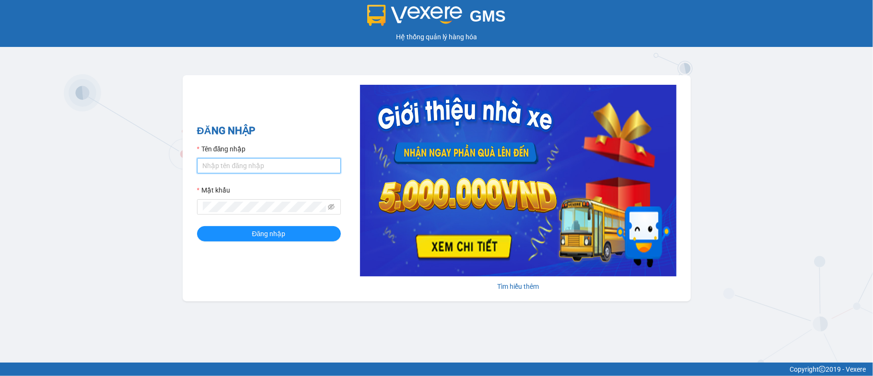
click at [304, 170] on input "Tên đăng nhập" at bounding box center [269, 165] width 144 height 15
type input "xuanht_bxtt.saoviet"
click at [259, 196] on div "Mật khẩu" at bounding box center [269, 192] width 144 height 14
click at [197, 226] on button "Đăng nhập" at bounding box center [269, 233] width 144 height 15
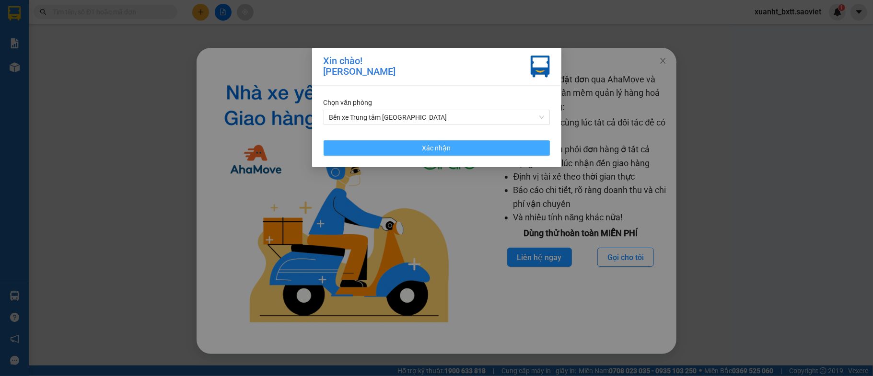
click at [468, 153] on button "Xác nhận" at bounding box center [437, 147] width 226 height 15
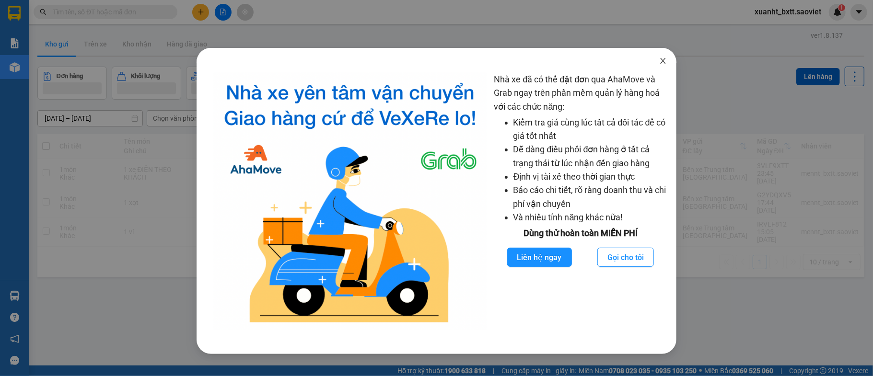
click at [669, 58] on span "Close" at bounding box center [662, 61] width 27 height 27
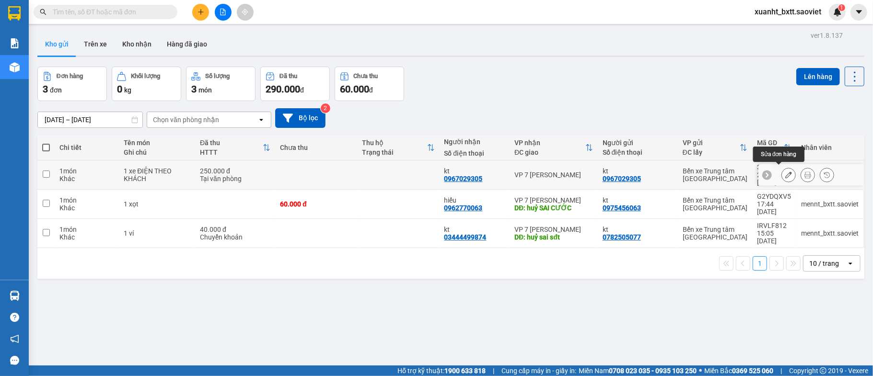
click at [782, 170] on button at bounding box center [788, 175] width 13 height 17
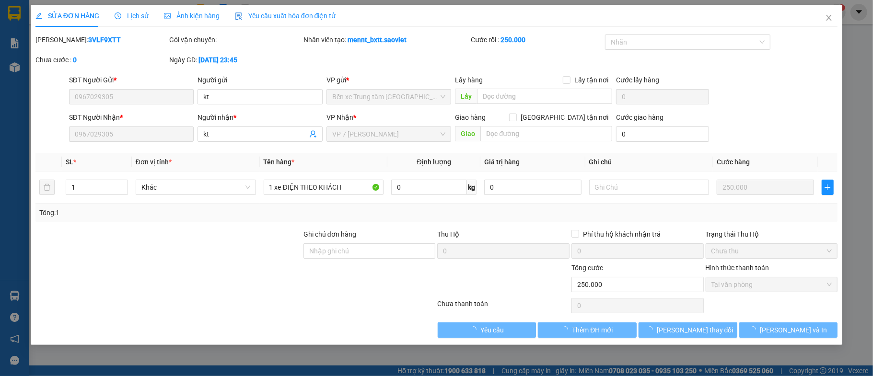
type input "0967029305"
type input "kt"
type input "0967029305"
type input "kt"
type input "250.000"
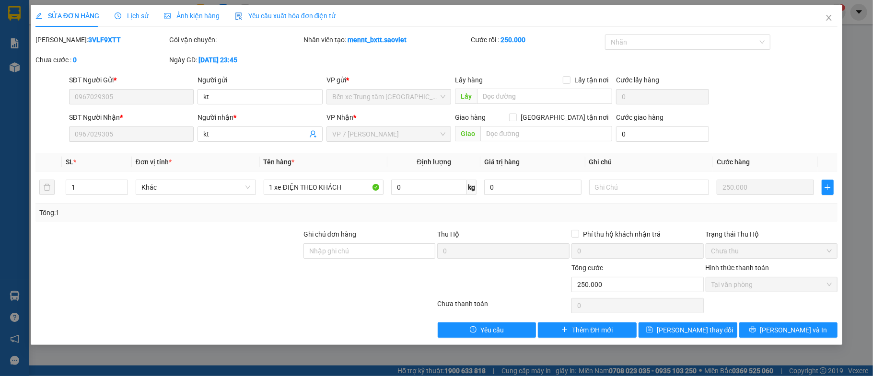
click at [134, 13] on span "Lịch sử" at bounding box center [132, 16] width 34 height 8
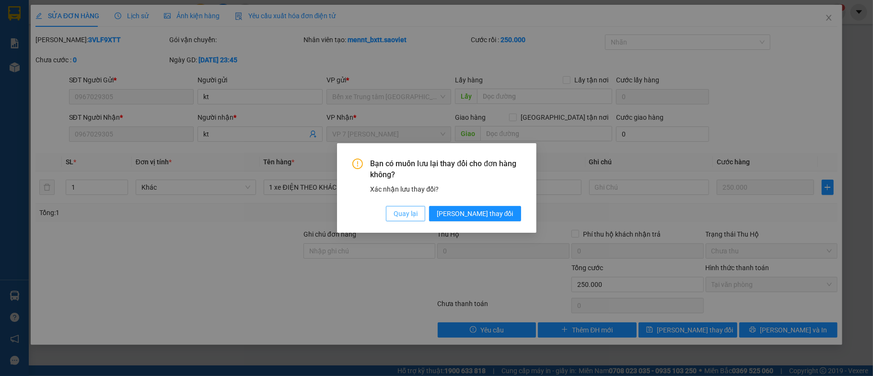
click at [417, 218] on span "Quay lại" at bounding box center [405, 213] width 24 height 11
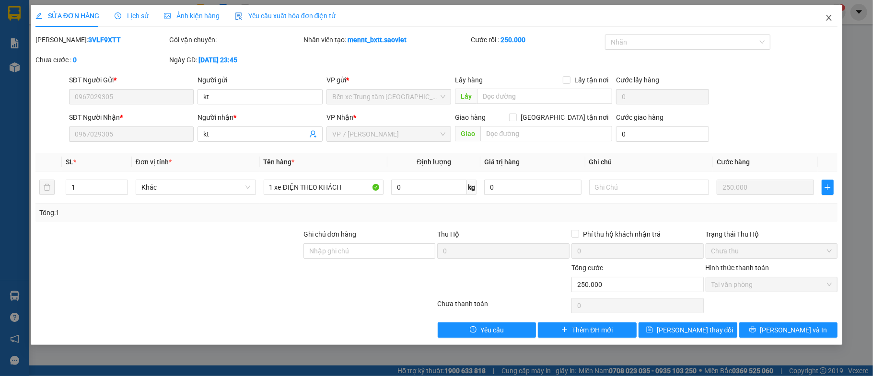
click at [833, 20] on span "Close" at bounding box center [828, 18] width 27 height 27
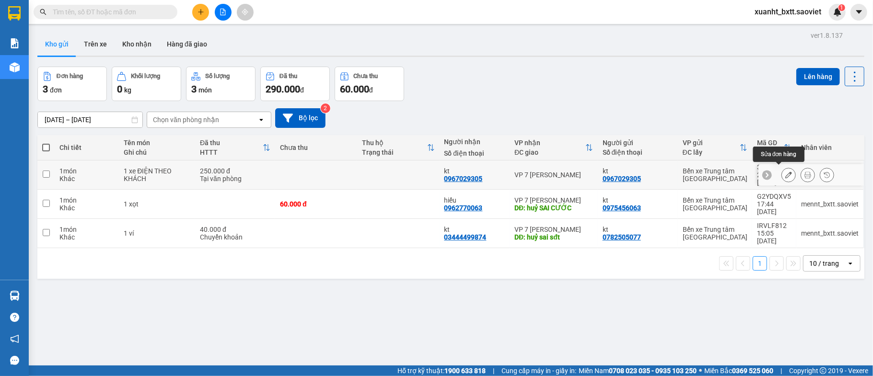
click at [782, 168] on button at bounding box center [788, 175] width 13 height 17
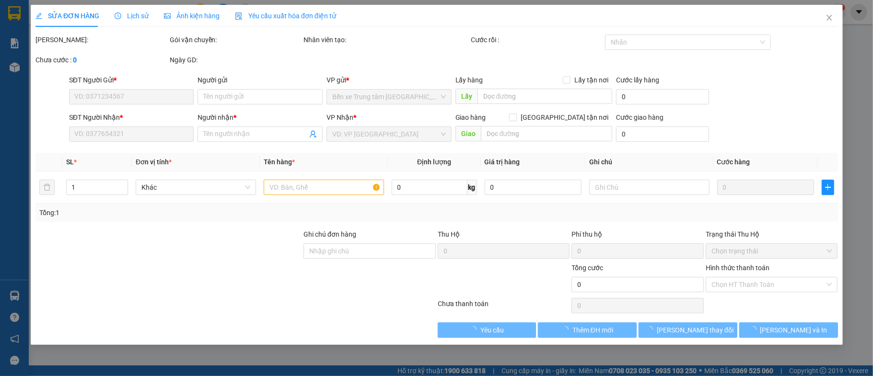
type input "0967029305"
type input "kt"
type input "0967029305"
type input "kt"
type input "250.000"
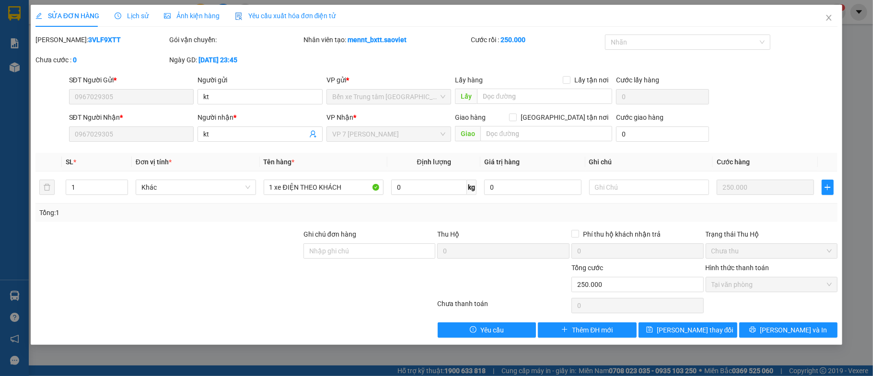
click at [123, 17] on span "Lịch sử" at bounding box center [132, 16] width 34 height 8
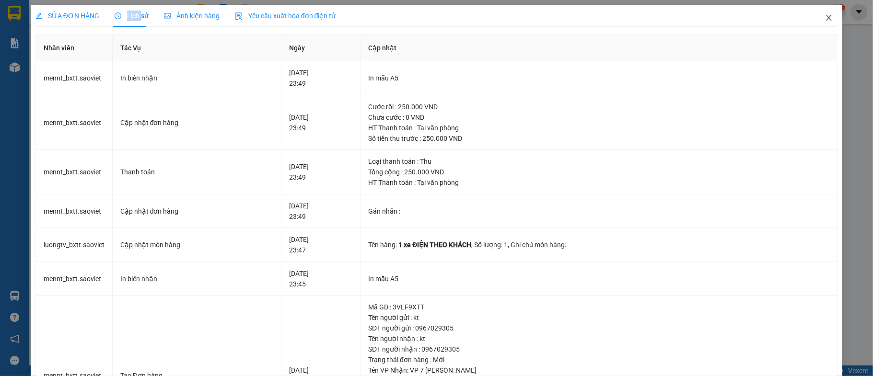
click at [826, 16] on icon "close" at bounding box center [828, 18] width 5 height 6
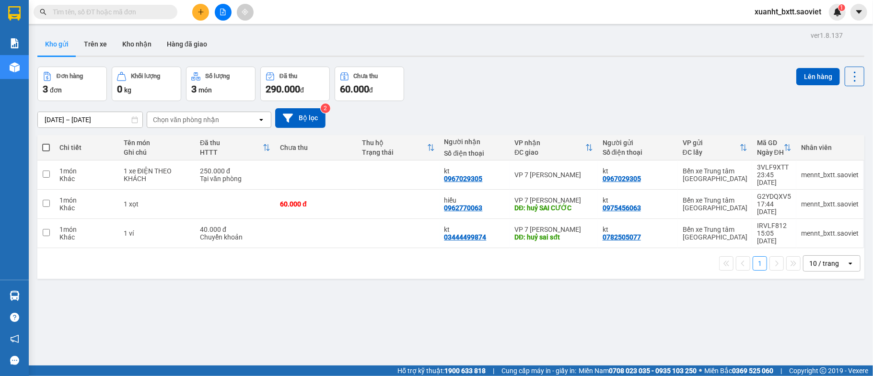
click at [142, 12] on input "text" at bounding box center [109, 12] width 113 height 11
click at [83, 46] on button "Trên xe" at bounding box center [95, 44] width 38 height 23
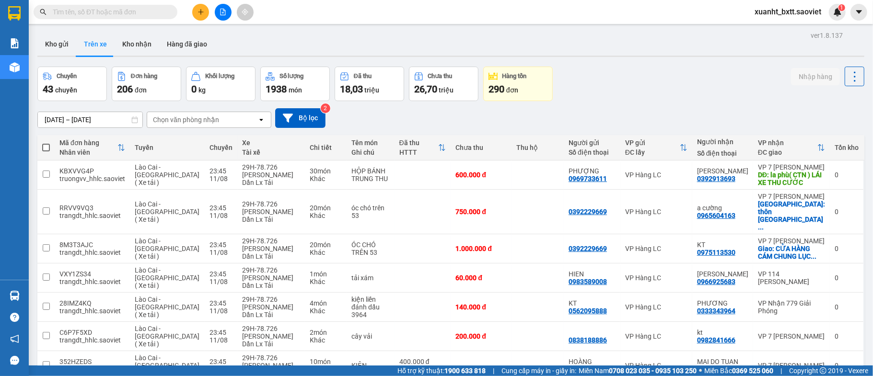
click at [105, 11] on input "text" at bounding box center [109, 12] width 113 height 11
click at [104, 7] on input "text" at bounding box center [109, 12] width 113 height 11
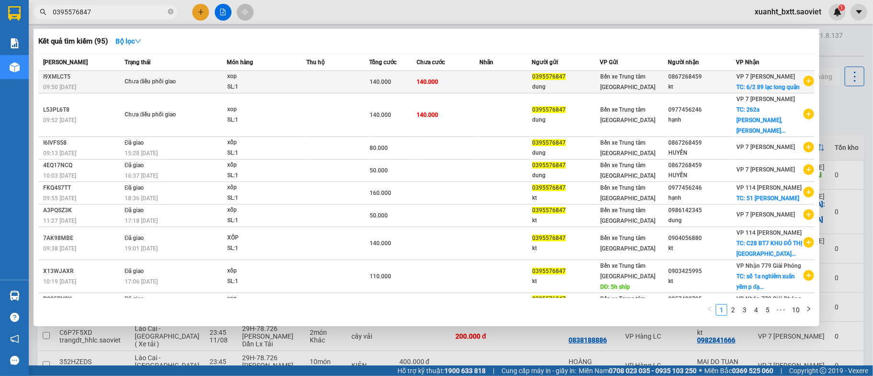
type input "0395576847"
click at [399, 79] on td "140.000" at bounding box center [392, 82] width 47 height 23
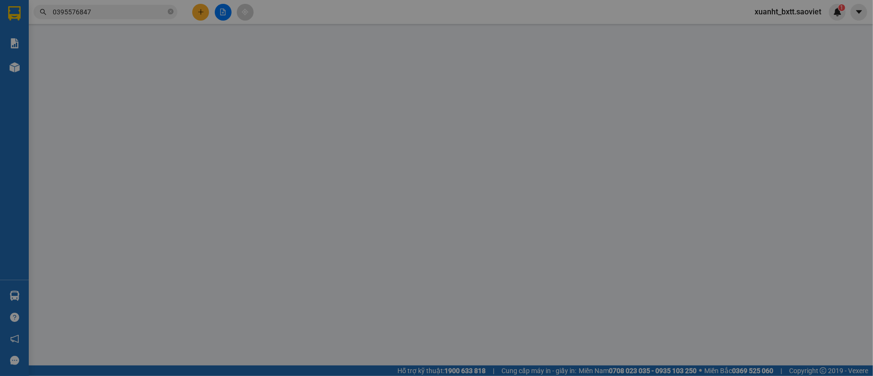
type input "0395576847"
type input "dung"
type input "0867268459"
type input "kt"
checkbox input "true"
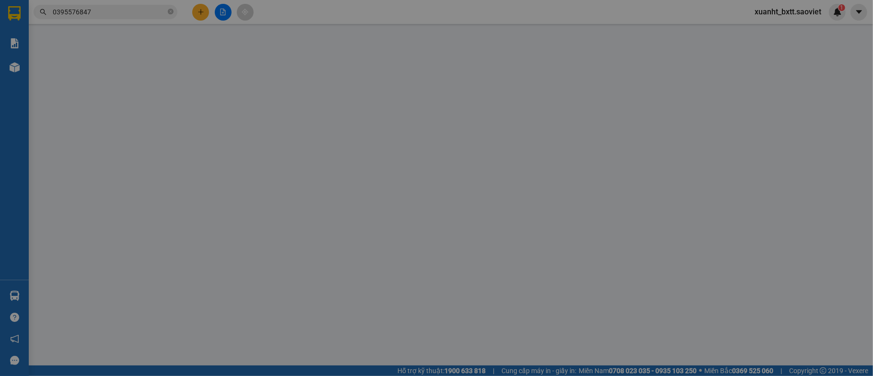
type input "6/2 89 lạc long quân"
type input "140.000"
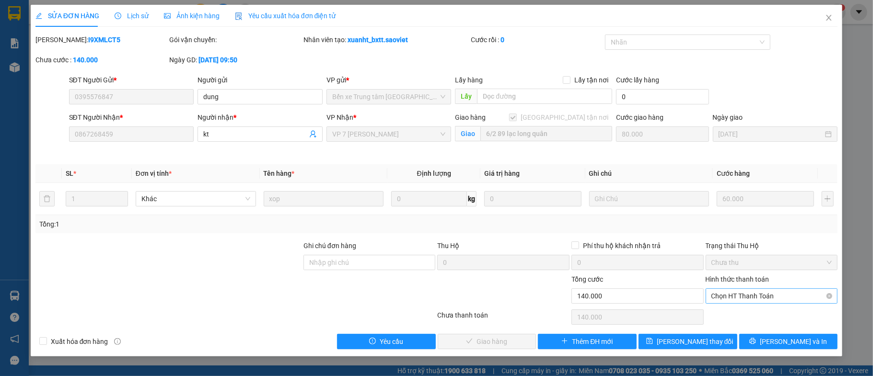
click at [804, 294] on span "Chọn HT Thanh Toán" at bounding box center [771, 296] width 121 height 14
click at [775, 325] on div "Chuyển khoản" at bounding box center [771, 331] width 132 height 15
type input "0"
click at [500, 338] on span "Lưu và Giao hàng" at bounding box center [502, 341] width 92 height 11
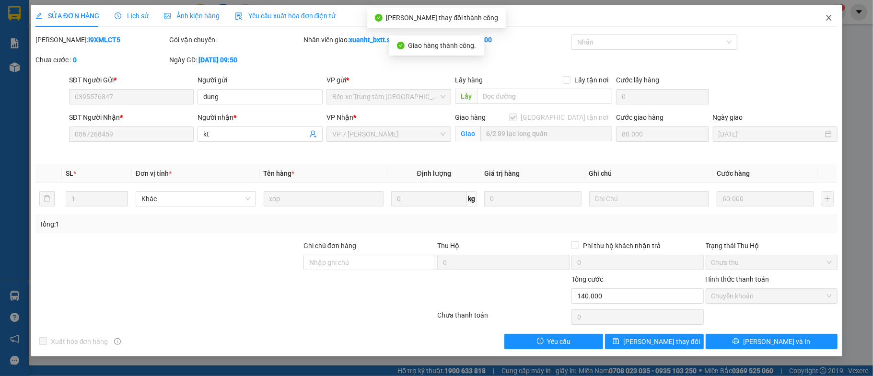
click at [822, 17] on span "Close" at bounding box center [828, 18] width 27 height 27
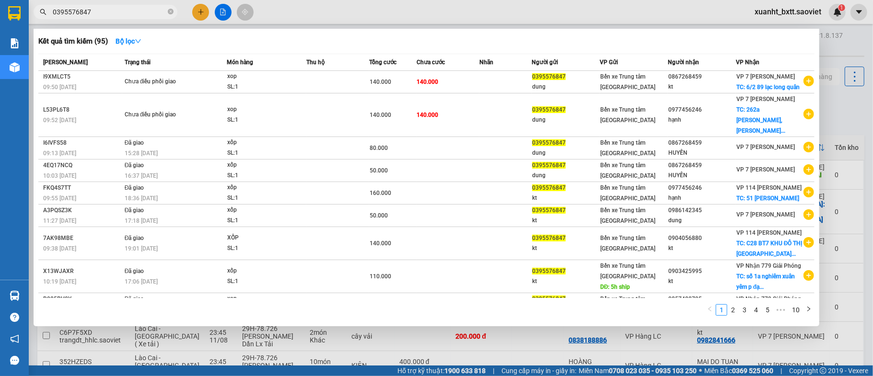
click at [144, 12] on input "0395576847" at bounding box center [109, 12] width 113 height 11
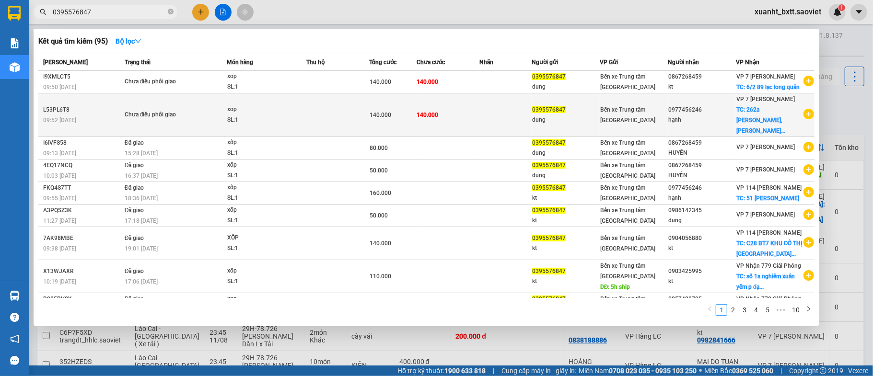
click at [372, 116] on span "140.000" at bounding box center [381, 115] width 22 height 7
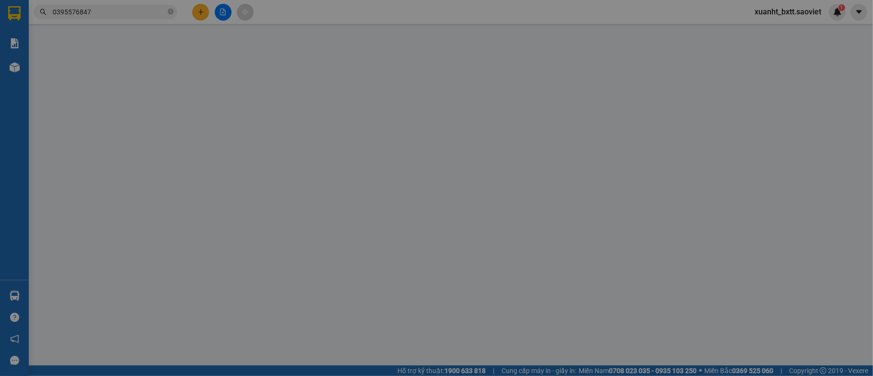
type input "0395576847"
type input "dung"
type input "0977456246"
type input "hạnh"
checkbox input "true"
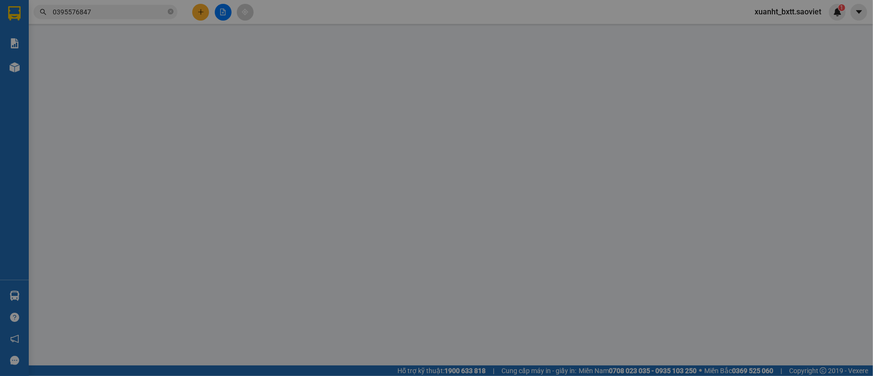
type input "262a nguyễn trãi, thanh xuân"
type input "140.000"
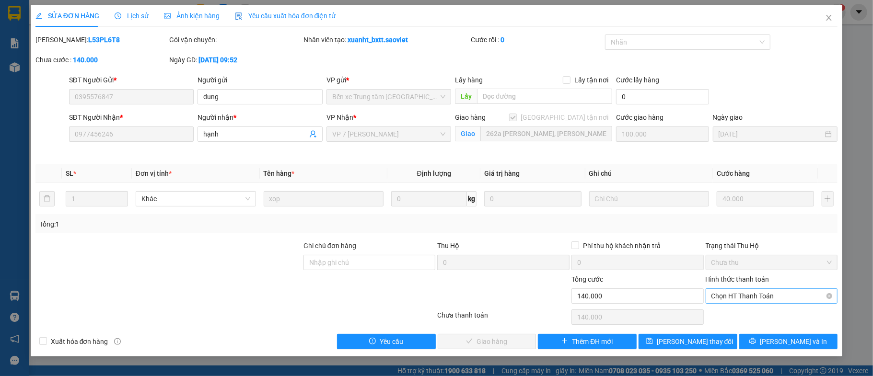
click at [752, 291] on span "Chọn HT Thanh Toán" at bounding box center [771, 296] width 121 height 14
click at [754, 330] on div "Chuyển khoản" at bounding box center [771, 331] width 121 height 11
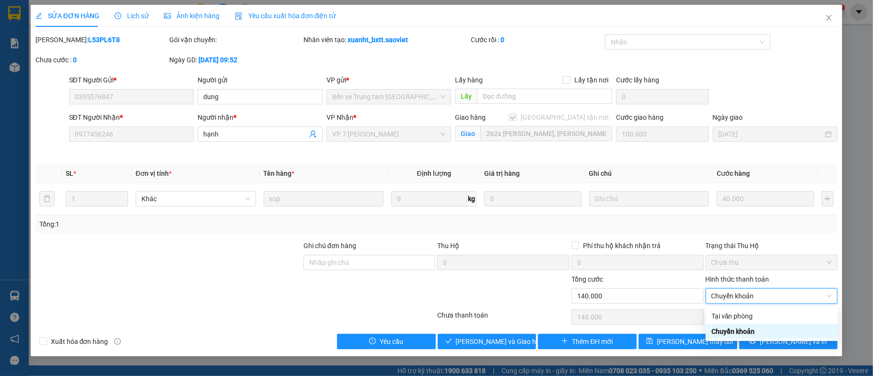
type input "0"
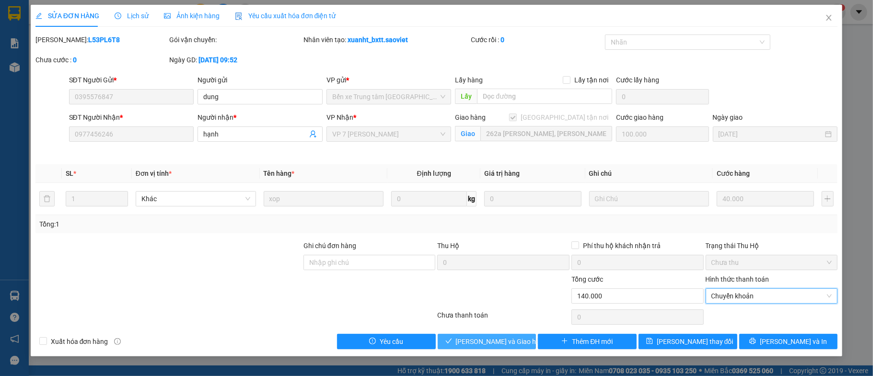
click at [520, 339] on button "Lưu và Giao hàng" at bounding box center [487, 341] width 99 height 15
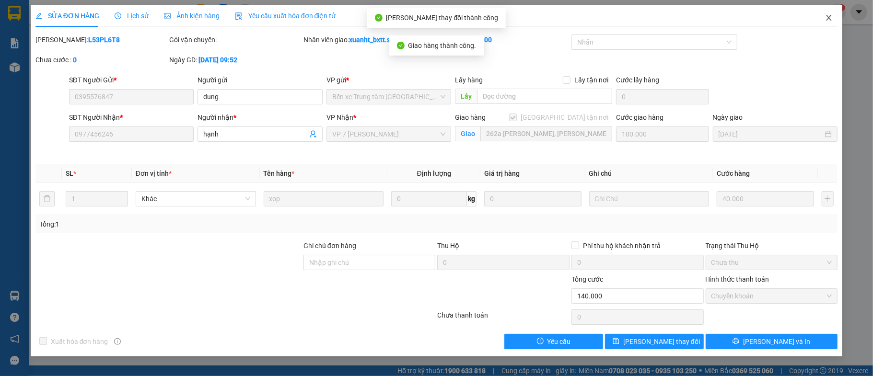
click at [831, 17] on icon "close" at bounding box center [829, 18] width 8 height 8
click at [831, 17] on div "1" at bounding box center [837, 12] width 17 height 17
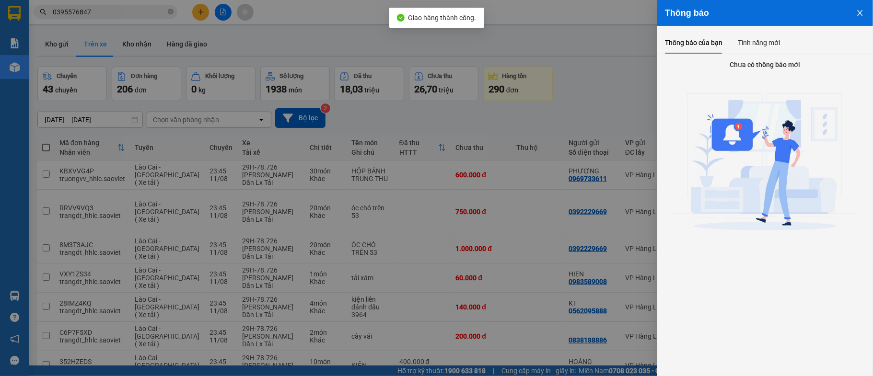
click at [594, 76] on div at bounding box center [436, 188] width 873 height 376
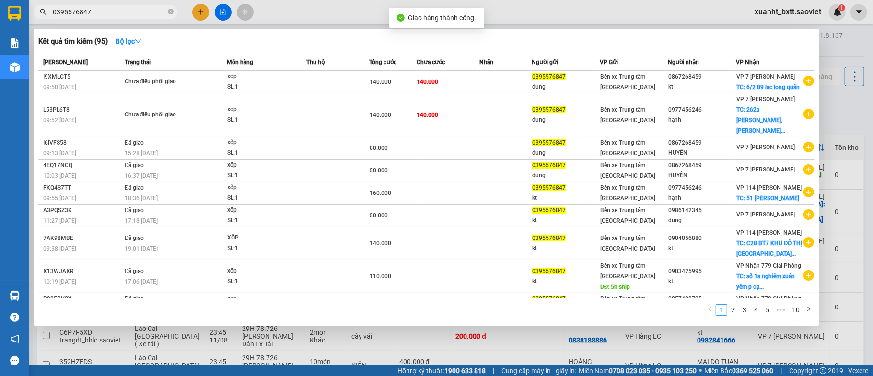
click at [89, 11] on input "0395576847" at bounding box center [109, 12] width 113 height 11
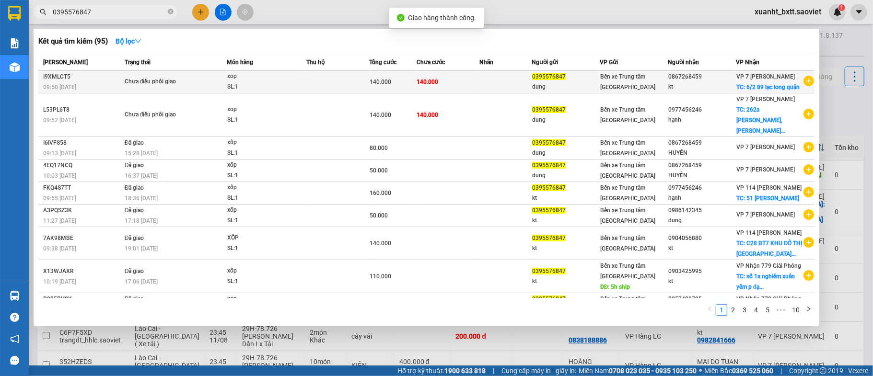
click at [403, 83] on div "140.000" at bounding box center [393, 82] width 46 height 11
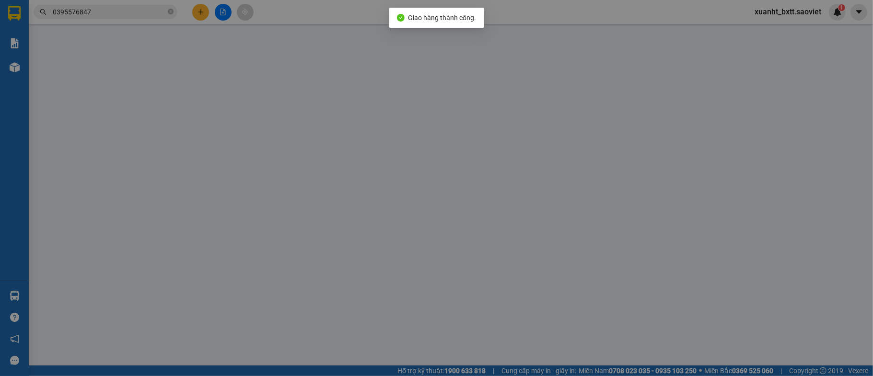
type input "0395576847"
type input "dung"
type input "0867268459"
type input "kt"
checkbox input "true"
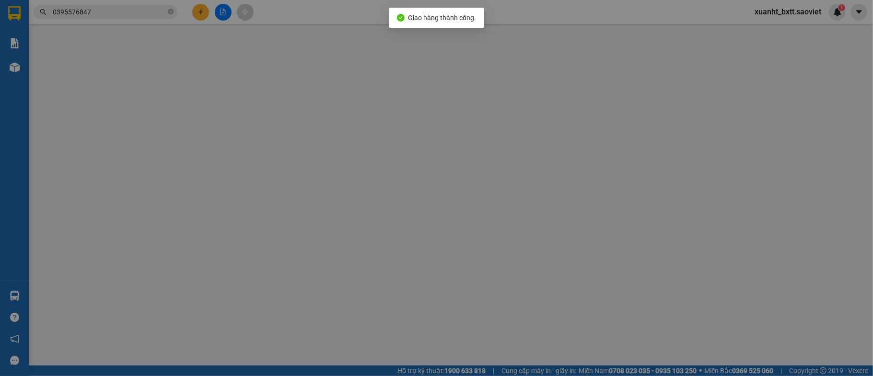
type input "6/2 89 lạc long quân"
type input "80.000"
type input "140.000"
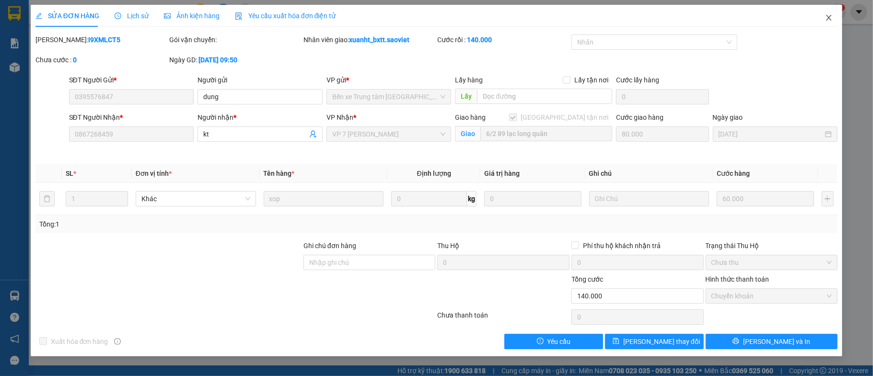
click at [829, 14] on icon "close" at bounding box center [829, 18] width 8 height 8
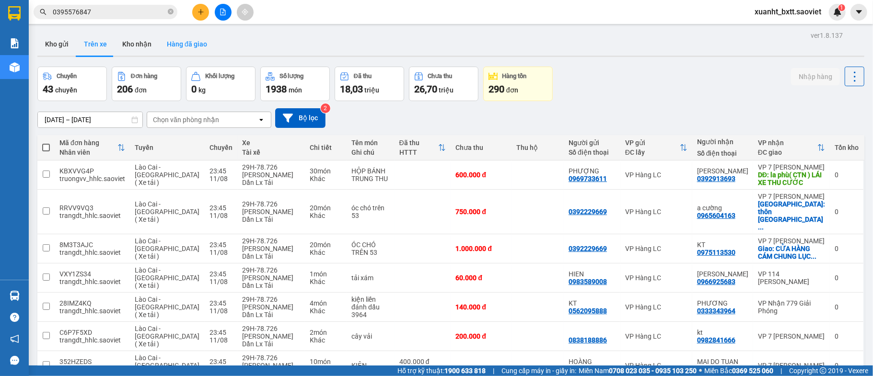
click at [177, 43] on button "Hàng đã giao" at bounding box center [187, 44] width 56 height 23
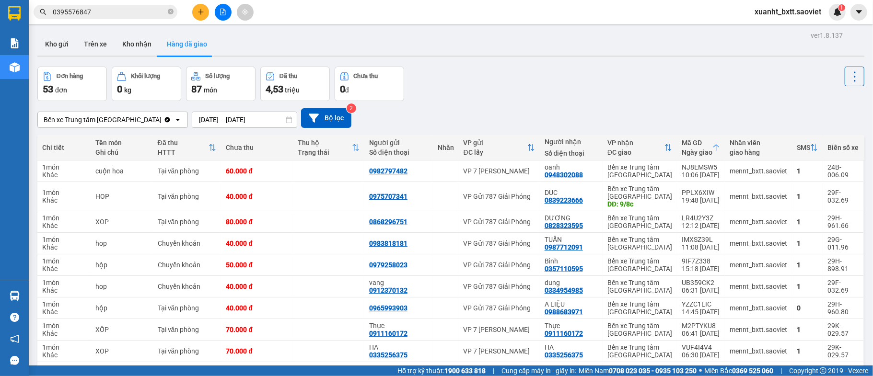
click at [102, 125] on div "Bến xe Trung tâm [GEOGRAPHIC_DATA]" at bounding box center [103, 120] width 118 height 10
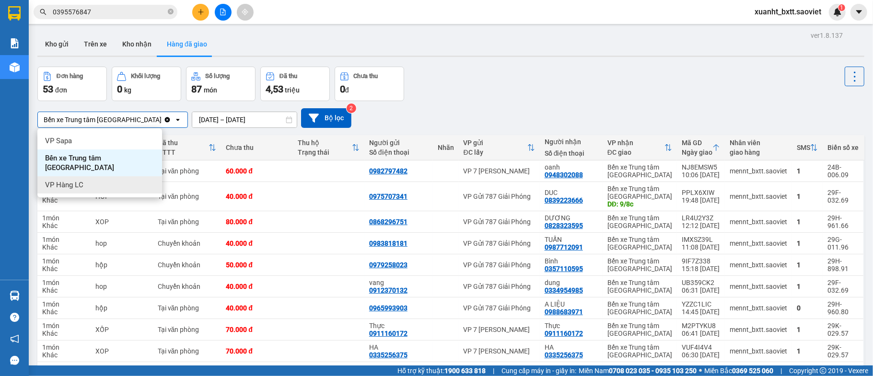
click at [93, 176] on div "VP Hàng LC" at bounding box center [99, 184] width 125 height 17
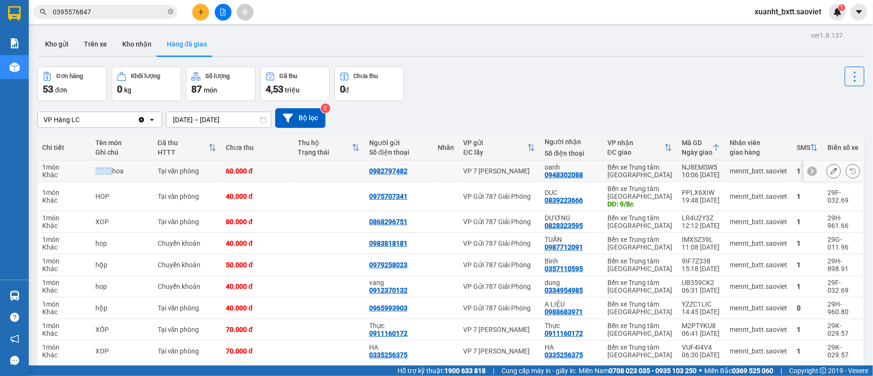
click at [93, 175] on div "Chi tiết Tên món Ghi chú Đã thu HTTT Chưa thu Thu hộ Trạng thái Người gửi Số đi…" at bounding box center [450, 274] width 827 height 279
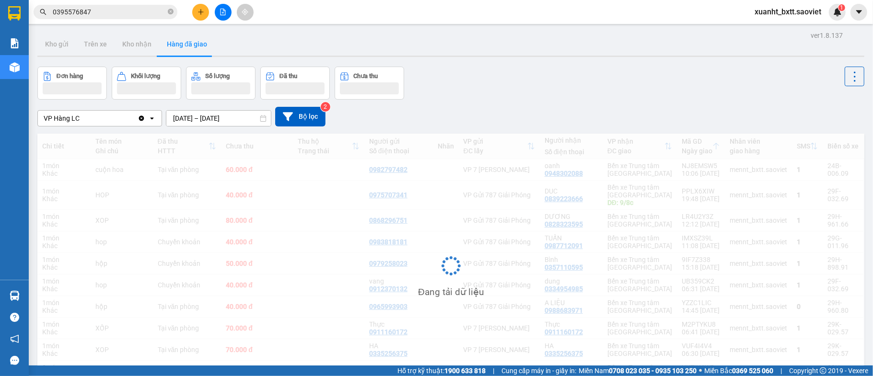
click at [107, 121] on div "VP Hàng LC" at bounding box center [88, 118] width 100 height 15
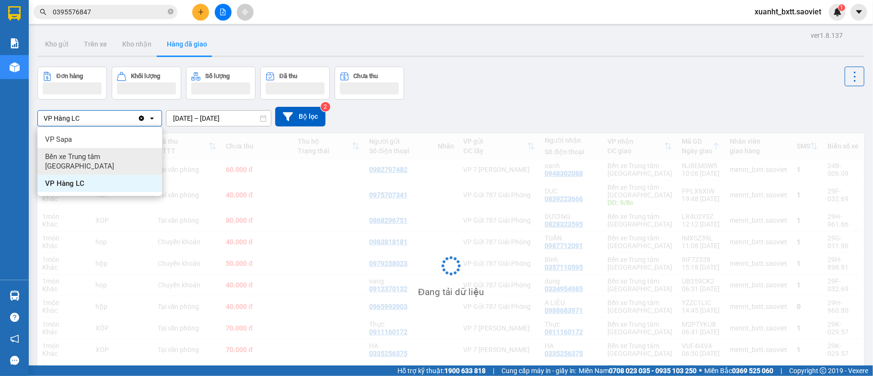
click at [121, 154] on span "Bến xe Trung tâm [GEOGRAPHIC_DATA]" at bounding box center [101, 161] width 113 height 19
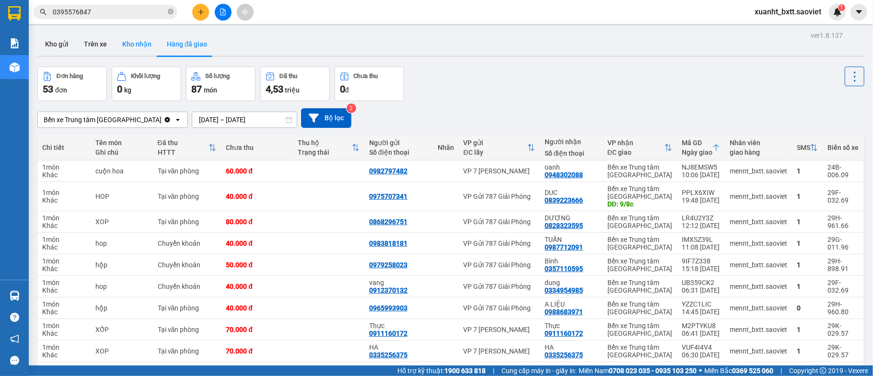
click at [123, 43] on button "Kho nhận" at bounding box center [137, 44] width 45 height 23
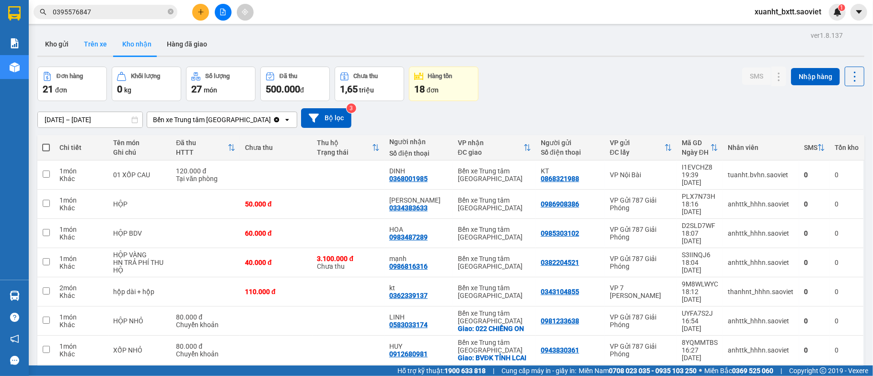
click at [88, 34] on button "Trên xe" at bounding box center [95, 44] width 38 height 23
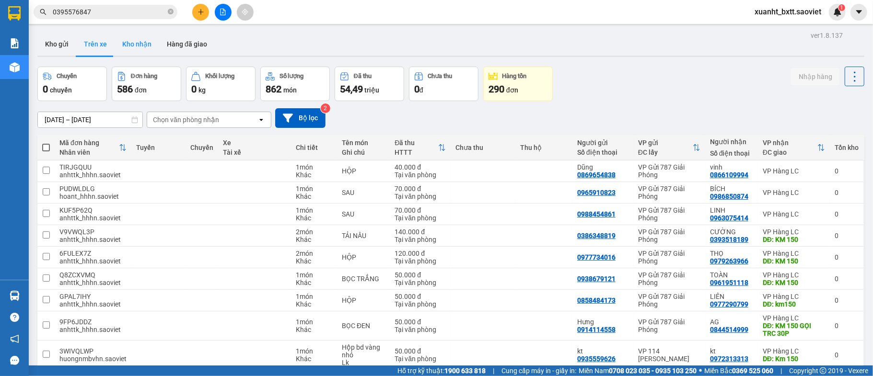
click at [134, 42] on button "Kho nhận" at bounding box center [137, 44] width 45 height 23
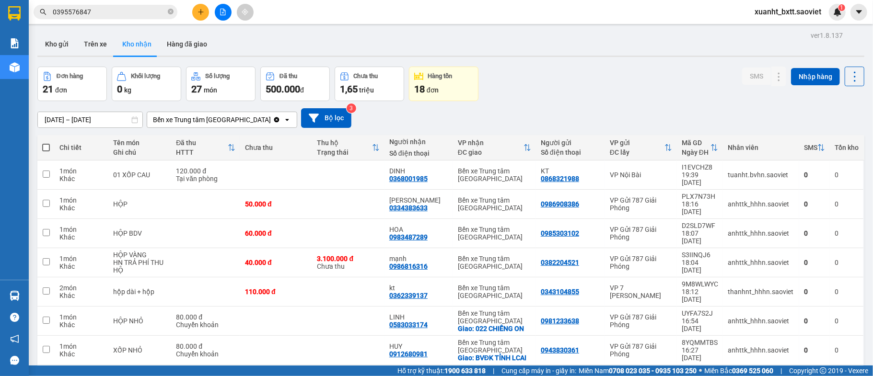
scroll to position [75, 0]
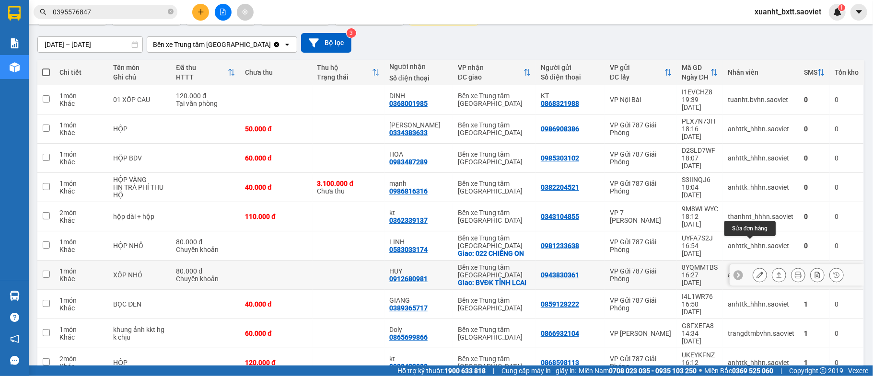
click at [756, 272] on icon at bounding box center [759, 275] width 7 height 7
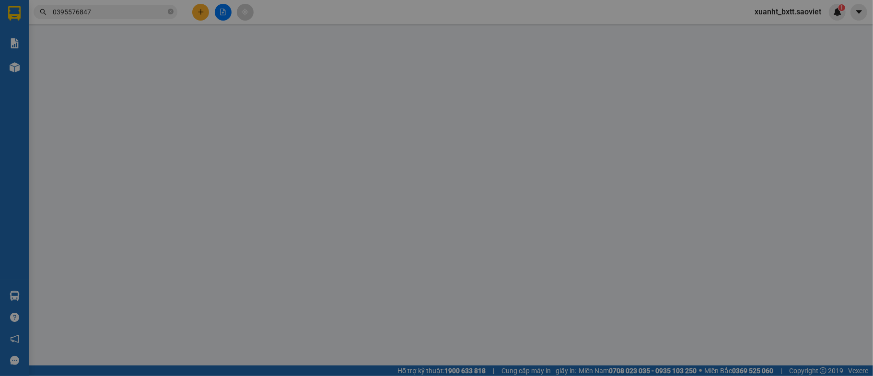
type input "0943830361"
type input "0912680981"
type input "HUY"
checkbox input "true"
type input "BVĐK TỈNH LCAI"
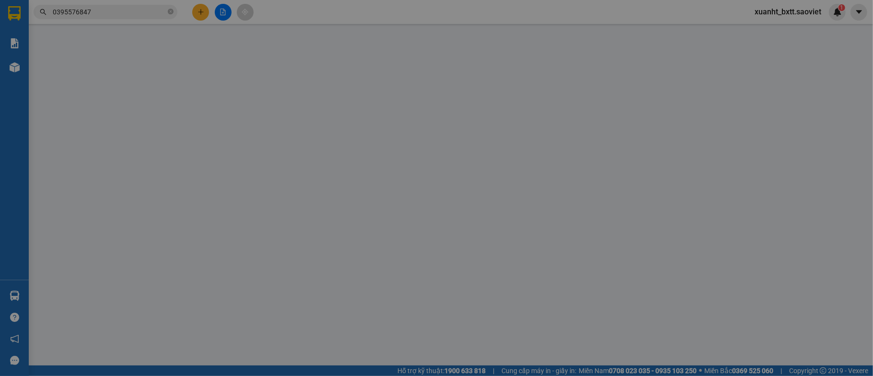
type input "80.000"
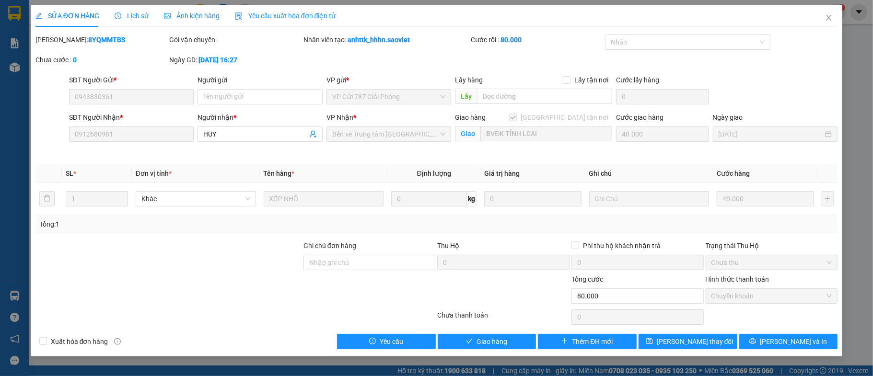
drag, startPoint x: 125, startPoint y: 16, endPoint x: 129, endPoint y: 16, distance: 4.8
click at [125, 16] on span "Lịch sử" at bounding box center [132, 16] width 34 height 8
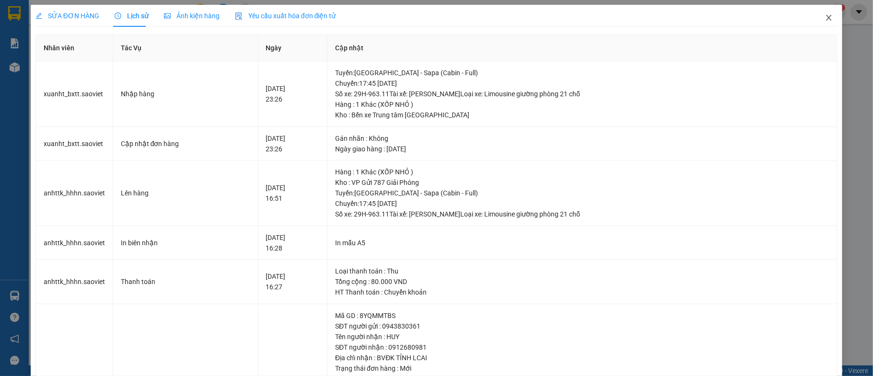
click at [825, 15] on icon "close" at bounding box center [829, 18] width 8 height 8
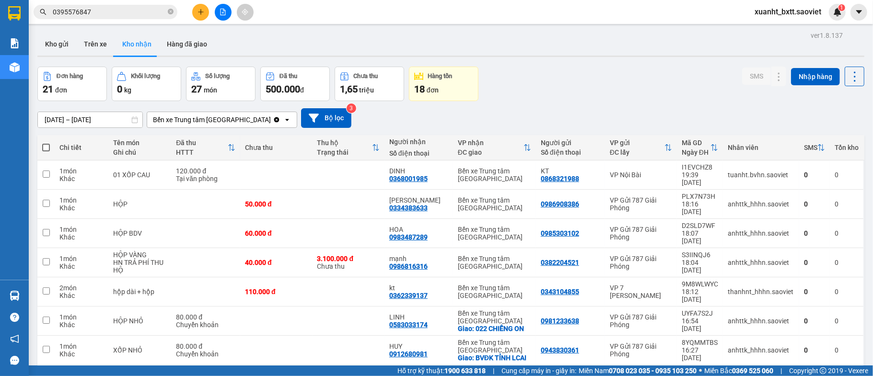
scroll to position [64, 0]
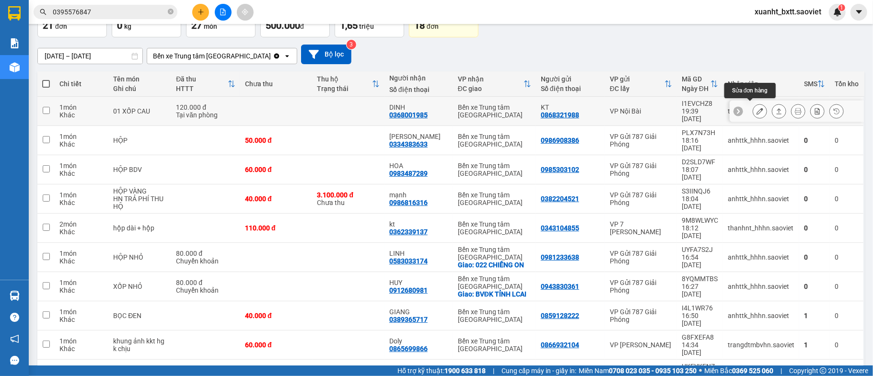
click at [756, 108] on icon at bounding box center [759, 111] width 7 height 7
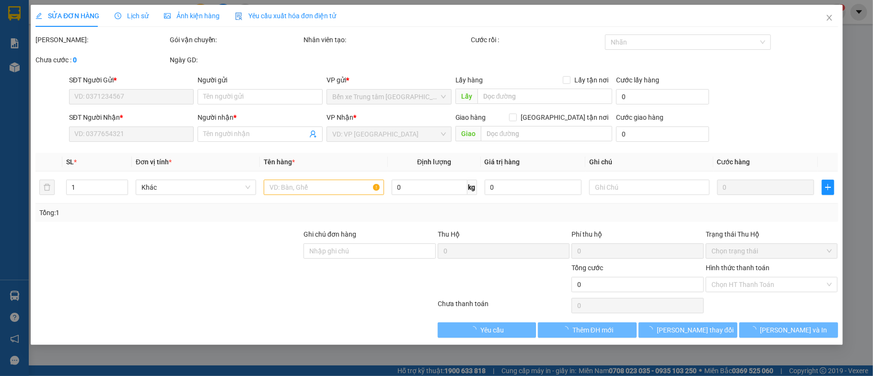
type input "0868321988"
type input "KT"
type input "0368001985"
type input "DINH"
type input "120.000"
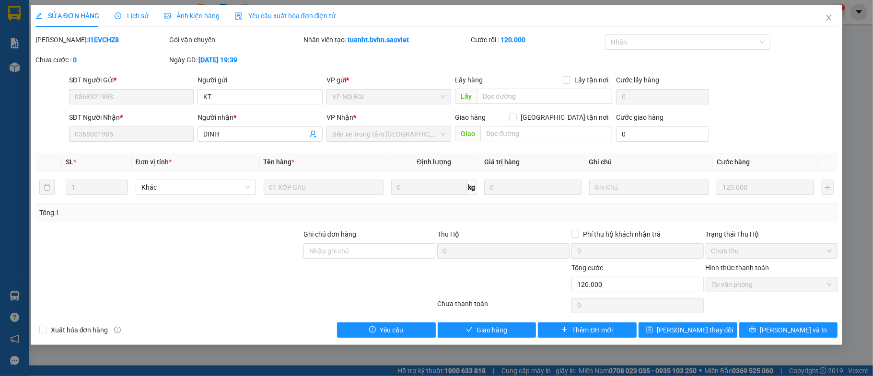
click at [123, 17] on span "Lịch sử" at bounding box center [132, 16] width 34 height 8
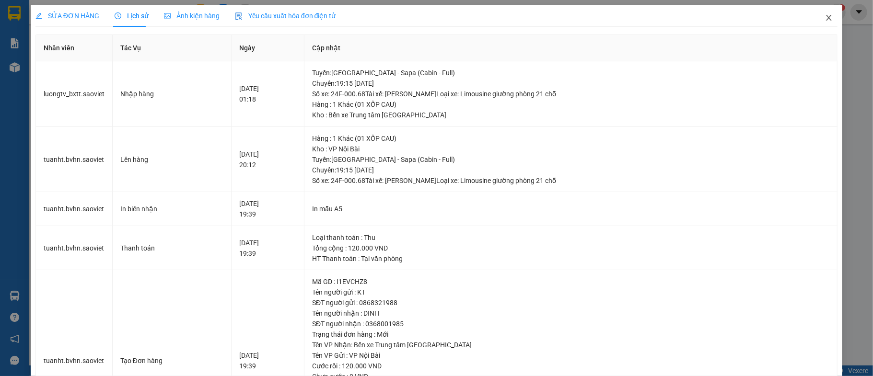
click at [825, 19] on icon "close" at bounding box center [829, 18] width 8 height 8
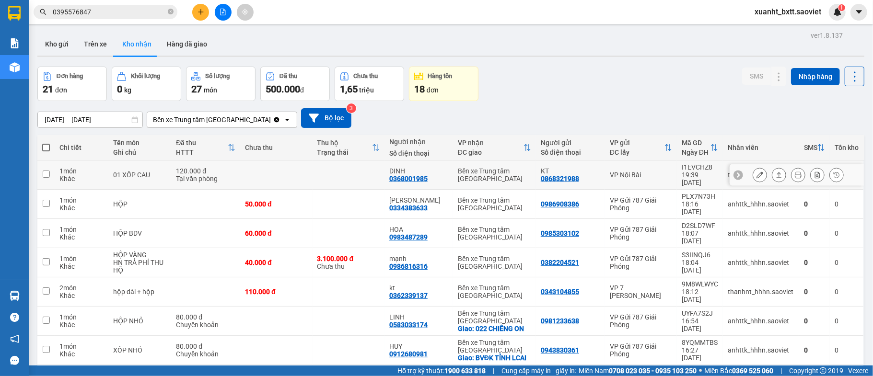
click at [307, 167] on td at bounding box center [276, 175] width 72 height 29
click at [325, 173] on td at bounding box center [348, 175] width 72 height 29
checkbox input "true"
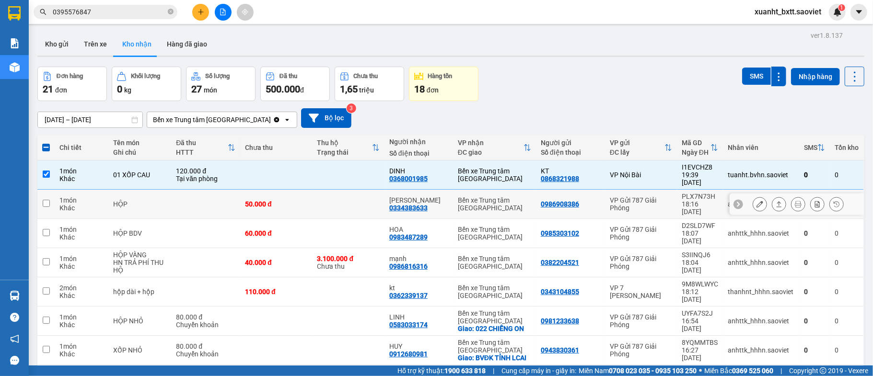
click at [321, 195] on td at bounding box center [348, 204] width 72 height 29
checkbox input "true"
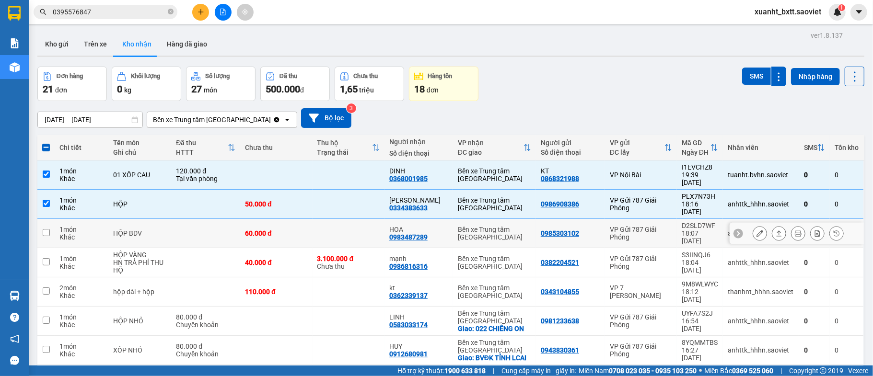
click at [321, 219] on td at bounding box center [348, 233] width 72 height 29
checkbox input "true"
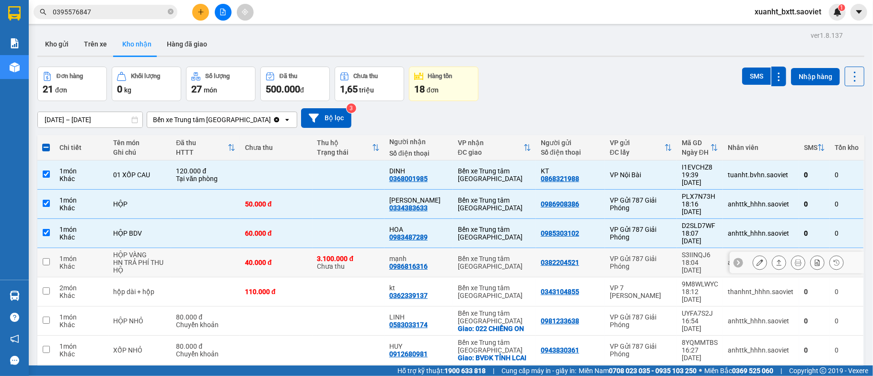
click at [370, 255] on div "3.100.000 đ" at bounding box center [348, 259] width 62 height 8
checkbox input "true"
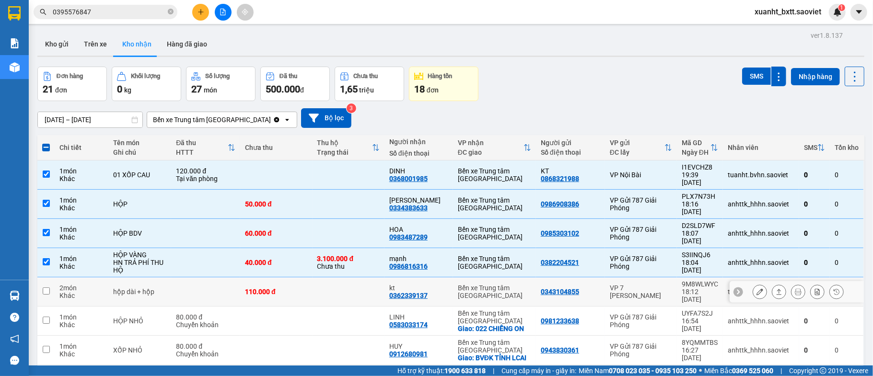
click at [365, 278] on td at bounding box center [348, 292] width 72 height 29
checkbox input "true"
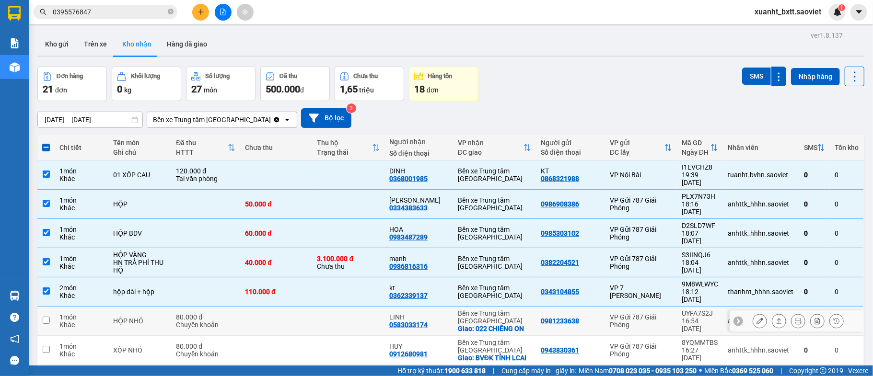
click at [347, 307] on td at bounding box center [348, 321] width 72 height 29
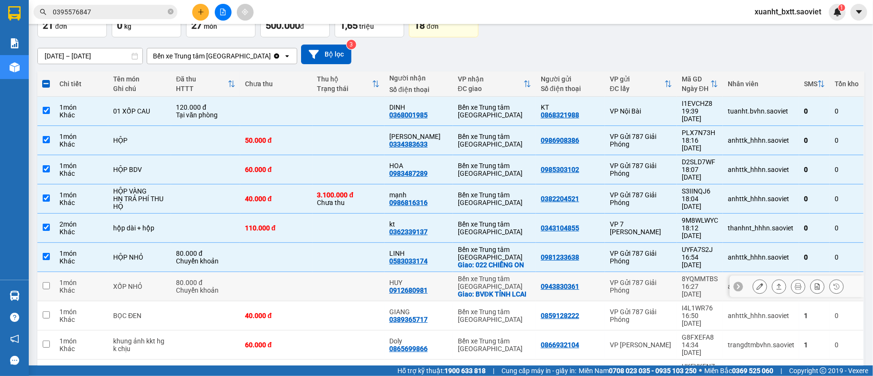
scroll to position [75, 0]
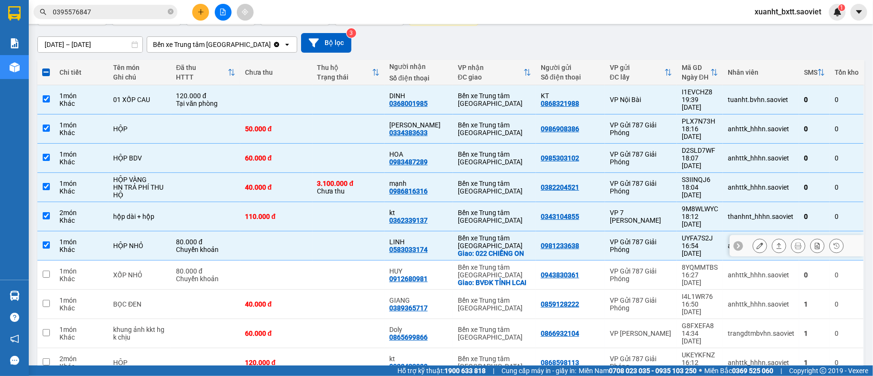
click at [367, 231] on td at bounding box center [348, 245] width 72 height 29
checkbox input "false"
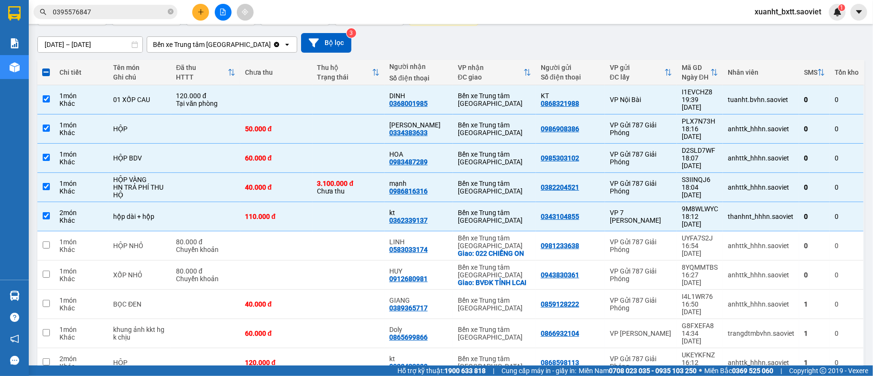
scroll to position [0, 0]
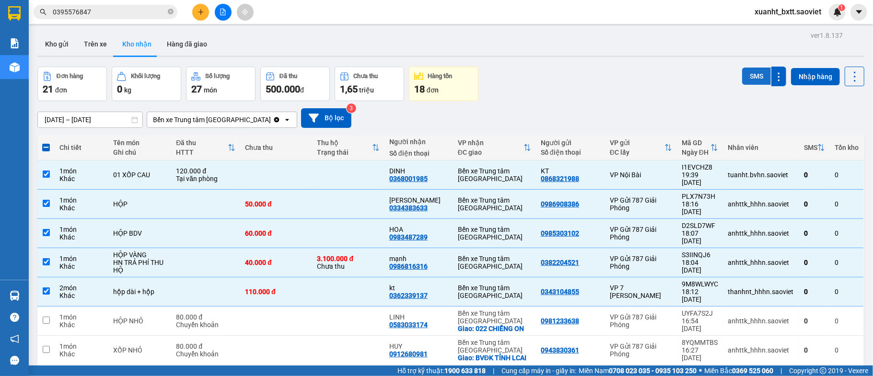
click at [748, 75] on button "SMS" at bounding box center [756, 76] width 29 height 17
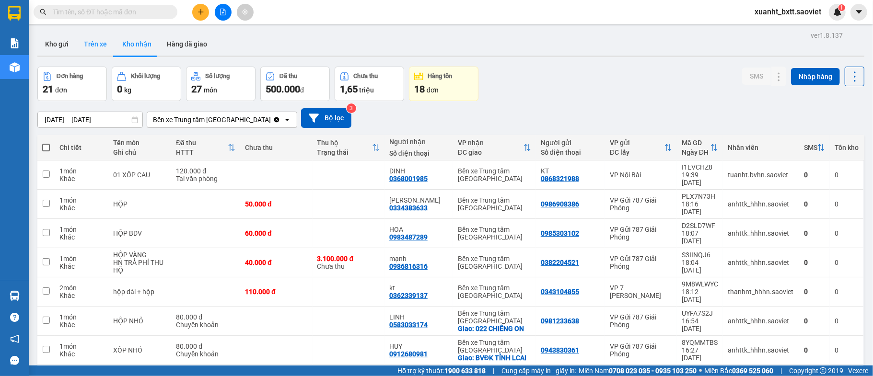
click at [100, 42] on button "Trên xe" at bounding box center [95, 44] width 38 height 23
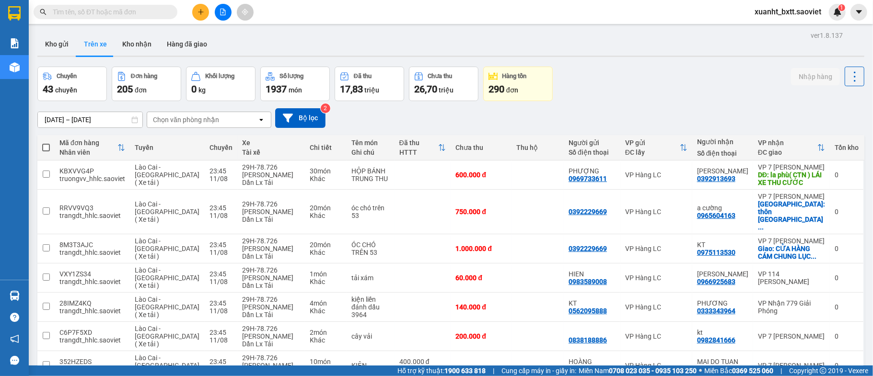
click at [181, 123] on div "Chọn văn phòng nhận" at bounding box center [186, 120] width 66 height 10
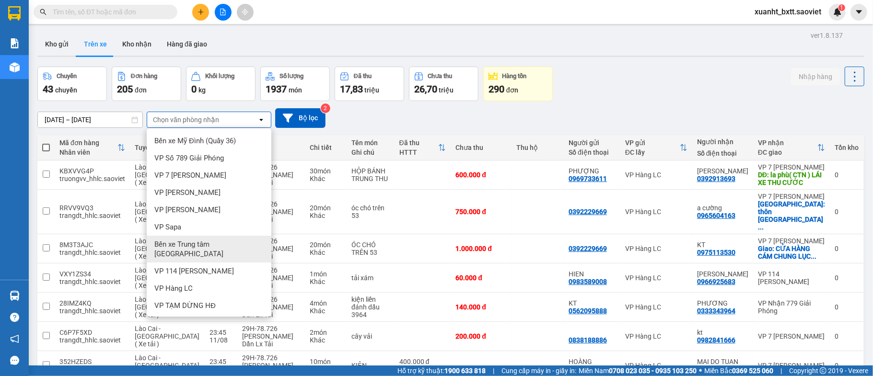
click at [216, 241] on span "Bến xe [PERSON_NAME] [GEOGRAPHIC_DATA]" at bounding box center [210, 249] width 113 height 19
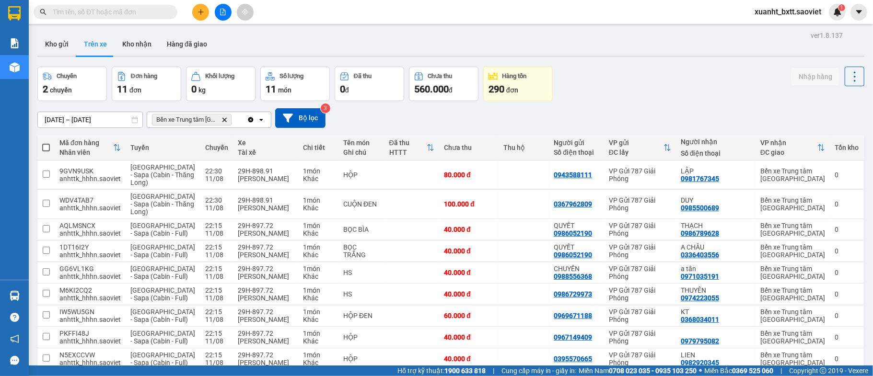
scroll to position [68, 0]
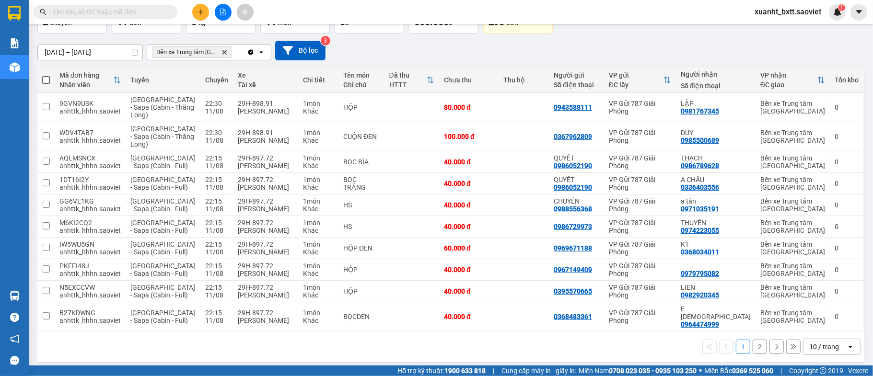
click at [821, 342] on div "10 / trang" at bounding box center [824, 347] width 30 height 10
click at [817, 342] on div "10 / trang" at bounding box center [824, 347] width 30 height 10
click at [825, 265] on span "20 / trang" at bounding box center [816, 270] width 31 height 10
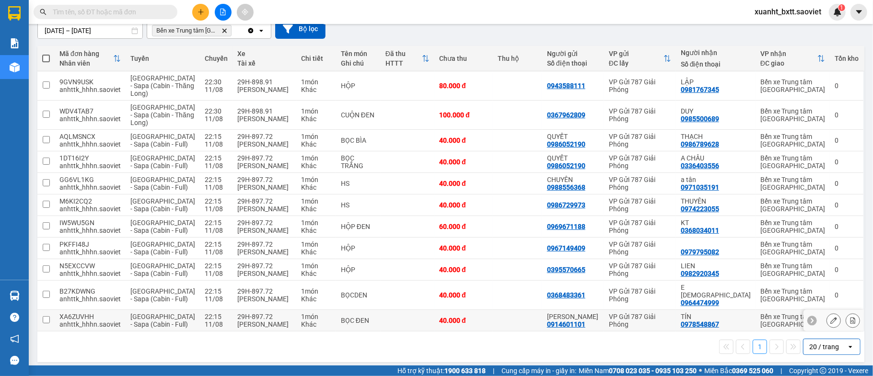
scroll to position [0, 0]
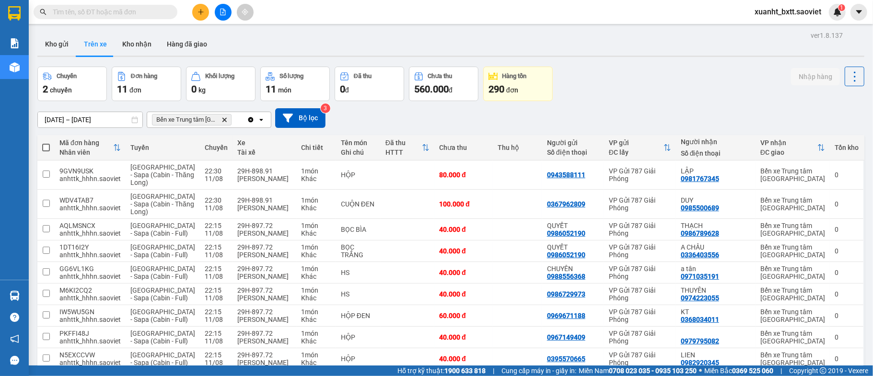
click at [225, 12] on icon "file-add" at bounding box center [223, 12] width 7 height 7
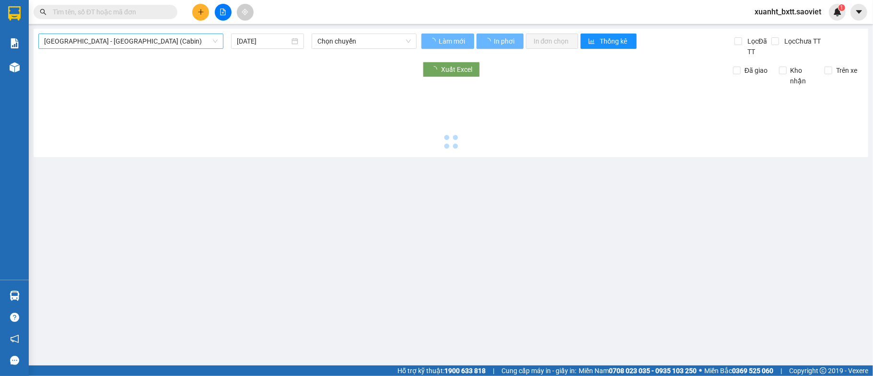
click at [118, 45] on span "[GEOGRAPHIC_DATA] - [GEOGRAPHIC_DATA] (Cabin)" at bounding box center [130, 41] width 173 height 14
type input "[DATE]"
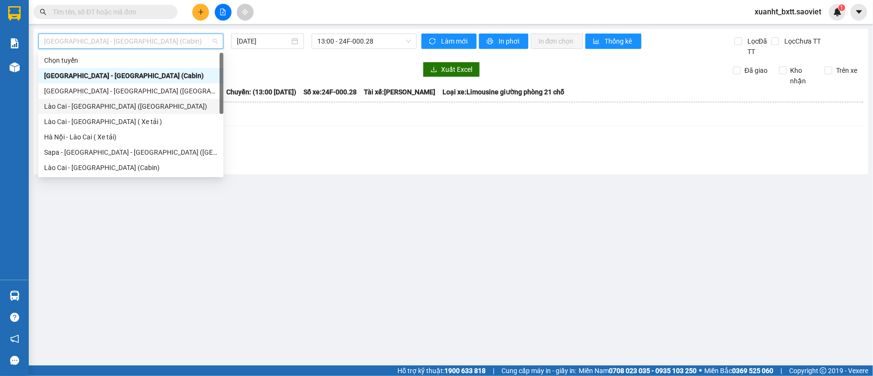
click at [107, 104] on div "Lào Cai - [GEOGRAPHIC_DATA] ([GEOGRAPHIC_DATA])" at bounding box center [130, 106] width 173 height 11
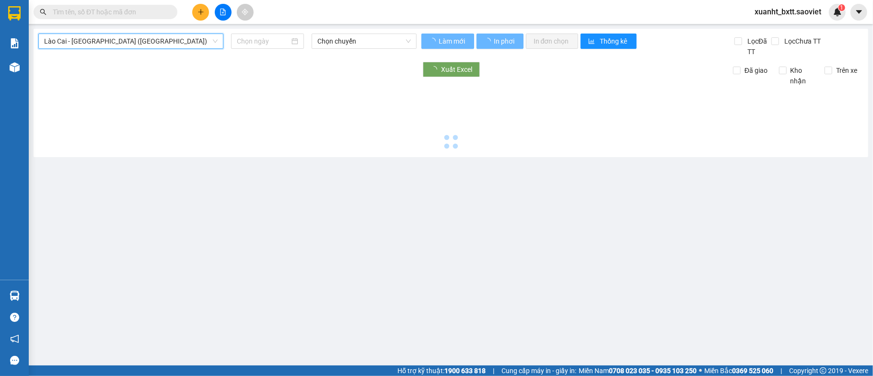
type input "[DATE]"
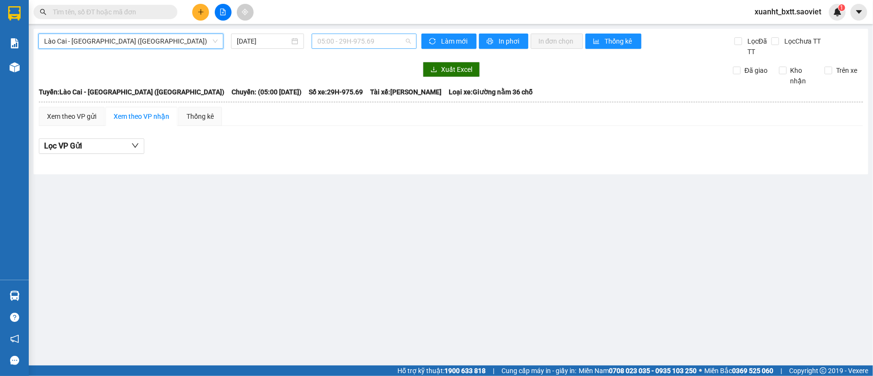
click at [371, 44] on span "05:00 - 29H-975.69" at bounding box center [363, 41] width 93 height 14
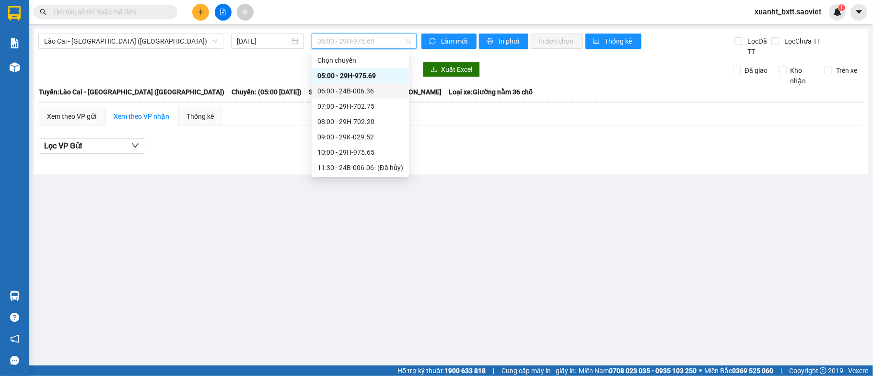
click at [374, 87] on div "06:00 - 24B-006.36" at bounding box center [360, 91] width 86 height 11
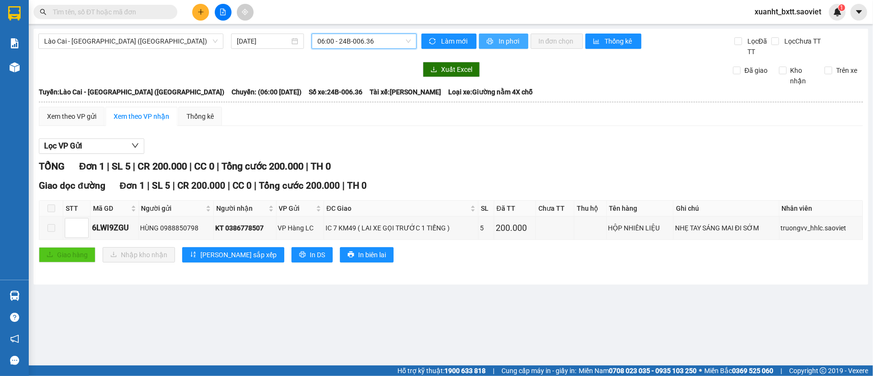
click at [501, 42] on span "In phơi" at bounding box center [509, 41] width 22 height 11
click at [503, 41] on span "In phơi" at bounding box center [509, 41] width 22 height 11
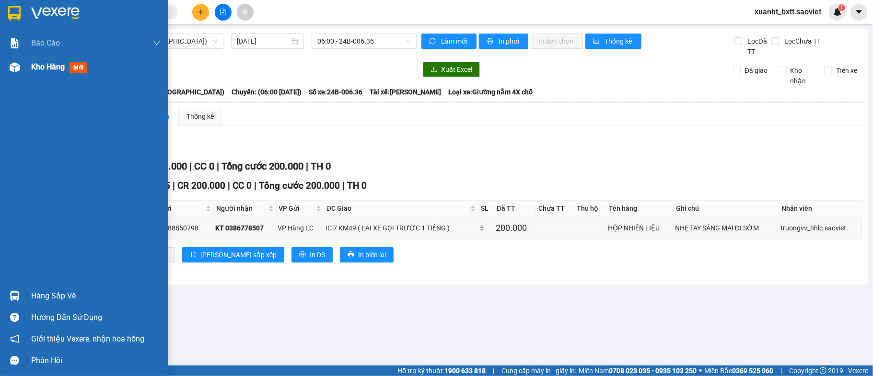
click at [25, 72] on div "Kho hàng mới" at bounding box center [84, 67] width 168 height 24
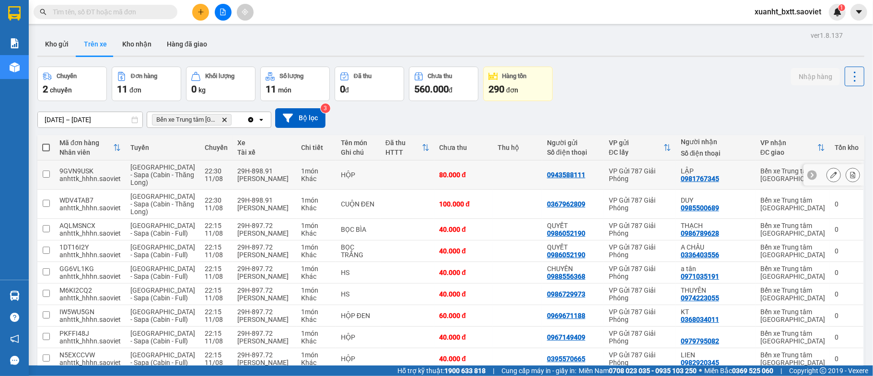
scroll to position [89, 0]
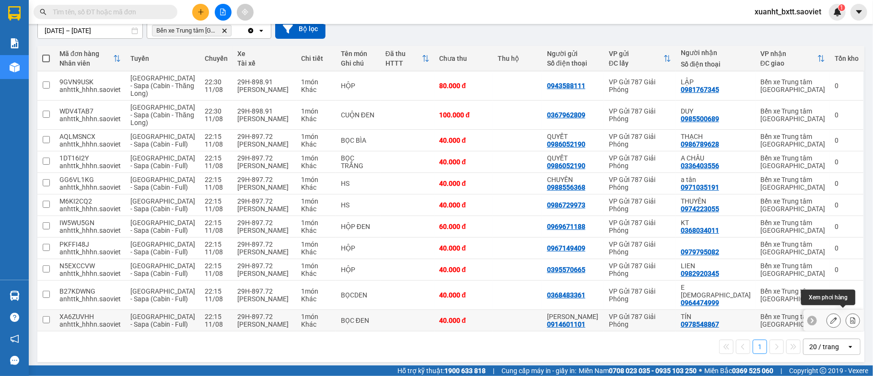
click at [846, 316] on button at bounding box center [852, 320] width 13 height 17
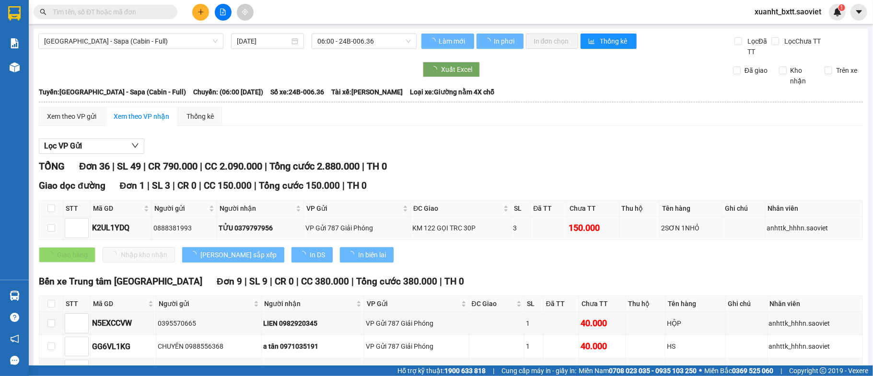
type input "11/08/2025"
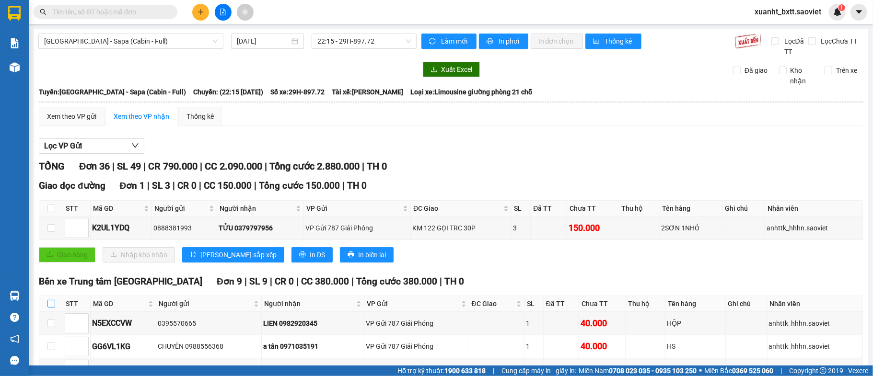
click at [51, 305] on input "checkbox" at bounding box center [51, 304] width 8 height 8
checkbox input "true"
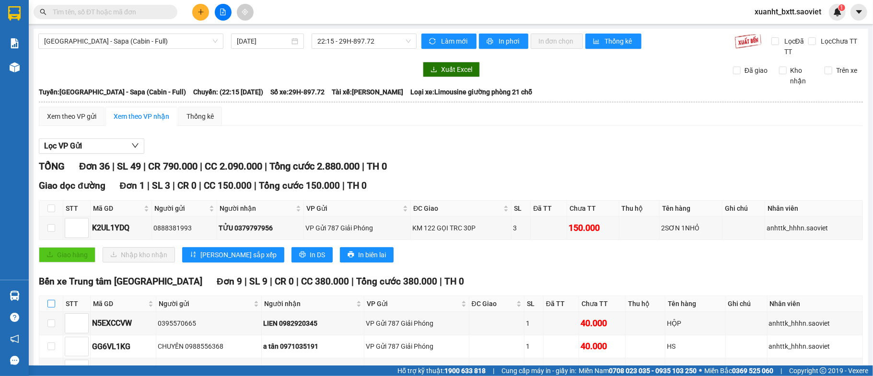
checkbox input "true"
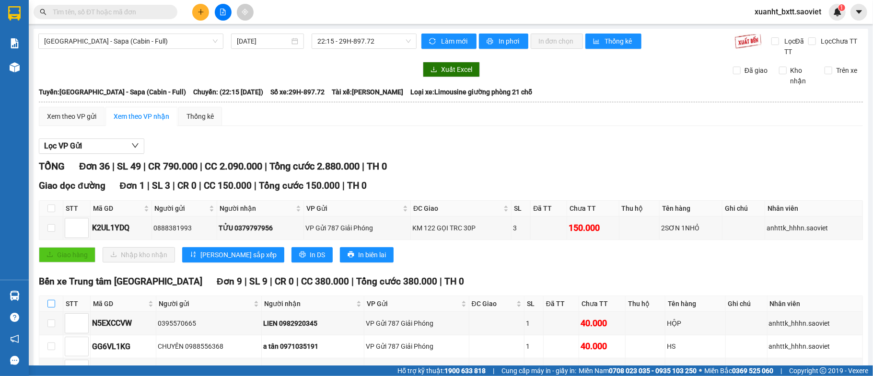
checkbox input "true"
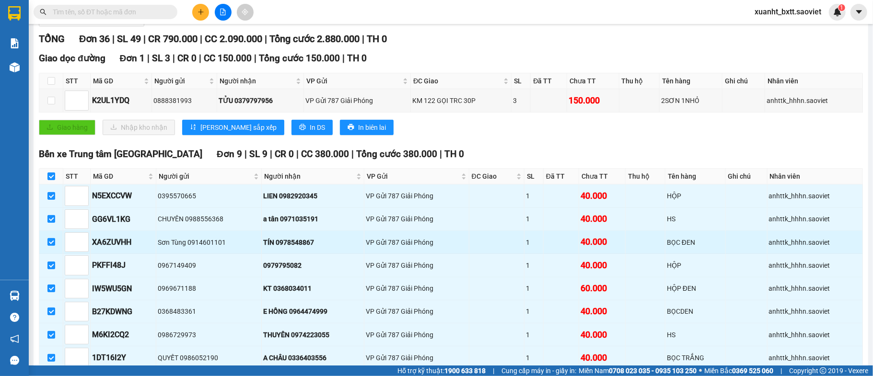
scroll to position [255, 0]
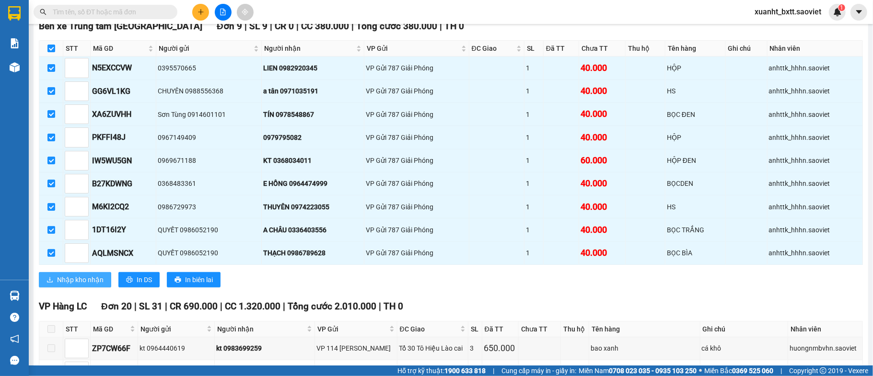
click at [82, 285] on span "Nhập kho nhận" at bounding box center [80, 280] width 46 height 11
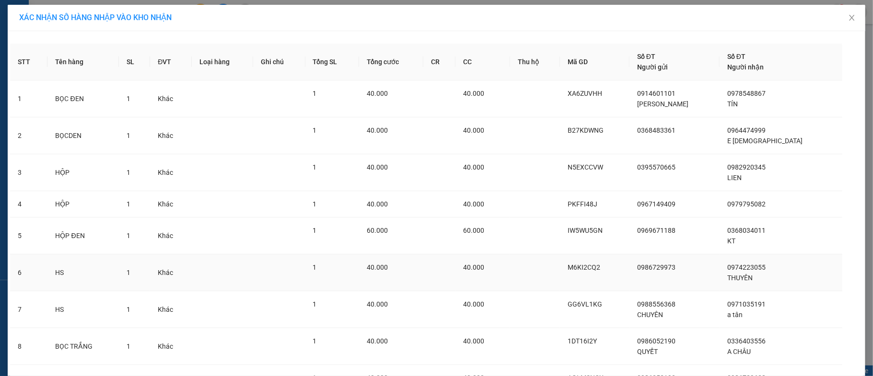
scroll to position [98, 0]
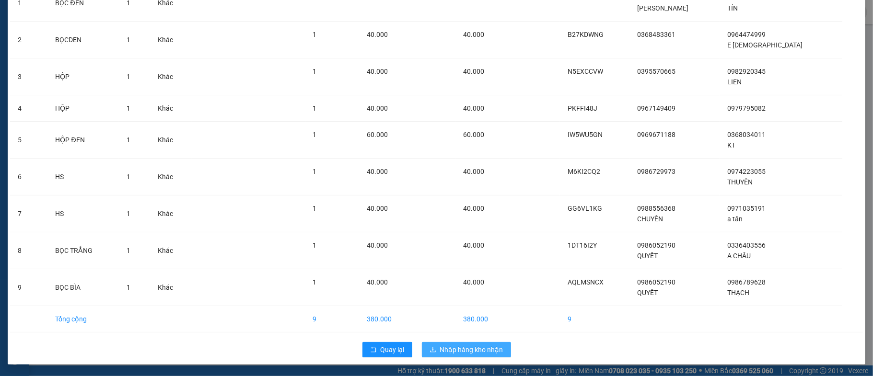
click at [466, 351] on span "Nhập hàng kho nhận" at bounding box center [471, 350] width 63 height 11
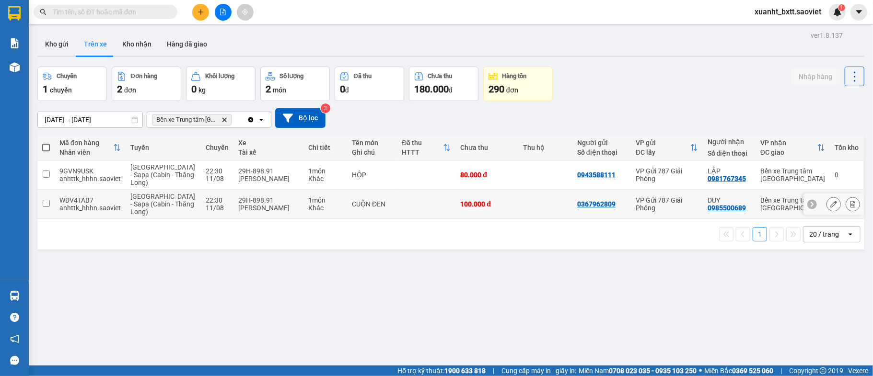
click at [847, 204] on button at bounding box center [852, 204] width 13 height 17
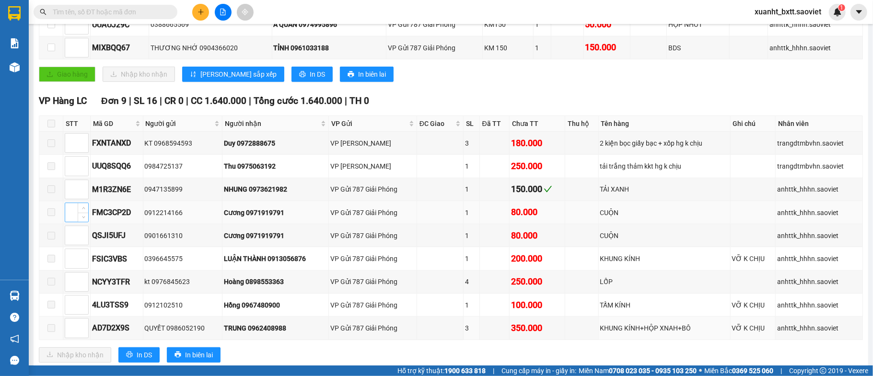
scroll to position [471, 0]
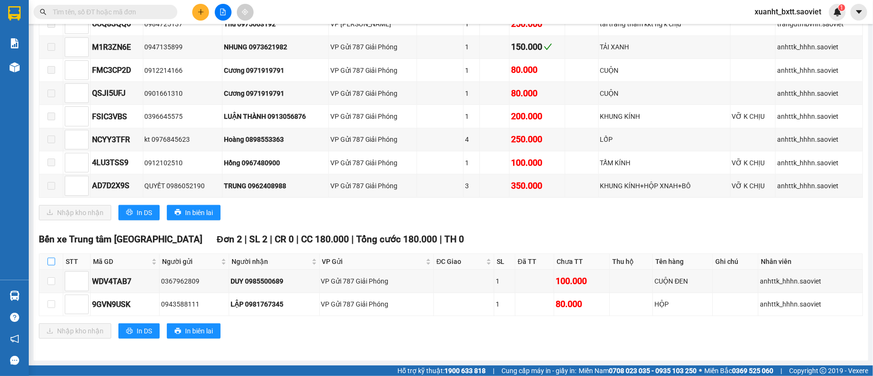
click at [48, 262] on input "checkbox" at bounding box center [51, 262] width 8 height 8
checkbox input "true"
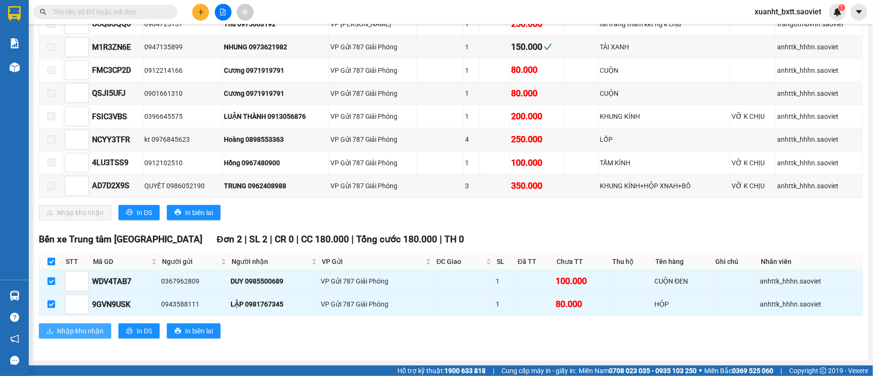
click at [66, 336] on span "Nhập kho nhận" at bounding box center [80, 331] width 46 height 11
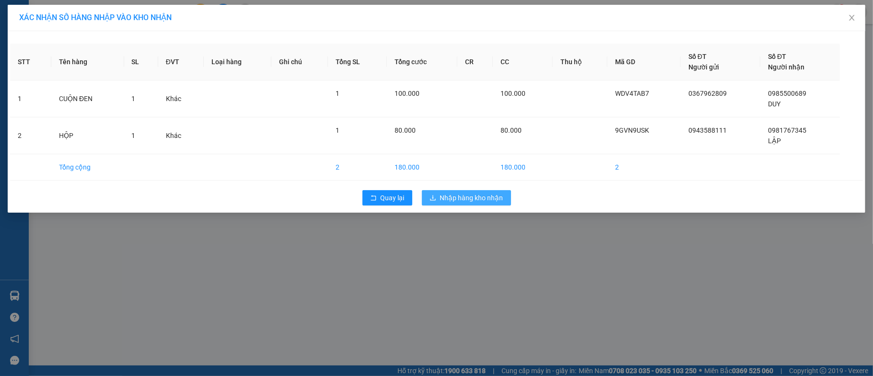
click at [439, 194] on button "Nhập hàng kho nhận" at bounding box center [466, 197] width 89 height 15
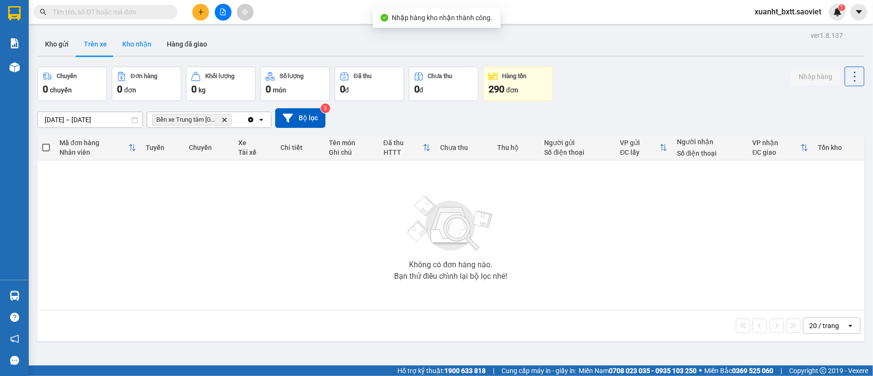
click at [136, 42] on button "Kho nhận" at bounding box center [137, 44] width 45 height 23
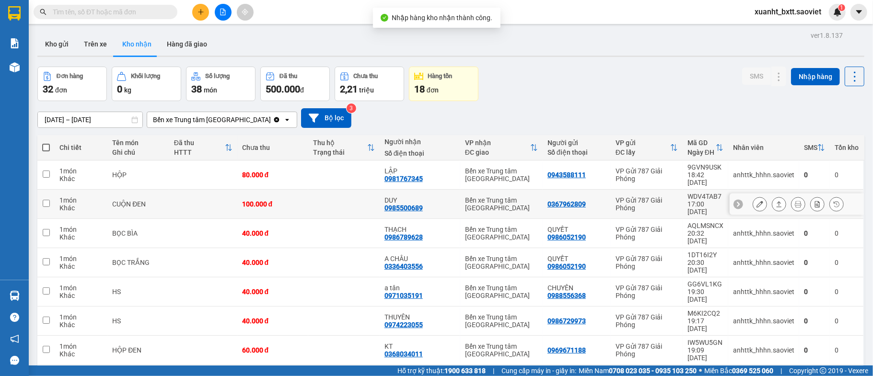
scroll to position [52, 0]
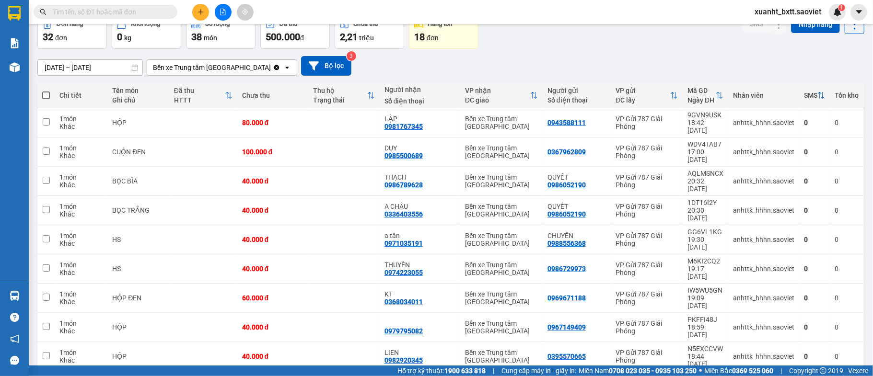
click at [815, 268] on span "20 / trang" at bounding box center [816, 270] width 31 height 10
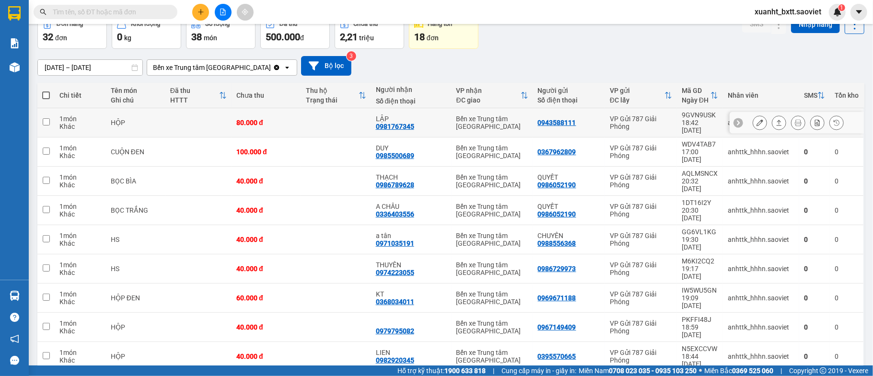
click at [326, 119] on td at bounding box center [335, 122] width 69 height 29
checkbox input "true"
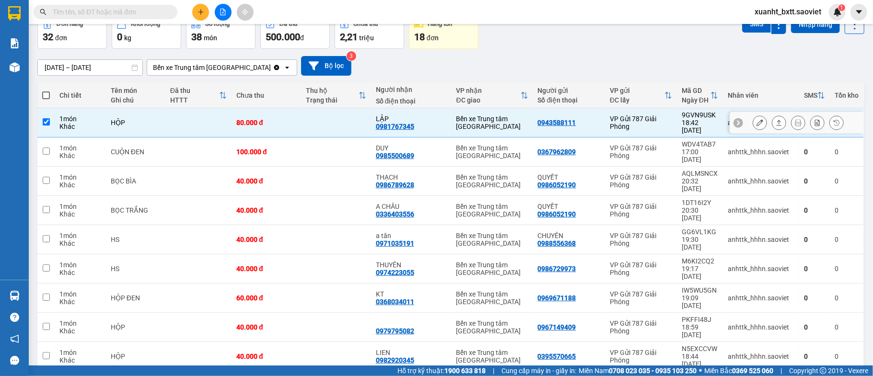
click at [324, 138] on td at bounding box center [335, 152] width 69 height 29
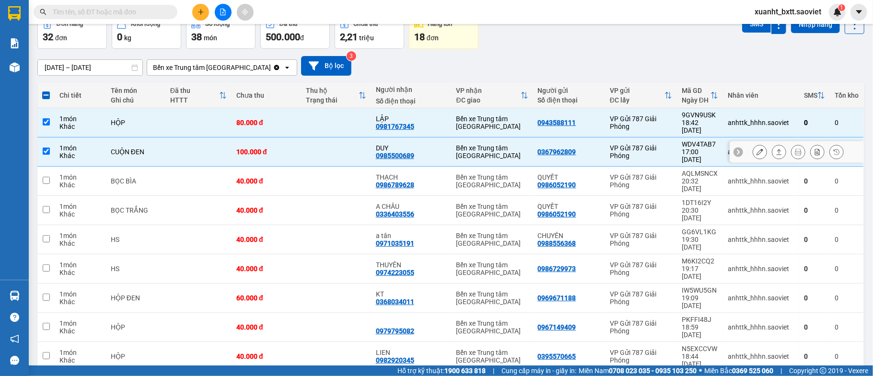
checkbox input "true"
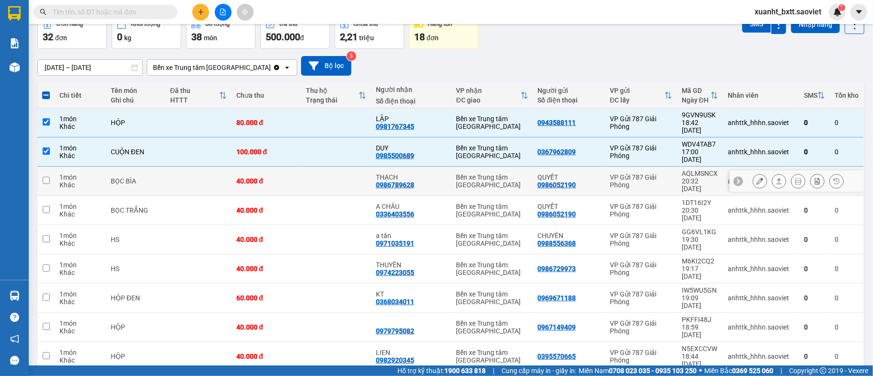
click at [324, 167] on td at bounding box center [335, 181] width 69 height 29
checkbox input "true"
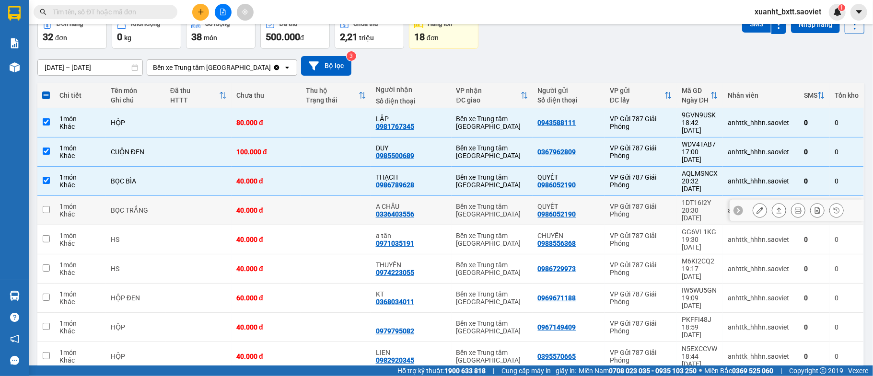
click at [324, 196] on td at bounding box center [335, 210] width 69 height 29
checkbox input "true"
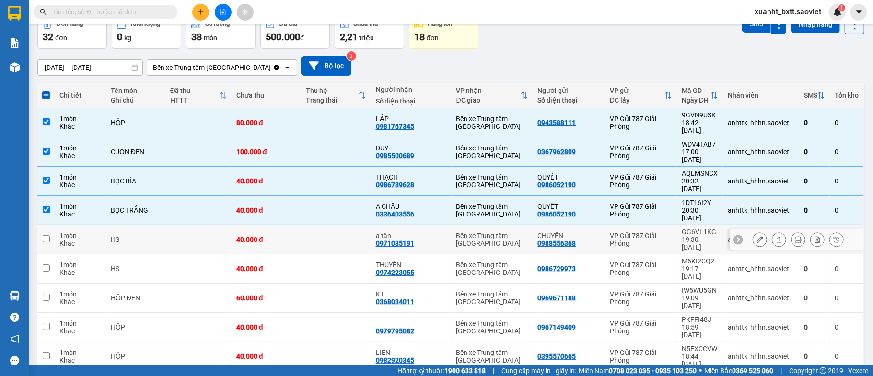
click at [324, 225] on td at bounding box center [335, 239] width 69 height 29
checkbox input "true"
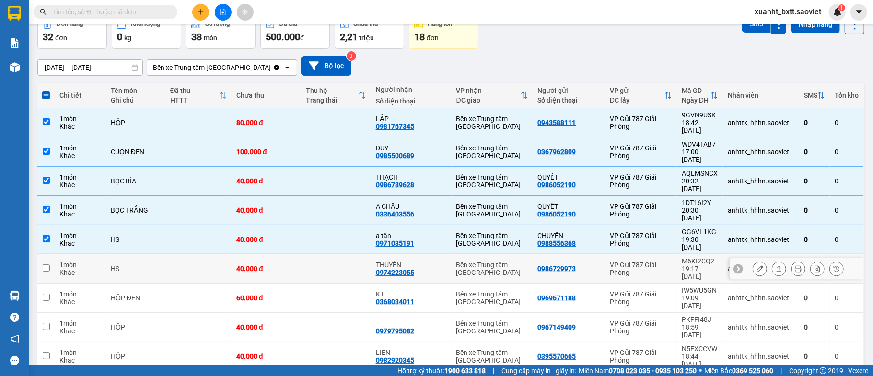
drag, startPoint x: 324, startPoint y: 229, endPoint x: 324, endPoint y: 234, distance: 5.8
click at [324, 254] on td at bounding box center [335, 268] width 69 height 29
checkbox input "true"
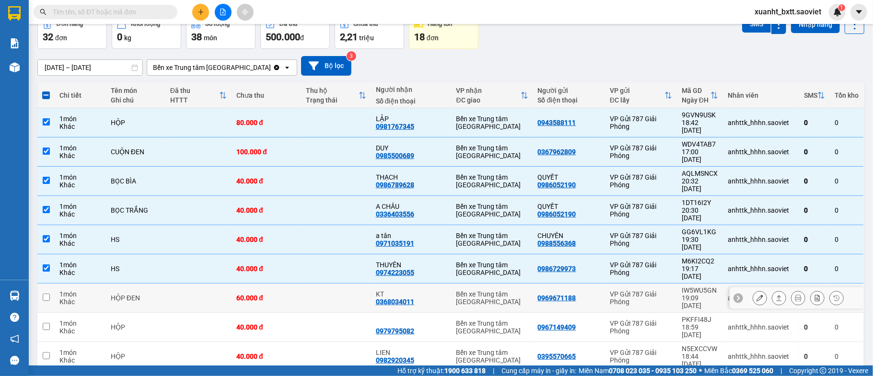
click at [324, 284] on td at bounding box center [335, 298] width 69 height 29
checkbox input "true"
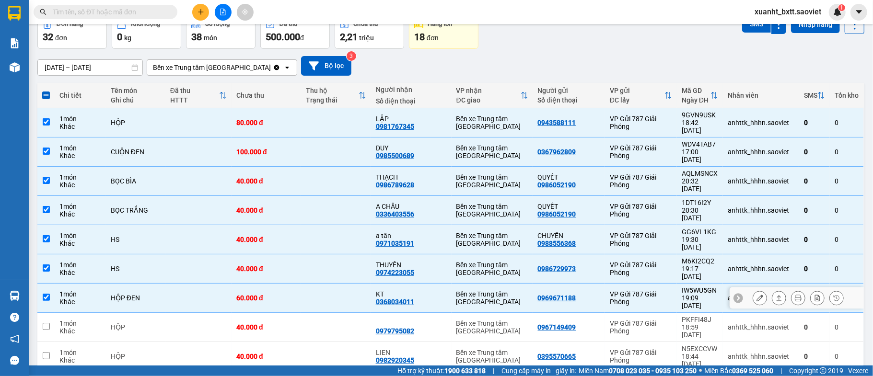
scroll to position [180, 0]
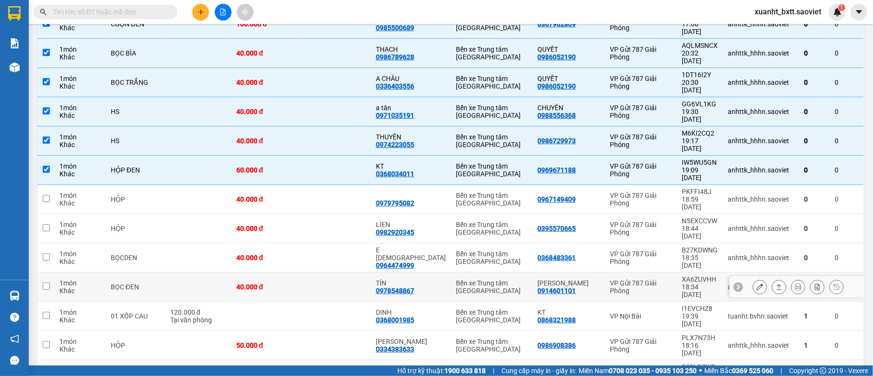
click at [332, 273] on td at bounding box center [335, 287] width 69 height 29
drag, startPoint x: 332, startPoint y: 208, endPoint x: 330, endPoint y: 192, distance: 16.4
click at [331, 273] on td at bounding box center [335, 287] width 69 height 29
checkbox input "false"
click at [330, 243] on td at bounding box center [335, 257] width 69 height 29
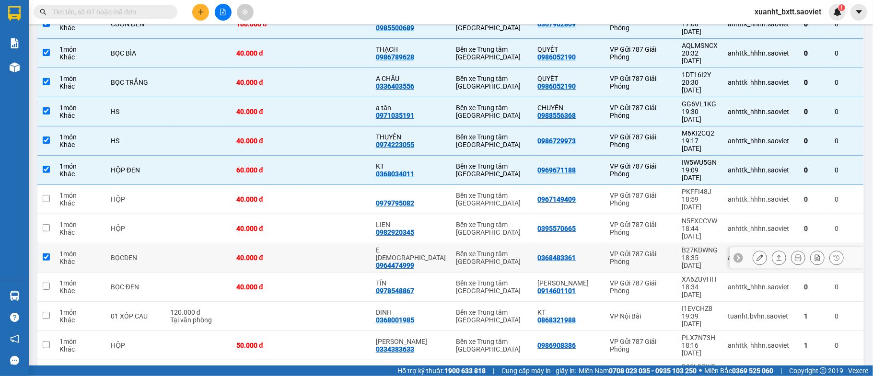
checkbox input "true"
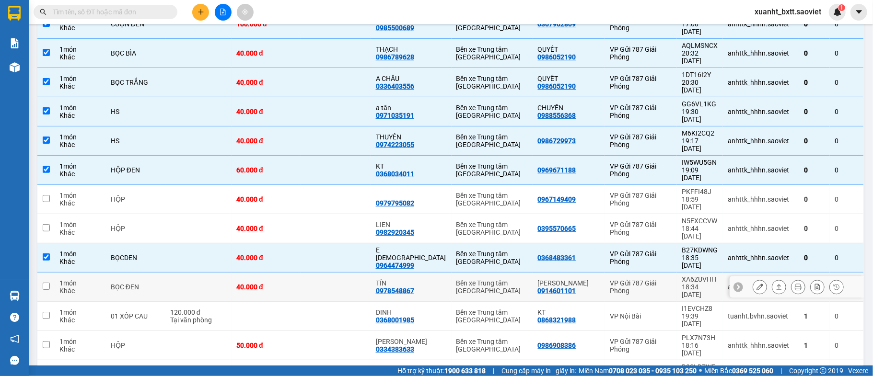
click at [331, 273] on td at bounding box center [335, 287] width 69 height 29
checkbox input "true"
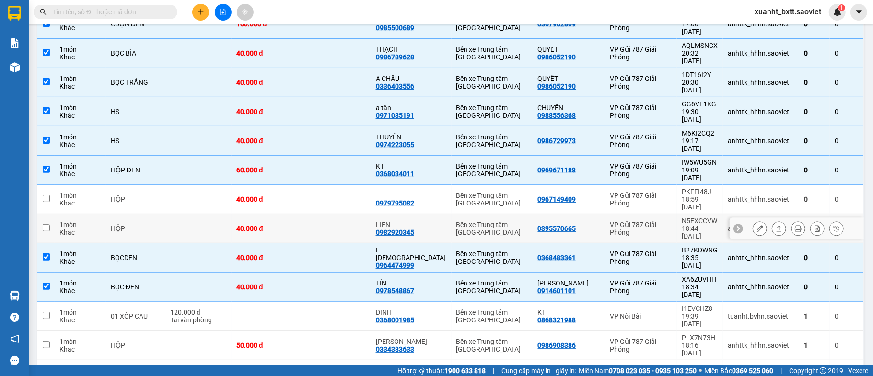
click at [354, 214] on td at bounding box center [335, 228] width 69 height 29
checkbox input "true"
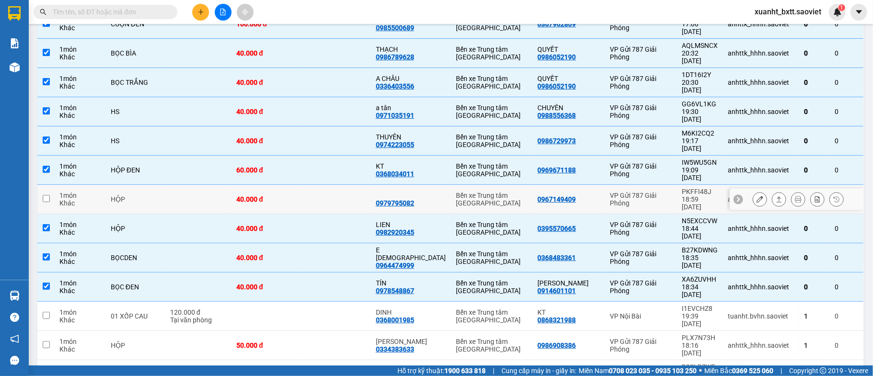
click at [354, 185] on td at bounding box center [335, 199] width 69 height 29
checkbox input "true"
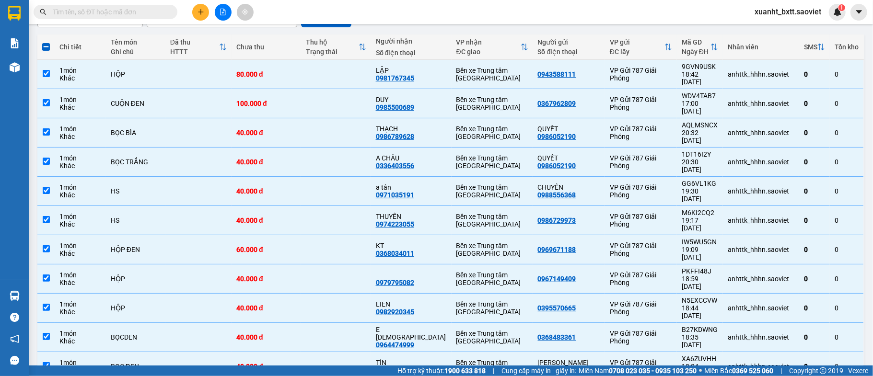
scroll to position [37, 0]
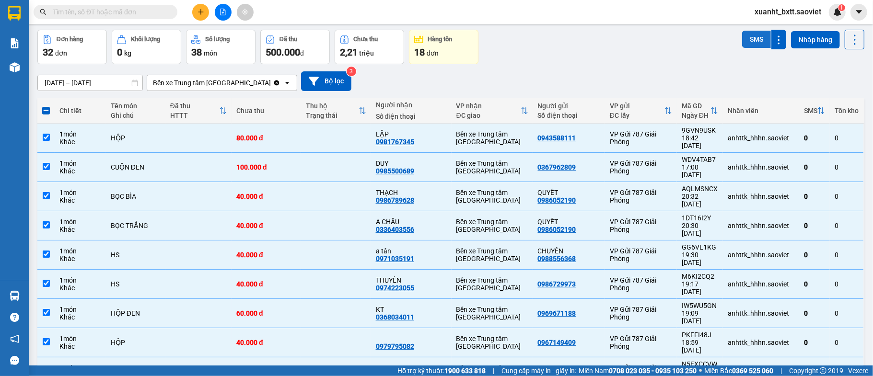
click at [744, 35] on button "SMS" at bounding box center [756, 39] width 29 height 17
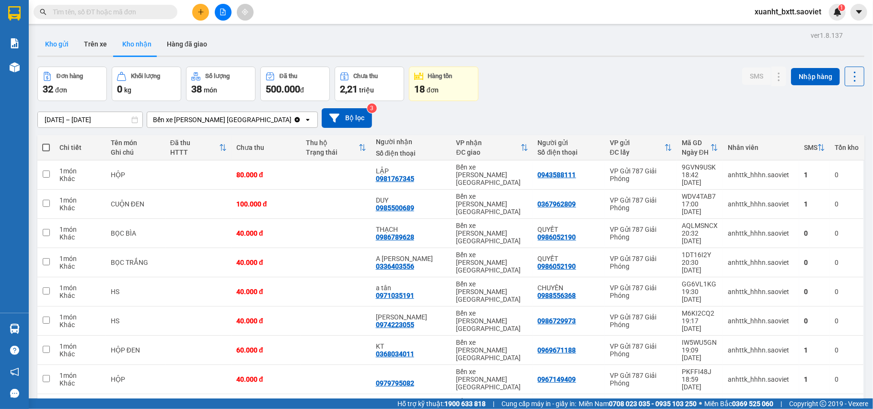
click at [66, 48] on button "Kho gửi" at bounding box center [56, 44] width 39 height 23
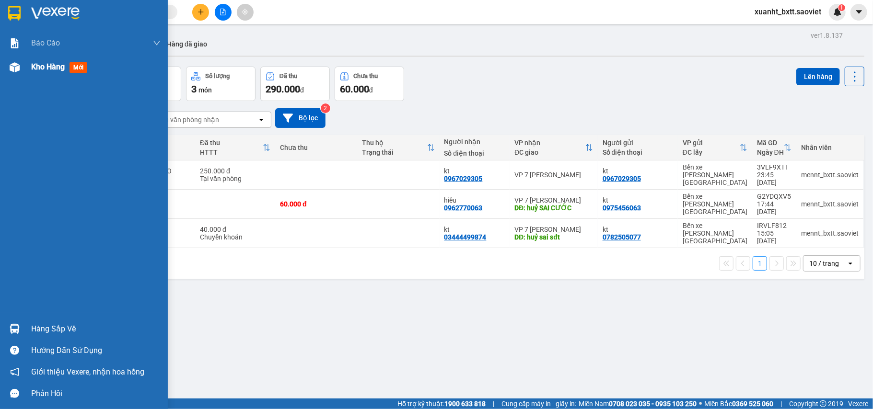
click at [28, 68] on div "Kho hàng mới" at bounding box center [84, 67] width 168 height 24
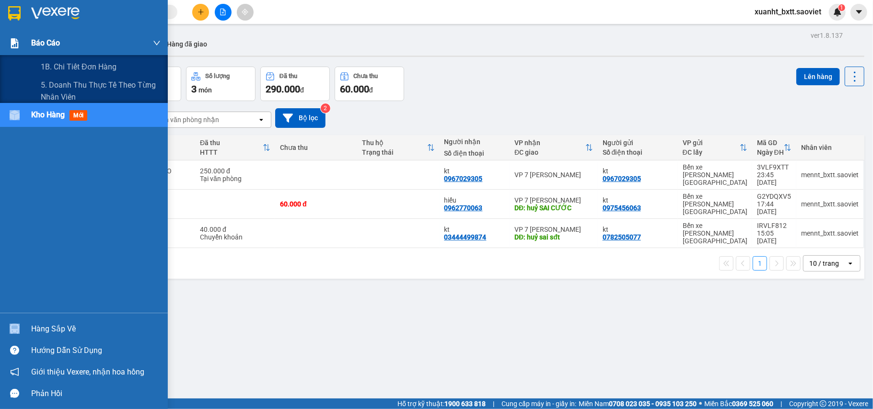
click at [52, 37] on span "Báo cáo" at bounding box center [45, 43] width 29 height 12
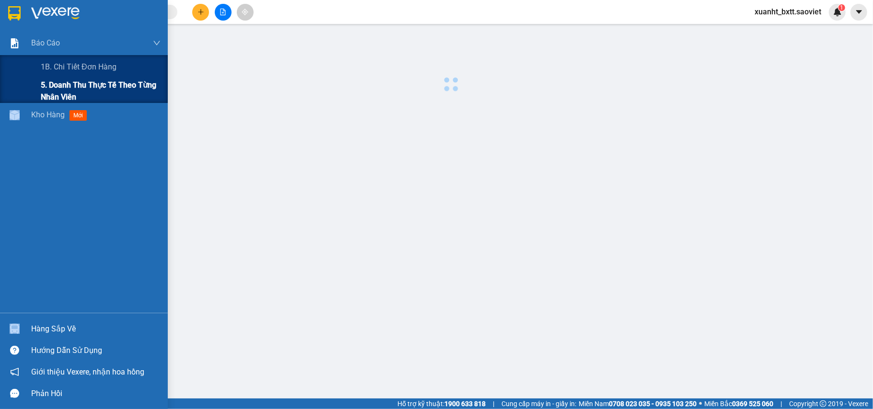
click at [66, 100] on span "5. Doanh thu thực tế theo từng nhân viên" at bounding box center [101, 91] width 120 height 24
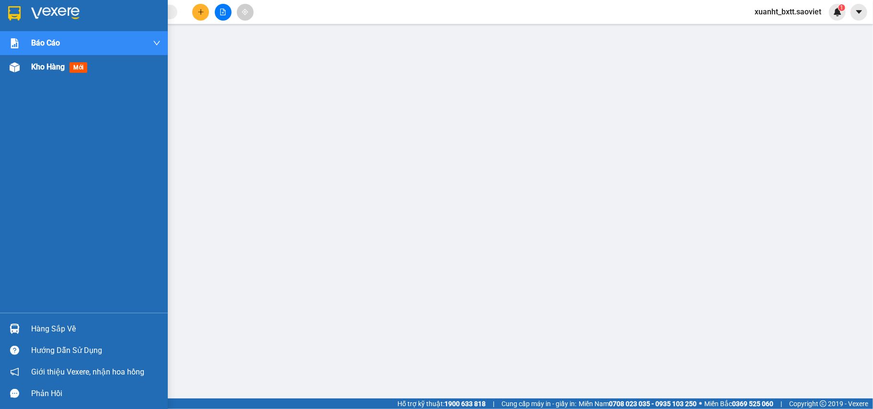
click at [17, 60] on div at bounding box center [14, 67] width 17 height 17
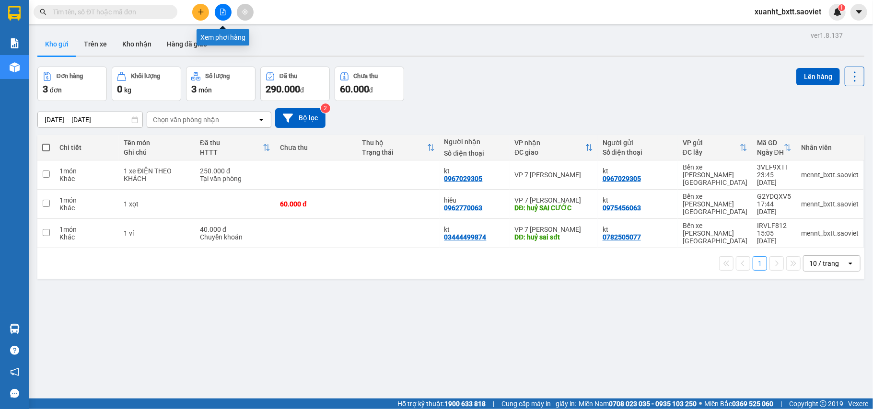
click at [225, 9] on icon "file-add" at bounding box center [223, 12] width 7 height 7
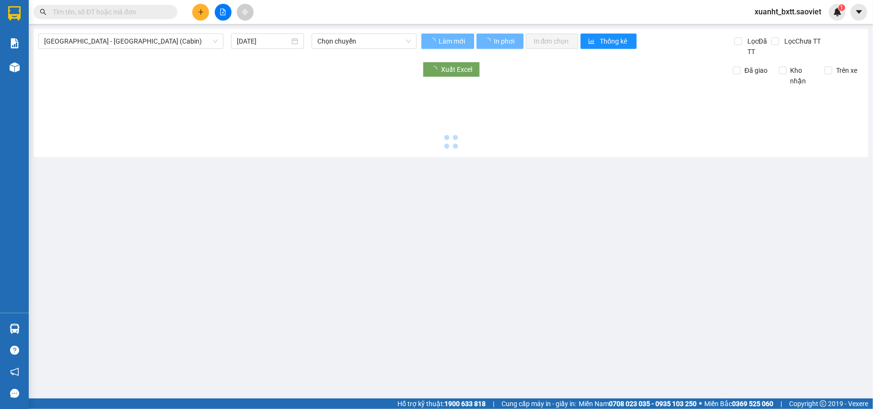
type input "[DATE]"
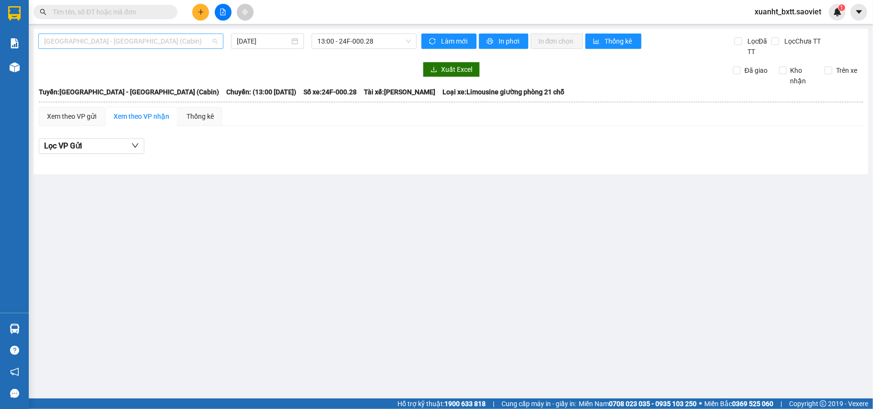
click at [175, 43] on span "[GEOGRAPHIC_DATA] - [GEOGRAPHIC_DATA] (Cabin)" at bounding box center [130, 41] width 173 height 14
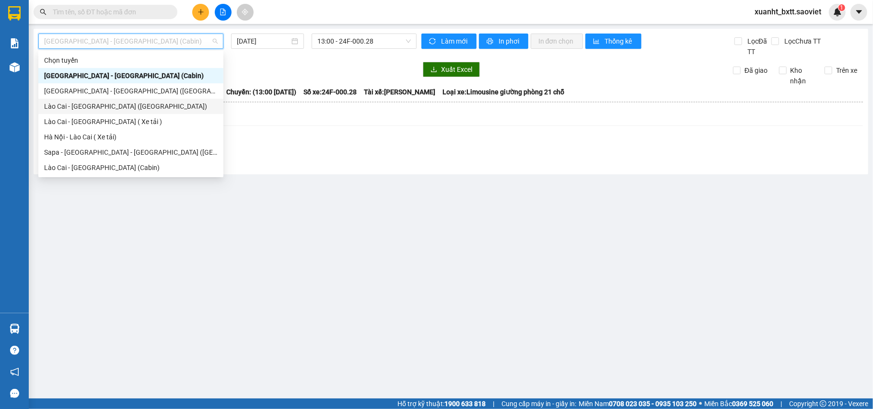
click at [133, 104] on div "Lào Cai - [GEOGRAPHIC_DATA] ([GEOGRAPHIC_DATA])" at bounding box center [130, 106] width 173 height 11
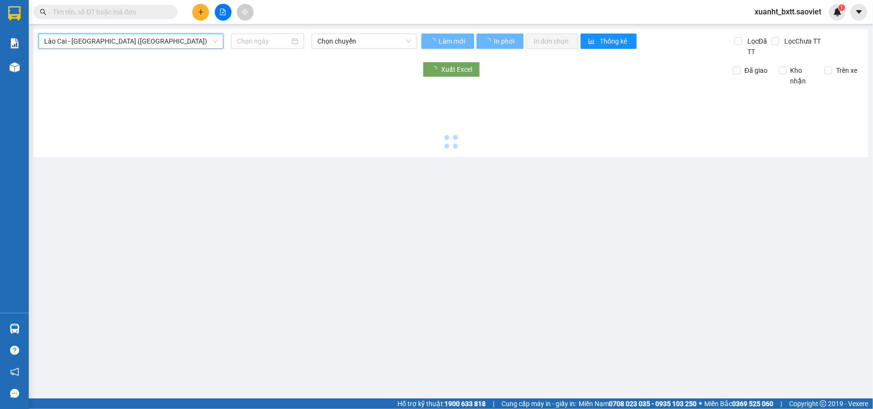
type input "[DATE]"
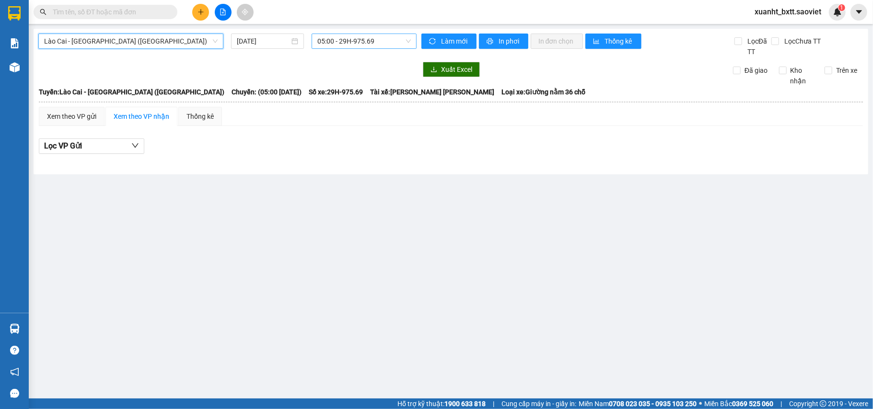
click at [361, 40] on span "05:00 - 29H-975.69" at bounding box center [363, 41] width 93 height 14
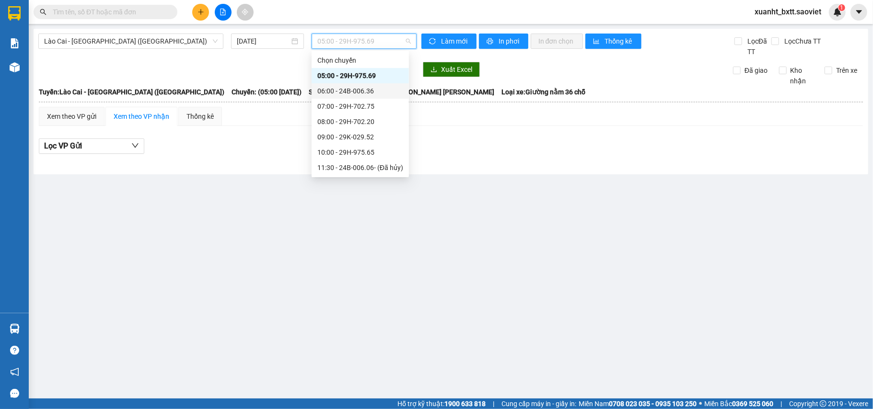
click at [370, 98] on div "06:00 - 24B-006.36" at bounding box center [360, 90] width 97 height 15
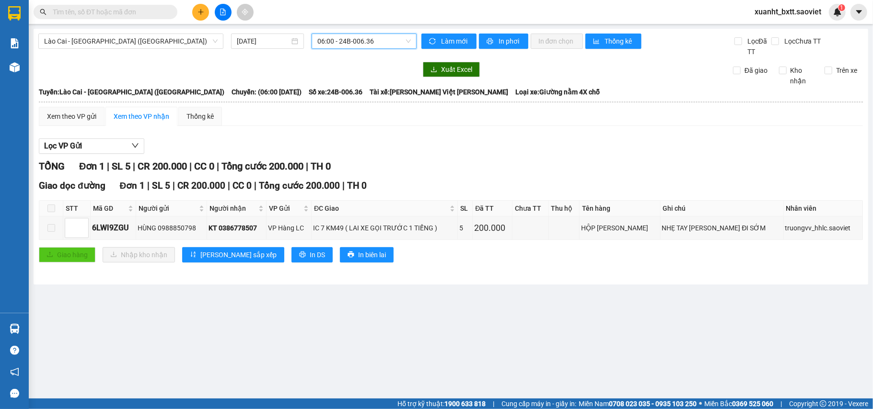
click at [372, 44] on span "06:00 - 24B-006.36" at bounding box center [363, 41] width 93 height 14
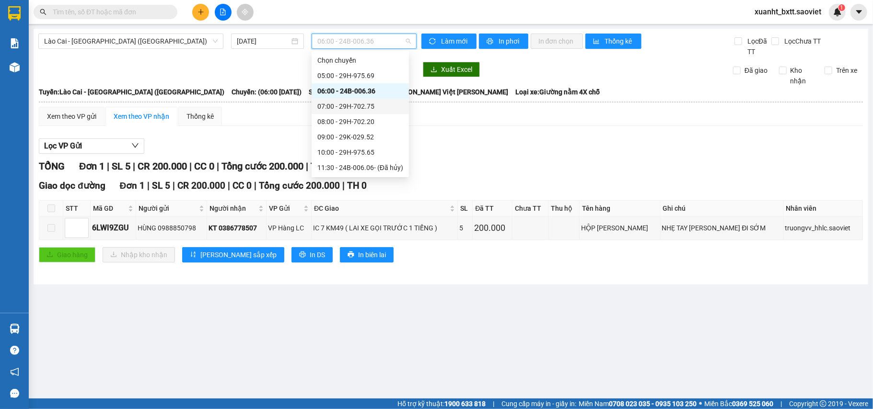
click at [372, 101] on div "07:00 - 29H-702.75" at bounding box center [360, 106] width 86 height 11
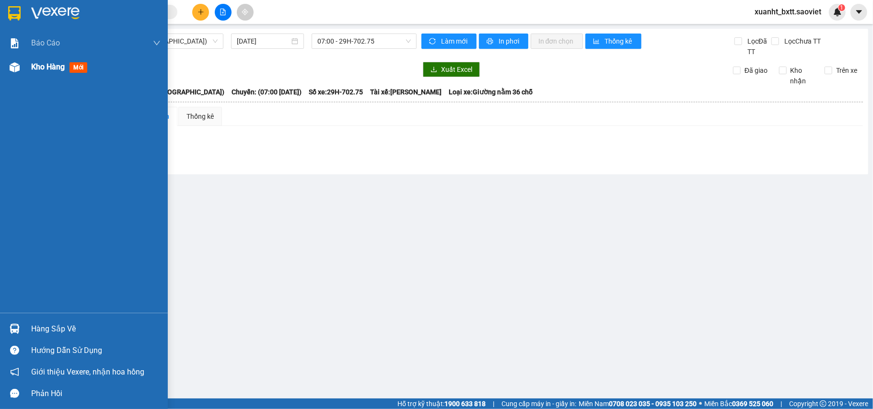
click at [12, 71] on img at bounding box center [15, 67] width 10 height 10
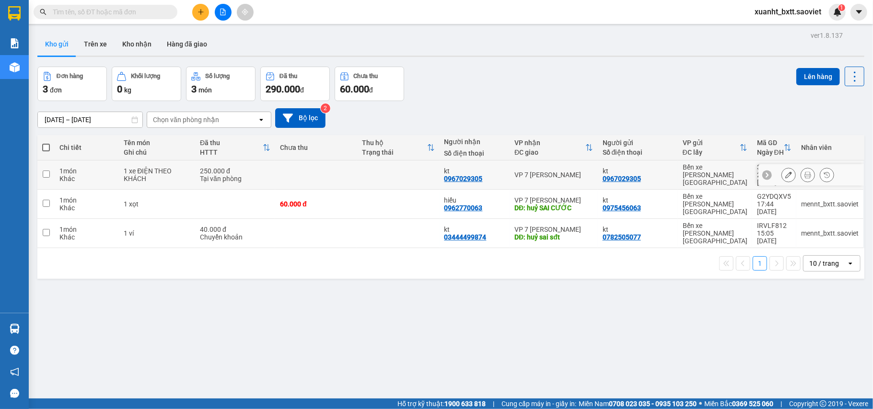
click at [724, 169] on div "Bến xe Trung tâm [GEOGRAPHIC_DATA]" at bounding box center [714, 174] width 65 height 23
checkbox input "true"
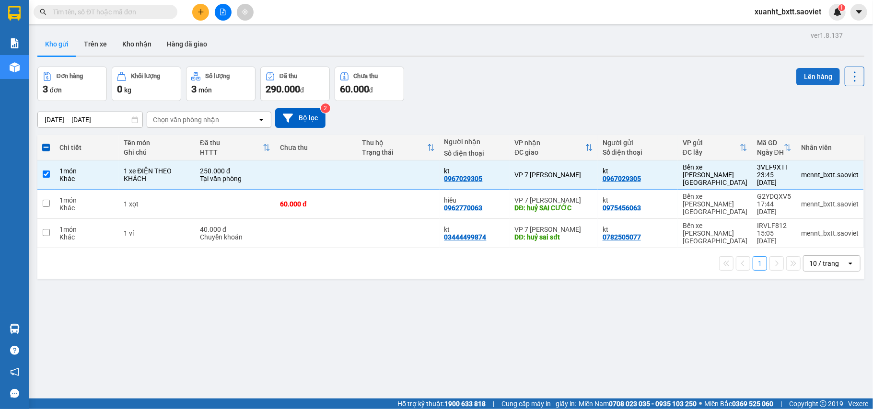
click at [804, 77] on button "Lên hàng" at bounding box center [818, 76] width 44 height 17
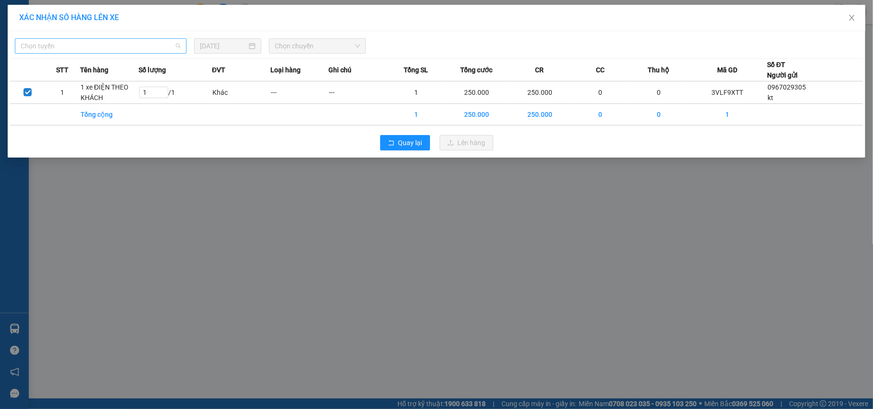
click at [109, 44] on span "Chọn tuyến" at bounding box center [101, 46] width 160 height 14
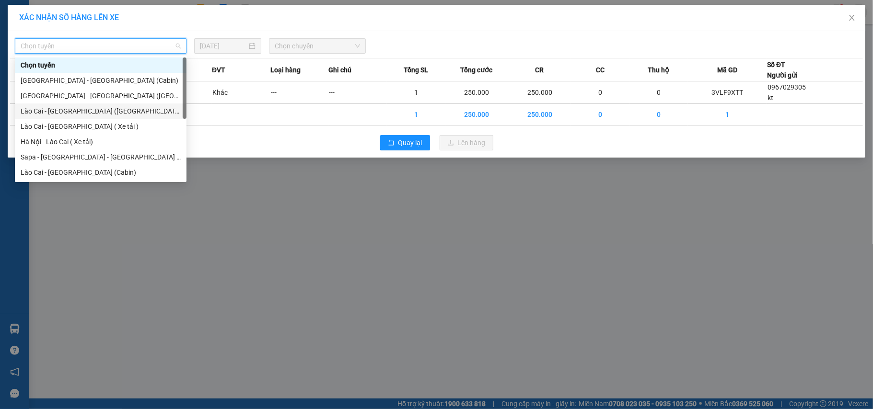
click at [104, 104] on div "Lào Cai - [GEOGRAPHIC_DATA] ([GEOGRAPHIC_DATA])" at bounding box center [101, 111] width 172 height 15
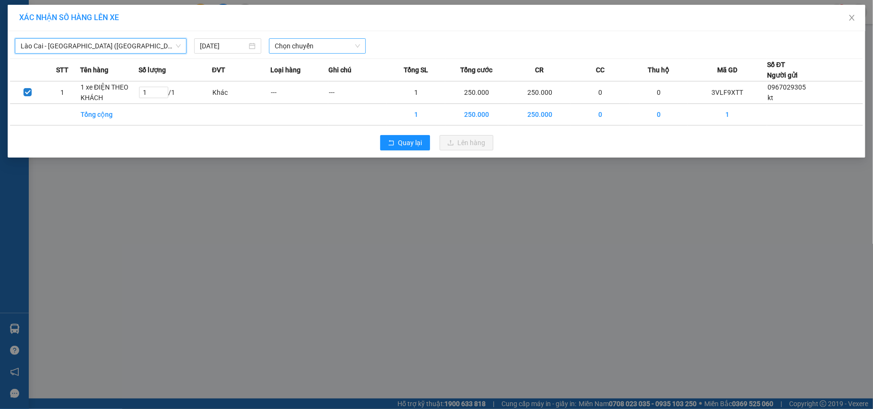
click at [303, 45] on span "Chọn chuyến" at bounding box center [317, 46] width 85 height 14
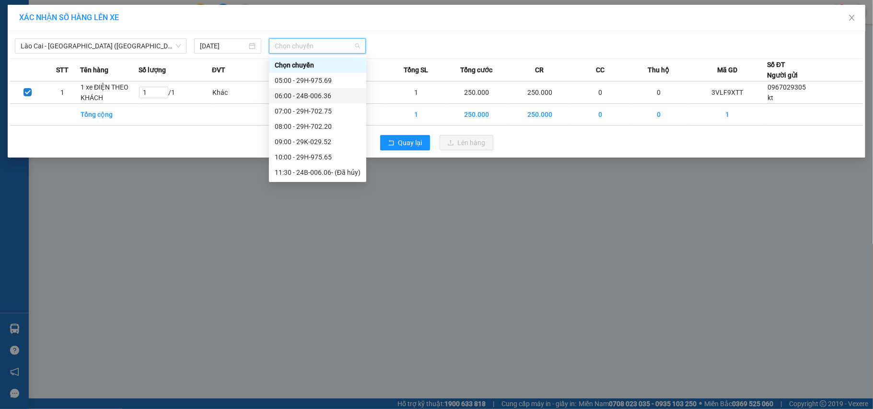
click at [328, 93] on div "06:00 - 24B-006.36" at bounding box center [318, 96] width 86 height 11
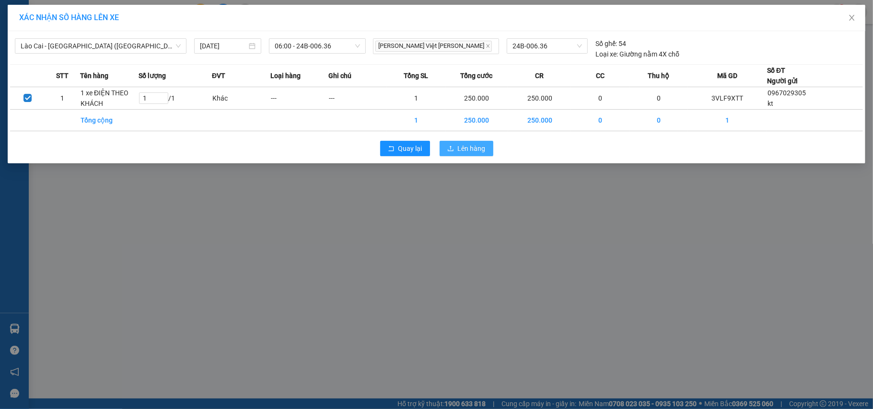
click at [463, 148] on span "Lên hàng" at bounding box center [472, 148] width 28 height 11
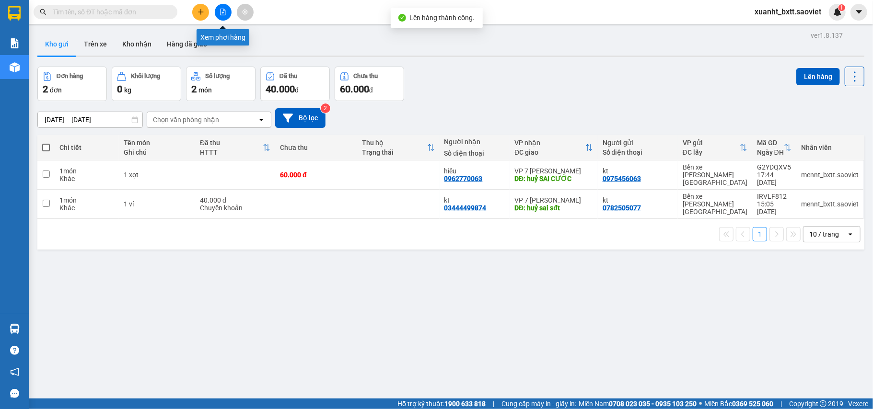
click at [221, 14] on icon "file-add" at bounding box center [223, 12] width 7 height 7
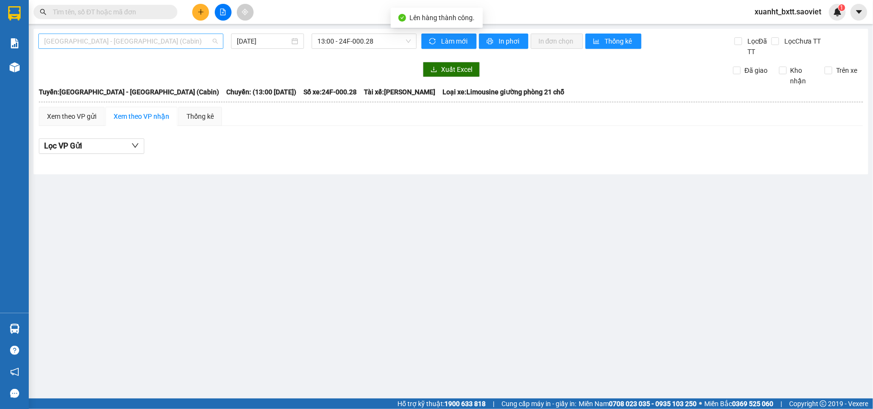
click at [137, 45] on span "[GEOGRAPHIC_DATA] - [GEOGRAPHIC_DATA] (Cabin)" at bounding box center [130, 41] width 173 height 14
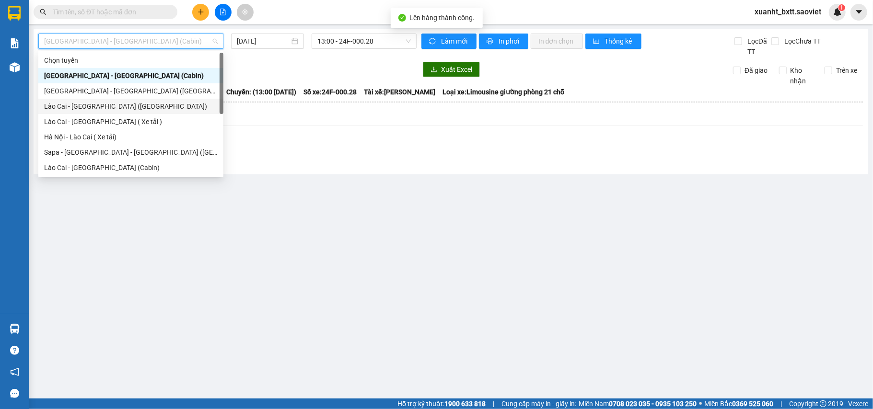
click at [95, 104] on div "Lào Cai - [GEOGRAPHIC_DATA] ([GEOGRAPHIC_DATA])" at bounding box center [130, 106] width 173 height 11
type input "[DATE]"
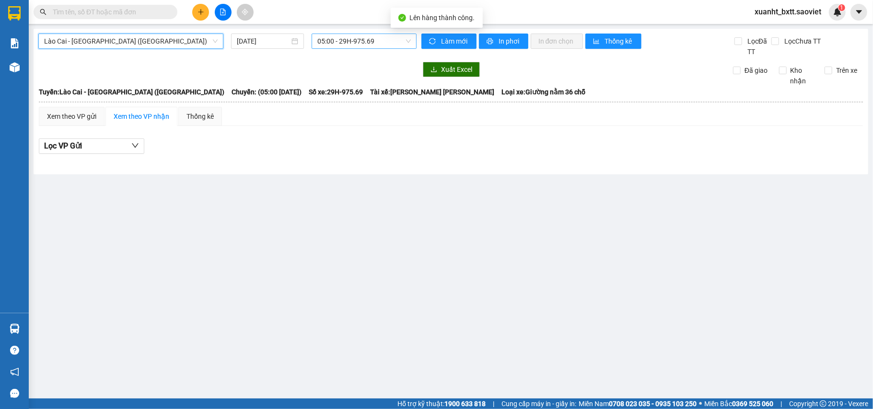
click at [343, 40] on span "05:00 - 29H-975.69" at bounding box center [363, 41] width 93 height 14
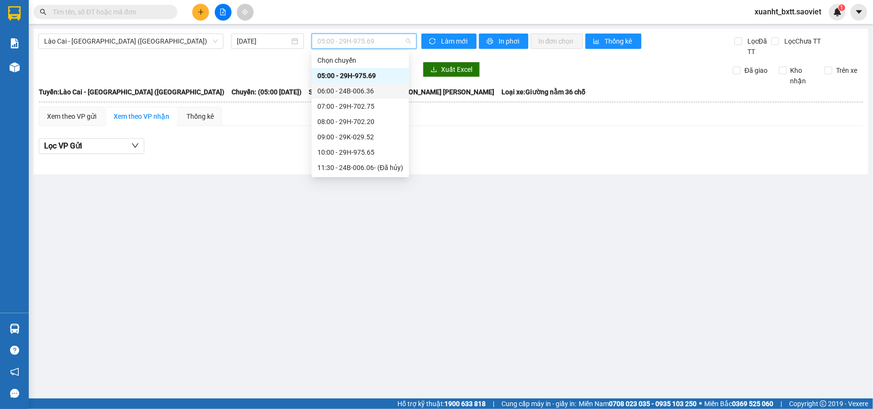
click at [369, 89] on div "06:00 - 24B-006.36" at bounding box center [360, 91] width 86 height 11
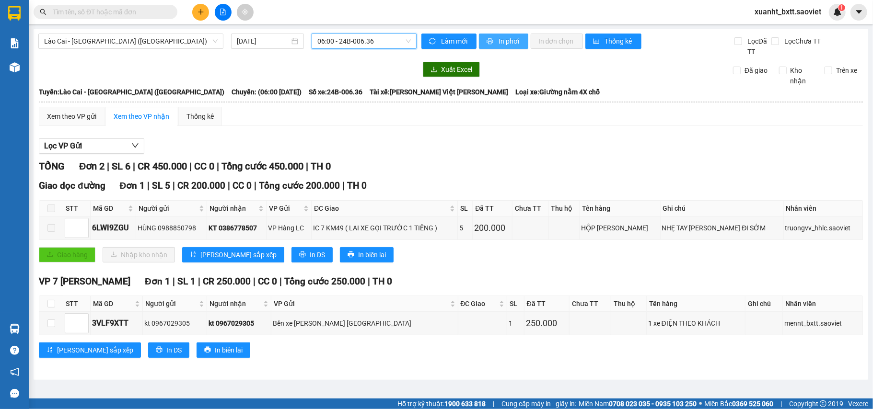
click at [499, 39] on span "In phơi" at bounding box center [509, 41] width 22 height 11
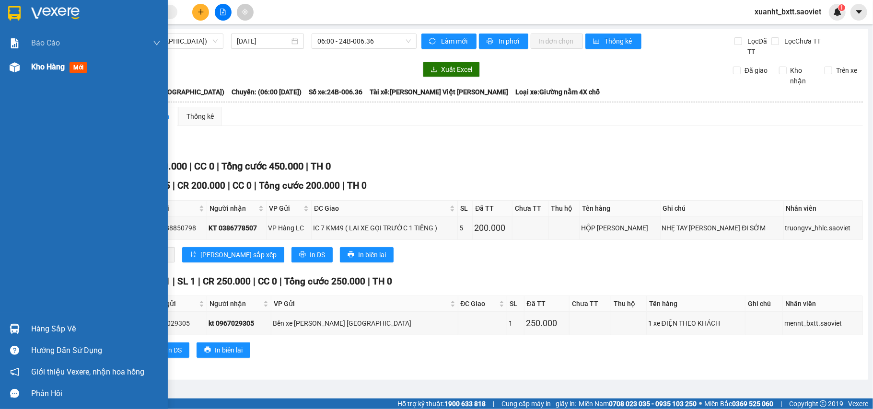
click at [25, 69] on div "Kho hàng mới" at bounding box center [84, 67] width 168 height 24
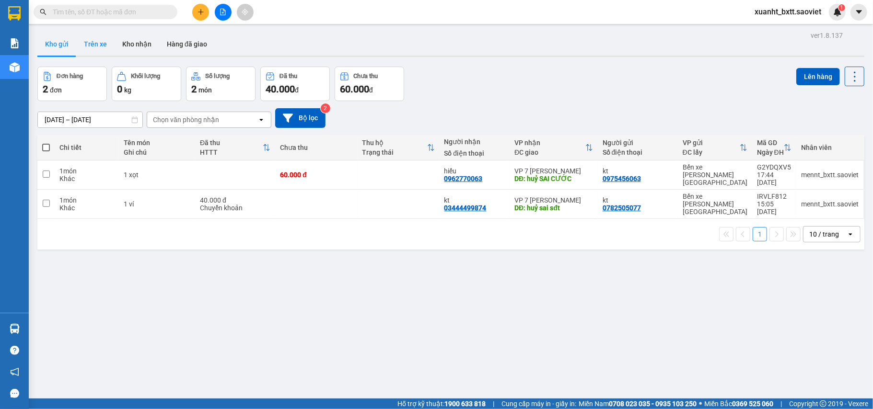
click at [99, 49] on button "Trên xe" at bounding box center [95, 44] width 38 height 23
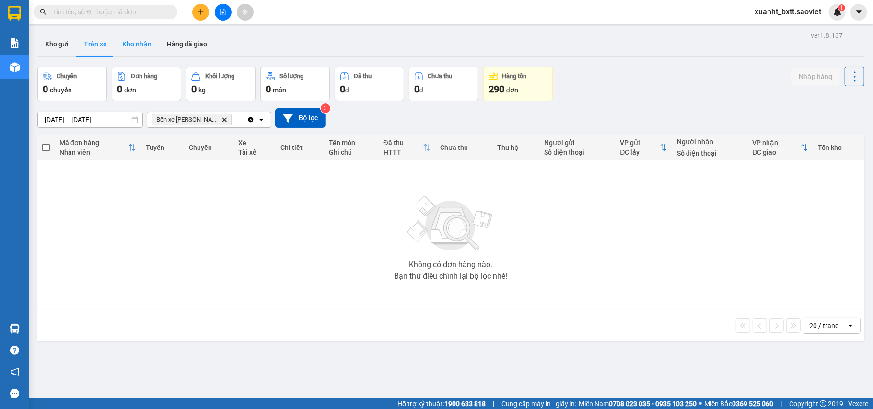
click at [154, 48] on button "Kho nhận" at bounding box center [137, 44] width 45 height 23
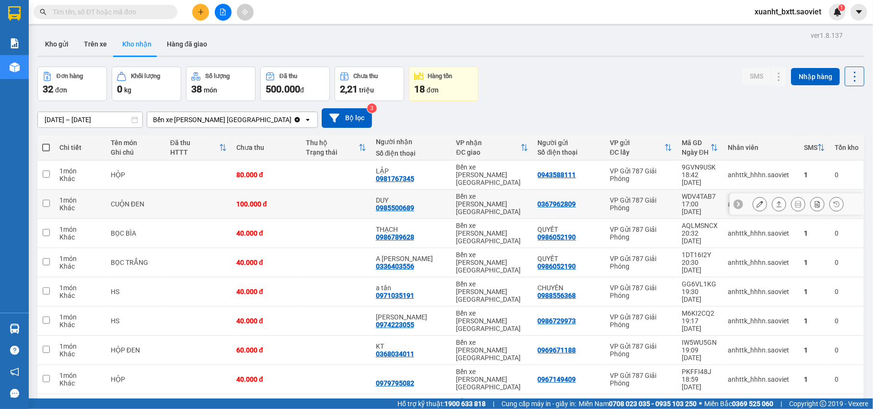
scroll to position [127, 0]
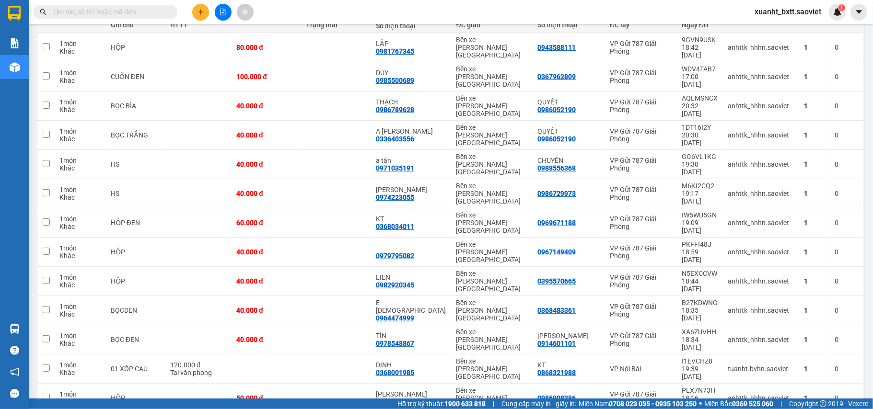
click at [203, 18] on button at bounding box center [200, 12] width 17 height 17
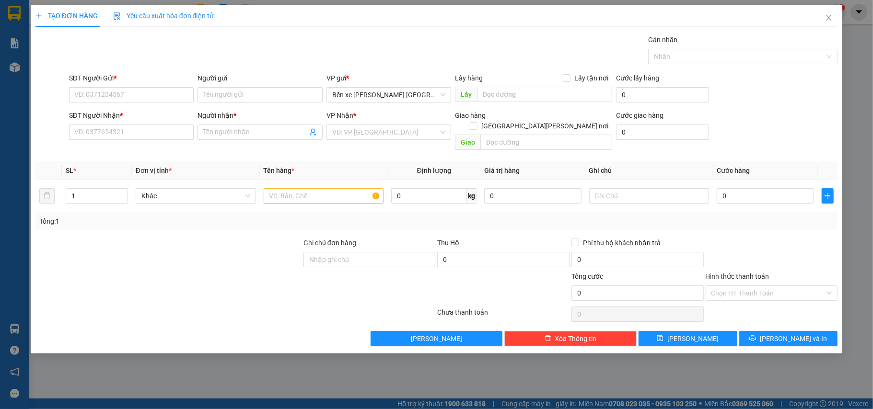
click at [135, 86] on div "SĐT Người Gửi *" at bounding box center [131, 80] width 125 height 14
click at [134, 97] on input "SĐT Người Gửi *" at bounding box center [131, 94] width 125 height 15
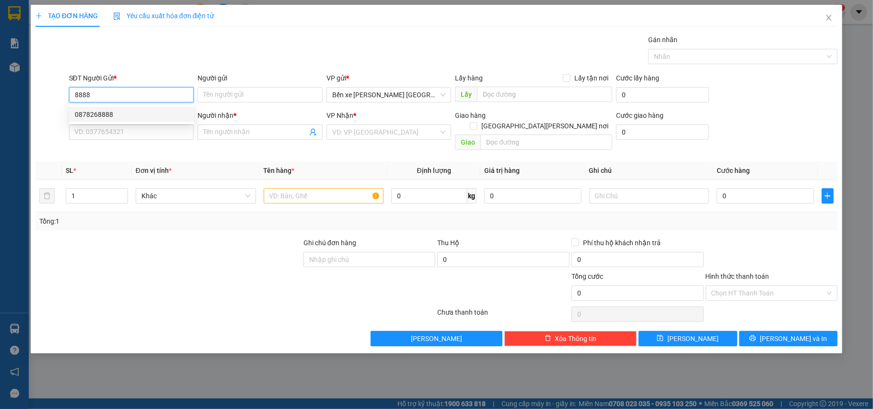
click at [132, 111] on div "0878268888" at bounding box center [132, 114] width 114 height 11
type input "0878268888"
type input "0369502998"
type input "quyền ship"
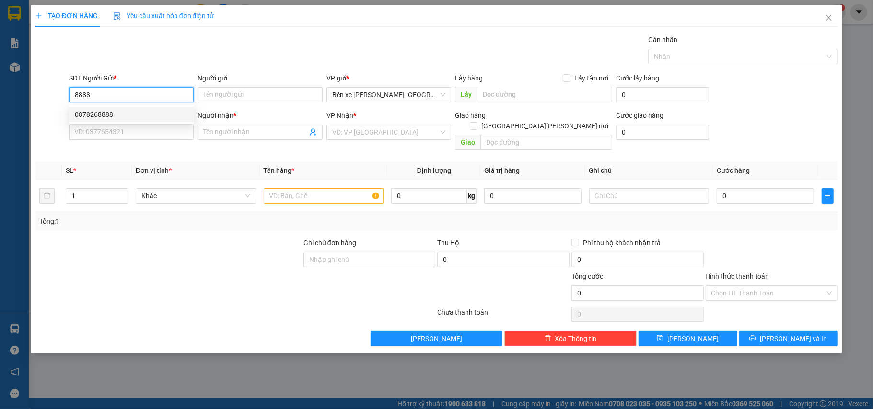
checkbox input "true"
type input "lhe ship, hn thu"
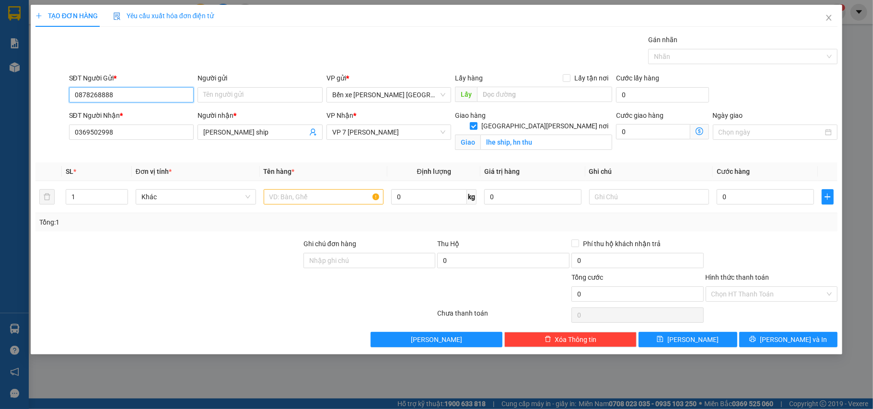
click at [147, 94] on input "0878268888" at bounding box center [131, 94] width 125 height 15
type input "0878268888"
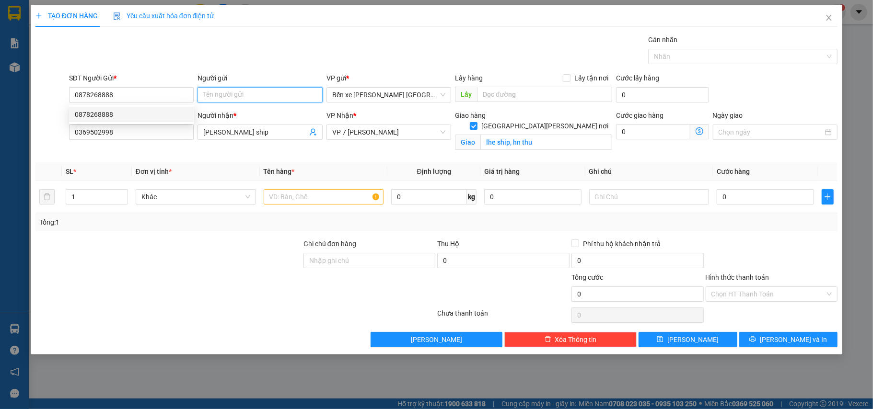
click at [223, 96] on input "Người gửi" at bounding box center [259, 94] width 125 height 15
type input "hien lon ban"
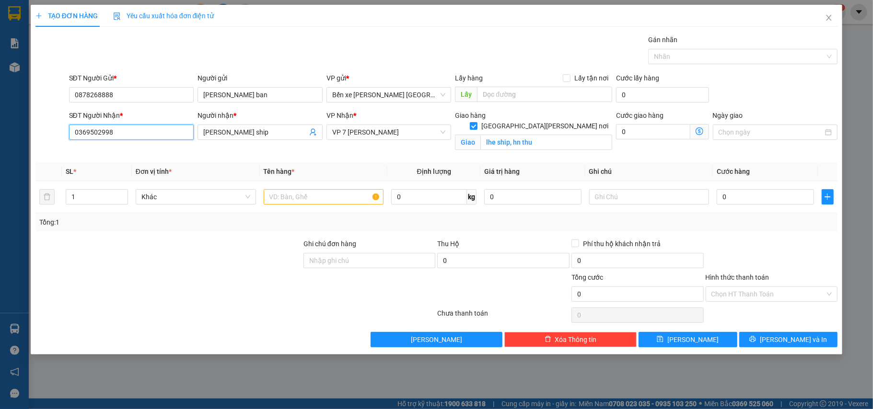
click at [144, 129] on input "0369502998" at bounding box center [131, 132] width 125 height 15
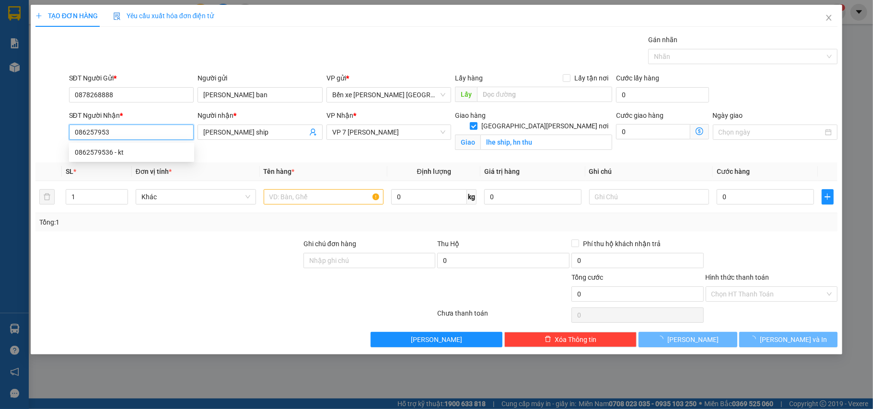
type input "0862579536"
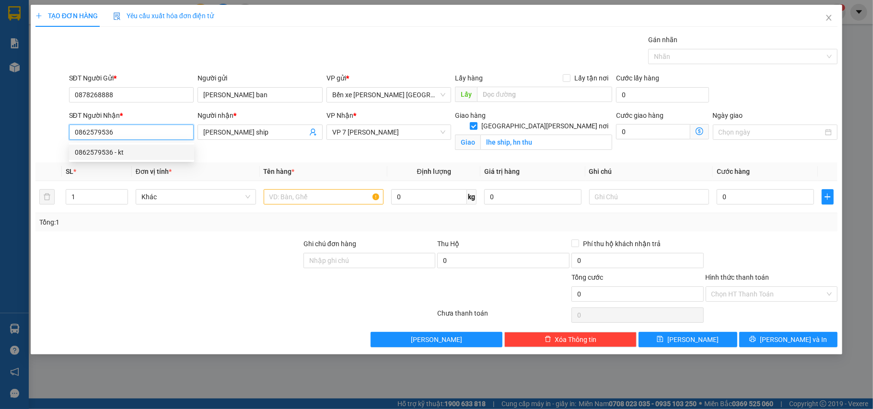
click at [140, 152] on div "0862579536 - kt" at bounding box center [132, 152] width 114 height 11
type input "kt"
checkbox input "false"
type input "đã gọi 8/7"
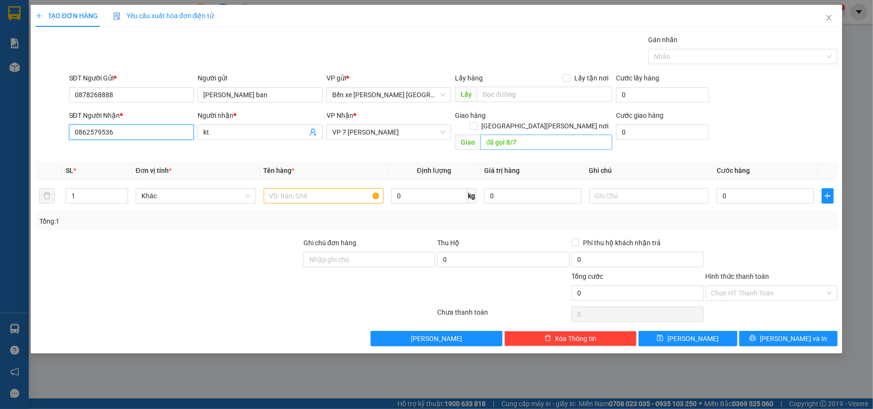
type input "0862579536"
click at [537, 135] on input "đã gọi 8/7" at bounding box center [546, 142] width 132 height 15
click at [317, 197] on td at bounding box center [324, 196] width 128 height 32
click at [321, 189] on input "text" at bounding box center [324, 195] width 120 height 15
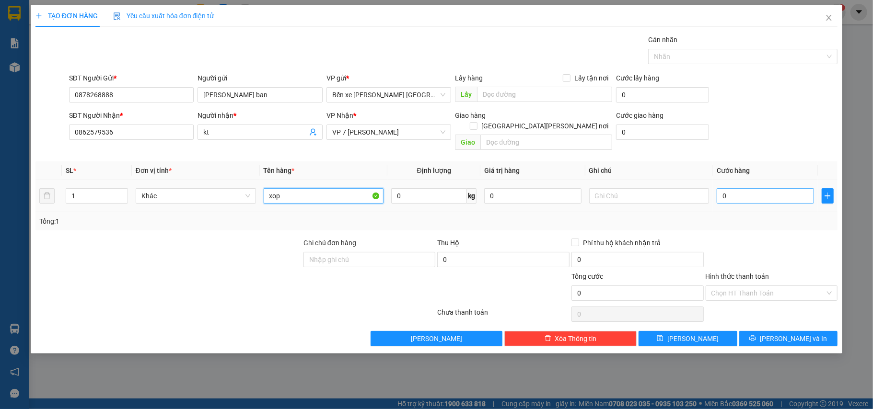
type input "xop"
click at [772, 193] on input "0" at bounding box center [765, 195] width 97 height 15
type input "6"
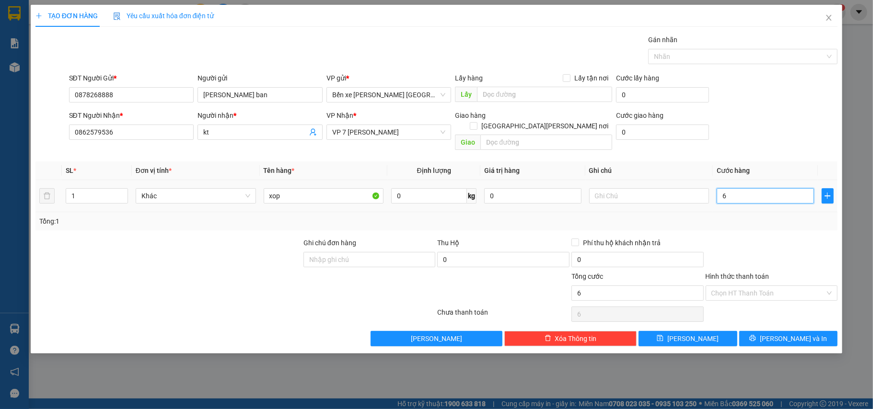
type input "60"
type input "60.000"
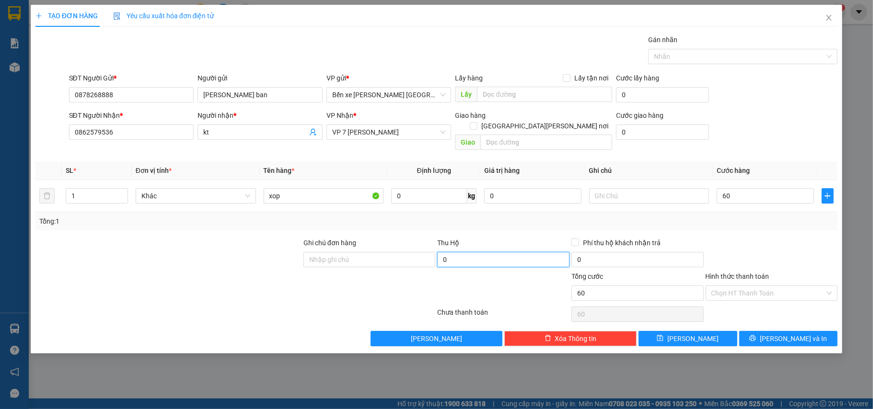
type input "60.000"
click at [455, 252] on input "0" at bounding box center [503, 259] width 132 height 15
click at [528, 271] on div at bounding box center [503, 288] width 134 height 34
type input "1.430.000"
type input "30.000"
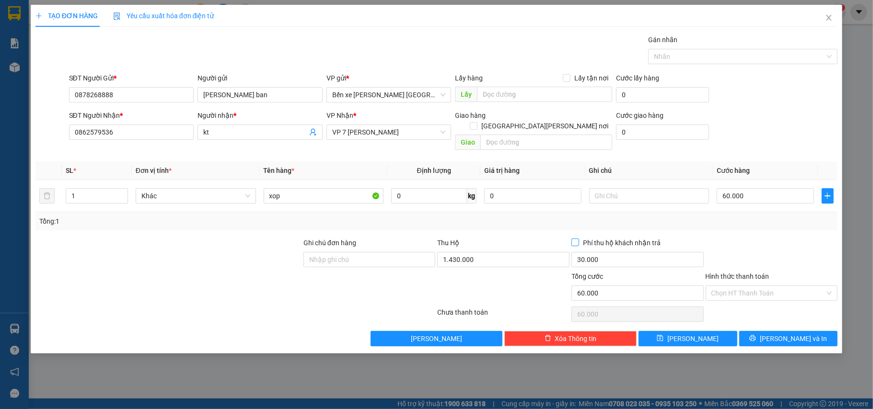
click at [573, 239] on input "Phí thu hộ khách nhận trả" at bounding box center [574, 242] width 7 height 7
checkbox input "true"
click at [756, 331] on button "Lưu và In" at bounding box center [788, 338] width 99 height 15
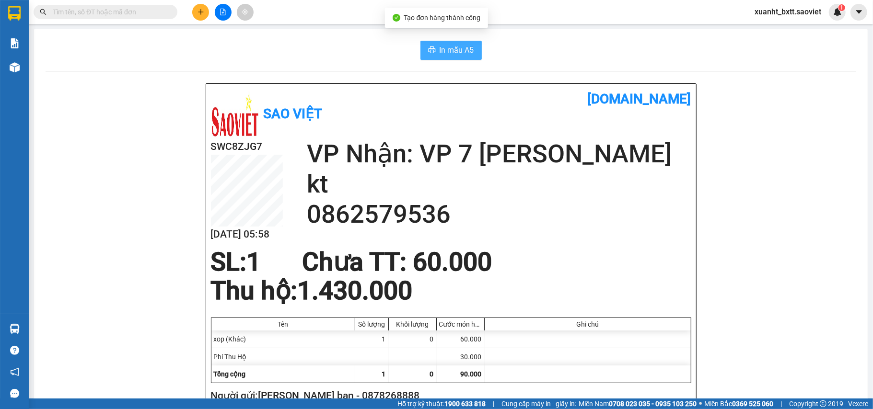
click at [442, 54] on span "In mẫu A5" at bounding box center [456, 50] width 35 height 12
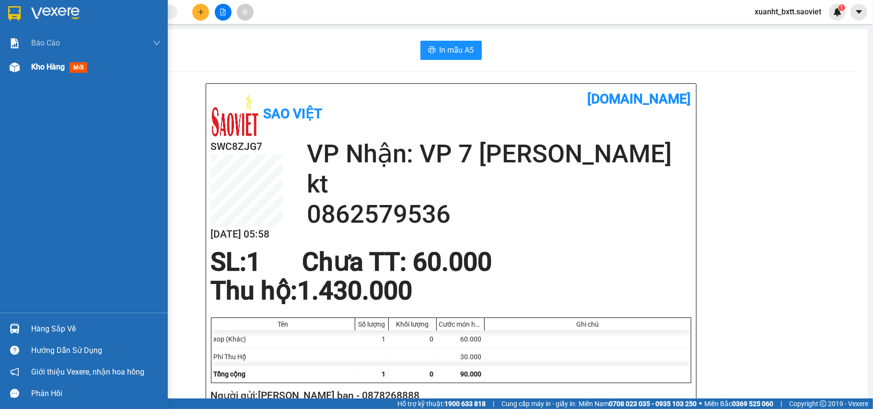
click at [9, 75] on div at bounding box center [14, 67] width 17 height 17
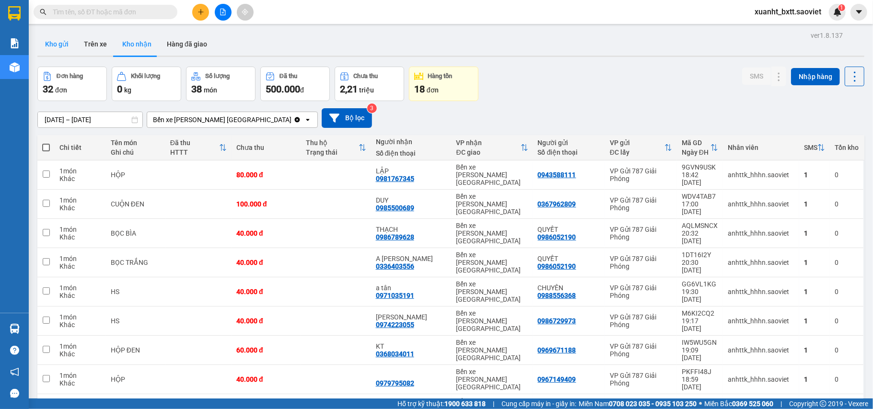
click at [65, 49] on button "Kho gửi" at bounding box center [56, 44] width 39 height 23
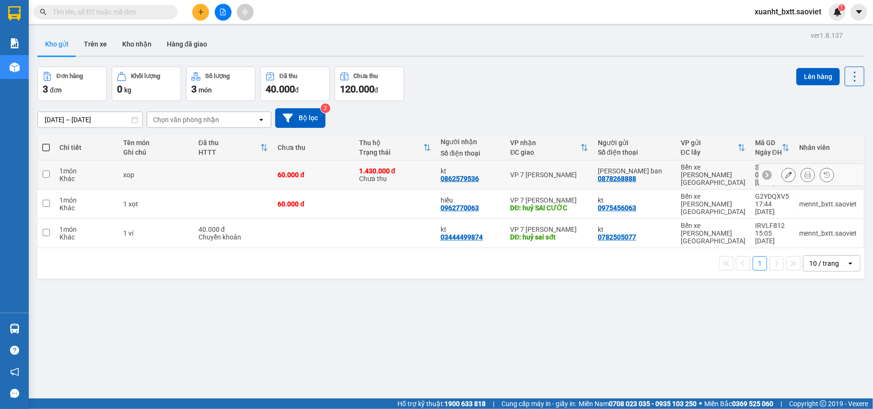
click at [326, 167] on td "60.000 đ" at bounding box center [313, 175] width 81 height 29
checkbox input "true"
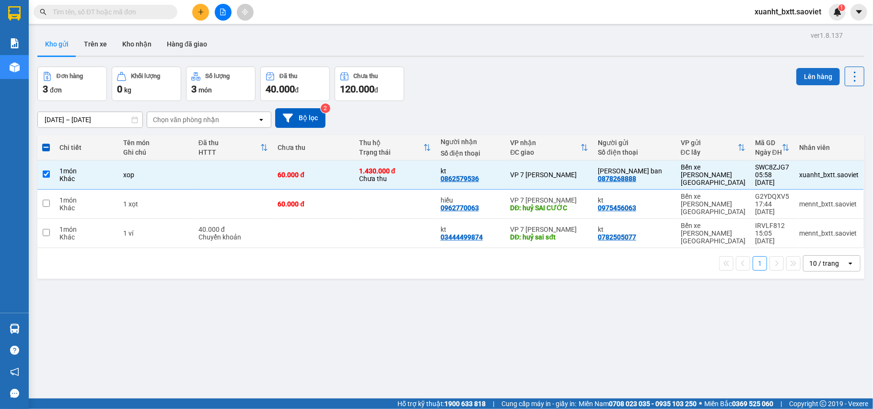
click at [802, 72] on button "Lên hàng" at bounding box center [818, 76] width 44 height 17
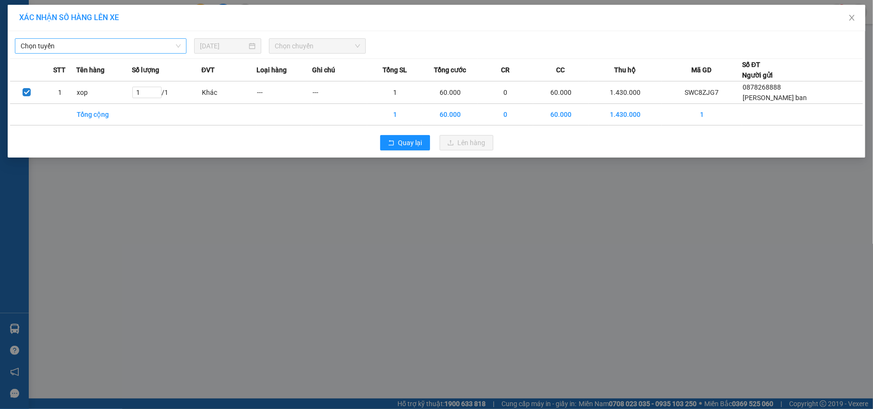
click at [127, 46] on span "Chọn tuyến" at bounding box center [101, 46] width 160 height 14
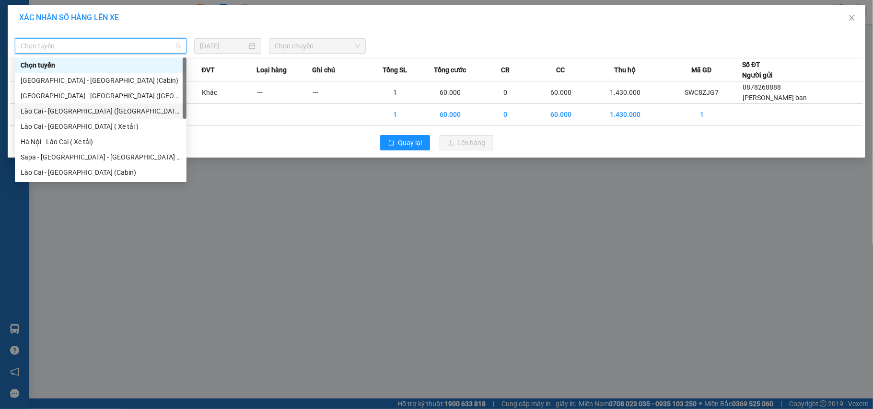
click at [100, 110] on div "Lào Cai - [GEOGRAPHIC_DATA] ([GEOGRAPHIC_DATA])" at bounding box center [101, 111] width 160 height 11
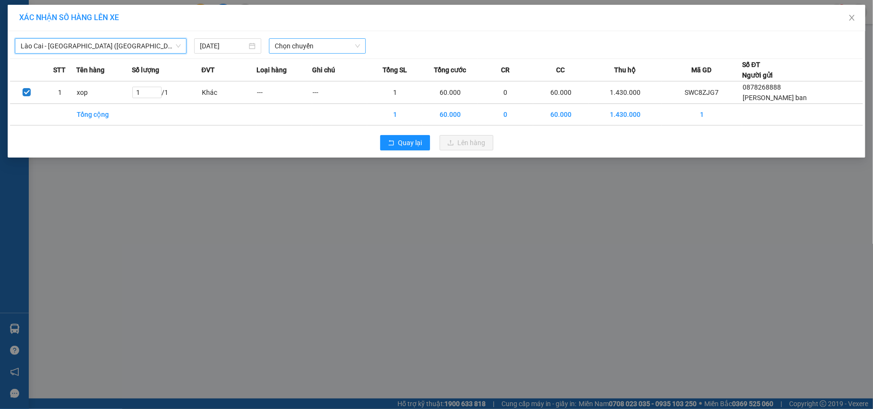
click at [284, 46] on span "Chọn chuyến" at bounding box center [317, 46] width 85 height 14
click at [293, 50] on span "Chọn chuyến" at bounding box center [317, 46] width 85 height 14
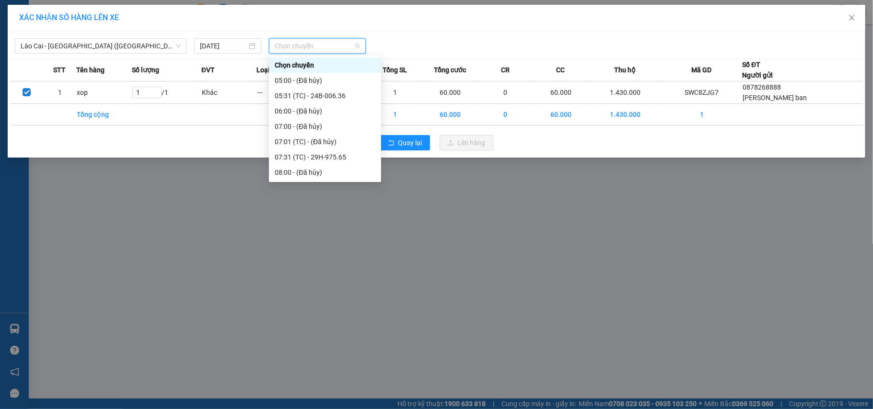
click at [186, 46] on div "Lào Cai - [GEOGRAPHIC_DATA] ([GEOGRAPHIC_DATA])" at bounding box center [100, 45] width 179 height 15
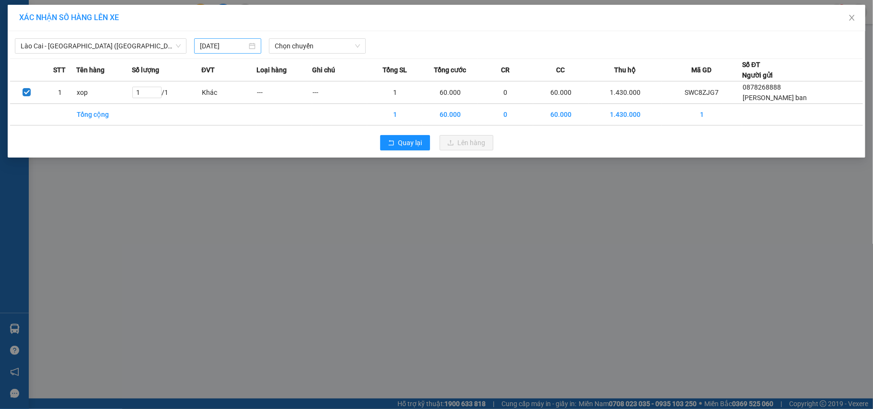
click at [232, 46] on input "[DATE]" at bounding box center [223, 46] width 47 height 11
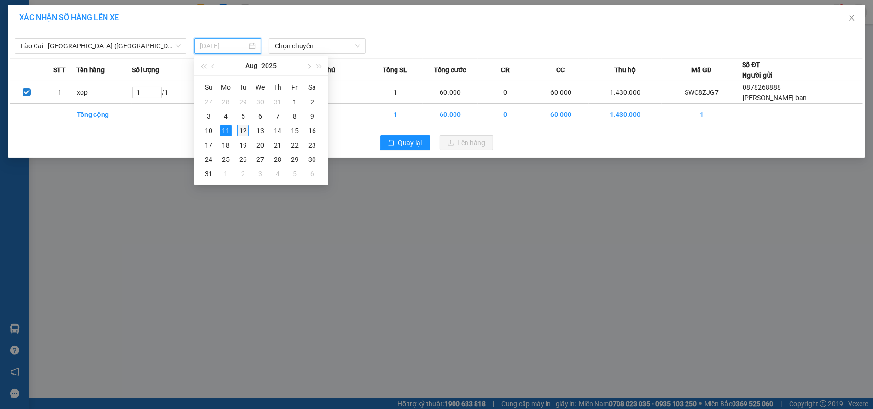
click at [242, 133] on div "12" at bounding box center [243, 131] width 12 height 12
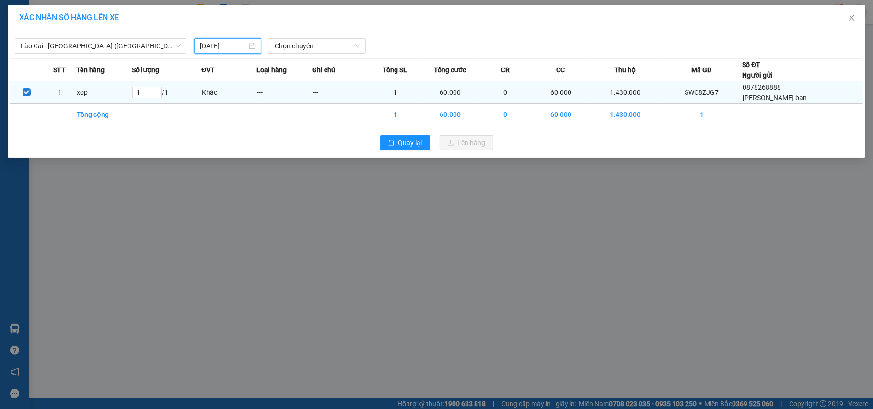
type input "[DATE]"
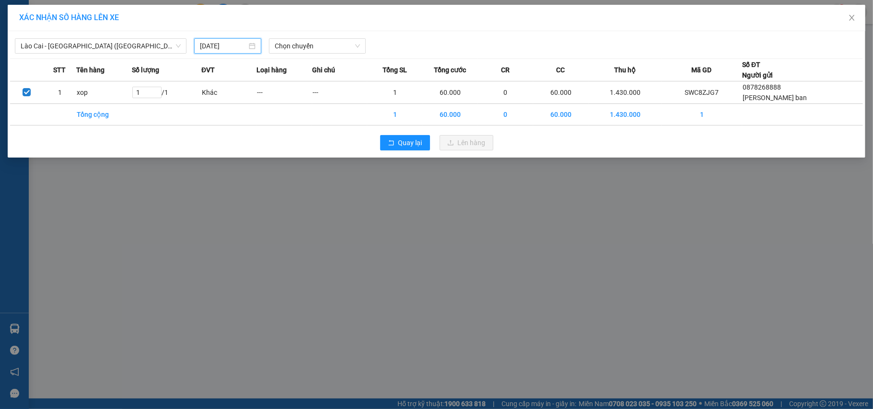
click at [307, 37] on div "Lào Cai - Hà Nội (Giường) 12/08/2025 Chọn chuyến" at bounding box center [436, 44] width 853 height 20
click at [307, 45] on span "Chọn chuyến" at bounding box center [317, 46] width 85 height 14
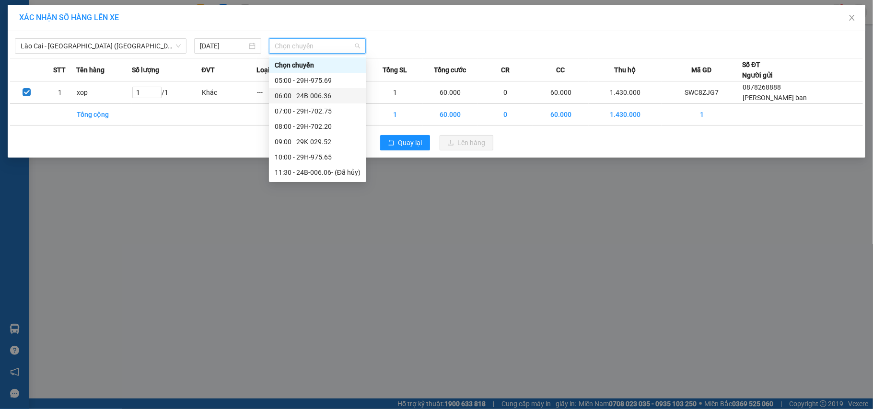
click at [335, 95] on div "06:00 - 24B-006.36" at bounding box center [318, 96] width 86 height 11
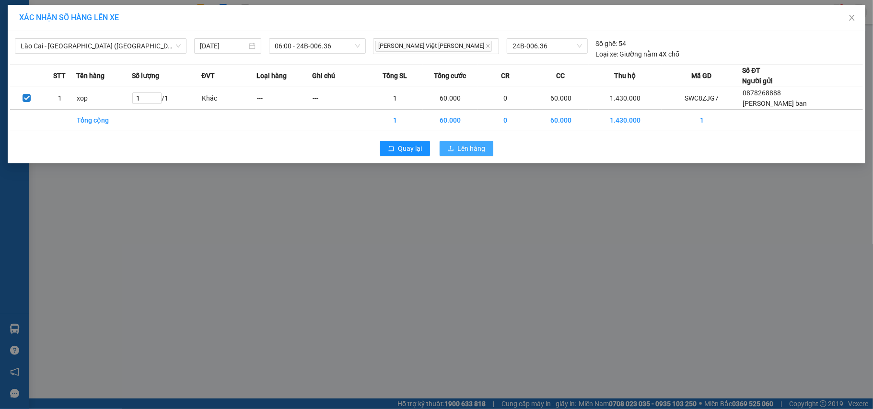
click at [445, 150] on button "Lên hàng" at bounding box center [466, 148] width 54 height 15
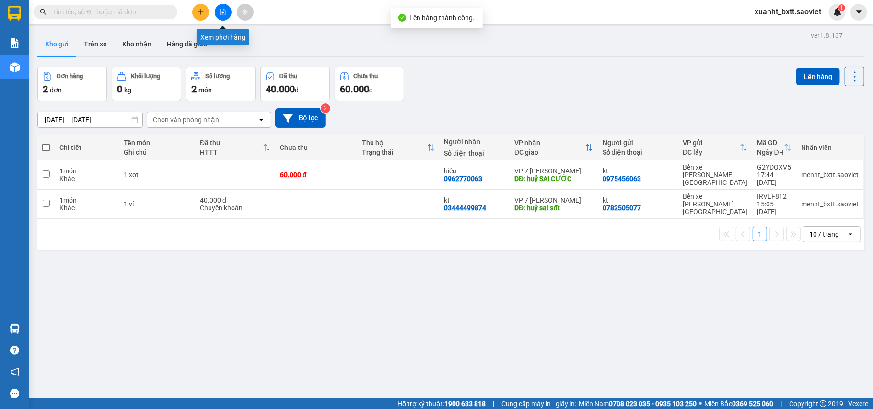
click at [223, 15] on button at bounding box center [223, 12] width 17 height 17
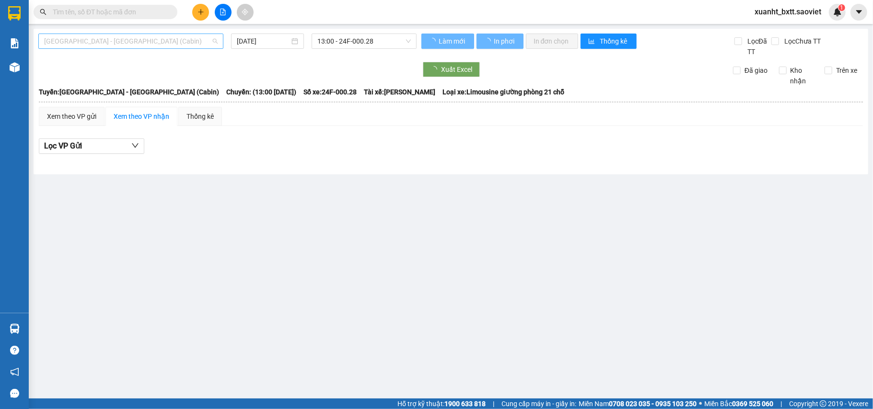
click at [118, 43] on span "[GEOGRAPHIC_DATA] - [GEOGRAPHIC_DATA] (Cabin)" at bounding box center [130, 41] width 173 height 14
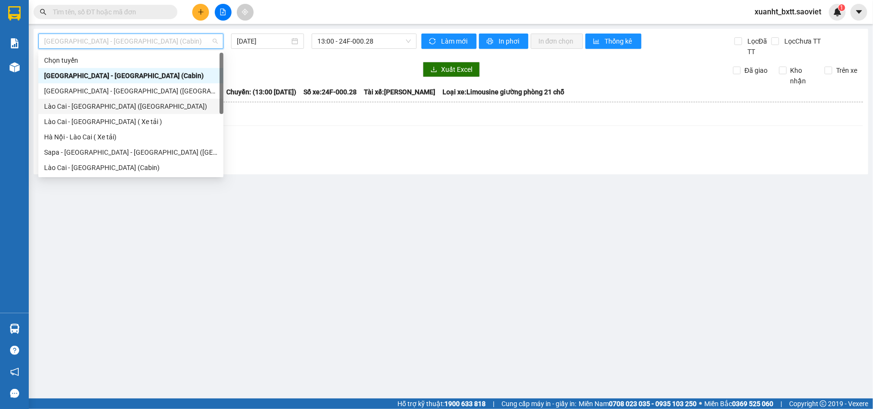
click at [107, 104] on div "Lào Cai - [GEOGRAPHIC_DATA] ([GEOGRAPHIC_DATA])" at bounding box center [130, 106] width 173 height 11
type input "[DATE]"
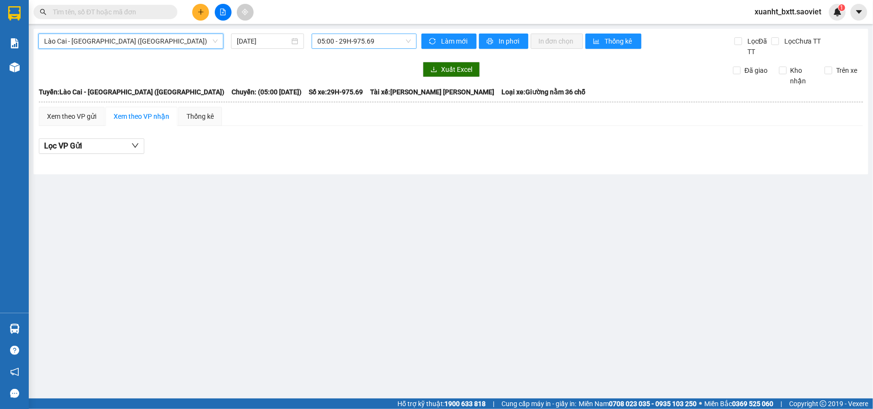
click at [361, 35] on span "05:00 - 29H-975.69" at bounding box center [363, 41] width 93 height 14
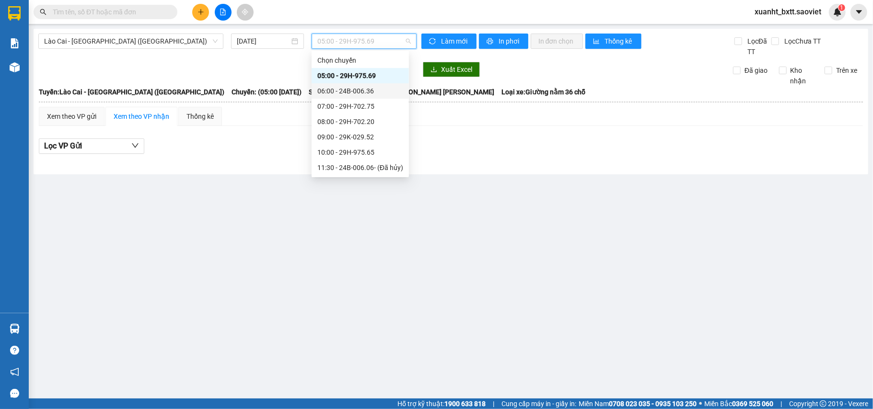
click at [364, 90] on div "06:00 - 24B-006.36" at bounding box center [360, 91] width 86 height 11
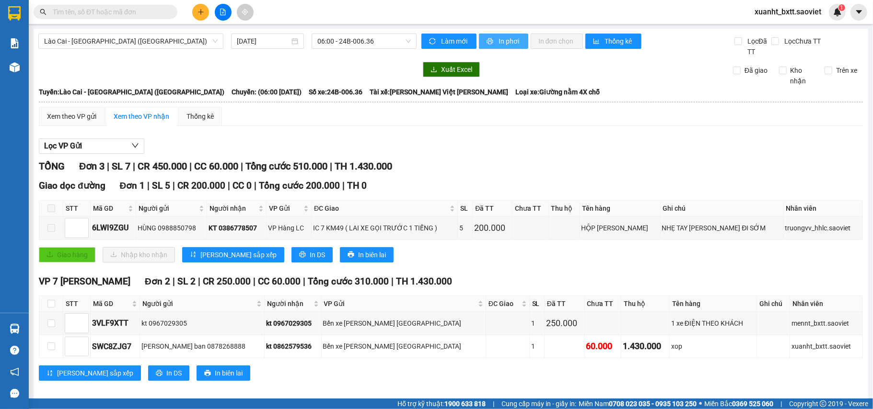
click at [498, 43] on span "In phơi" at bounding box center [509, 41] width 22 height 11
click at [517, 43] on button "In phơi" at bounding box center [503, 41] width 49 height 15
click at [202, 8] on button at bounding box center [200, 12] width 17 height 17
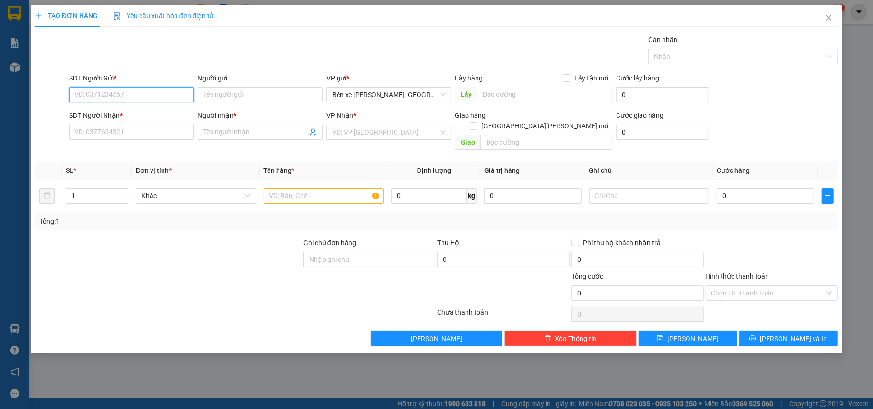
click at [111, 98] on input "SĐT Người Gửi *" at bounding box center [131, 94] width 125 height 15
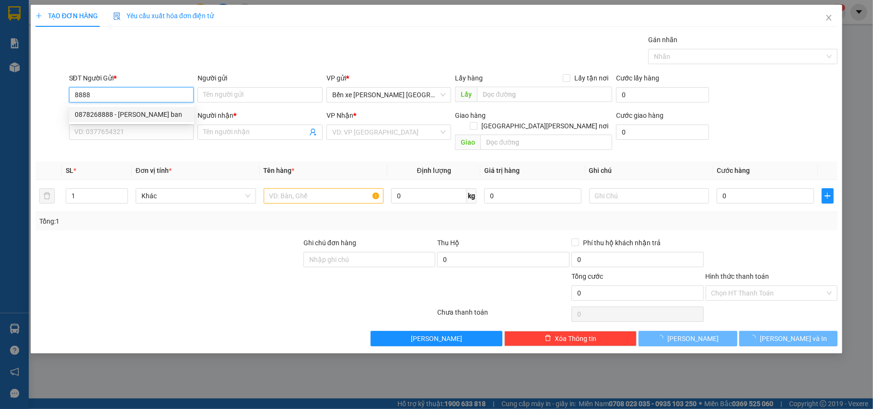
click at [125, 111] on div "0878268888 - hien lon ban" at bounding box center [132, 114] width 114 height 11
type input "0878268888"
type input "hien lon ban"
type input "0862579536"
type input "kt"
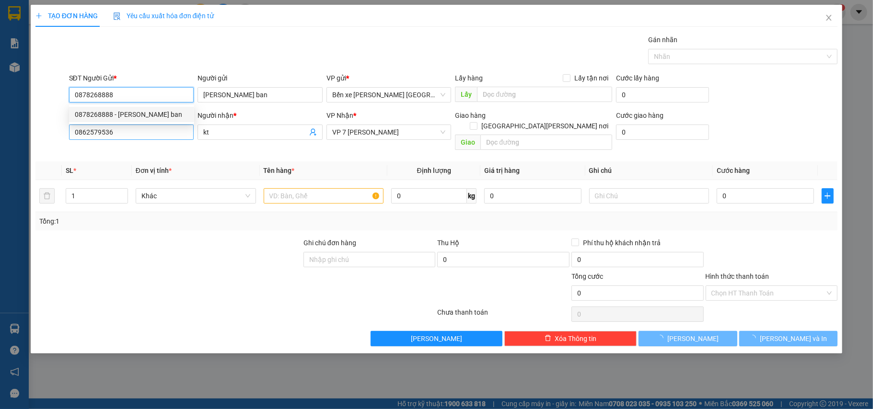
type input "0878268888"
click at [123, 136] on input "0862579536" at bounding box center [131, 132] width 125 height 15
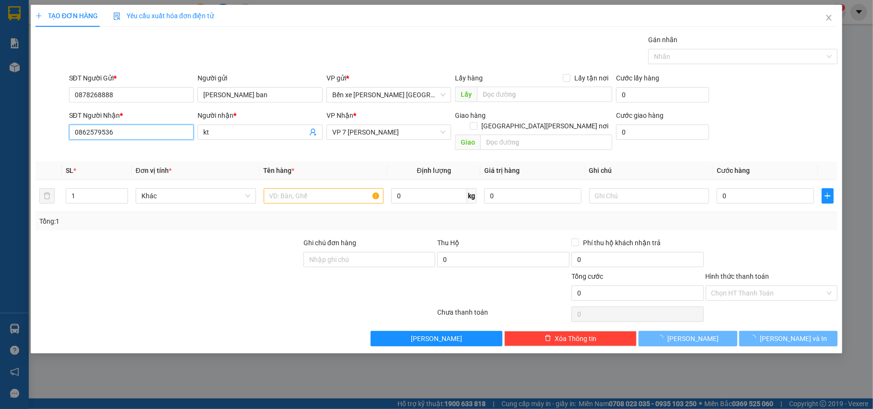
click at [123, 136] on input "0862579536" at bounding box center [131, 132] width 125 height 15
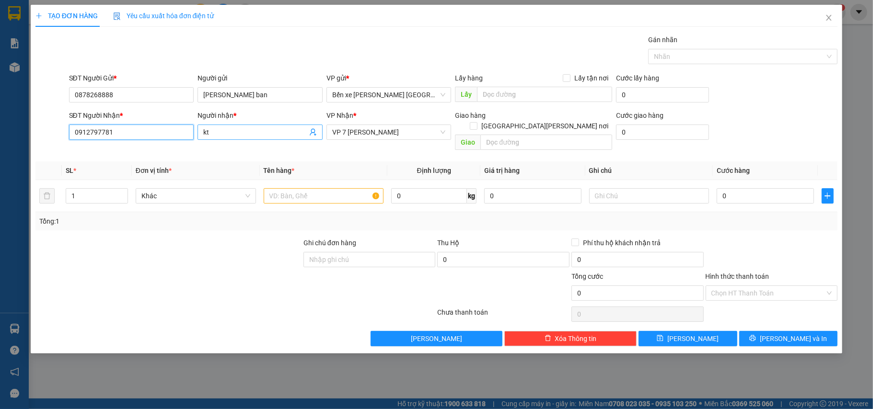
type input "0912797781"
click at [241, 129] on input "kt" at bounding box center [255, 132] width 104 height 11
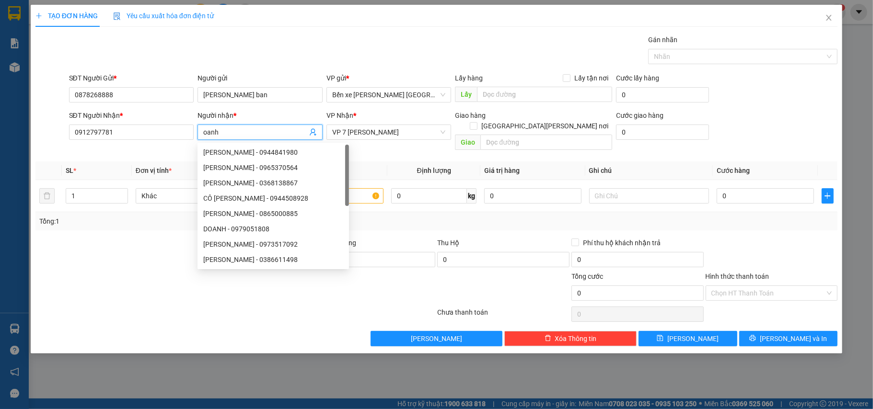
type input "oanh"
click at [380, 123] on div "VP Nhận *" at bounding box center [388, 117] width 125 height 14
click at [382, 131] on span "VP 7 [PERSON_NAME]" at bounding box center [389, 132] width 114 height 14
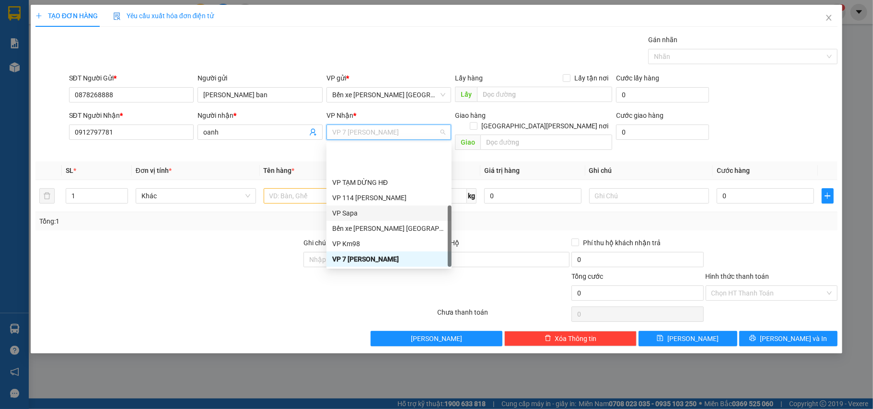
scroll to position [107, 0]
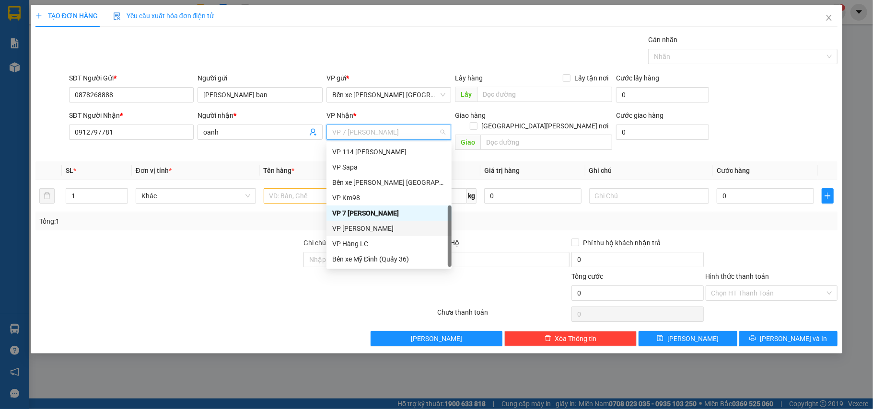
click at [387, 229] on div "VP [PERSON_NAME]" at bounding box center [389, 228] width 114 height 11
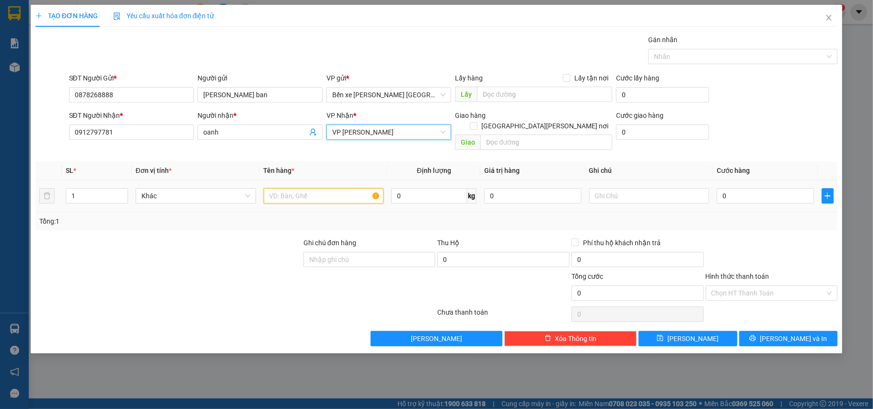
click at [317, 188] on input "text" at bounding box center [324, 195] width 120 height 15
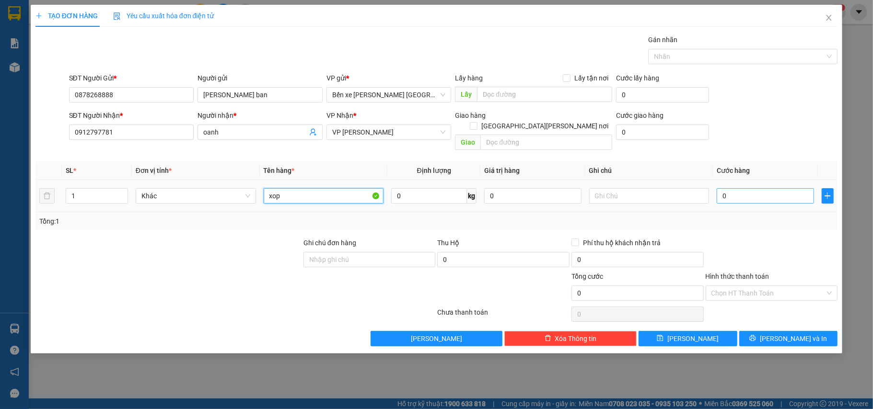
type input "xop"
click at [769, 188] on input "0" at bounding box center [765, 195] width 97 height 15
type input "5"
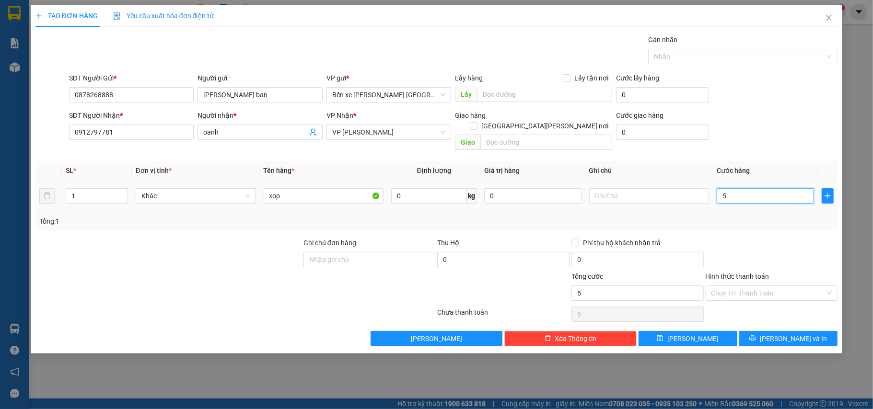
type input "50"
type input "50.000"
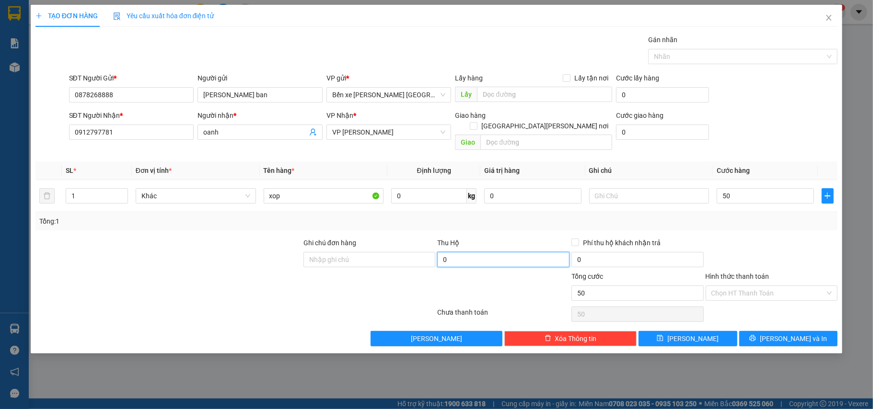
type input "50.000"
click at [460, 252] on input "0" at bounding box center [503, 259] width 132 height 15
click at [499, 238] on div "Thu Hộ" at bounding box center [503, 243] width 132 height 11
type input "830.000"
type input "15.000"
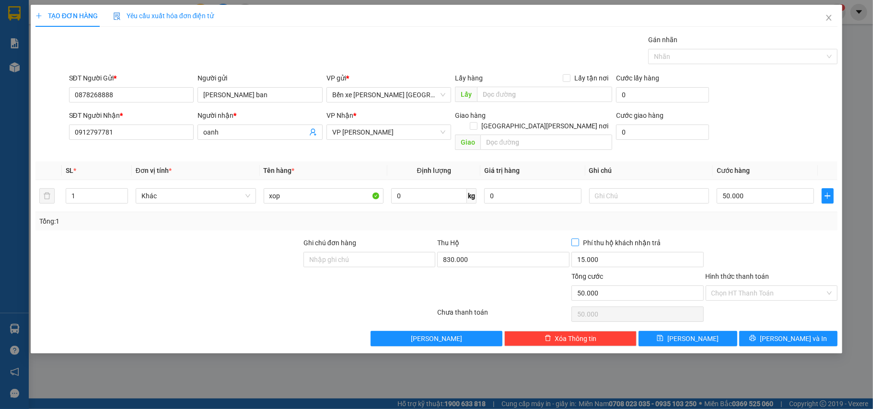
click at [582, 238] on span "Phí thu hộ khách nhận trả" at bounding box center [621, 243] width 85 height 11
click at [578, 239] on input "Phí thu hộ khách nhận trả" at bounding box center [574, 242] width 7 height 7
checkbox input "true"
click at [781, 334] on span "[PERSON_NAME] và In" at bounding box center [793, 339] width 67 height 11
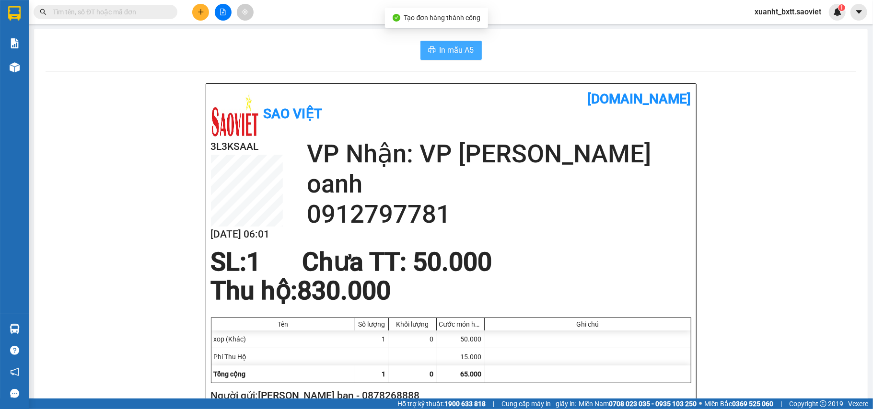
click at [433, 50] on button "In mẫu A5" at bounding box center [450, 50] width 61 height 19
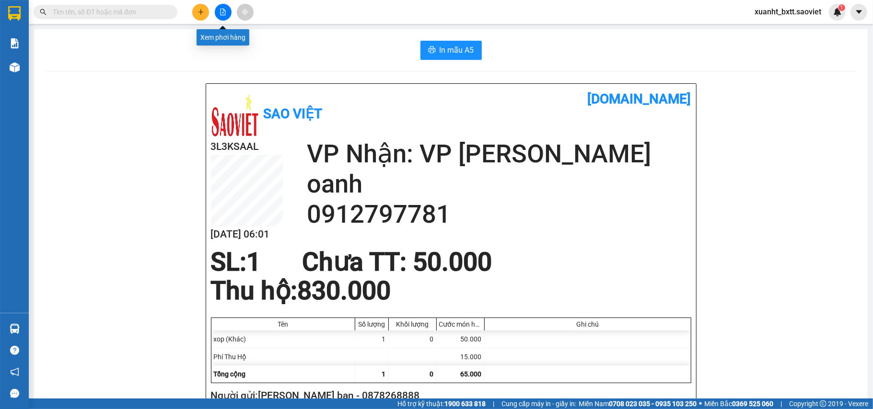
click at [206, 12] on button at bounding box center [200, 12] width 17 height 17
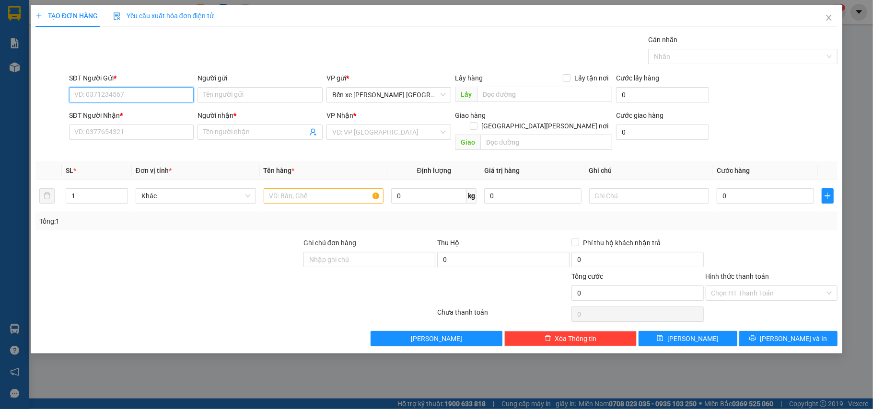
click at [130, 97] on input "SĐT Người Gửi *" at bounding box center [131, 94] width 125 height 15
click at [129, 112] on div "0878268888 - hien lon ban" at bounding box center [132, 114] width 114 height 11
type input "0878268888"
type input "hien lon ban"
type input "0912797781"
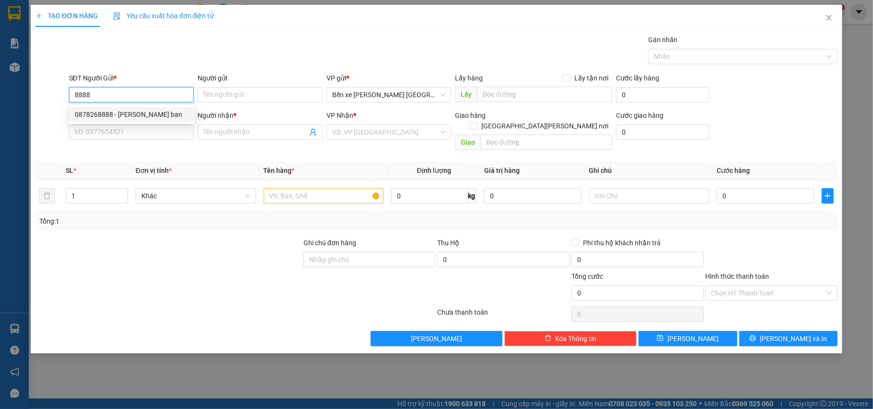
type input "oanh"
type input "0878268888"
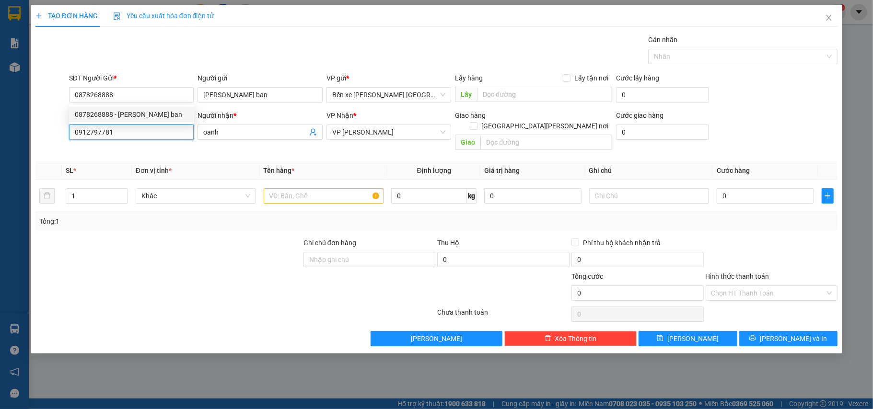
click at [127, 127] on input "0912797781" at bounding box center [131, 132] width 125 height 15
type input "0362151151"
click at [244, 129] on input "oanh" at bounding box center [255, 132] width 104 height 11
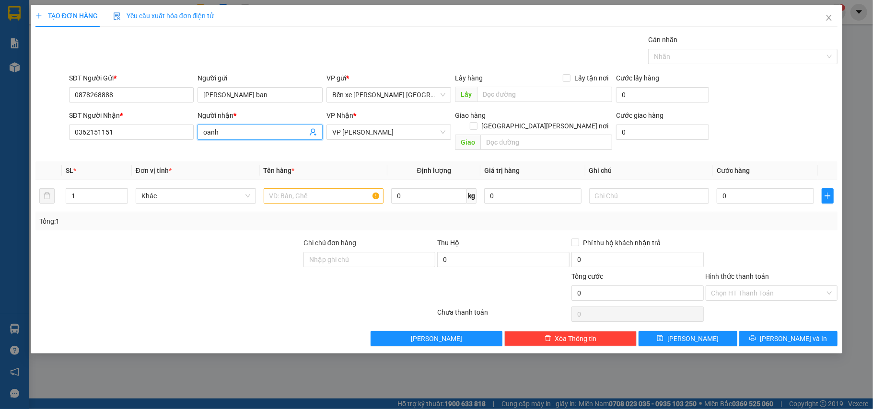
click at [244, 129] on input "oanh" at bounding box center [255, 132] width 104 height 11
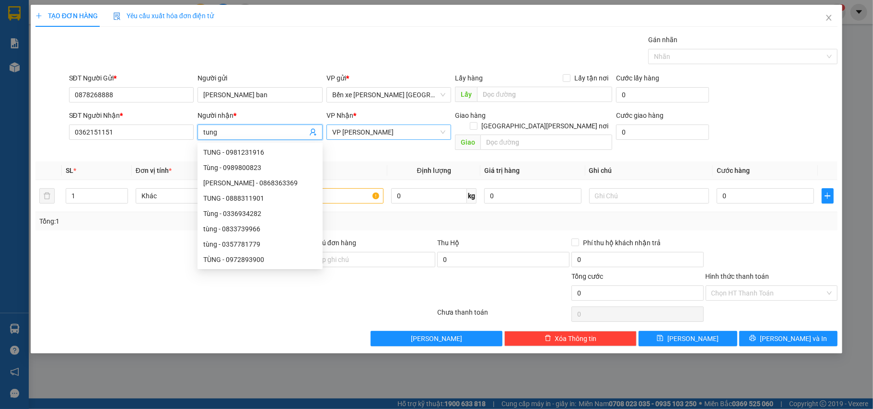
click at [392, 128] on span "VP [PERSON_NAME]" at bounding box center [389, 132] width 114 height 14
type input "tung"
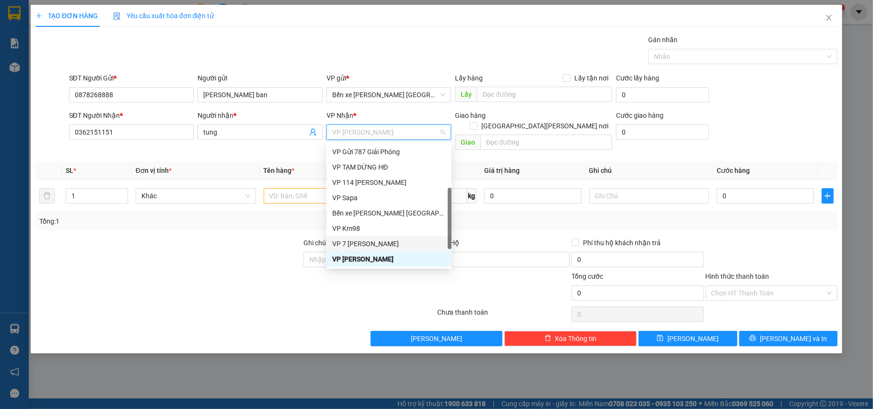
click at [396, 240] on div "VP 7 [PERSON_NAME]" at bounding box center [389, 244] width 114 height 11
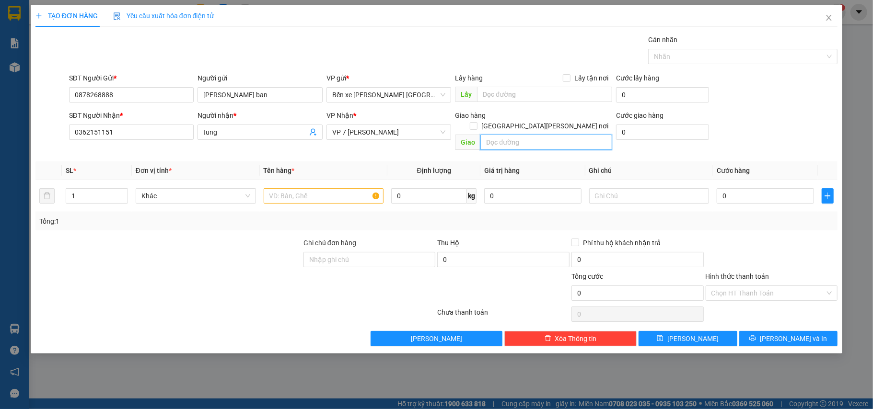
click at [558, 135] on input "text" at bounding box center [546, 142] width 132 height 15
click at [426, 135] on span "VP 7 [PERSON_NAME]" at bounding box center [389, 132] width 114 height 14
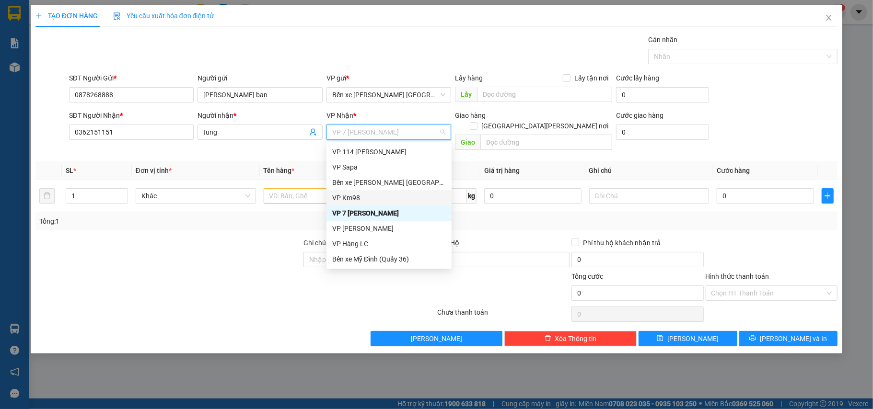
scroll to position [0, 0]
click at [373, 196] on div "VP Nội Bài" at bounding box center [389, 198] width 114 height 11
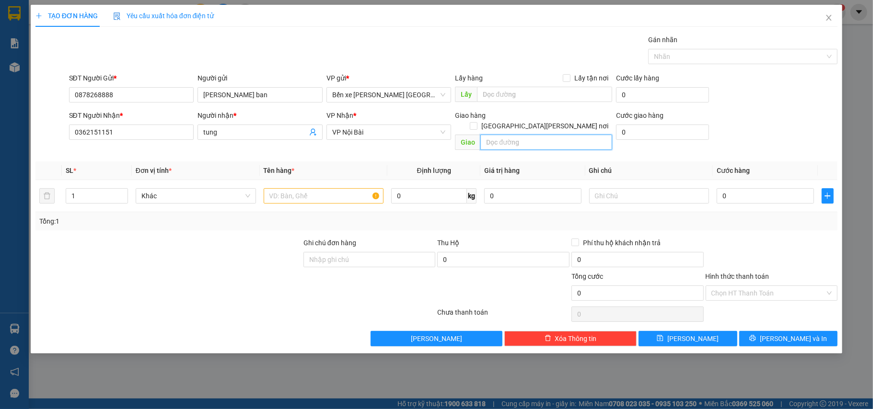
click at [520, 135] on input "text" at bounding box center [546, 142] width 132 height 15
click at [313, 188] on input "text" at bounding box center [324, 195] width 120 height 15
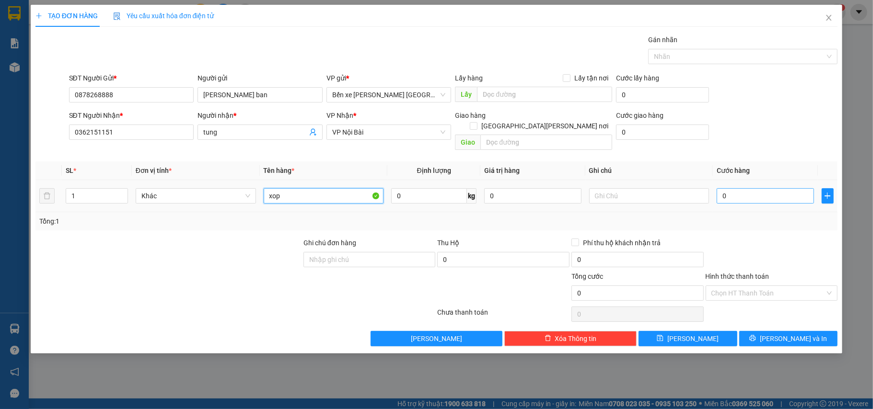
type input "xop"
click at [753, 188] on input "0" at bounding box center [765, 195] width 97 height 15
type input "4"
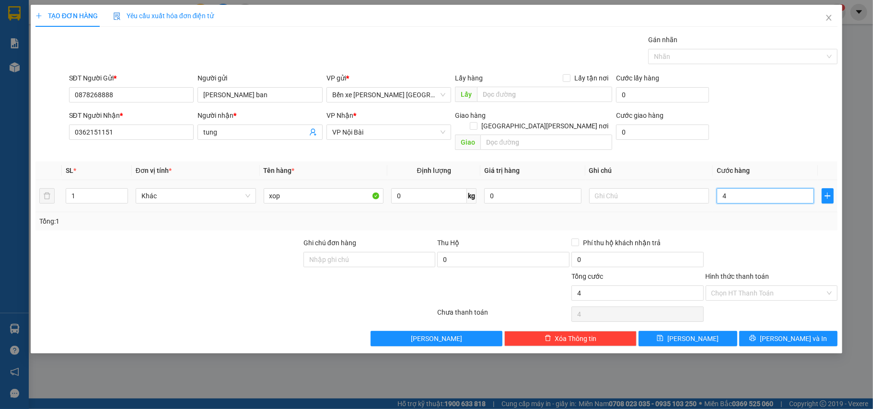
type input "40"
type input "40.000"
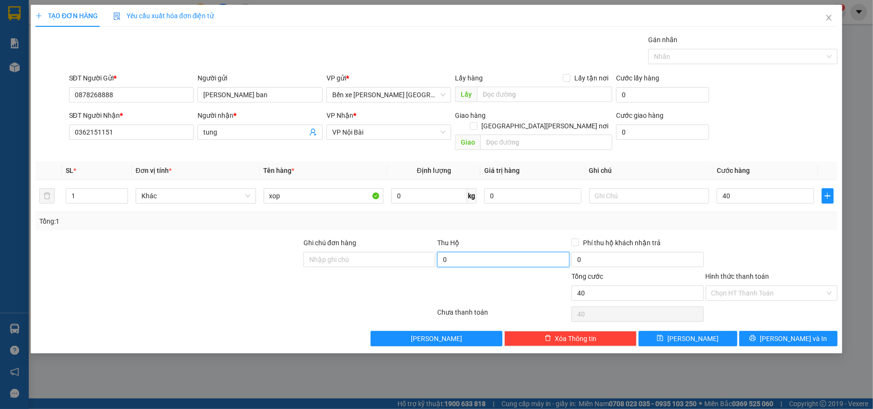
type input "40.000"
click at [497, 254] on input "0" at bounding box center [503, 259] width 132 height 15
type input "570.000"
type input "15.000"
click at [509, 216] on div "Tổng: 1" at bounding box center [436, 221] width 795 height 11
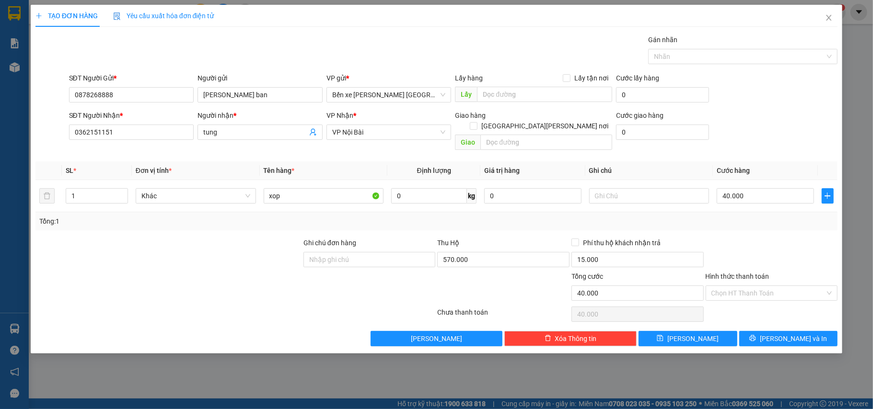
click at [569, 238] on div "Thu Hộ" at bounding box center [503, 243] width 132 height 11
click at [578, 239] on input "Phí thu hộ khách nhận trả" at bounding box center [574, 242] width 7 height 7
checkbox input "true"
click at [757, 224] on div "Transit Pickup Surcharge Ids Transit Deliver Surcharge Ids Transit Deliver Surc…" at bounding box center [436, 191] width 802 height 312
click at [734, 238] on div at bounding box center [772, 255] width 134 height 34
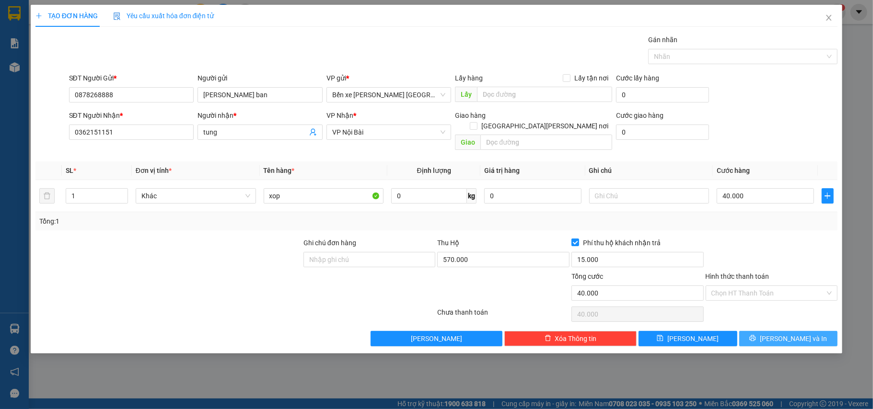
click at [763, 331] on button "[PERSON_NAME] và In" at bounding box center [788, 338] width 99 height 15
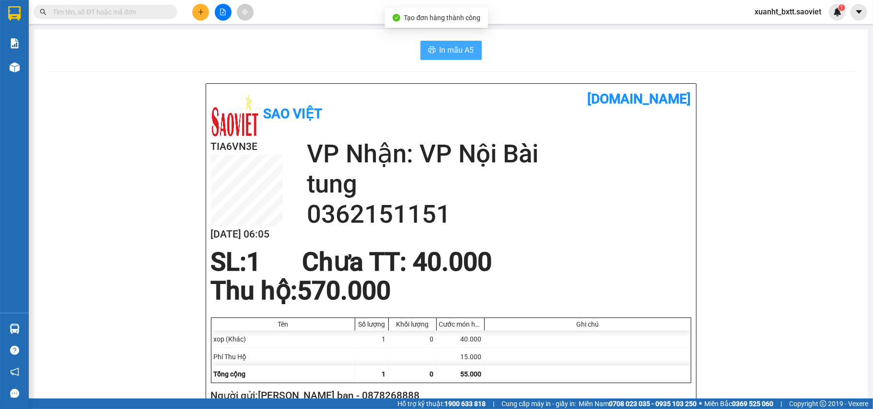
click at [461, 52] on span "In mẫu A5" at bounding box center [456, 50] width 35 height 12
drag, startPoint x: 461, startPoint y: 52, endPoint x: 510, endPoint y: 66, distance: 51.7
click at [461, 52] on span "In mẫu A5" at bounding box center [456, 50] width 35 height 12
click at [128, 12] on input "text" at bounding box center [109, 12] width 113 height 11
drag, startPoint x: 211, startPoint y: 12, endPoint x: 198, endPoint y: 17, distance: 13.8
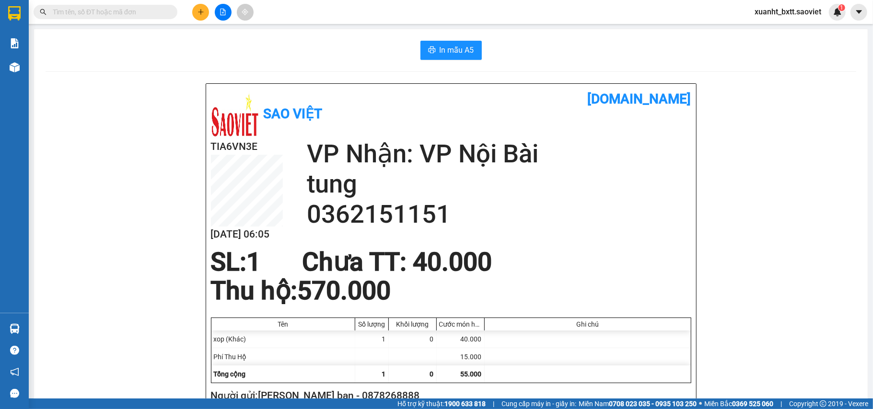
click at [209, 13] on div at bounding box center [223, 12] width 72 height 17
click at [198, 17] on button at bounding box center [200, 12] width 17 height 17
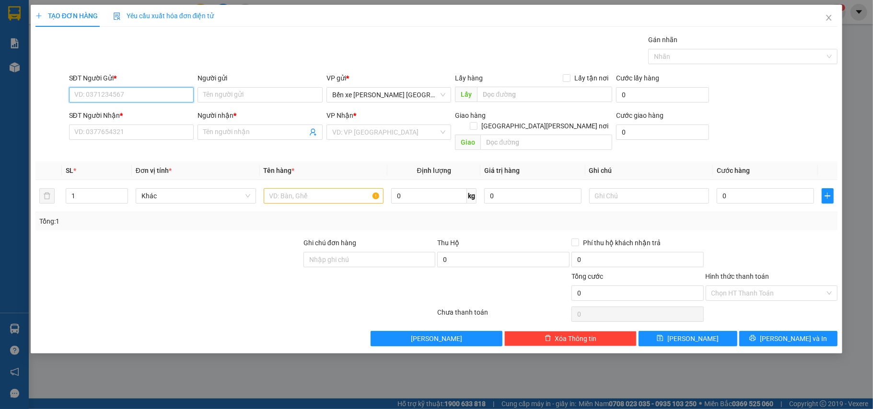
click at [106, 88] on input "SĐT Người Gửi *" at bounding box center [131, 94] width 125 height 15
click at [115, 118] on div "0878268888 - hien lon ban" at bounding box center [132, 114] width 114 height 11
type input "0878268888"
type input "hien lon ban"
type input "0362151151"
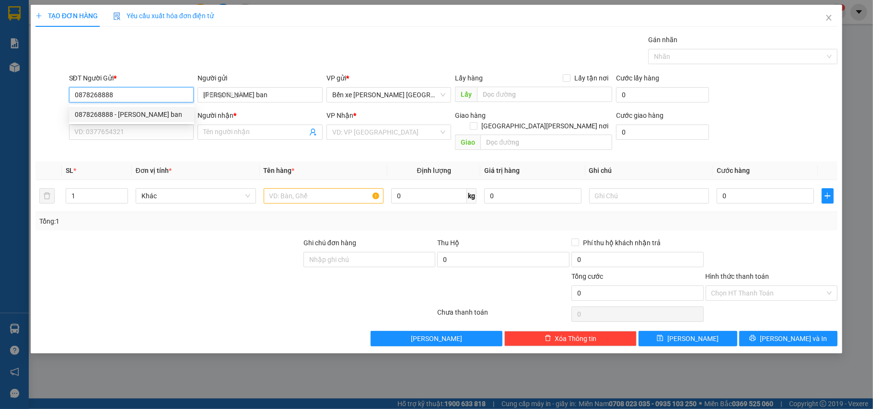
type input "tung"
type input "0878268888"
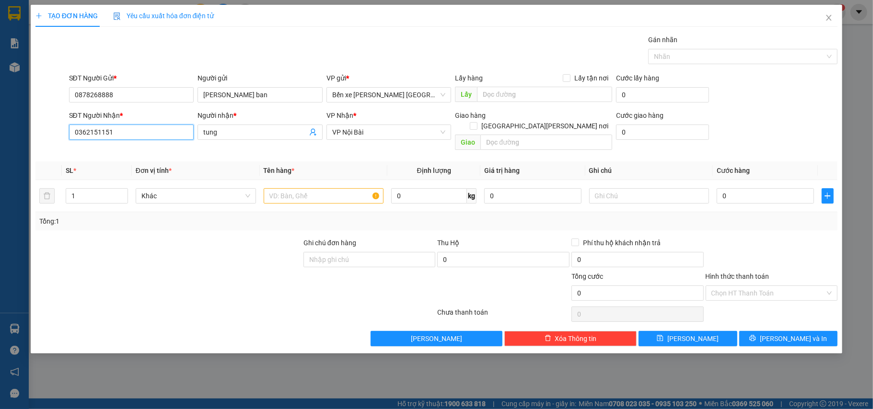
click at [116, 137] on input "0362151151" at bounding box center [131, 132] width 125 height 15
type input "0981700989"
click at [273, 133] on input "tung" at bounding box center [255, 132] width 104 height 11
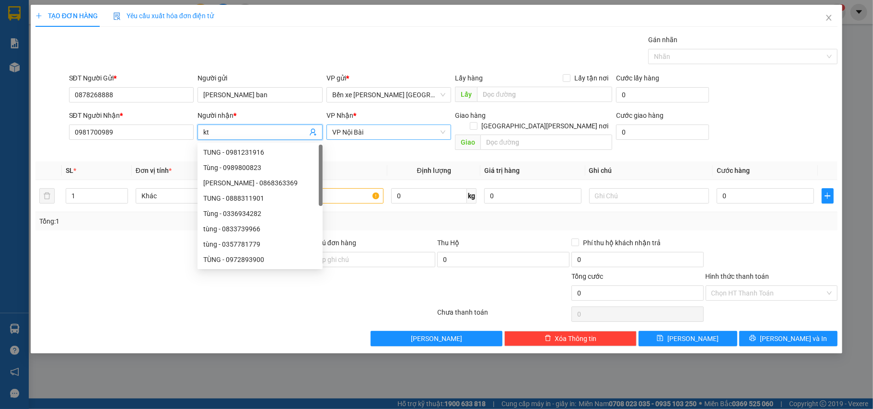
click at [387, 125] on div "VP Nội Bài" at bounding box center [388, 132] width 125 height 15
type input "kt"
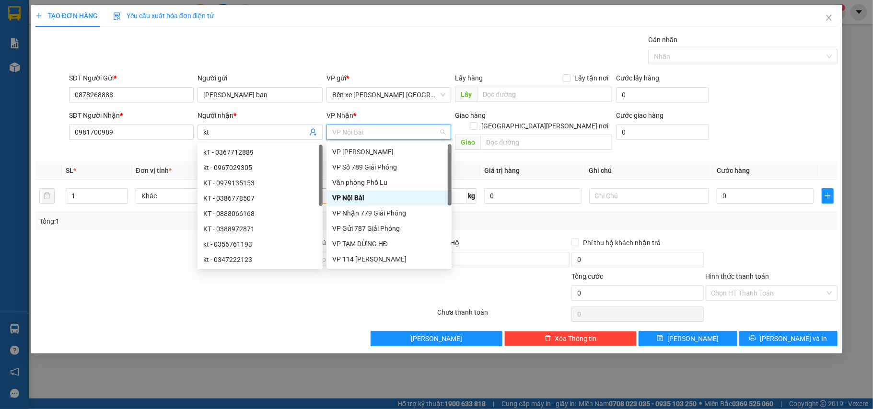
click at [387, 125] on div "VP Nội Bài" at bounding box center [388, 132] width 125 height 15
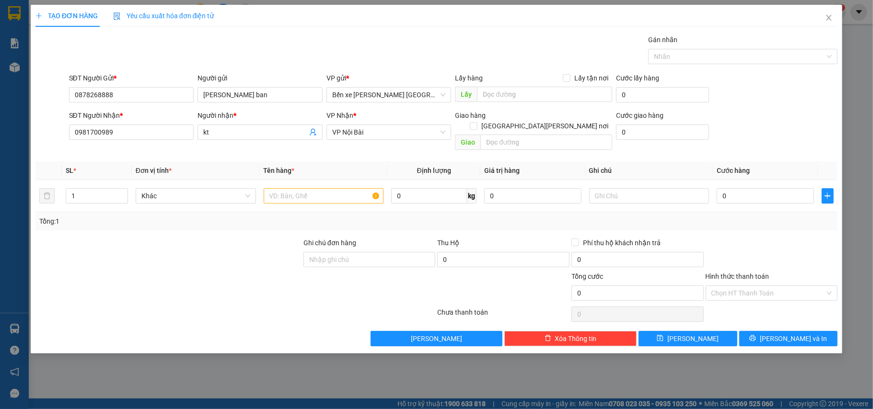
click at [213, 331] on div "Lưu nháp Xóa Thông tin Lưu Lưu và In" at bounding box center [437, 338] width 804 height 15
click at [287, 190] on input "text" at bounding box center [324, 195] width 120 height 15
type input "xop"
click at [752, 192] on input "0" at bounding box center [765, 195] width 97 height 15
type input "4"
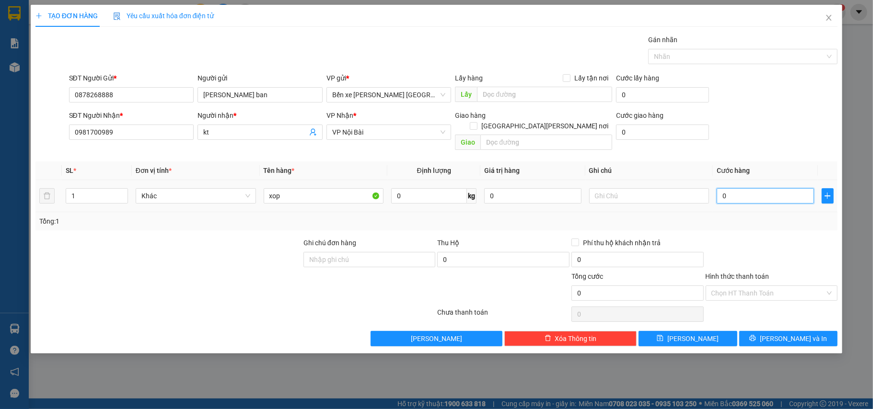
type input "4"
type input "40"
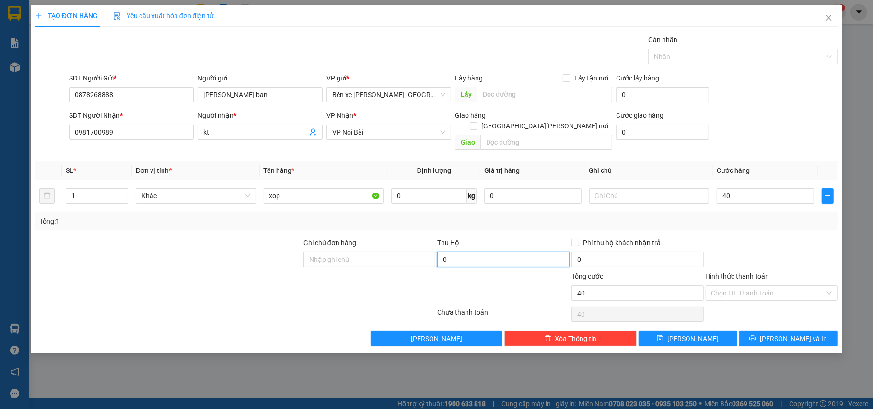
type input "40.000"
click at [518, 252] on input "0" at bounding box center [503, 259] width 132 height 15
type input "520.000"
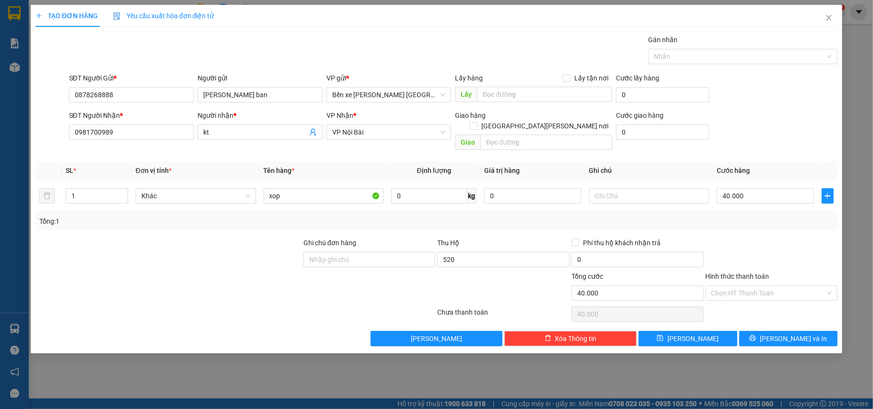
type input "15.000"
click at [526, 217] on div "Tổng: 1" at bounding box center [436, 221] width 795 height 11
click at [581, 238] on span "Phí thu hộ khách nhận trả" at bounding box center [621, 243] width 85 height 11
click at [578, 239] on input "Phí thu hộ khách nhận trả" at bounding box center [574, 242] width 7 height 7
checkbox input "true"
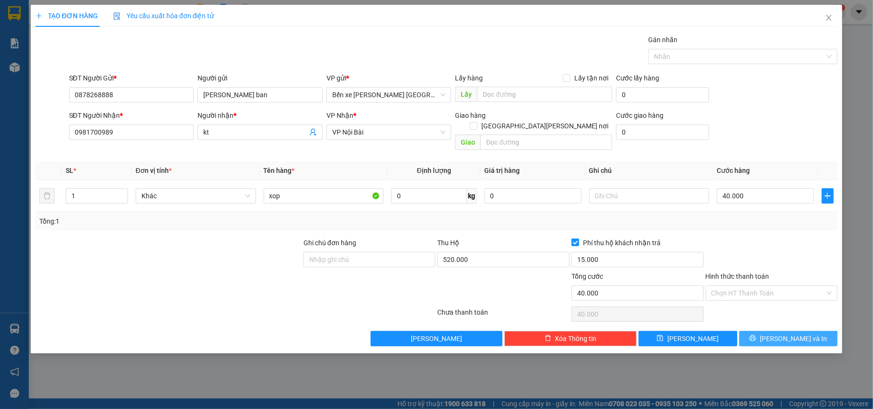
click at [779, 334] on span "[PERSON_NAME] và In" at bounding box center [793, 339] width 67 height 11
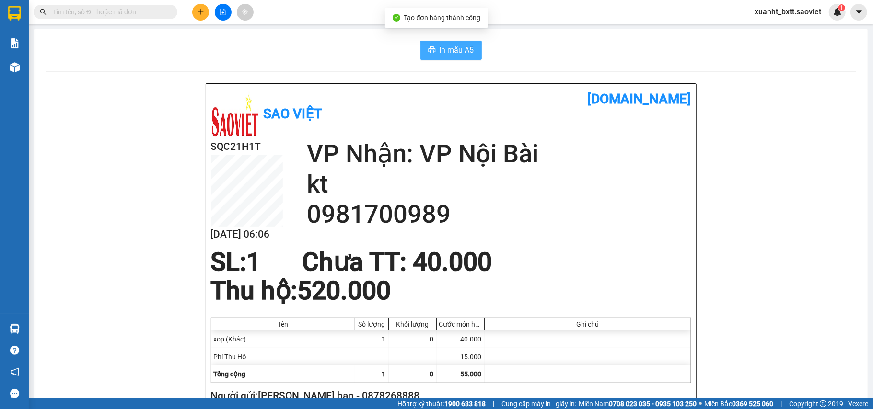
click at [459, 54] on span "In mẫu A5" at bounding box center [456, 50] width 35 height 12
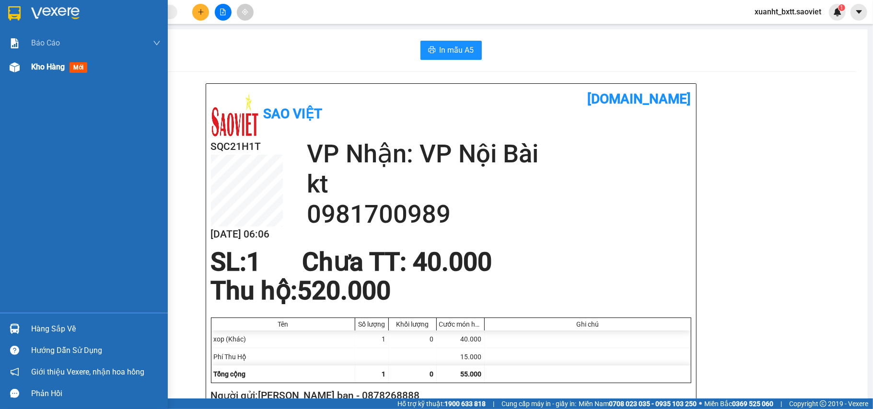
click at [14, 62] on img at bounding box center [15, 67] width 10 height 10
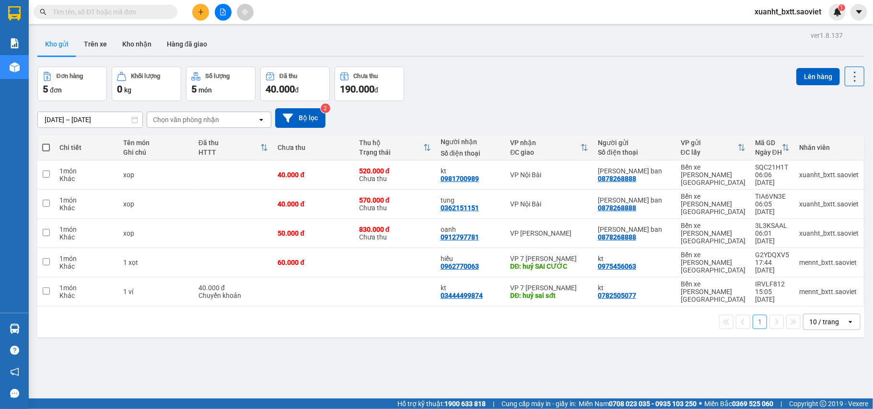
click at [114, 12] on input "text" at bounding box center [109, 12] width 113 height 11
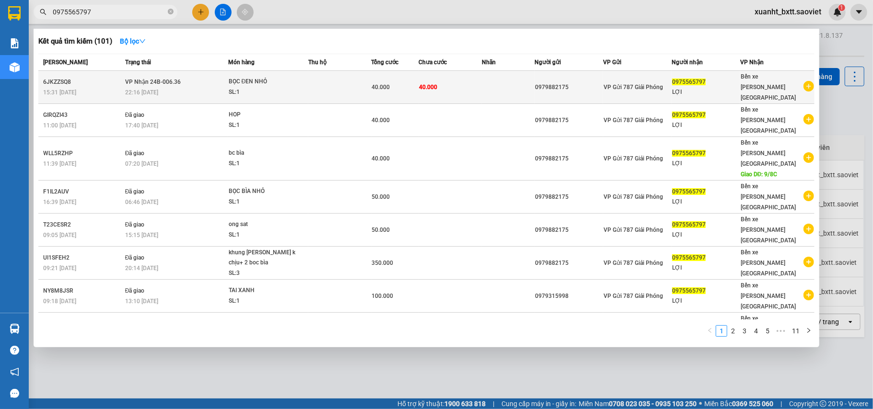
type input "0975565797"
click at [458, 83] on td "40.000" at bounding box center [449, 87] width 63 height 33
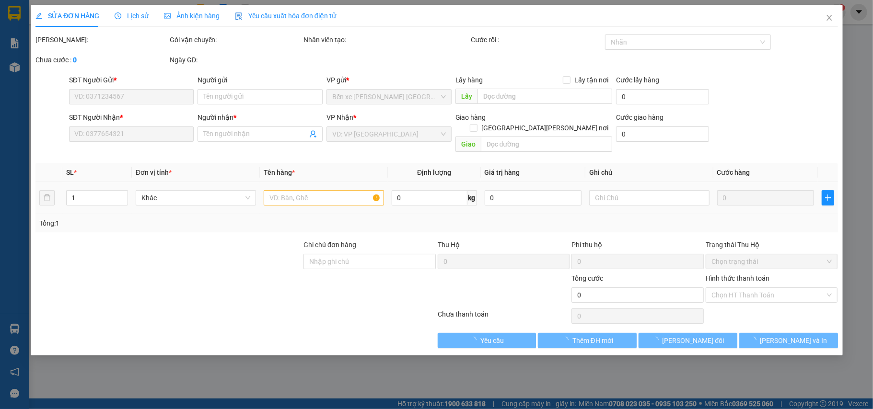
type input "0979882175"
type input "0975565797"
type input "LỢI"
type input "40.000"
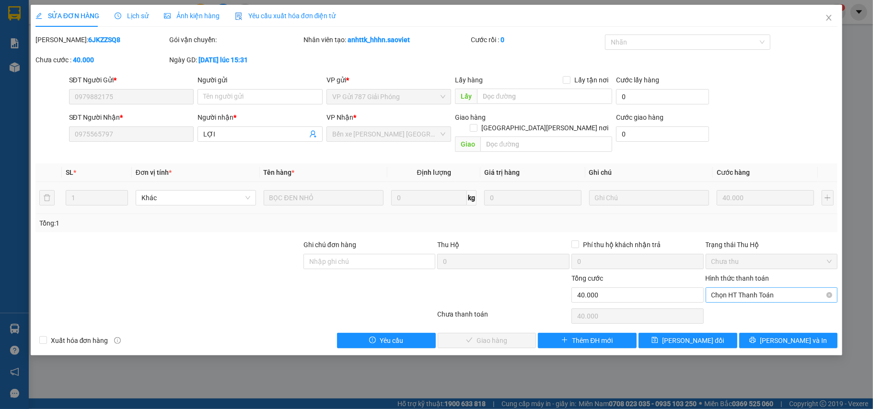
click at [745, 289] on span "Chọn HT Thanh Toán" at bounding box center [771, 295] width 121 height 14
click at [737, 317] on div "Chuyển khoản" at bounding box center [771, 320] width 121 height 11
type input "0"
click at [501, 335] on span "[PERSON_NAME] và [PERSON_NAME] hàng" at bounding box center [520, 340] width 129 height 11
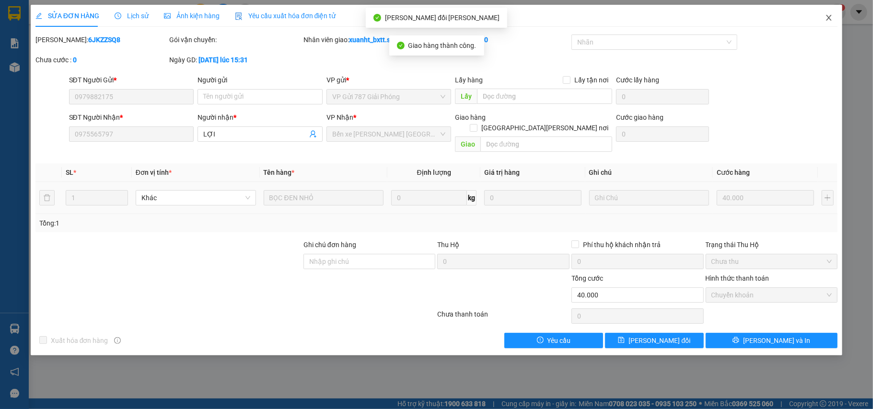
click at [829, 23] on span "Close" at bounding box center [828, 18] width 27 height 27
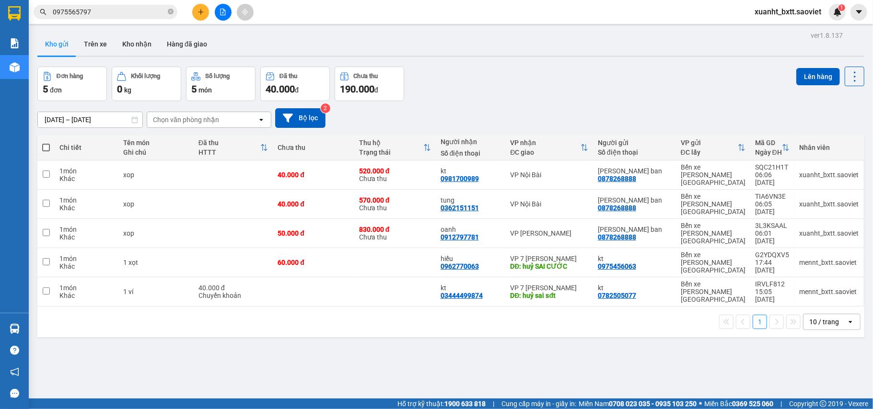
click at [196, 11] on button at bounding box center [200, 12] width 17 height 17
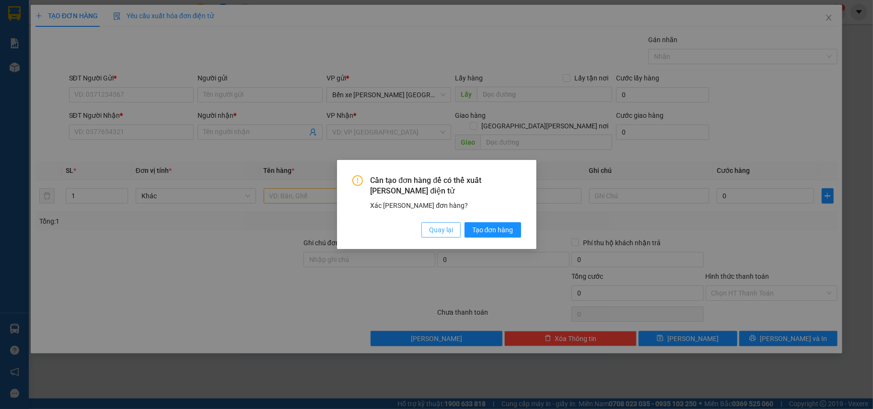
click at [428, 227] on button "Quay lại" at bounding box center [440, 229] width 39 height 15
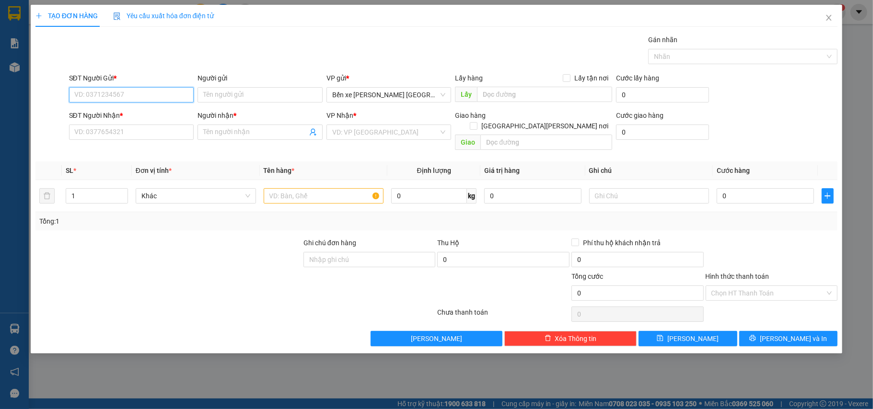
click at [110, 97] on input "SĐT Người Gửi *" at bounding box center [131, 94] width 125 height 15
type input "0869049259"
click at [132, 121] on div "0869049259 - thơm" at bounding box center [131, 114] width 125 height 15
type input "thơm"
type input "0969499882"
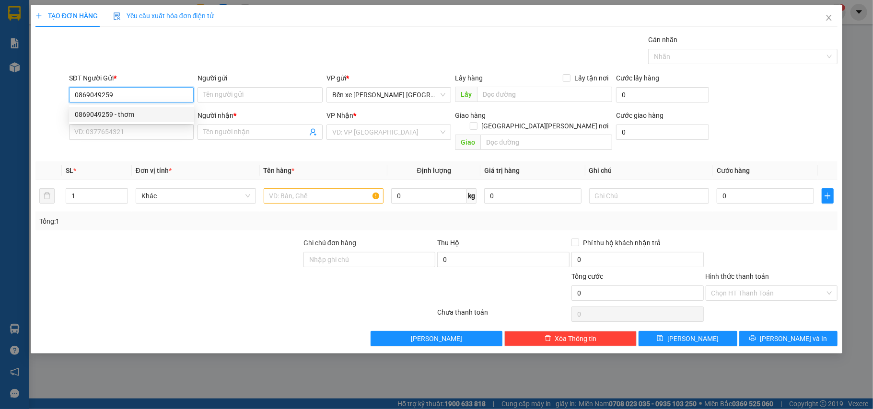
type input "tùng"
type input "0869049259"
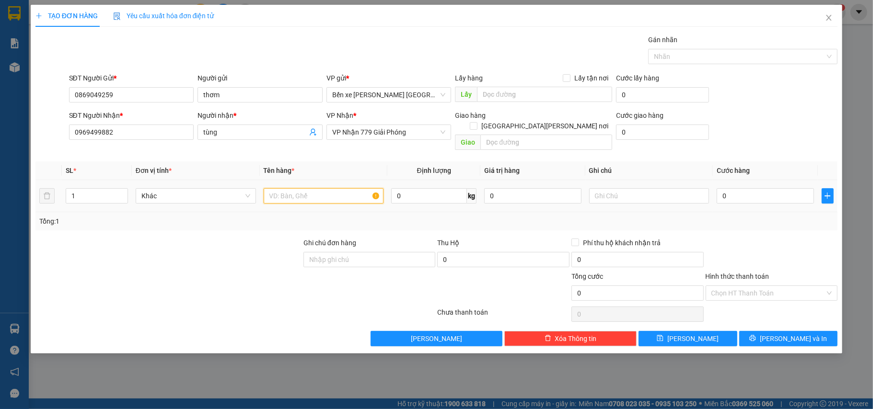
click at [304, 188] on input "text" at bounding box center [324, 195] width 120 height 15
type input "tải xanh"
click at [733, 188] on input "0" at bounding box center [765, 195] width 97 height 15
type input "5"
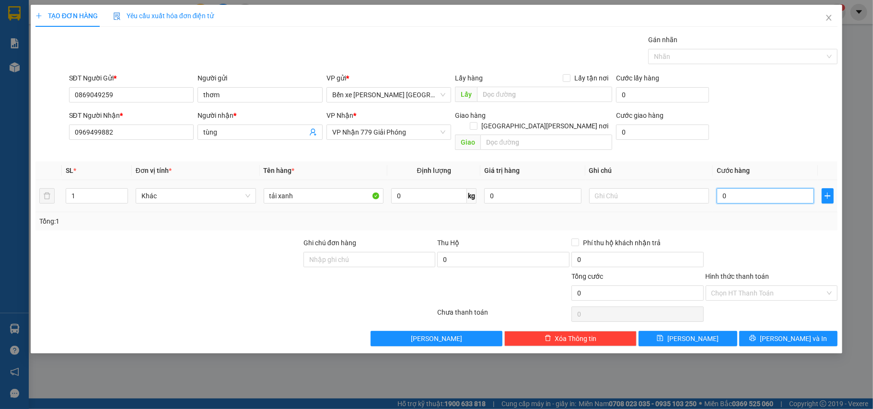
type input "5"
type input "50"
type input "50.000"
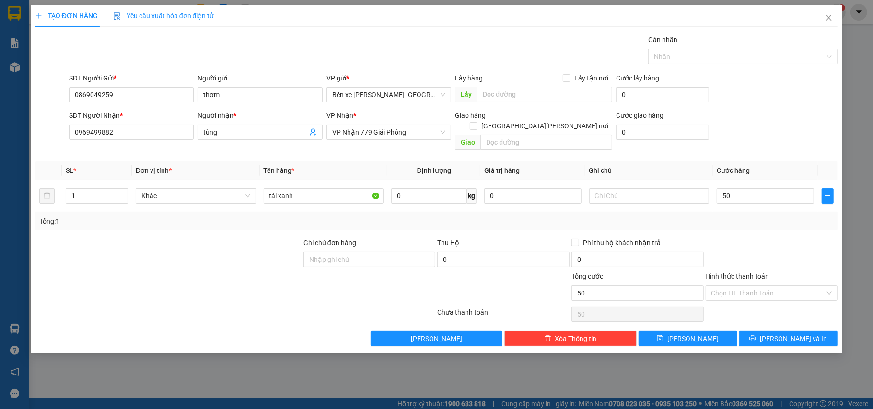
type input "50.000"
click at [739, 238] on div at bounding box center [772, 255] width 134 height 34
click at [765, 287] on input "Hình thức thanh toán" at bounding box center [768, 293] width 114 height 14
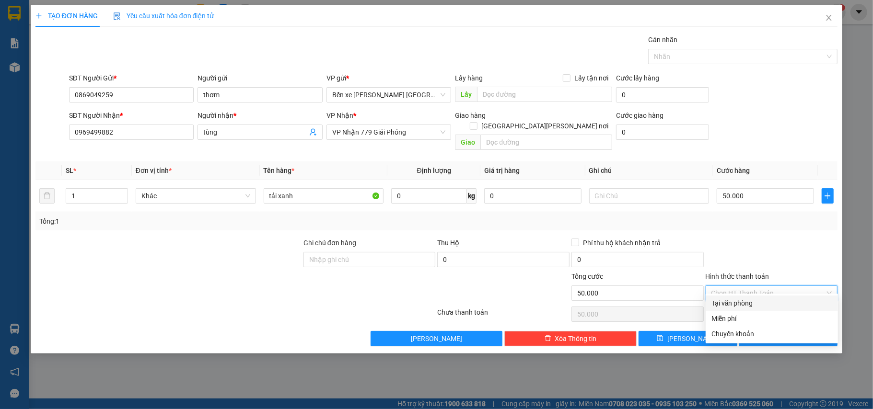
click at [752, 298] on div "Tại văn phòng" at bounding box center [771, 303] width 121 height 11
type input "0"
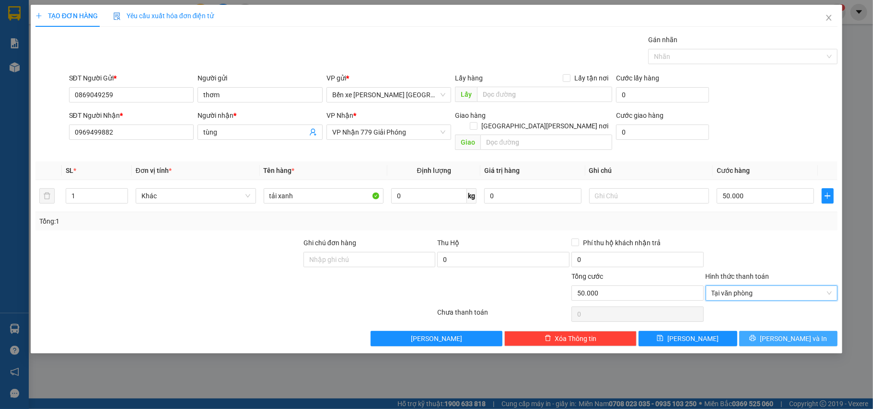
click at [760, 331] on button "[PERSON_NAME] và In" at bounding box center [788, 338] width 99 height 15
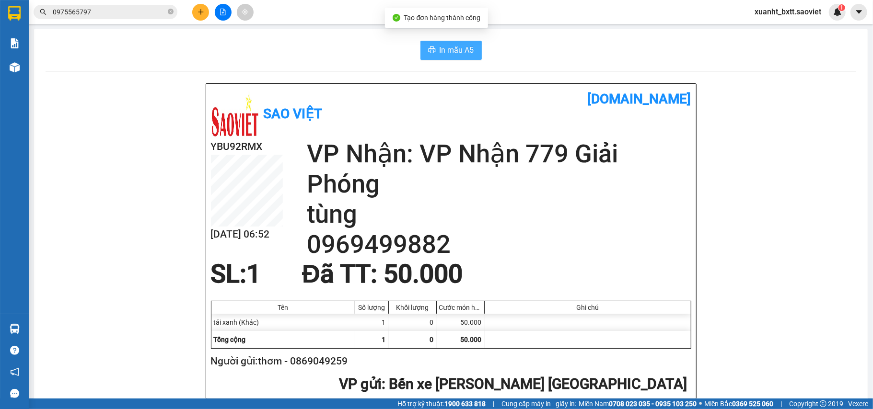
click at [439, 46] on span "In mẫu A5" at bounding box center [456, 50] width 35 height 12
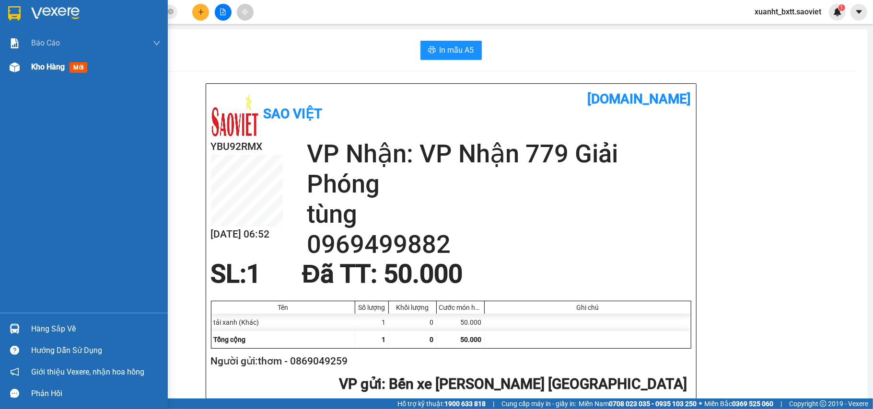
click at [10, 72] on div at bounding box center [14, 67] width 17 height 17
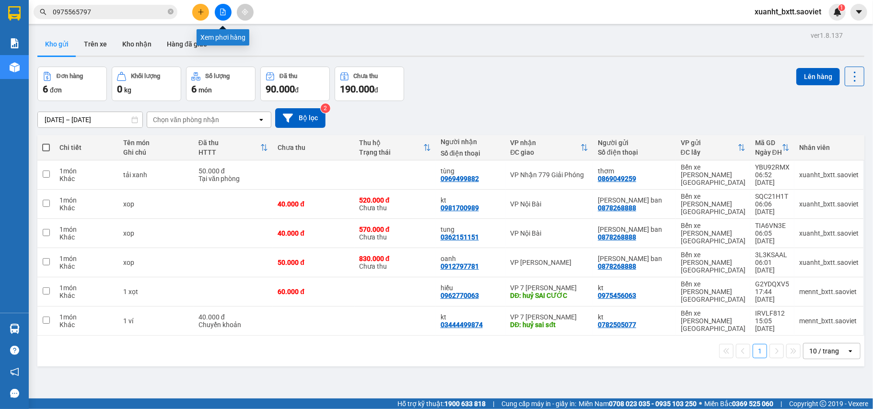
click at [223, 7] on button at bounding box center [223, 12] width 17 height 17
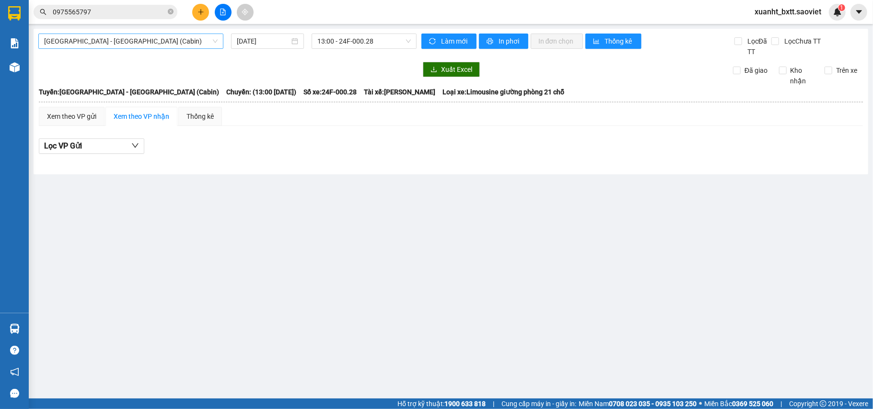
click at [106, 39] on span "Hà Nội - Lào Cai (Cabin)" at bounding box center [130, 41] width 173 height 14
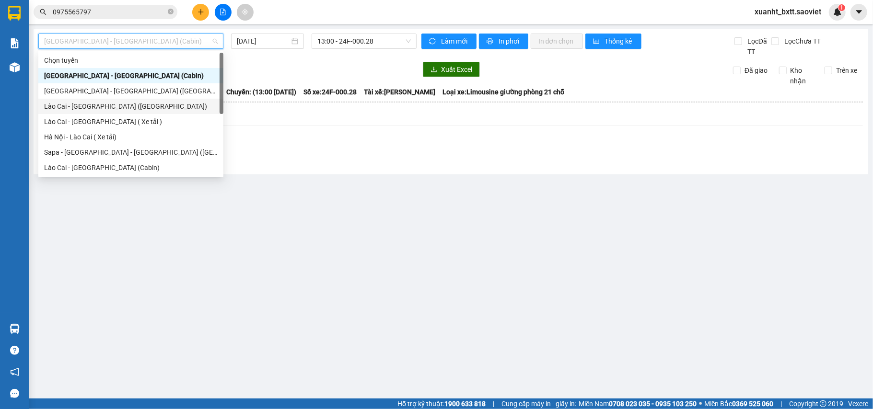
click at [100, 106] on div "Lào Cai - [GEOGRAPHIC_DATA] ([GEOGRAPHIC_DATA])" at bounding box center [130, 106] width 173 height 11
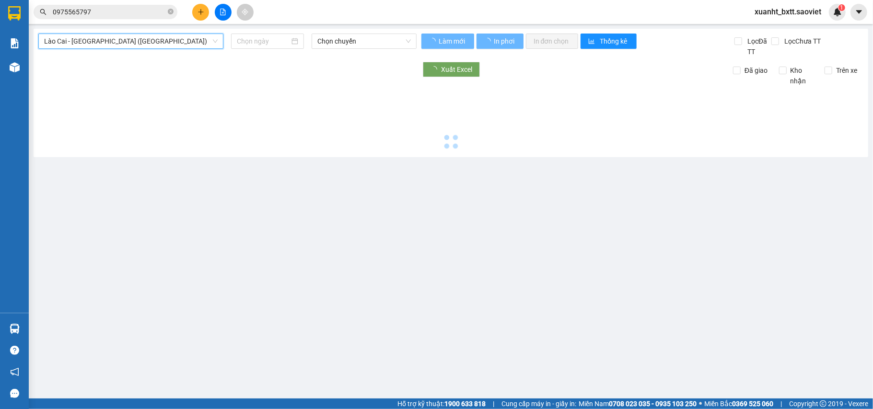
type input "12/08/2025"
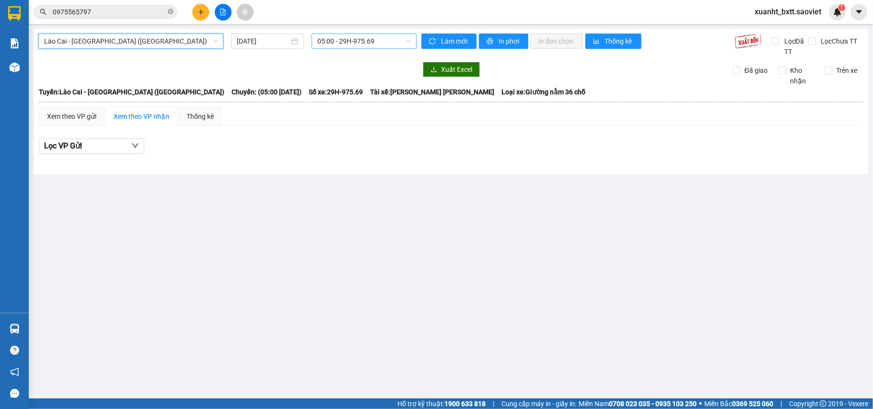
click at [353, 41] on span "05:00 - 29H-975.69" at bounding box center [363, 41] width 93 height 14
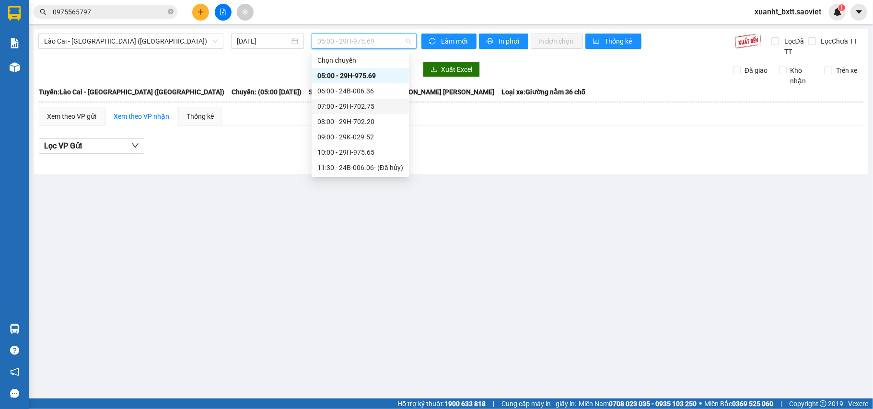
click at [357, 107] on div "07:00 - 29H-702.75" at bounding box center [360, 106] width 86 height 11
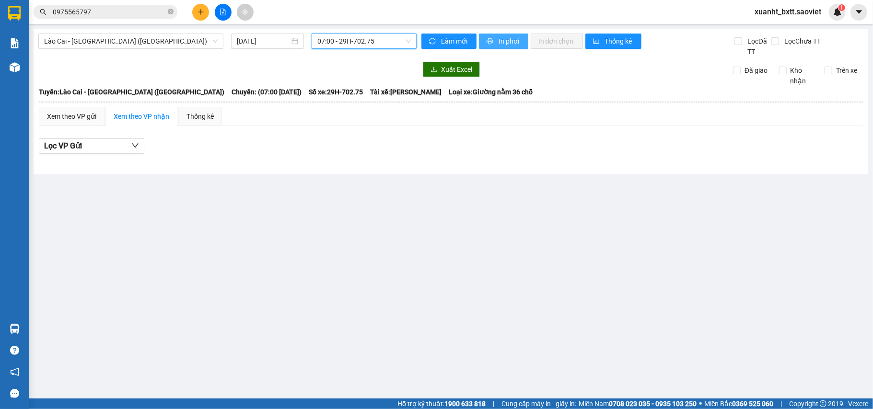
click at [500, 40] on span "In phơi" at bounding box center [509, 41] width 22 height 11
click at [718, 367] on main "Lào Cai - Hà Nội (Giường) 12/08/2025 07:00 - 29H-702.75 Làm mới In phơi In đơn …" at bounding box center [436, 199] width 873 height 399
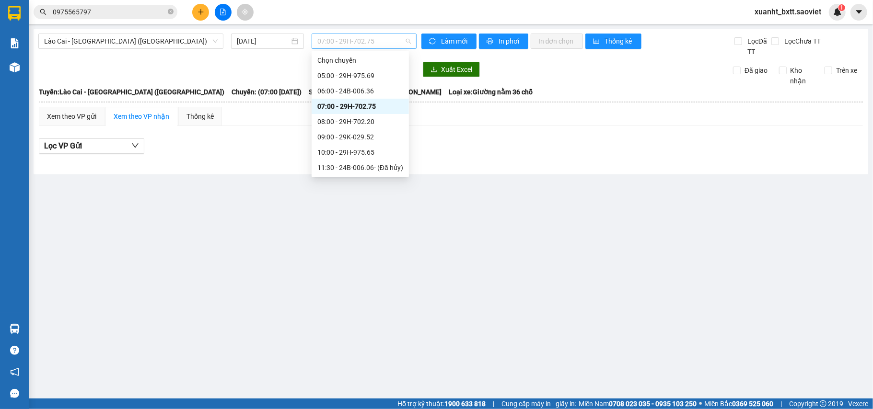
click at [388, 45] on span "07:00 - 29H-702.75" at bounding box center [363, 41] width 93 height 14
click at [380, 104] on div "07:00 - 29H-702.75" at bounding box center [360, 106] width 86 height 11
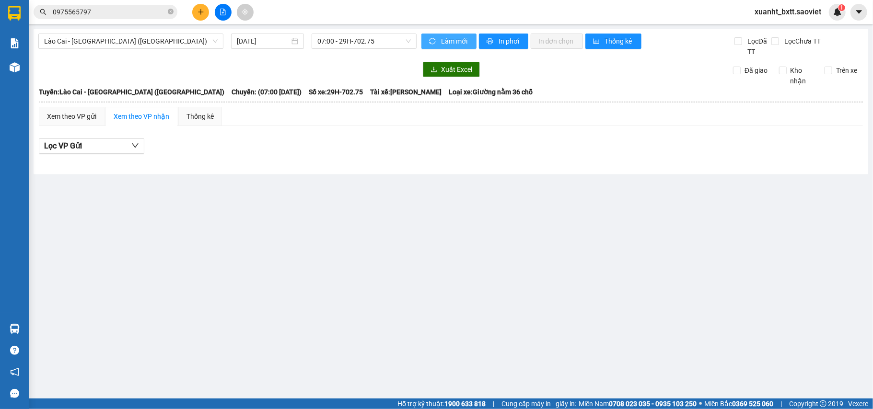
click at [449, 43] on span "Làm mới" at bounding box center [455, 41] width 28 height 11
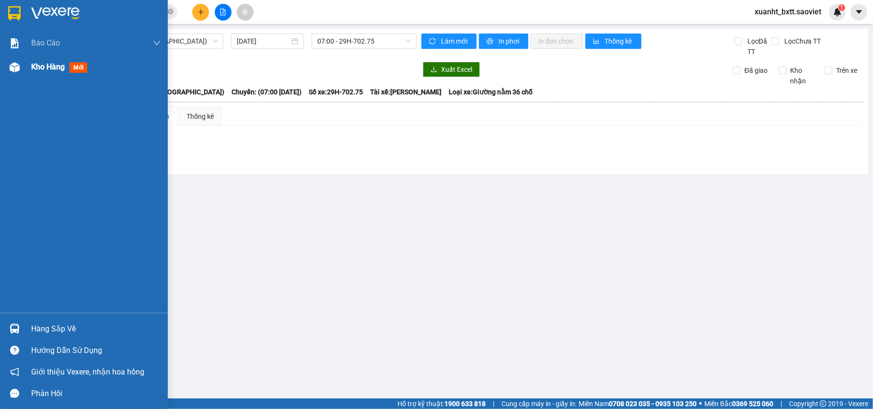
click at [25, 65] on div "Kho hàng mới" at bounding box center [84, 67] width 168 height 24
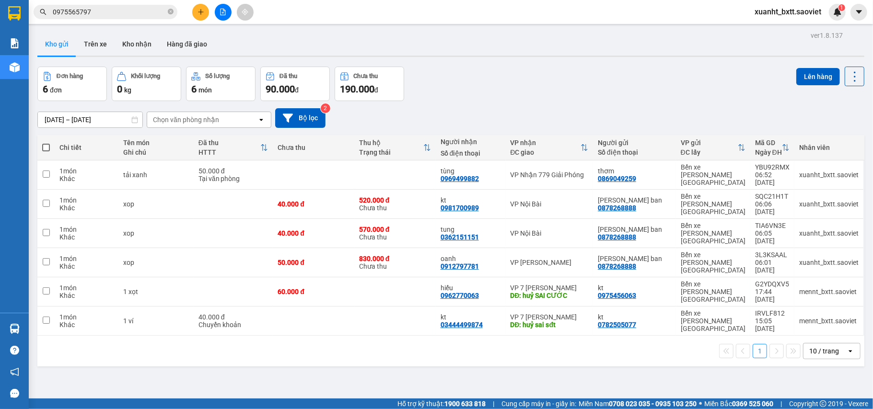
click at [108, 15] on input "0975565797" at bounding box center [109, 12] width 113 height 11
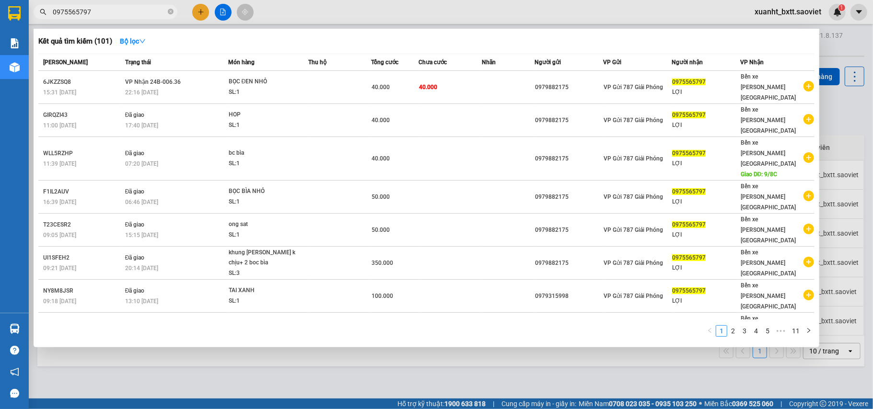
click at [108, 15] on input "0975565797" at bounding box center [109, 12] width 113 height 11
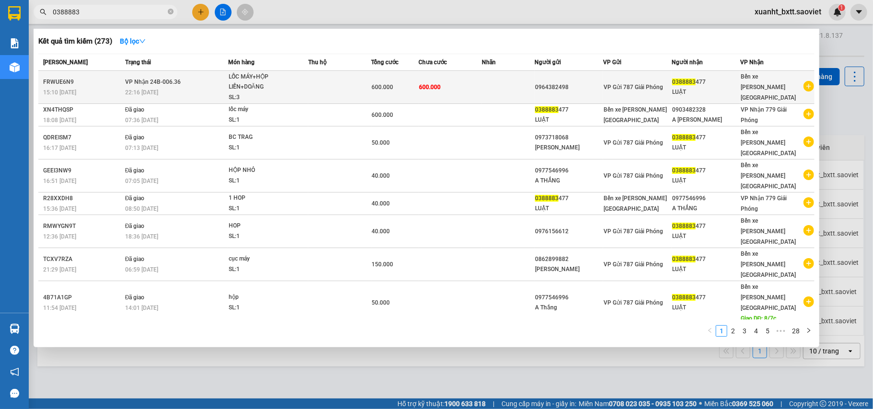
type input "0388883"
click at [496, 82] on td at bounding box center [508, 87] width 53 height 33
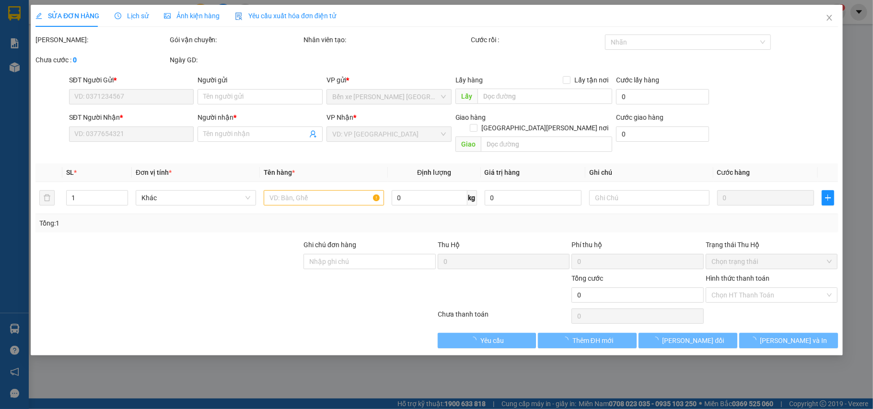
type input "0964382498"
type input "0388883477"
type input "LUẬT"
type input "600.000"
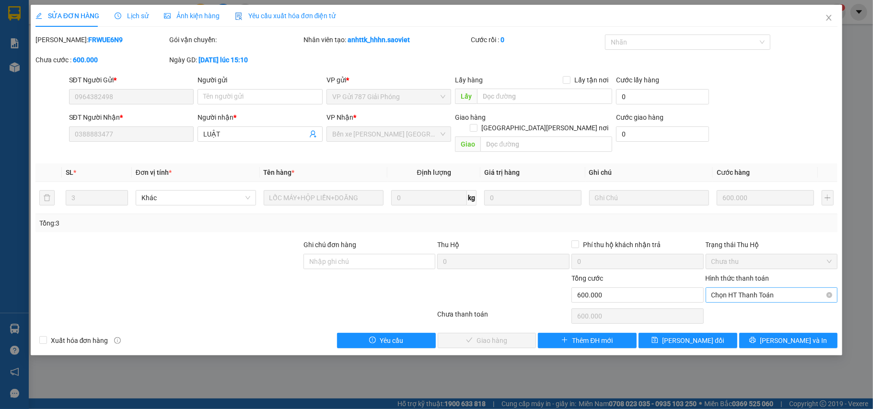
click at [757, 288] on span "Chọn HT Thanh Toán" at bounding box center [771, 295] width 121 height 14
click at [741, 319] on div "Chuyển khoản" at bounding box center [771, 320] width 121 height 11
type input "0"
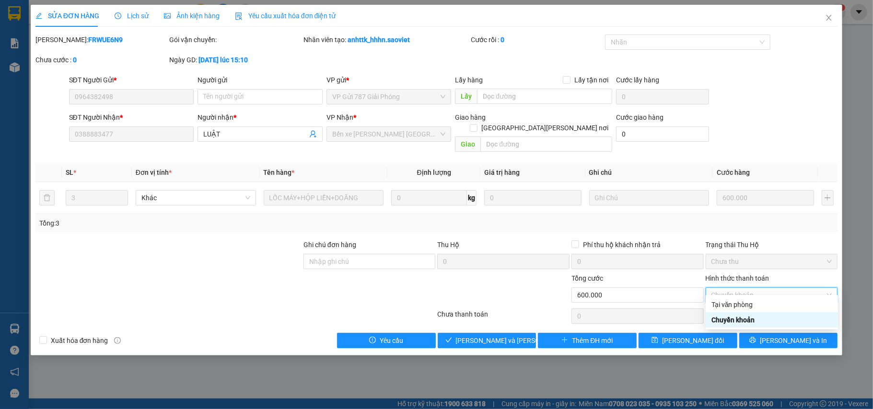
click at [727, 318] on div "Chuyển khoản" at bounding box center [771, 320] width 121 height 11
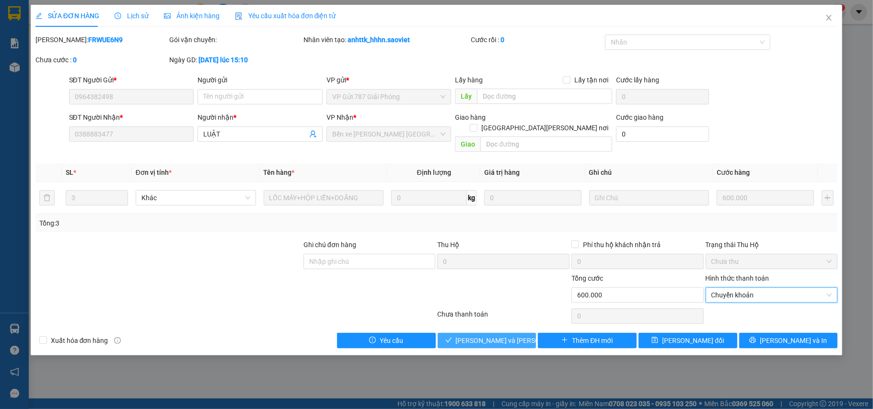
click at [500, 335] on span "[PERSON_NAME] và Giao hàng" at bounding box center [520, 340] width 129 height 11
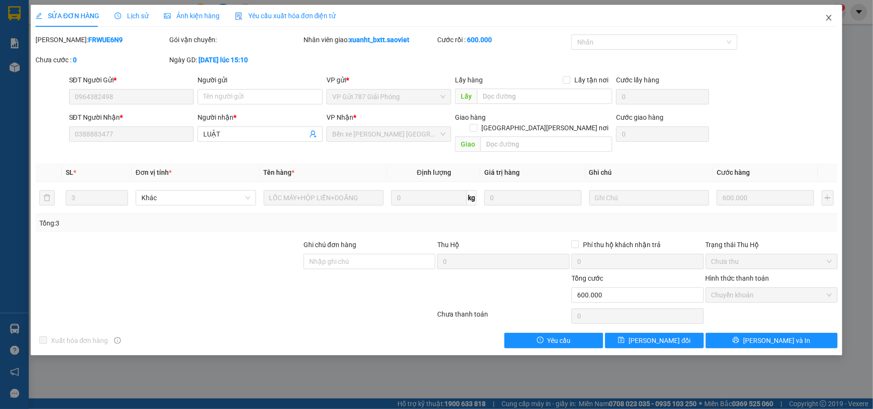
click at [834, 21] on span "Close" at bounding box center [828, 18] width 27 height 27
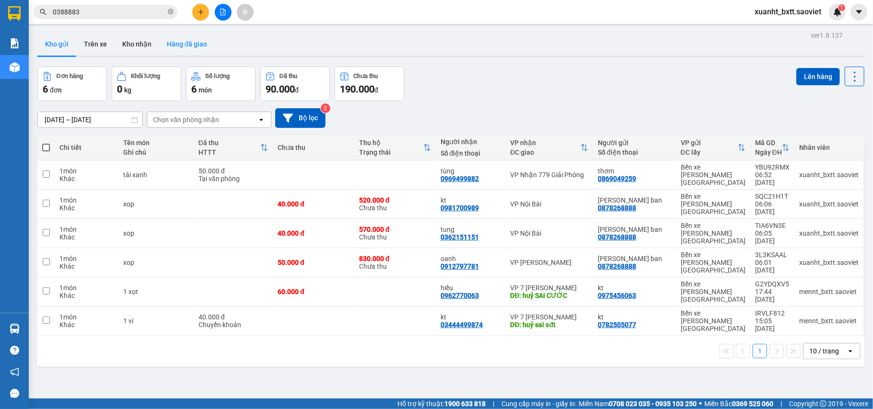
click at [177, 38] on button "Hàng đã giao" at bounding box center [187, 44] width 56 height 23
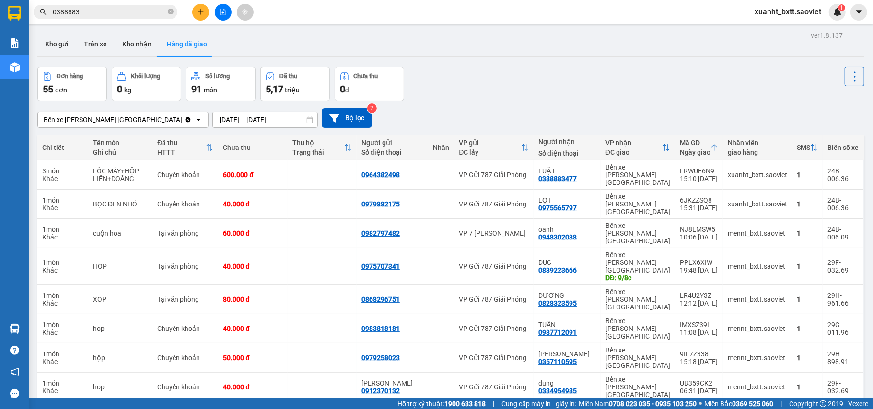
click at [105, 12] on input "0388883" at bounding box center [109, 12] width 113 height 11
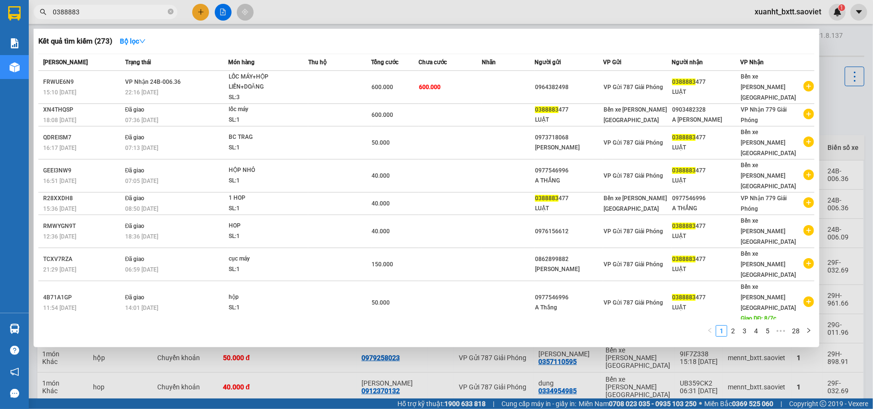
click at [105, 12] on input "0388883" at bounding box center [109, 12] width 113 height 11
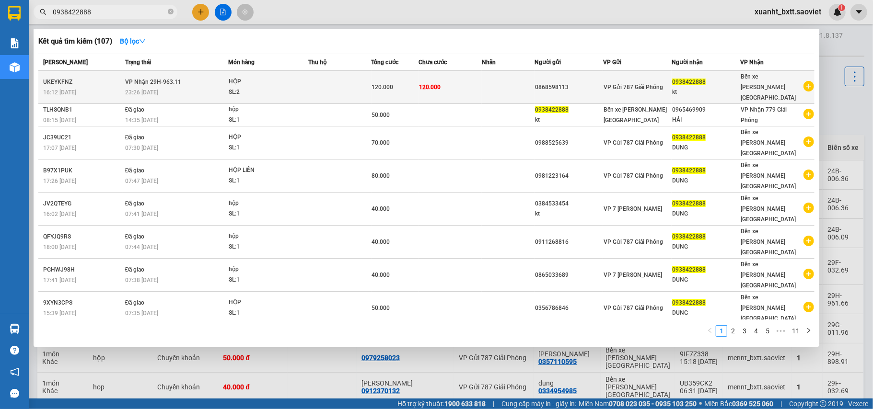
type input "0938422888"
click at [369, 81] on td at bounding box center [339, 87] width 63 height 33
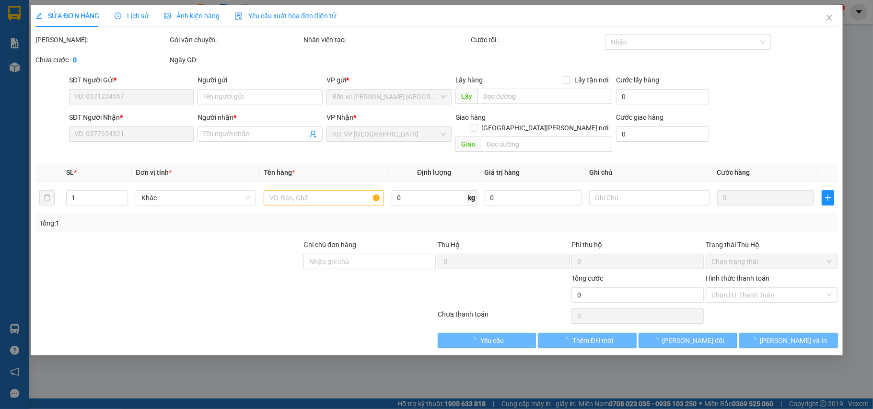
type input "0868598113"
type input "0938422888"
type input "kt"
type input "120.000"
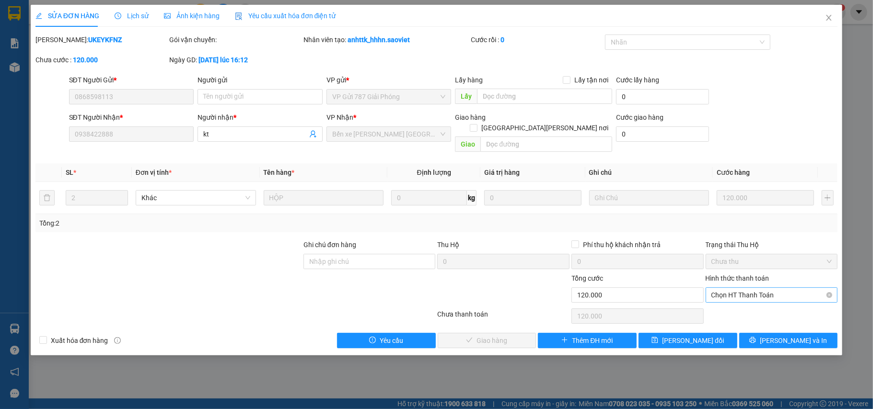
click at [760, 288] on span "Chọn HT Thanh Toán" at bounding box center [771, 295] width 121 height 14
click at [754, 315] on div "Chuyển khoản" at bounding box center [771, 320] width 121 height 11
type input "0"
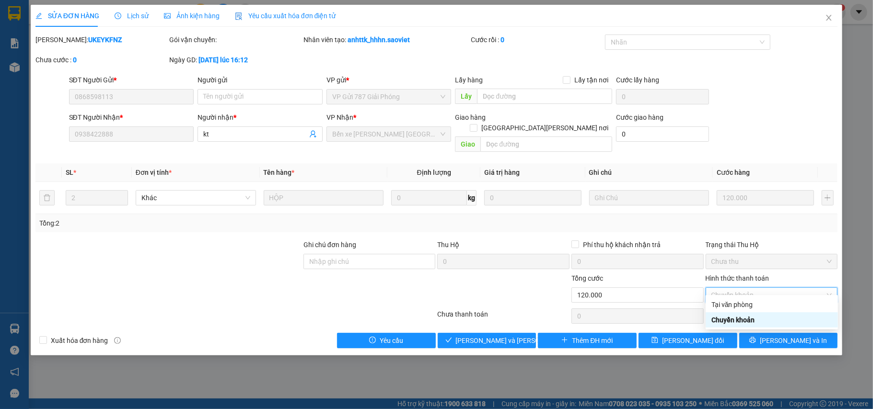
click at [746, 319] on div "Chuyển khoản" at bounding box center [771, 320] width 121 height 11
drag, startPoint x: 746, startPoint y: 319, endPoint x: 627, endPoint y: 319, distance: 118.9
click at [746, 319] on div "Total Paid Fee 0 Total UnPaid Fee 120.000 Cash Collection Total Fee Mã ĐH: UKEY…" at bounding box center [436, 192] width 802 height 314
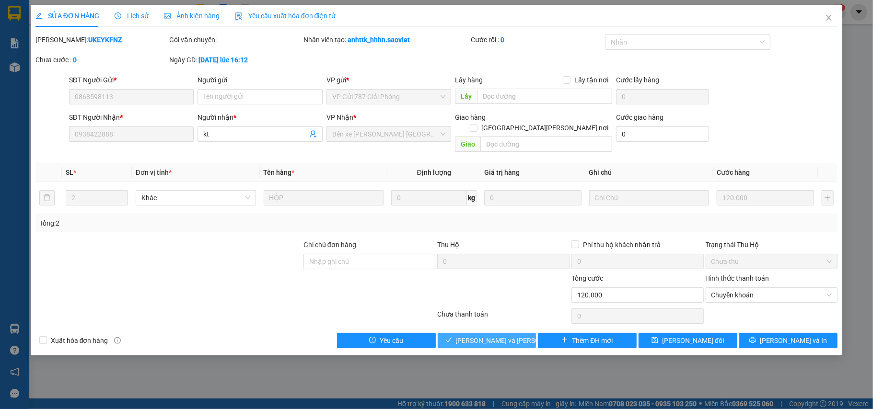
click at [503, 335] on span "[PERSON_NAME] và Giao hàng" at bounding box center [520, 340] width 129 height 11
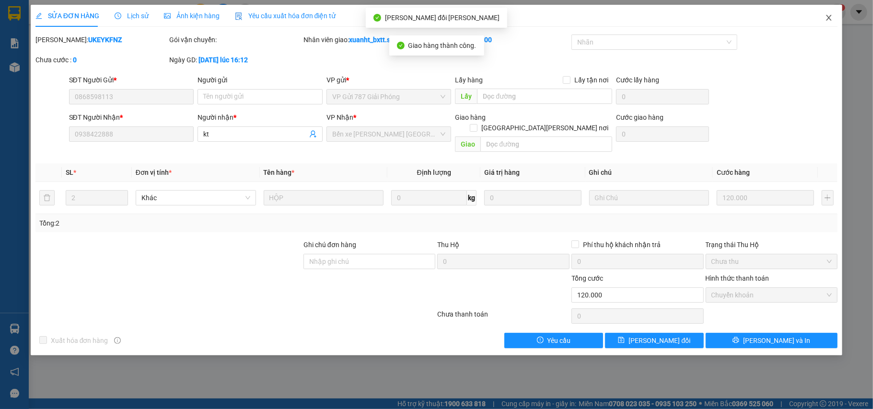
click at [829, 13] on span "Close" at bounding box center [828, 18] width 27 height 27
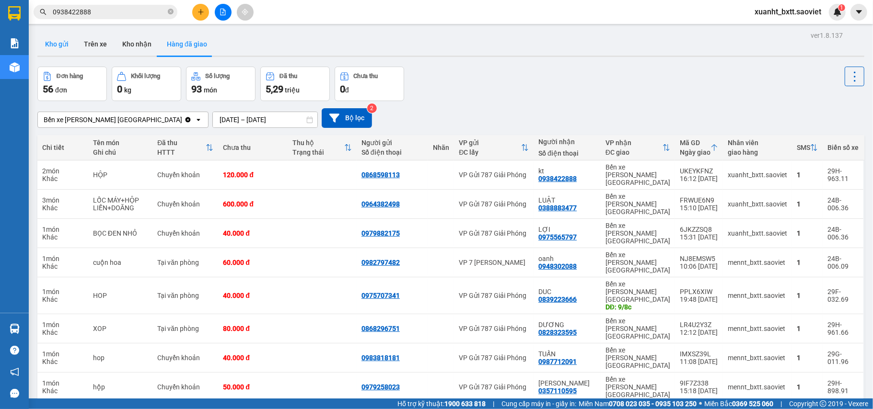
click at [52, 43] on button "Kho gửi" at bounding box center [56, 44] width 39 height 23
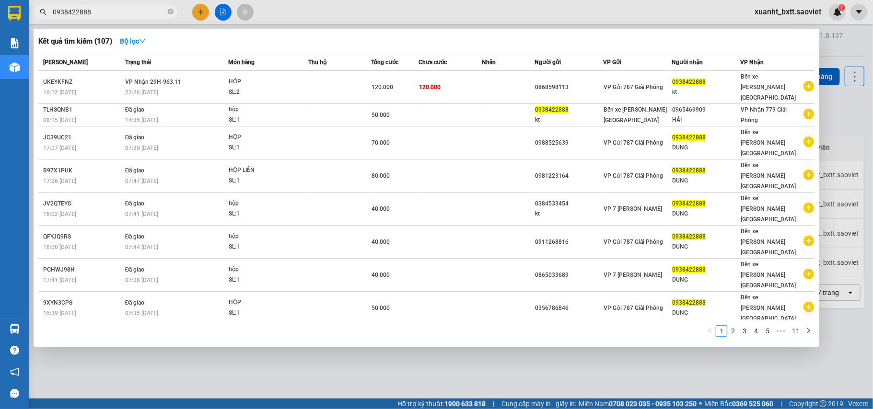
click at [121, 10] on input "0938422888" at bounding box center [109, 12] width 113 height 11
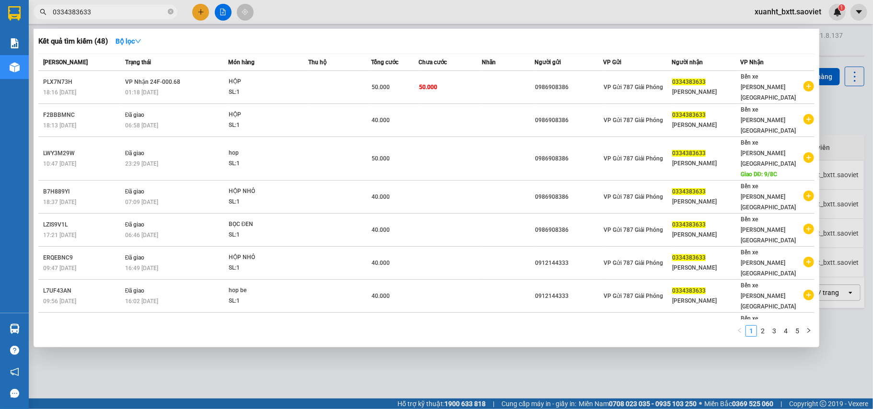
click at [127, 14] on input "0334383633" at bounding box center [109, 12] width 113 height 11
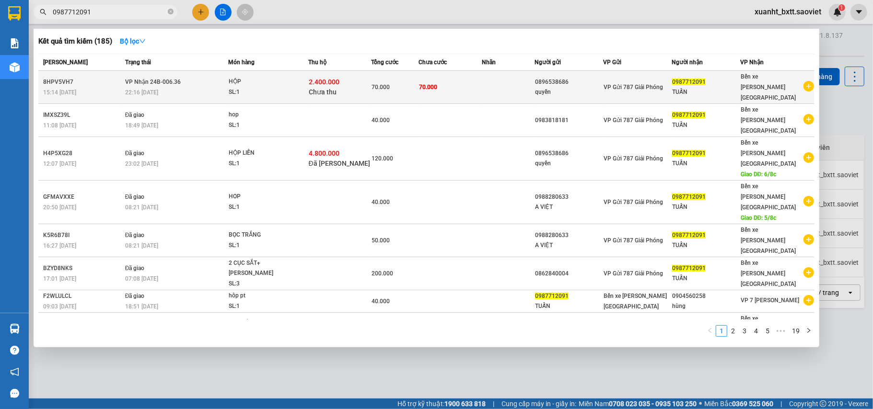
type input "0987712091"
click at [451, 77] on td "70.000" at bounding box center [449, 87] width 63 height 33
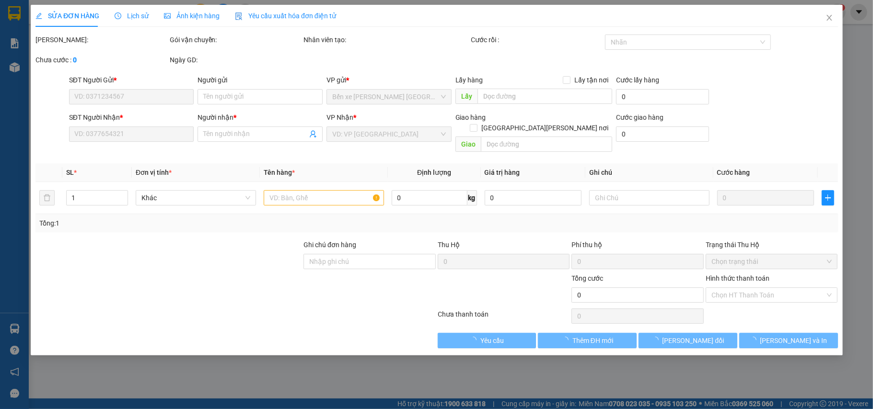
type input "0896538686"
type input "quyền"
type input "0987712091"
type input "TUẤN"
type input "2.400.000"
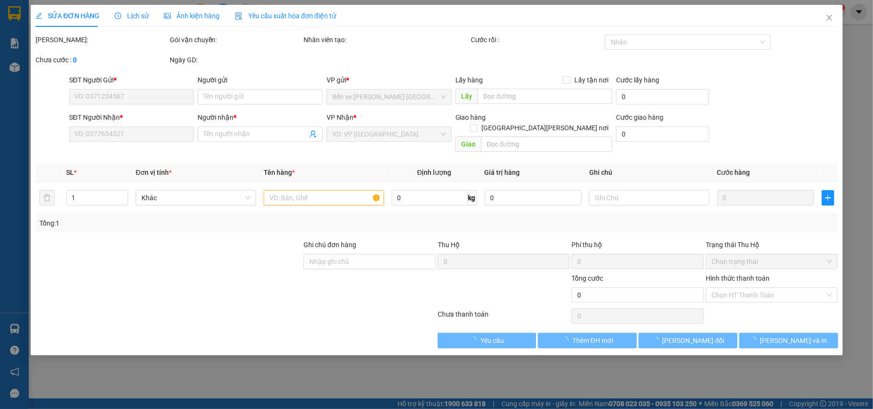
type input "30.000"
type input "70.000"
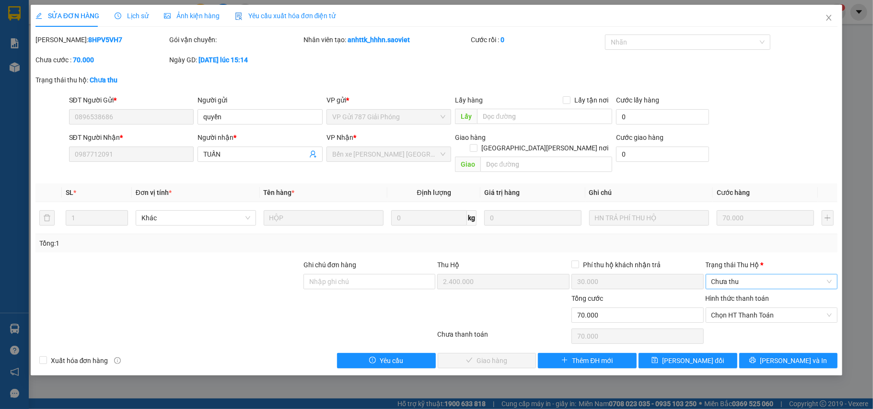
click at [762, 275] on span "Chưa thu" at bounding box center [771, 282] width 121 height 14
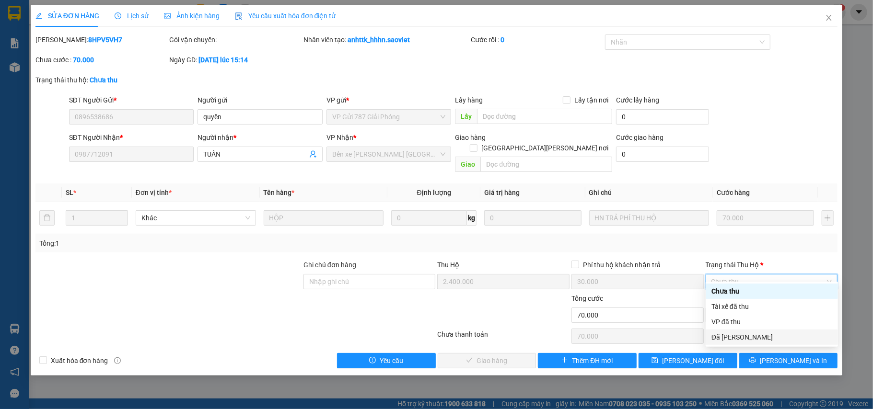
click at [755, 336] on div "Đã chuyển khoản" at bounding box center [771, 337] width 121 height 11
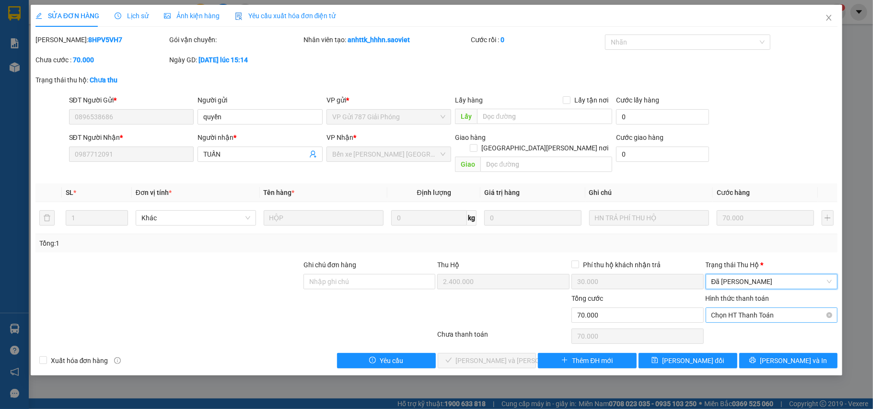
click at [747, 308] on span "Chọn HT Thanh Toán" at bounding box center [771, 315] width 121 height 14
click at [732, 338] on div "Chuyển khoản" at bounding box center [771, 340] width 121 height 11
type input "0"
click at [499, 356] on span "[PERSON_NAME] và Giao hàng" at bounding box center [520, 361] width 129 height 11
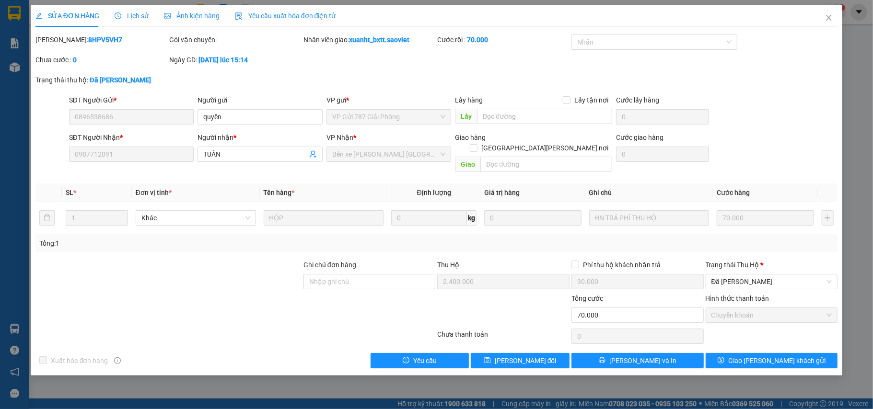
click at [88, 43] on b "8HPV5VH7" at bounding box center [105, 40] width 34 height 8
copy b "8HPV5VH7"
click at [116, 108] on div "SĐT Người Gửi *" at bounding box center [131, 102] width 125 height 14
click at [831, 22] on icon "close" at bounding box center [829, 18] width 8 height 8
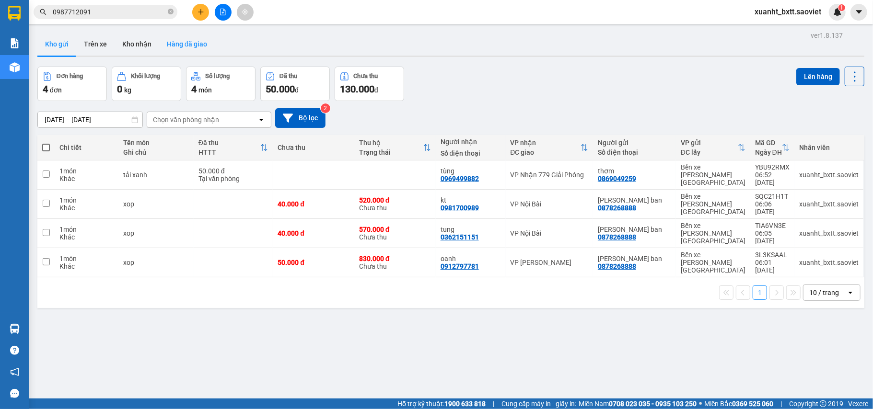
click at [178, 39] on button "Hàng đã giao" at bounding box center [187, 44] width 56 height 23
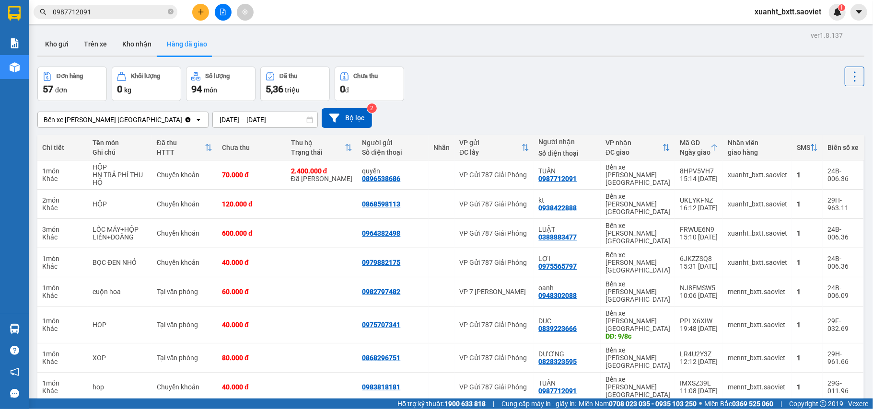
click at [77, 14] on input "0987712091" at bounding box center [109, 12] width 113 height 11
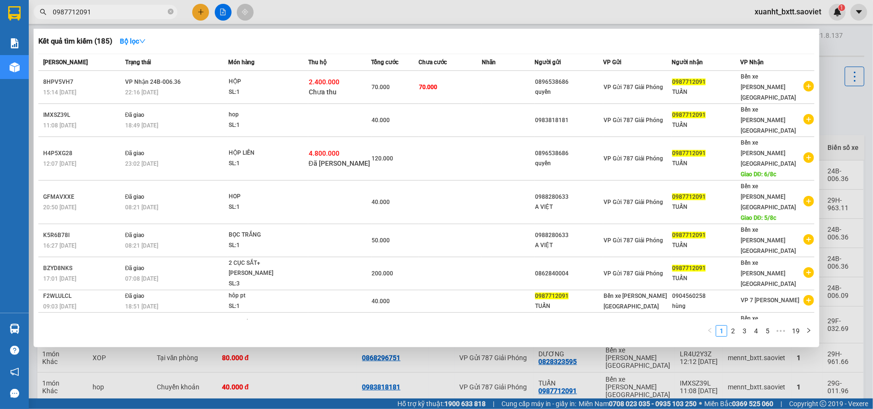
click at [77, 14] on input "0987712091" at bounding box center [109, 12] width 113 height 11
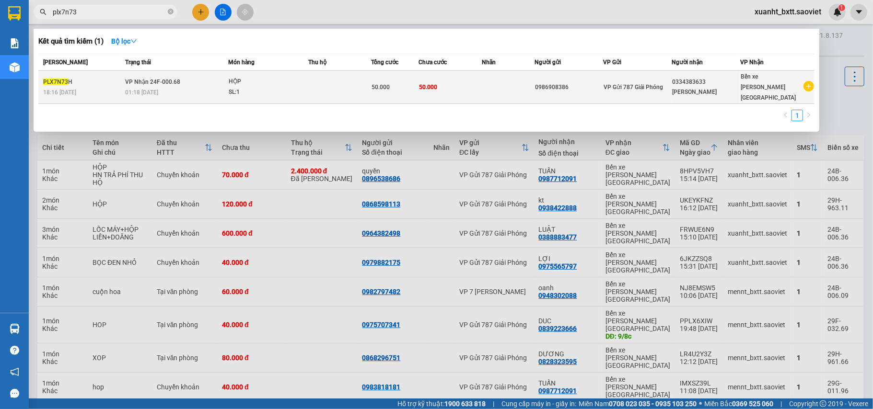
type input "plx7n73"
click at [480, 75] on td "50.000" at bounding box center [449, 87] width 63 height 33
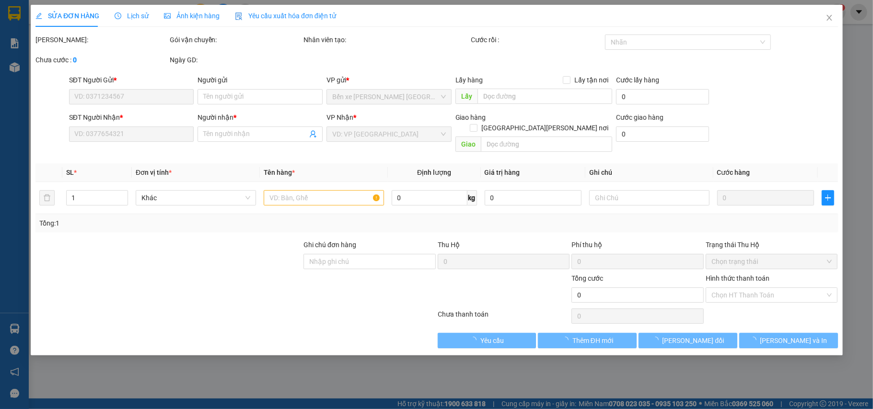
type input "0986908386"
type input "0334383633"
type input "[PERSON_NAME]"
type input "50.000"
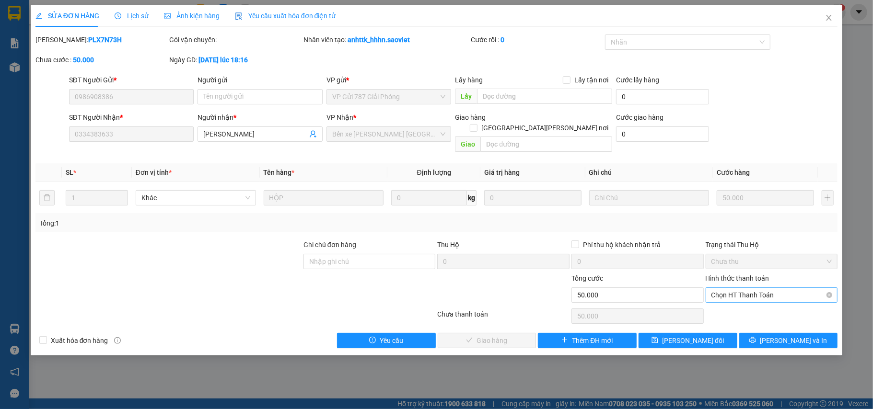
click at [763, 288] on span "Chọn HT Thanh Toán" at bounding box center [771, 295] width 121 height 14
click at [731, 306] on div "Tại văn phòng" at bounding box center [771, 305] width 121 height 11
type input "0"
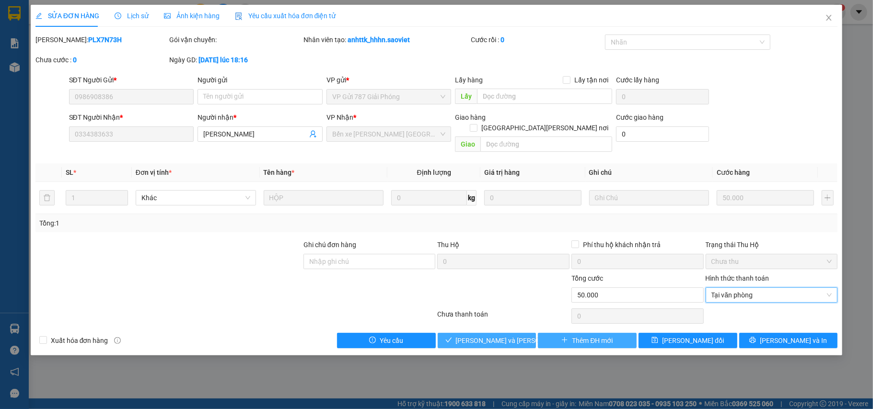
click at [493, 335] on span "[PERSON_NAME] và Giao hàng" at bounding box center [520, 340] width 129 height 11
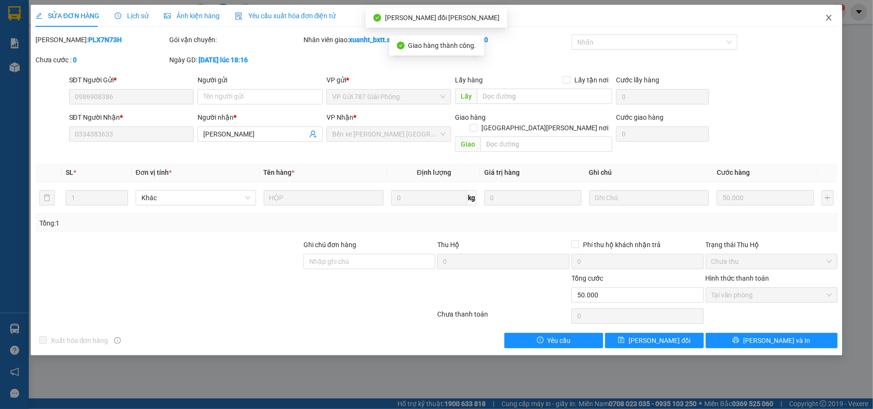
click at [829, 18] on icon "close" at bounding box center [828, 18] width 5 height 6
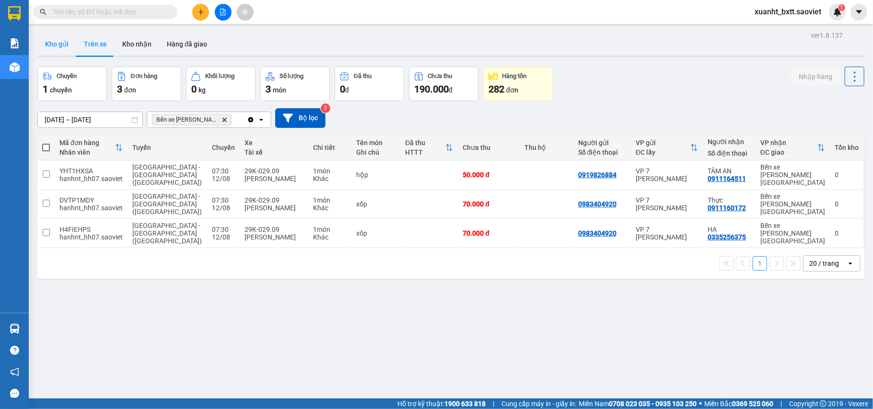
click at [52, 41] on button "Kho gửi" at bounding box center [56, 44] width 39 height 23
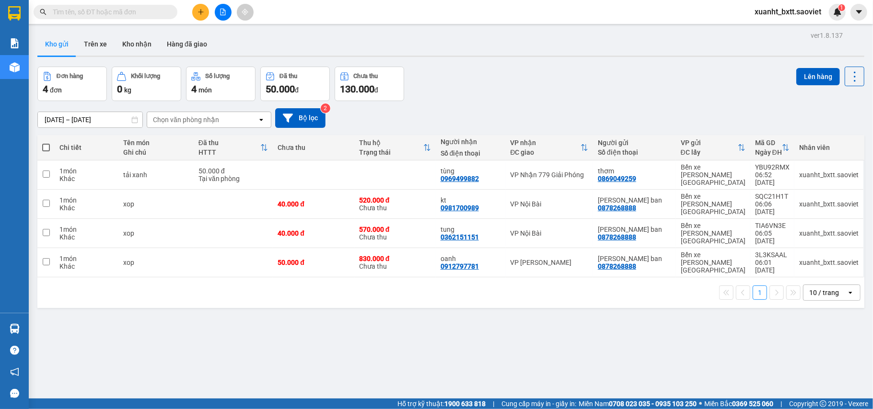
click at [211, 14] on div at bounding box center [223, 12] width 72 height 17
click at [204, 13] on button at bounding box center [200, 12] width 17 height 17
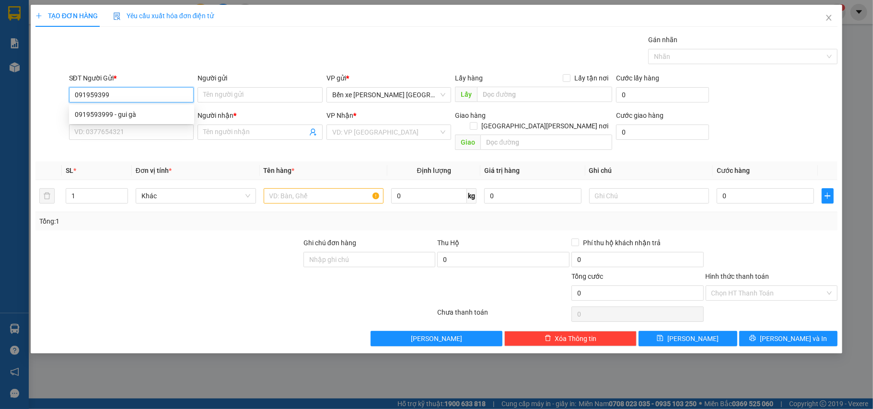
type input "0919593999"
click at [130, 114] on div "0919593999 - gui gà" at bounding box center [132, 114] width 114 height 11
type input "gui gà"
type input "0983125003"
type input "kt"
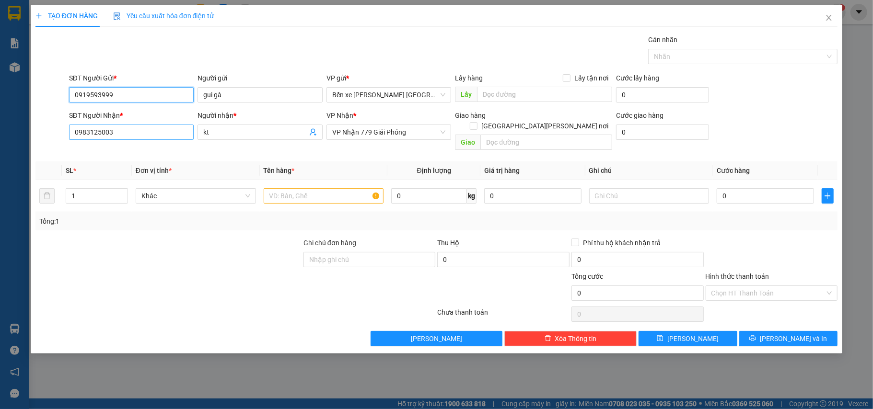
type input "0919593999"
click at [139, 128] on input "0983125003" at bounding box center [131, 132] width 125 height 15
click at [373, 133] on span "VP Nhận 779 Giải Phóng" at bounding box center [389, 132] width 114 height 14
type input "0965166666"
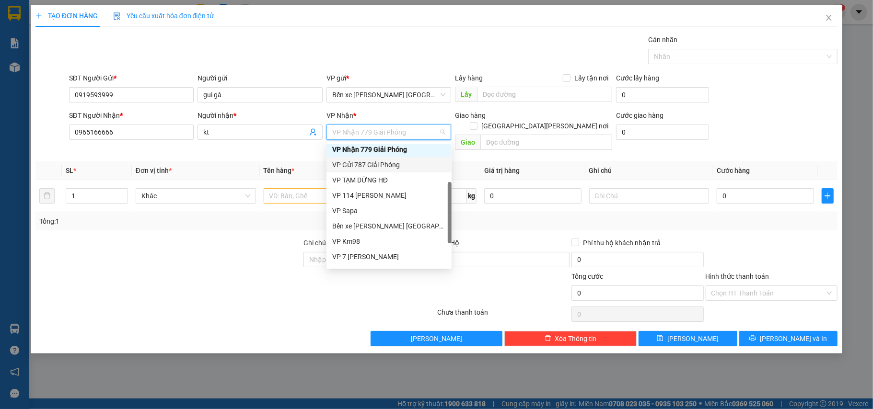
scroll to position [104, 0]
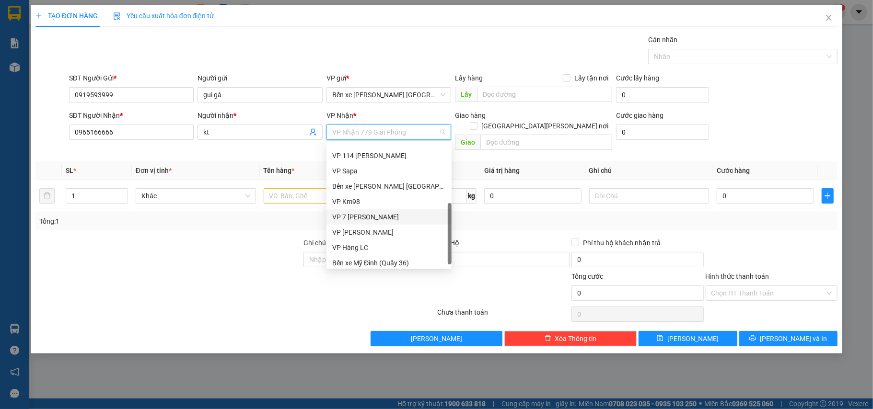
click at [398, 213] on div "VP 7 [PERSON_NAME]" at bounding box center [389, 217] width 114 height 11
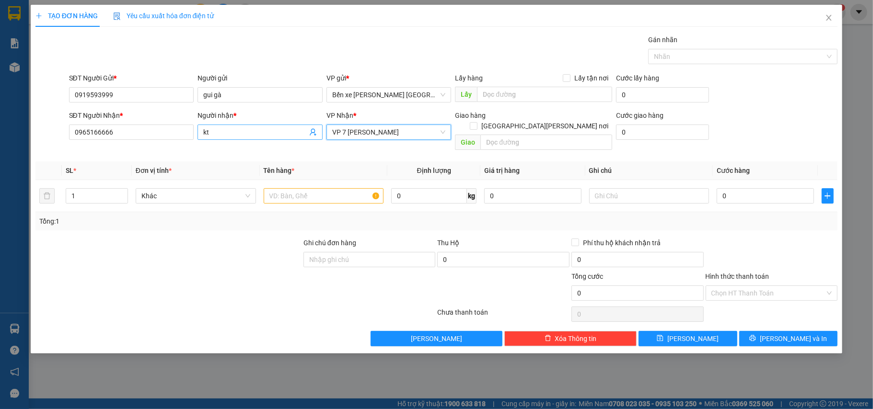
click at [250, 137] on input "kt" at bounding box center [255, 132] width 104 height 11
click at [247, 130] on input "thawngs" at bounding box center [255, 132] width 104 height 11
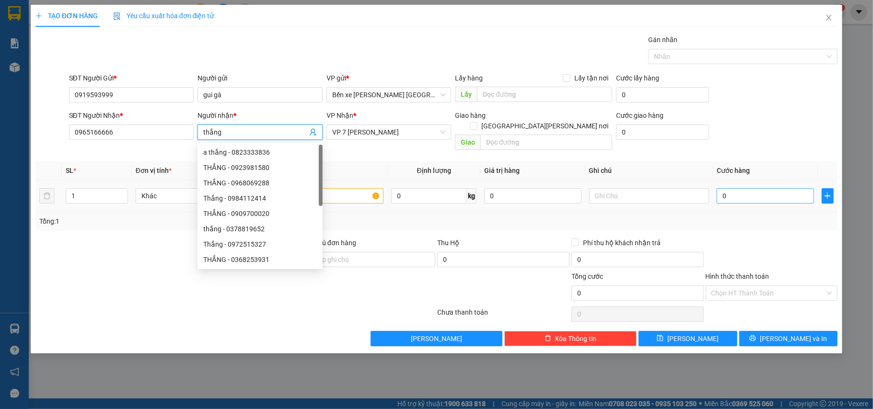
type input "thắng"
click at [742, 190] on input "0" at bounding box center [765, 195] width 97 height 15
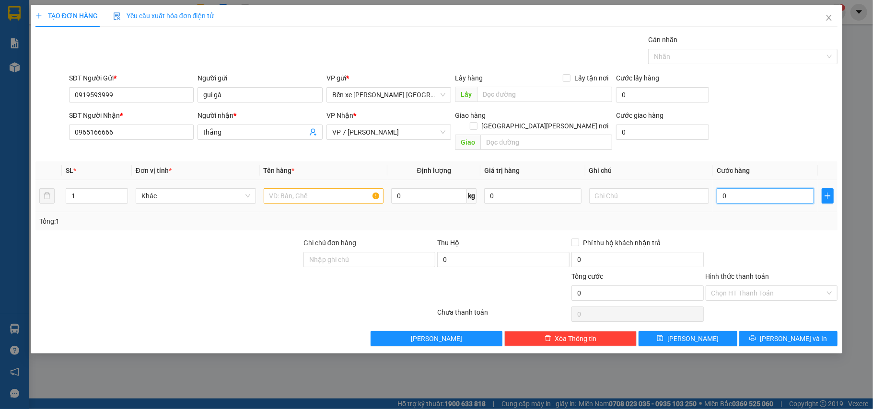
type input "5"
type input "50"
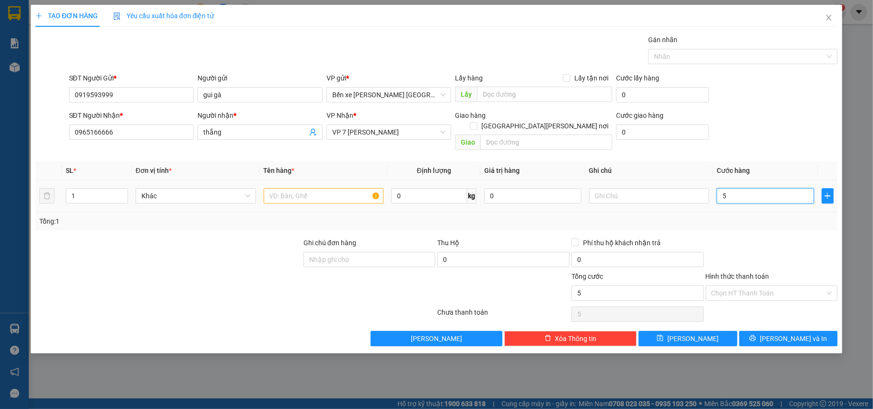
type input "50"
type input "50.000"
click at [729, 261] on div at bounding box center [772, 255] width 134 height 34
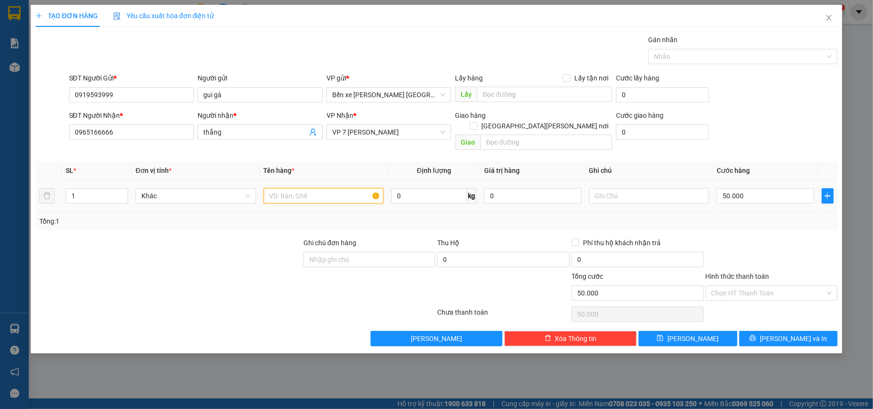
click at [338, 188] on input "text" at bounding box center [324, 195] width 120 height 15
type input "hộp gà"
click at [779, 334] on span "Lưu và In" at bounding box center [793, 339] width 67 height 11
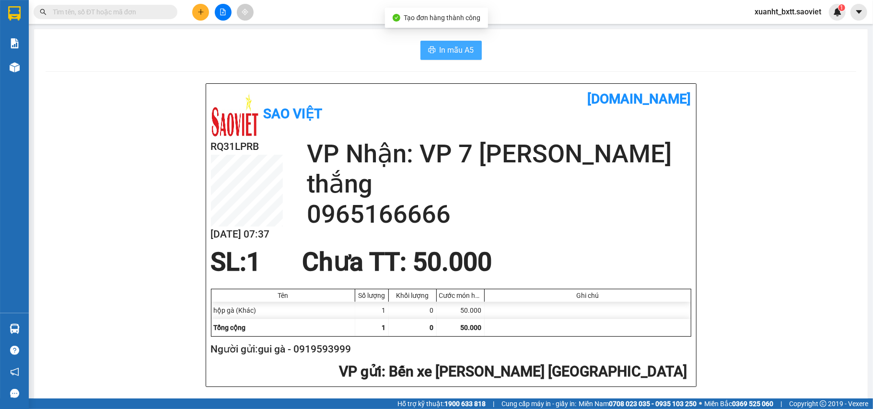
click at [463, 51] on span "In mẫu A5" at bounding box center [456, 50] width 35 height 12
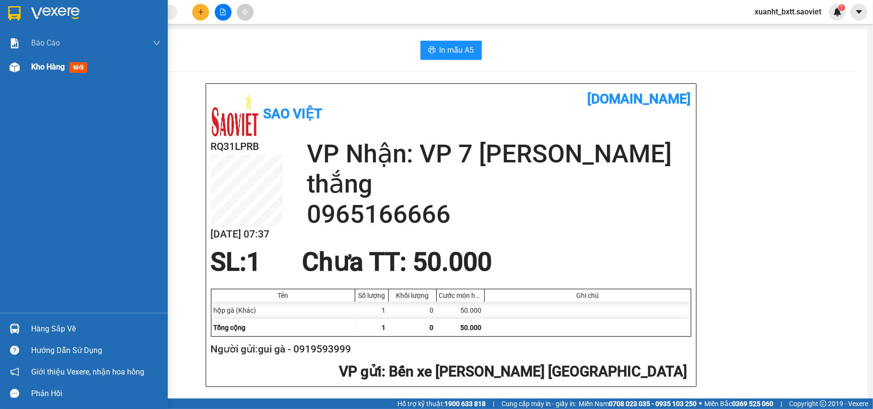
click at [16, 70] on img at bounding box center [15, 67] width 10 height 10
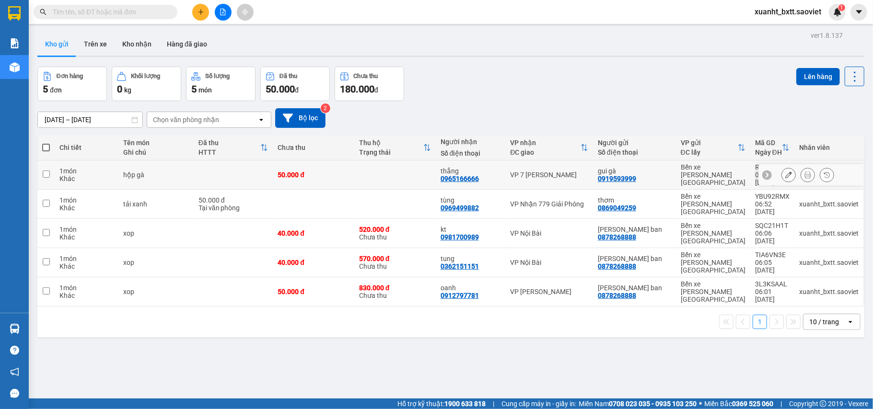
click at [393, 166] on td at bounding box center [394, 175] width 81 height 29
checkbox input "true"
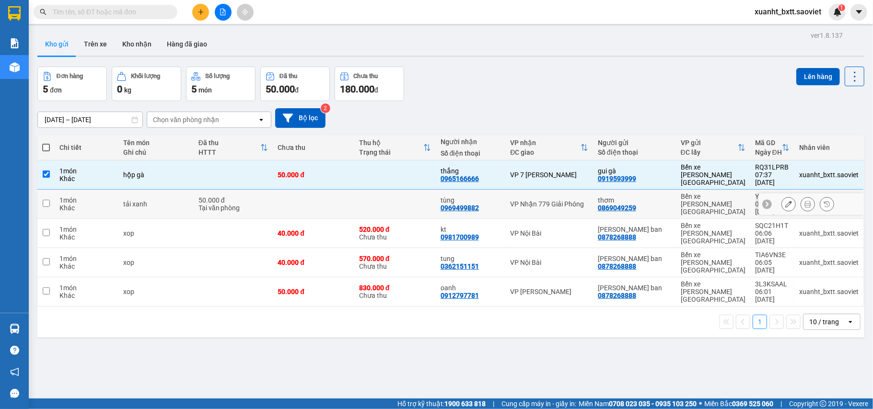
click at [404, 191] on td at bounding box center [394, 204] width 81 height 29
checkbox input "true"
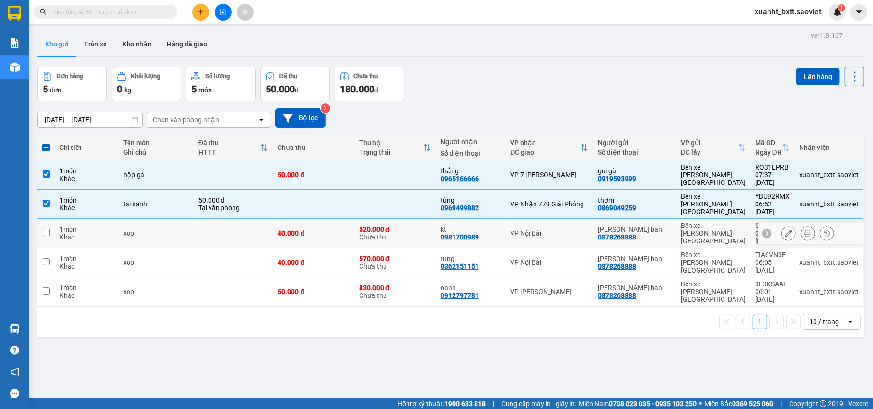
click at [413, 226] on div "520.000 đ Chưa thu" at bounding box center [395, 233] width 72 height 15
checkbox input "true"
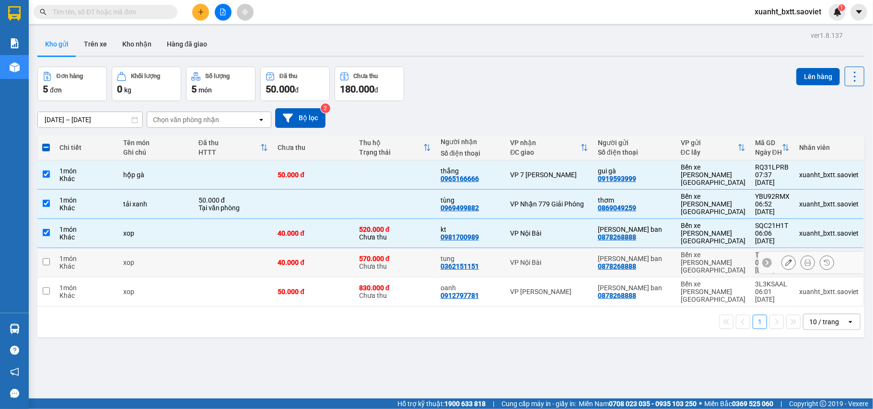
click at [418, 255] on div "570.000 đ Chưa thu" at bounding box center [395, 262] width 72 height 15
checkbox input "true"
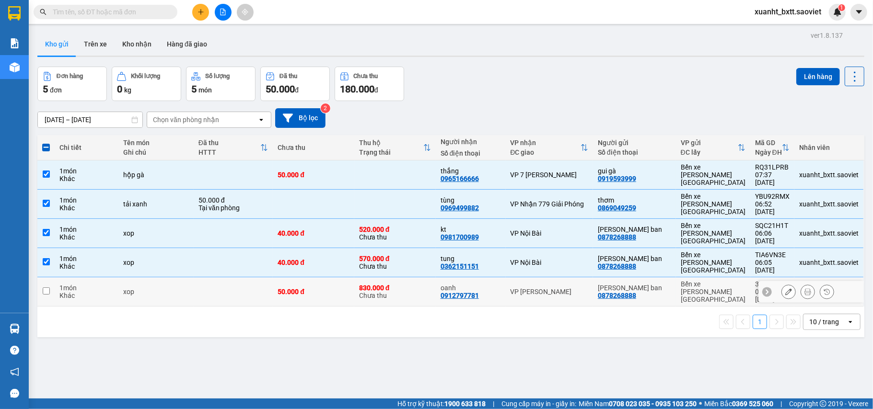
click at [423, 284] on div "830.000 đ Chưa thu" at bounding box center [395, 291] width 72 height 15
checkbox input "true"
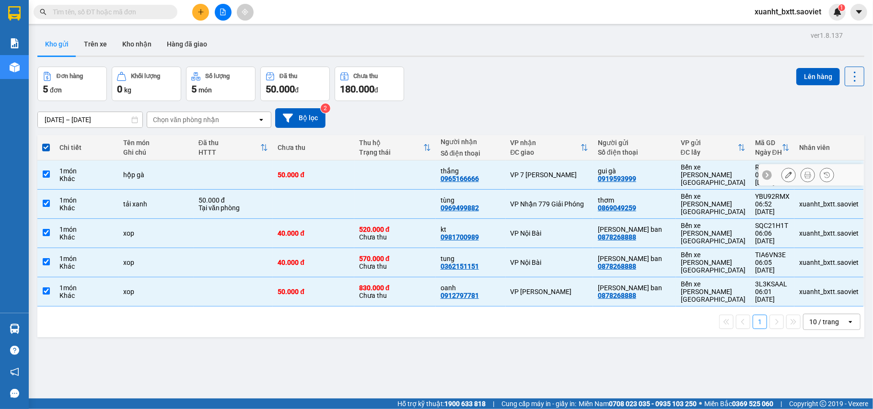
click at [428, 169] on td at bounding box center [394, 175] width 81 height 29
click at [392, 171] on td at bounding box center [394, 175] width 81 height 29
checkbox input "false"
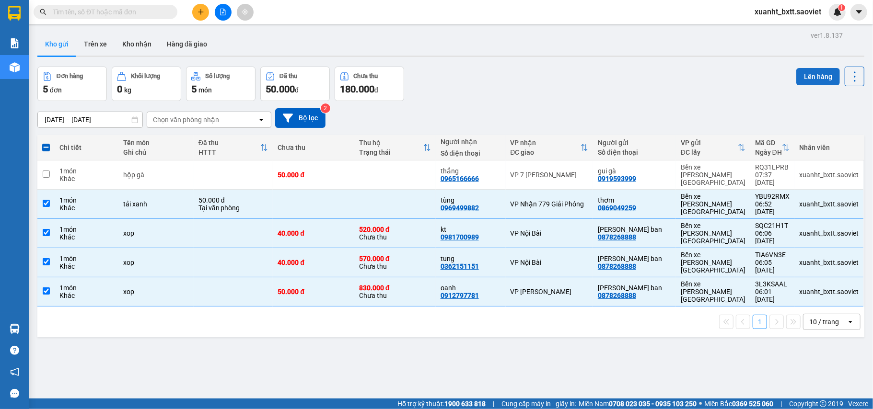
click at [813, 79] on button "Lên hàng" at bounding box center [818, 76] width 44 height 17
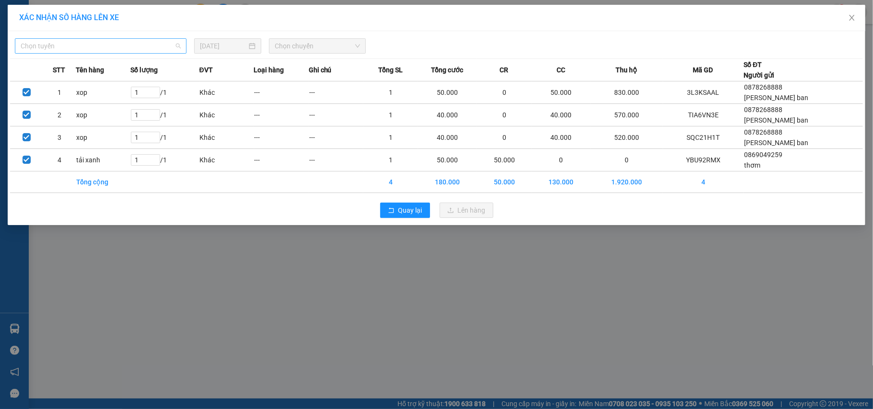
click at [121, 49] on span "Chọn tuyến" at bounding box center [101, 46] width 160 height 14
click at [112, 47] on span "Chọn tuyến" at bounding box center [101, 46] width 160 height 14
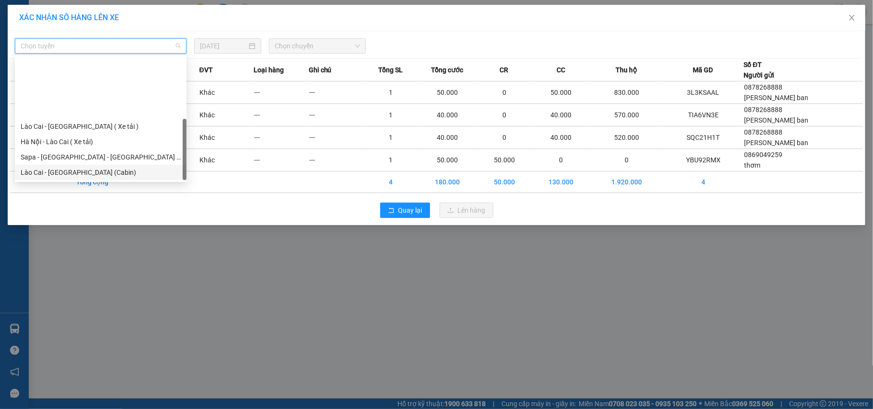
scroll to position [77, 0]
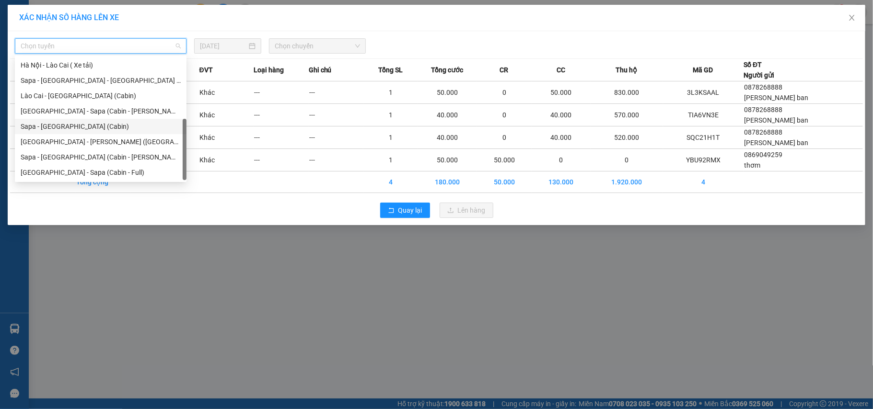
click at [94, 124] on div "Sapa - [GEOGRAPHIC_DATA] (Cabin)" at bounding box center [101, 126] width 160 height 11
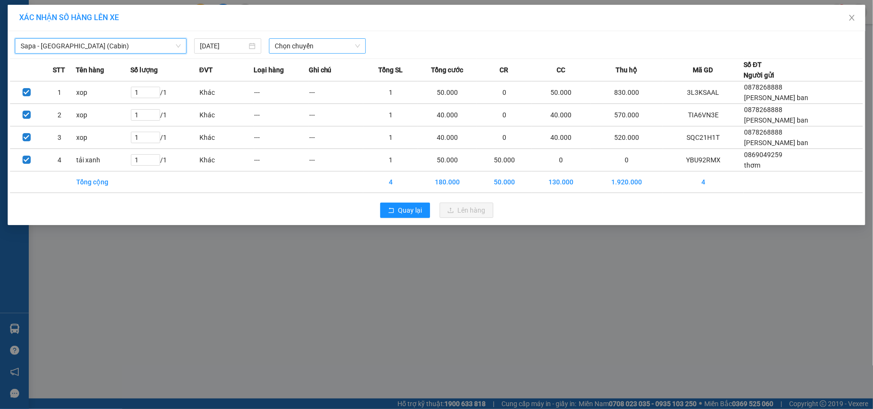
click at [303, 47] on span "Chọn chuyến" at bounding box center [317, 46] width 85 height 14
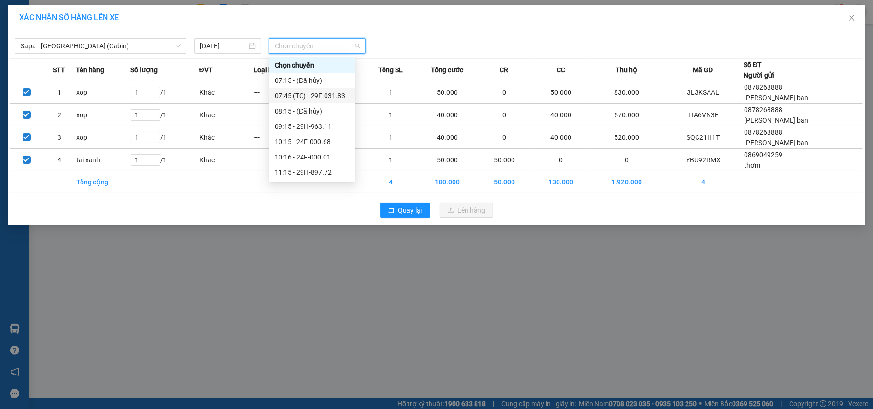
click at [320, 95] on div "07:45 (TC) - 29F-031.83" at bounding box center [312, 96] width 75 height 11
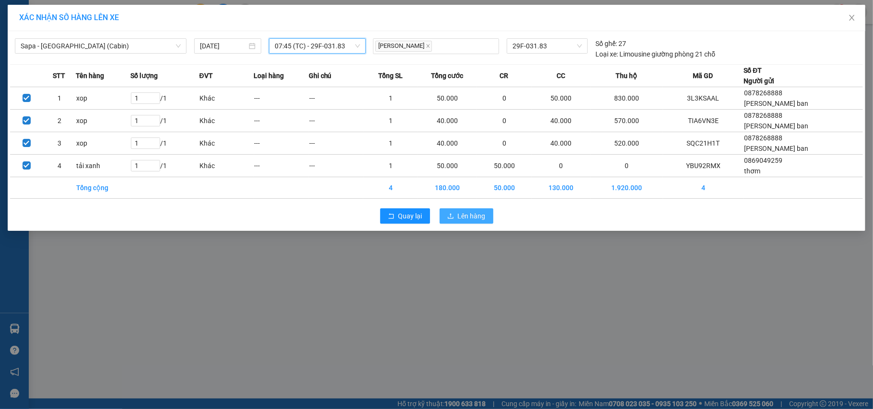
click at [460, 221] on span "Lên hàng" at bounding box center [472, 216] width 28 height 11
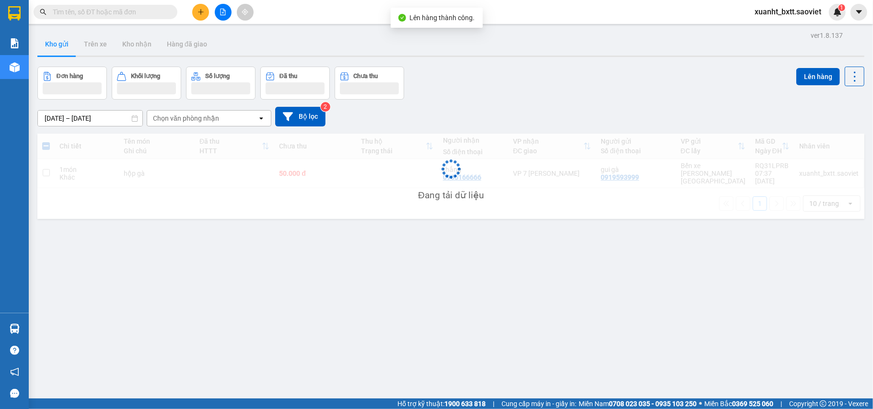
click at [220, 13] on icon "file-add" at bounding box center [223, 12] width 7 height 7
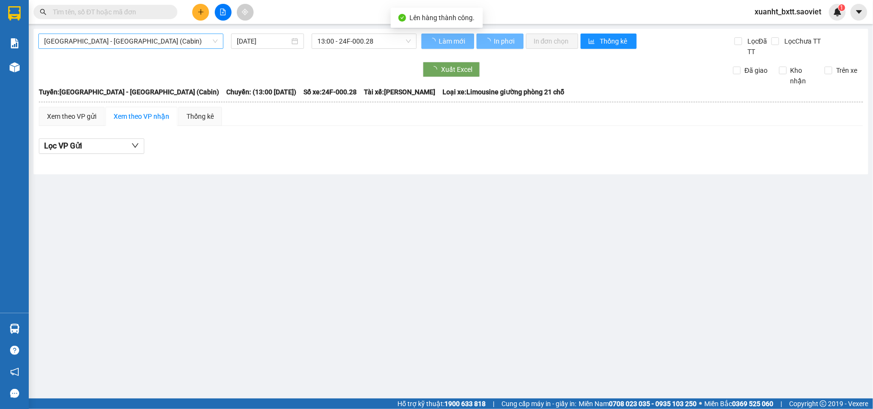
click at [111, 45] on span "[GEOGRAPHIC_DATA] - [GEOGRAPHIC_DATA] (Cabin)" at bounding box center [130, 41] width 173 height 14
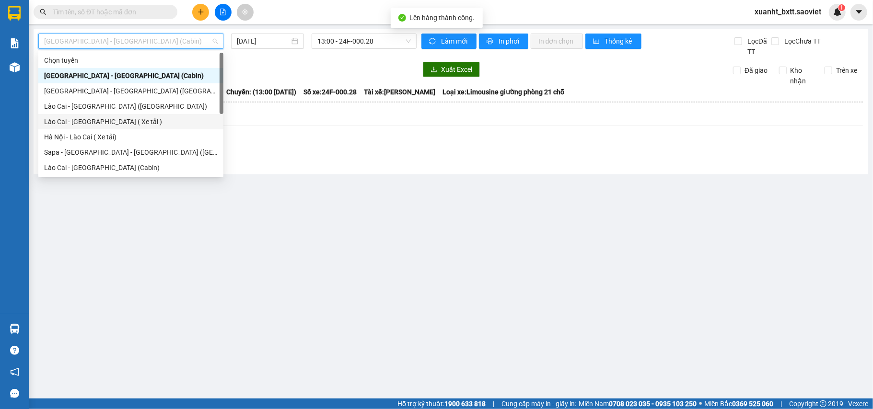
scroll to position [77, 0]
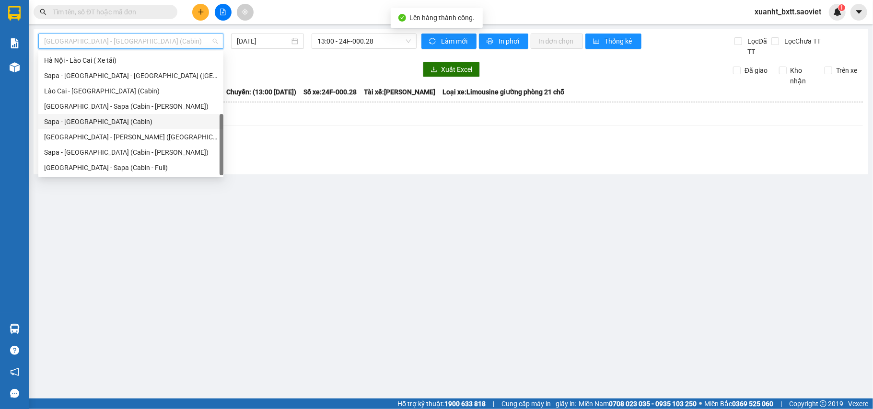
click at [98, 117] on div "Sapa - [GEOGRAPHIC_DATA] (Cabin)" at bounding box center [130, 121] width 173 height 11
type input "[DATE]"
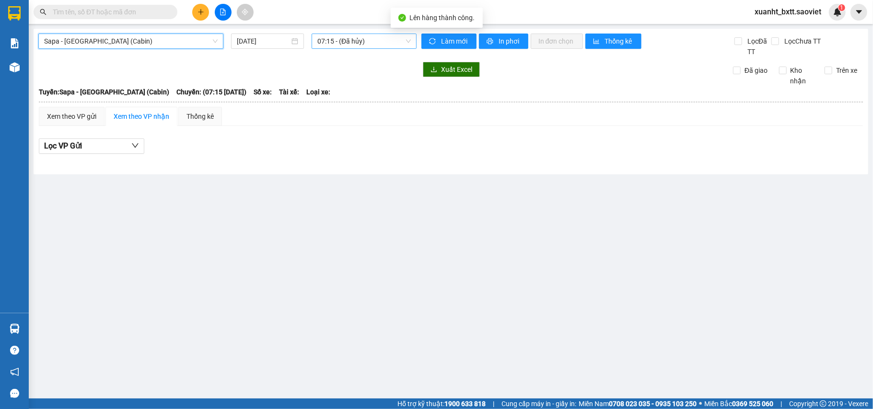
click at [323, 35] on span "07:15 - (Đã hủy)" at bounding box center [363, 41] width 93 height 14
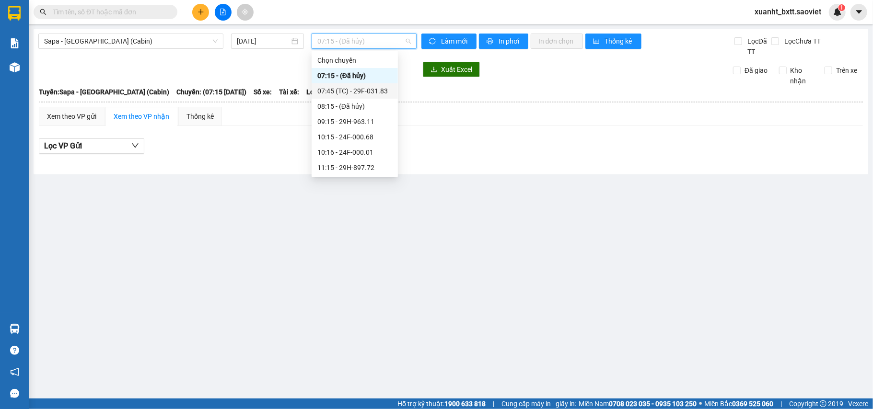
drag, startPoint x: 355, startPoint y: 89, endPoint x: 421, endPoint y: 76, distance: 66.9
click at [355, 89] on div "07:45 (TC) - 29F-031.83" at bounding box center [354, 91] width 75 height 11
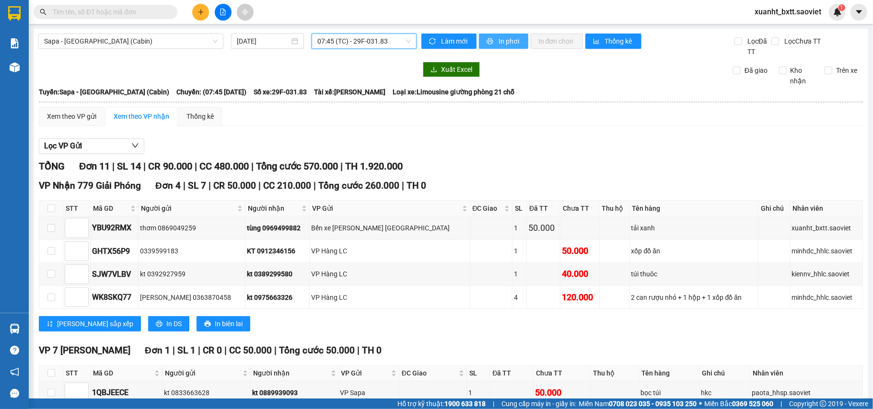
click at [491, 39] on button "In phơi" at bounding box center [503, 41] width 49 height 15
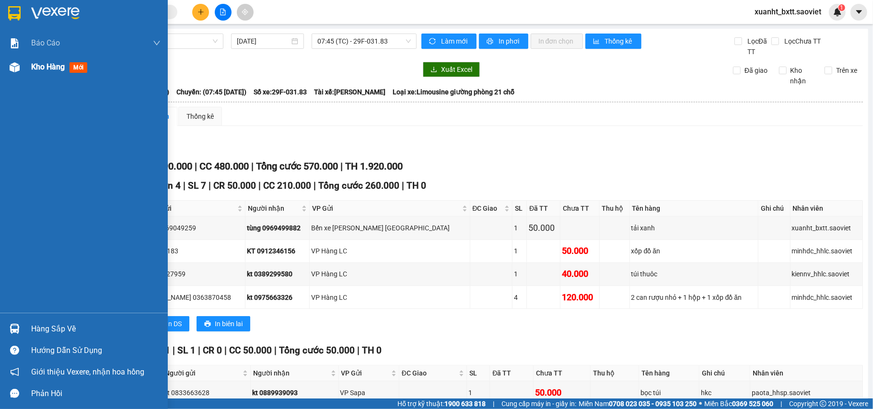
click at [18, 68] on img at bounding box center [15, 67] width 10 height 10
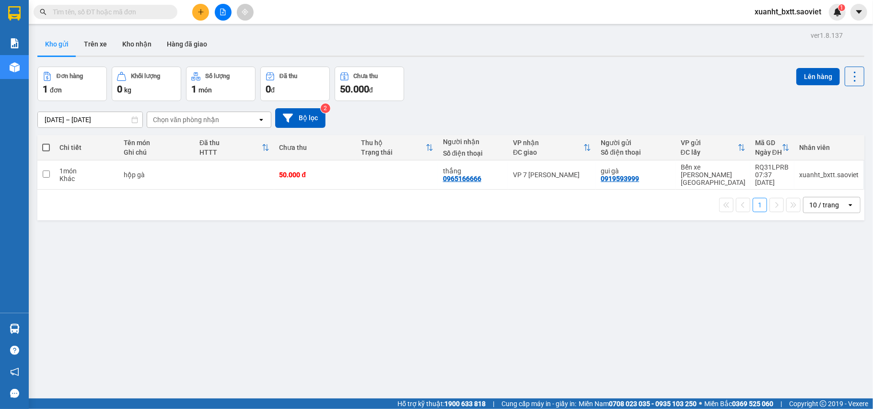
click at [79, 13] on input "text" at bounding box center [109, 12] width 113 height 11
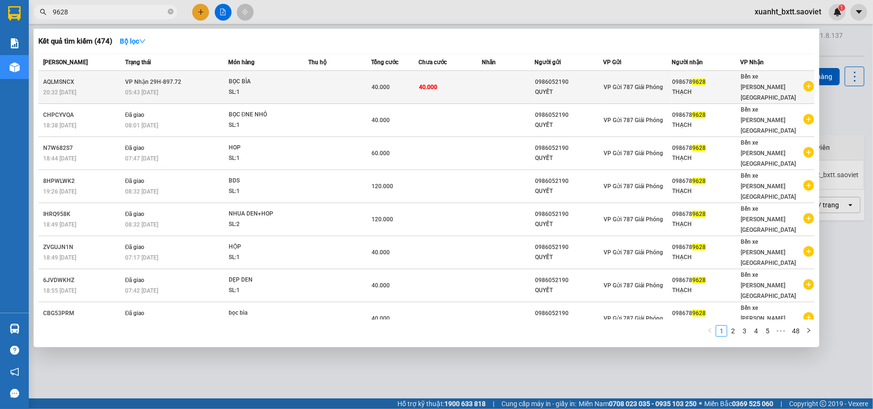
type input "9628"
click at [206, 87] on div "05:43 - 12/08" at bounding box center [176, 92] width 103 height 11
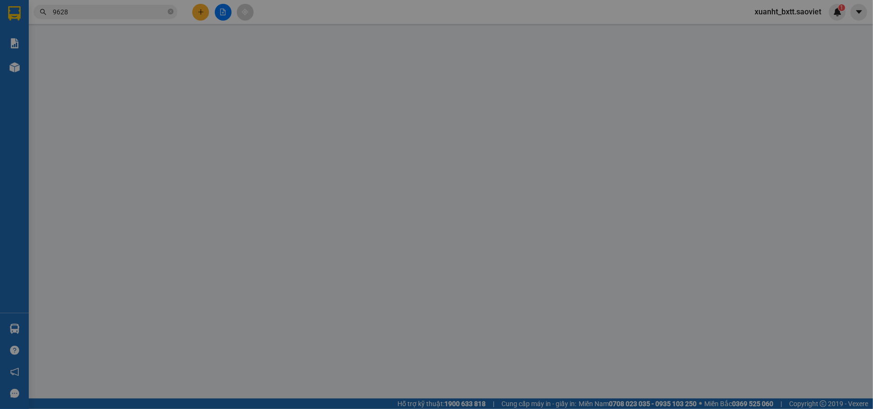
type input "0986052190"
type input "QUYẾT"
type input "0986789628"
type input "THẠCH"
type input "40.000"
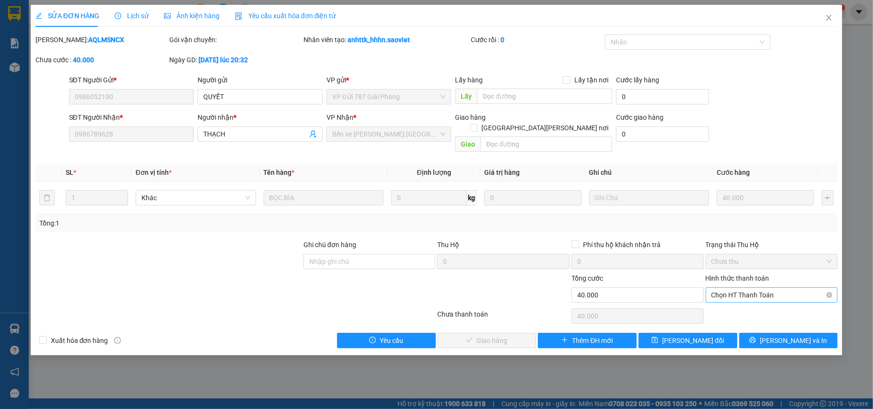
click at [756, 288] on span "Chọn HT Thanh Toán" at bounding box center [771, 295] width 121 height 14
click at [752, 302] on div "Tại văn phòng" at bounding box center [771, 305] width 121 height 11
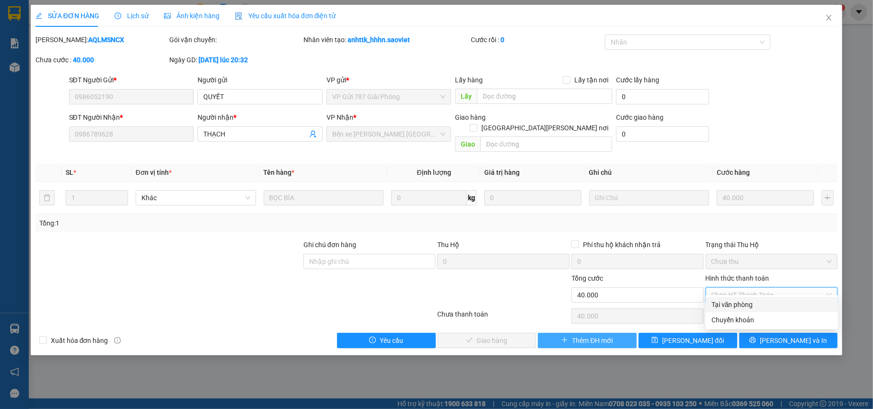
type input "0"
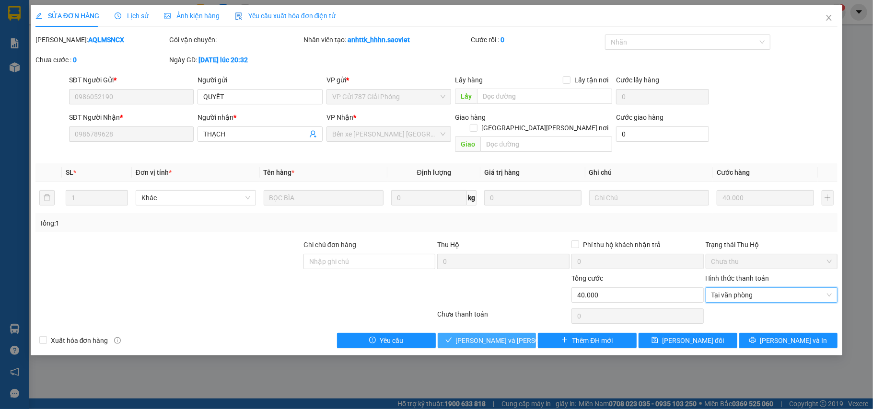
click at [514, 335] on span "Lưu và Giao hàng" at bounding box center [520, 340] width 129 height 11
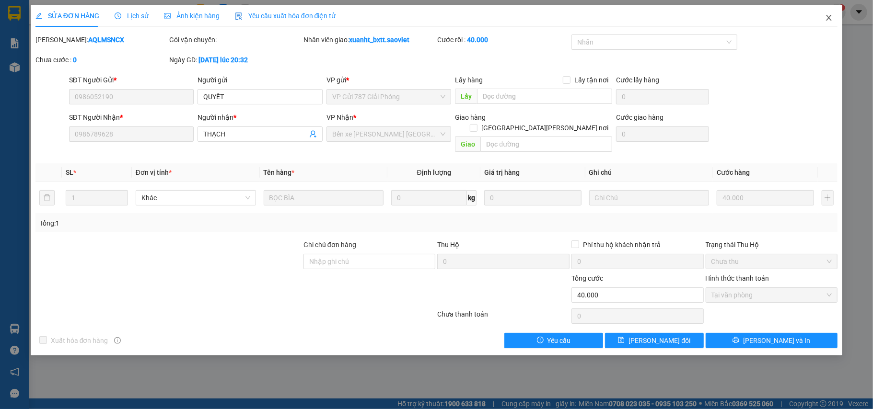
click at [834, 24] on span "Close" at bounding box center [828, 18] width 27 height 27
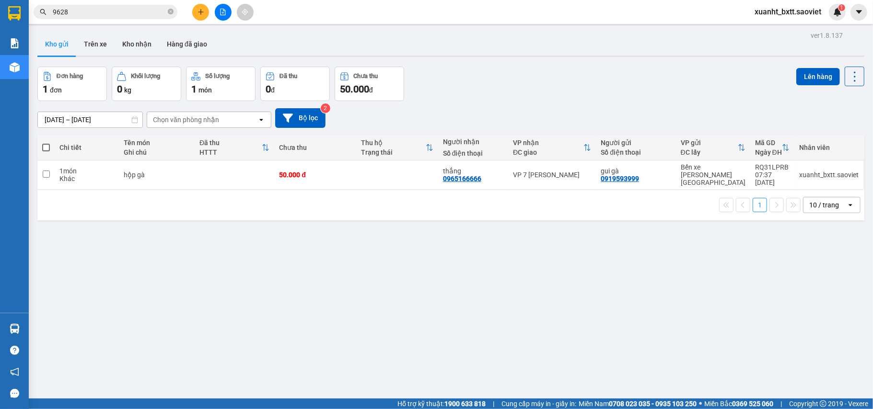
click at [113, 12] on input "9628" at bounding box center [109, 12] width 113 height 11
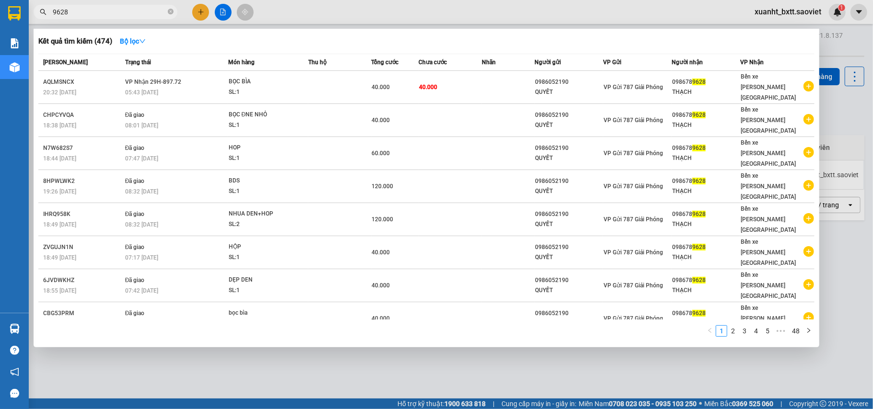
click at [113, 12] on input "9628" at bounding box center [109, 12] width 113 height 11
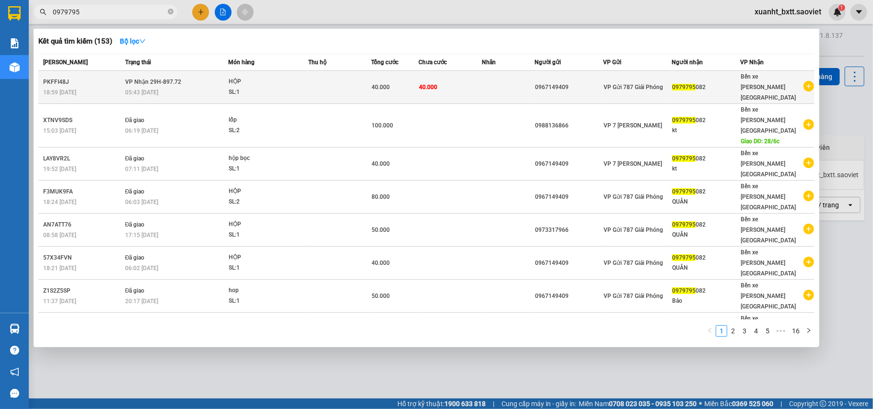
type input "0979795"
click at [720, 82] on div "0979795 082" at bounding box center [706, 87] width 68 height 10
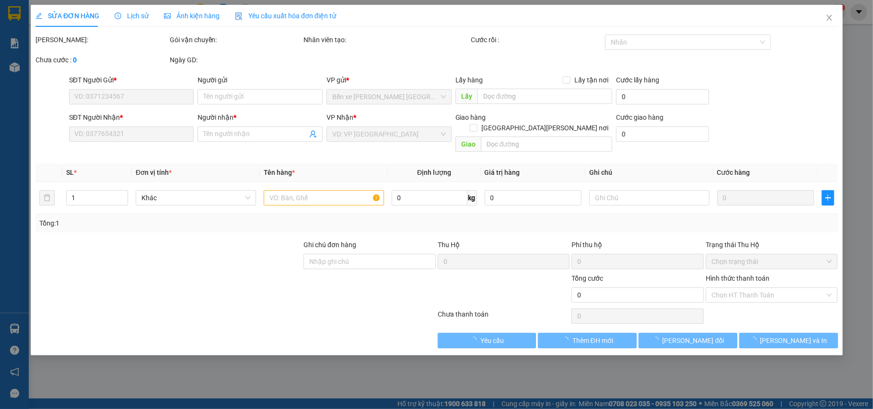
type input "0967149409"
type input "0979795082"
type input "40.000"
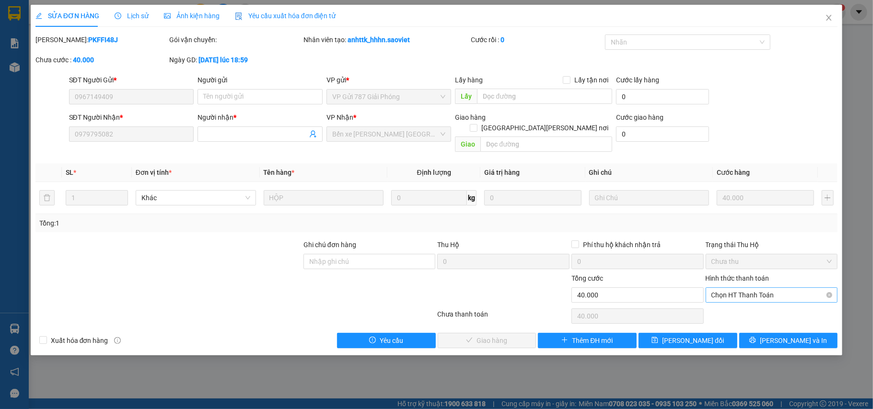
click at [752, 288] on span "Chọn HT Thanh Toán" at bounding box center [771, 295] width 121 height 14
click at [752, 315] on div "Chuyển khoản" at bounding box center [771, 320] width 121 height 11
type input "0"
click at [507, 335] on span "Lưu và Giao hàng" at bounding box center [520, 340] width 129 height 11
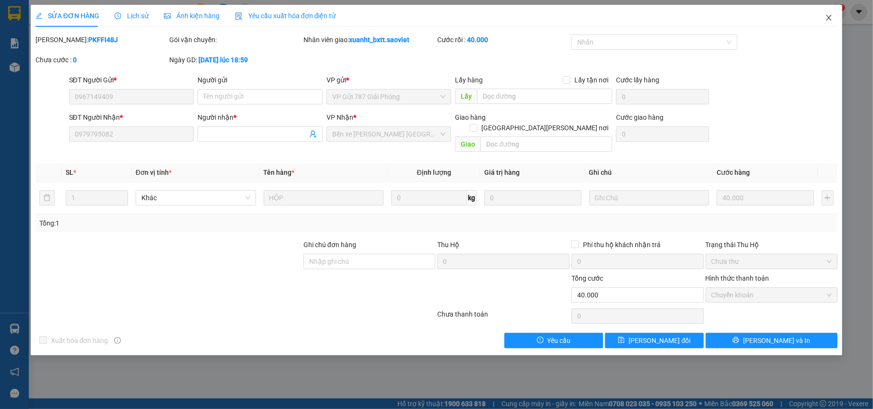
click at [835, 22] on span "Close" at bounding box center [828, 18] width 27 height 27
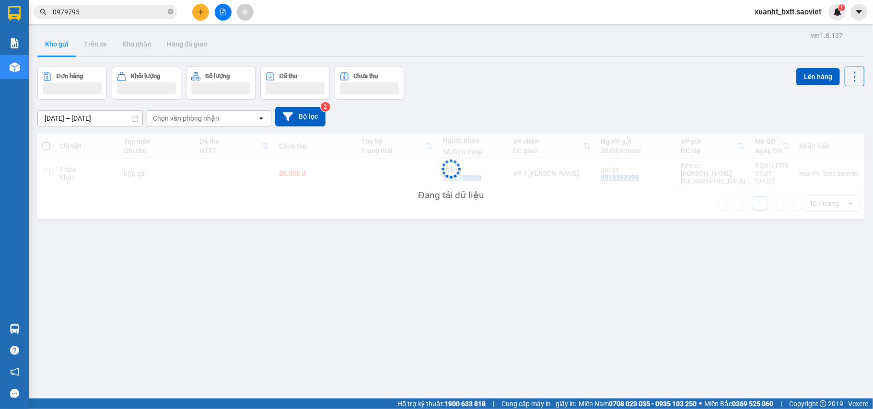
click at [104, 10] on input "0979795" at bounding box center [109, 12] width 113 height 11
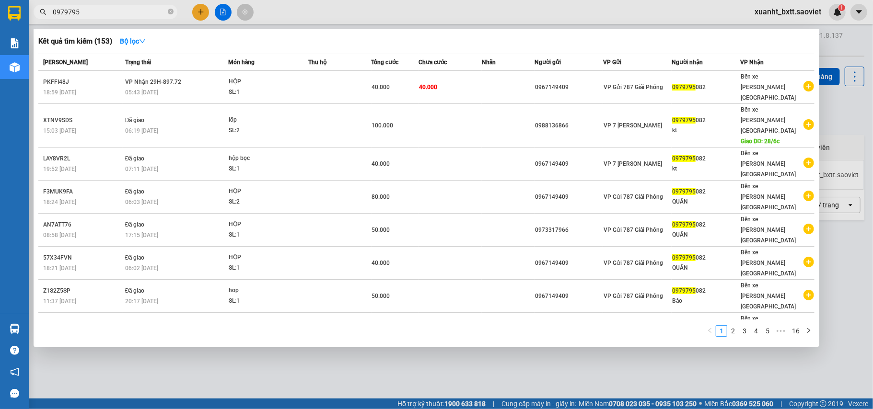
click at [104, 10] on input "0979795" at bounding box center [109, 12] width 113 height 11
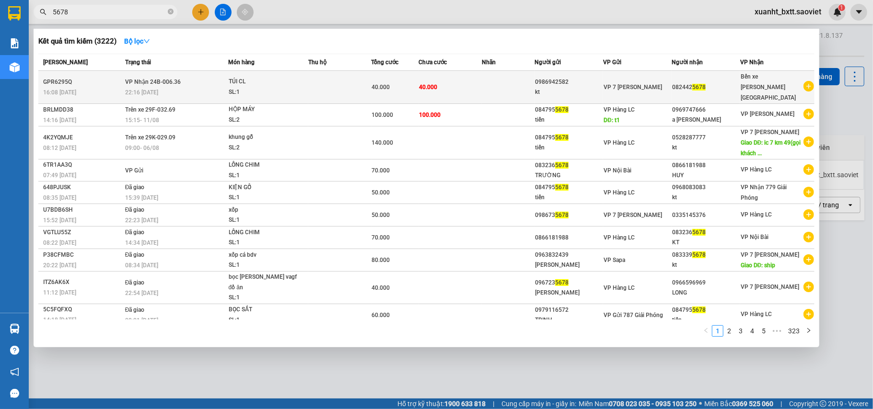
type input "5678"
click at [525, 78] on td at bounding box center [508, 87] width 53 height 33
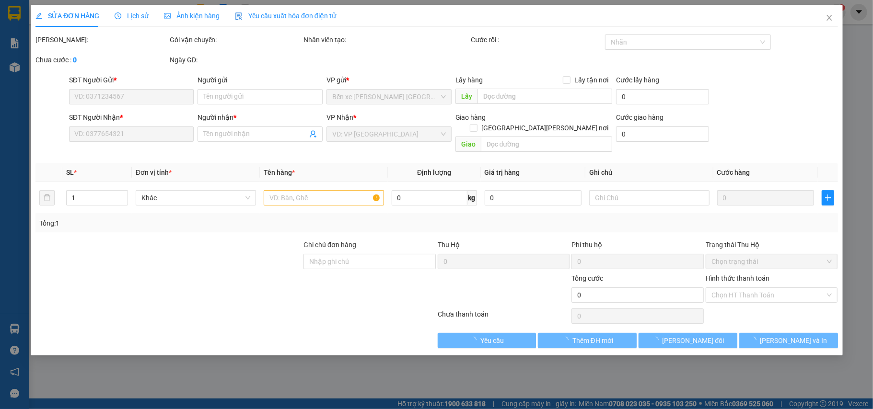
type input "0986942582"
type input "kt"
type input "0824425678"
type input "40.000"
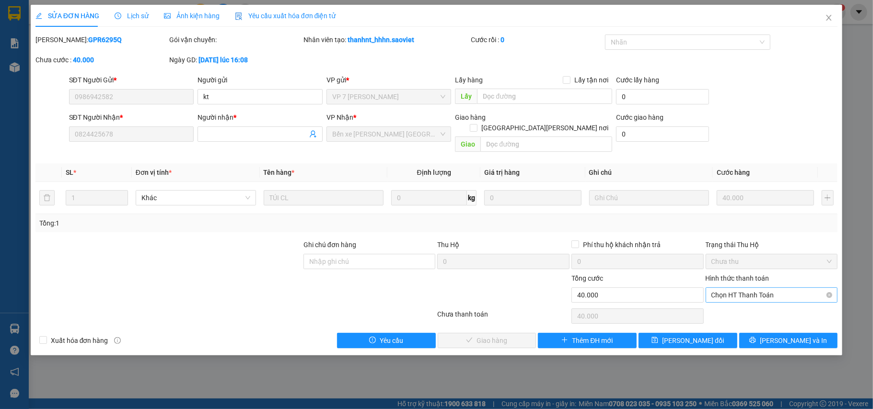
click at [787, 290] on span "Chọn HT Thanh Toán" at bounding box center [771, 295] width 121 height 14
click at [743, 305] on div "Tại văn phòng" at bounding box center [771, 305] width 121 height 11
type input "0"
click at [760, 289] on span "Tại văn phòng" at bounding box center [771, 295] width 121 height 14
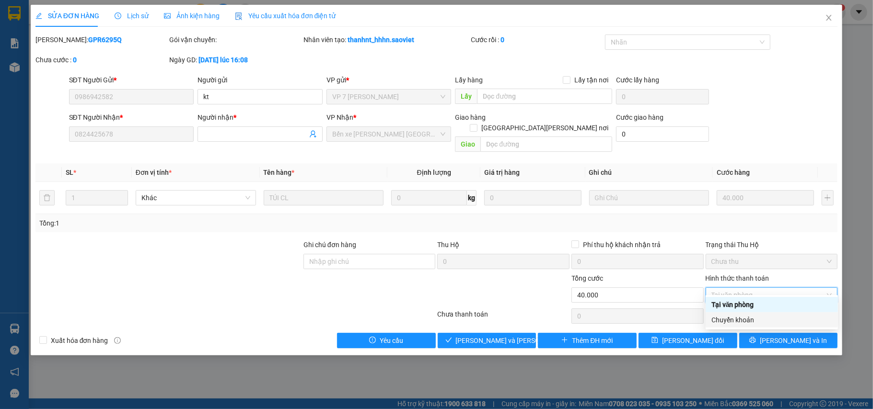
click at [752, 315] on div "Chuyển khoản" at bounding box center [771, 320] width 121 height 11
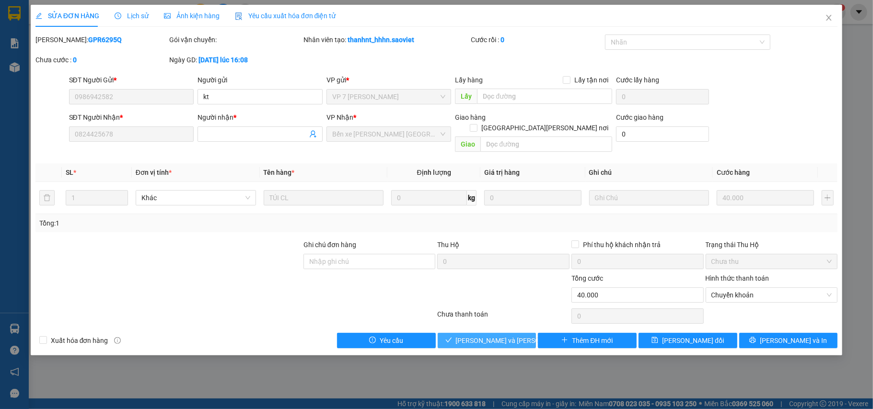
click at [515, 335] on span "Lưu và Giao hàng" at bounding box center [520, 340] width 129 height 11
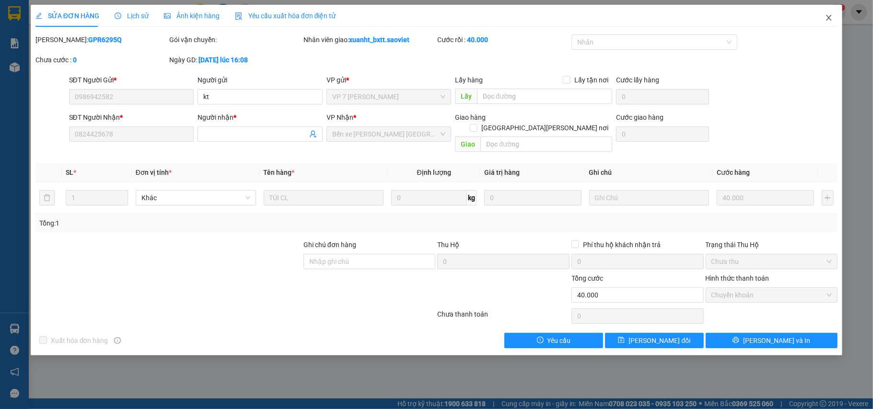
click at [836, 18] on span "Close" at bounding box center [828, 18] width 27 height 27
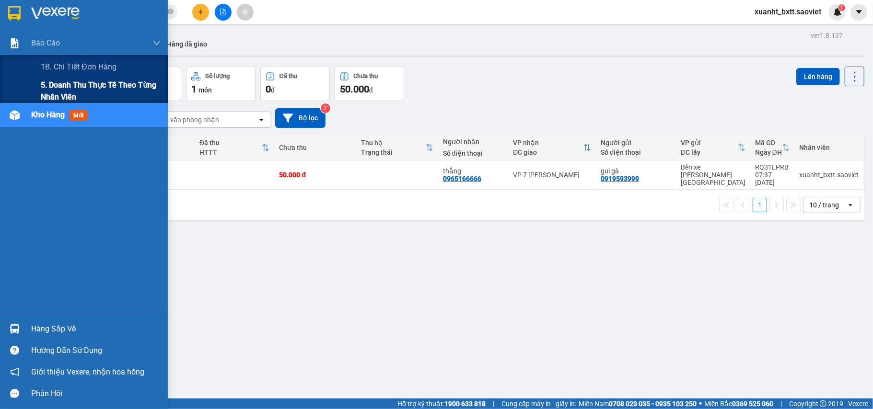
click at [65, 88] on span "5. Doanh thu thực tế theo từng nhân viên" at bounding box center [101, 91] width 120 height 24
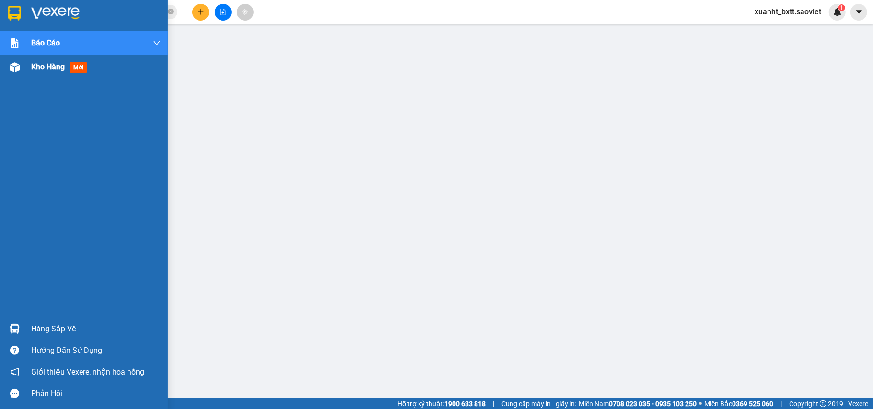
click at [42, 69] on span "Kho hàng" at bounding box center [48, 66] width 34 height 9
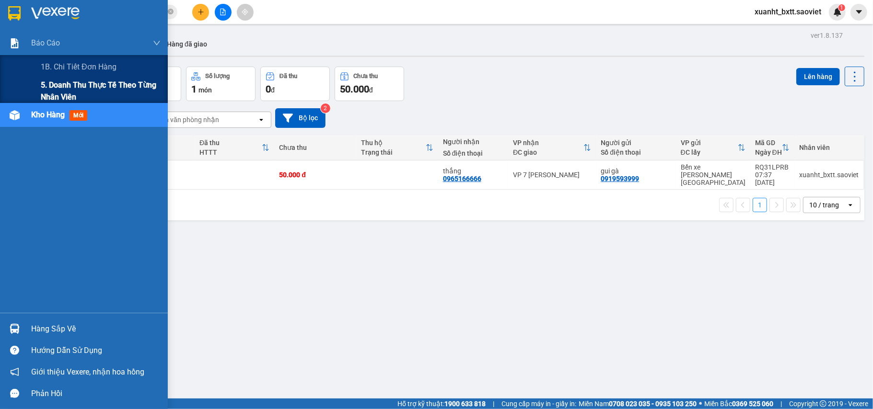
click at [54, 96] on span "5. Doanh thu thực tế theo từng nhân viên" at bounding box center [101, 91] width 120 height 24
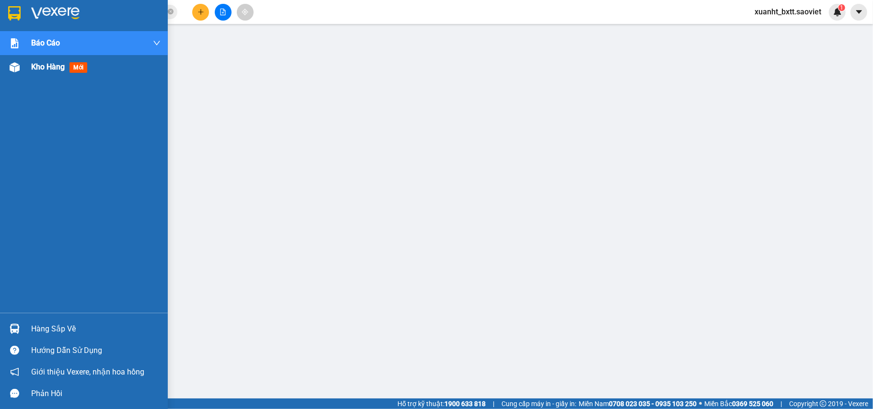
click at [15, 69] on img at bounding box center [15, 67] width 10 height 10
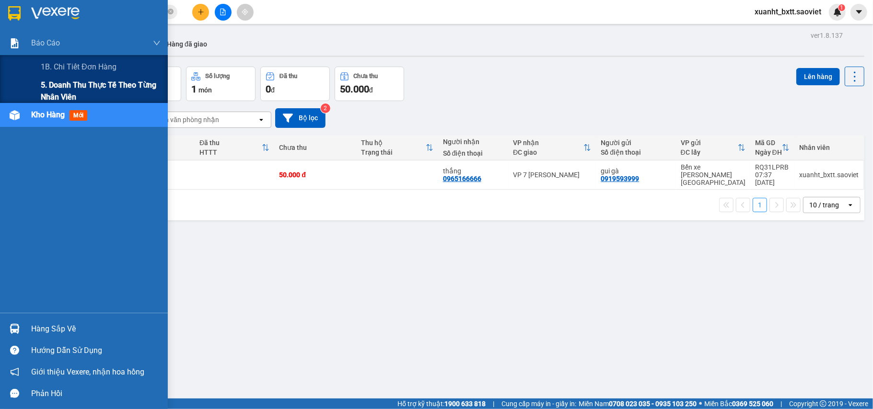
click at [42, 91] on span "5. Doanh thu thực tế theo từng nhân viên" at bounding box center [101, 91] width 120 height 24
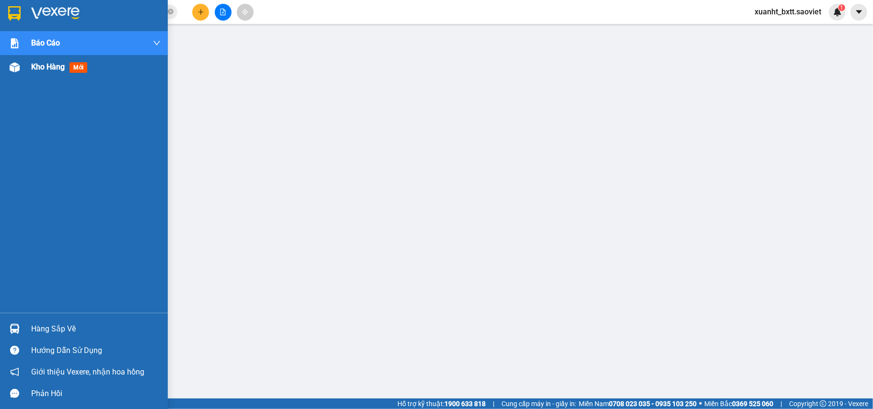
click at [46, 68] on span "Kho hàng" at bounding box center [48, 66] width 34 height 9
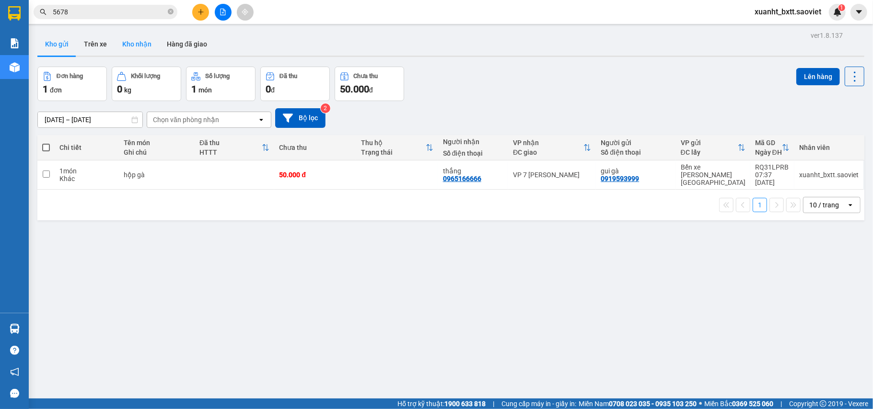
click at [131, 46] on button "Kho nhận" at bounding box center [137, 44] width 45 height 23
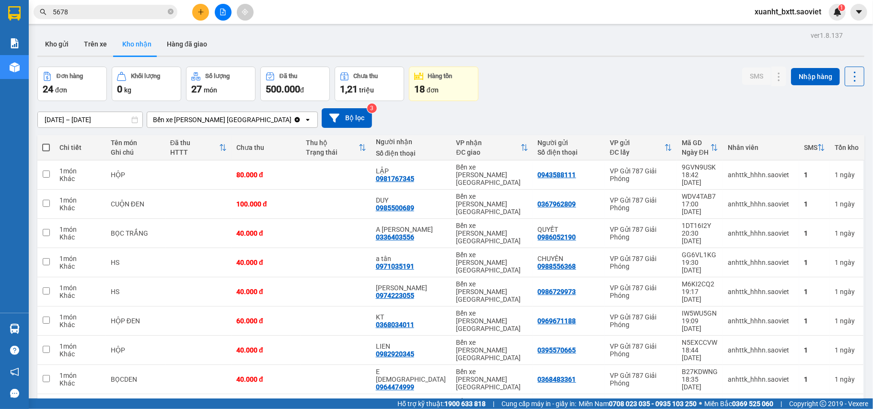
click at [113, 16] on input "5678" at bounding box center [109, 12] width 113 height 11
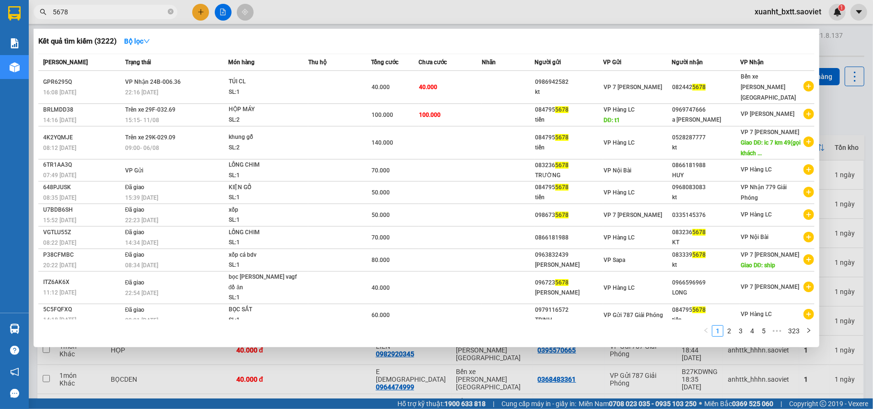
click at [114, 15] on input "5678" at bounding box center [109, 12] width 113 height 11
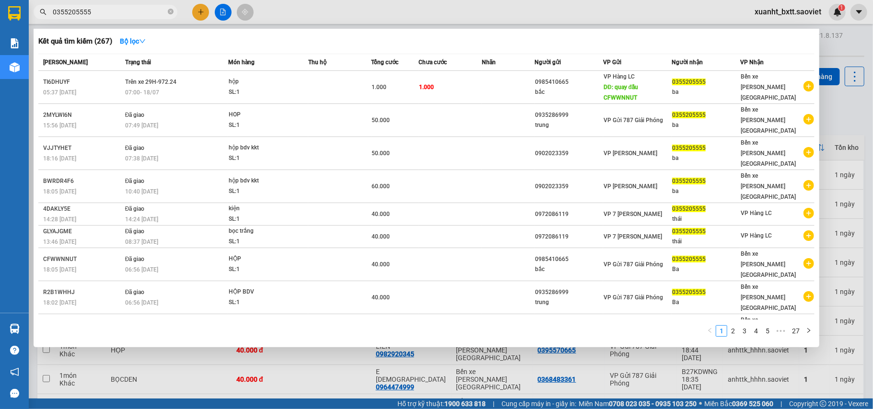
click at [119, 10] on input "0355205555" at bounding box center [109, 12] width 113 height 11
click at [841, 108] on div at bounding box center [436, 204] width 873 height 409
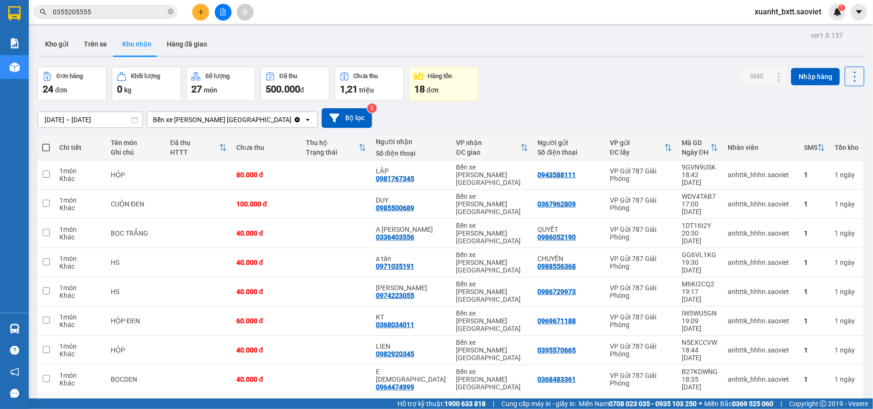
click at [140, 12] on input "0355205555" at bounding box center [109, 12] width 113 height 11
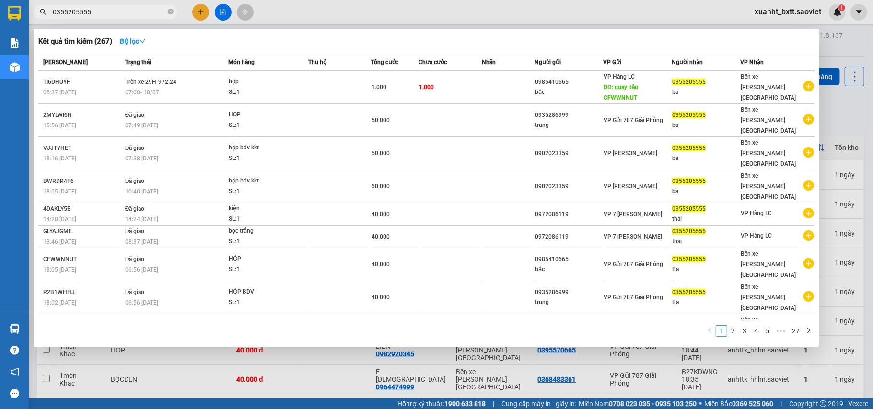
click at [137, 9] on input "0355205555" at bounding box center [109, 12] width 113 height 11
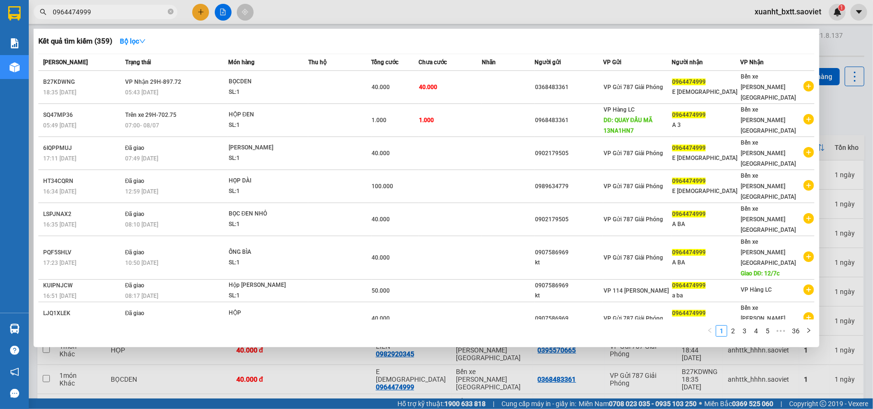
click at [846, 111] on div at bounding box center [436, 204] width 873 height 409
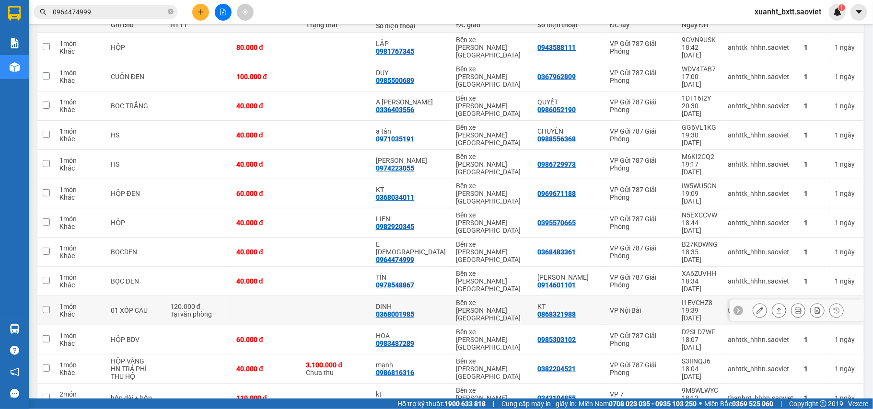
scroll to position [192, 0]
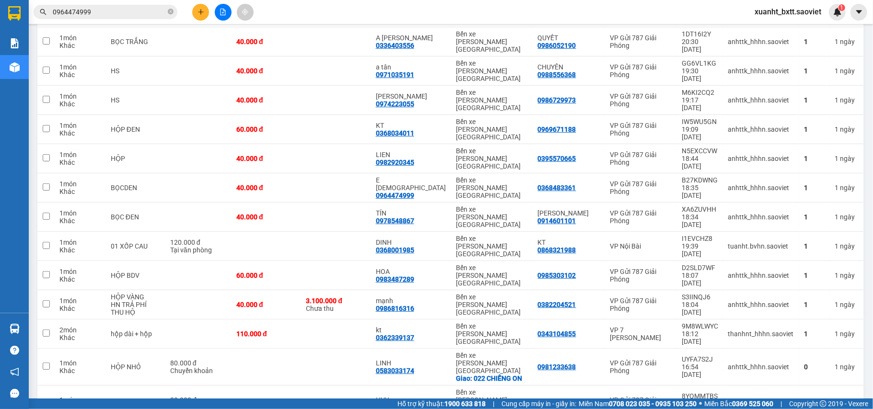
drag, startPoint x: 122, startPoint y: 20, endPoint x: 126, endPoint y: 12, distance: 8.6
click at [123, 20] on div "Kết quả tìm kiếm ( 359 ) Bộ lọc Mã ĐH Trạng thái Món hàng Thu hộ Tổng cước Chưa…" at bounding box center [93, 12] width 187 height 17
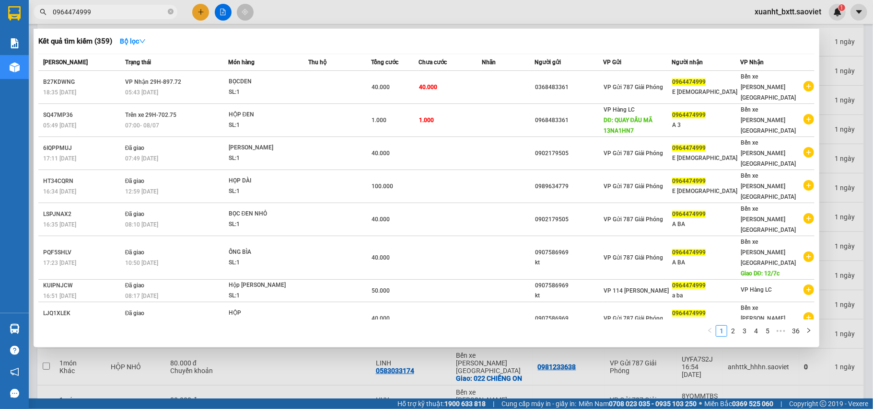
click at [126, 12] on input "0964474999" at bounding box center [109, 12] width 113 height 11
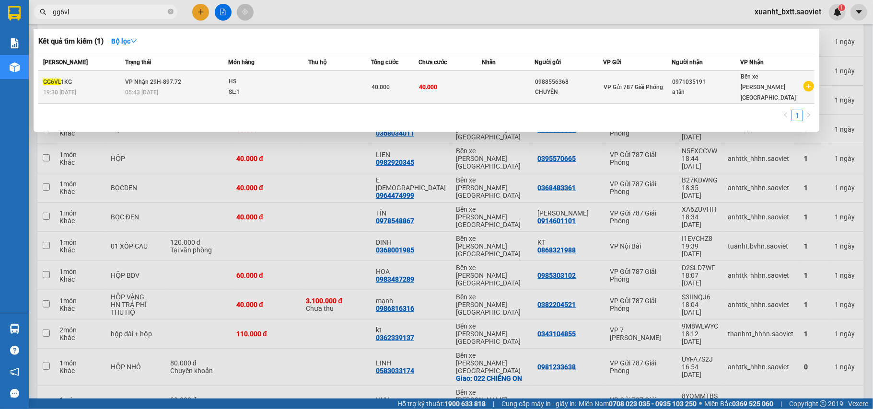
type input "gg6vl"
click at [296, 87] on div "SL: 1" at bounding box center [265, 92] width 72 height 11
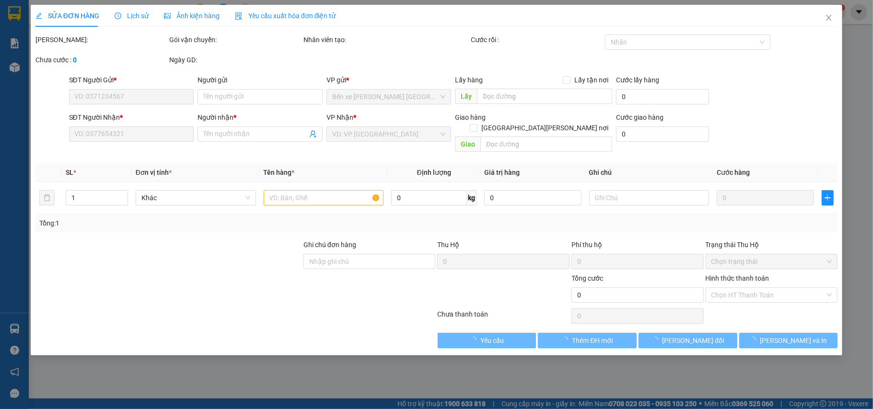
type input "0988556368"
type input "CHUYÊN"
type input "0971035191"
type input "a tân"
type input "40.000"
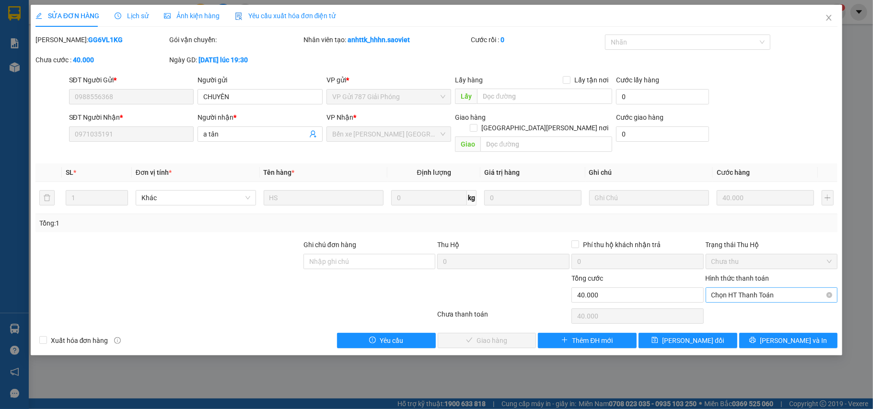
click at [791, 288] on span "Chọn HT Thanh Toán" at bounding box center [771, 295] width 121 height 14
click at [767, 301] on div "Tại văn phòng" at bounding box center [771, 305] width 121 height 11
type input "0"
click at [507, 333] on button "[PERSON_NAME] và [PERSON_NAME] hàng" at bounding box center [487, 340] width 99 height 15
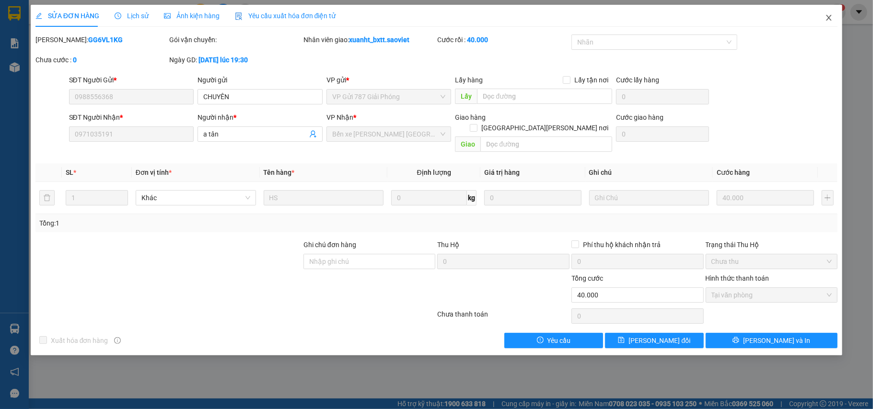
click at [831, 11] on span "Close" at bounding box center [828, 18] width 27 height 27
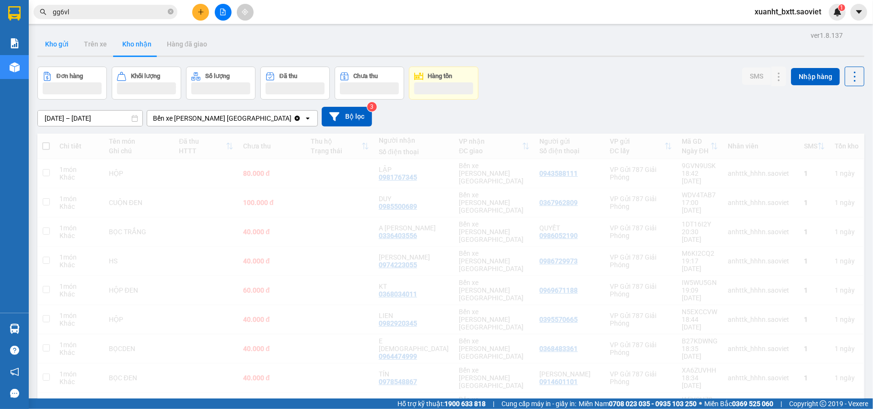
click at [57, 39] on button "Kho gửi" at bounding box center [56, 44] width 39 height 23
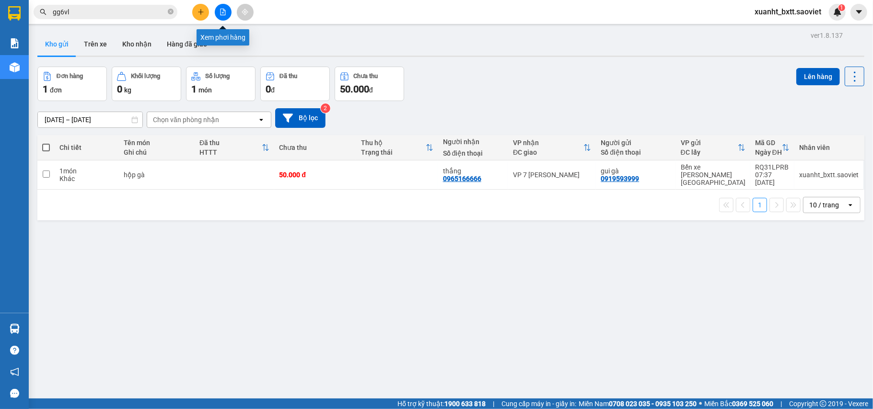
click at [220, 15] on button at bounding box center [223, 12] width 17 height 17
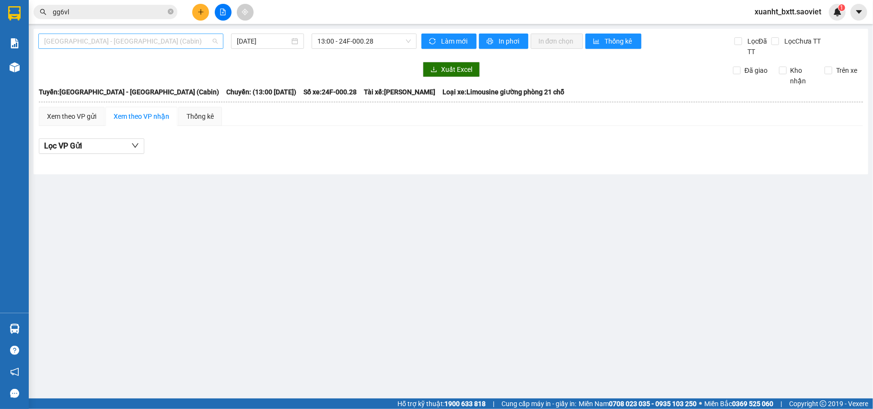
click at [68, 39] on span "Hà Nội - Lào Cai (Cabin)" at bounding box center [130, 41] width 173 height 14
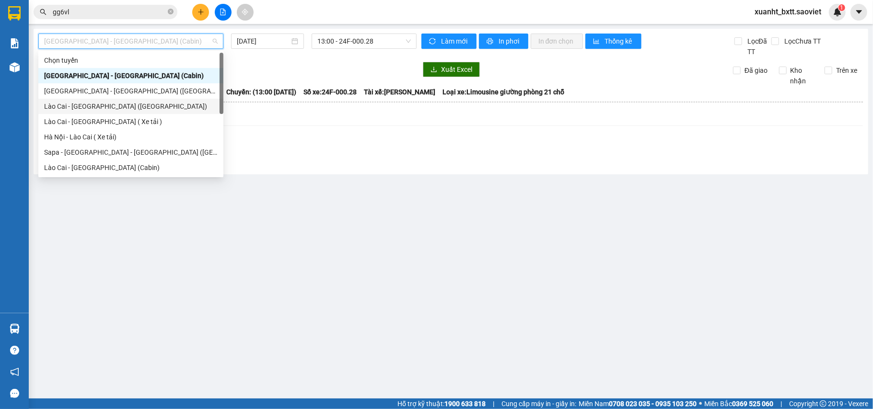
scroll to position [64, 0]
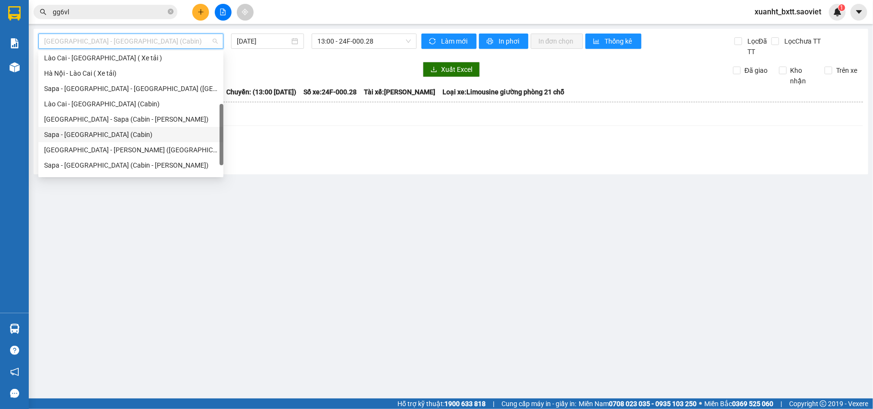
click at [116, 129] on div "Sapa - Hà Nội (Cabin)" at bounding box center [130, 134] width 173 height 11
type input "12/08/2025"
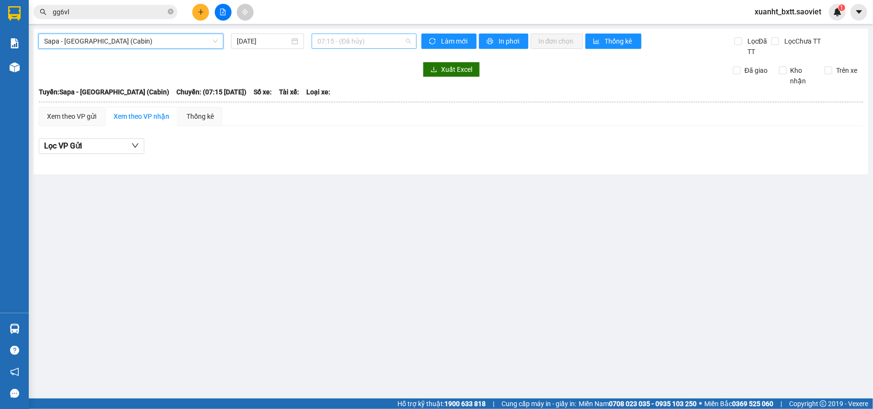
click at [342, 39] on span "07:15 - (Đã hủy)" at bounding box center [363, 41] width 93 height 14
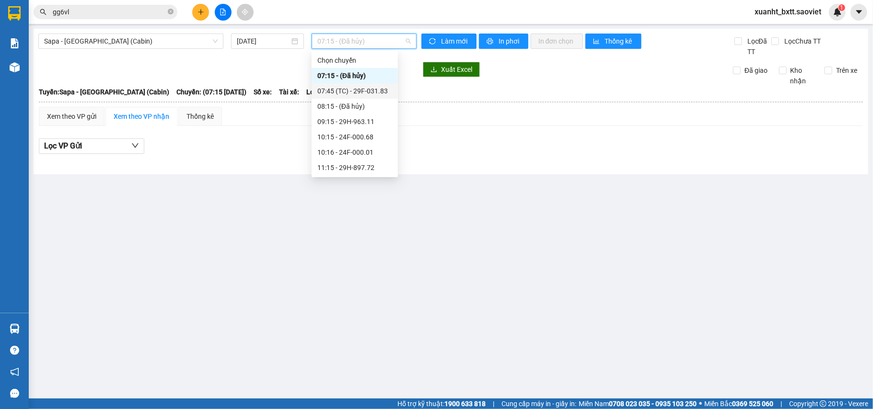
click at [377, 91] on div "07:45 (TC) - 29F-031.83" at bounding box center [354, 91] width 75 height 11
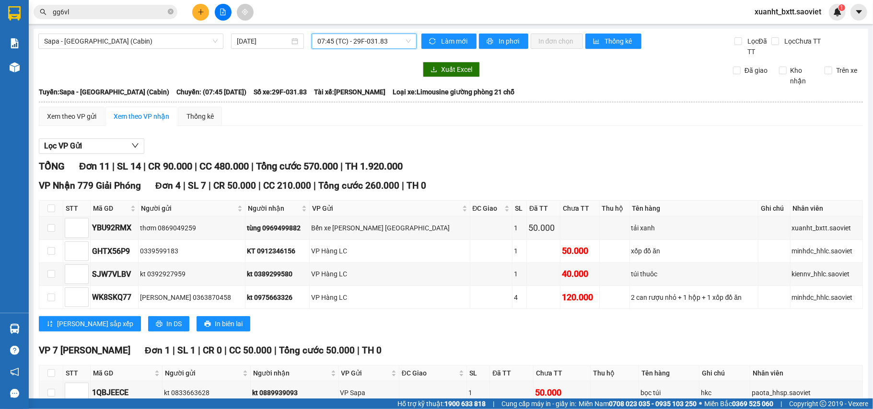
click at [113, 12] on input "gg6vl" at bounding box center [109, 12] width 113 height 11
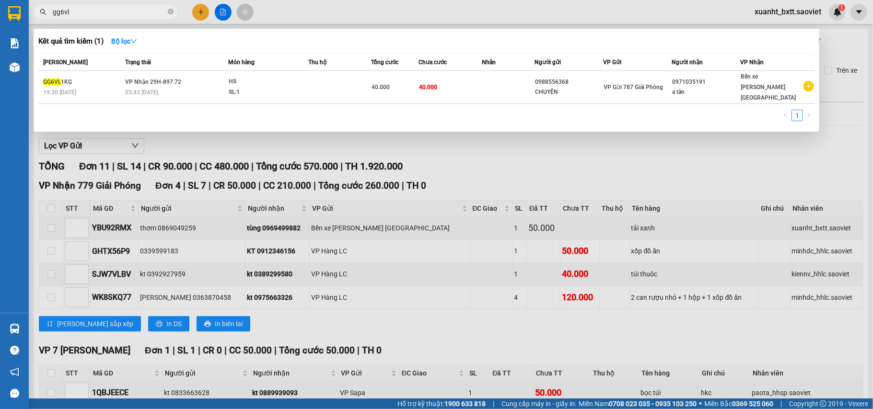
click at [113, 12] on input "gg6vl" at bounding box center [109, 12] width 113 height 11
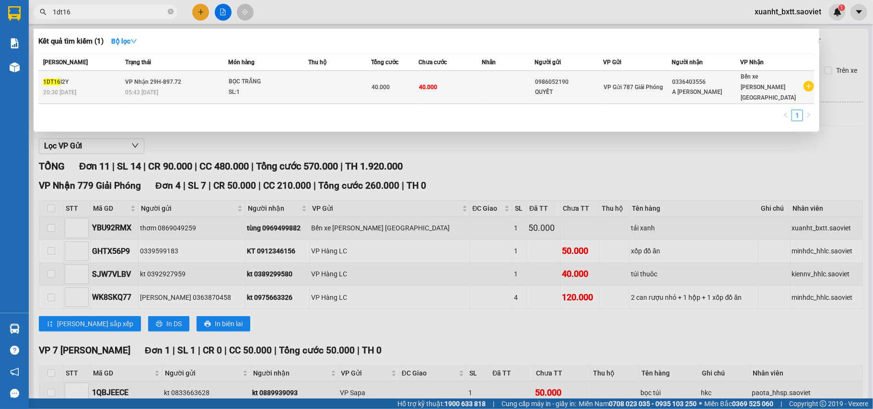
type input "1dt16"
click at [368, 81] on td at bounding box center [339, 87] width 63 height 33
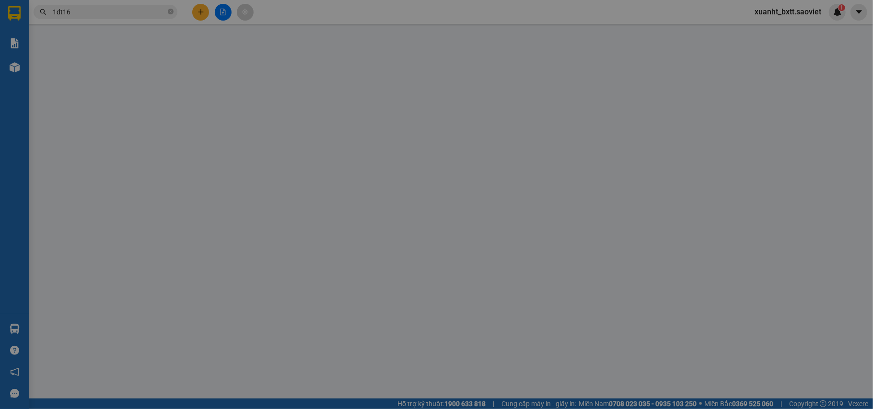
type input "0986052190"
type input "QUYẾT"
type input "0336403556"
type input "A CHÂU"
type input "40.000"
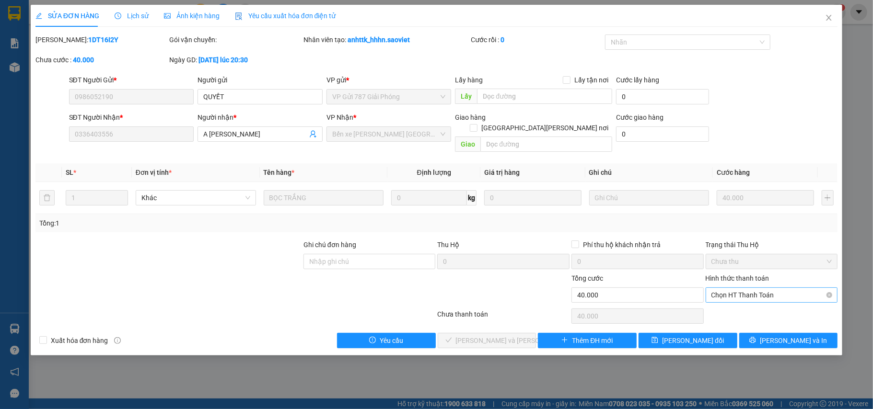
click at [752, 288] on span "Chọn HT Thanh Toán" at bounding box center [771, 295] width 121 height 14
click at [735, 303] on div "Tại văn phòng" at bounding box center [771, 305] width 121 height 11
type input "0"
click at [503, 335] on span "[PERSON_NAME] và [PERSON_NAME] hàng" at bounding box center [520, 340] width 129 height 11
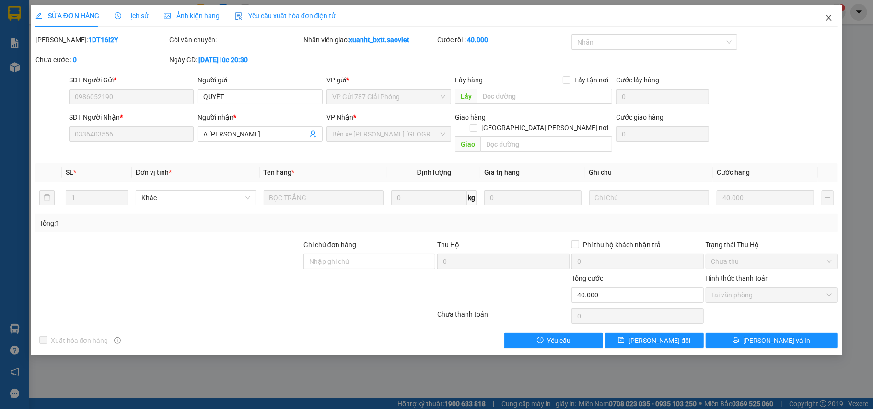
click at [826, 20] on icon "close" at bounding box center [829, 18] width 8 height 8
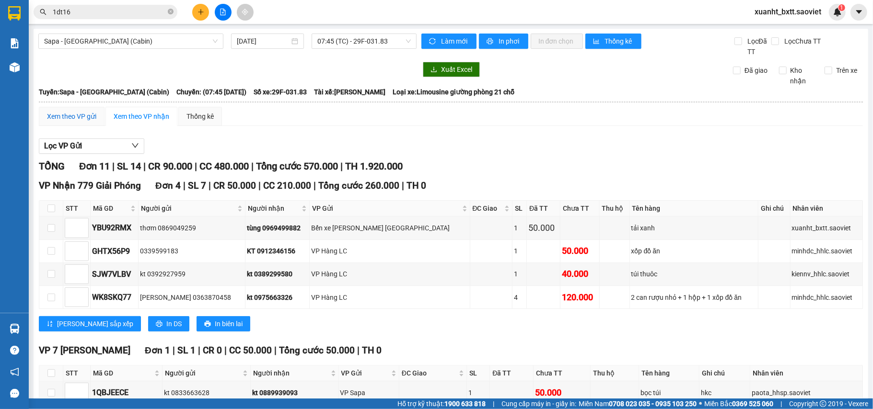
click at [66, 113] on div "Xem theo VP gửi" at bounding box center [71, 116] width 49 height 11
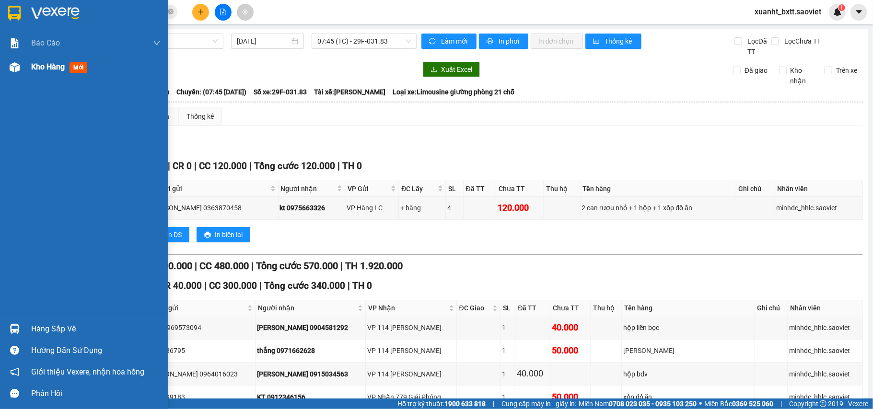
click at [12, 65] on img at bounding box center [15, 67] width 10 height 10
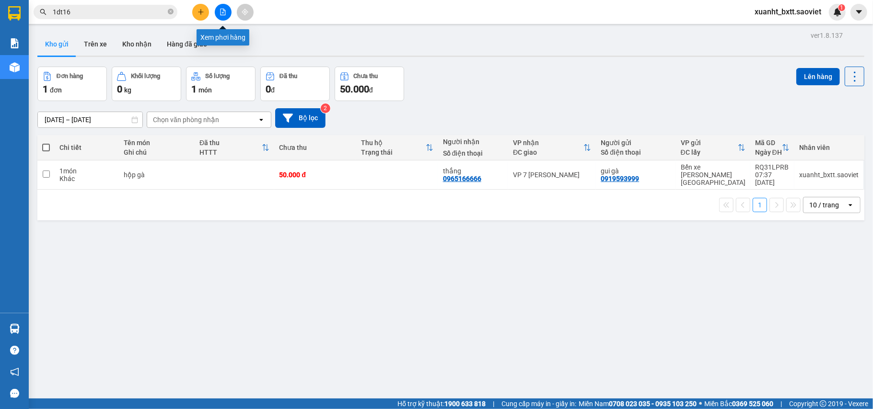
click at [221, 8] on button at bounding box center [223, 12] width 17 height 17
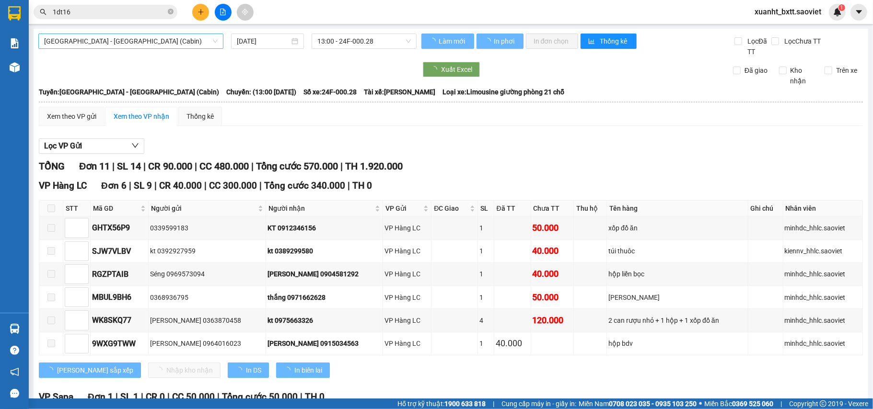
click at [109, 39] on span "Hà Nội - Lào Cai (Cabin)" at bounding box center [130, 41] width 173 height 14
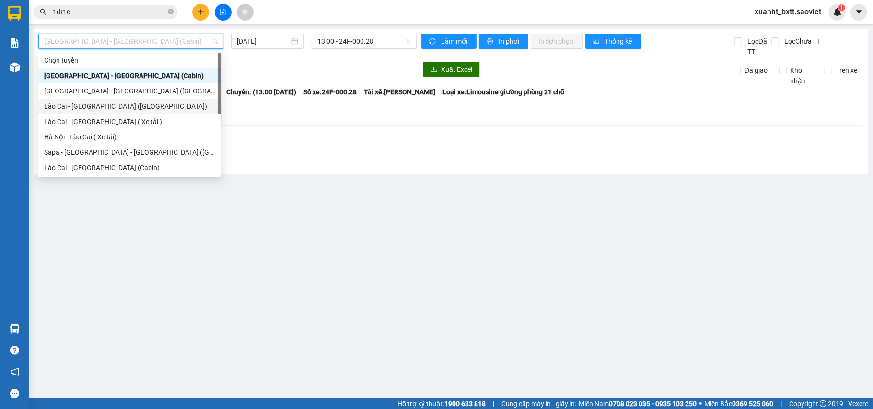
click at [95, 105] on div "Lào Cai - [GEOGRAPHIC_DATA] ([GEOGRAPHIC_DATA])" at bounding box center [130, 106] width 172 height 11
type input "12/08/2025"
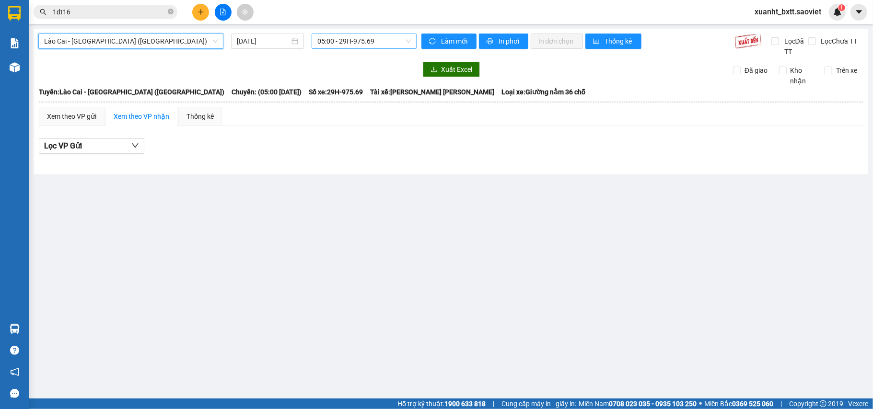
click at [332, 41] on span "05:00 - 29H-975.69" at bounding box center [363, 41] width 93 height 14
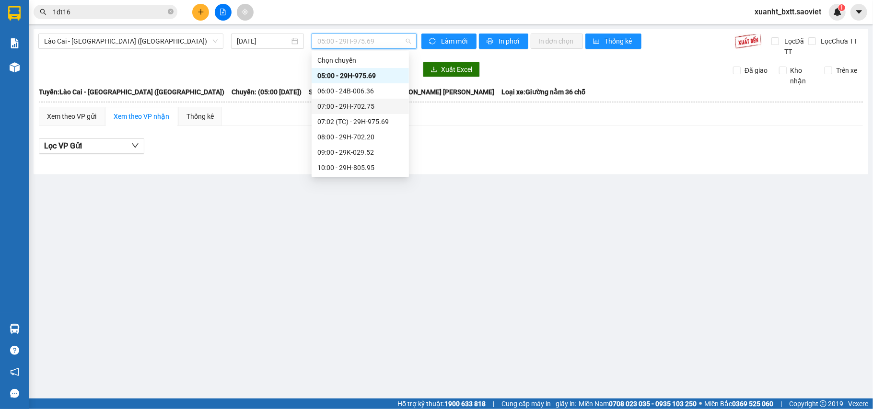
click at [384, 105] on div "07:00 - 29H-702.75" at bounding box center [360, 106] width 86 height 11
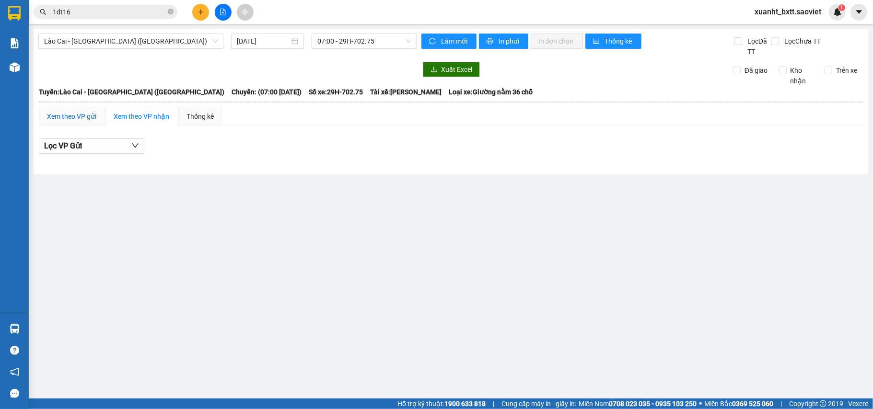
click at [74, 122] on div "Xem theo VP gửi" at bounding box center [71, 116] width 49 height 11
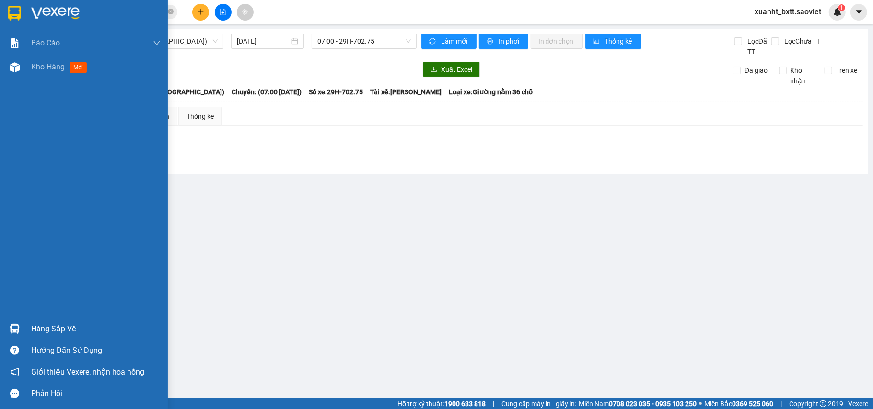
click at [18, 66] on img at bounding box center [15, 67] width 10 height 10
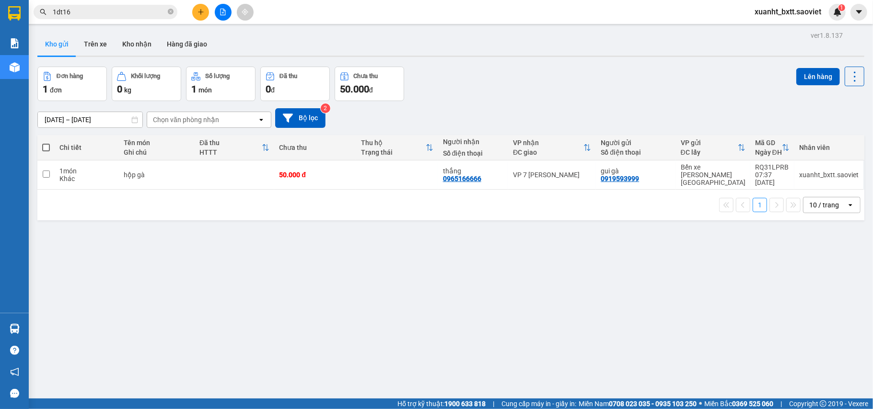
click at [221, 12] on icon "file-add" at bounding box center [223, 12] width 7 height 7
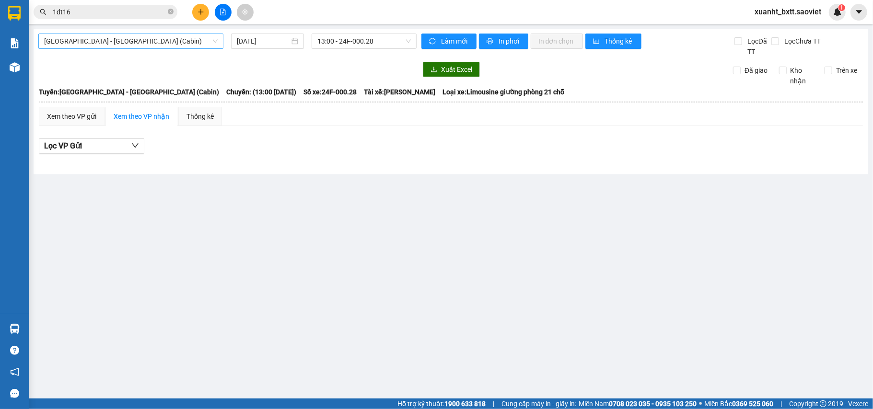
click at [193, 39] on span "Hà Nội - Lào Cai (Cabin)" at bounding box center [130, 41] width 173 height 14
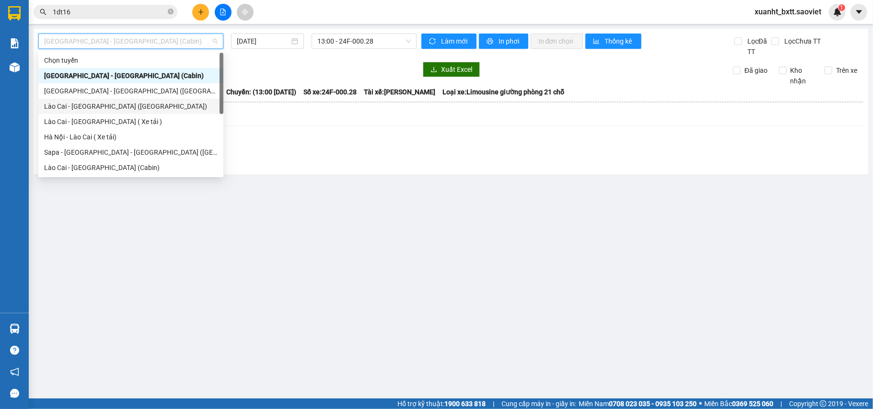
click at [135, 102] on div "Lào Cai - [GEOGRAPHIC_DATA] ([GEOGRAPHIC_DATA])" at bounding box center [130, 106] width 173 height 11
type input "12/08/2025"
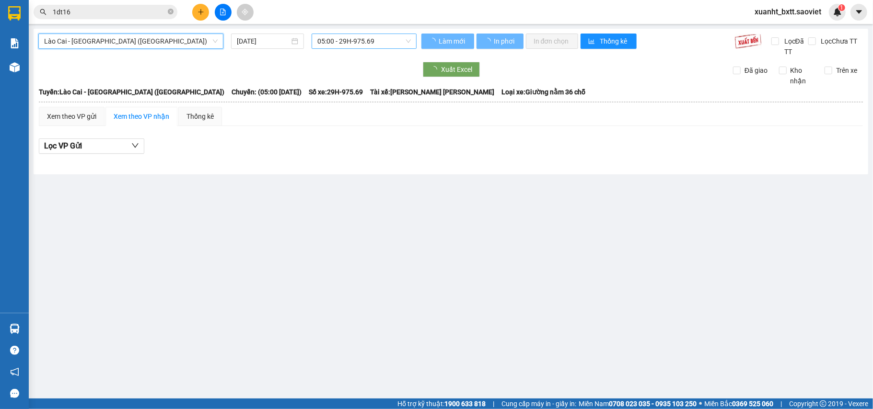
click at [359, 35] on span "05:00 - 29H-975.69" at bounding box center [363, 41] width 93 height 14
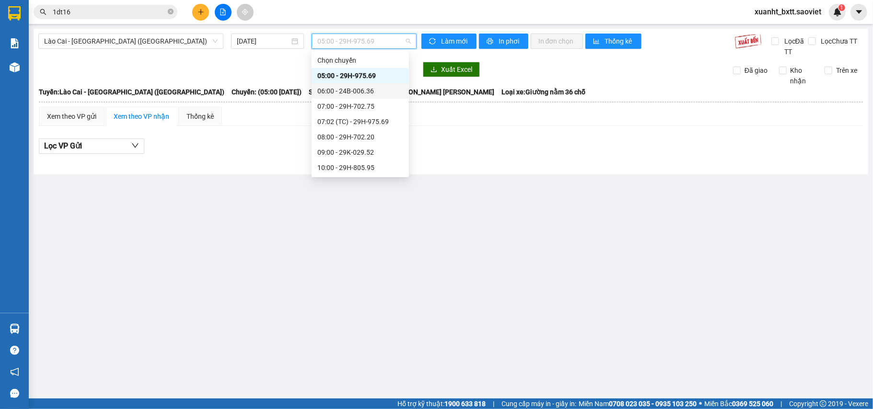
click at [350, 85] on div "06:00 - 24B-006.36" at bounding box center [360, 90] width 97 height 15
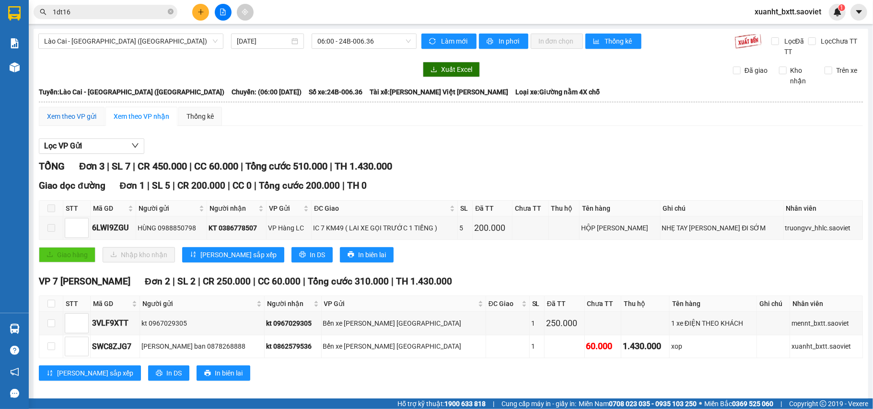
click at [71, 112] on div "Xem theo VP gửi" at bounding box center [71, 116] width 49 height 11
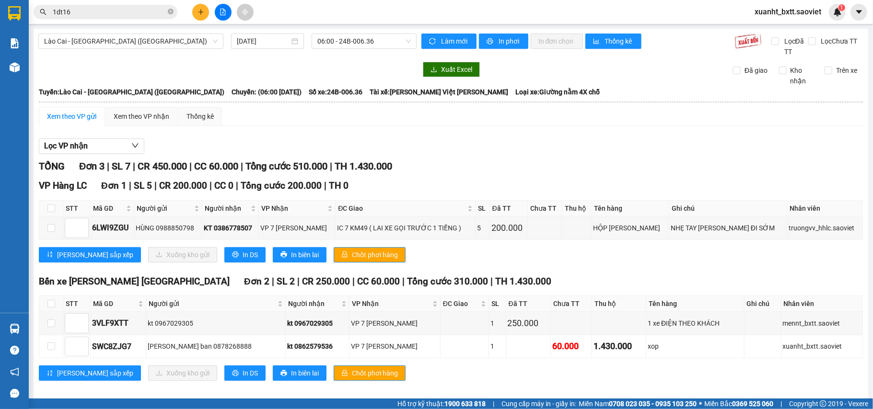
scroll to position [11, 0]
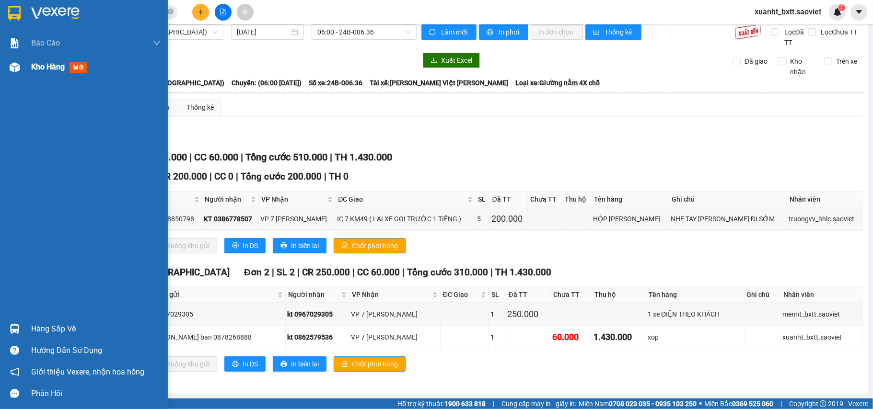
click at [39, 63] on span "Kho hàng" at bounding box center [48, 66] width 34 height 9
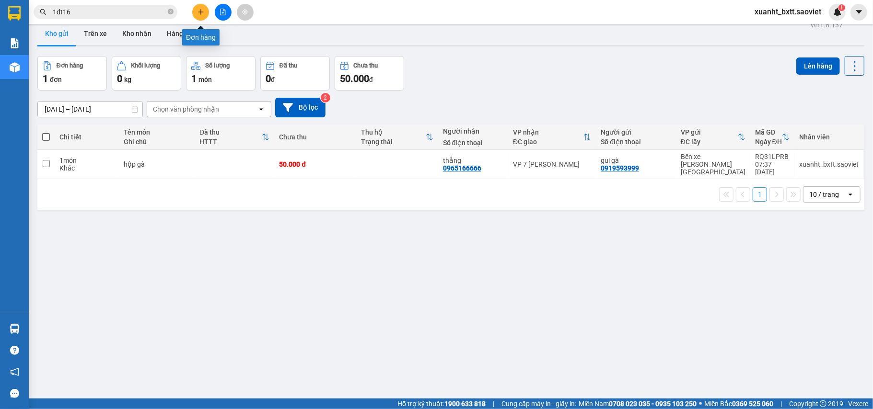
click at [198, 8] on button at bounding box center [200, 12] width 17 height 17
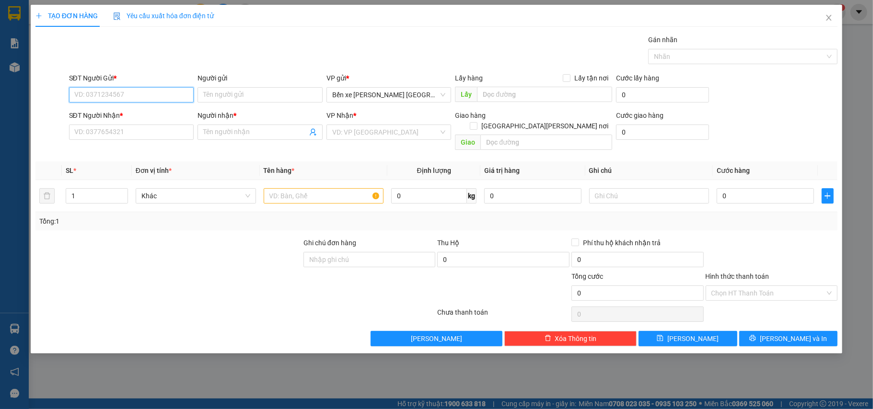
click at [125, 91] on input "SĐT Người Gửi *" at bounding box center [131, 94] width 125 height 15
click at [121, 110] on div "0969923319 - KT" at bounding box center [132, 114] width 114 height 11
type input "0969923319"
type input "KT"
type input "0969923319"
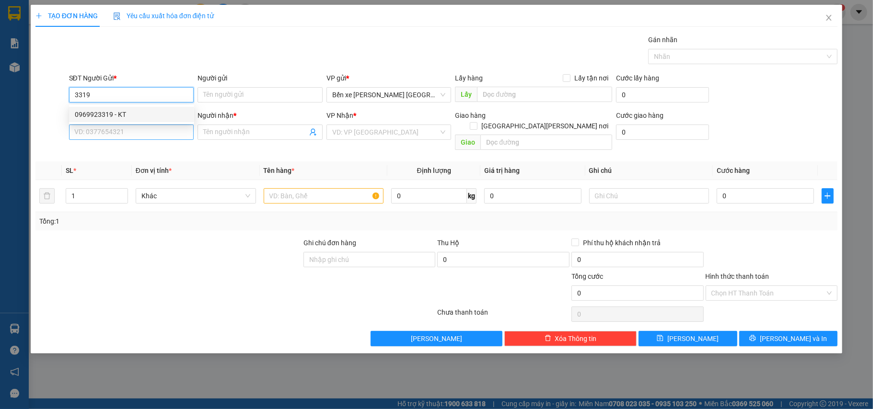
type input "KT"
type input "còn hàng 9/8"
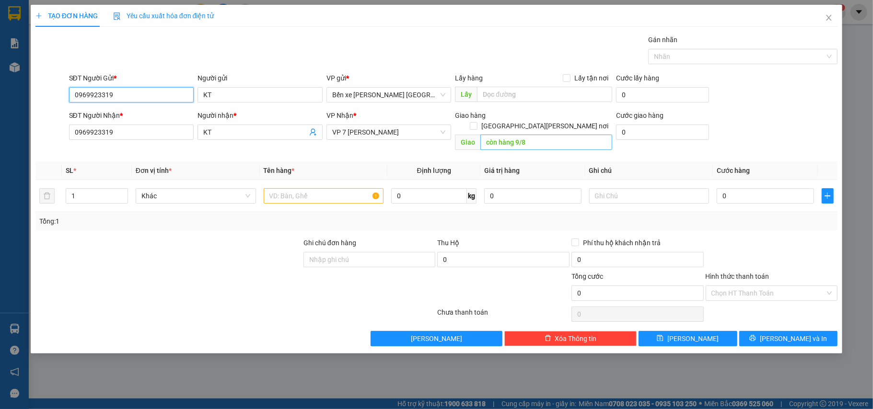
type input "0969923319"
click at [543, 136] on input "còn hàng 9/8" at bounding box center [546, 142] width 132 height 15
click at [316, 188] on input "text" at bounding box center [324, 195] width 120 height 15
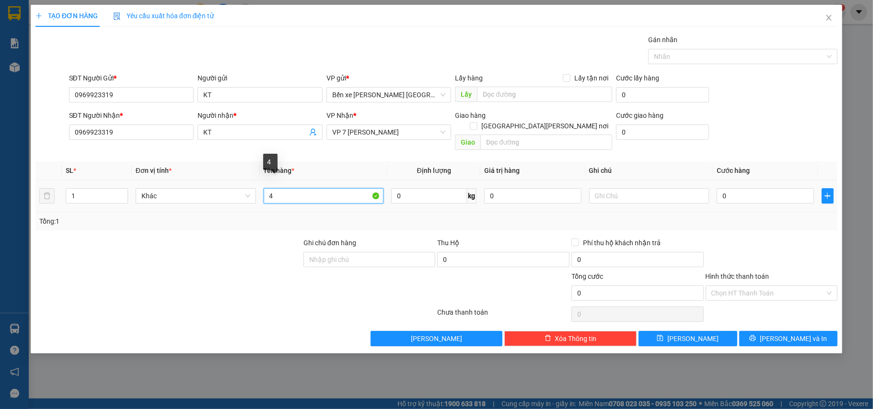
drag, startPoint x: 280, startPoint y: 192, endPoint x: 269, endPoint y: 189, distance: 11.4
click at [269, 189] on input "4" at bounding box center [324, 195] width 120 height 15
click at [287, 188] on input "4" at bounding box center [324, 195] width 120 height 15
click at [276, 188] on input "44 can" at bounding box center [324, 195] width 120 height 15
type input "4 can"
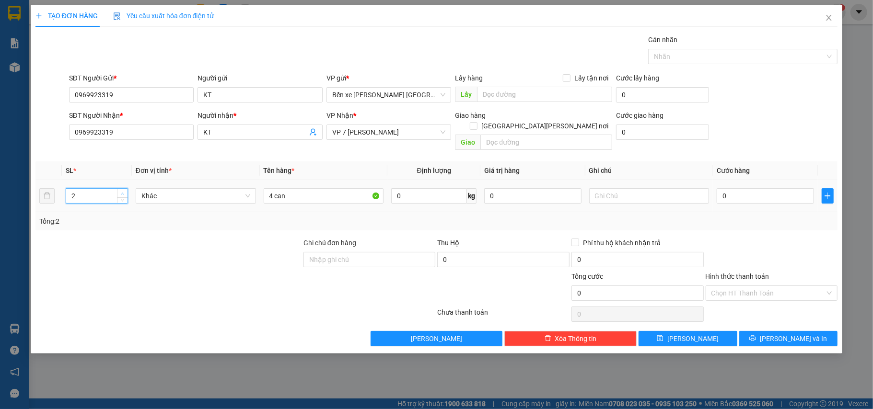
click at [119, 189] on span "Increase Value" at bounding box center [122, 193] width 11 height 9
type input "4"
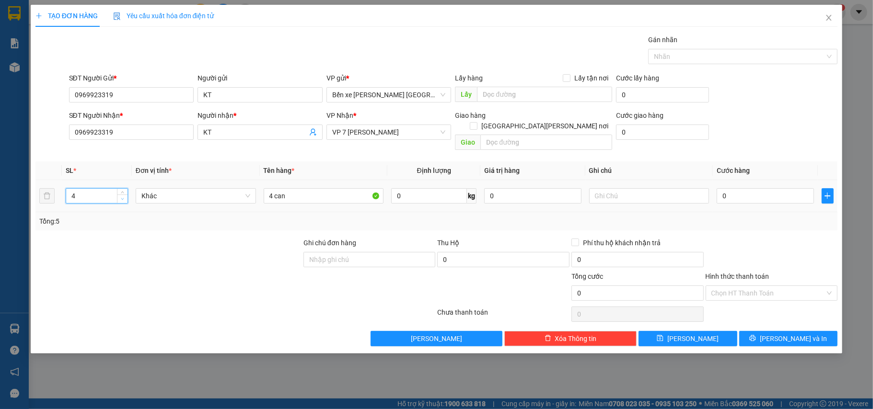
click at [123, 197] on span "down" at bounding box center [123, 200] width 6 height 6
click at [750, 188] on input "0" at bounding box center [765, 195] width 97 height 15
type input "2"
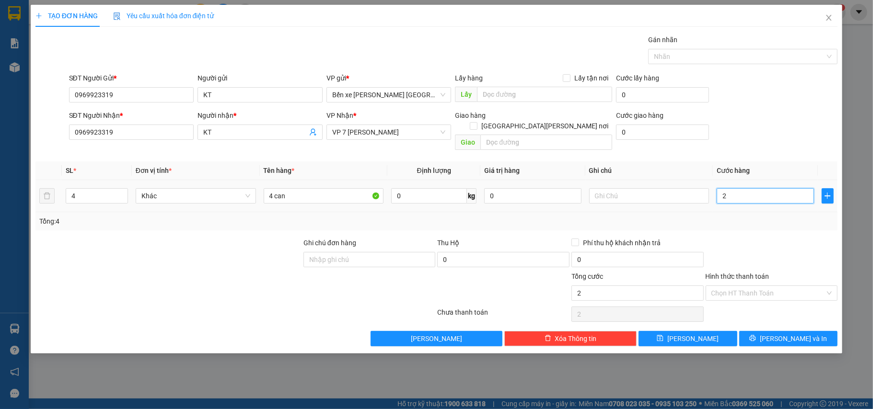
type input "20"
type input "200"
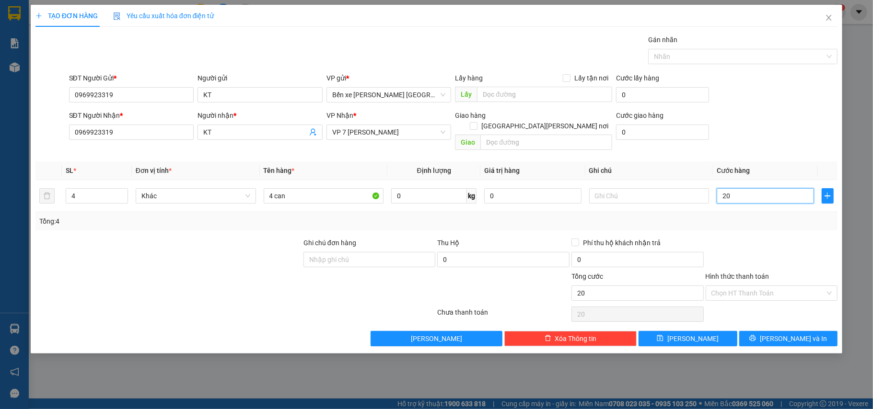
type input "200"
click at [748, 224] on div "Transit Pickup Surcharge Ids Transit Deliver Surcharge Ids Transit Deliver Surc…" at bounding box center [436, 191] width 802 height 312
type input "200.000"
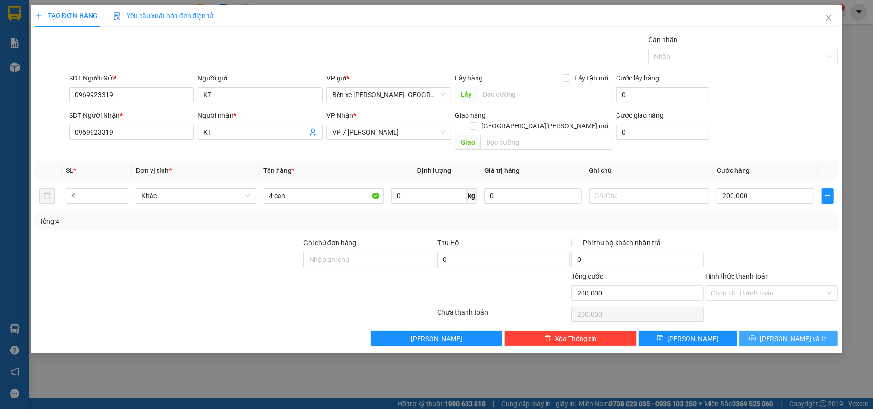
click at [756, 335] on icon "printer" at bounding box center [752, 338] width 7 height 7
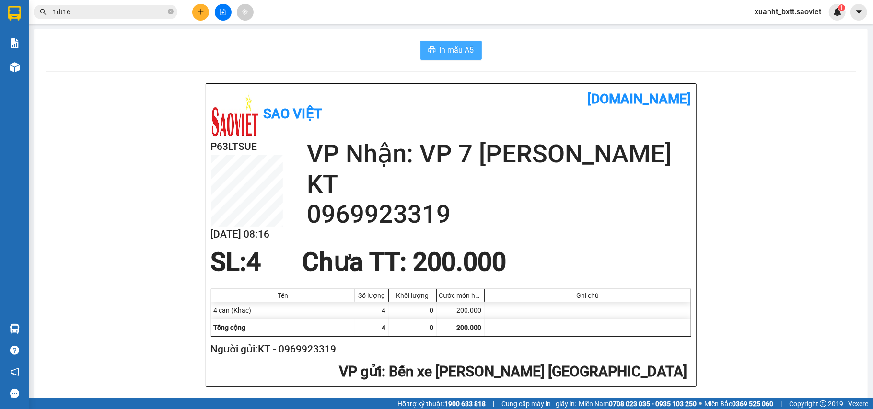
click at [441, 58] on button "In mẫu A5" at bounding box center [450, 50] width 61 height 19
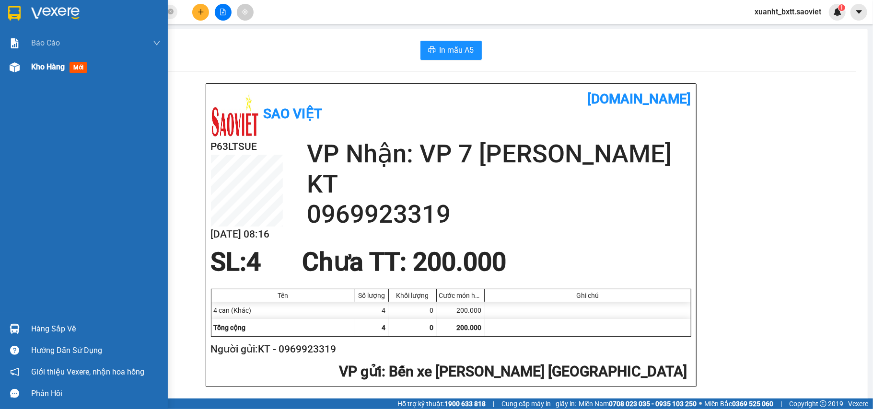
click at [10, 62] on img at bounding box center [15, 67] width 10 height 10
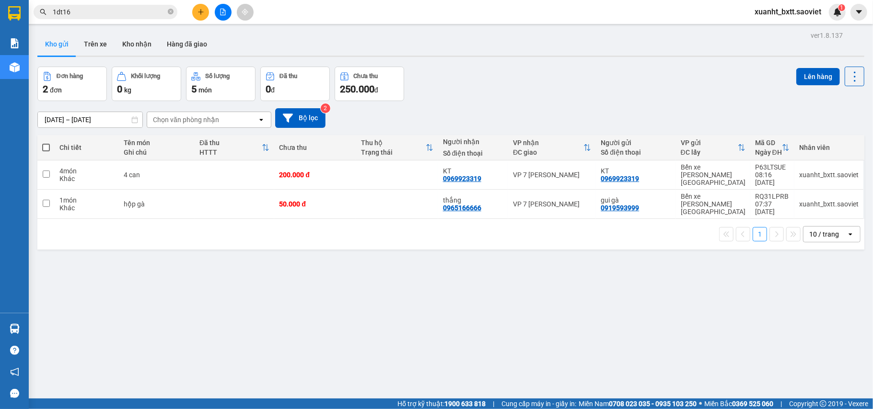
click at [191, 159] on th "Tên món Ghi chú" at bounding box center [157, 147] width 76 height 25
click at [202, 166] on td at bounding box center [235, 175] width 80 height 29
checkbox input "true"
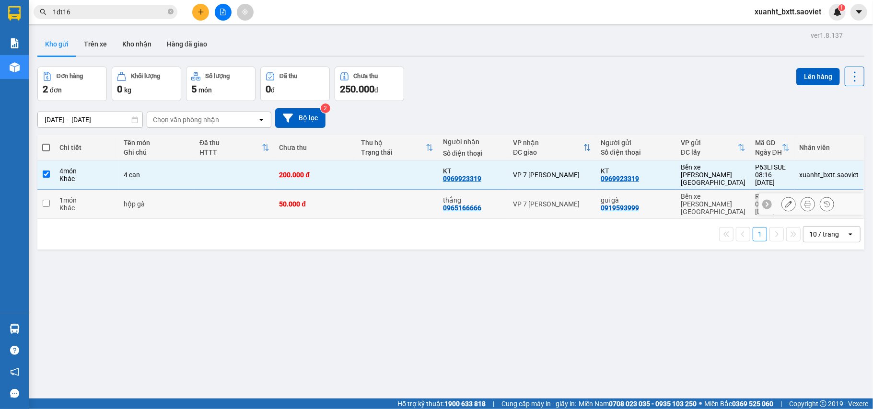
click at [207, 194] on td at bounding box center [235, 204] width 80 height 29
checkbox input "true"
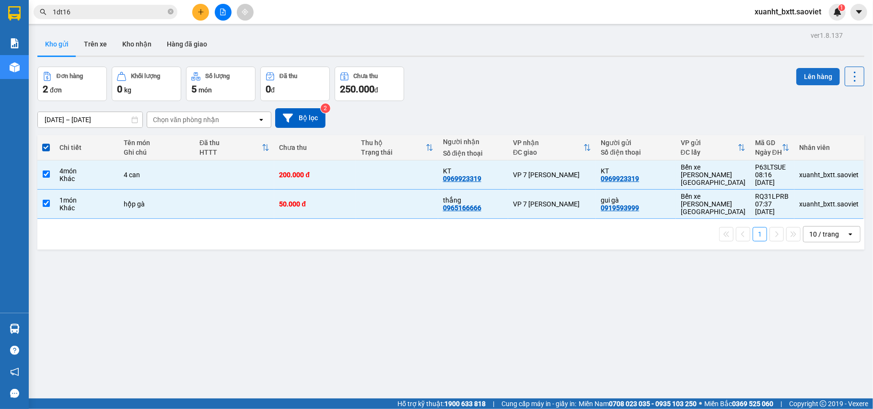
click at [811, 75] on button "Lên hàng" at bounding box center [818, 76] width 44 height 17
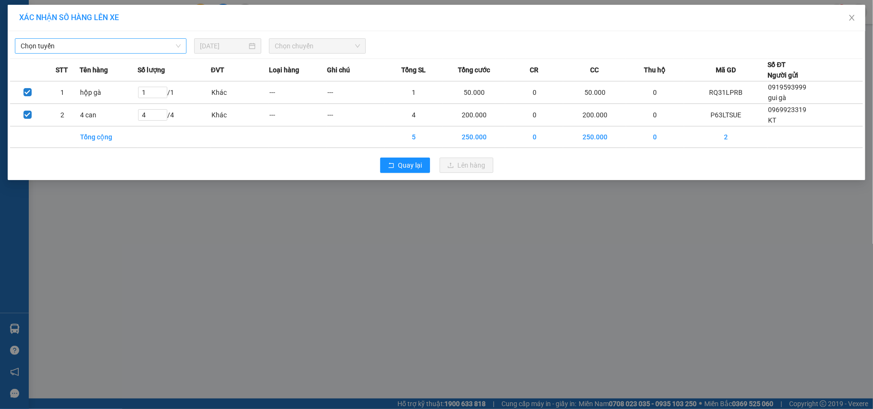
click at [77, 45] on span "Chọn tuyến" at bounding box center [101, 46] width 160 height 14
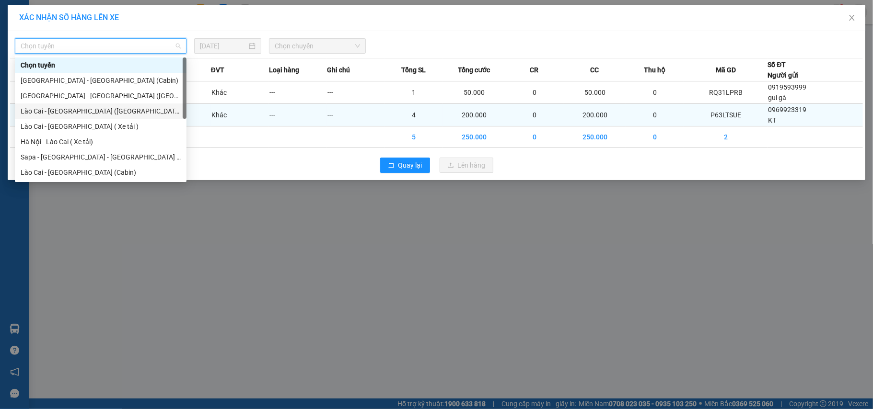
click at [92, 112] on div "Lào Cai - [GEOGRAPHIC_DATA] ([GEOGRAPHIC_DATA])" at bounding box center [101, 111] width 160 height 11
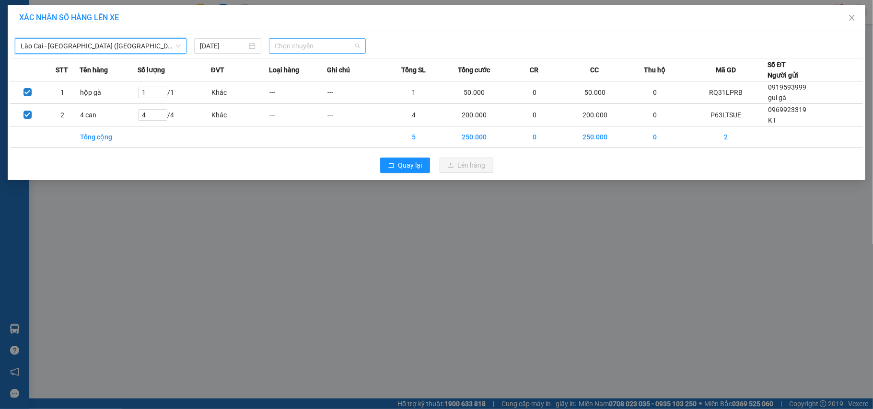
click at [319, 49] on span "Chọn chuyến" at bounding box center [317, 46] width 85 height 14
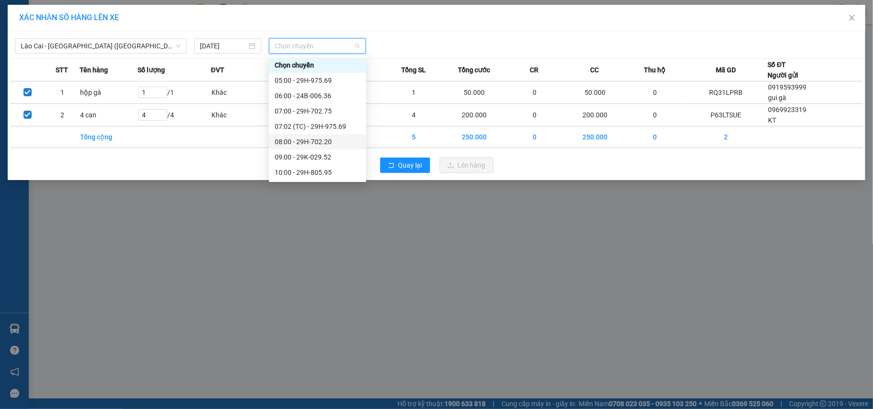
click at [324, 139] on div "08:00 - 29H-702.20" at bounding box center [318, 142] width 86 height 11
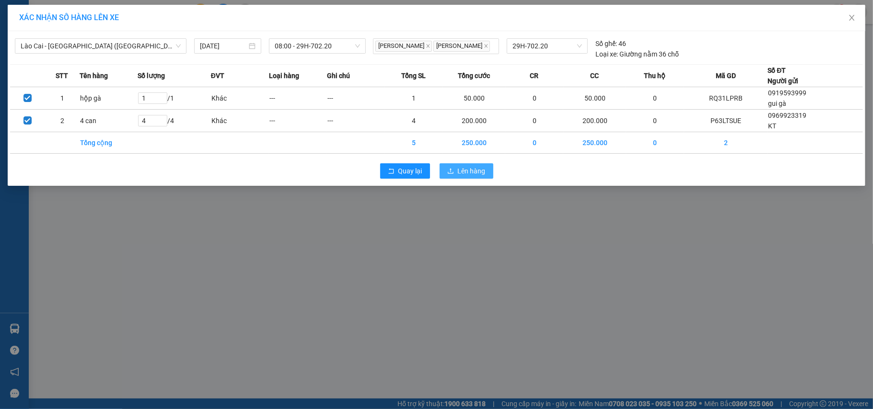
click at [447, 168] on icon "upload" at bounding box center [450, 171] width 7 height 7
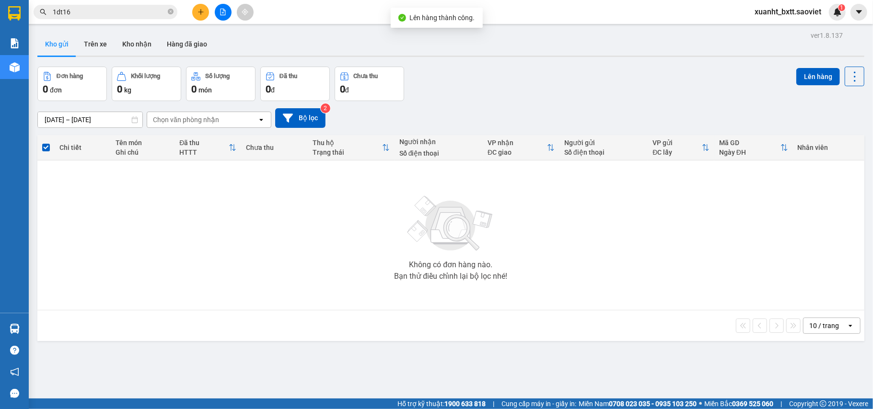
click at [228, 11] on button at bounding box center [223, 12] width 17 height 17
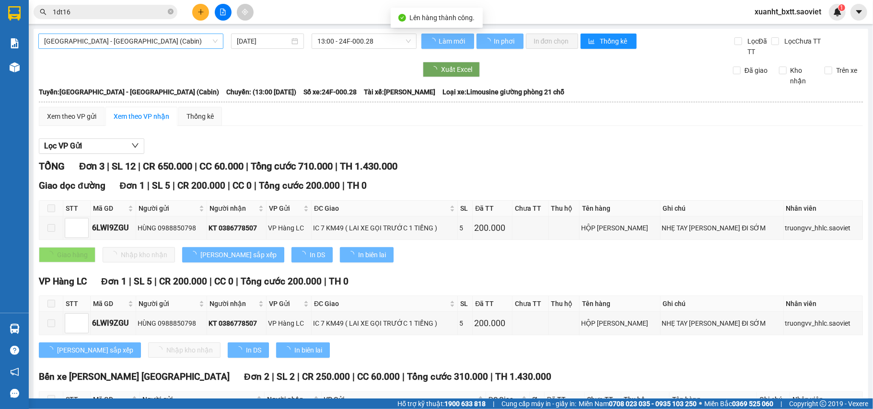
click at [120, 41] on span "Hà Nội - Lào Cai (Cabin)" at bounding box center [130, 41] width 173 height 14
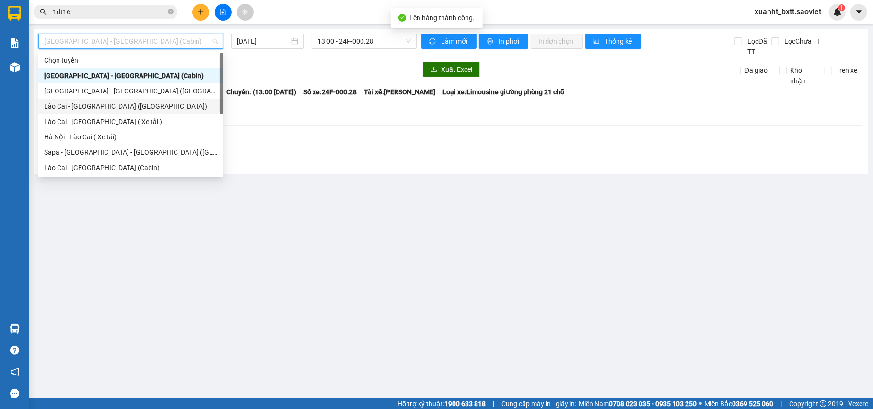
click at [119, 106] on div "Lào Cai - [GEOGRAPHIC_DATA] ([GEOGRAPHIC_DATA])" at bounding box center [130, 106] width 173 height 11
type input "12/08/2025"
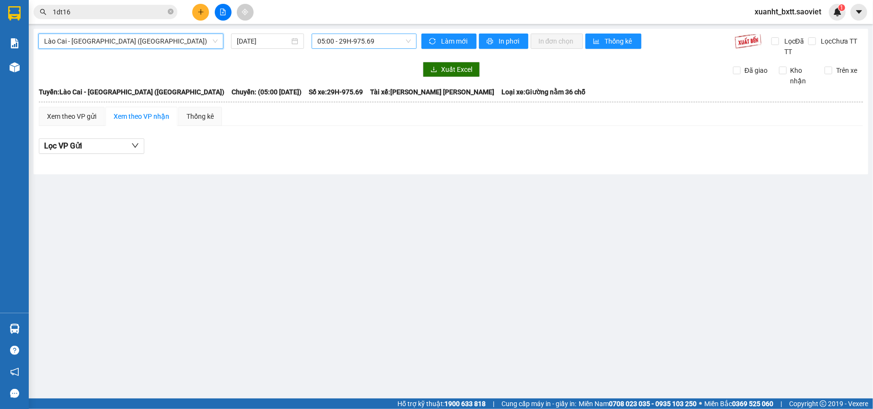
click at [349, 39] on span "05:00 - 29H-975.69" at bounding box center [363, 41] width 93 height 14
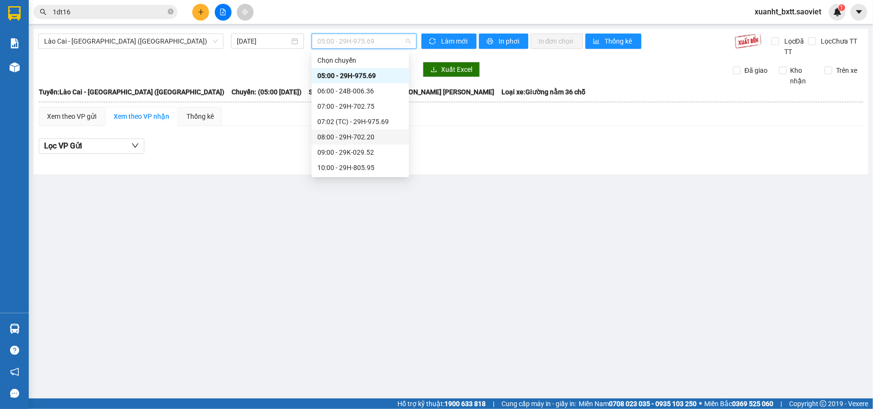
click at [376, 132] on div "08:00 - 29H-702.20" at bounding box center [360, 137] width 86 height 11
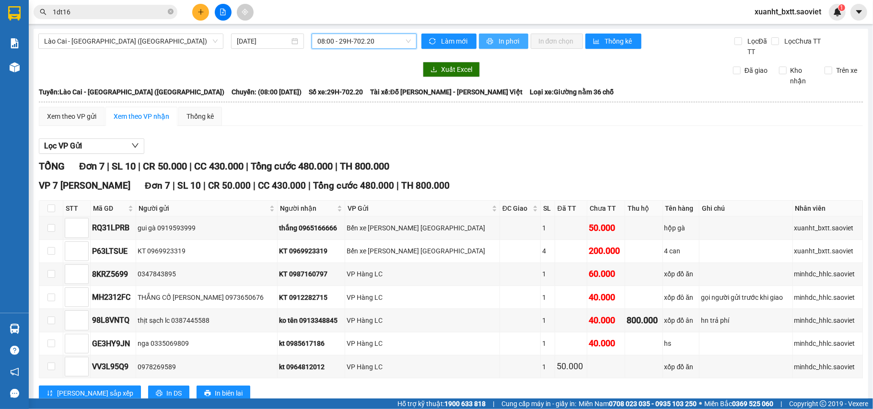
drag, startPoint x: 495, startPoint y: 37, endPoint x: 424, endPoint y: 27, distance: 71.2
click at [498, 37] on span "In phơi" at bounding box center [509, 41] width 22 height 11
click at [106, 13] on input "1dt16" at bounding box center [109, 12] width 113 height 11
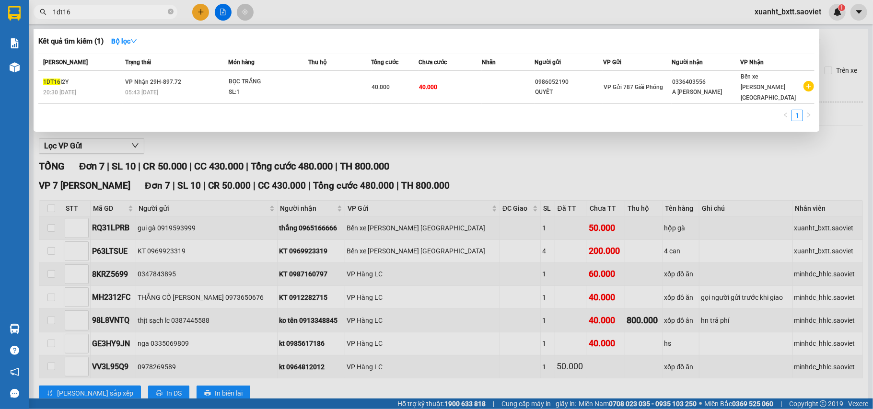
click at [107, 13] on input "1dt16" at bounding box center [109, 12] width 113 height 11
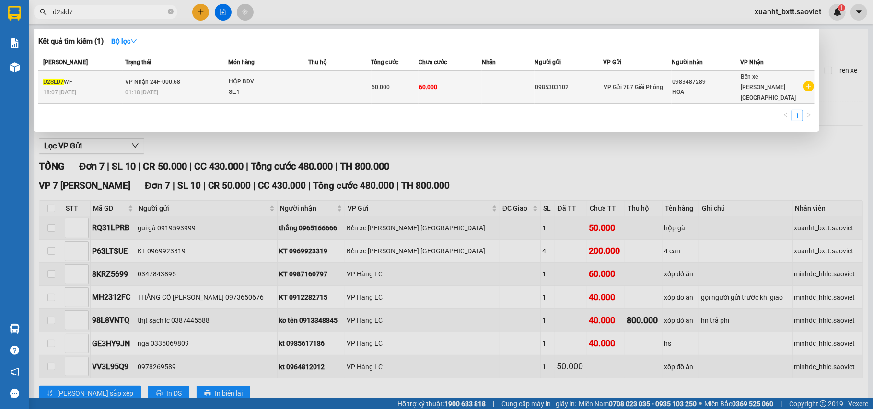
type input "d2sld7"
click at [698, 87] on div "HOA" at bounding box center [706, 92] width 68 height 10
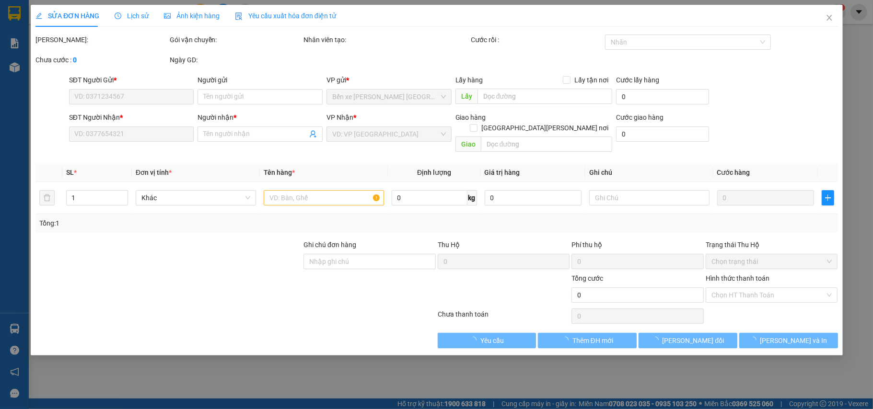
type input "0985303102"
type input "0983487289"
type input "HOA"
type input "60.000"
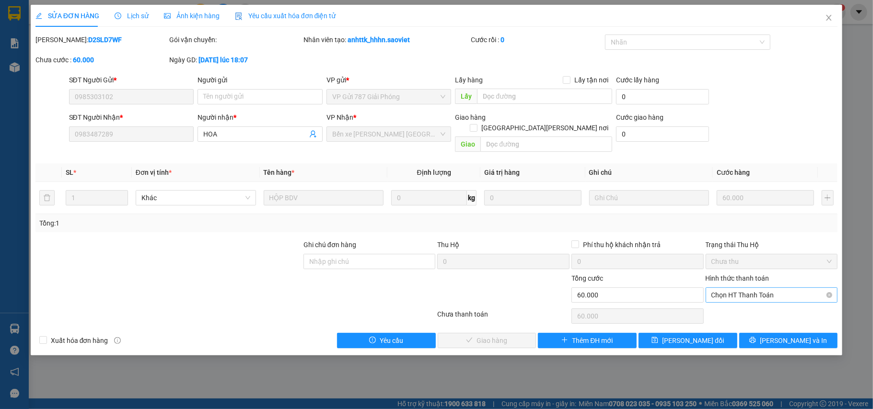
click at [739, 288] on span "Chọn HT Thanh Toán" at bounding box center [771, 295] width 121 height 14
click at [739, 306] on div "Tại văn phòng" at bounding box center [771, 305] width 121 height 11
type input "0"
click at [767, 288] on span "Tại văn phòng" at bounding box center [771, 295] width 121 height 14
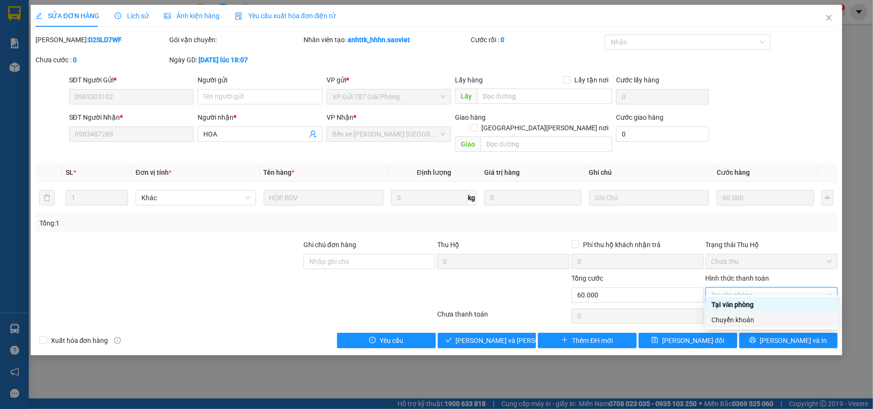
click at [756, 318] on div "Chuyển khoản" at bounding box center [771, 320] width 121 height 11
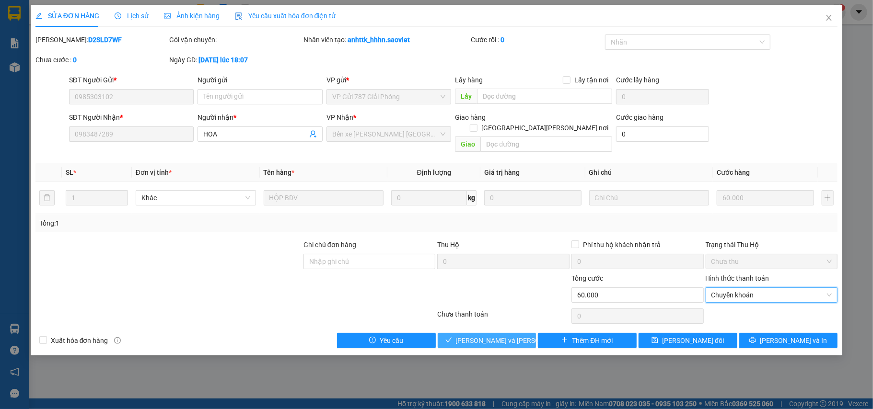
click at [511, 335] on span "[PERSON_NAME] và [PERSON_NAME] hàng" at bounding box center [520, 340] width 129 height 11
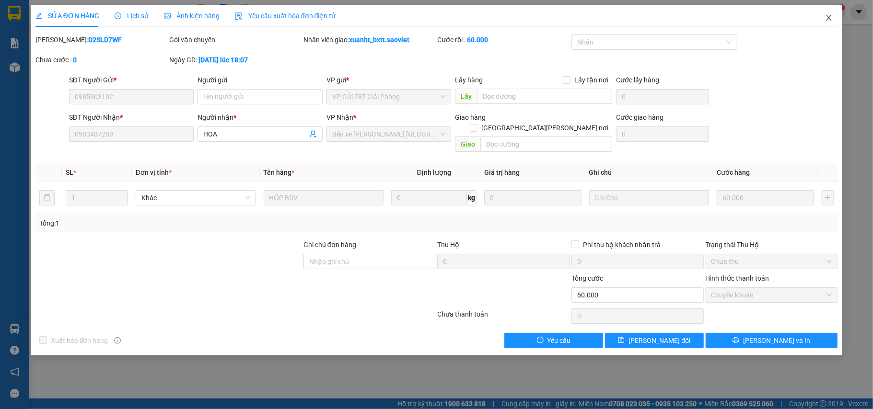
click at [827, 17] on icon "close" at bounding box center [829, 18] width 8 height 8
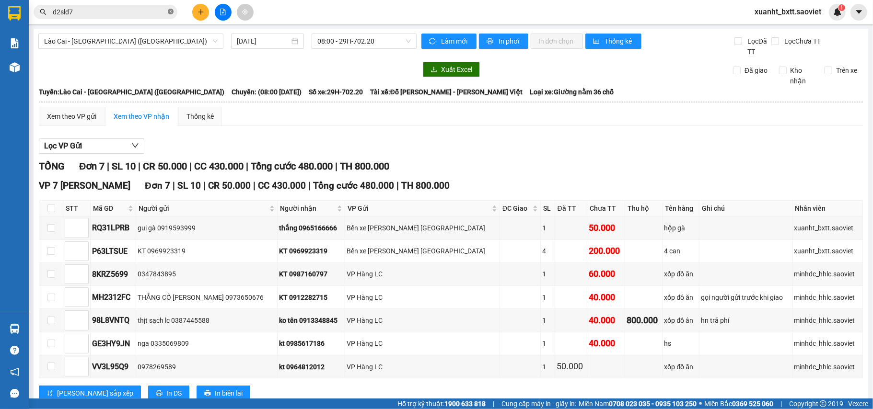
click at [169, 10] on icon "close-circle" at bounding box center [171, 12] width 6 height 6
click at [163, 12] on input "text" at bounding box center [109, 12] width 113 height 11
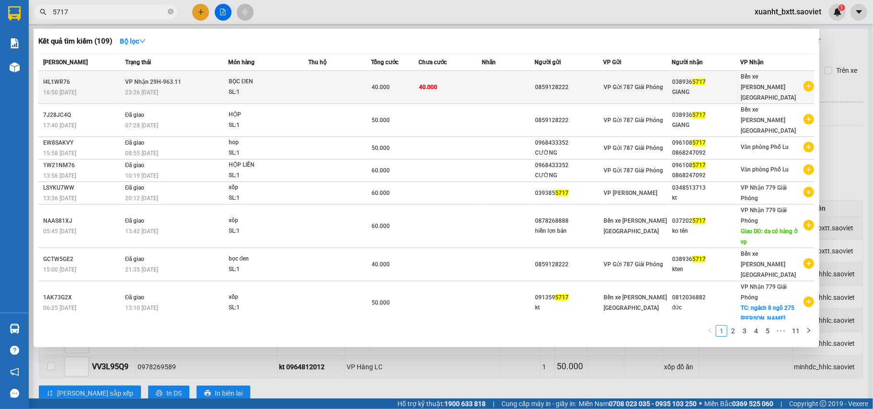
type input "5717"
click at [367, 77] on td at bounding box center [339, 87] width 63 height 33
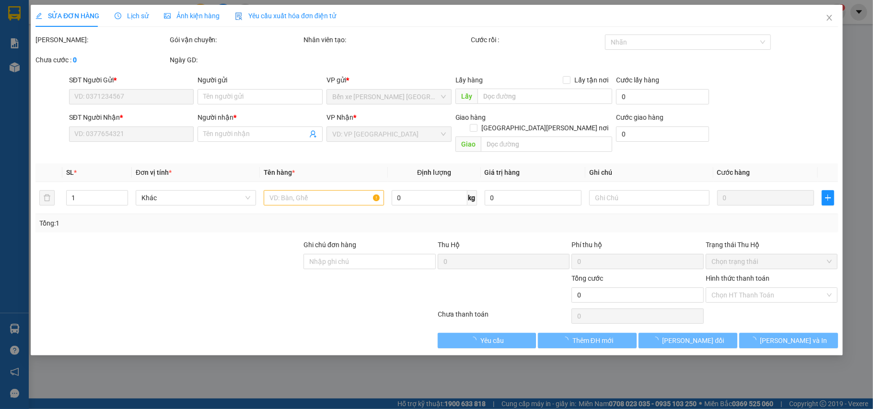
type input "0859128222"
type input "0389365717"
type input "GIANG"
type input "40.000"
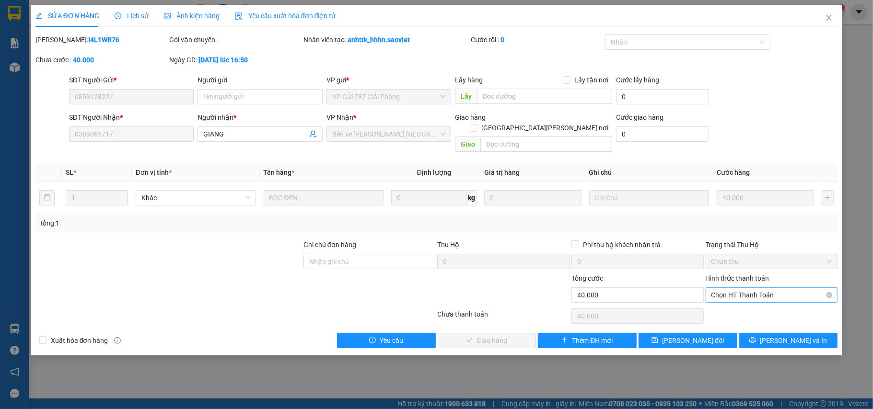
click at [752, 288] on span "Chọn HT Thanh Toán" at bounding box center [771, 295] width 121 height 14
click at [742, 316] on div "Chuyển khoản" at bounding box center [771, 320] width 121 height 11
type input "0"
click at [507, 335] on span "[PERSON_NAME] và [PERSON_NAME] hàng" at bounding box center [520, 340] width 129 height 11
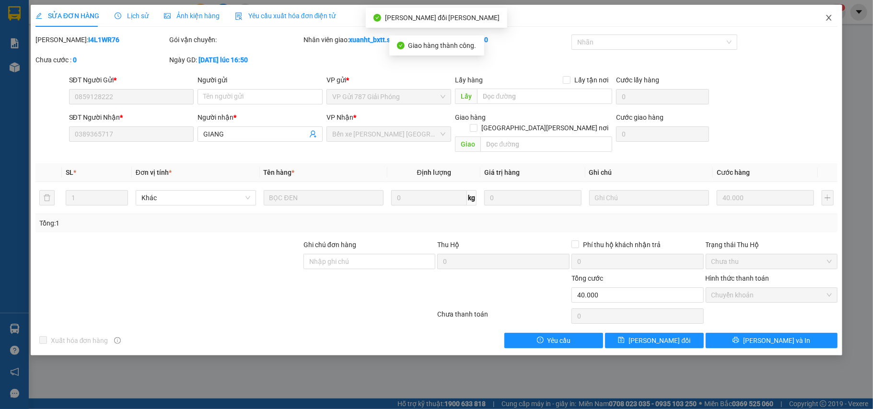
click at [835, 16] on span "Close" at bounding box center [828, 18] width 27 height 27
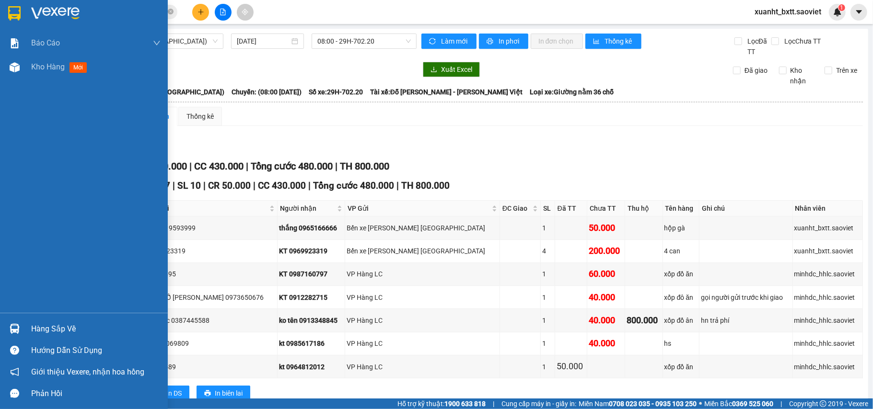
click at [7, 71] on div at bounding box center [14, 67] width 17 height 17
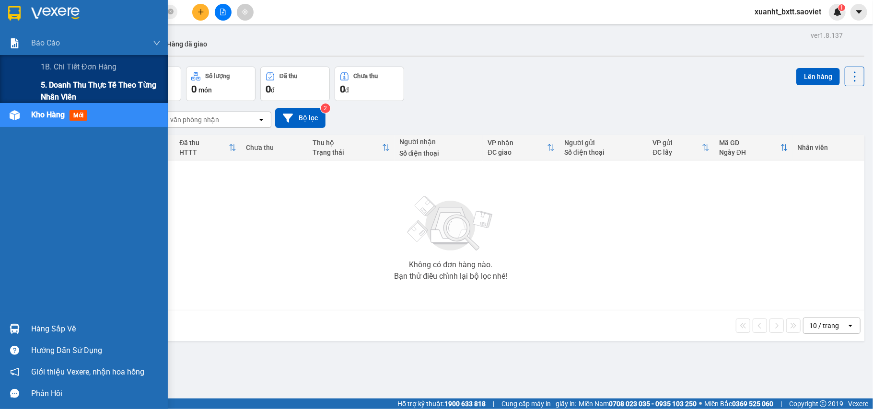
drag, startPoint x: 29, startPoint y: 91, endPoint x: 47, endPoint y: 83, distance: 19.5
click at [30, 92] on div "5. Doanh thu thực tế theo từng nhân viên" at bounding box center [84, 91] width 168 height 24
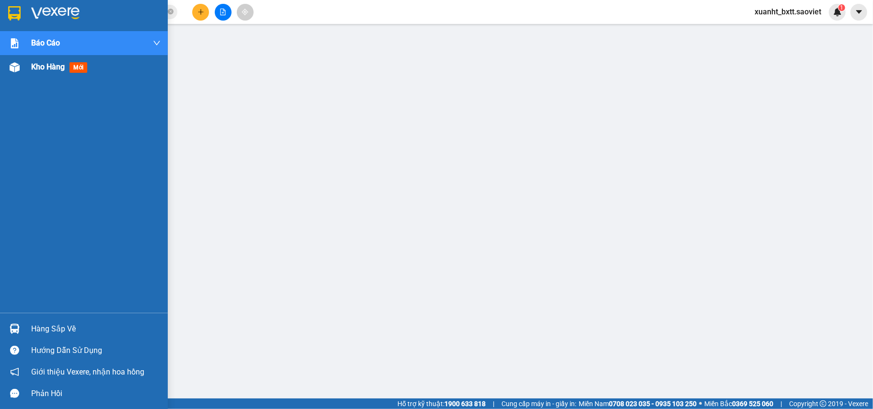
click at [50, 69] on span "Kho hàng" at bounding box center [48, 66] width 34 height 9
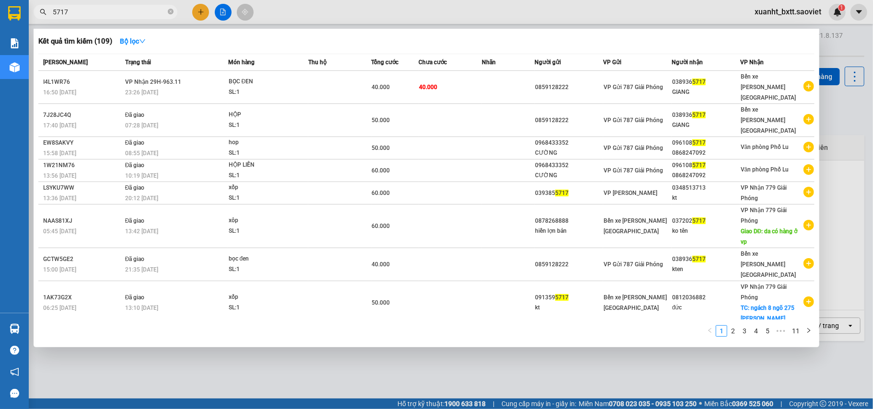
click at [105, 13] on input "5717" at bounding box center [109, 12] width 113 height 11
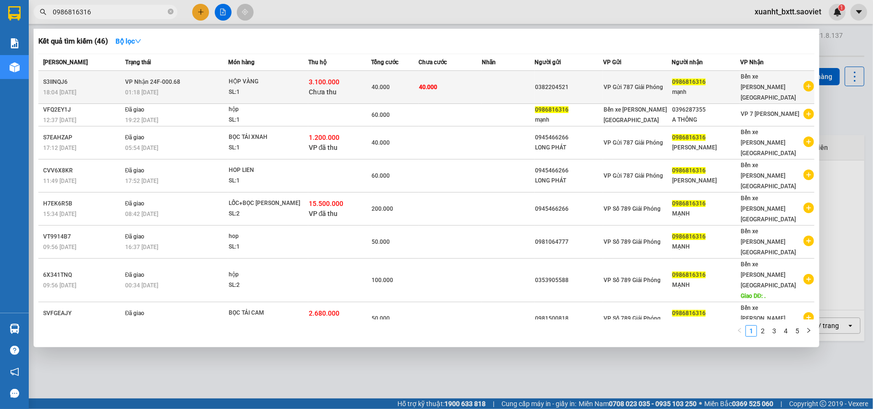
type input "0986816316"
click at [465, 77] on td "40.000" at bounding box center [449, 87] width 63 height 33
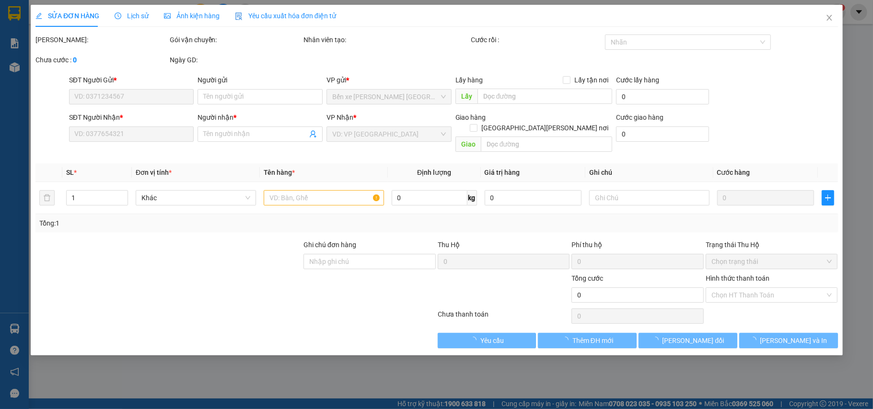
type input "0382204521"
type input "0986816316"
type input "mạnh"
type input "3.100.000"
type input "40.000"
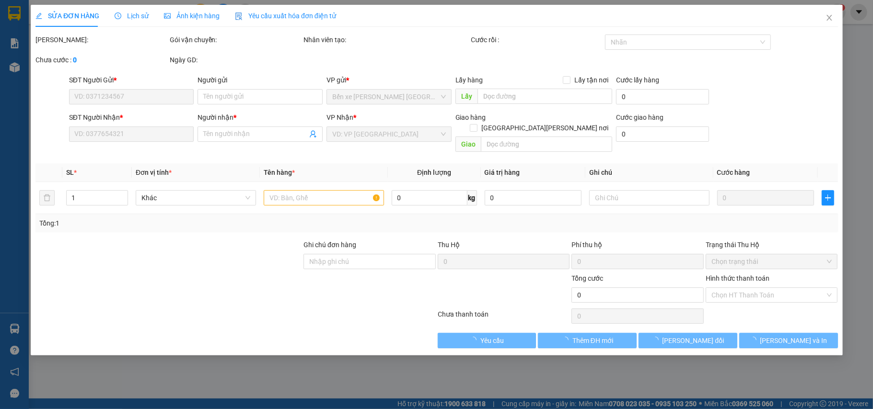
type input "40.000"
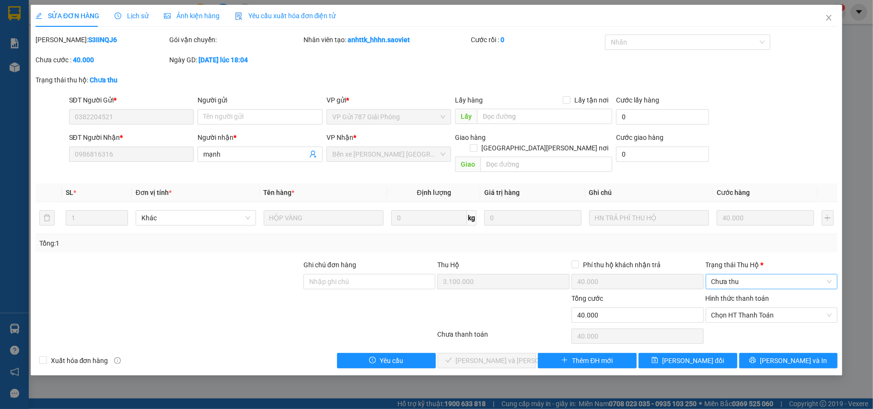
click at [765, 275] on span "Chưa thu" at bounding box center [771, 282] width 121 height 14
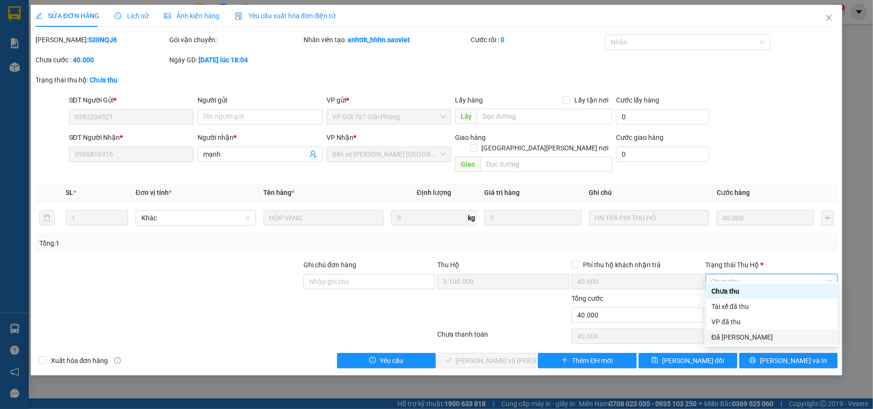
click at [749, 336] on div "Đã chuyển khoản" at bounding box center [771, 337] width 121 height 11
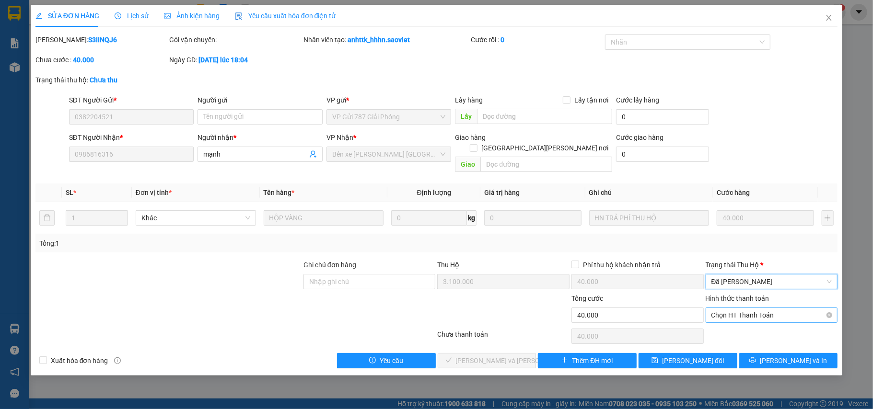
click at [761, 309] on span "Chọn HT Thanh Toán" at bounding box center [771, 315] width 121 height 14
click at [725, 337] on div "Chuyển khoản" at bounding box center [771, 340] width 121 height 11
type input "0"
click at [475, 356] on span "[PERSON_NAME] và [PERSON_NAME] hàng" at bounding box center [520, 361] width 129 height 11
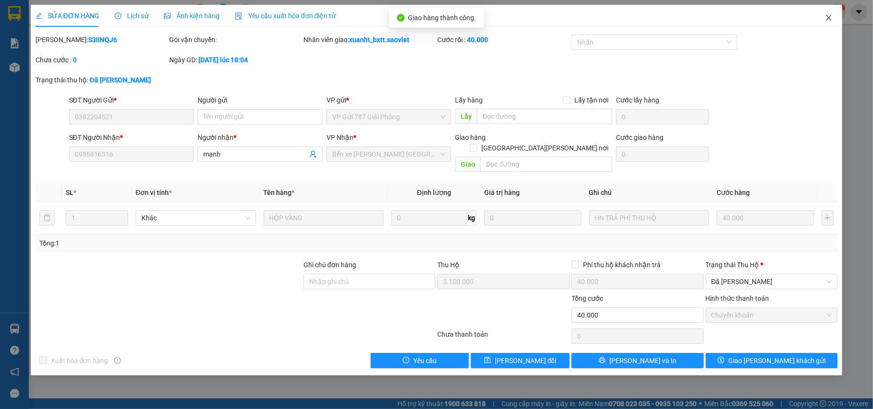
click at [827, 17] on icon "close" at bounding box center [829, 18] width 8 height 8
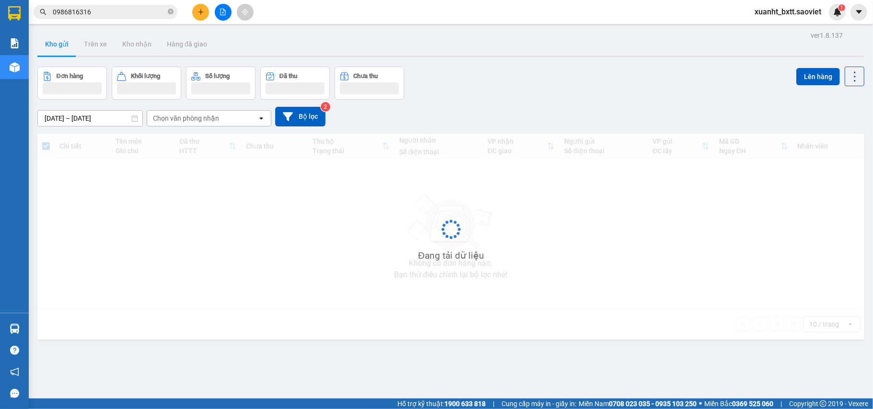
click at [104, 12] on input "0986816316" at bounding box center [109, 12] width 113 height 11
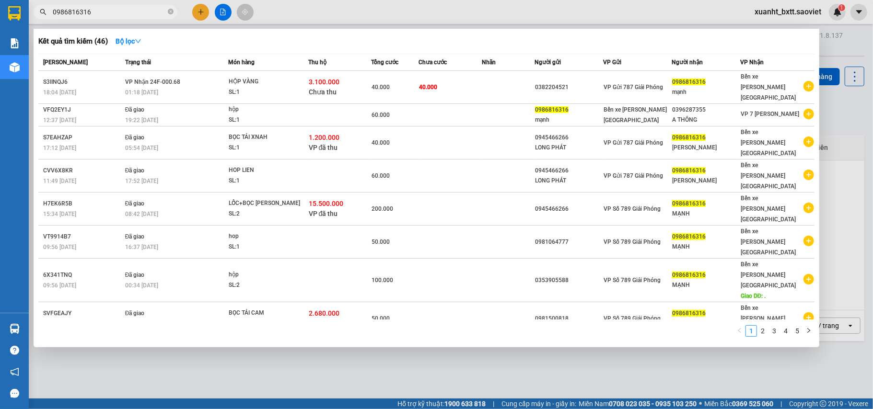
click at [104, 12] on input "0986816316" at bounding box center [109, 12] width 113 height 11
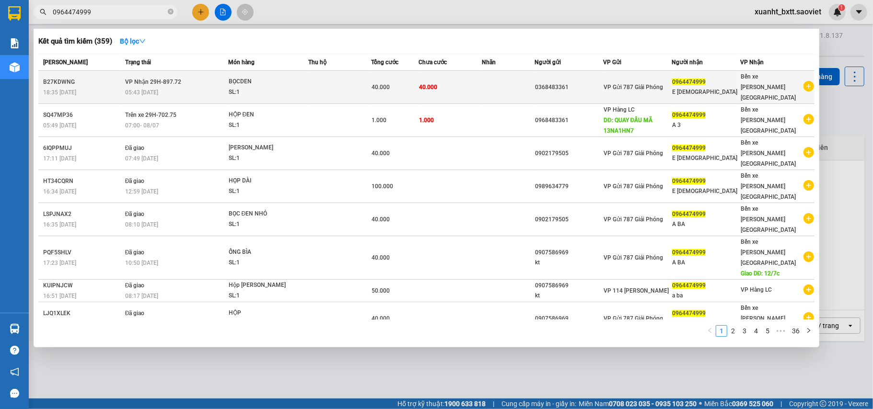
type input "0964474999"
click at [365, 77] on td at bounding box center [339, 87] width 63 height 33
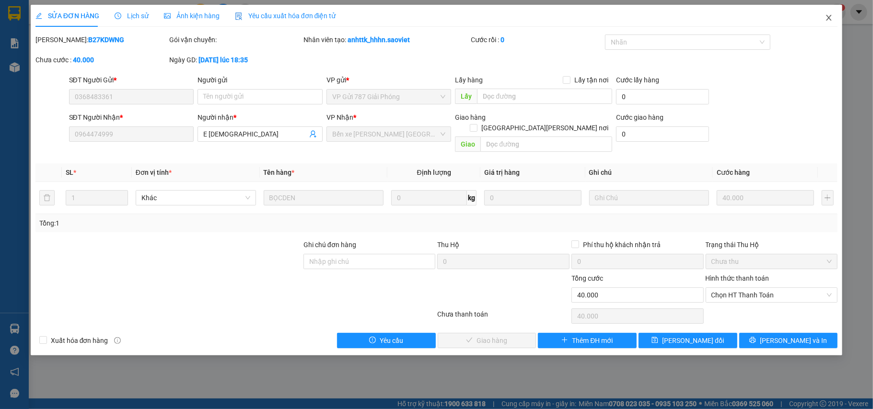
click at [827, 22] on icon "close" at bounding box center [829, 18] width 8 height 8
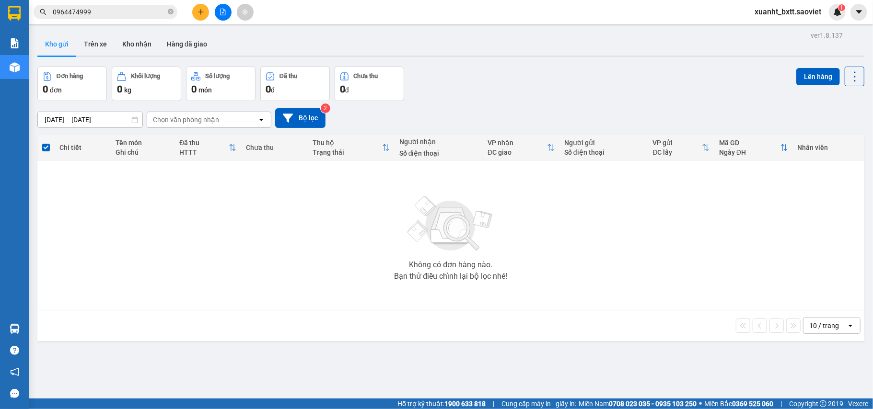
click at [144, 8] on input "0964474999" at bounding box center [109, 12] width 113 height 11
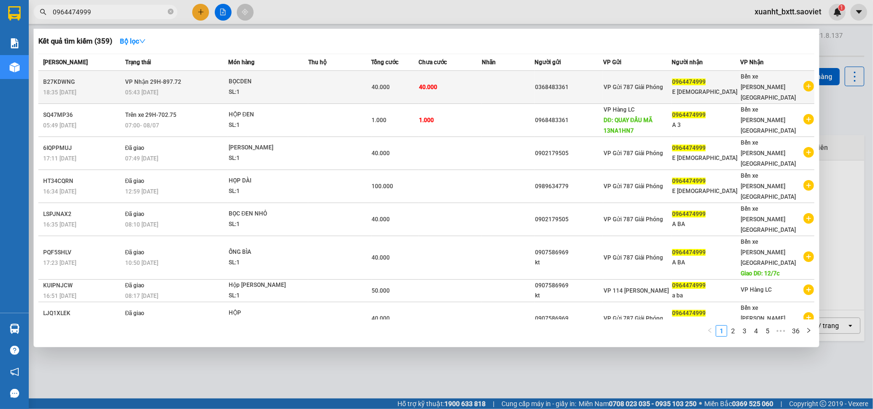
click at [276, 77] on div "BỌCDEN" at bounding box center [265, 82] width 72 height 11
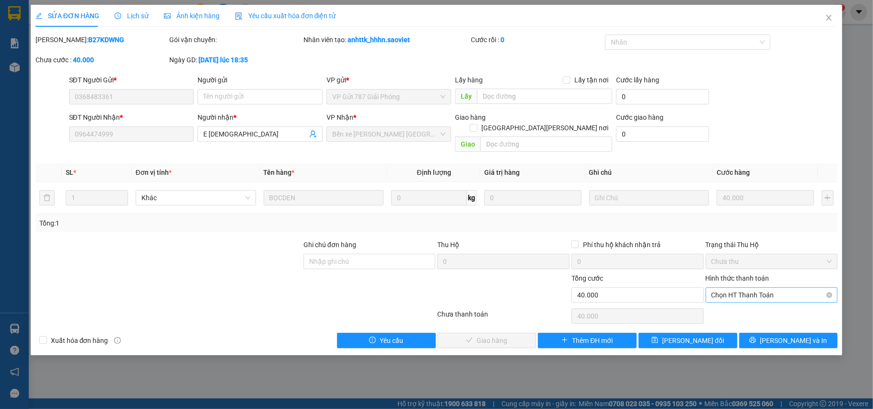
click at [759, 291] on span "Chọn HT Thanh Toán" at bounding box center [771, 295] width 121 height 14
click at [755, 318] on div "Chuyển khoản" at bounding box center [771, 320] width 121 height 11
type input "0"
click at [512, 335] on span "[PERSON_NAME] và [PERSON_NAME] hàng" at bounding box center [520, 340] width 129 height 11
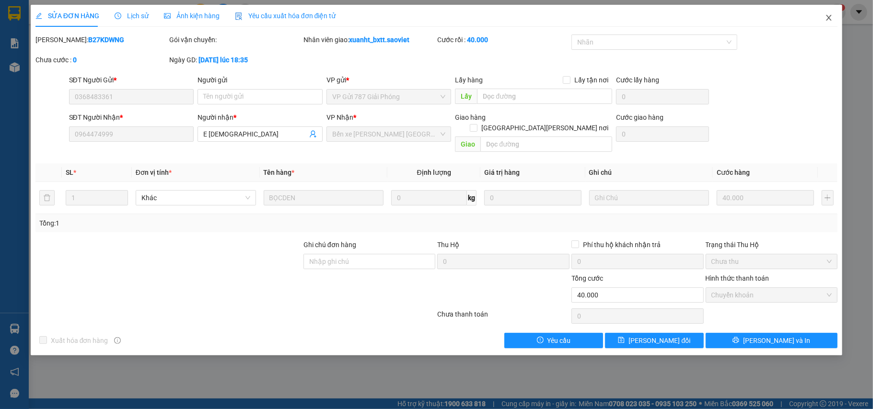
click at [824, 15] on span "Close" at bounding box center [828, 18] width 27 height 27
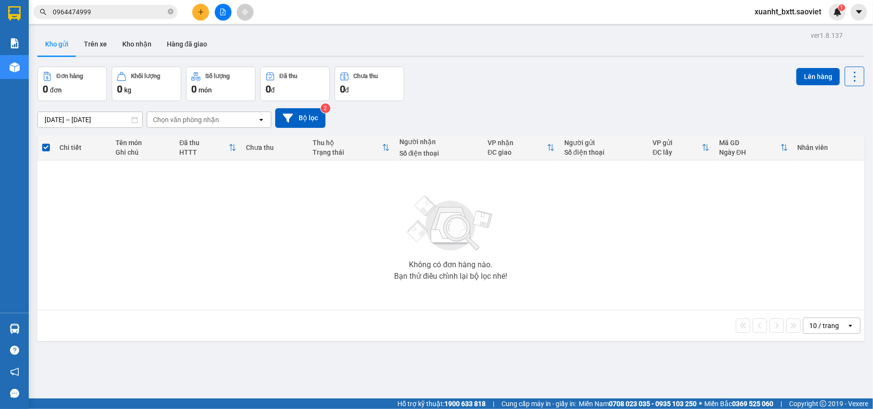
click at [118, 10] on input "0964474999" at bounding box center [109, 12] width 113 height 11
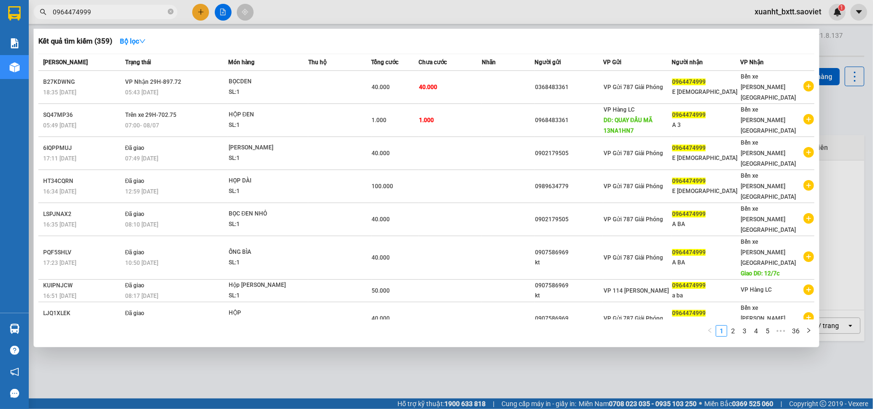
click at [118, 10] on input "0964474999" at bounding box center [109, 12] width 113 height 11
paste input "86816316"
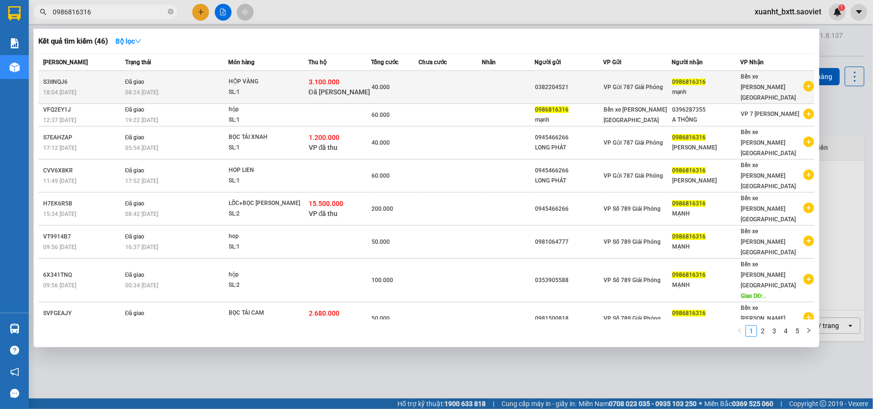
type input "0986816316"
click at [215, 87] on div "08:24 - 12/08" at bounding box center [176, 92] width 103 height 11
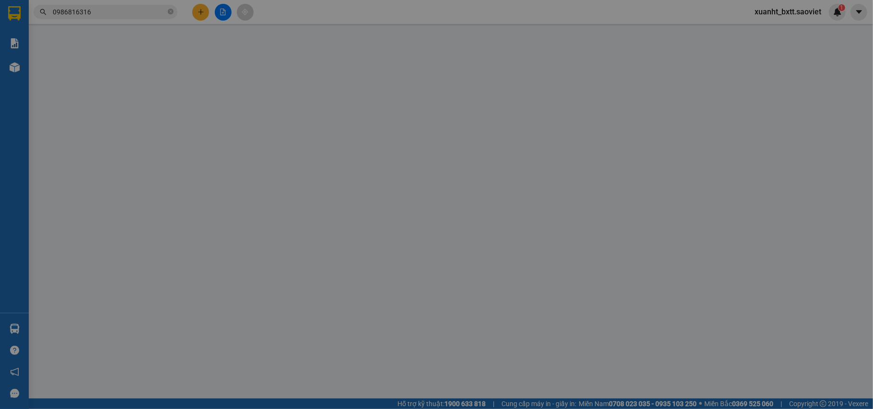
type input "0382204521"
type input "0986816316"
type input "mạnh"
type input "3.100.000"
type input "40.000"
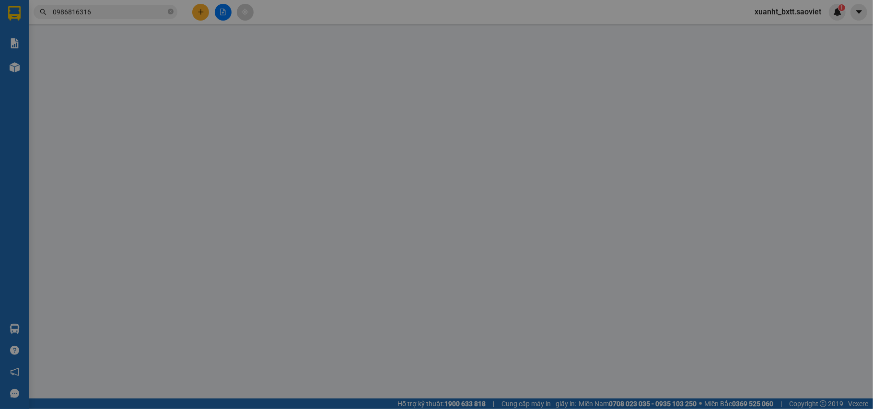
type input "40.000"
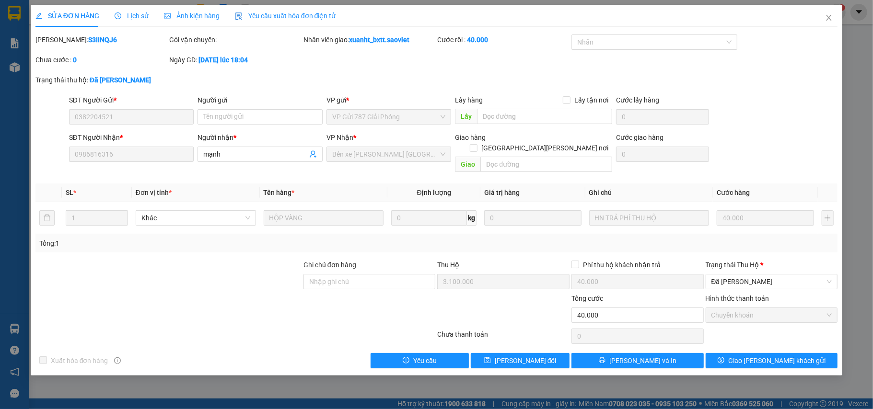
click at [88, 39] on b "S3IINQJ6" at bounding box center [102, 40] width 29 height 8
click at [826, 16] on icon "close" at bounding box center [829, 18] width 8 height 8
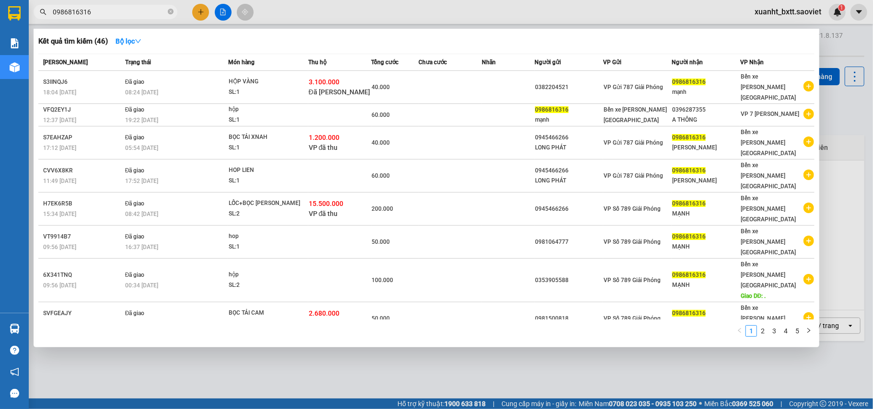
click at [90, 12] on input "0986816316" at bounding box center [109, 12] width 113 height 11
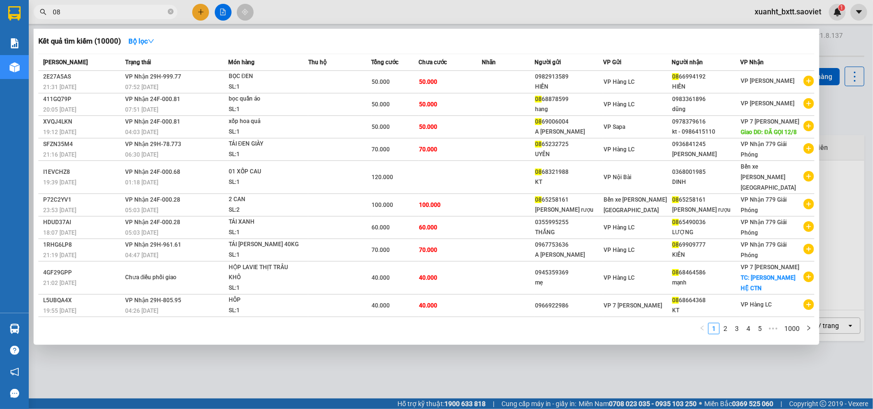
type input "0"
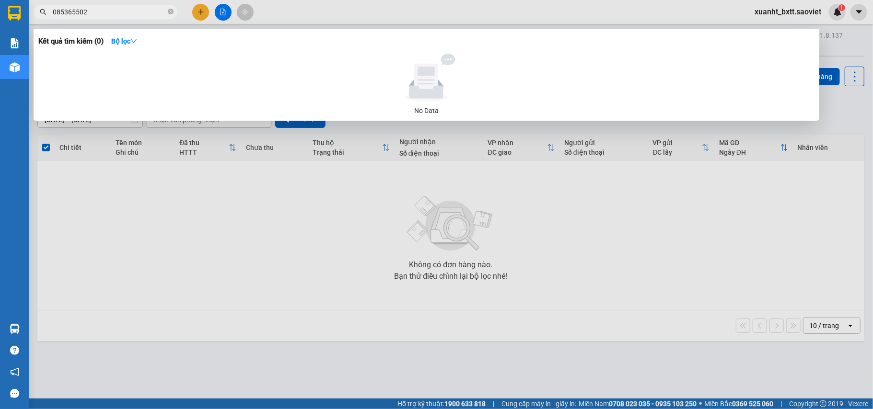
type input "0853655025"
click at [96, 12] on input "0853655025" at bounding box center [109, 12] width 113 height 11
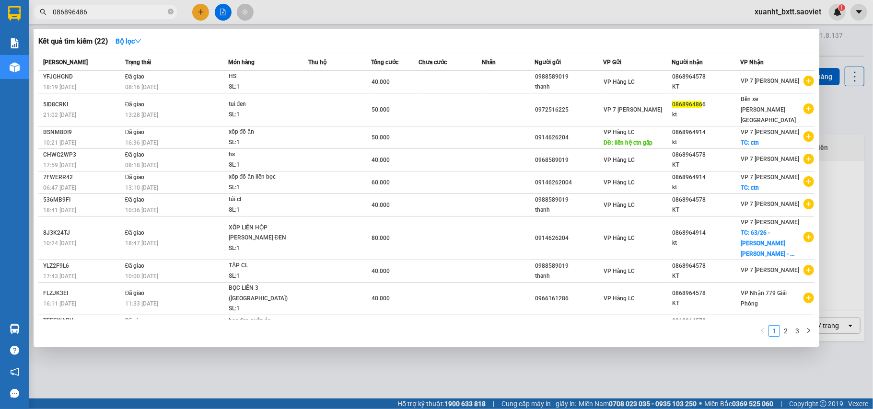
type input "0868964866"
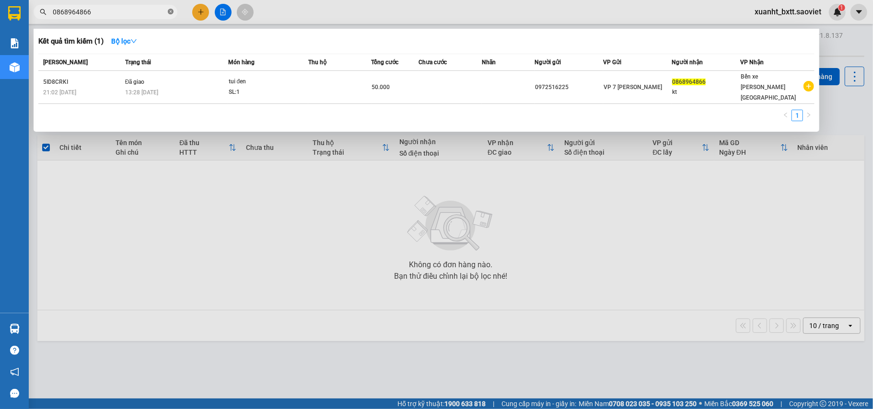
click at [168, 11] on icon "close-circle" at bounding box center [171, 12] width 6 height 6
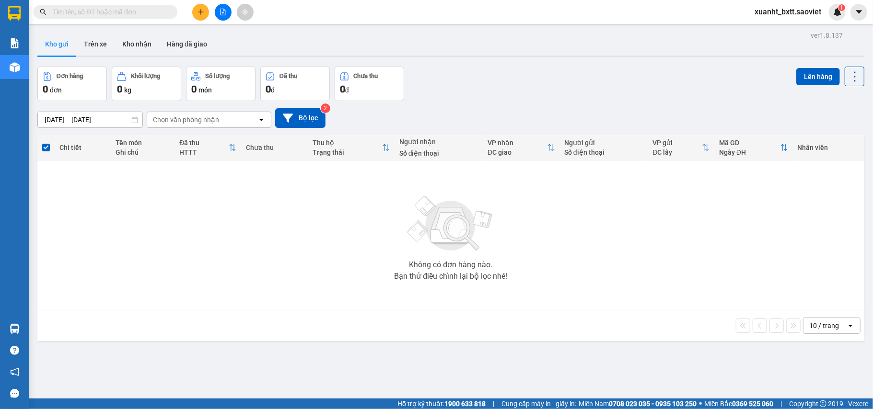
click at [106, 12] on input "text" at bounding box center [109, 12] width 113 height 11
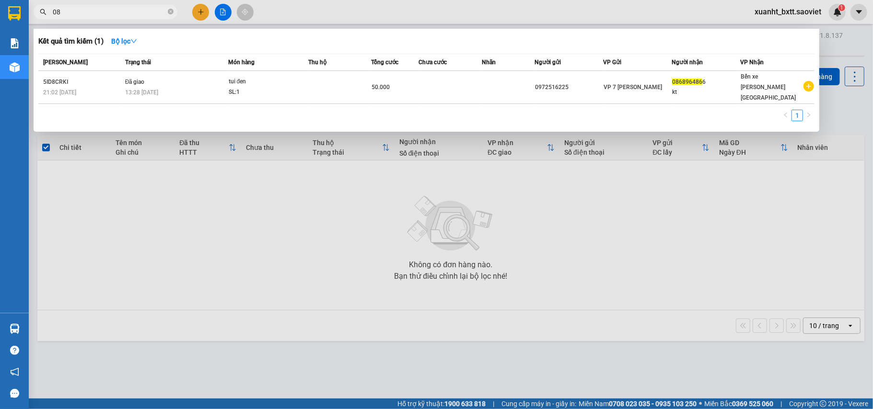
type input "0"
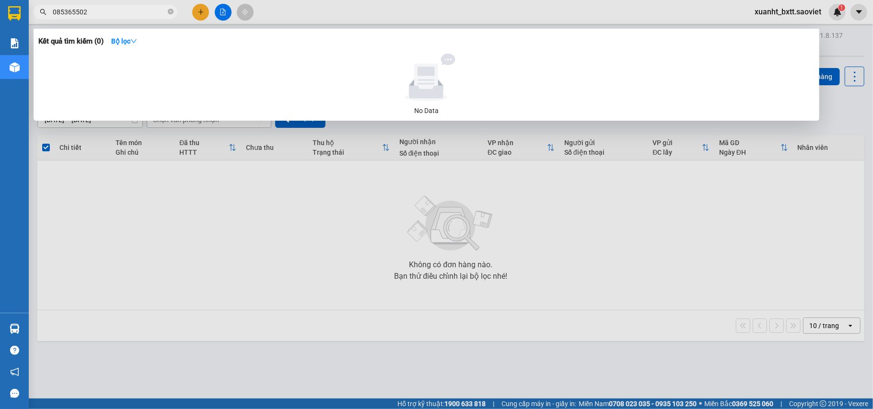
type input "0853655025"
click at [169, 12] on icon "close-circle" at bounding box center [171, 12] width 6 height 6
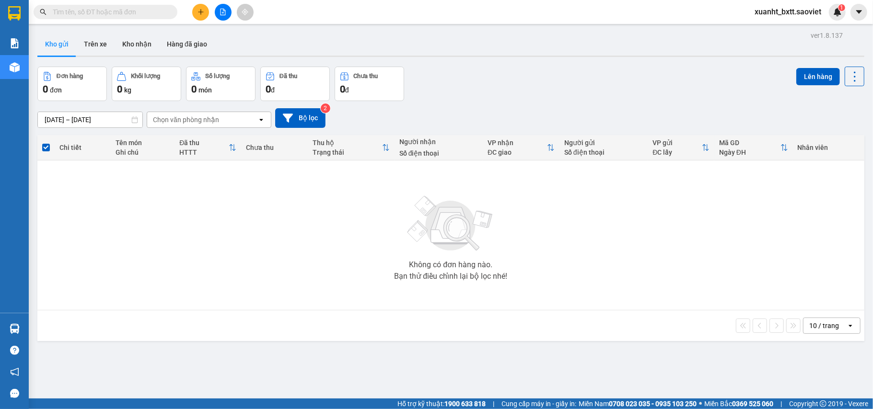
click at [125, 14] on input "text" at bounding box center [109, 12] width 113 height 11
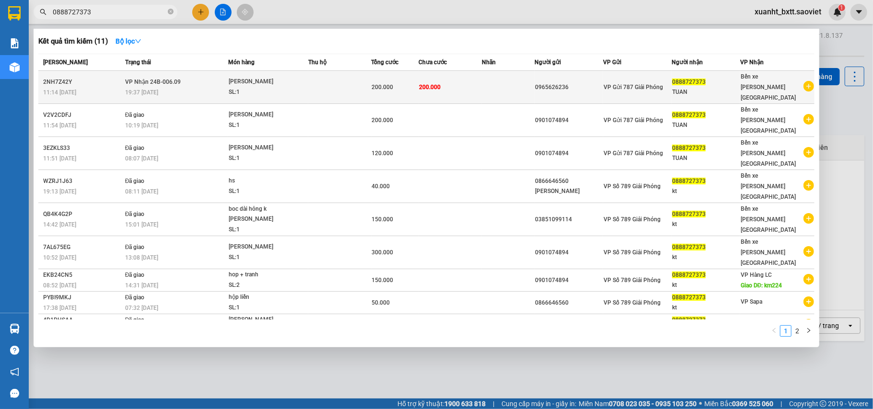
type input "0888727373"
click at [184, 79] on td "[PERSON_NAME] 24B-006.09 19:37 [DATE]" at bounding box center [175, 87] width 105 height 33
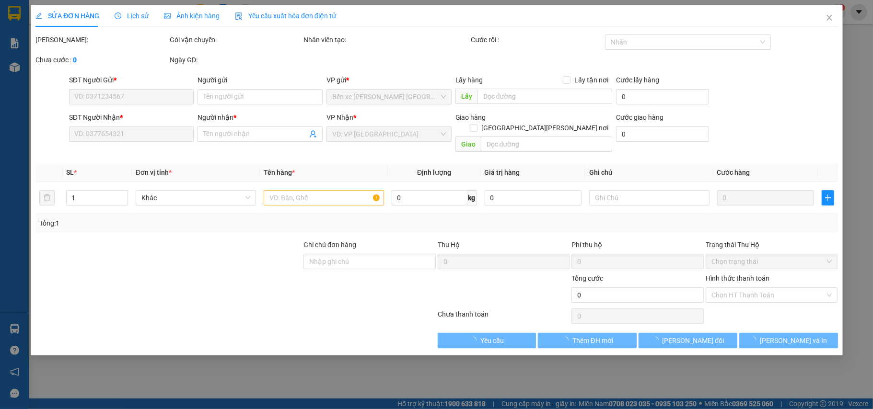
type input "0965626236"
type input "0888727373"
type input "TUAN"
type input "200.000"
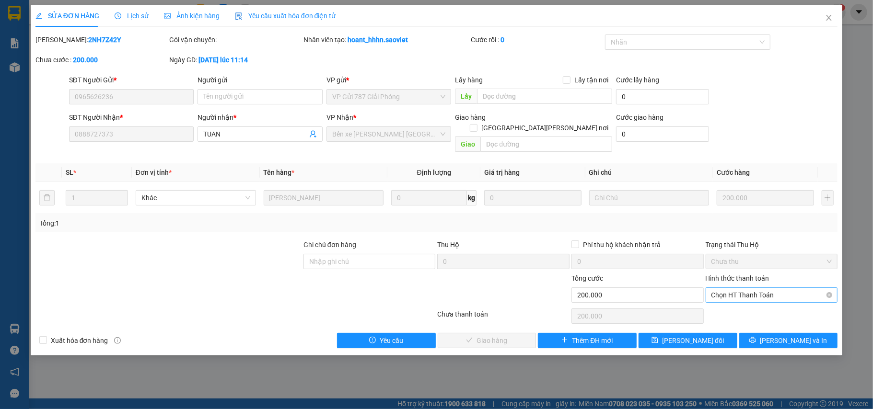
click at [763, 288] on span "Chọn HT Thanh Toán" at bounding box center [771, 295] width 121 height 14
click at [744, 318] on div "Chuyển khoản" at bounding box center [771, 320] width 121 height 11
type input "0"
click at [497, 335] on span "[PERSON_NAME] và [PERSON_NAME] hàng" at bounding box center [520, 340] width 129 height 11
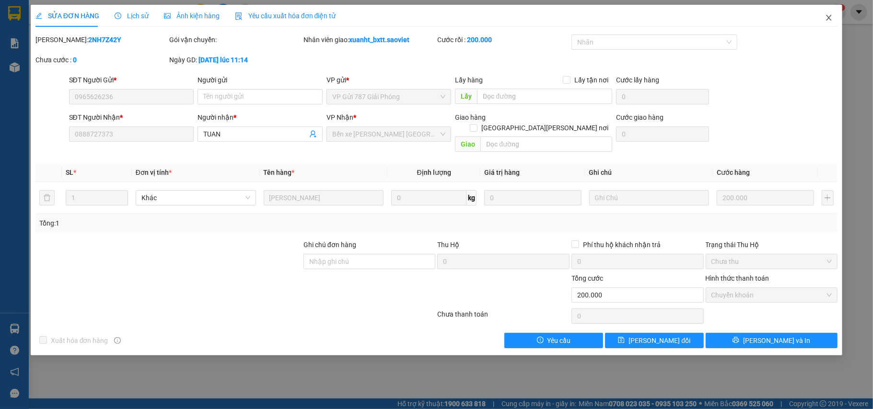
click at [826, 15] on icon "close" at bounding box center [829, 18] width 8 height 8
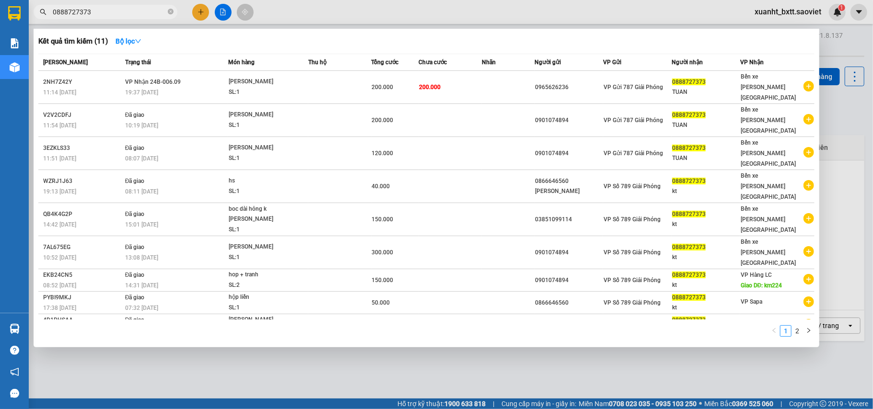
click at [127, 14] on input "0888727373" at bounding box center [109, 12] width 113 height 11
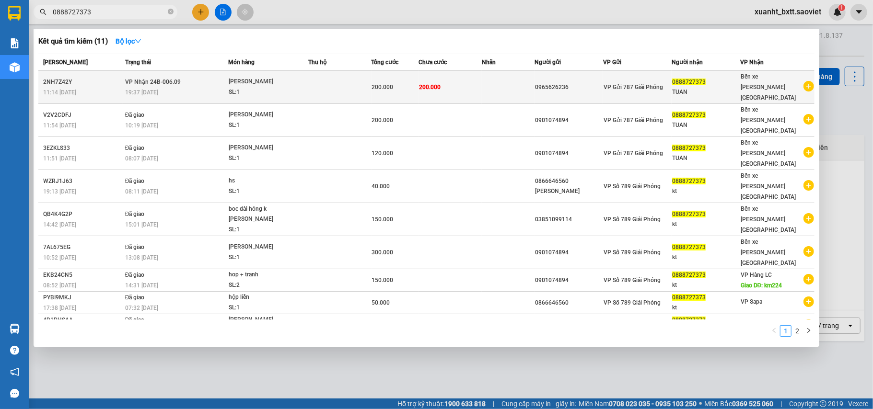
click at [507, 81] on td at bounding box center [508, 87] width 53 height 33
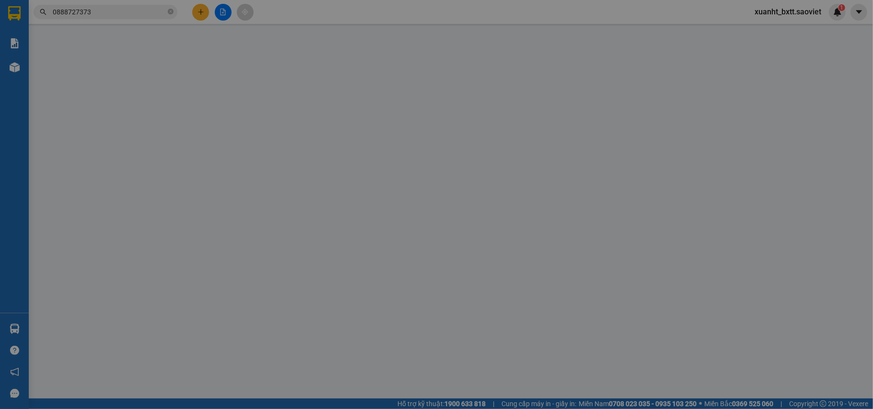
type input "0965626236"
type input "0888727373"
type input "TUAN"
type input "200.000"
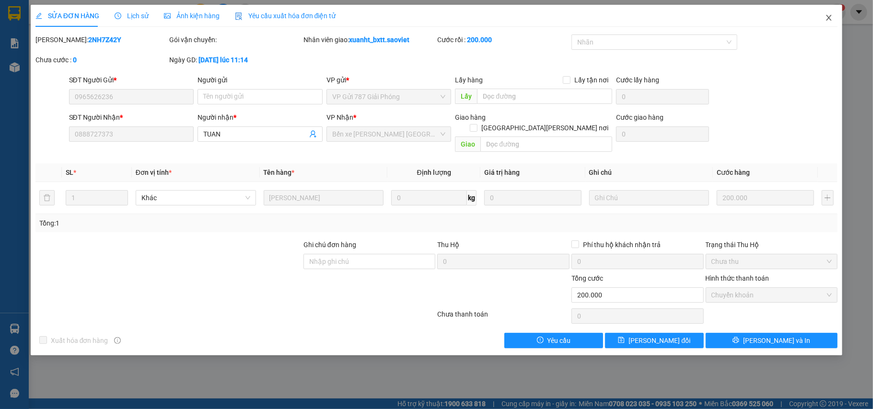
click at [831, 19] on icon "close" at bounding box center [829, 18] width 8 height 8
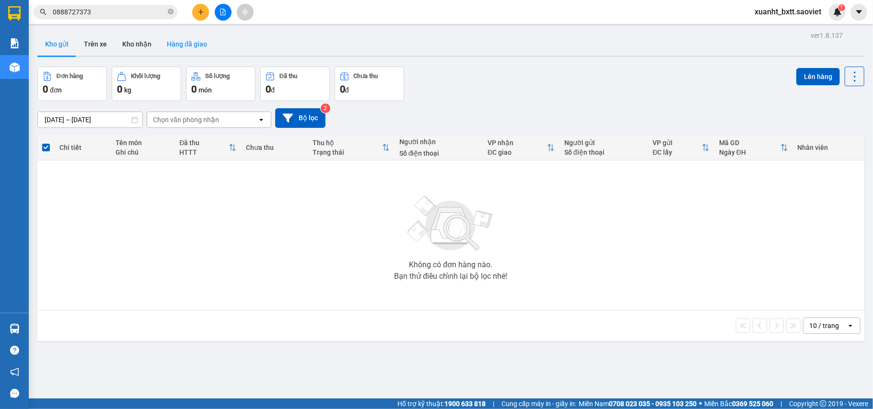
click at [196, 42] on button "Hàng đã giao" at bounding box center [187, 44] width 56 height 23
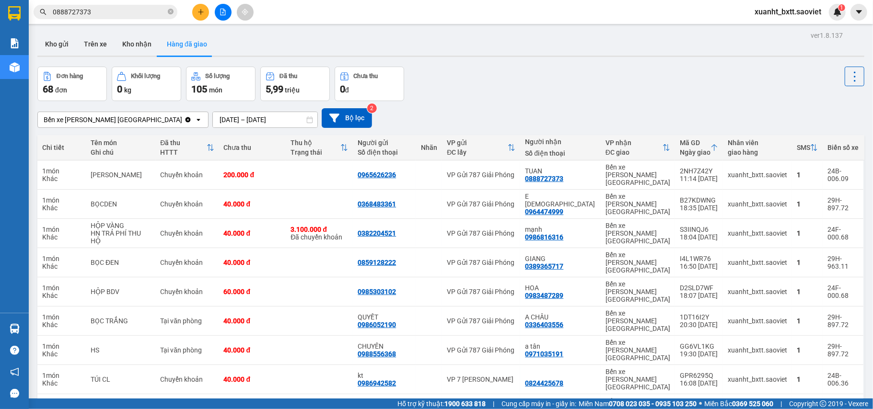
click at [129, 12] on input "0888727373" at bounding box center [109, 12] width 113 height 11
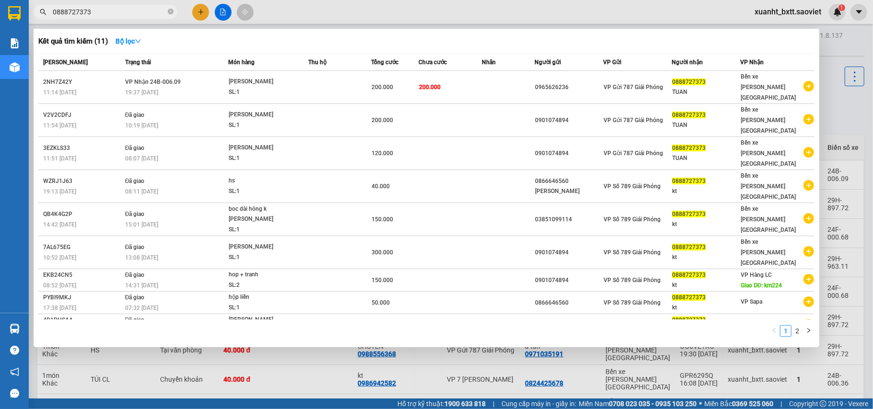
click at [129, 12] on input "0888727373" at bounding box center [109, 12] width 113 height 11
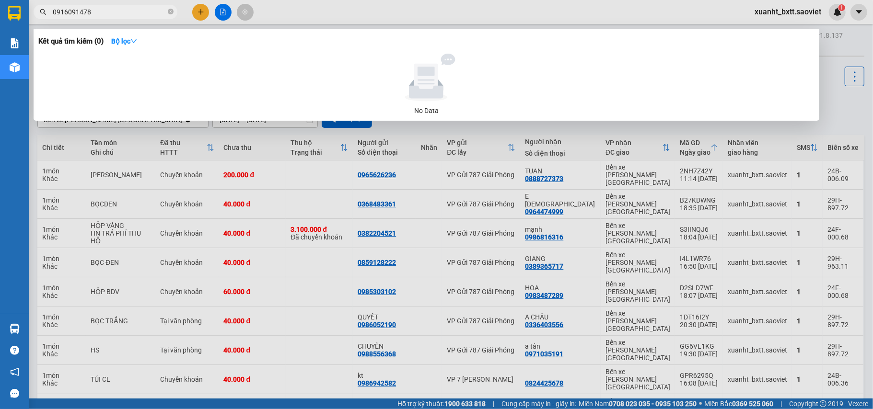
click at [74, 11] on input "0916091478" at bounding box center [109, 12] width 113 height 11
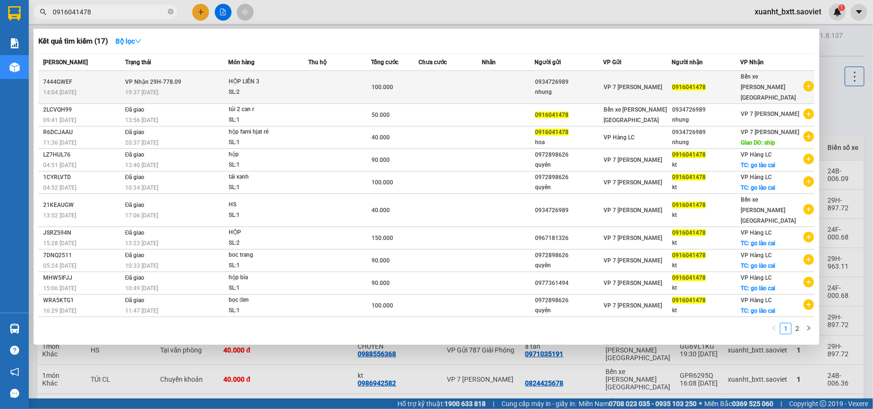
type input "0916041478"
click at [433, 77] on td at bounding box center [449, 87] width 63 height 33
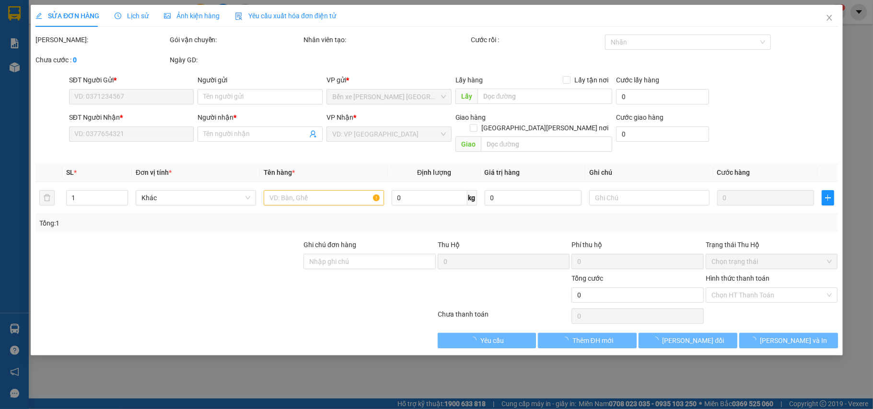
type input "0934726989"
type input "nhung"
type input "0916041478"
type input "100.000"
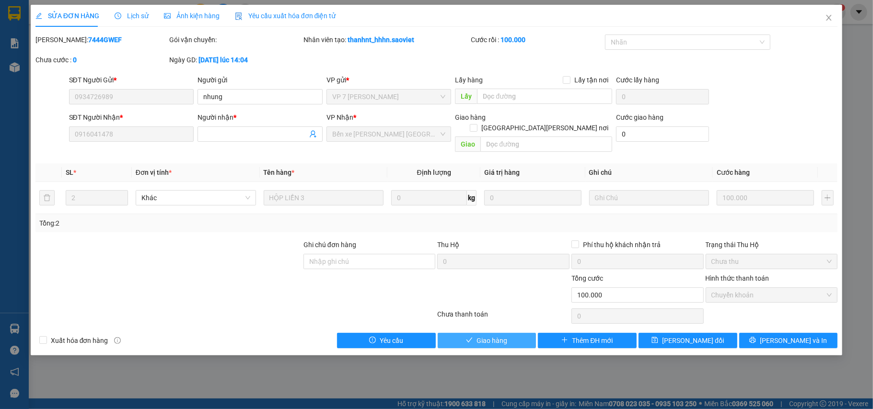
click at [501, 335] on span "Giao hàng" at bounding box center [491, 340] width 31 height 11
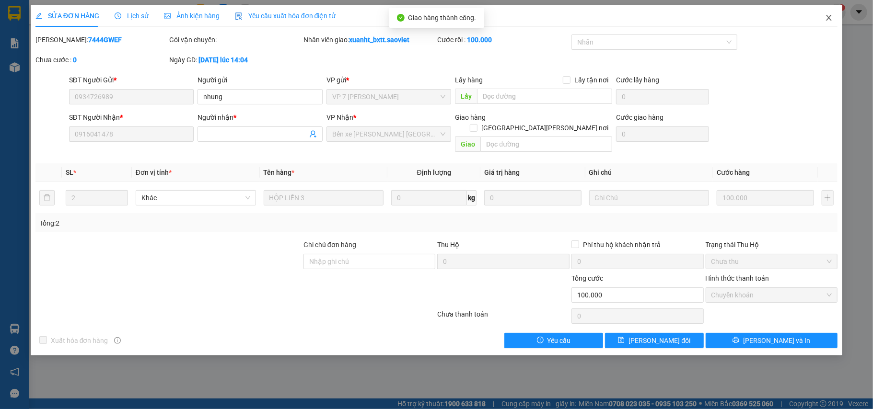
click at [821, 19] on span "Close" at bounding box center [828, 18] width 27 height 27
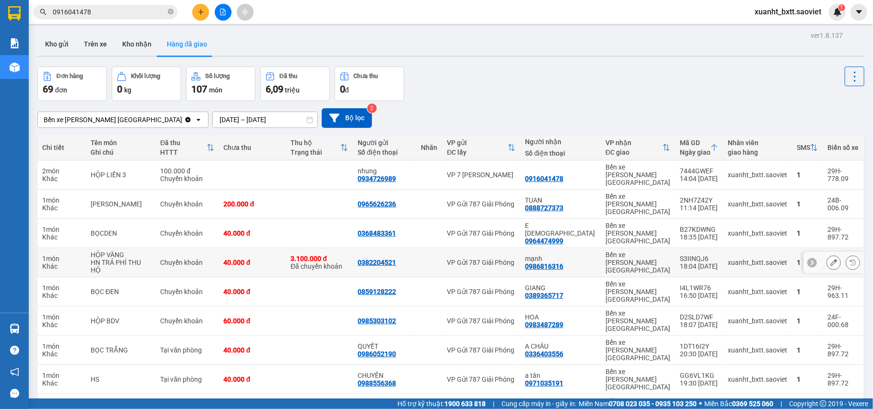
scroll to position [44, 0]
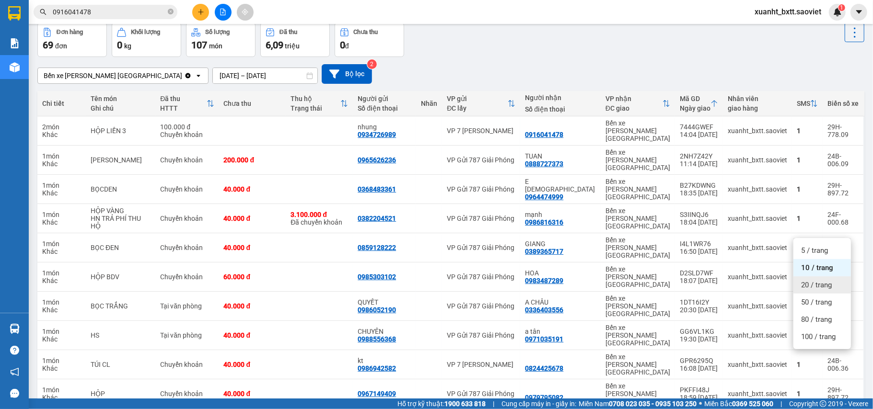
click at [817, 290] on div "20 / trang" at bounding box center [822, 285] width 58 height 17
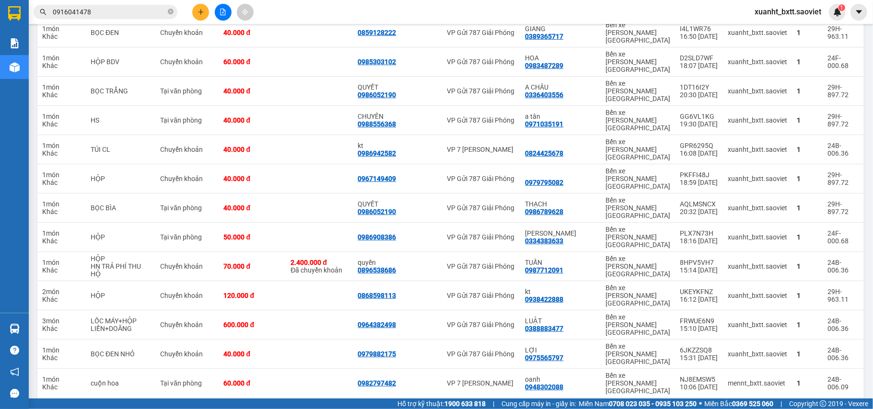
scroll to position [0, 0]
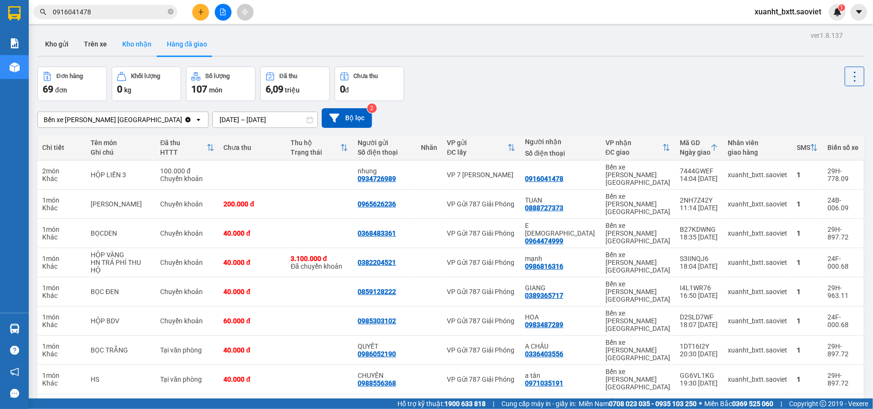
click at [150, 49] on button "Kho nhận" at bounding box center [137, 44] width 45 height 23
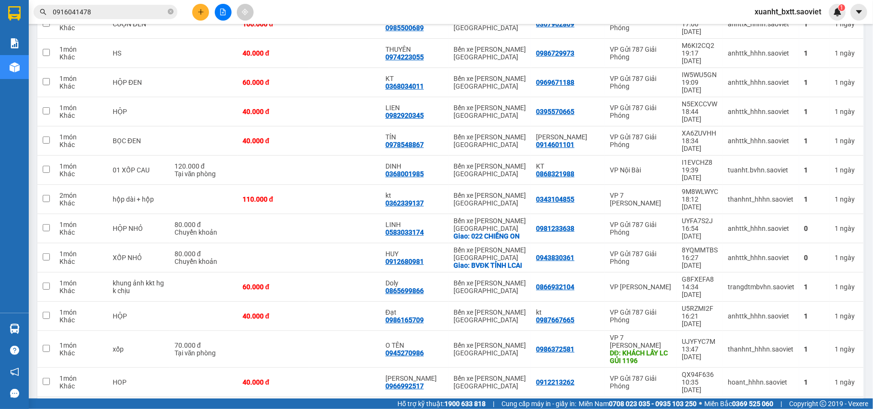
scroll to position [116, 0]
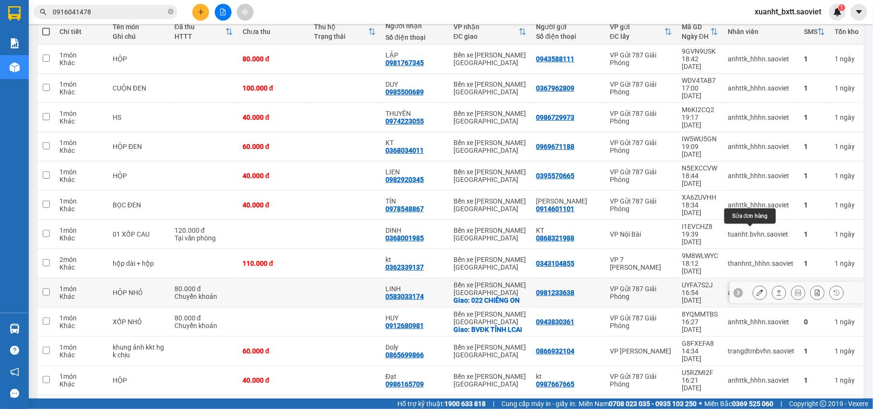
click at [756, 289] on icon at bounding box center [759, 292] width 7 height 7
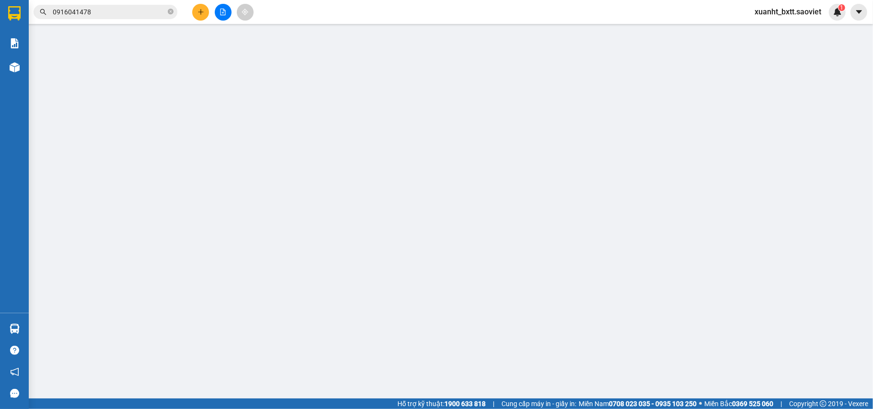
type input "0981233638"
type input "0583033174"
type input "LINH"
checkbox input "true"
type input "022 [PERSON_NAME] ON"
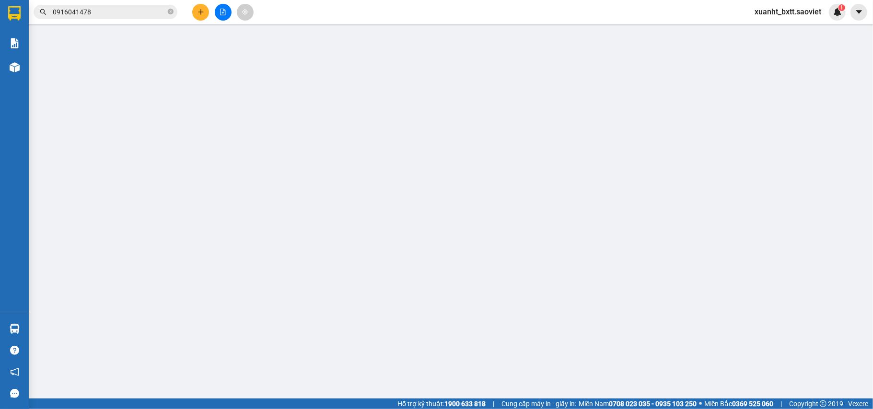
type input "80.000"
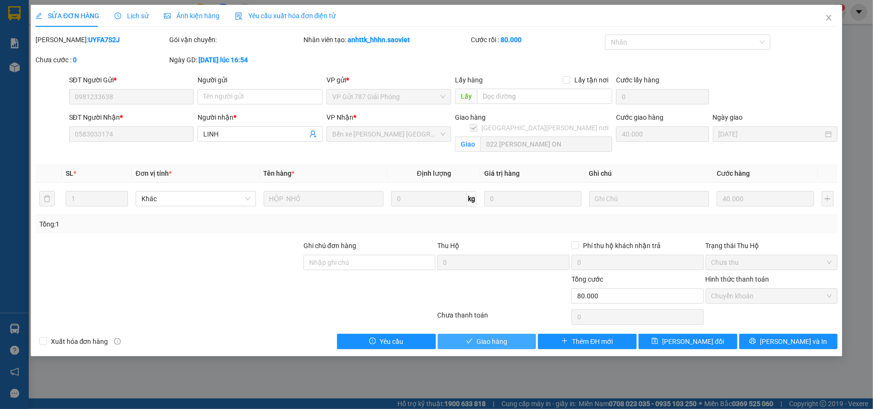
click at [493, 346] on span "Giao hàng" at bounding box center [491, 341] width 31 height 11
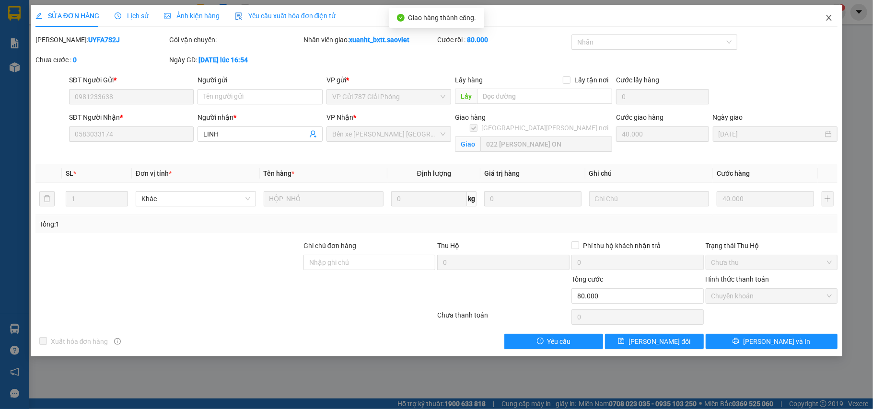
click at [833, 18] on icon "close" at bounding box center [829, 18] width 8 height 8
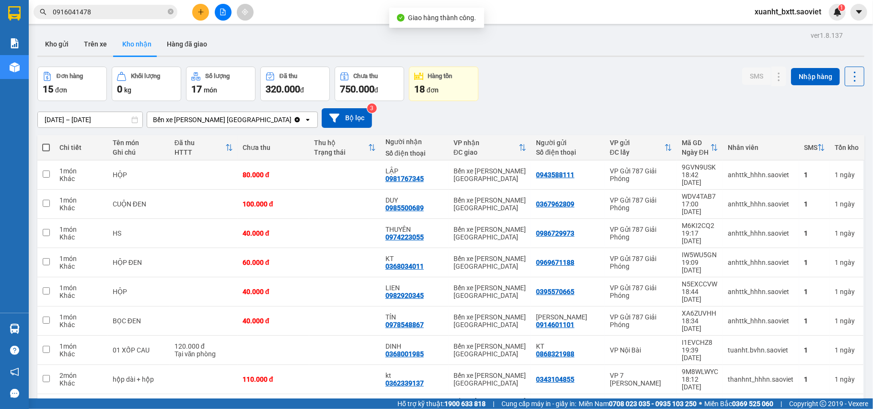
scroll to position [127, 0]
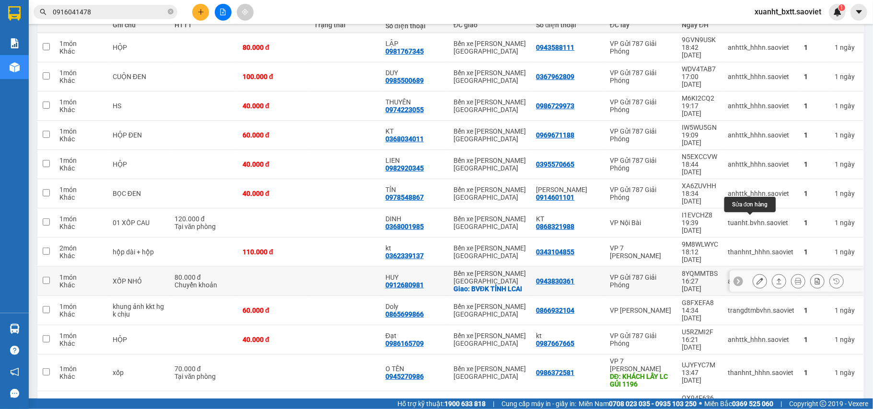
click at [755, 273] on button at bounding box center [759, 281] width 13 height 17
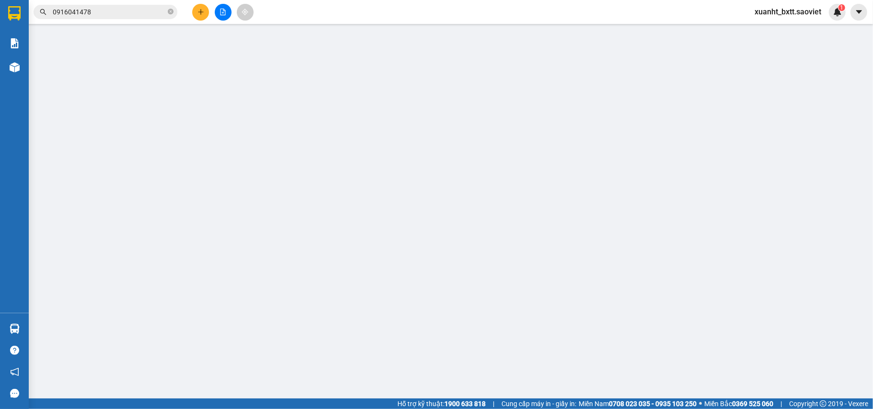
type input "0943830361"
type input "0912680981"
type input "HUY"
checkbox input "true"
type input "BVĐK TỈNH LCAI"
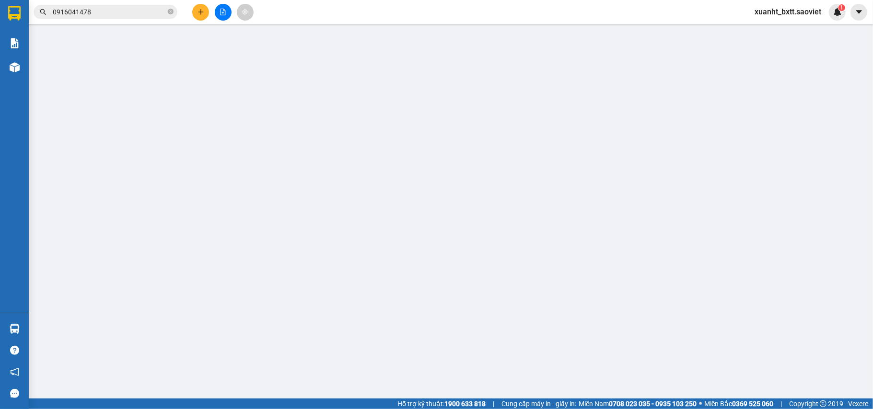
type input "80.000"
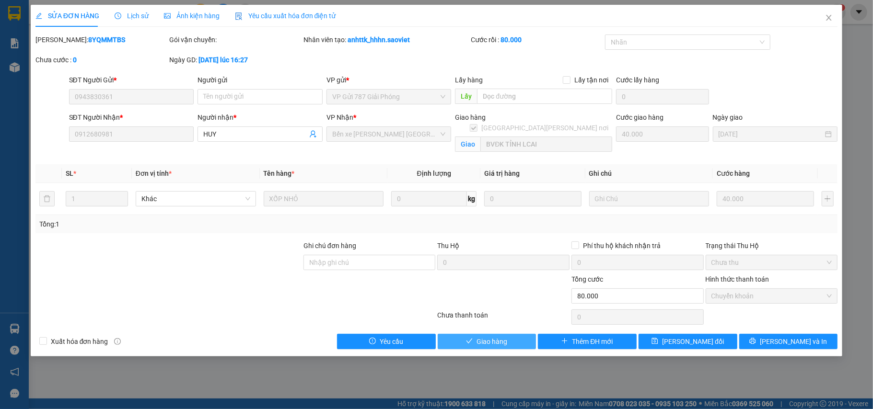
click at [505, 344] on span "Giao hàng" at bounding box center [491, 341] width 31 height 11
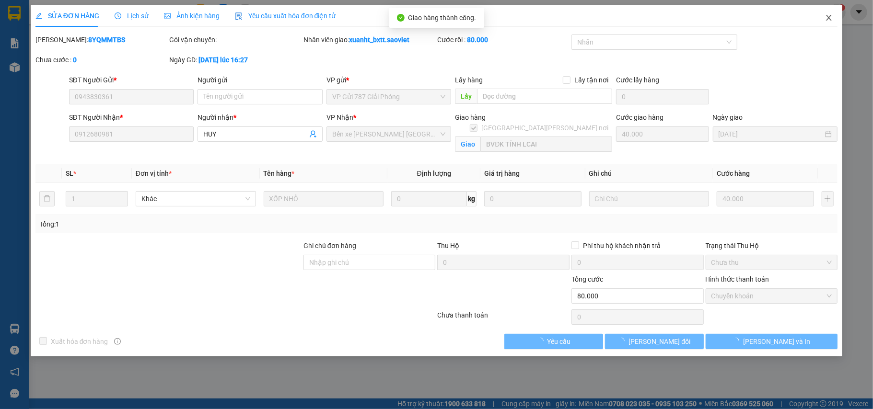
click at [831, 17] on icon "close" at bounding box center [829, 18] width 8 height 8
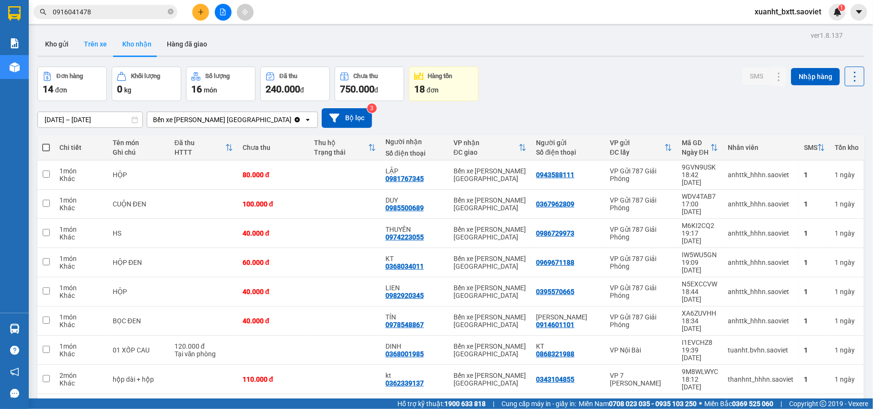
click at [94, 48] on button "Trên xe" at bounding box center [95, 44] width 38 height 23
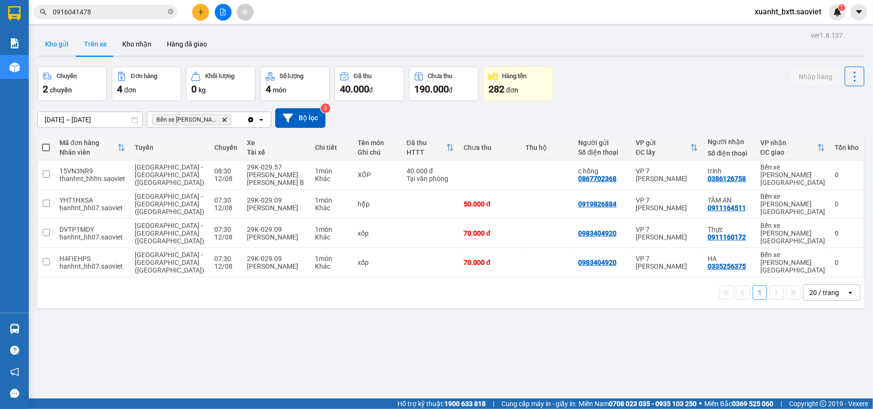
click at [56, 39] on button "Kho gửi" at bounding box center [56, 44] width 39 height 23
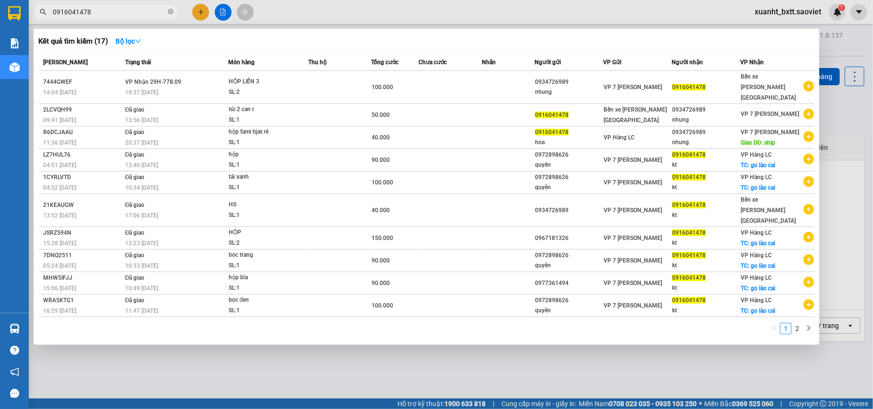
click at [100, 10] on input "0916041478" at bounding box center [109, 12] width 113 height 11
click at [110, 12] on input "0916041478" at bounding box center [109, 12] width 113 height 11
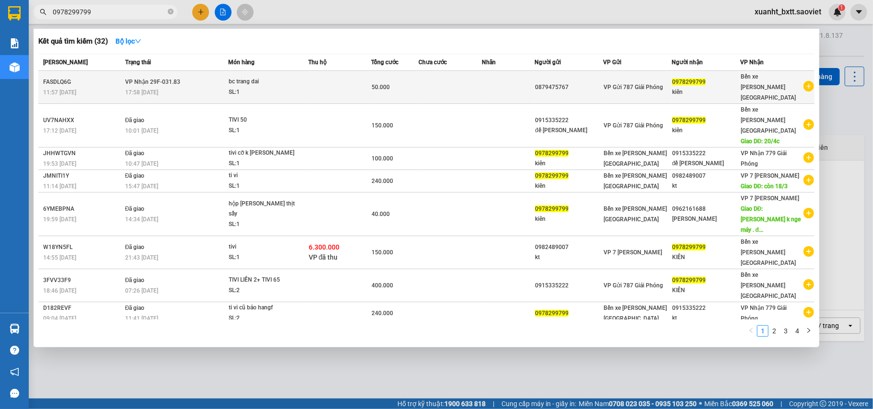
type input "0978299799"
click at [497, 78] on td at bounding box center [508, 87] width 53 height 33
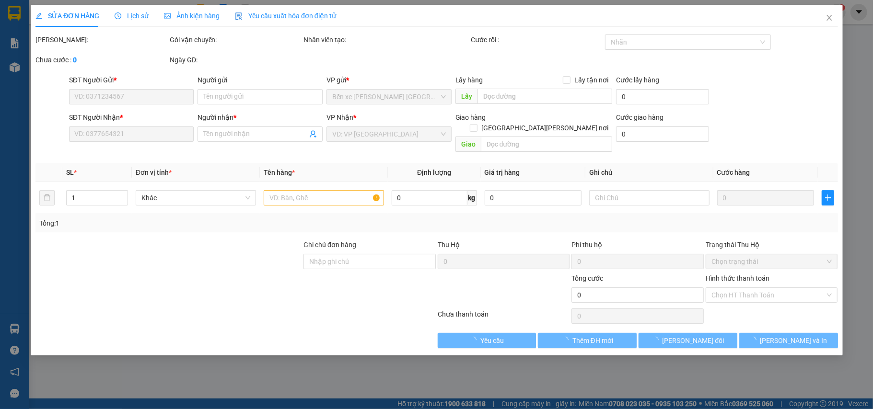
type input "0879475767"
type input "0978299799"
type input "kiên"
type input "50.000"
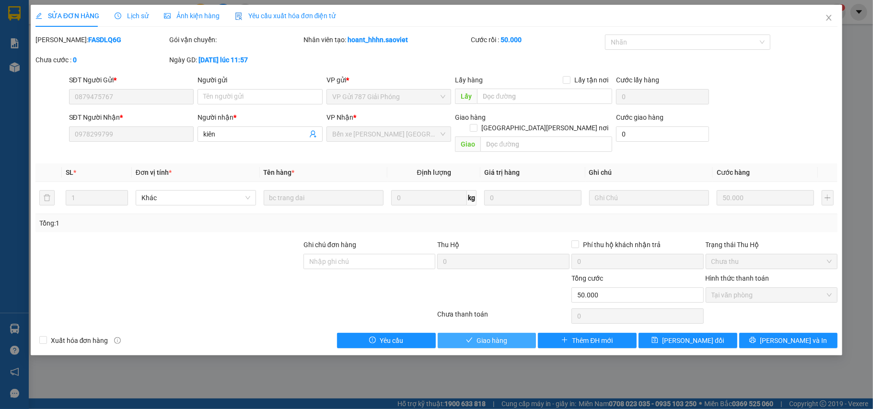
click at [490, 335] on span "Giao hàng" at bounding box center [491, 340] width 31 height 11
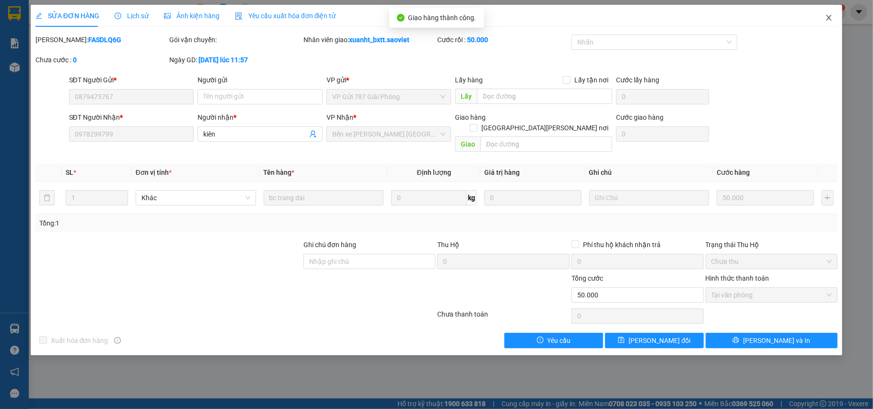
click at [833, 18] on span "Close" at bounding box center [828, 18] width 27 height 27
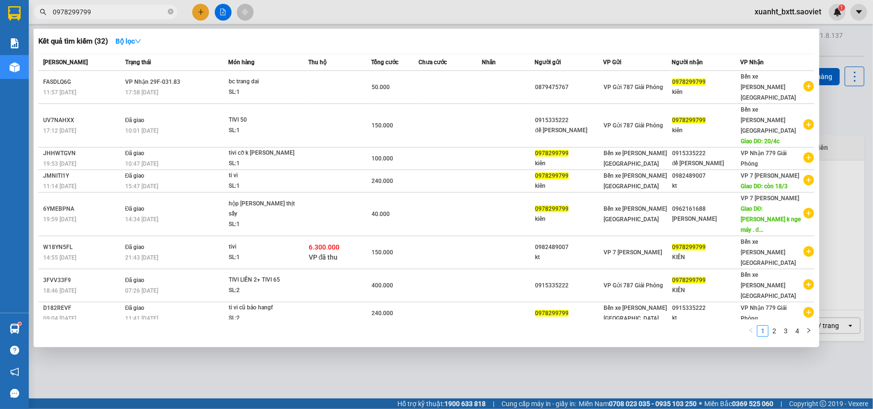
click at [136, 10] on input "0978299799" at bounding box center [109, 12] width 113 height 11
click at [136, 9] on input "0978299799" at bounding box center [109, 12] width 113 height 11
click at [737, 370] on div at bounding box center [436, 204] width 873 height 409
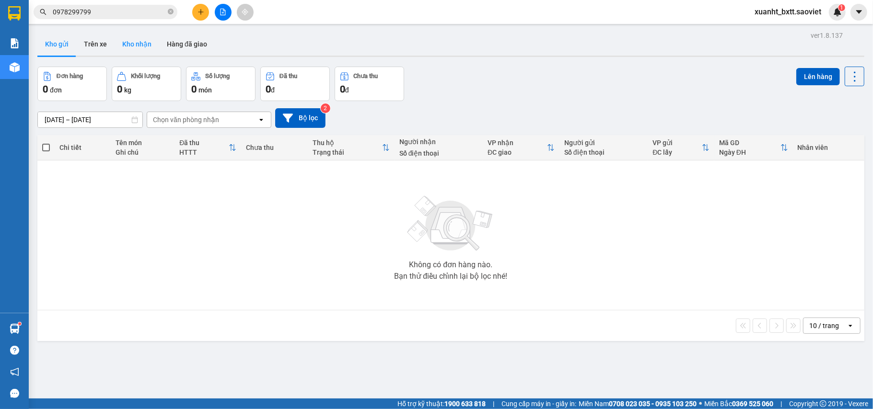
click at [140, 43] on button "Kho nhận" at bounding box center [137, 44] width 45 height 23
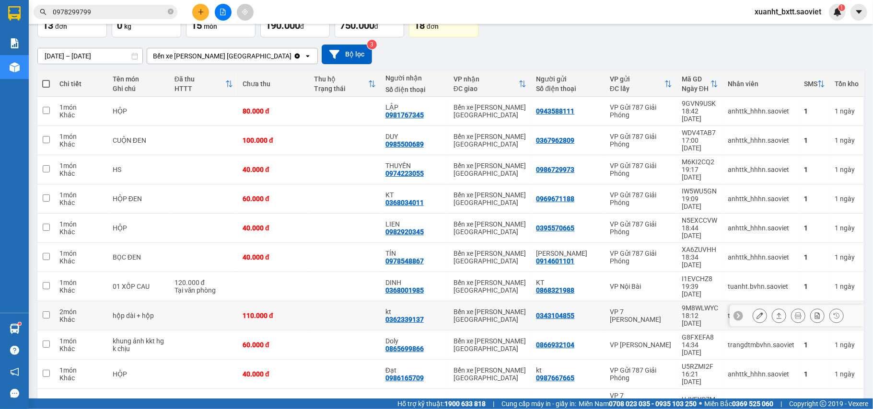
scroll to position [100, 0]
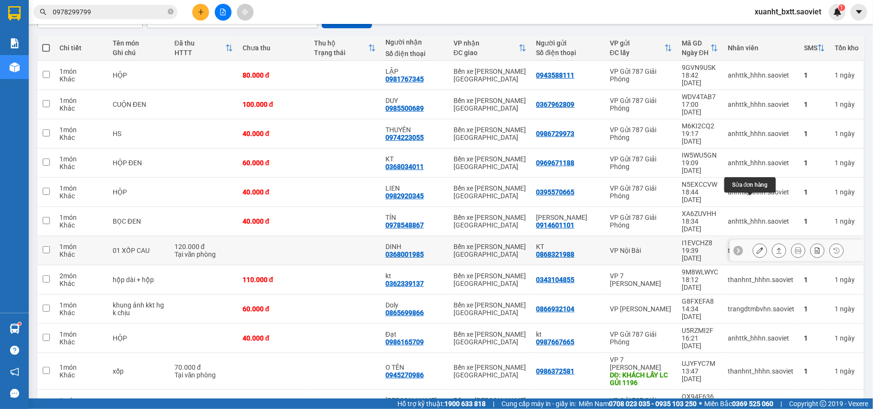
click at [755, 243] on button at bounding box center [759, 251] width 13 height 17
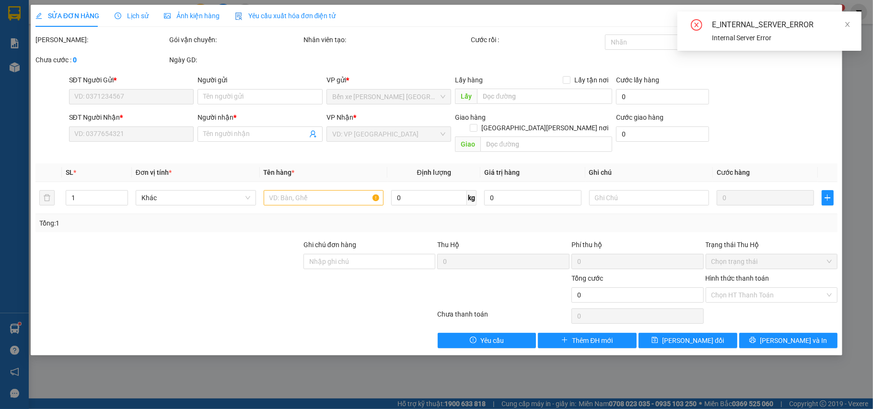
click at [773, 307] on div "Chọn HT Thanh Toán" at bounding box center [772, 316] width 134 height 19
click at [849, 24] on icon "close" at bounding box center [847, 24] width 7 height 7
click at [830, 16] on icon "close" at bounding box center [828, 18] width 5 height 6
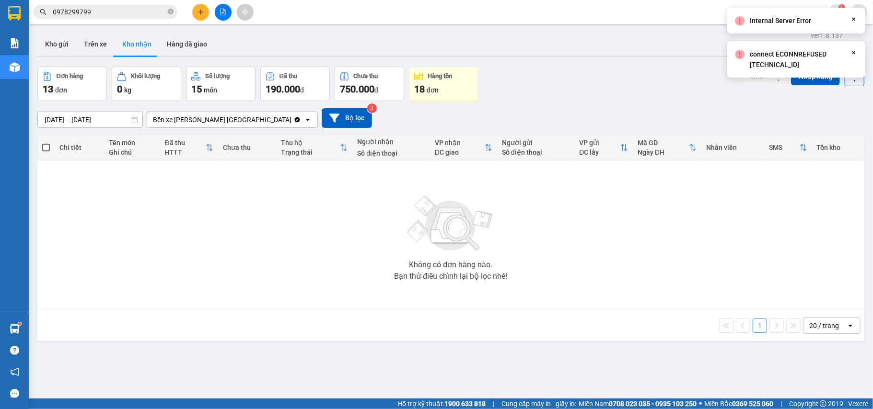
click at [137, 46] on button "Kho nhận" at bounding box center [137, 44] width 45 height 23
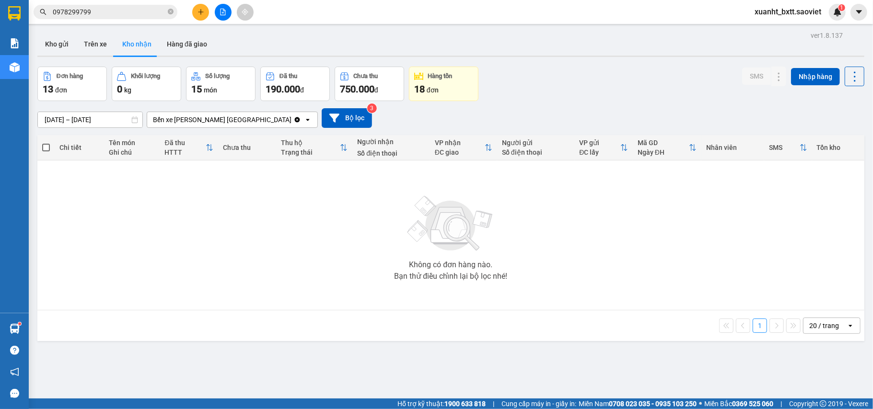
click at [209, 121] on div "Bến xe [PERSON_NAME] [GEOGRAPHIC_DATA]" at bounding box center [222, 120] width 139 height 10
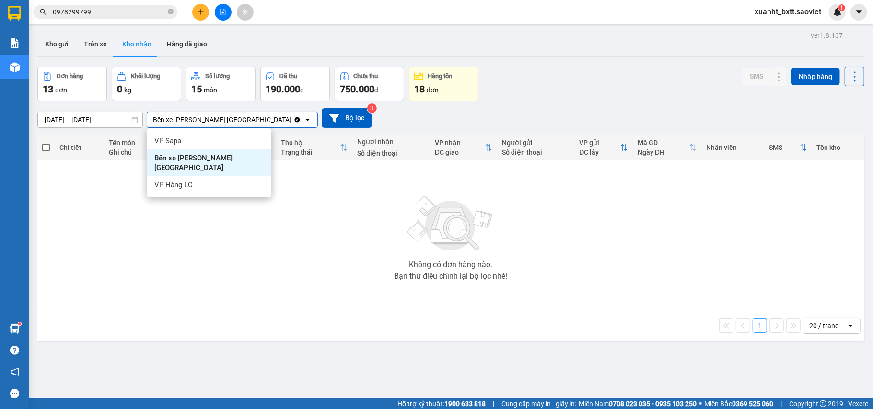
click at [225, 152] on div "Bến xe [PERSON_NAME] [GEOGRAPHIC_DATA]" at bounding box center [209, 163] width 125 height 27
click at [225, 152] on div "Chưa thu" at bounding box center [247, 147] width 48 height 19
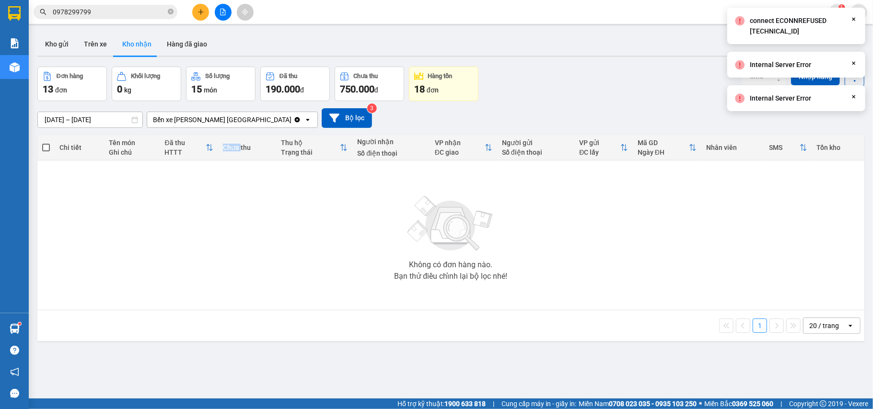
click at [106, 118] on input "[DATE] – [DATE]" at bounding box center [90, 119] width 104 height 15
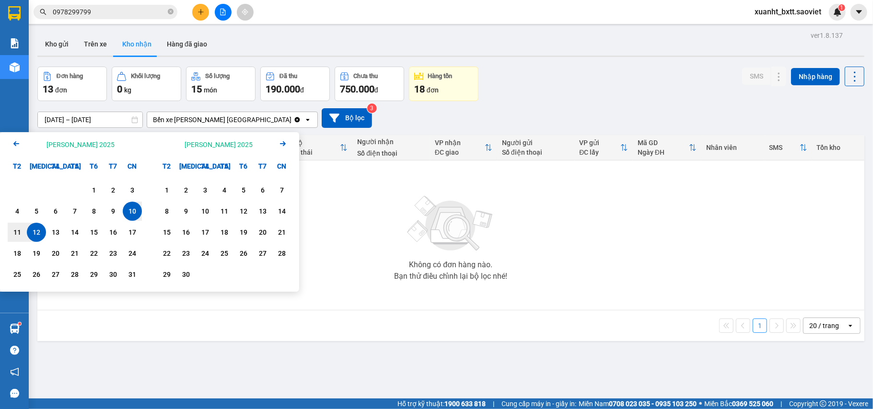
click at [131, 208] on div "10" at bounding box center [132, 212] width 13 height 12
click at [42, 232] on div "12" at bounding box center [36, 233] width 13 height 12
type input "[DATE] – [DATE]"
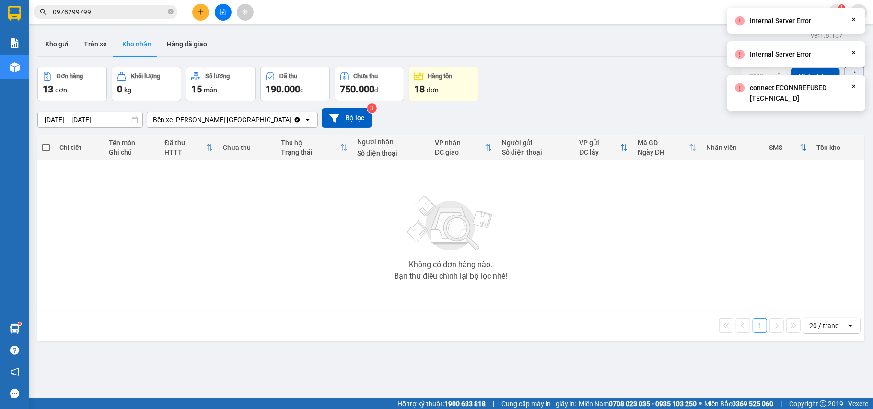
click at [855, 88] on icon "Close" at bounding box center [854, 86] width 8 height 8
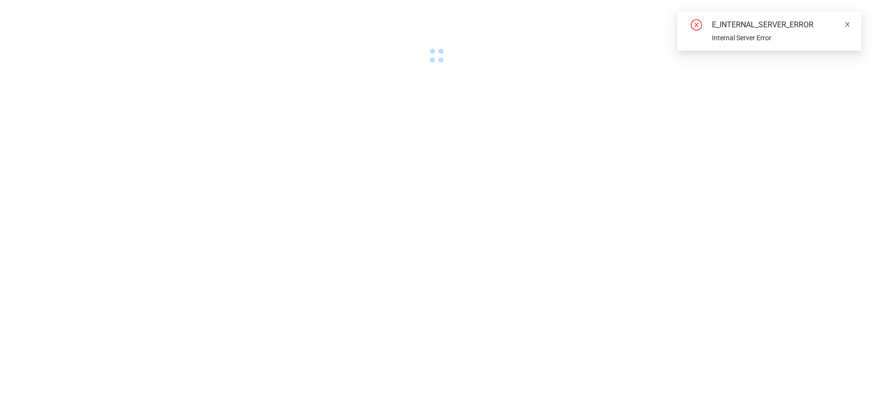
click at [846, 22] on icon "close" at bounding box center [847, 24] width 7 height 7
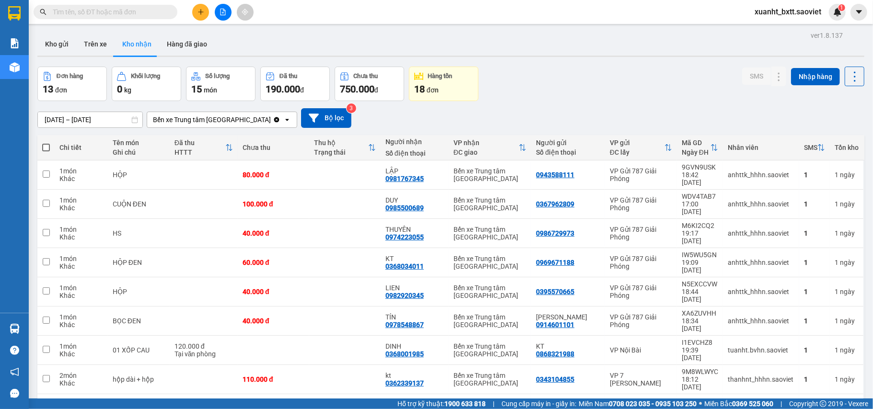
scroll to position [100, 0]
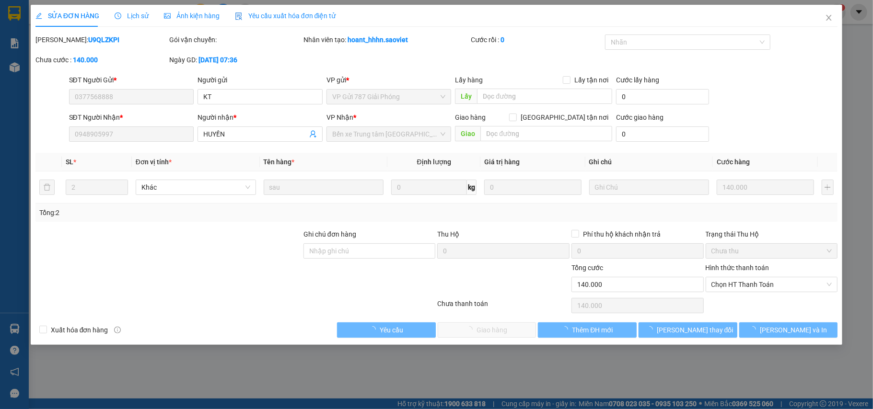
type input "0377568888"
type input "KT"
type input "0948905997"
type input "HUYỀN"
type input "140.000"
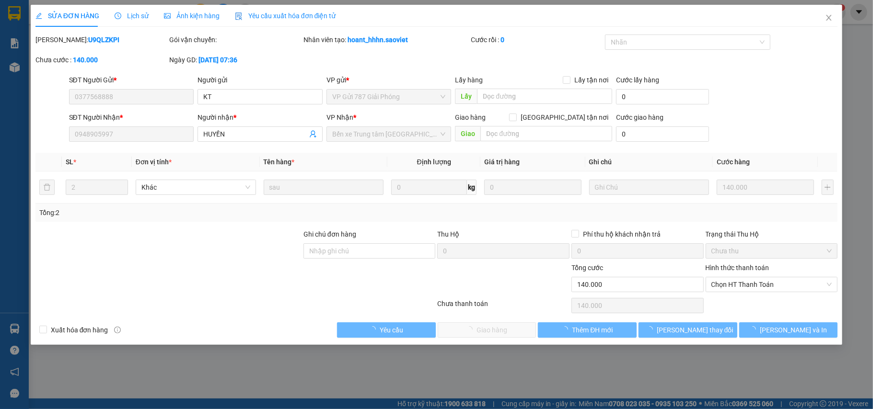
type input "140.000"
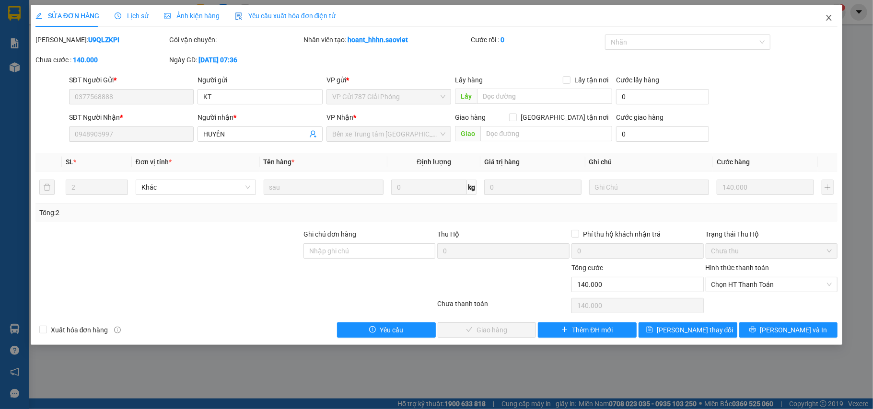
click at [831, 18] on icon "close" at bounding box center [829, 18] width 8 height 8
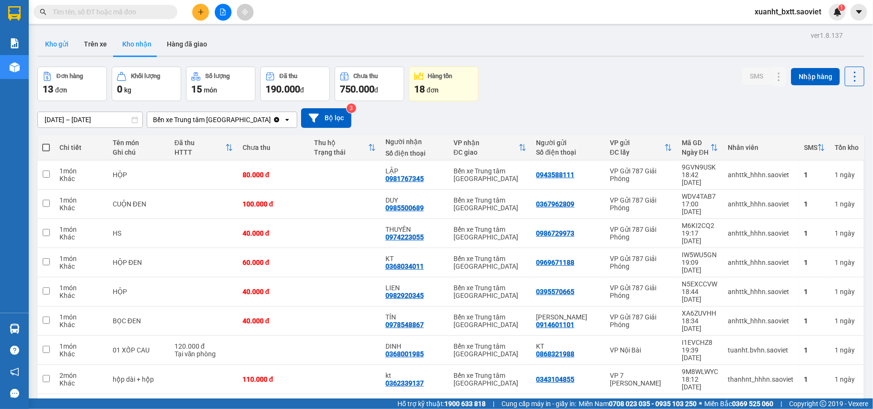
click at [65, 41] on button "Kho gửi" at bounding box center [56, 44] width 39 height 23
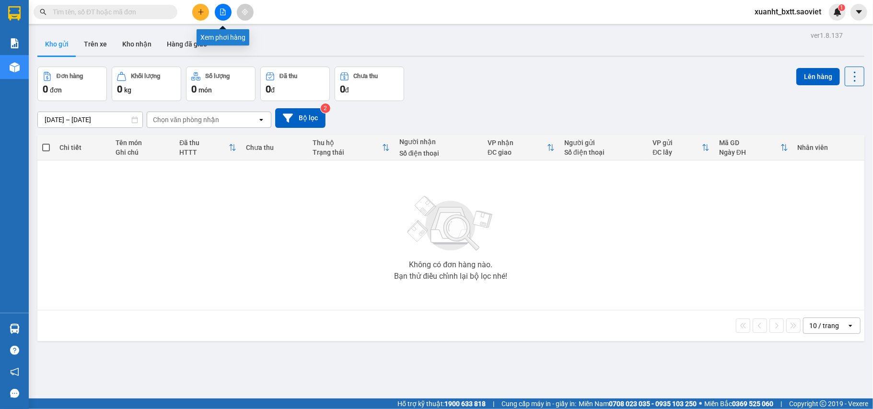
click at [224, 14] on icon "file-add" at bounding box center [223, 12] width 7 height 7
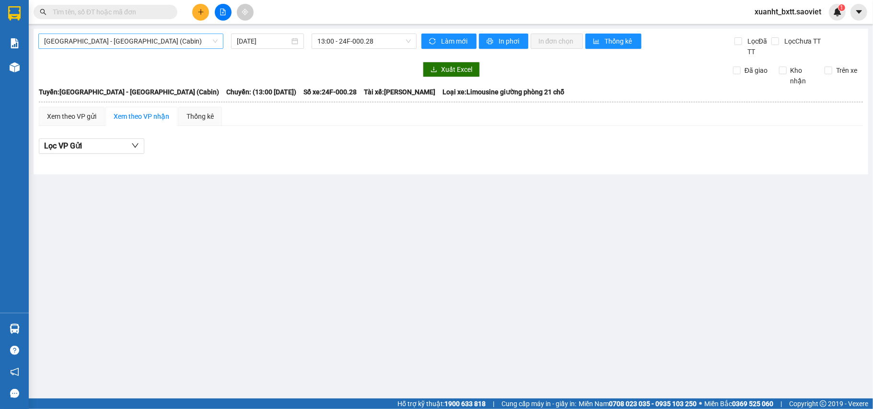
click at [167, 43] on span "[GEOGRAPHIC_DATA] - [GEOGRAPHIC_DATA] (Cabin)" at bounding box center [130, 41] width 173 height 14
click at [100, 45] on span "[GEOGRAPHIC_DATA] - [GEOGRAPHIC_DATA] (Cabin)" at bounding box center [130, 41] width 173 height 14
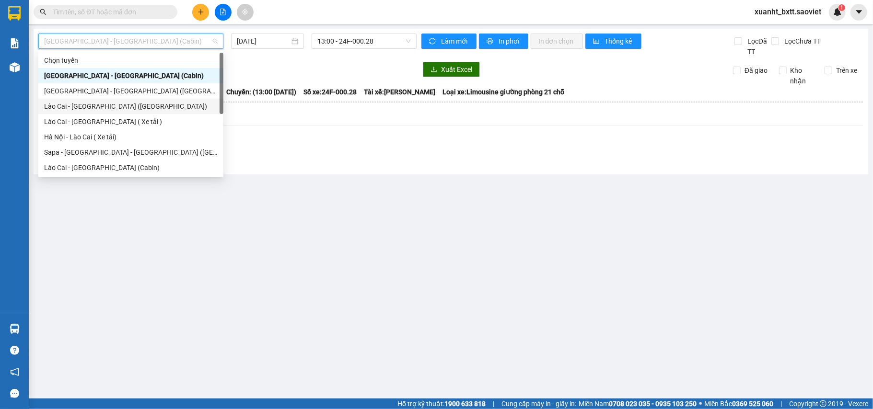
click at [117, 104] on div "Lào Cai - [GEOGRAPHIC_DATA] ([GEOGRAPHIC_DATA])" at bounding box center [130, 106] width 173 height 11
type input "[DATE]"
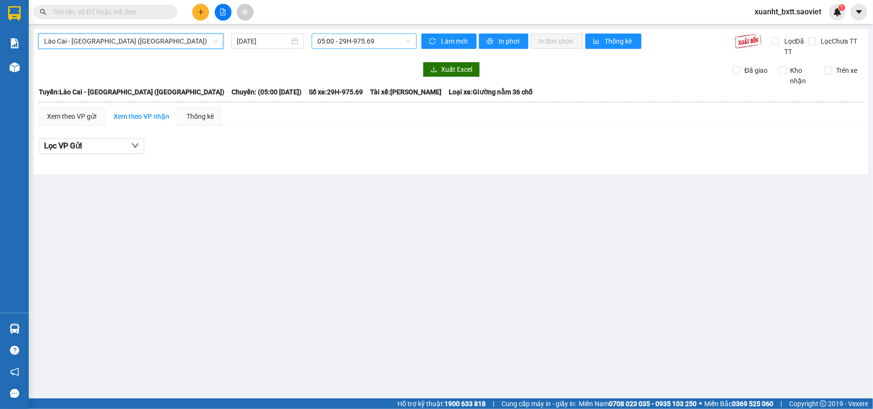
click at [336, 41] on span "05:00 - 29H-975.69" at bounding box center [363, 41] width 93 height 14
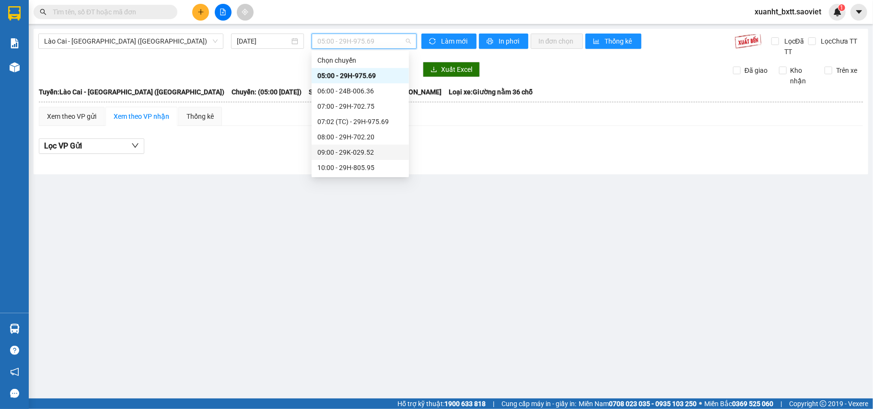
click at [380, 150] on div "09:00 - 29K-029.52" at bounding box center [360, 152] width 86 height 11
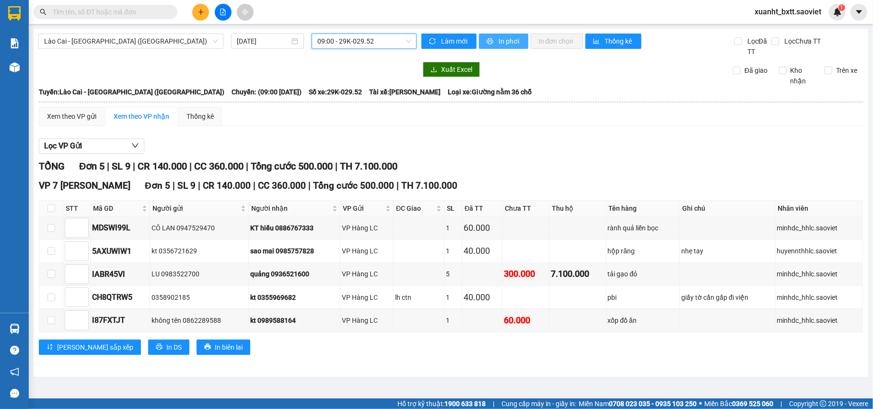
click at [505, 43] on span "In phơi" at bounding box center [509, 41] width 22 height 11
click at [204, 14] on button at bounding box center [200, 12] width 17 height 17
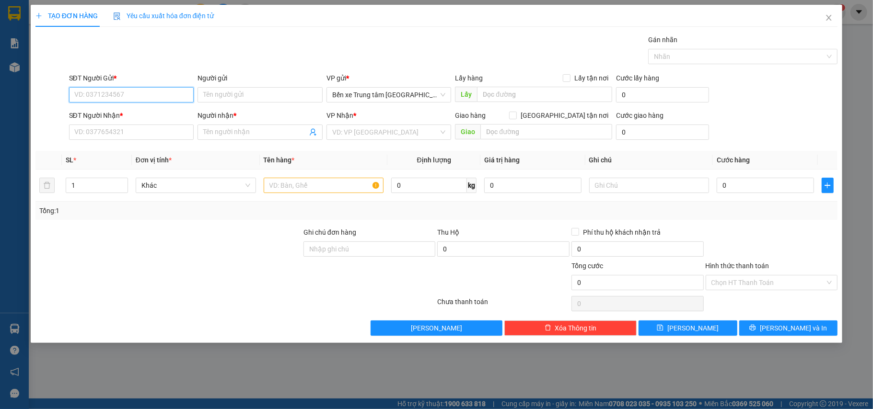
click at [125, 96] on input "SĐT Người Gửi *" at bounding box center [131, 94] width 125 height 15
type input "0968973575"
click at [125, 120] on div "0968973575 - kt" at bounding box center [131, 114] width 125 height 15
type input "kt"
type input "0917081856"
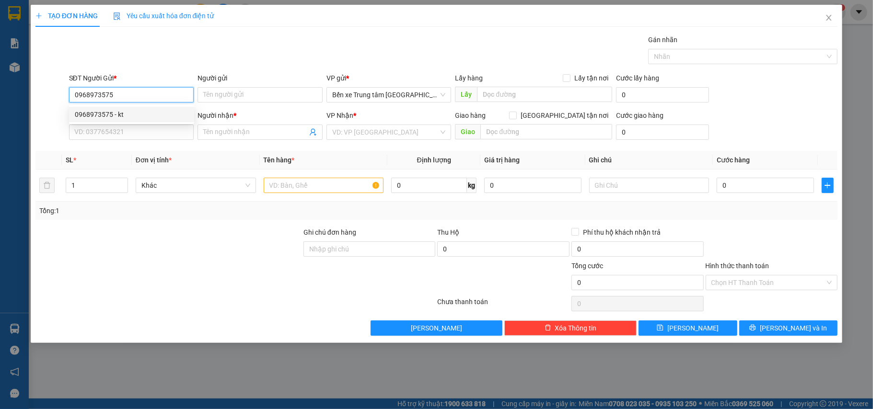
type input "KT"
type input "đã gọi 10/8"
type input "0968973575"
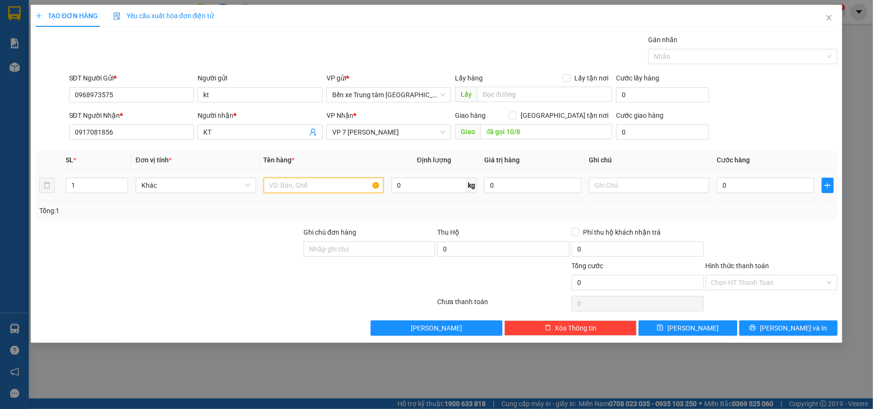
click at [318, 180] on input "text" at bounding box center [324, 185] width 120 height 15
click at [560, 129] on input "đã gọi 10/8" at bounding box center [546, 131] width 132 height 15
click at [310, 185] on input "text" at bounding box center [324, 185] width 120 height 15
type input "xốp mẫu"
type input "4"
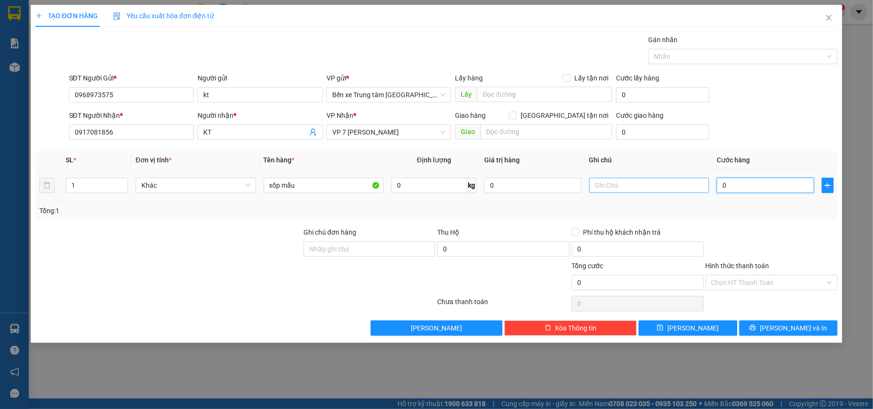
type input "4"
type input "40"
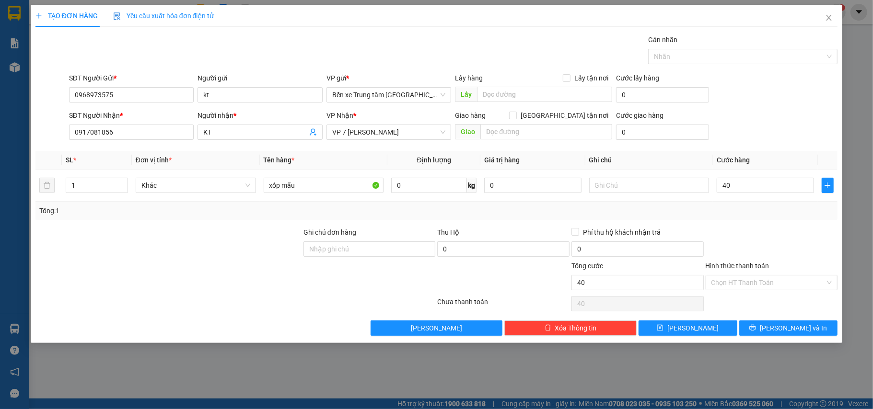
type input "40.000"
click at [754, 223] on div "Transit Pickup Surcharge Ids Transit Deliver Surcharge Ids Transit Deliver Surc…" at bounding box center [436, 185] width 802 height 301
click at [763, 283] on input "Hình thức thanh toán" at bounding box center [768, 283] width 114 height 14
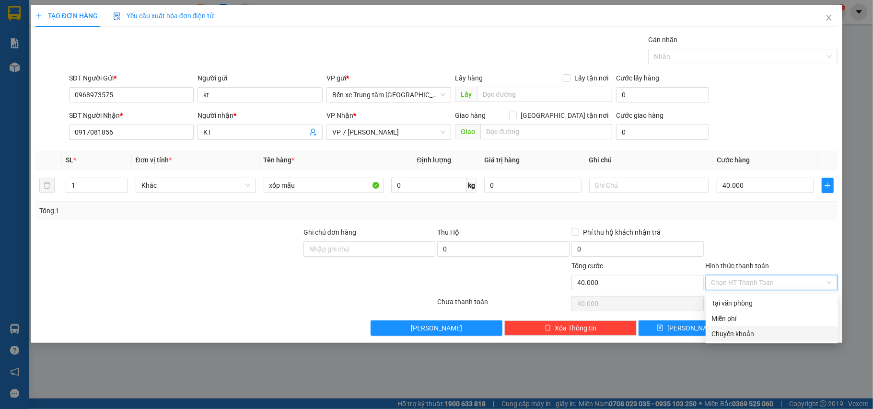
click at [758, 330] on div "Chuyển khoản" at bounding box center [771, 334] width 121 height 11
type input "0"
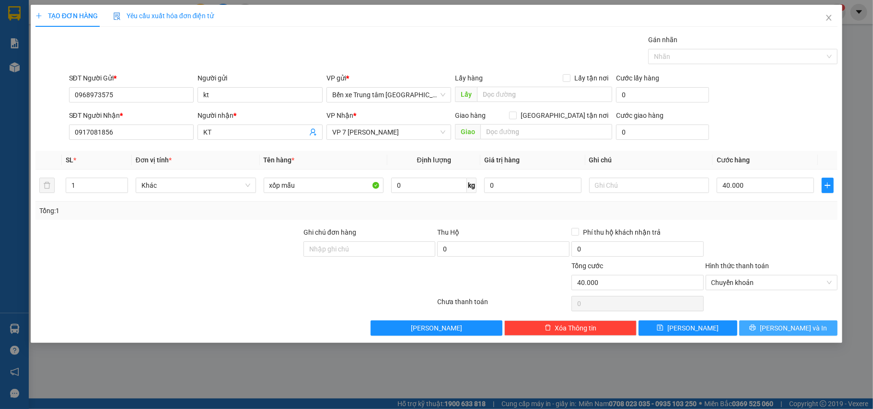
click at [792, 323] on button "[PERSON_NAME] và In" at bounding box center [788, 328] width 99 height 15
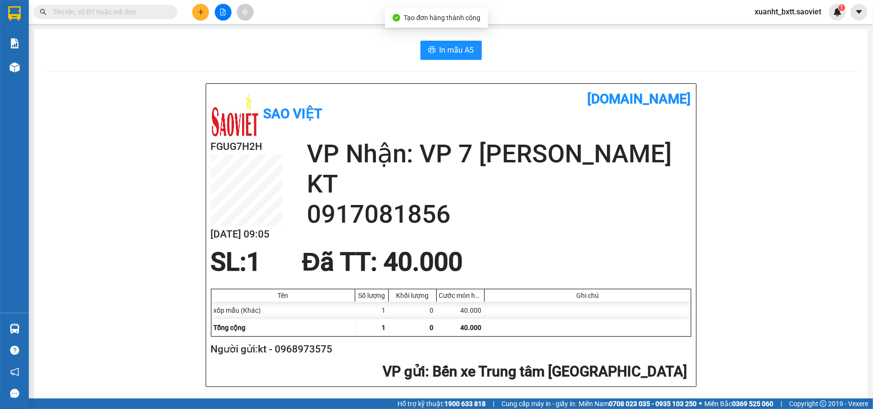
click at [468, 60] on div "In mẫu A5 Sao Việt [DOMAIN_NAME] FGUG7H2H [DATE] 09:05 VP Nhận: VP 7 [PERSON_NA…" at bounding box center [450, 407] width 833 height 757
click at [467, 58] on button "In mẫu A5" at bounding box center [450, 50] width 61 height 19
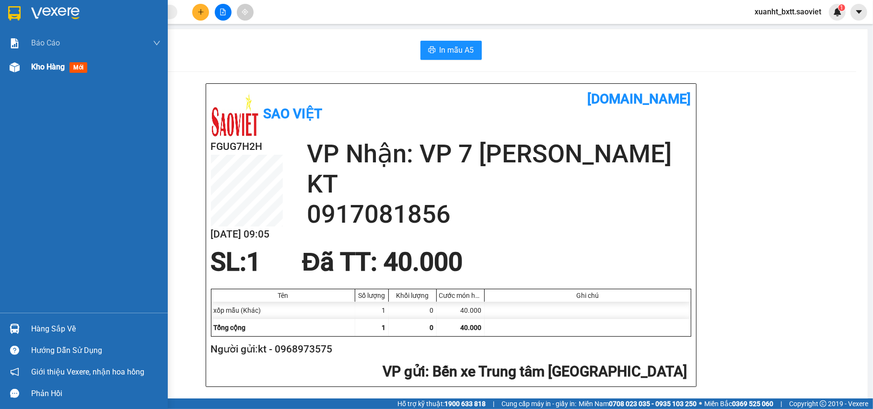
click at [11, 65] on img at bounding box center [15, 67] width 10 height 10
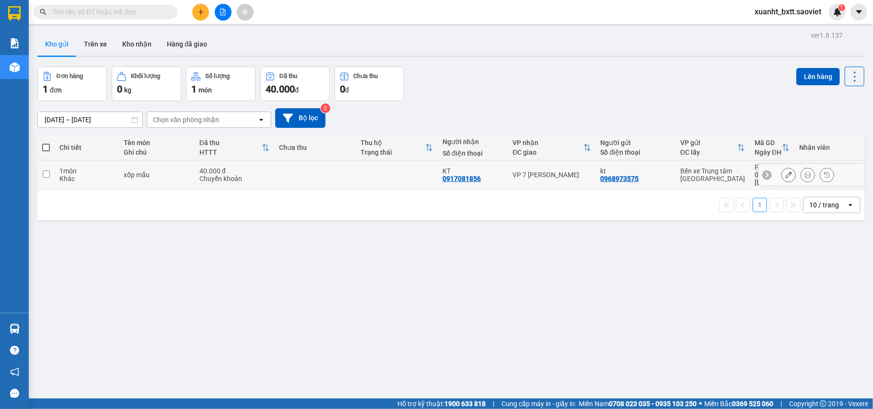
click at [293, 174] on td at bounding box center [315, 175] width 82 height 29
checkbox input "true"
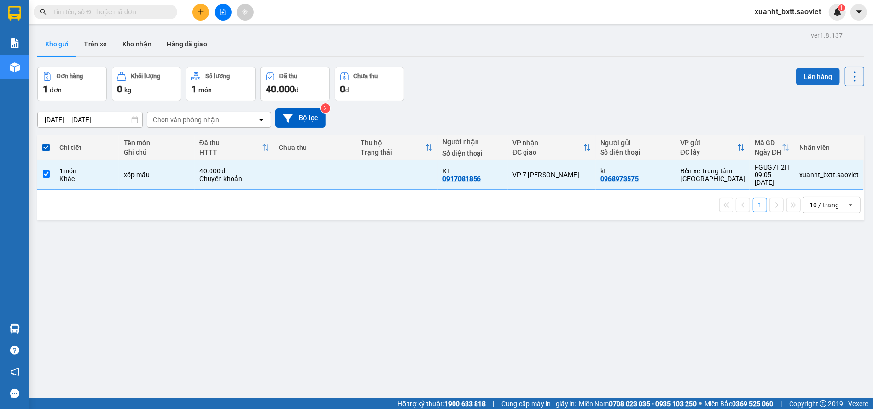
click at [796, 73] on button "Lên hàng" at bounding box center [818, 76] width 44 height 17
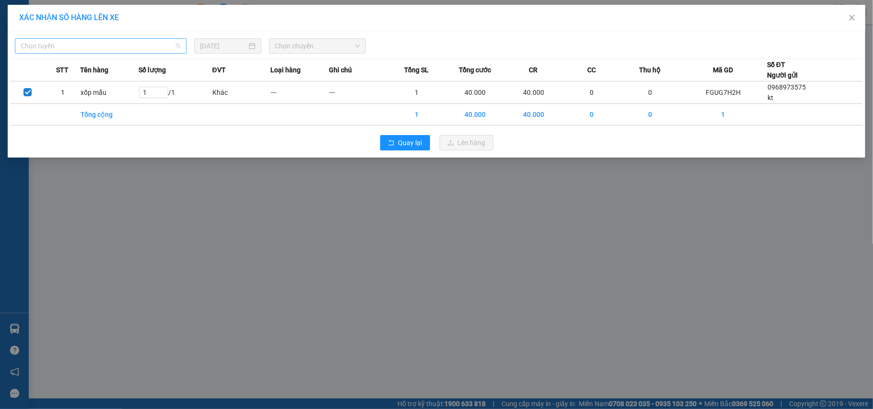
click at [140, 48] on span "Chọn tuyến" at bounding box center [101, 46] width 160 height 14
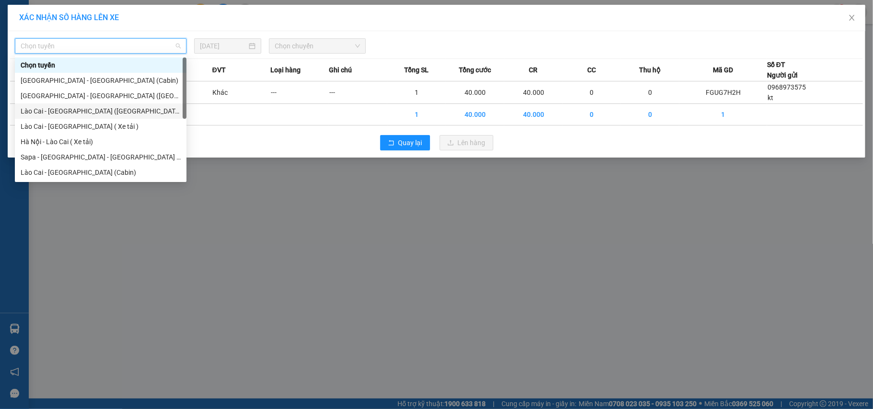
click at [104, 104] on div "Lào Cai - [GEOGRAPHIC_DATA] ([GEOGRAPHIC_DATA])" at bounding box center [101, 111] width 172 height 15
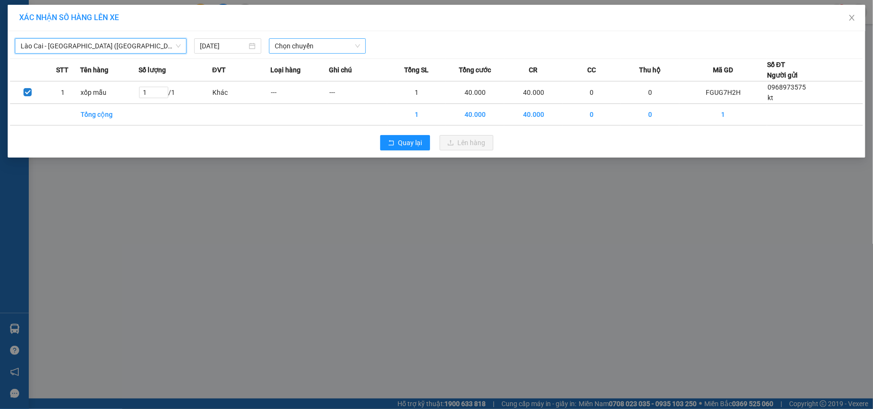
click at [308, 50] on span "Chọn chuyến" at bounding box center [317, 46] width 85 height 14
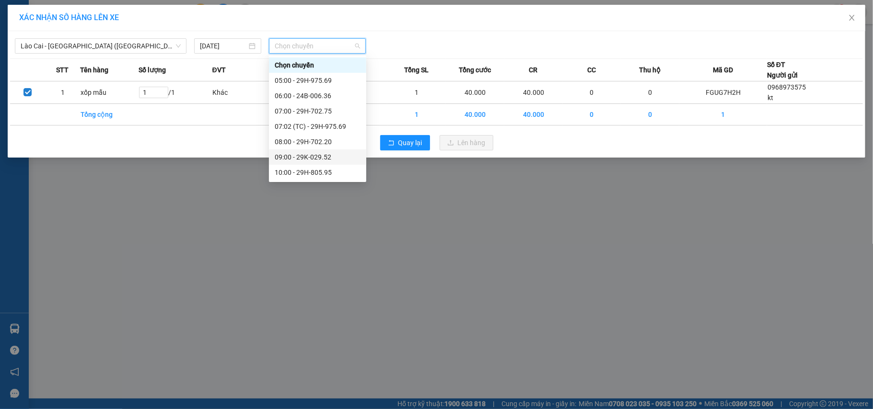
click at [331, 156] on div "09:00 - 29K-029.52" at bounding box center [318, 157] width 86 height 11
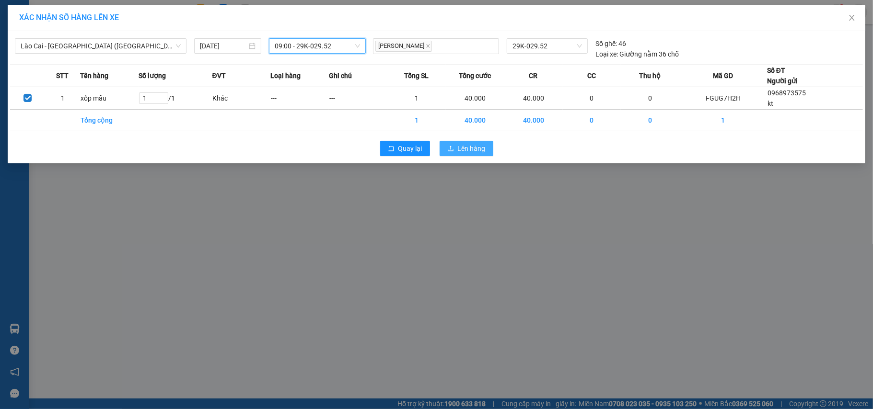
click at [461, 150] on span "Lên hàng" at bounding box center [472, 148] width 28 height 11
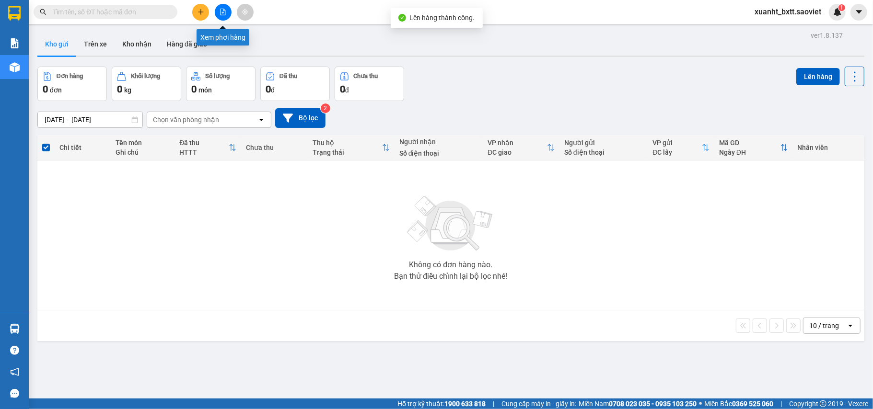
click at [223, 12] on icon "file-add" at bounding box center [222, 12] width 5 height 7
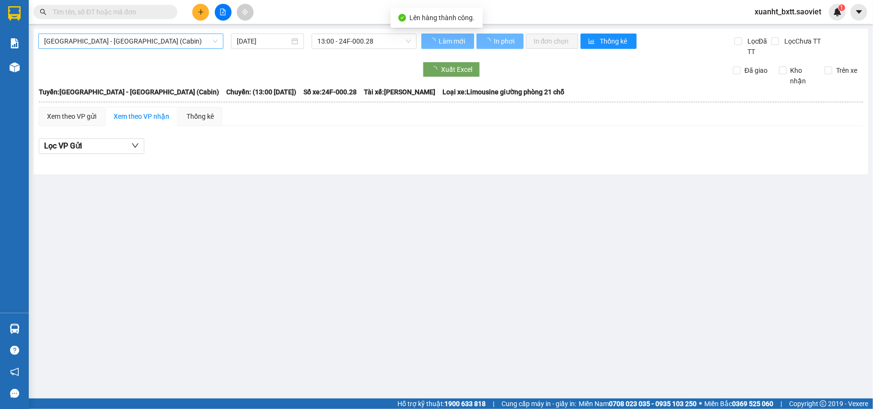
click at [144, 46] on span "[GEOGRAPHIC_DATA] - [GEOGRAPHIC_DATA] (Cabin)" at bounding box center [130, 41] width 173 height 14
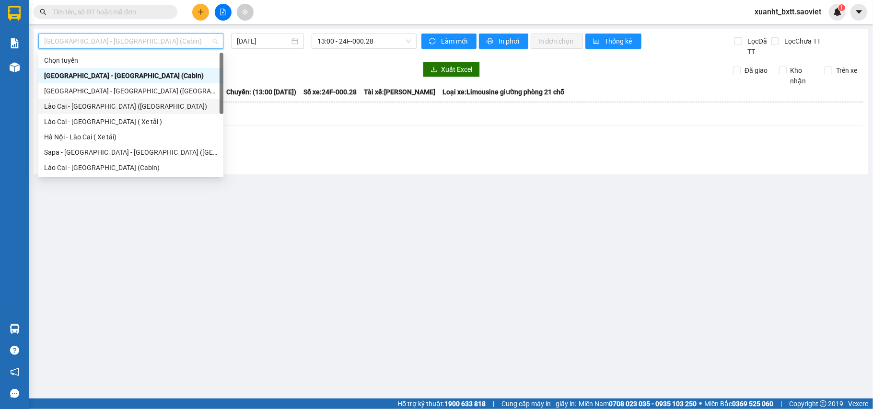
click at [123, 104] on div "Lào Cai - [GEOGRAPHIC_DATA] ([GEOGRAPHIC_DATA])" at bounding box center [130, 106] width 173 height 11
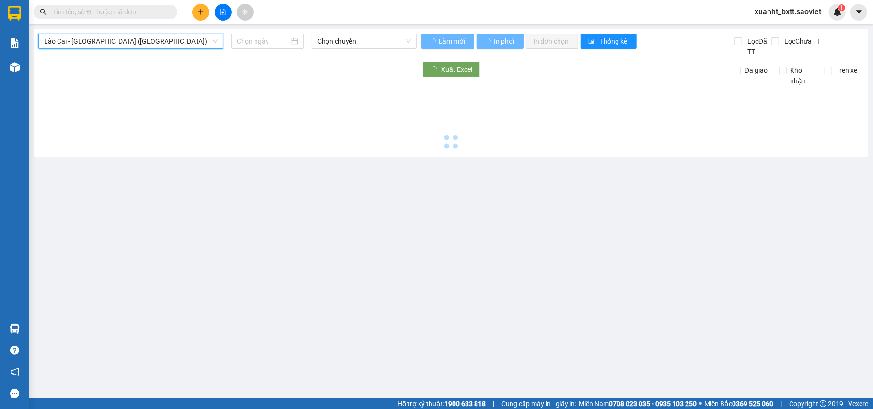
type input "[DATE]"
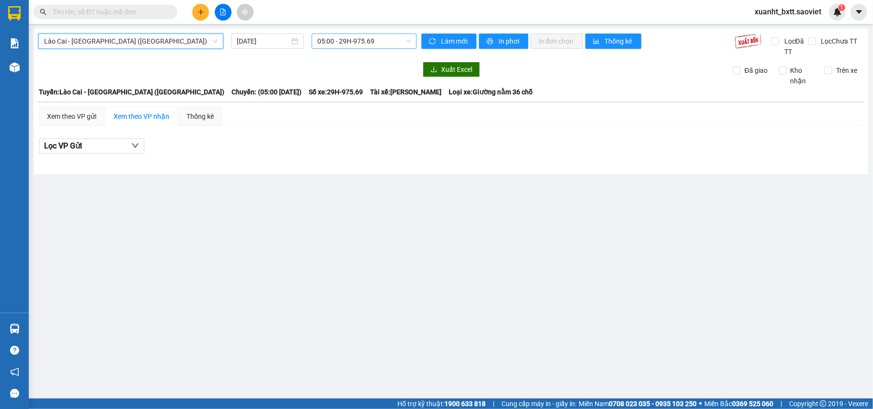
click at [330, 46] on span "05:00 - 29H-975.69" at bounding box center [363, 41] width 93 height 14
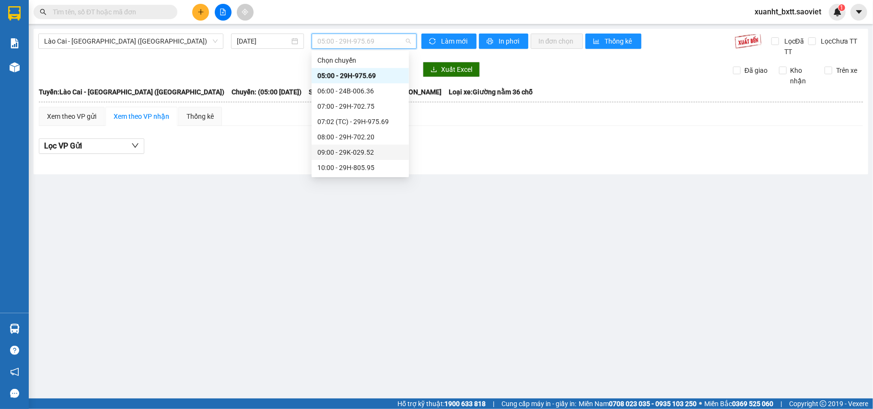
click at [370, 150] on div "09:00 - 29K-029.52" at bounding box center [360, 152] width 86 height 11
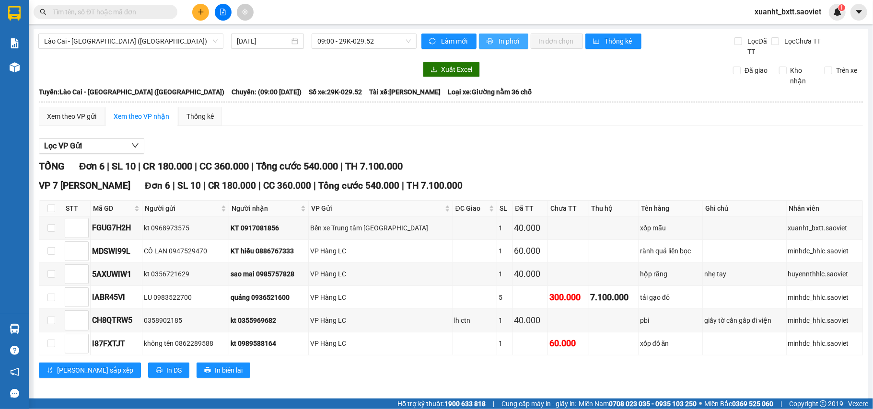
click at [499, 37] on span "In phơi" at bounding box center [509, 41] width 22 height 11
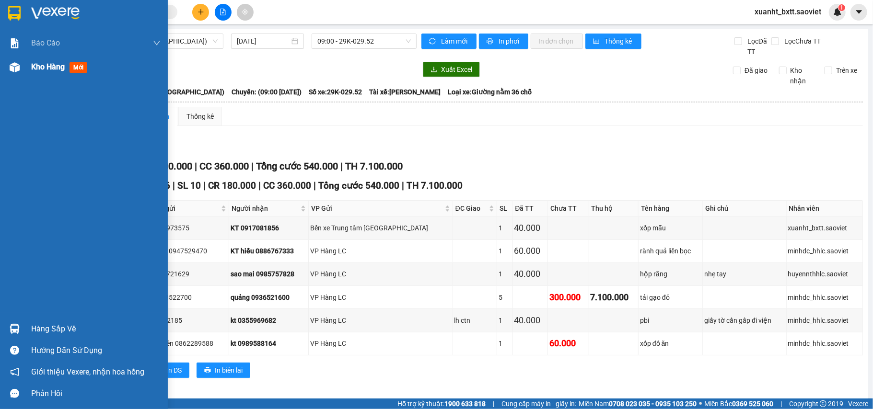
click at [35, 59] on div "Kho hàng mới" at bounding box center [95, 67] width 129 height 24
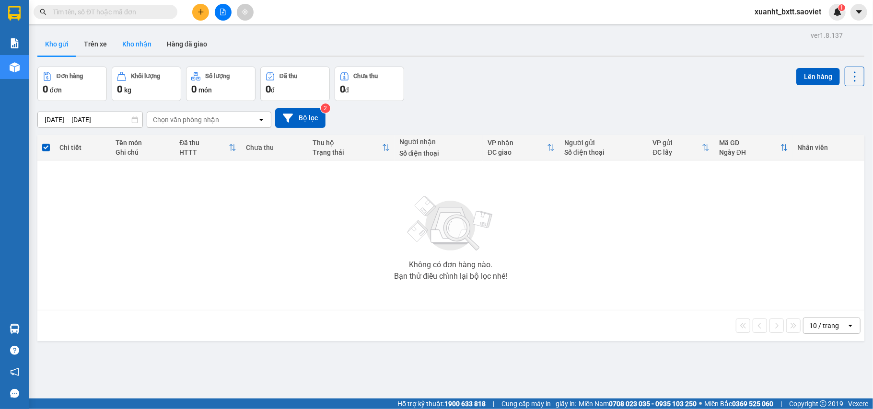
click at [143, 37] on button "Kho nhận" at bounding box center [137, 44] width 45 height 23
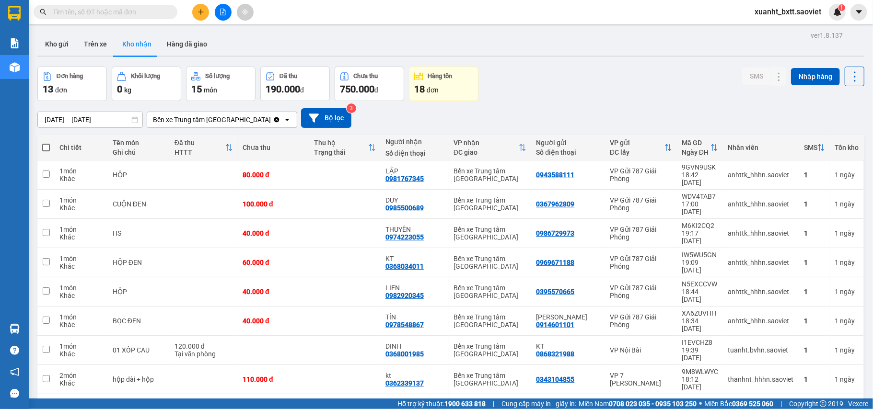
scroll to position [100, 0]
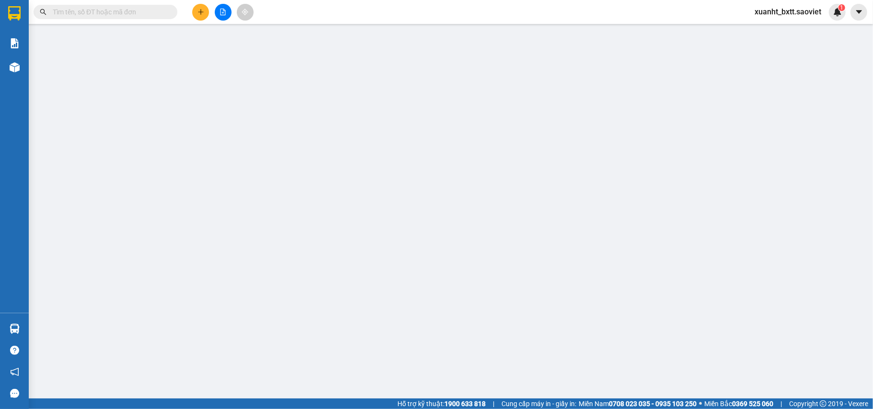
type input "0377568888"
type input "KT"
type input "0948905997"
type input "HUYỀN"
type input "140.000"
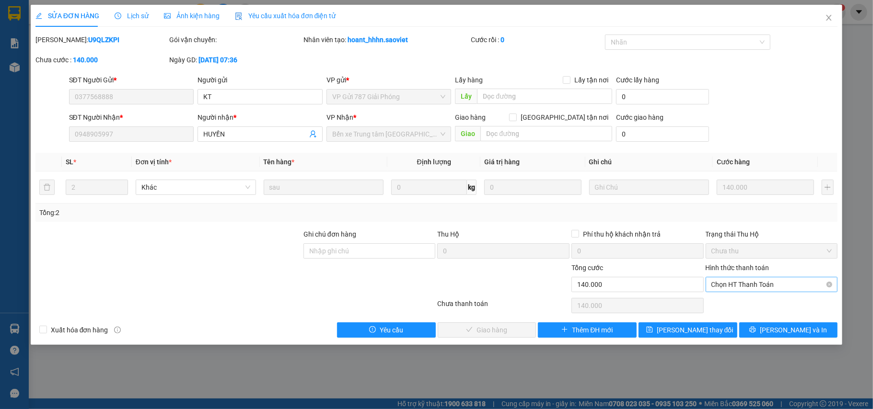
click at [743, 286] on span "Chọn HT Thanh Toán" at bounding box center [771, 285] width 121 height 14
click at [736, 319] on div "Chuyển khoản" at bounding box center [771, 320] width 121 height 11
type input "0"
click at [470, 330] on span "[PERSON_NAME] và Giao hàng" at bounding box center [502, 330] width 92 height 11
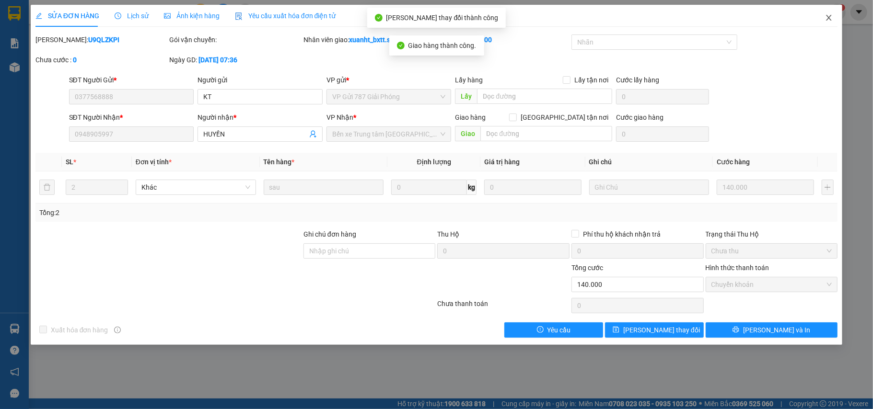
click at [833, 22] on span "Close" at bounding box center [828, 18] width 27 height 27
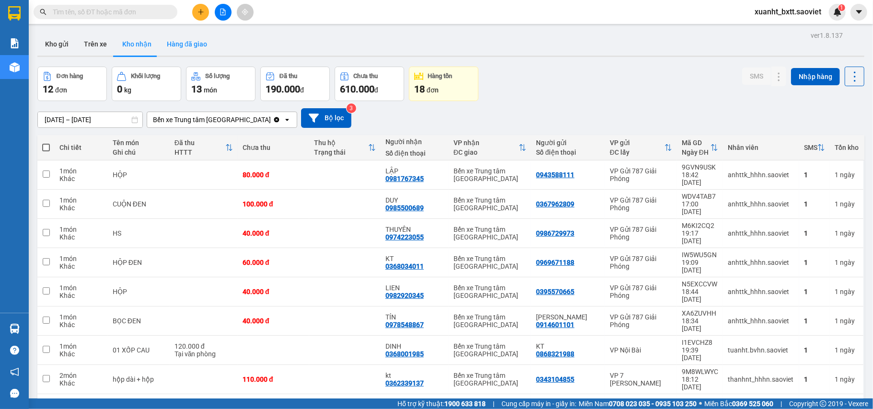
click at [186, 42] on button "Hàng đã giao" at bounding box center [187, 44] width 56 height 23
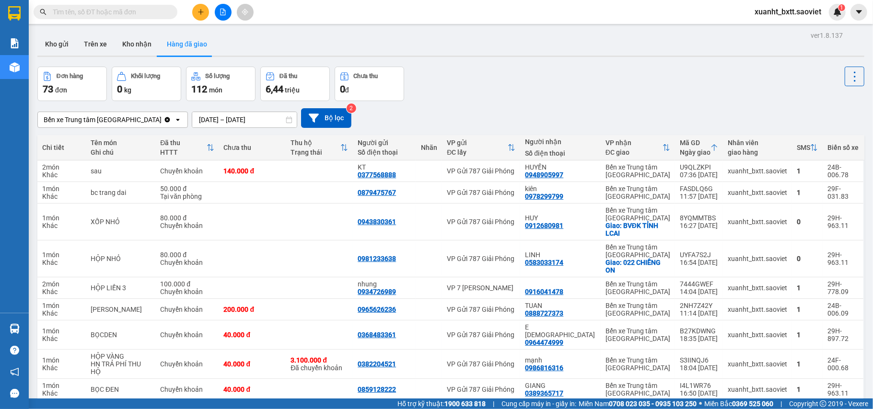
click at [233, 12] on div at bounding box center [223, 12] width 72 height 17
click at [227, 12] on button at bounding box center [223, 12] width 17 height 17
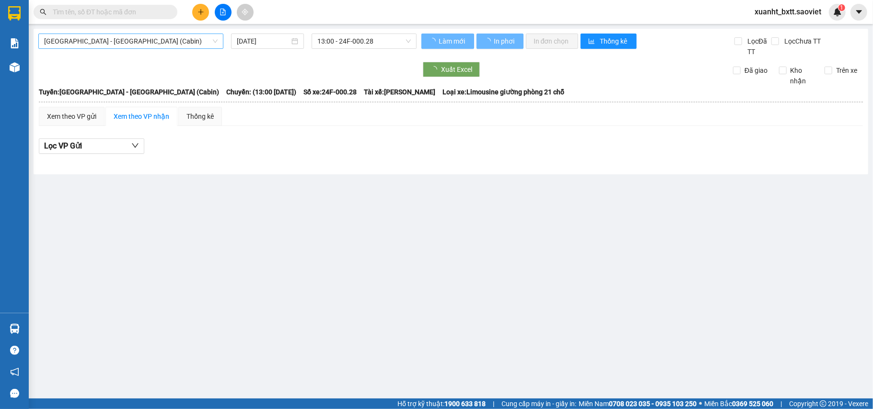
click at [151, 38] on span "[GEOGRAPHIC_DATA] - [GEOGRAPHIC_DATA] (Cabin)" at bounding box center [130, 41] width 173 height 14
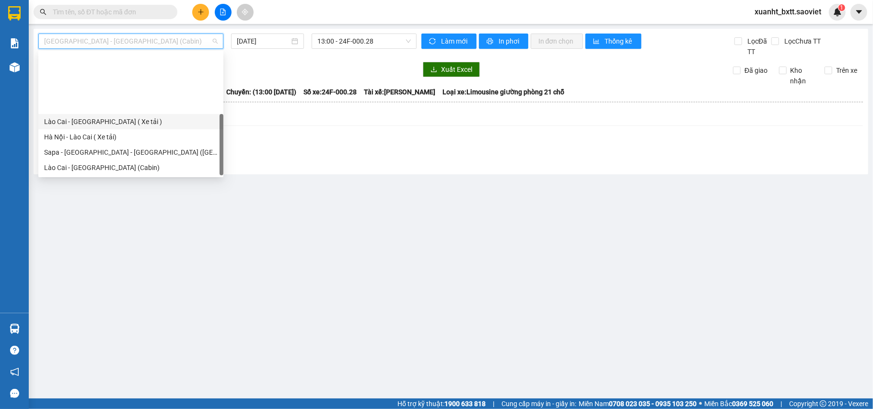
scroll to position [77, 0]
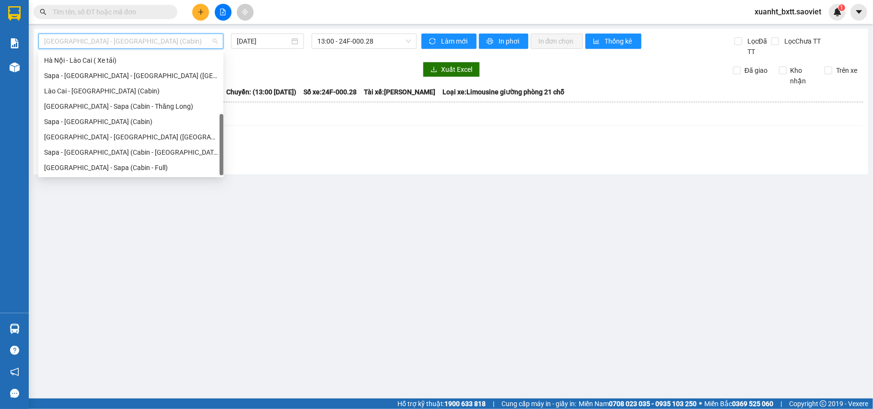
click at [100, 121] on div "Sapa - [GEOGRAPHIC_DATA] (Cabin)" at bounding box center [130, 121] width 173 height 11
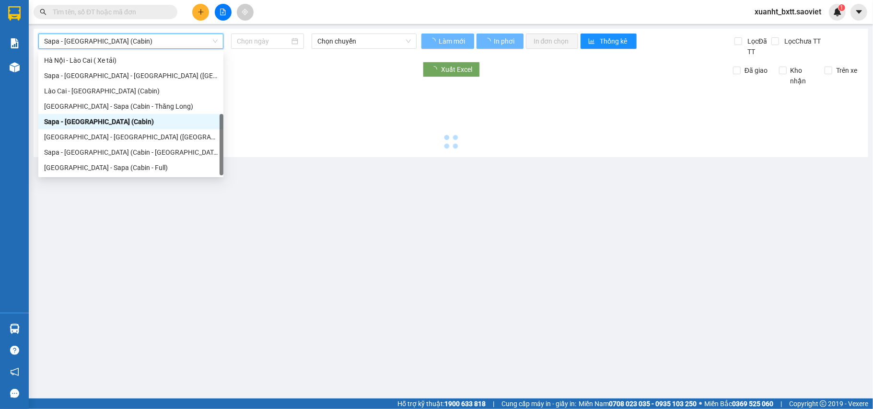
type input "[DATE]"
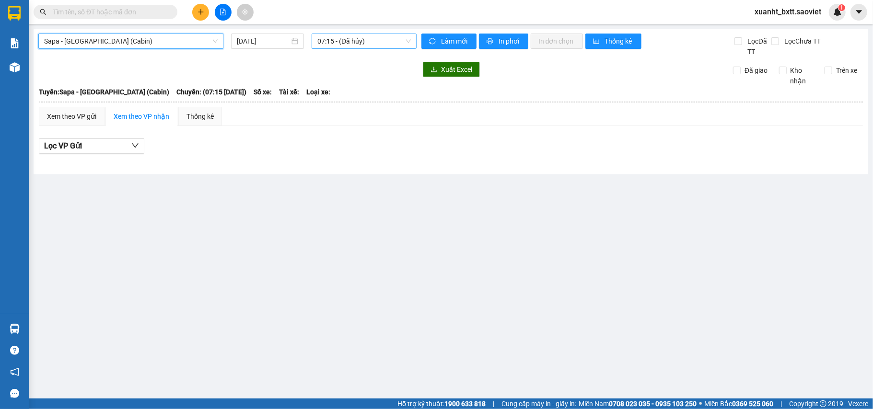
click at [349, 45] on span "07:15 - (Đã hủy)" at bounding box center [363, 41] width 93 height 14
click at [348, 44] on span "07:15 - (Đã hủy)" at bounding box center [363, 41] width 93 height 14
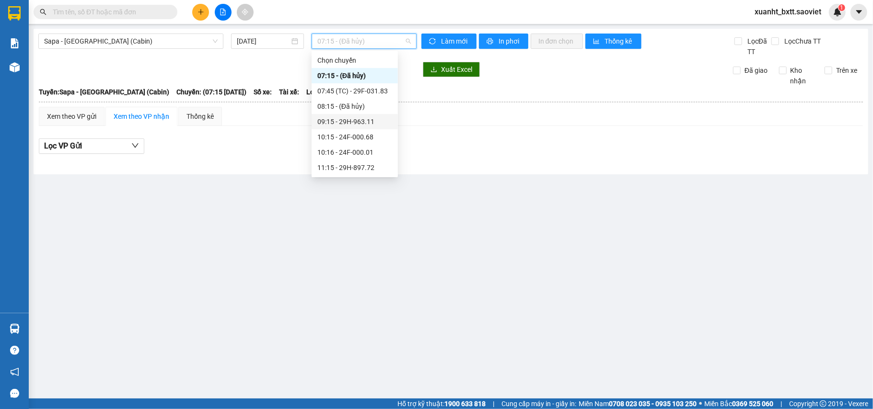
click at [376, 122] on div "09:15 - 29H-963.11" at bounding box center [354, 121] width 75 height 11
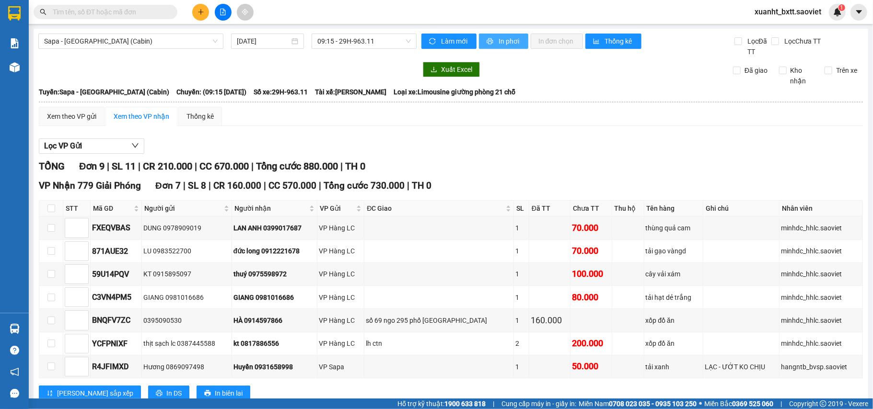
click at [493, 48] on button "In phơi" at bounding box center [503, 41] width 49 height 15
click at [117, 11] on input "text" at bounding box center [109, 12] width 113 height 11
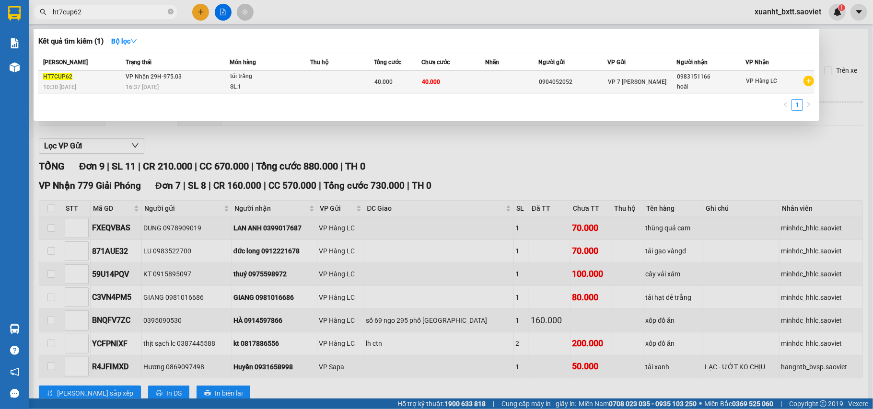
type input "ht7cup62"
click at [328, 76] on td at bounding box center [342, 82] width 64 height 23
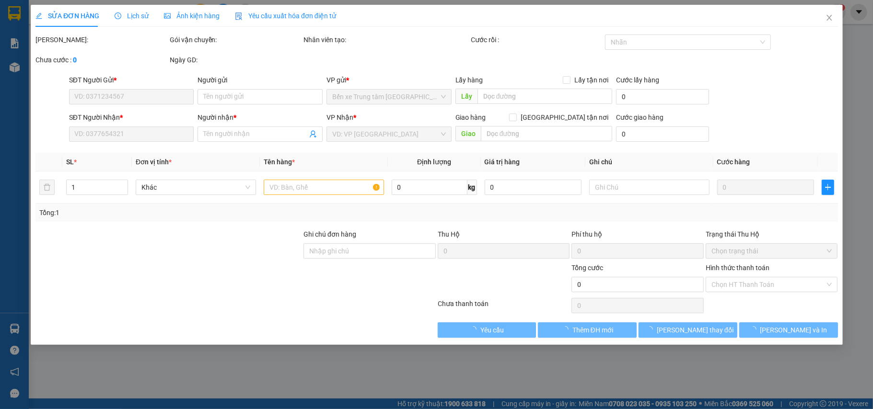
type input "0904052052"
type input "0983151166"
type input "hoài"
type input "40.000"
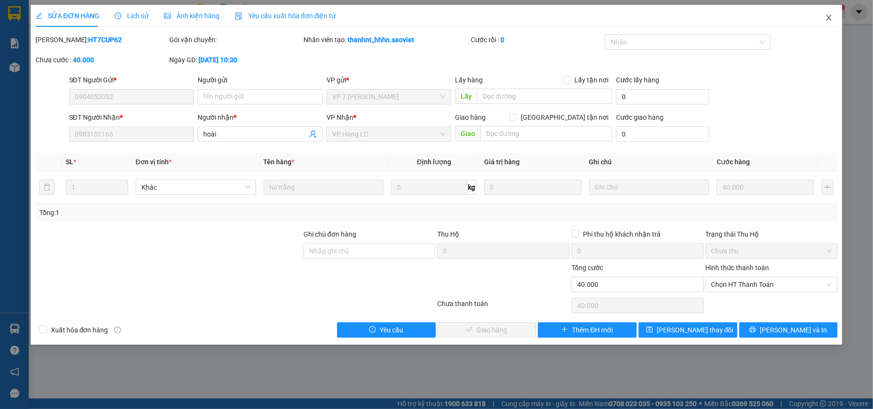
click at [836, 19] on span "Close" at bounding box center [828, 18] width 27 height 27
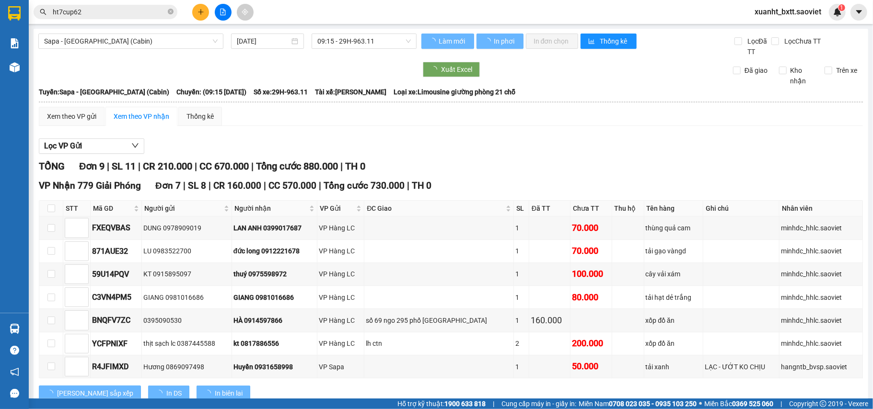
click at [148, 11] on input "ht7cup62" at bounding box center [109, 12] width 113 height 11
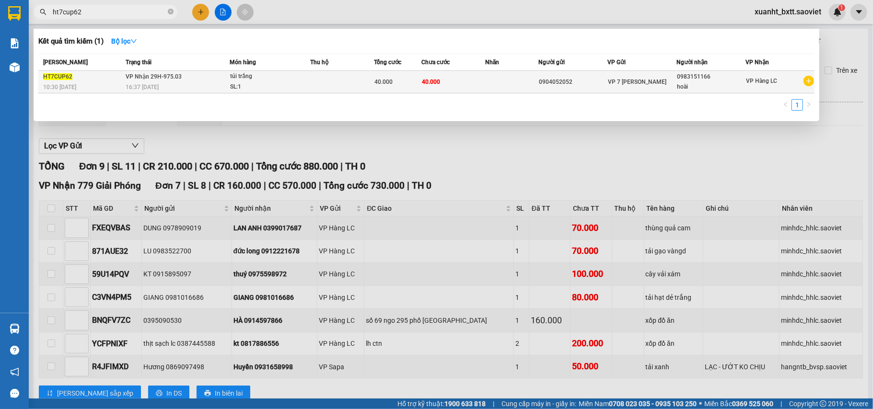
click at [182, 79] on td "VP Nhận 29H-975.03 16:37 [DATE]" at bounding box center [176, 82] width 106 height 23
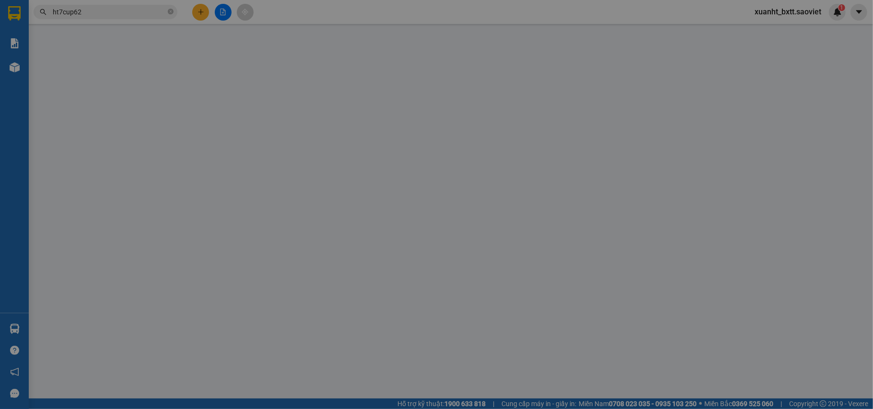
type input "0904052052"
type input "0983151166"
type input "hoài"
type input "40.000"
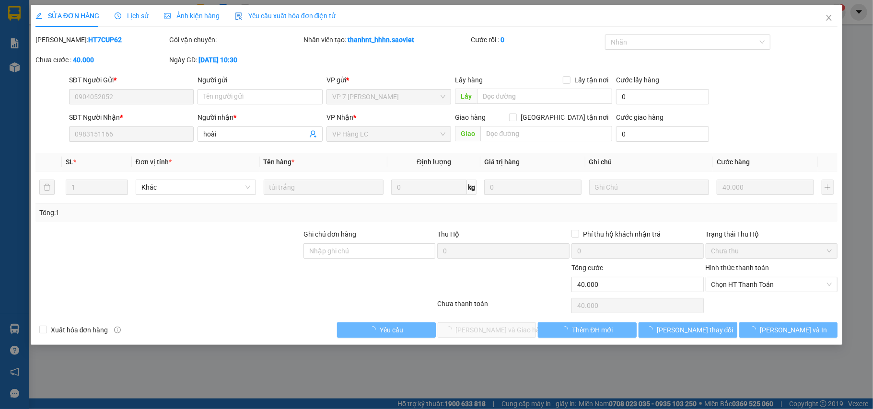
click at [126, 13] on span "Lịch sử" at bounding box center [132, 16] width 34 height 8
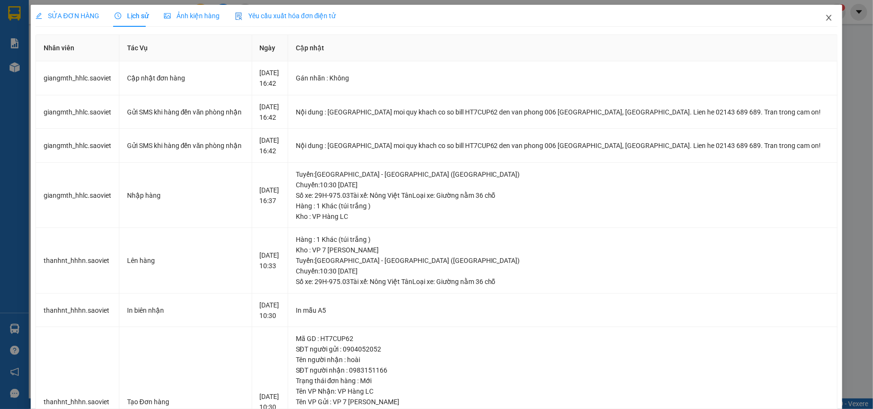
click at [820, 12] on span "Close" at bounding box center [828, 18] width 27 height 27
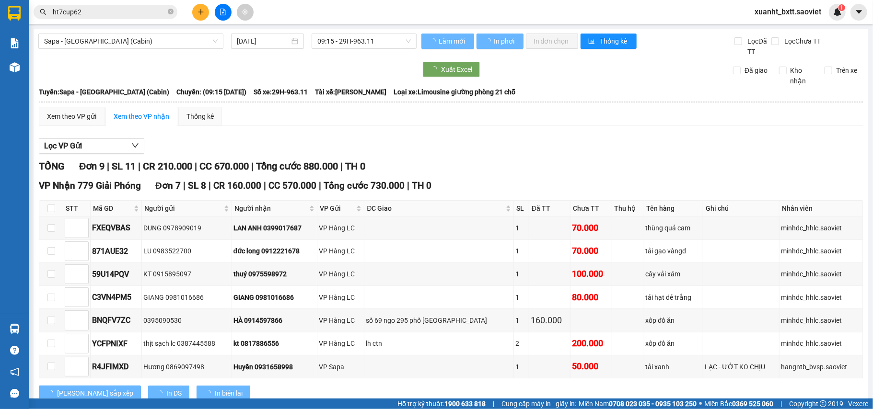
click at [139, 12] on input "ht7cup62" at bounding box center [109, 12] width 113 height 11
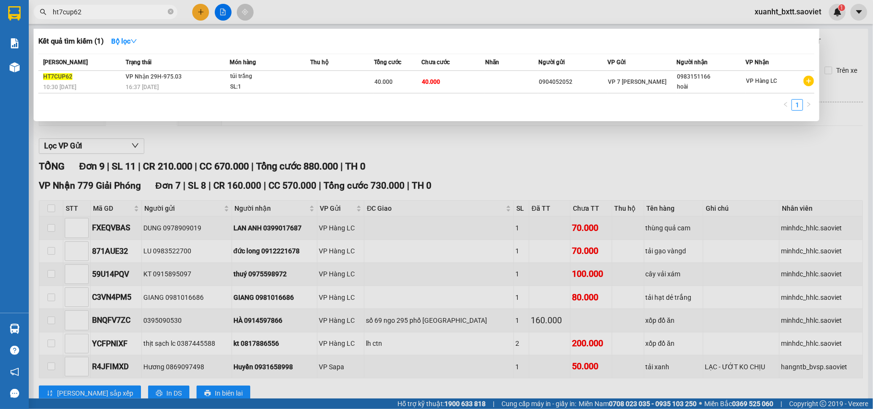
click at [222, 14] on div at bounding box center [436, 204] width 873 height 409
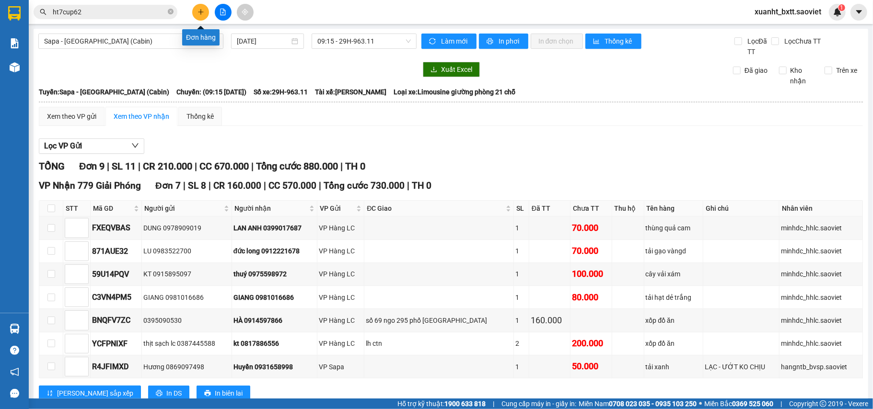
click at [196, 10] on button at bounding box center [200, 12] width 17 height 17
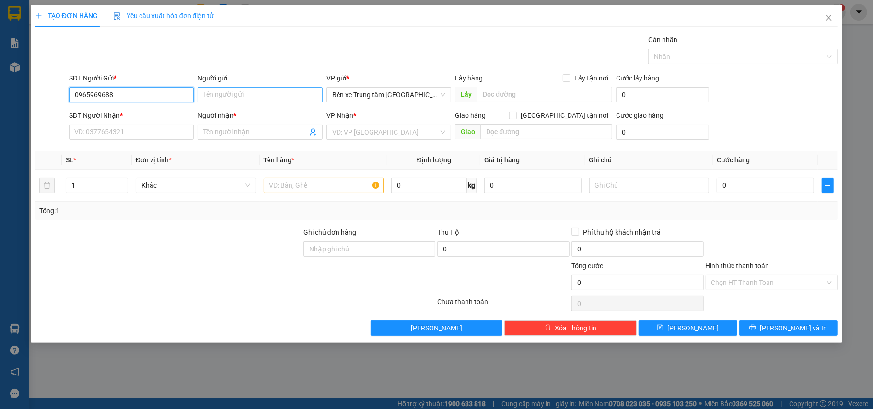
type input "0965969688"
click at [237, 94] on input "Người gửi" at bounding box center [259, 94] width 125 height 15
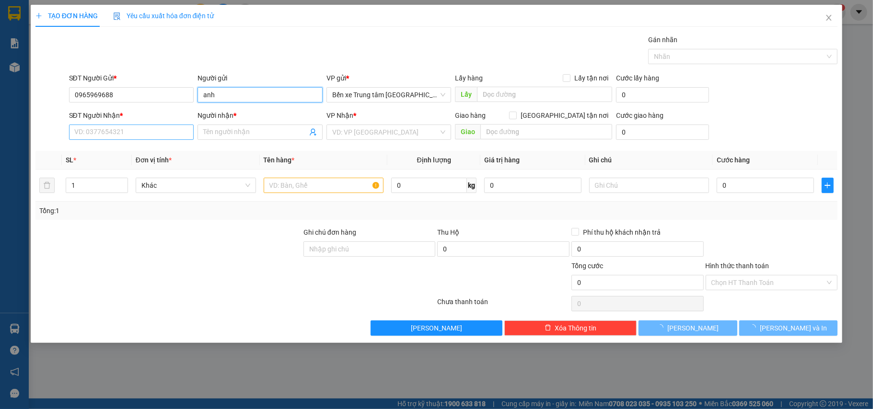
type input "anh"
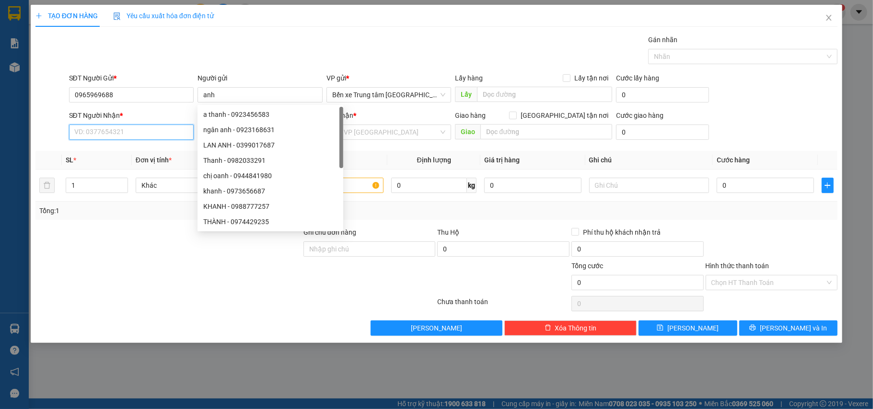
click at [104, 127] on input "SĐT Người Nhận *" at bounding box center [131, 132] width 125 height 15
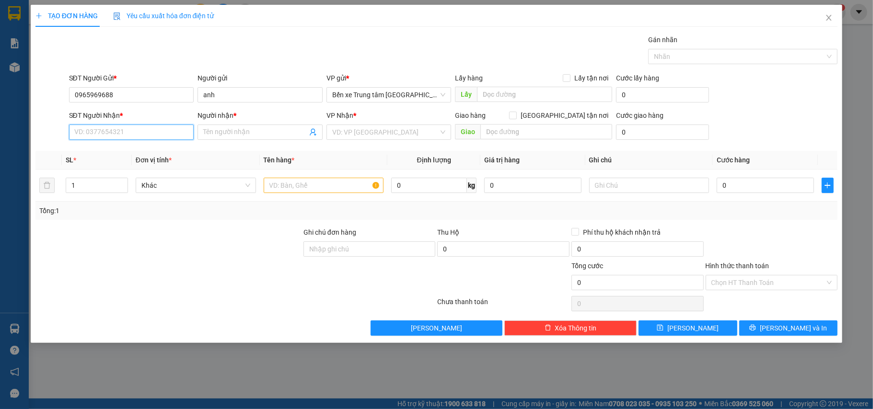
click at [127, 133] on input "SĐT Người Nhận *" at bounding box center [131, 132] width 125 height 15
type input "0395733000"
click at [242, 130] on input "Người nhận *" at bounding box center [255, 132] width 104 height 11
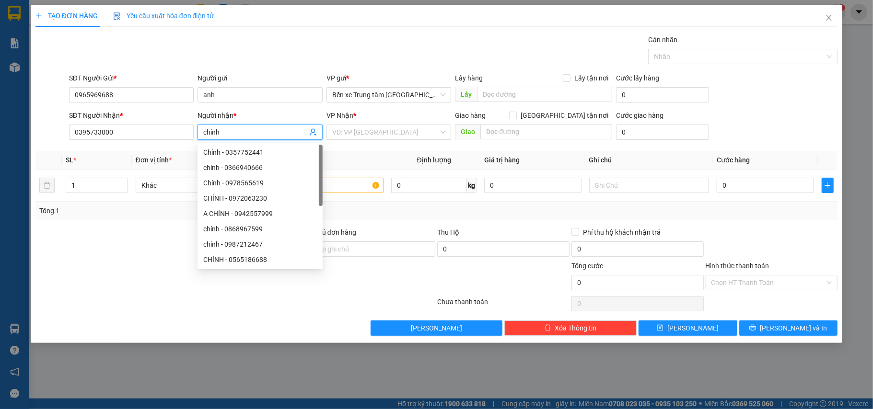
type input "chính"
click at [81, 243] on div at bounding box center [169, 244] width 268 height 34
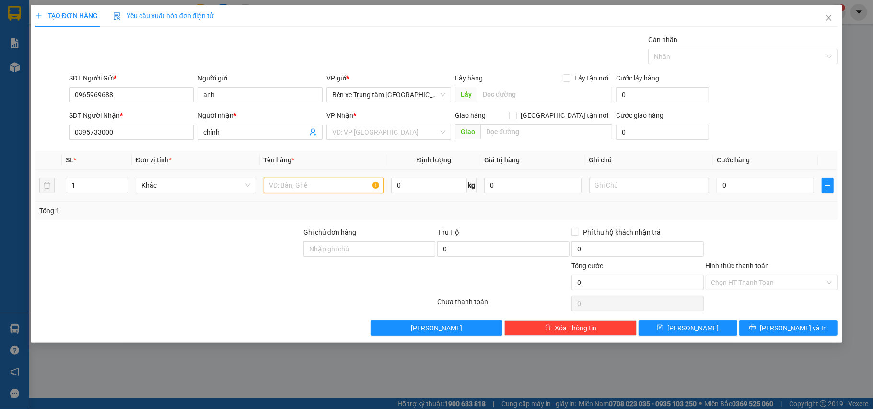
click at [331, 185] on input "text" at bounding box center [324, 185] width 120 height 15
type input "túi đen"
click at [353, 129] on input "search" at bounding box center [385, 132] width 107 height 14
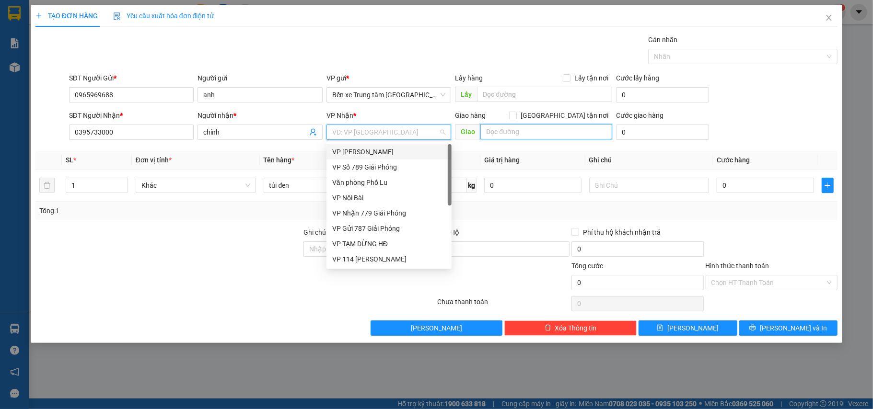
click at [535, 130] on input "text" at bounding box center [546, 131] width 132 height 15
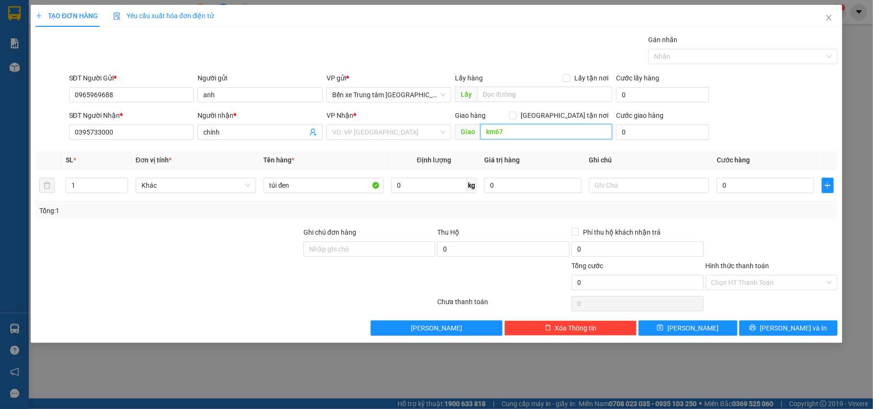
type input "km67"
click at [359, 125] on div "VP Nhận *" at bounding box center [388, 117] width 125 height 14
click at [380, 131] on input "search" at bounding box center [385, 132] width 107 height 14
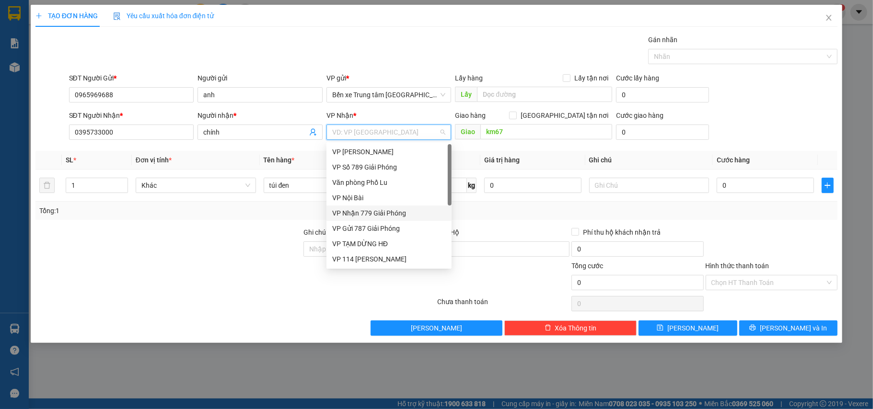
scroll to position [104, 0]
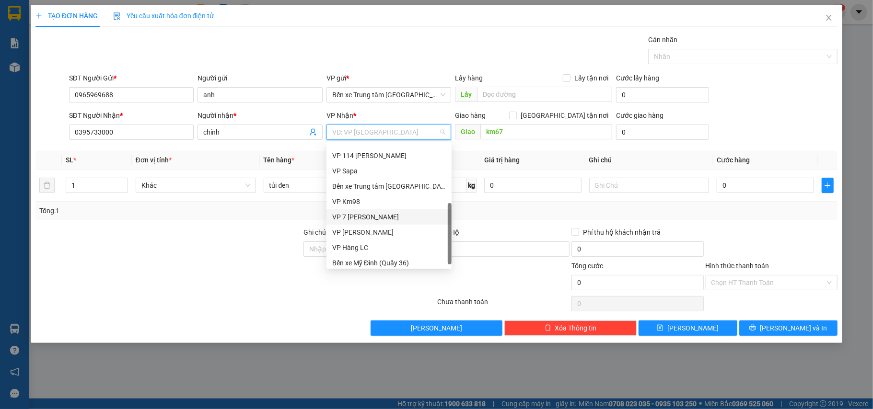
click at [377, 219] on div "VP 7 [PERSON_NAME]" at bounding box center [389, 217] width 114 height 11
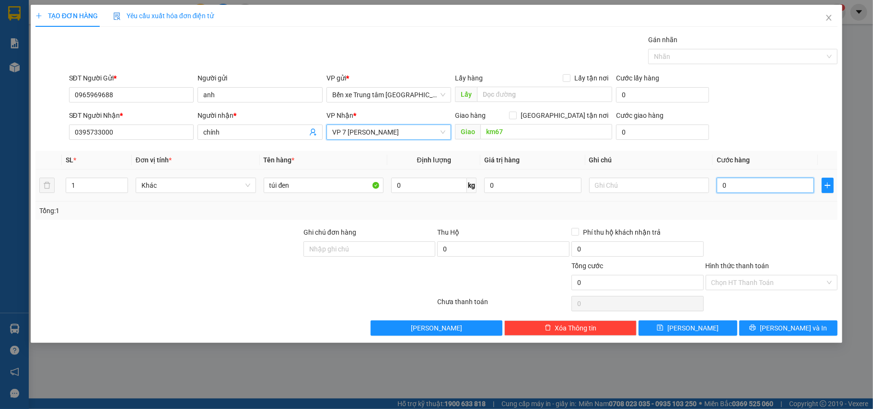
click at [719, 186] on input "0" at bounding box center [765, 185] width 97 height 15
type input "4"
type input "40"
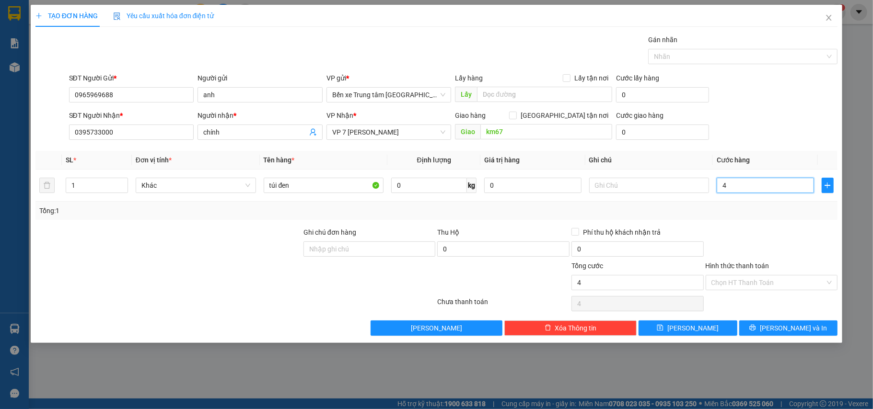
type input "40"
type input "40.000"
click at [759, 220] on div "Tổng: 1" at bounding box center [436, 211] width 802 height 18
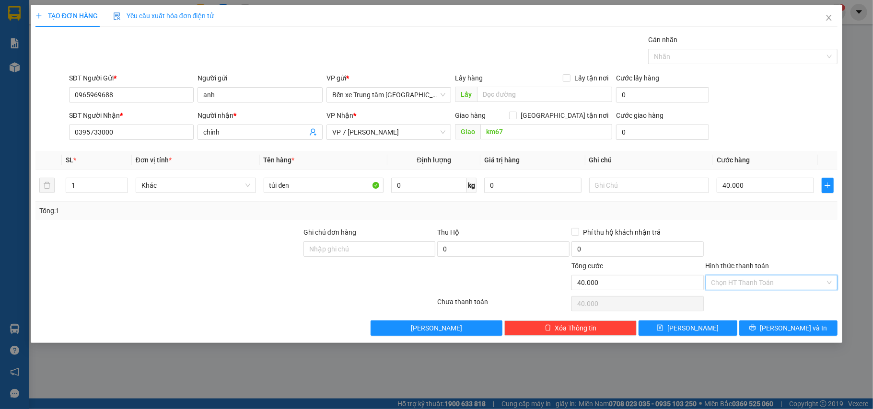
click at [740, 284] on input "Hình thức thanh toán" at bounding box center [768, 283] width 114 height 14
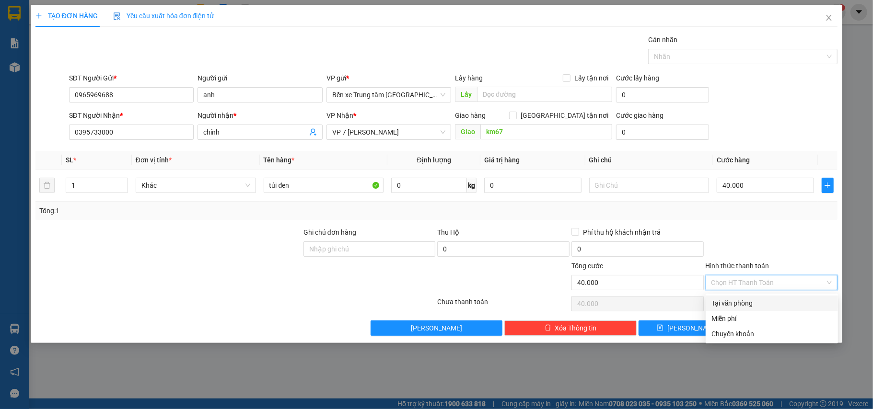
click at [742, 303] on div "Tại văn phòng" at bounding box center [771, 303] width 121 height 11
type input "0"
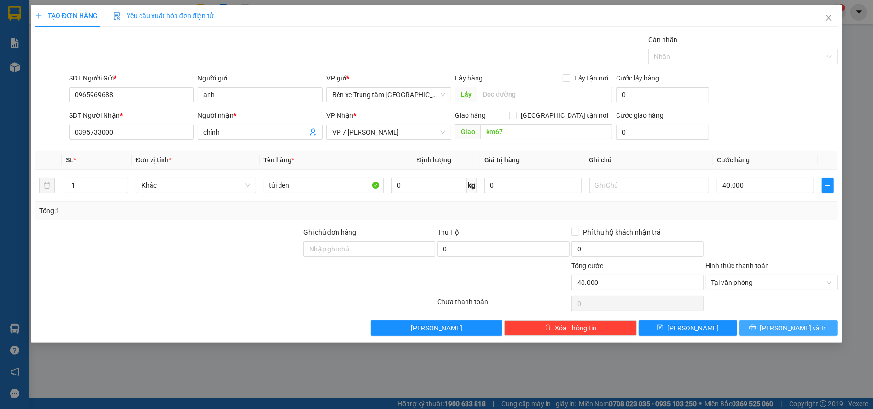
click at [756, 328] on icon "printer" at bounding box center [753, 328] width 6 height 6
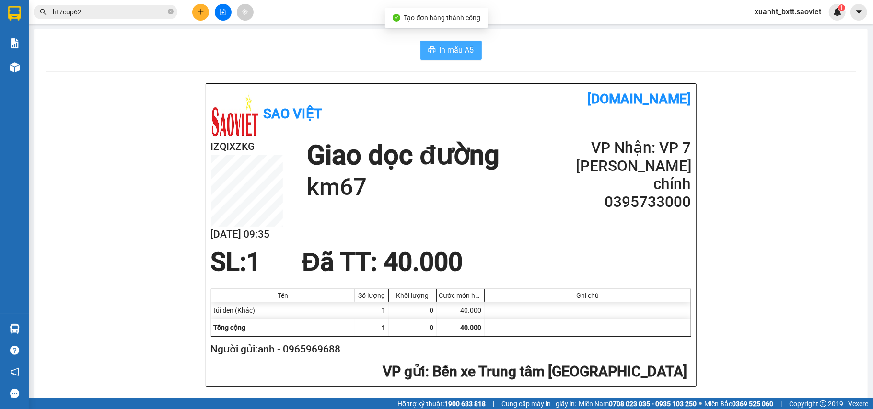
click at [462, 56] on span "In mẫu A5" at bounding box center [456, 50] width 35 height 12
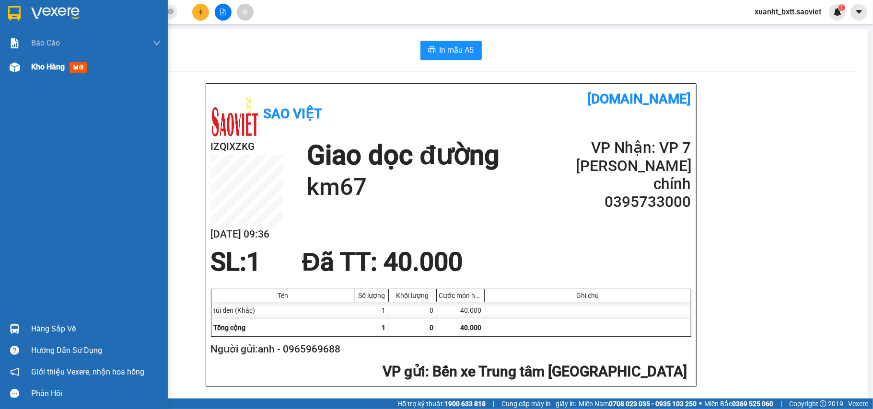
click at [46, 65] on span "Kho hàng" at bounding box center [48, 66] width 34 height 9
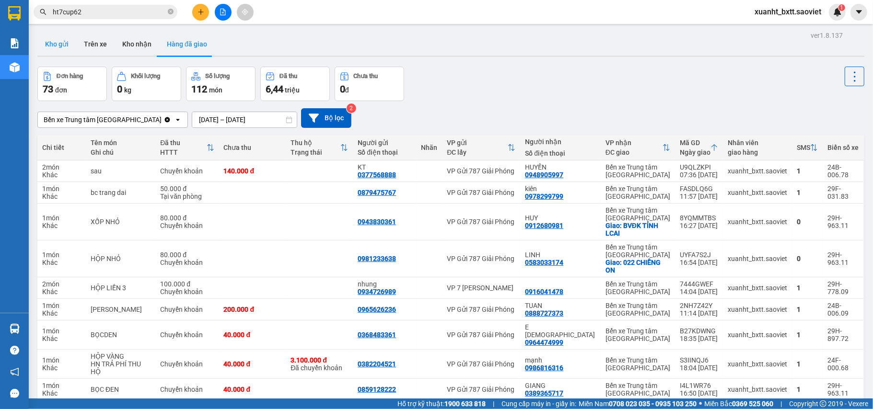
click at [52, 45] on button "Kho gửi" at bounding box center [56, 44] width 39 height 23
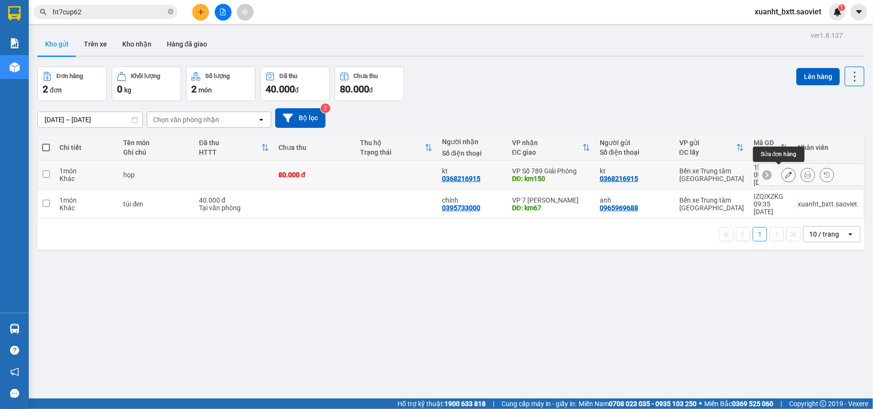
click at [785, 173] on icon at bounding box center [788, 175] width 7 height 7
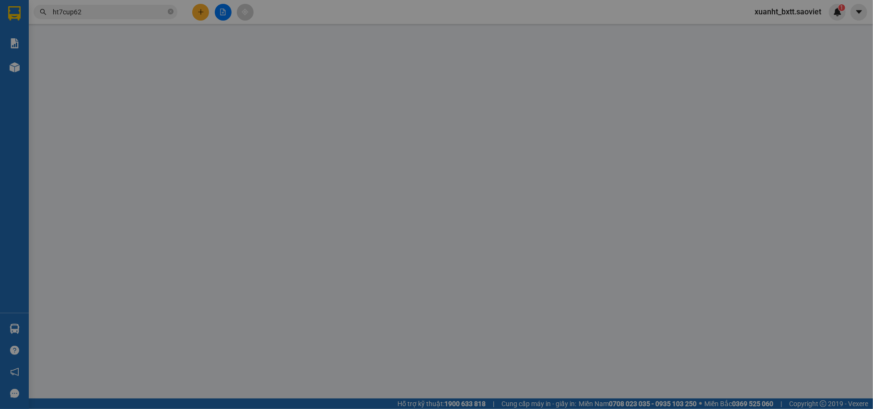
type input "0368216915"
type input "kt"
type input "0368216915"
type input "kt"
type input "km150"
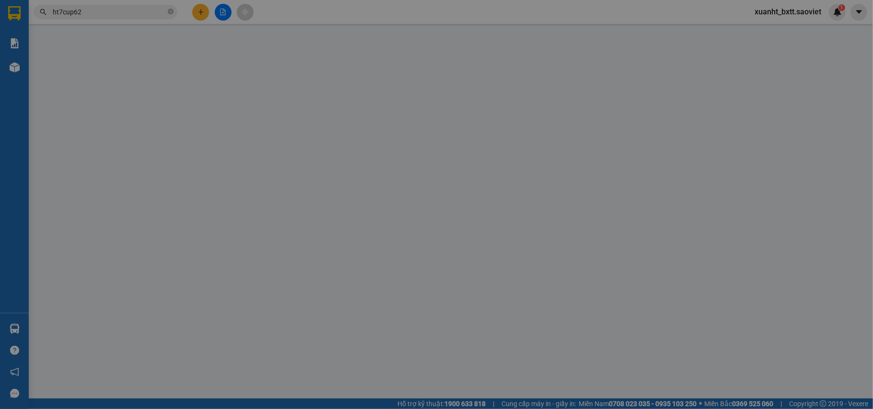
type input "80.000"
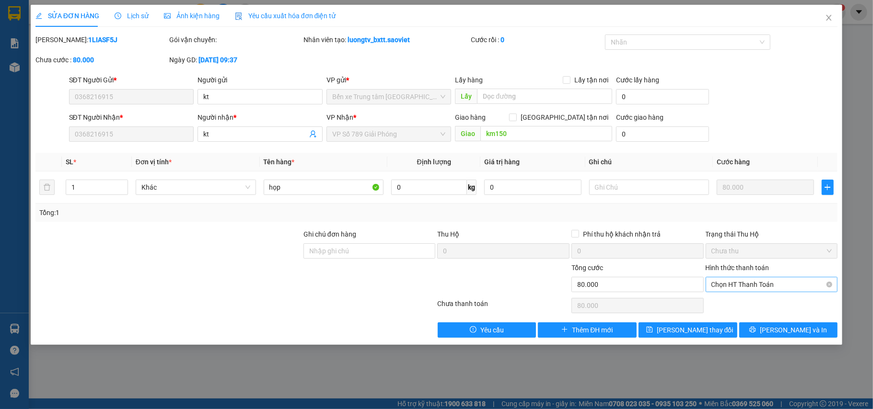
click at [776, 282] on span "Chọn HT Thanh Toán" at bounding box center [771, 285] width 121 height 14
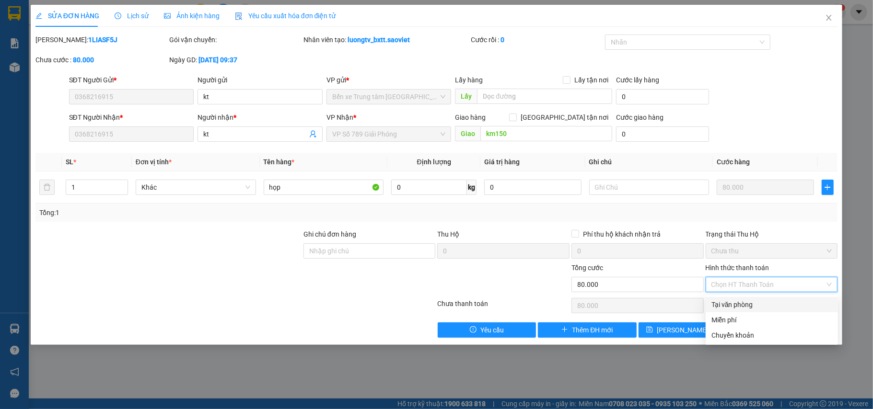
click at [765, 303] on div "Tại văn phòng" at bounding box center [771, 305] width 121 height 11
type input "0"
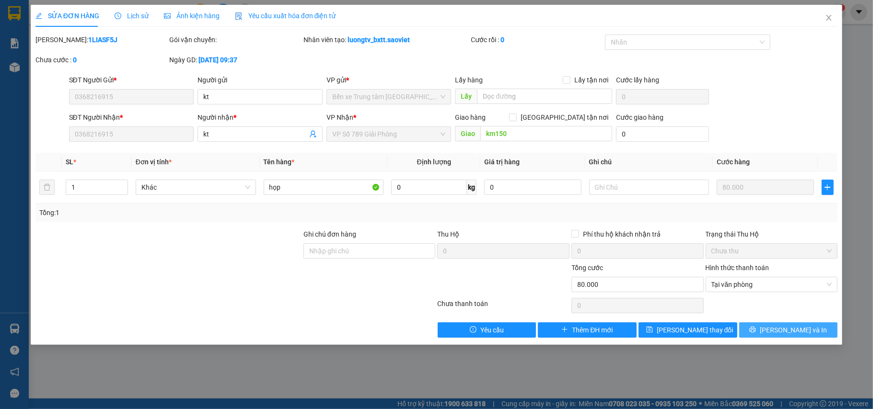
click at [766, 328] on button "[PERSON_NAME] và In" at bounding box center [788, 330] width 99 height 15
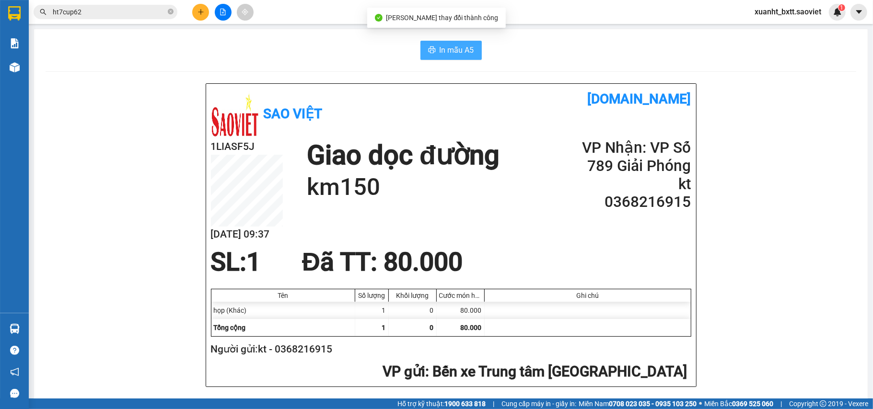
click at [441, 46] on span "In mẫu A5" at bounding box center [456, 50] width 35 height 12
drag, startPoint x: 81, startPoint y: 22, endPoint x: 85, endPoint y: 16, distance: 7.3
click at [81, 21] on div "Kết quả tìm kiếm ( 1 ) Bộ lọc Mã ĐH Trạng thái Món hàng Thu hộ Tổng cước Chưa c…" at bounding box center [436, 12] width 873 height 24
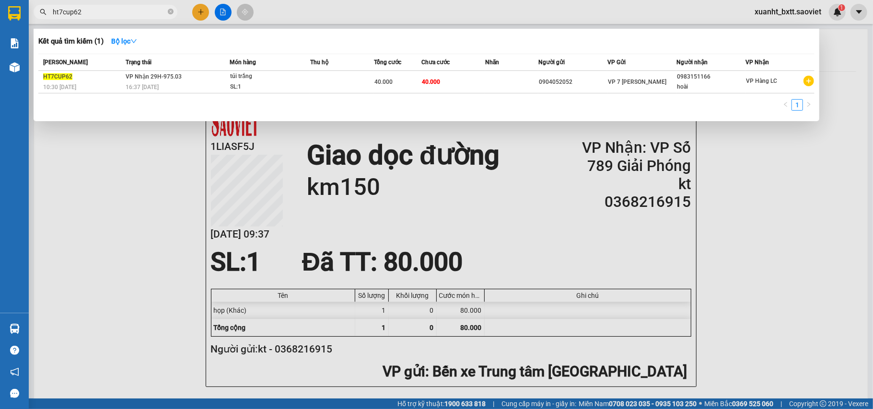
click at [87, 14] on input "ht7cup62" at bounding box center [109, 12] width 113 height 11
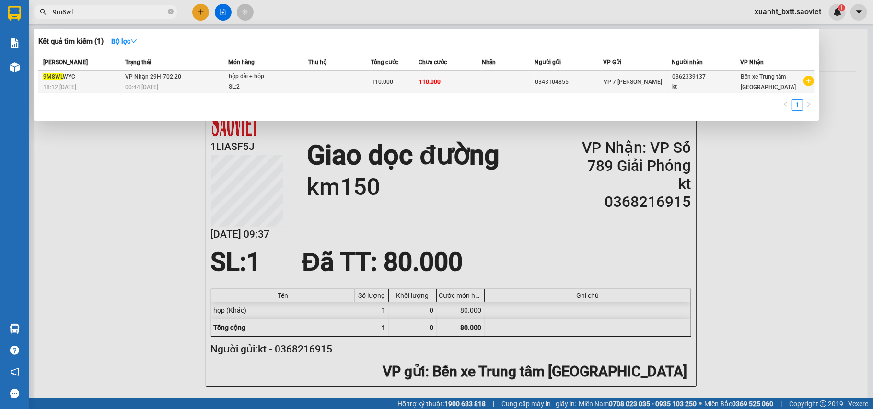
type input "9m8wl"
click at [526, 71] on td at bounding box center [508, 82] width 53 height 23
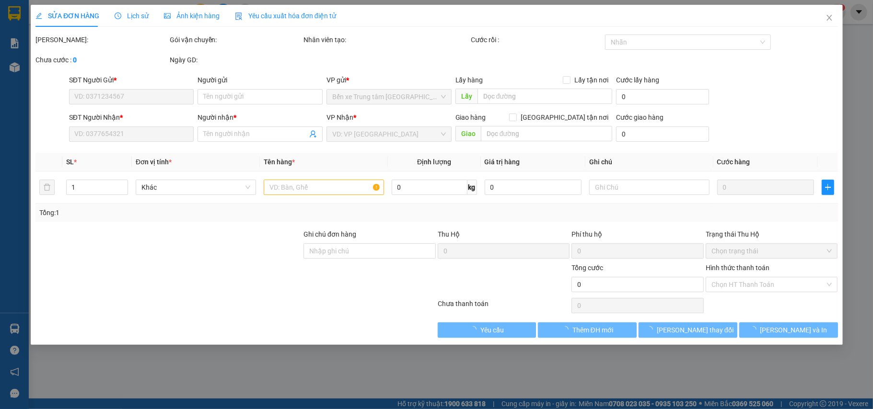
type input "0343104855"
type input "0362339137"
type input "kt"
type input "110.000"
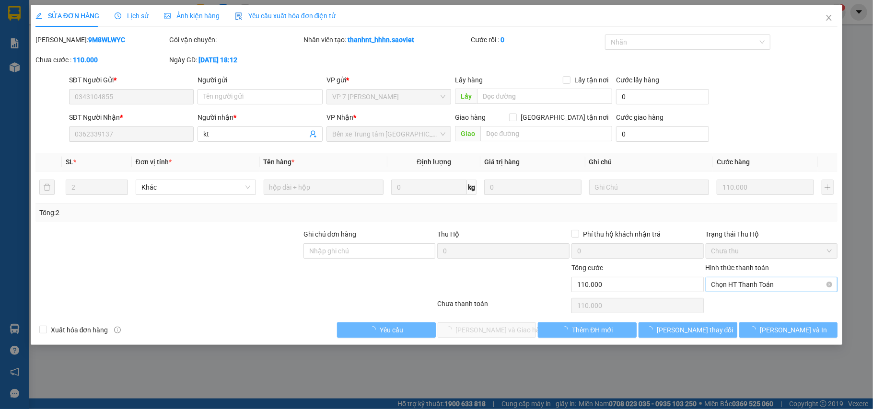
click at [763, 290] on span "Chọn HT Thanh Toán" at bounding box center [771, 285] width 121 height 14
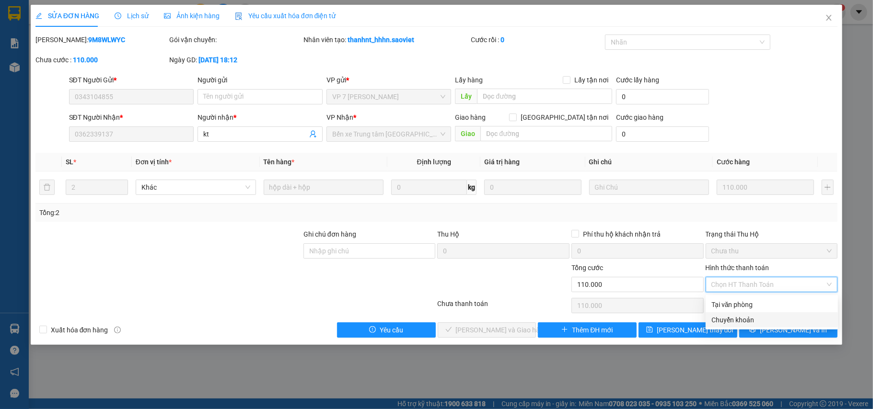
click at [734, 323] on div "Chuyển khoản" at bounding box center [771, 320] width 121 height 11
type input "0"
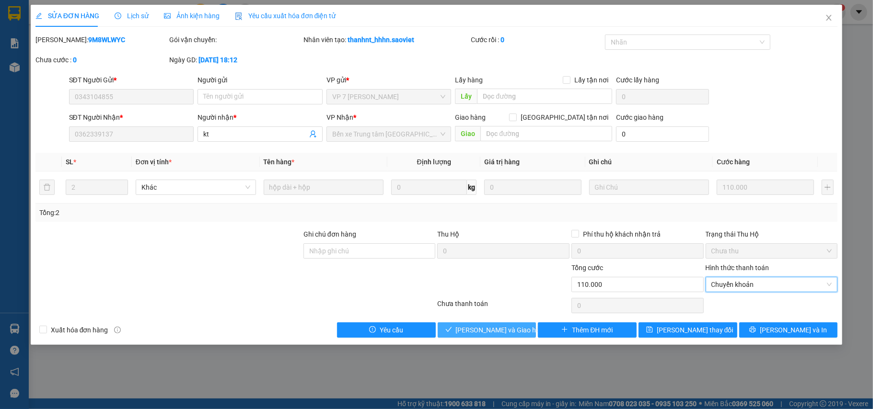
click at [499, 331] on span "[PERSON_NAME] và Giao hàng" at bounding box center [502, 330] width 92 height 11
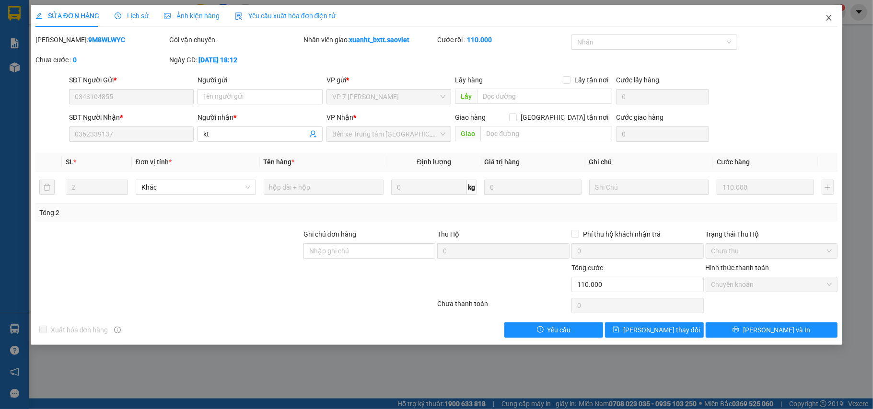
click at [830, 18] on icon "close" at bounding box center [829, 18] width 8 height 8
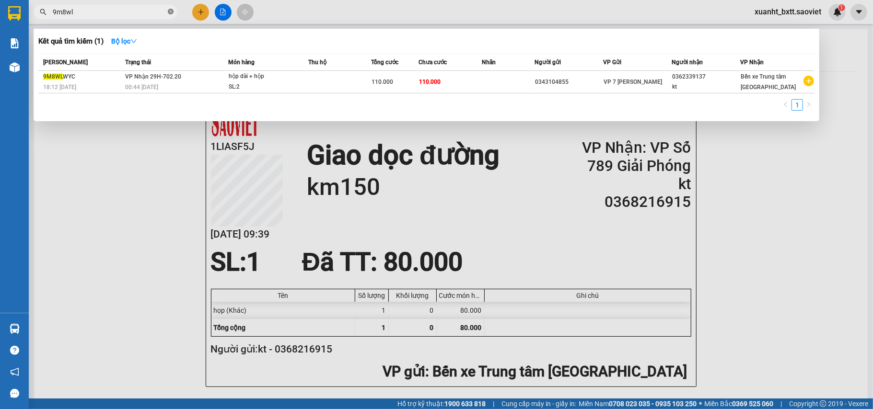
click at [173, 10] on icon "close-circle" at bounding box center [171, 12] width 6 height 6
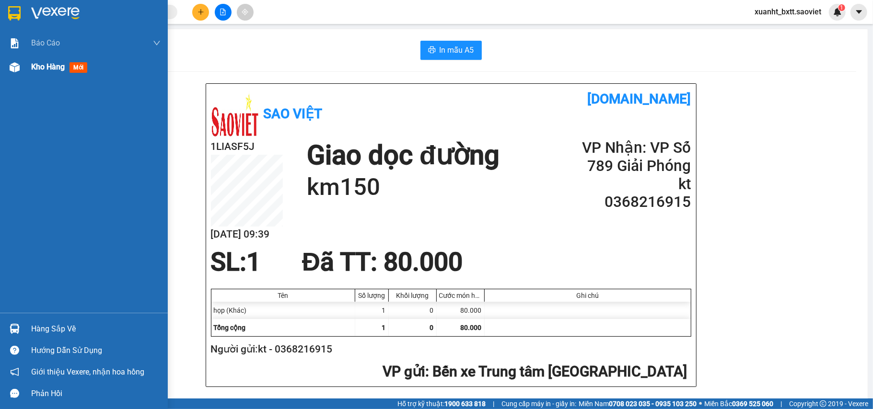
click at [33, 66] on span "Kho hàng" at bounding box center [48, 66] width 34 height 9
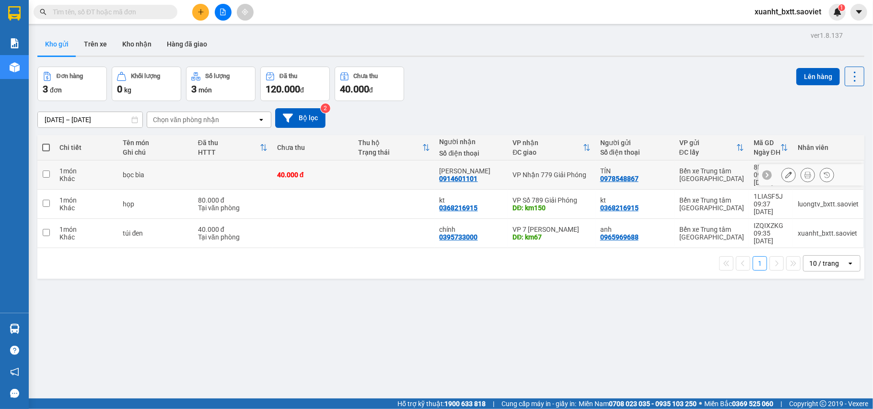
click at [785, 173] on icon at bounding box center [788, 175] width 7 height 7
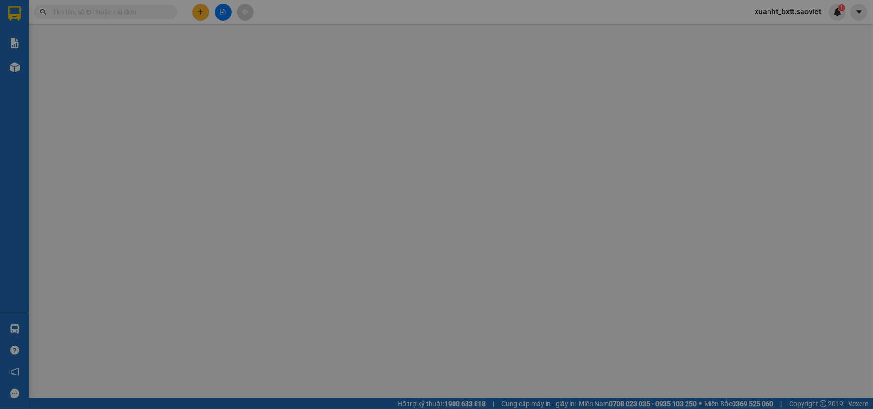
type input "0978548867"
type input "TÍN"
type input "0914601101"
type input "[PERSON_NAME]"
type input "40.000"
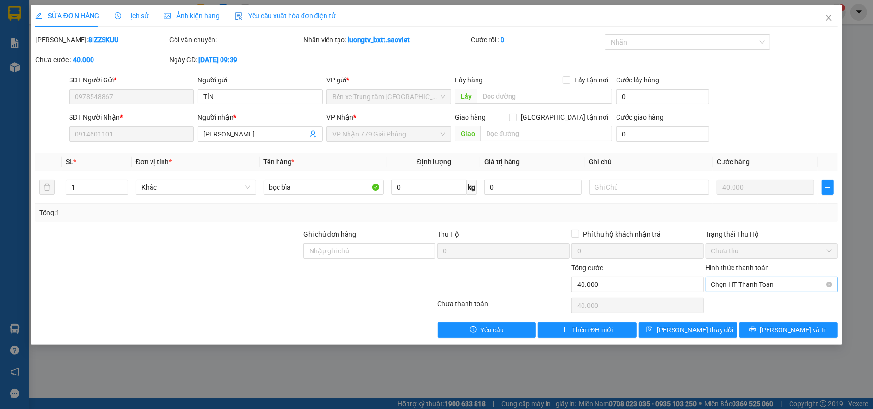
click at [771, 281] on span "Chọn HT Thanh Toán" at bounding box center [771, 285] width 121 height 14
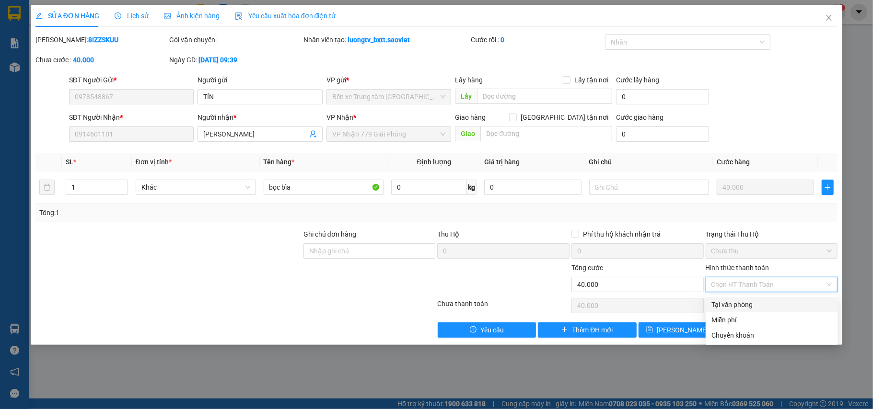
click at [758, 303] on div "Tại văn phòng" at bounding box center [771, 305] width 121 height 11
type input "0"
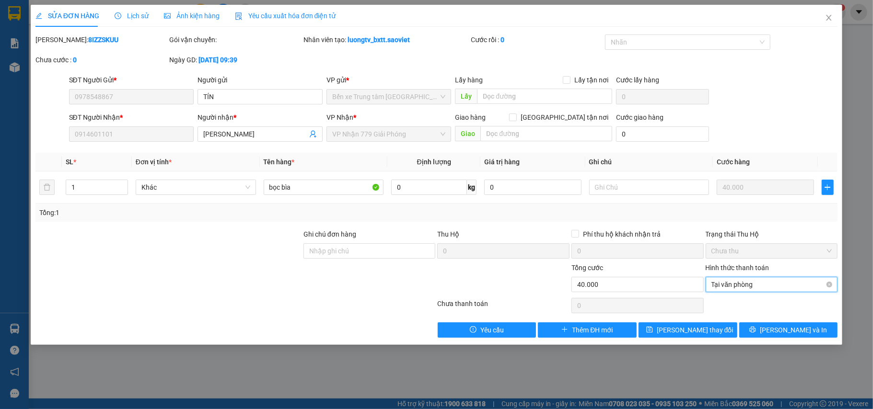
click at [758, 281] on span "Tại văn phòng" at bounding box center [771, 285] width 121 height 14
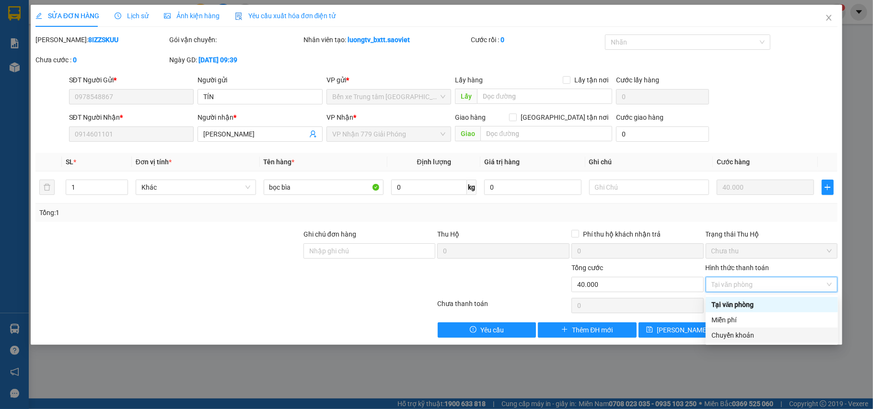
click at [746, 332] on div "Chuyển khoản" at bounding box center [771, 335] width 121 height 11
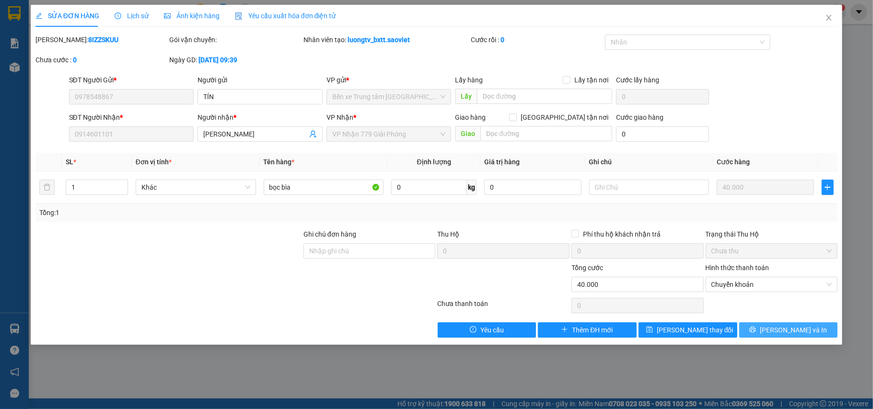
click at [769, 332] on button "[PERSON_NAME] và In" at bounding box center [788, 330] width 99 height 15
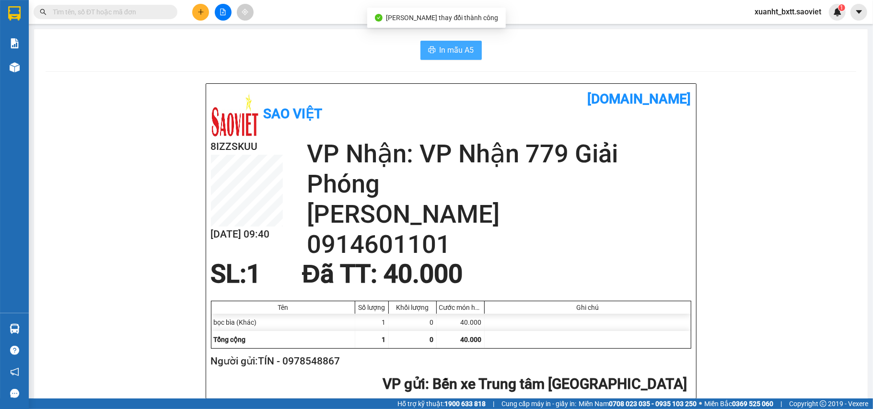
click at [440, 50] on span "In mẫu A5" at bounding box center [456, 50] width 35 height 12
click at [150, 12] on input "text" at bounding box center [109, 12] width 113 height 11
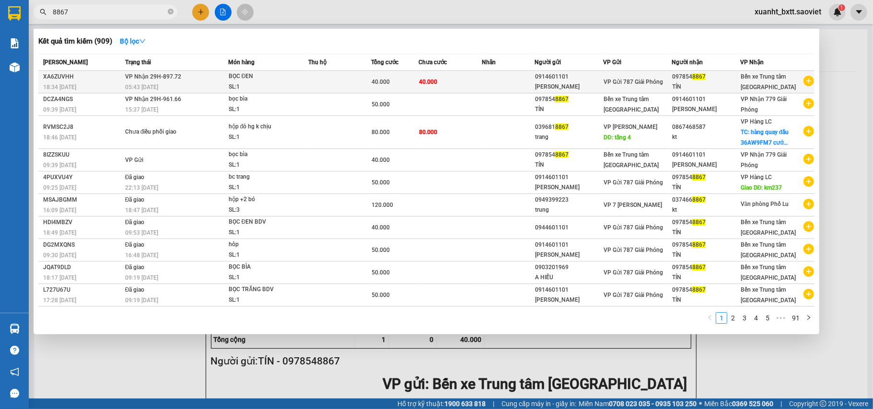
type input "8867"
click at [406, 78] on div "40.000" at bounding box center [395, 82] width 46 height 11
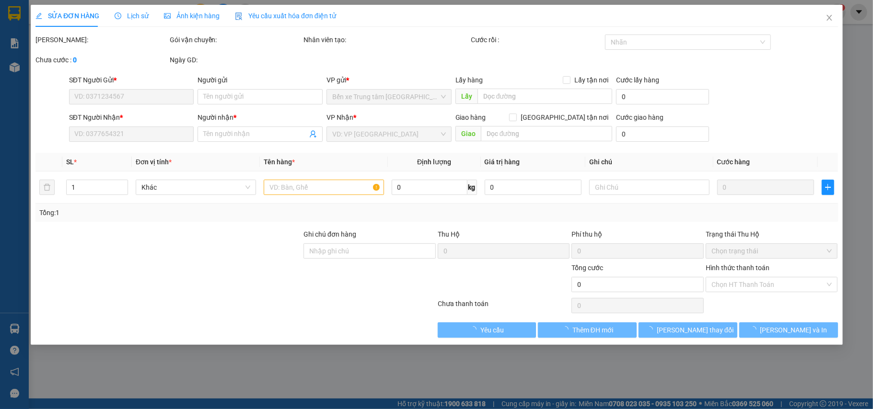
type input "0914601101"
type input "[PERSON_NAME]"
type input "0978548867"
type input "TÍN"
type input "40.000"
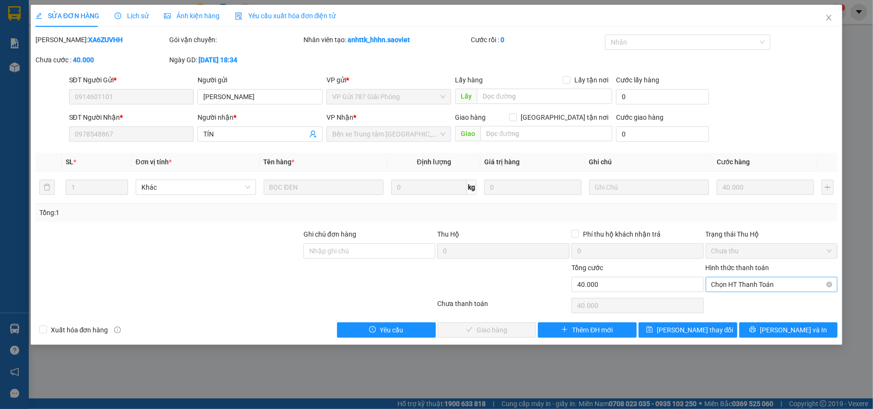
click at [781, 281] on span "Chọn HT Thanh Toán" at bounding box center [771, 285] width 121 height 14
click at [744, 313] on div "Chuyển khoản" at bounding box center [771, 319] width 132 height 15
type input "0"
click at [481, 323] on button "[PERSON_NAME] và Giao hàng" at bounding box center [487, 330] width 99 height 15
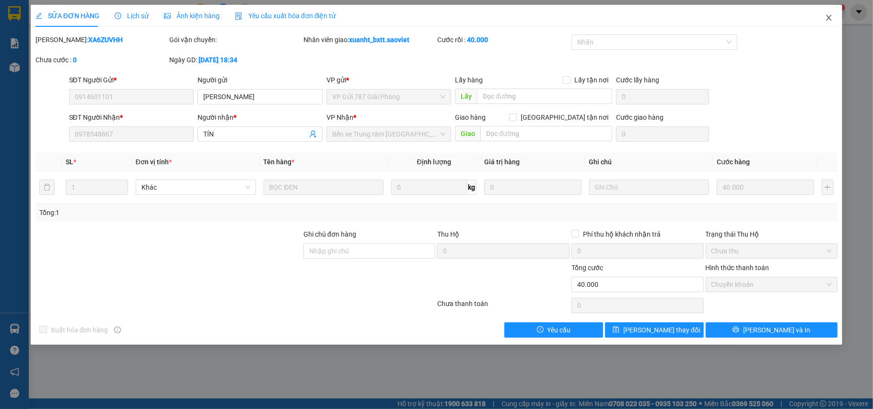
click at [829, 19] on icon "close" at bounding box center [828, 18] width 5 height 6
click at [829, 19] on div "xuanht_bxtt.saoviet 1" at bounding box center [796, 12] width 99 height 17
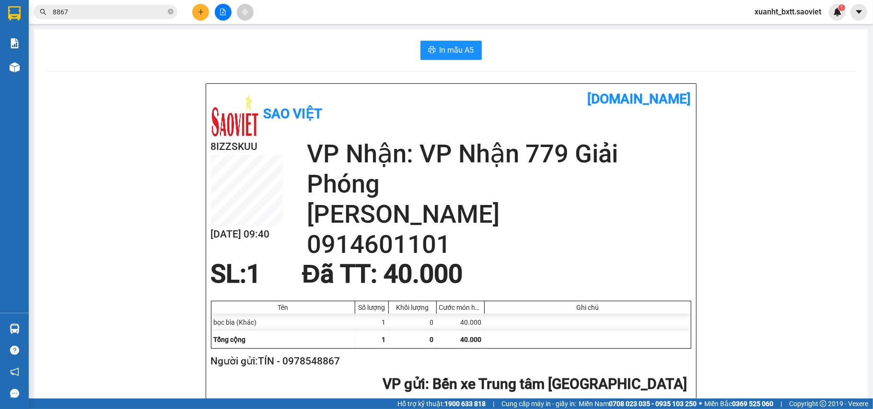
scroll to position [127, 0]
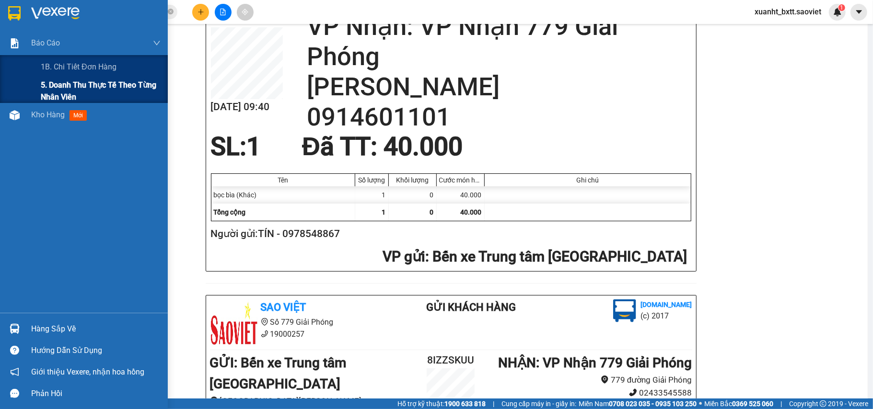
click at [62, 80] on span "5. Doanh thu thực tế theo từng nhân viên" at bounding box center [101, 91] width 120 height 24
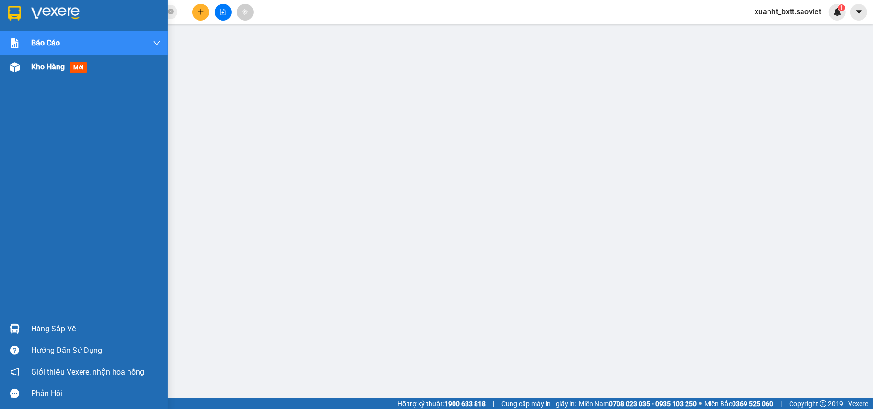
click at [37, 66] on span "Kho hàng" at bounding box center [48, 66] width 34 height 9
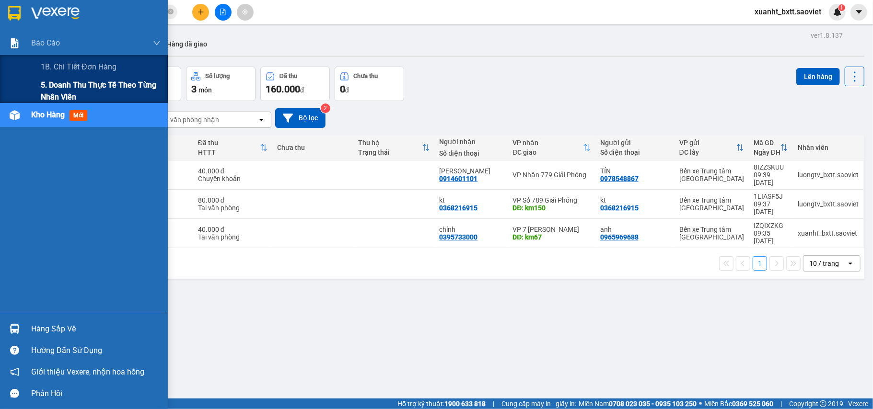
click at [57, 94] on span "5. Doanh thu thực tế theo từng nhân viên" at bounding box center [101, 91] width 120 height 24
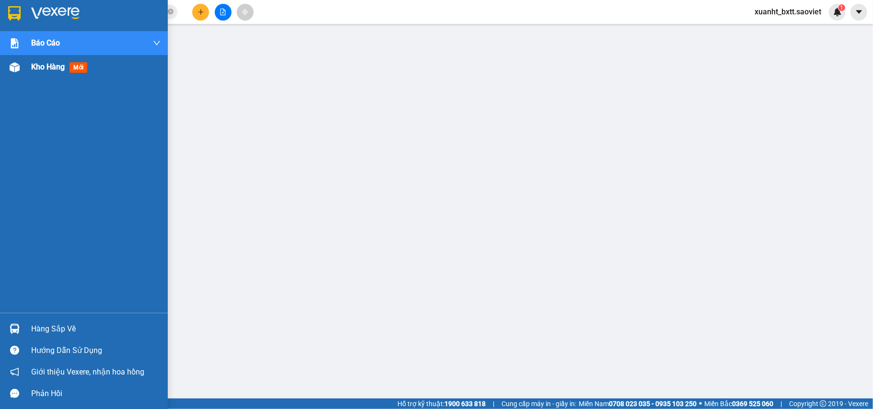
click at [25, 68] on div "Kho hàng mới" at bounding box center [84, 67] width 168 height 24
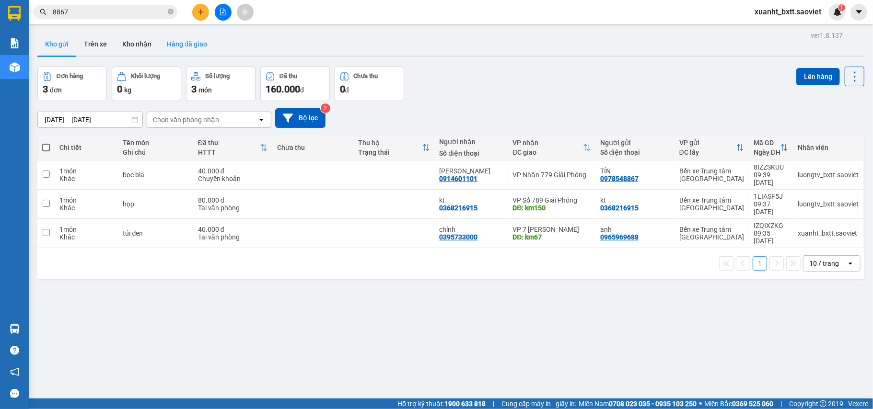
click at [185, 43] on button "Hàng đã giao" at bounding box center [187, 44] width 56 height 23
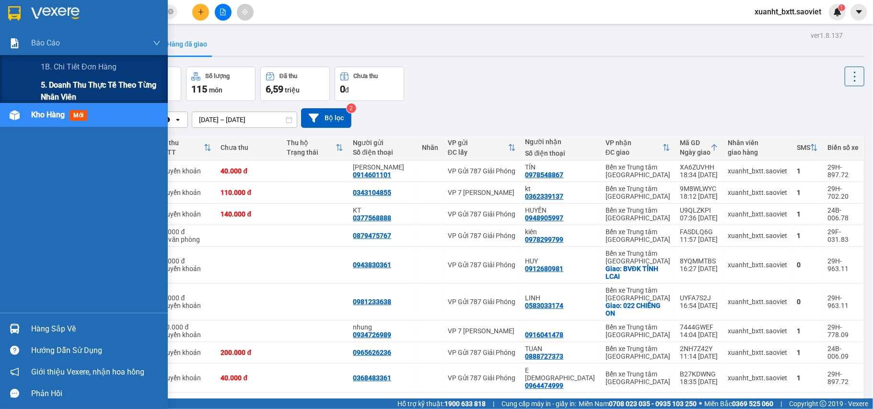
click at [75, 87] on span "5. Doanh thu thực tế theo từng nhân viên" at bounding box center [101, 91] width 120 height 24
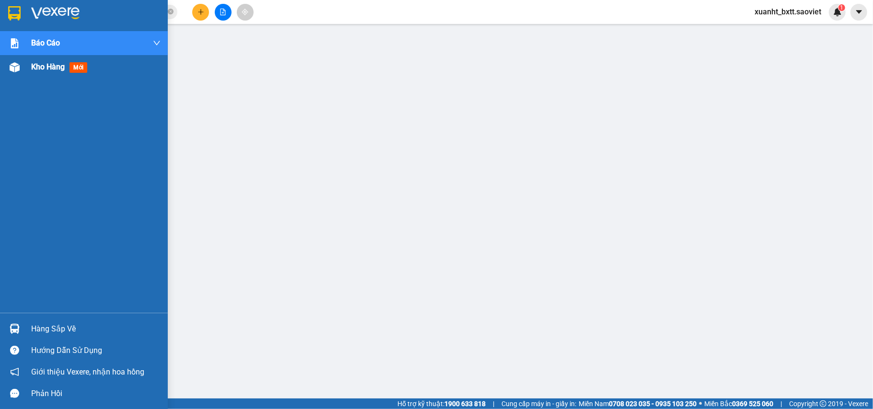
click at [35, 71] on span "Kho hàng" at bounding box center [48, 66] width 34 height 9
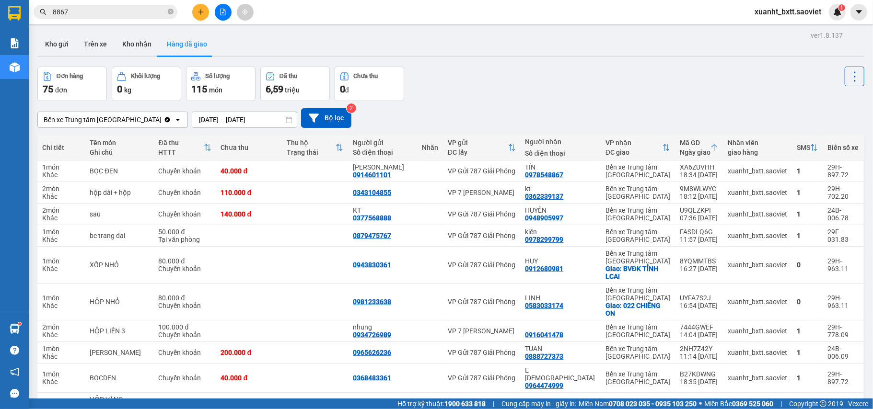
click at [196, 10] on button at bounding box center [200, 12] width 17 height 17
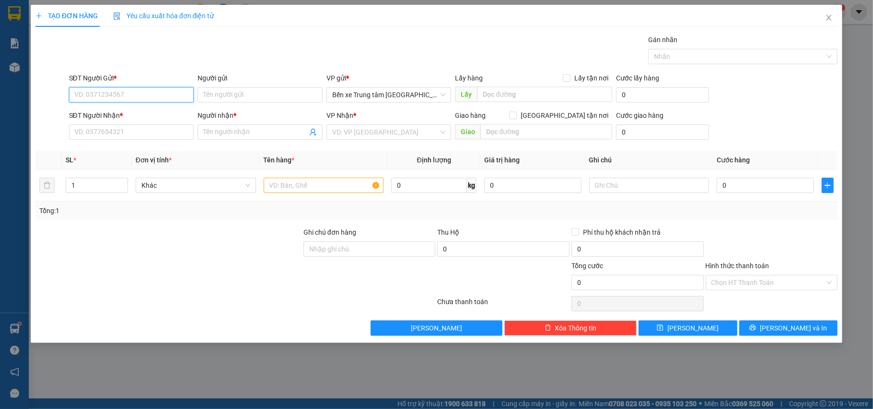
click at [117, 98] on input "SĐT Người Gửi *" at bounding box center [131, 94] width 125 height 15
click at [775, 186] on input "0" at bounding box center [765, 185] width 97 height 15
type input "5"
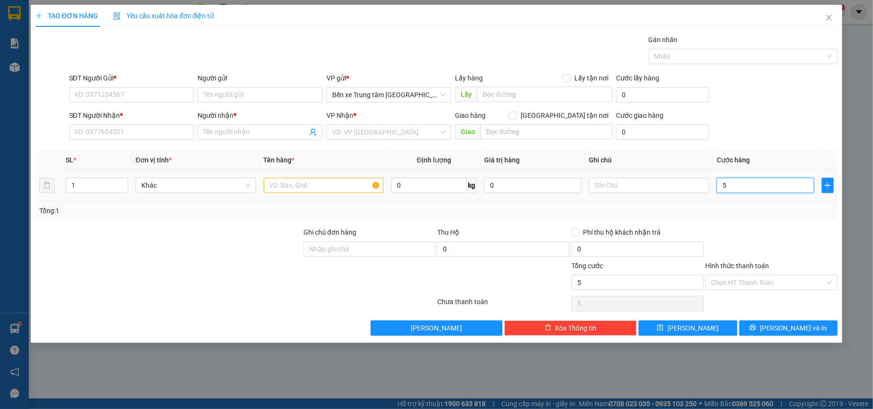
type input "50"
type input "50.000"
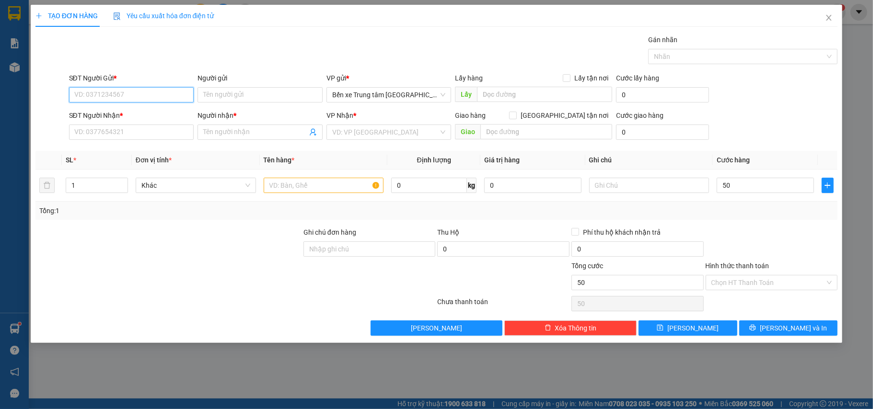
type input "50.000"
click at [113, 92] on input "SĐT Người Gửi *" at bounding box center [131, 94] width 125 height 15
type input "0354245974"
click at [243, 88] on input "Người gửi" at bounding box center [259, 94] width 125 height 15
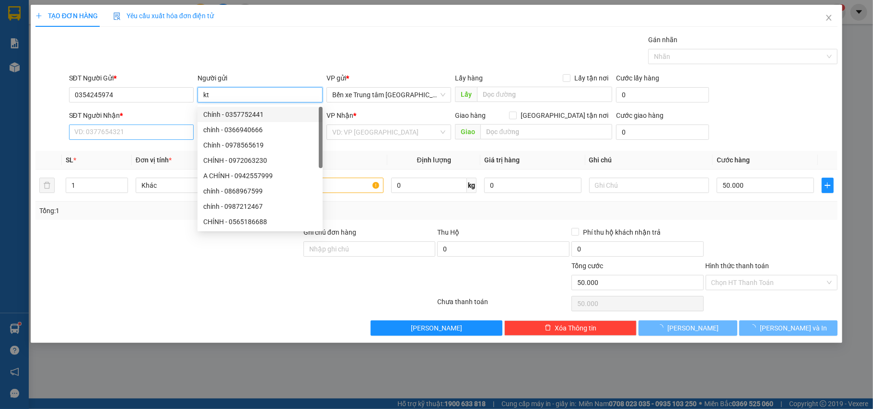
type input "kt"
click at [127, 135] on input "SĐT Người Nhận *" at bounding box center [131, 132] width 125 height 15
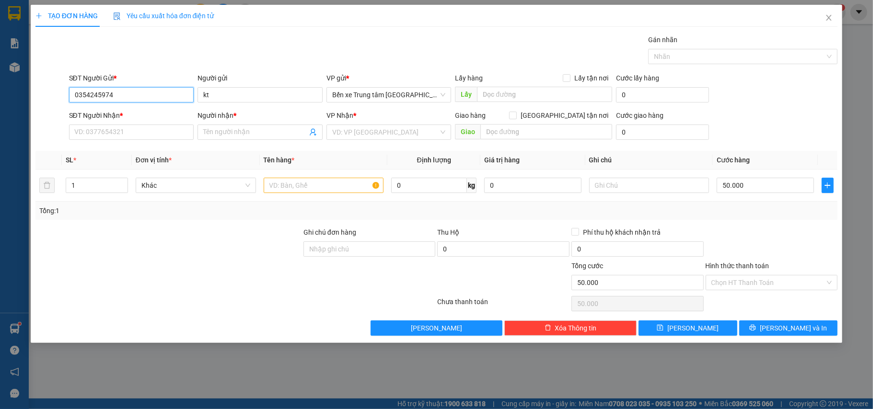
click at [122, 96] on input "0354245974" at bounding box center [131, 94] width 125 height 15
click at [117, 135] on input "SĐT Người Nhận *" at bounding box center [131, 132] width 125 height 15
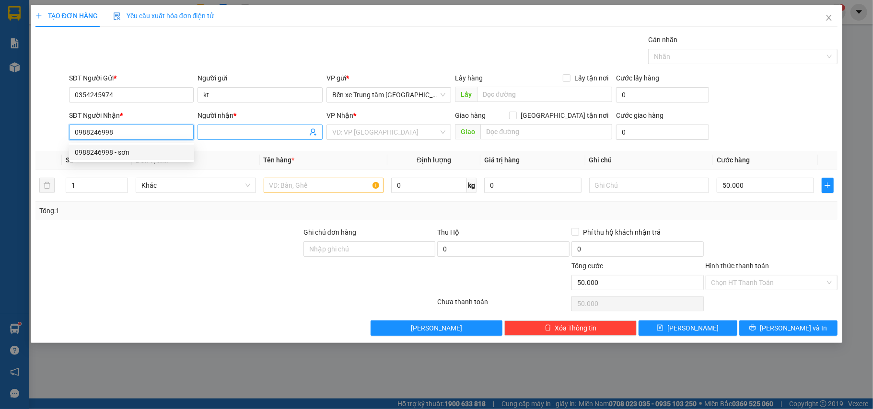
type input "0988246998"
click at [230, 135] on input "Người nhận *" at bounding box center [255, 132] width 104 height 11
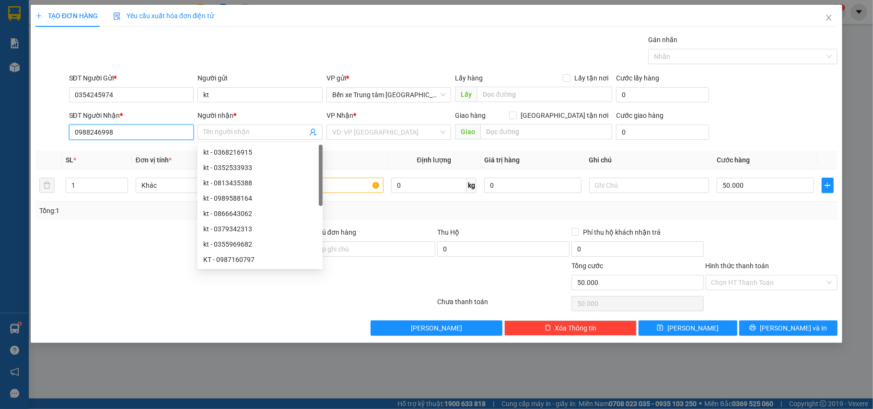
click at [144, 131] on input "0988246998" at bounding box center [131, 132] width 125 height 15
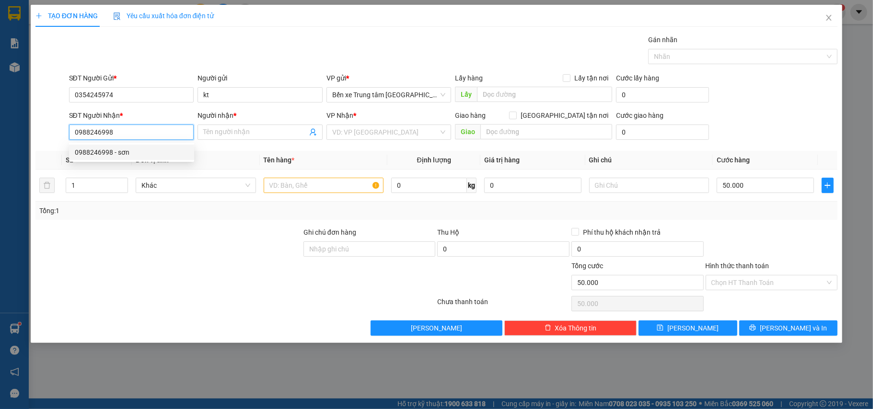
click at [135, 154] on div "0988246998 - sơn" at bounding box center [132, 152] width 114 height 11
type input "sơn"
click at [329, 189] on input "text" at bounding box center [324, 185] width 120 height 15
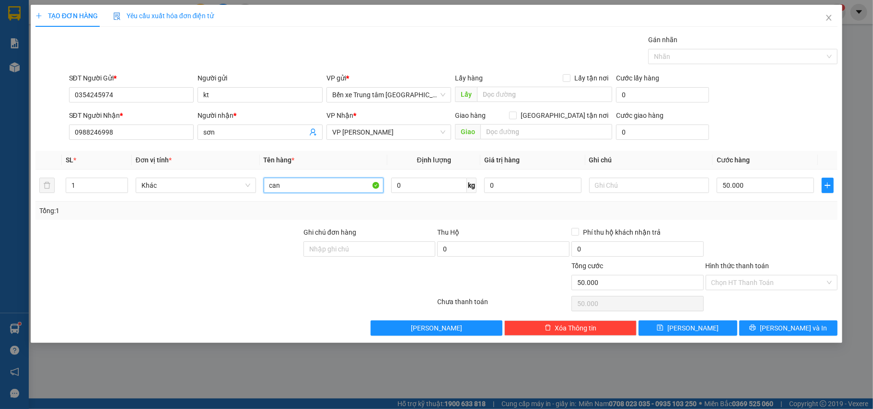
type input "can"
click at [205, 288] on div at bounding box center [169, 278] width 268 height 34
click at [771, 286] on input "Hình thức thanh toán" at bounding box center [768, 283] width 114 height 14
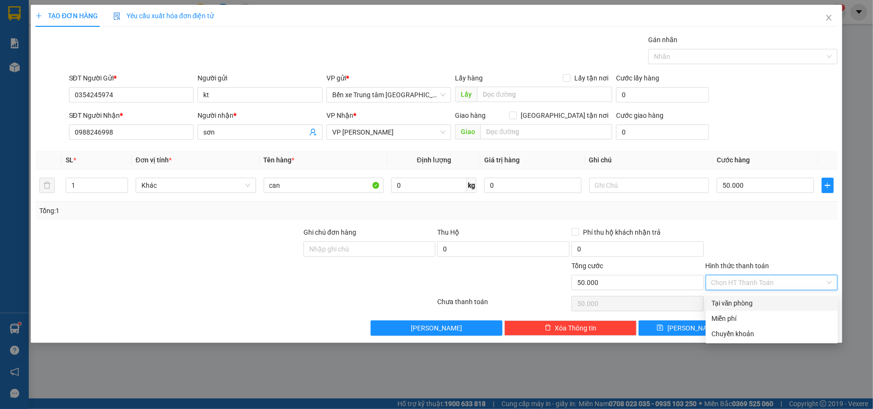
click at [742, 301] on div "Tại văn phòng" at bounding box center [771, 303] width 121 height 11
type input "0"
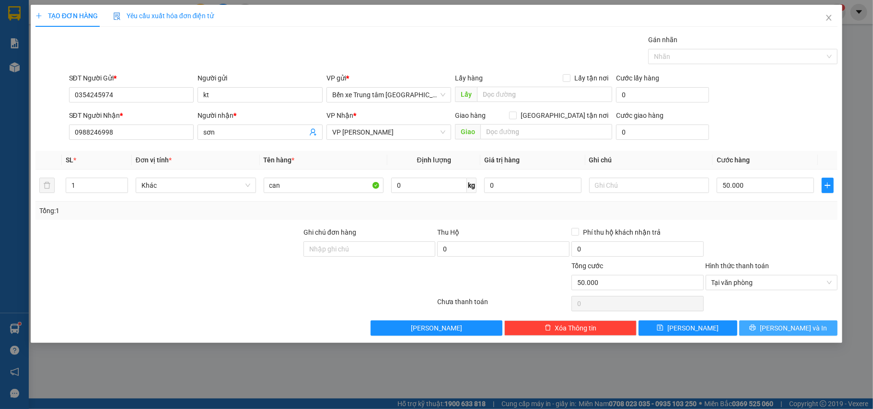
click at [767, 326] on button "[PERSON_NAME] và In" at bounding box center [788, 328] width 99 height 15
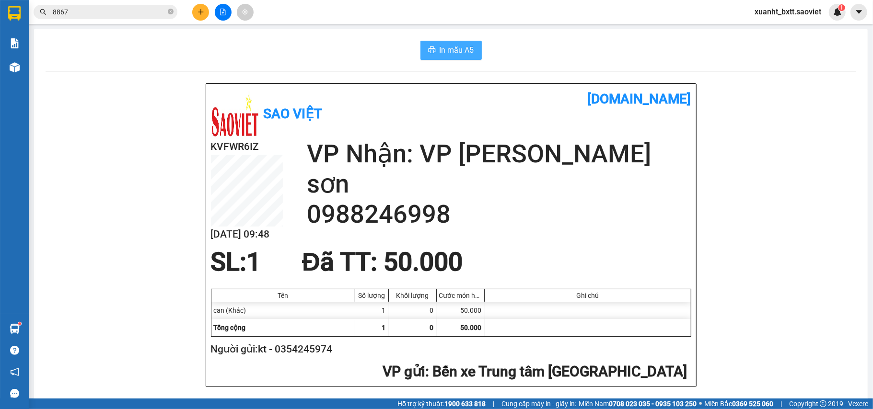
click at [463, 50] on span "In mẫu A5" at bounding box center [456, 50] width 35 height 12
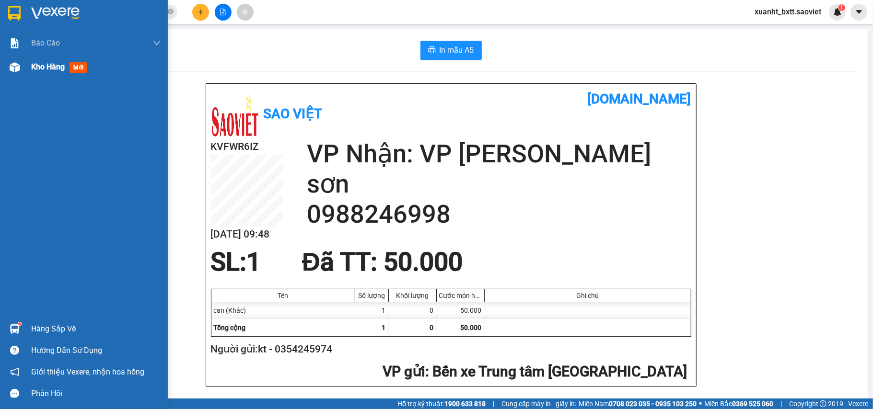
click at [16, 74] on div at bounding box center [14, 67] width 17 height 17
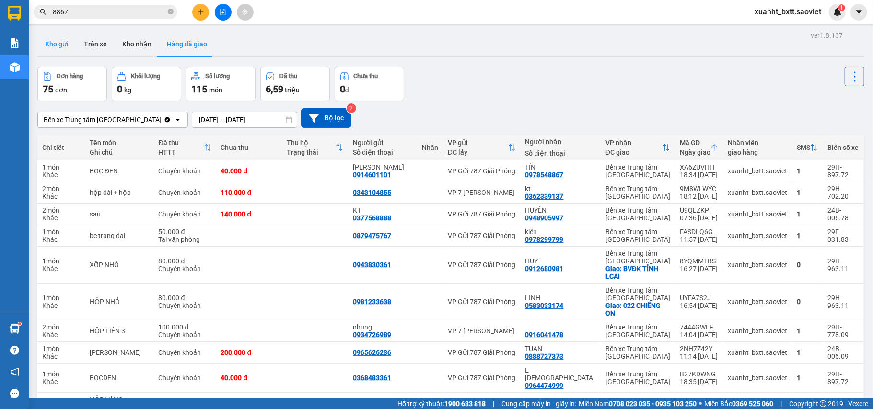
click at [56, 42] on button "Kho gửi" at bounding box center [56, 44] width 39 height 23
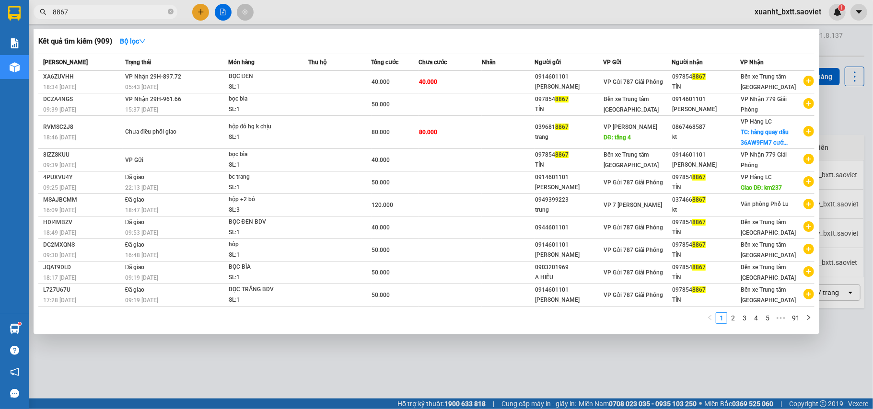
click at [122, 16] on input "8867" at bounding box center [109, 12] width 113 height 11
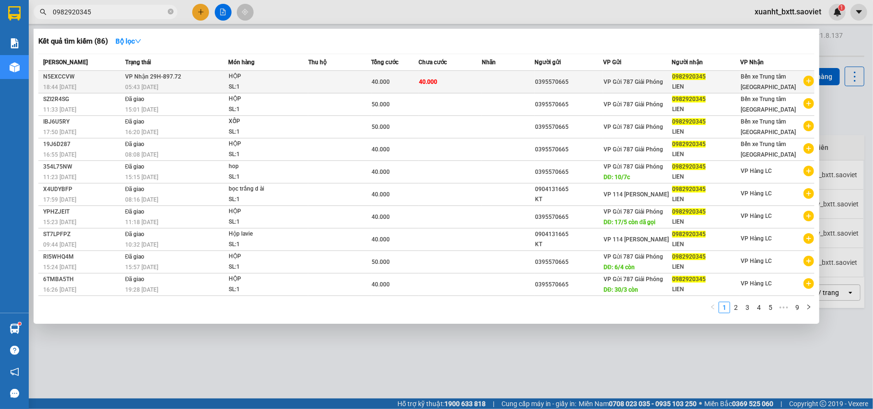
type input "0982920345"
click at [631, 79] on span "VP Gửi 787 Giải Phóng" at bounding box center [632, 82] width 59 height 7
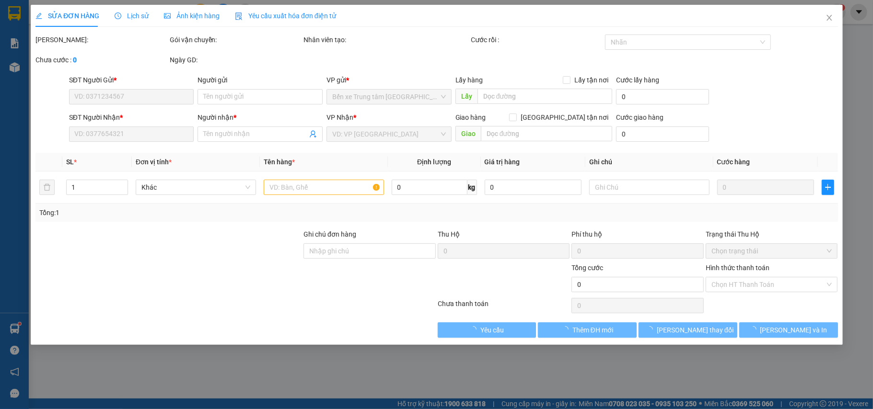
type input "0395570665"
type input "0982920345"
type input "LIEN"
type input "40.000"
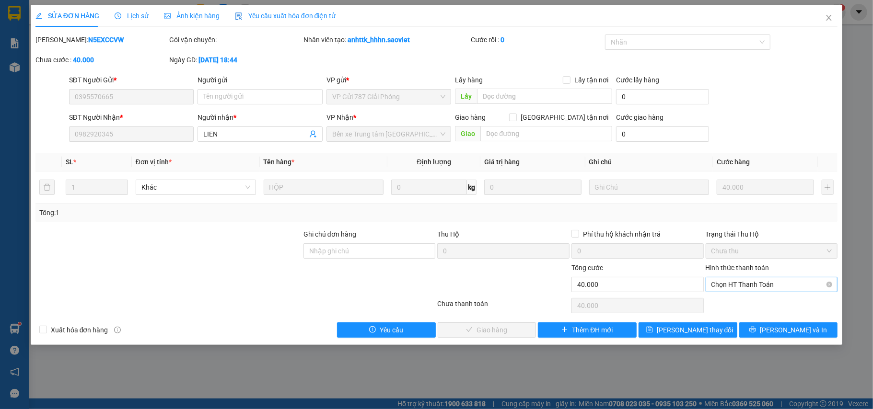
click at [798, 286] on span "Chọn HT Thanh Toán" at bounding box center [771, 285] width 121 height 14
click at [752, 313] on div "Chuyển khoản" at bounding box center [771, 319] width 132 height 15
type input "0"
click at [501, 333] on span "[PERSON_NAME] và Giao hàng" at bounding box center [502, 330] width 92 height 11
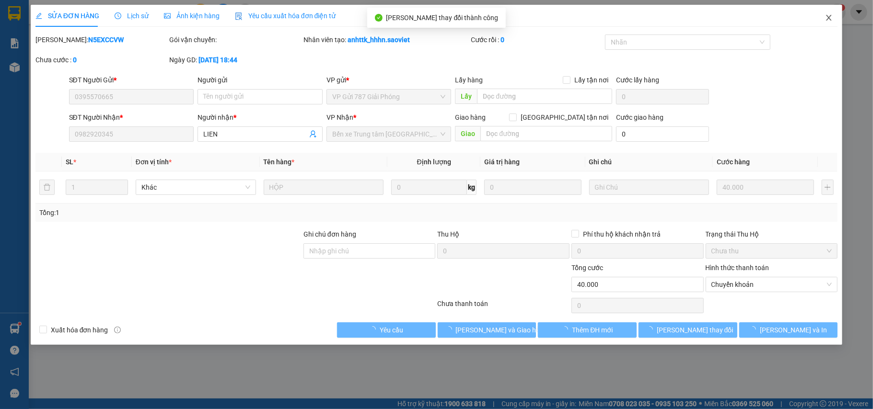
click at [824, 16] on span "Close" at bounding box center [828, 18] width 27 height 27
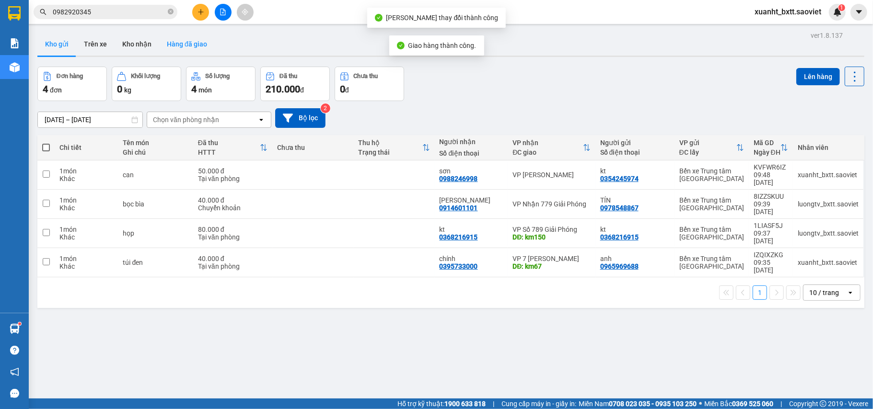
click at [168, 42] on button "Hàng đã giao" at bounding box center [187, 44] width 56 height 23
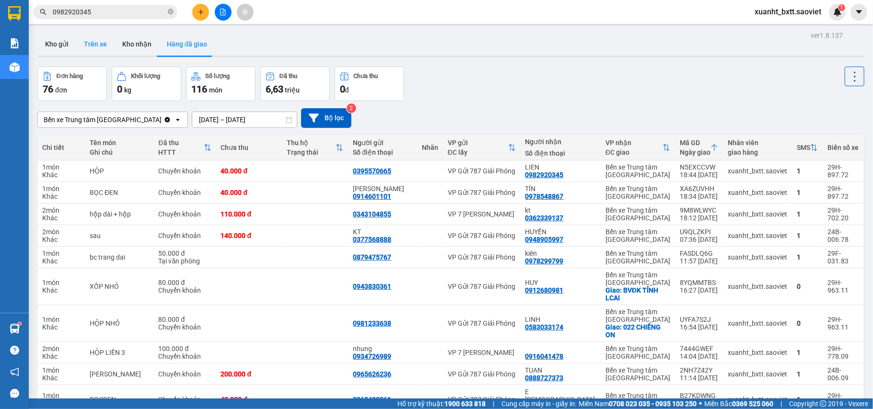
drag, startPoint x: 60, startPoint y: 43, endPoint x: 93, endPoint y: 45, distance: 32.7
click at [62, 43] on button "Kho gửi" at bounding box center [56, 44] width 39 height 23
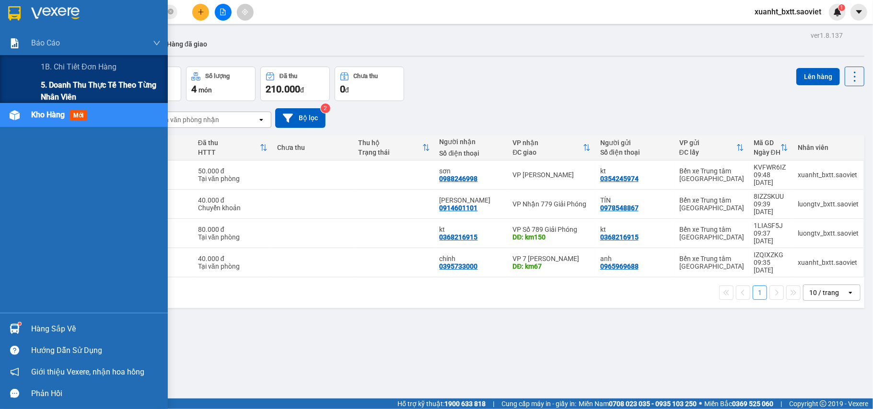
drag, startPoint x: 39, startPoint y: 89, endPoint x: 104, endPoint y: 91, distance: 64.7
click at [40, 89] on div "5. Doanh thu thực tế theo từng nhân viên" at bounding box center [84, 91] width 168 height 24
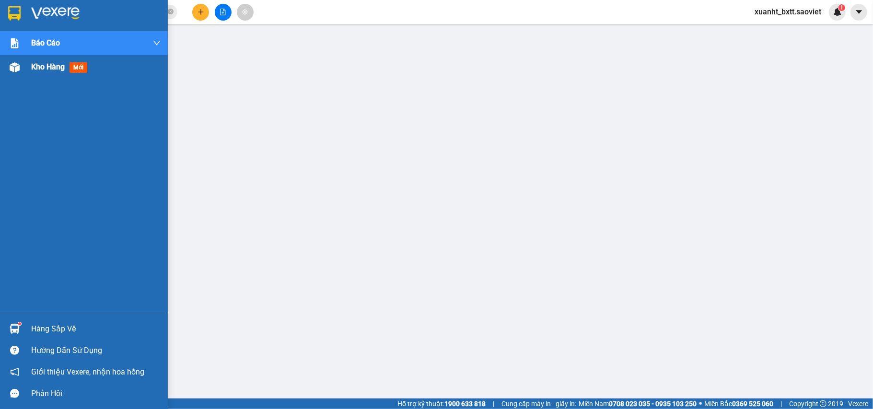
click at [76, 71] on span "mới" at bounding box center [78, 67] width 18 height 11
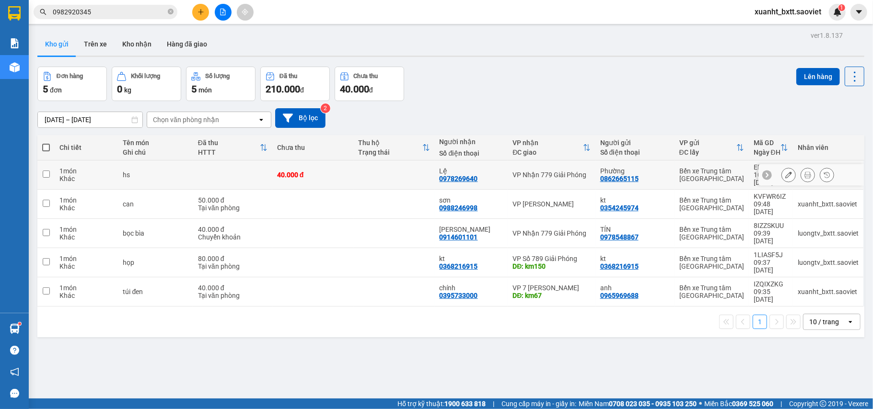
click at [392, 167] on td at bounding box center [393, 175] width 81 height 29
checkbox input "true"
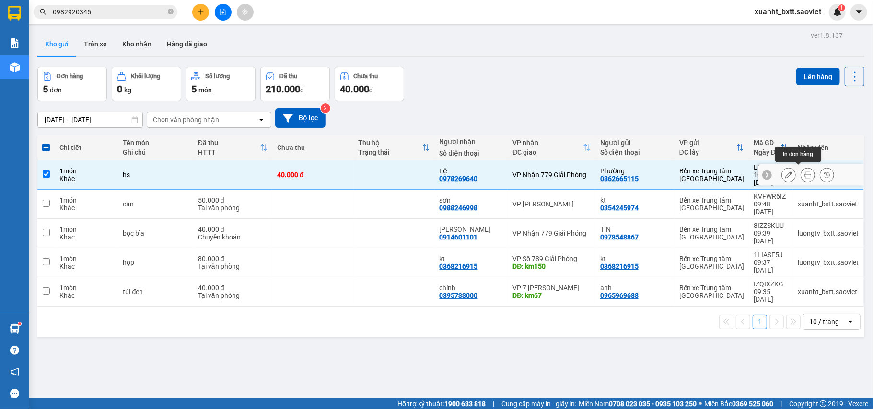
click at [804, 172] on icon at bounding box center [807, 175] width 7 height 7
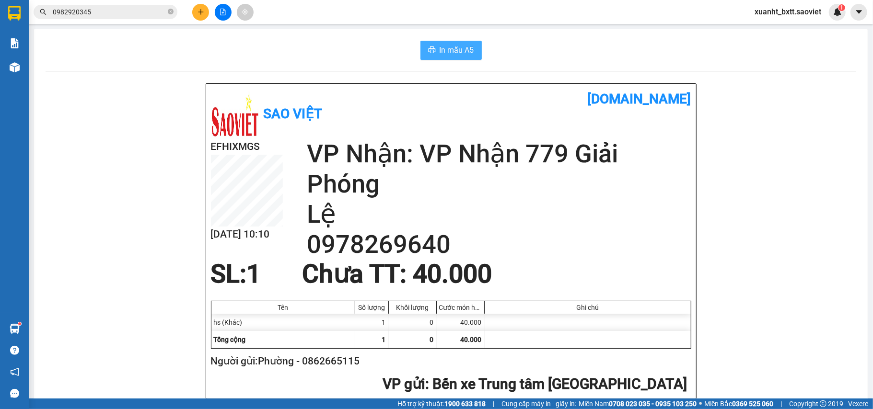
click at [460, 48] on span "In mẫu A5" at bounding box center [456, 50] width 35 height 12
click at [444, 48] on span "In mẫu A5" at bounding box center [456, 50] width 35 height 12
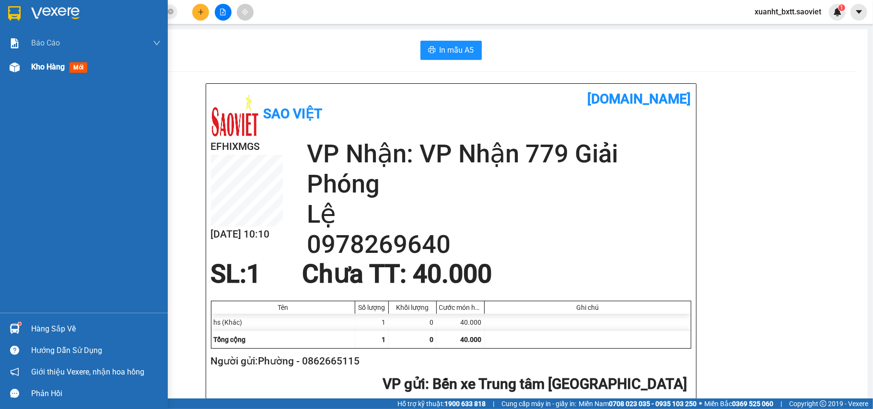
click at [18, 69] on img at bounding box center [15, 67] width 10 height 10
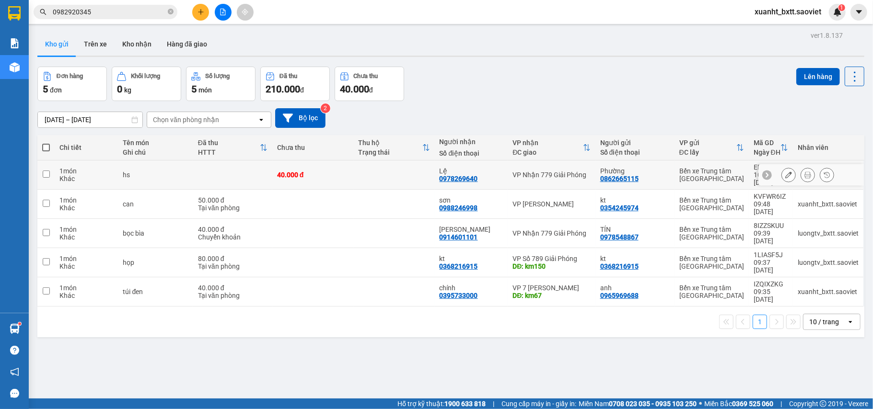
click at [425, 173] on td at bounding box center [393, 175] width 81 height 29
checkbox input "true"
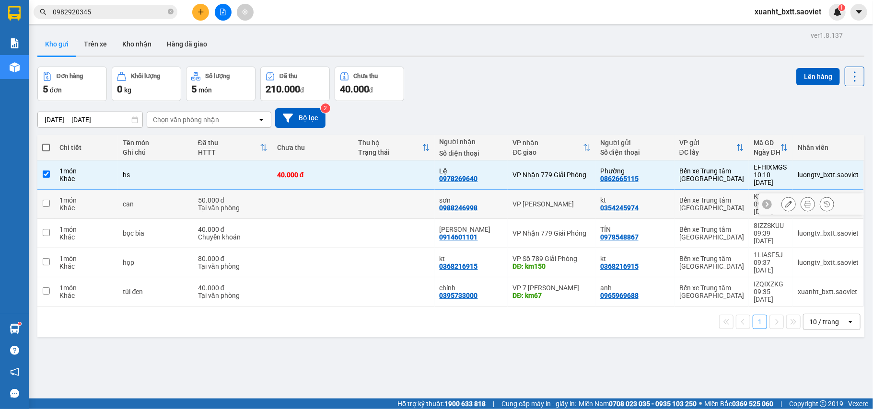
click at [409, 199] on td at bounding box center [393, 204] width 81 height 29
checkbox input "true"
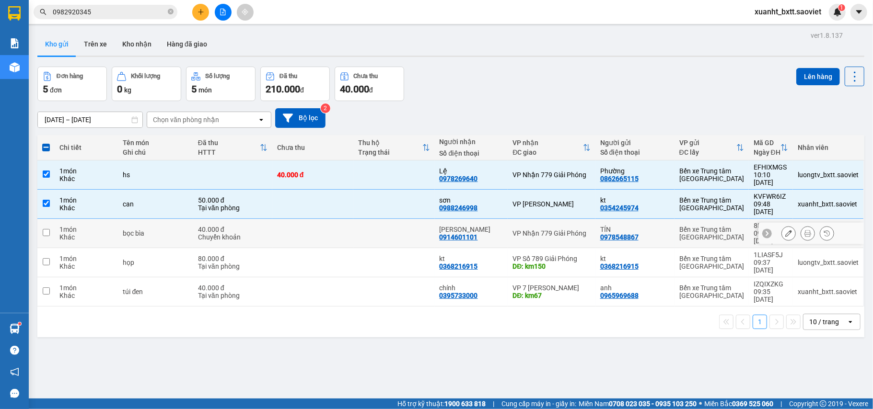
click at [404, 225] on td at bounding box center [393, 233] width 81 height 29
checkbox input "true"
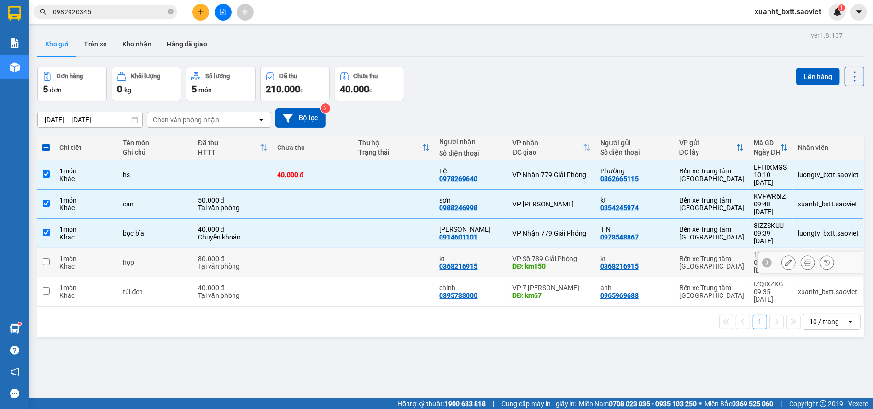
click at [401, 248] on td at bounding box center [393, 262] width 81 height 29
checkbox input "true"
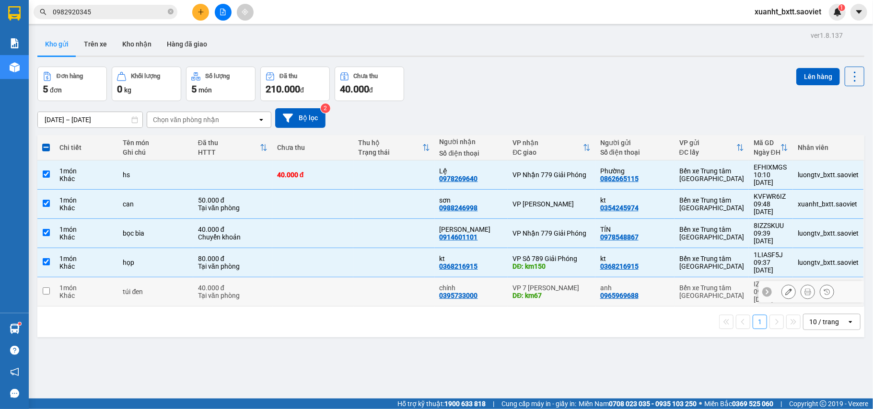
click at [400, 278] on td at bounding box center [393, 292] width 81 height 29
checkbox input "true"
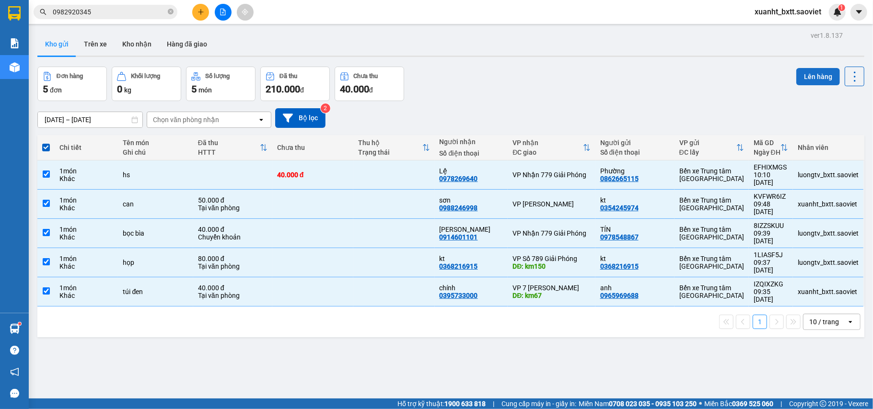
click at [817, 75] on button "Lên hàng" at bounding box center [818, 76] width 44 height 17
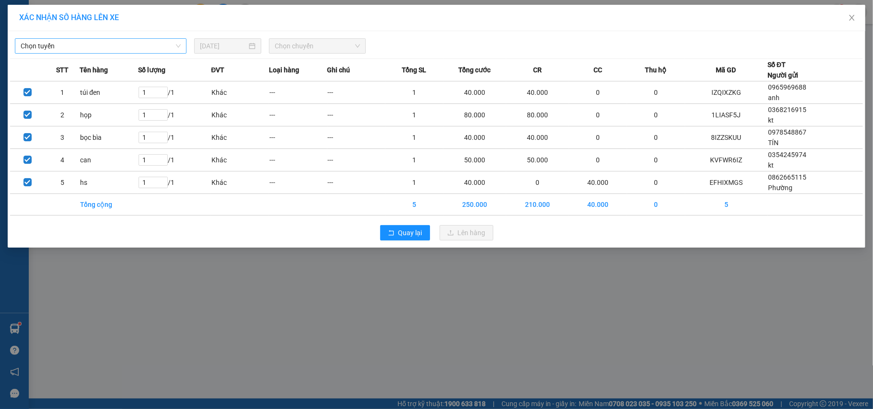
click at [81, 49] on span "Chọn tuyến" at bounding box center [101, 46] width 160 height 14
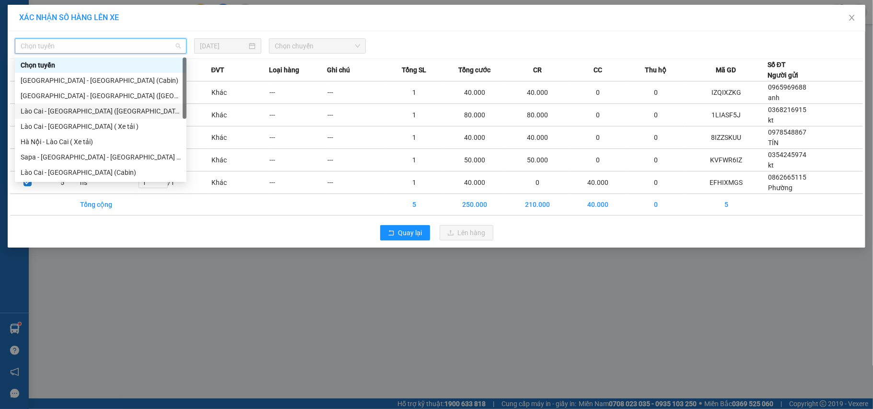
click at [96, 109] on div "Lào Cai - [GEOGRAPHIC_DATA] ([GEOGRAPHIC_DATA])" at bounding box center [101, 111] width 160 height 11
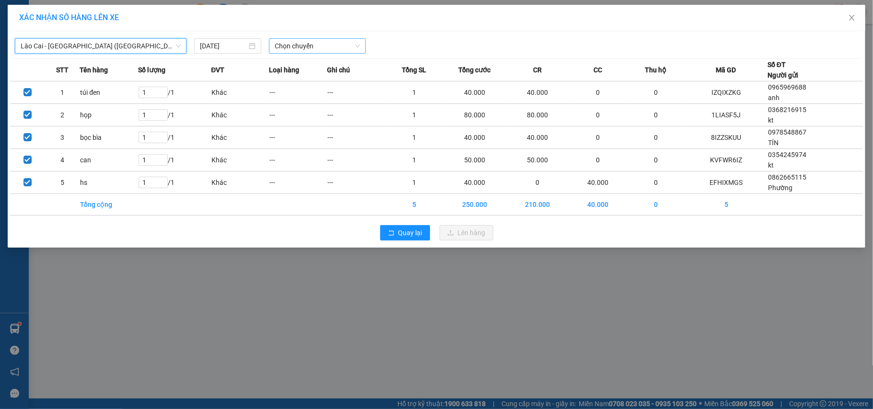
click at [326, 48] on span "Chọn chuyến" at bounding box center [317, 46] width 85 height 14
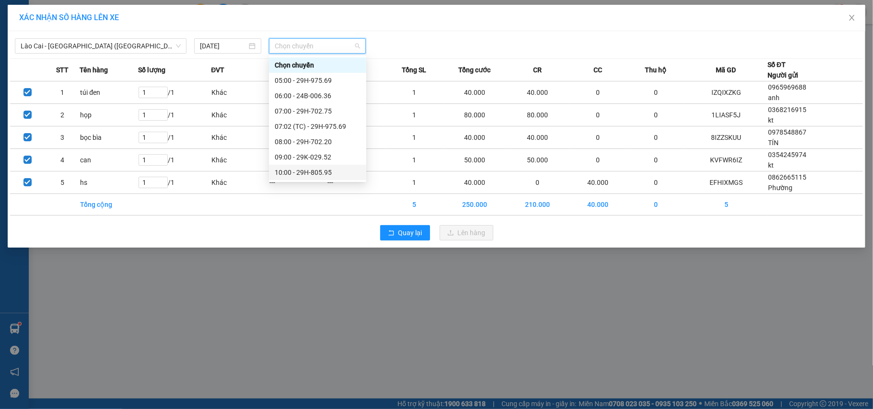
click at [335, 169] on div "10:00 - 29H-805.95" at bounding box center [318, 172] width 86 height 11
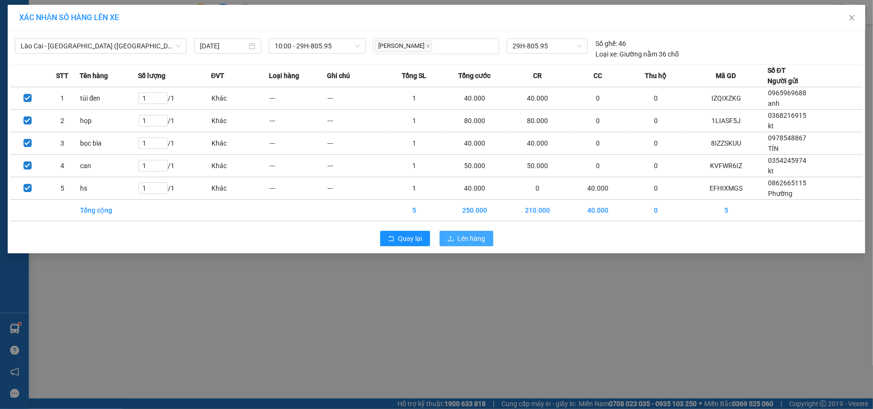
click at [459, 236] on span "Lên hàng" at bounding box center [472, 238] width 28 height 11
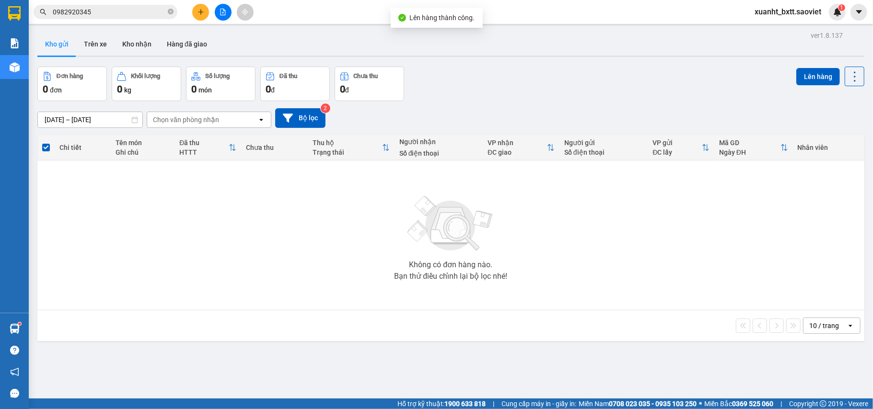
click at [230, 19] on div at bounding box center [223, 12] width 72 height 17
click at [228, 14] on button at bounding box center [223, 12] width 17 height 17
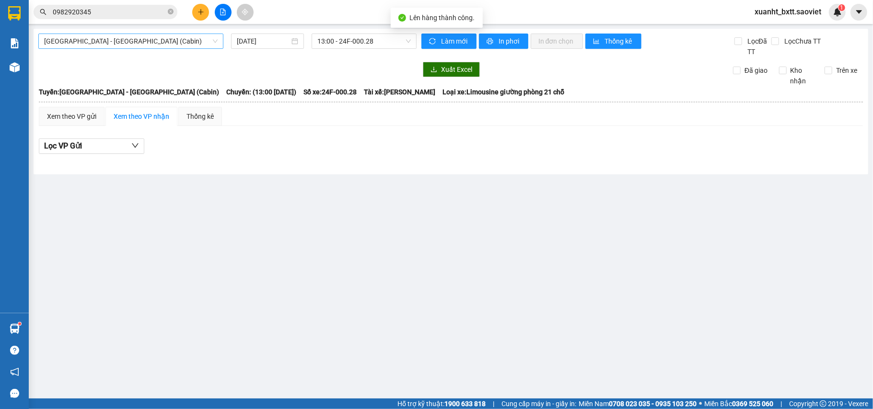
click at [187, 46] on span "[GEOGRAPHIC_DATA] - [GEOGRAPHIC_DATA] (Cabin)" at bounding box center [130, 41] width 173 height 14
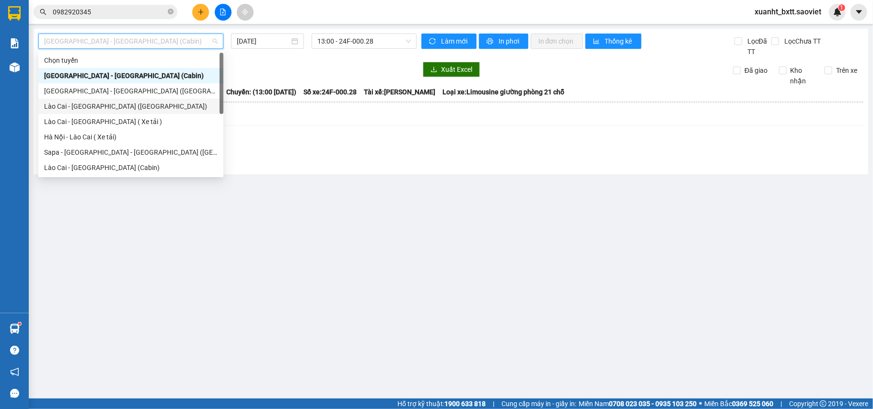
click at [123, 106] on div "Lào Cai - [GEOGRAPHIC_DATA] ([GEOGRAPHIC_DATA])" at bounding box center [130, 106] width 173 height 11
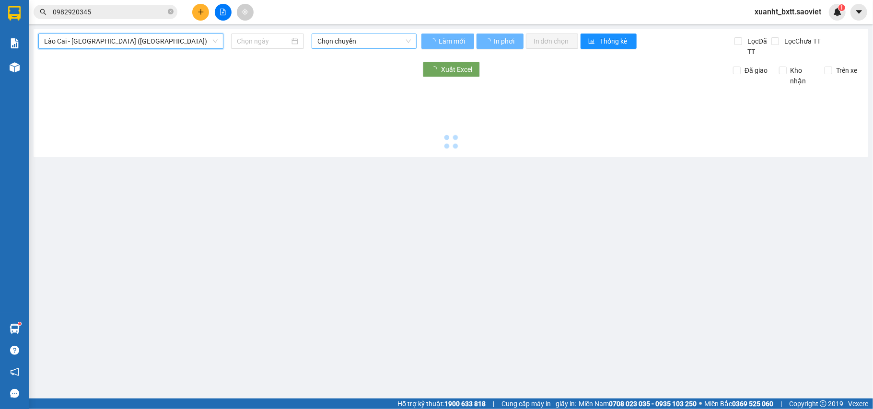
type input "[DATE]"
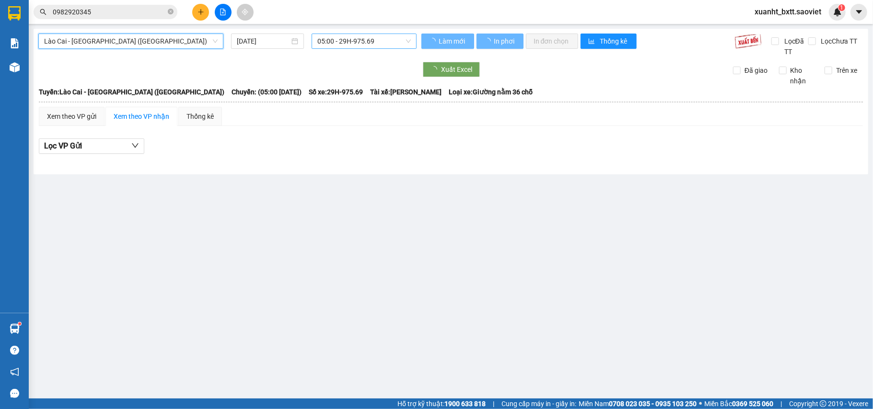
click at [370, 43] on span "05:00 - 29H-975.69" at bounding box center [363, 41] width 93 height 14
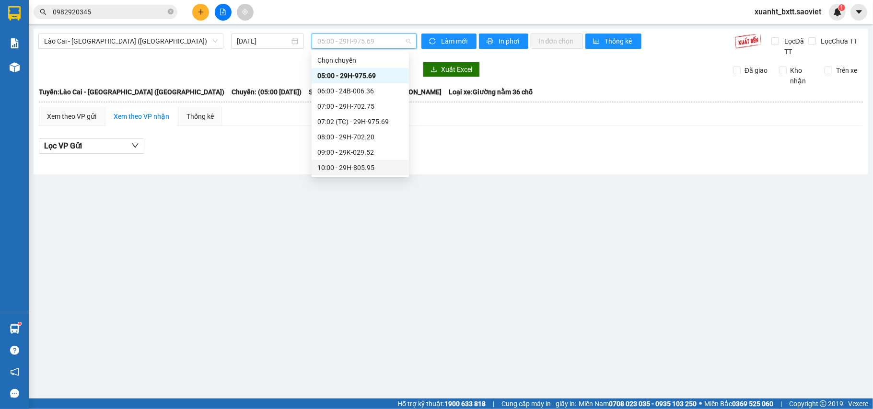
click at [377, 166] on div "10:00 - 29H-805.95" at bounding box center [360, 167] width 86 height 11
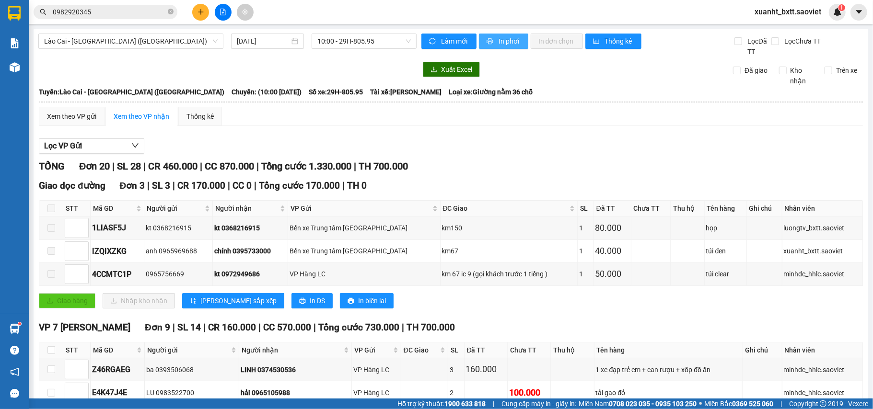
click at [501, 41] on span "In phơi" at bounding box center [509, 41] width 22 height 11
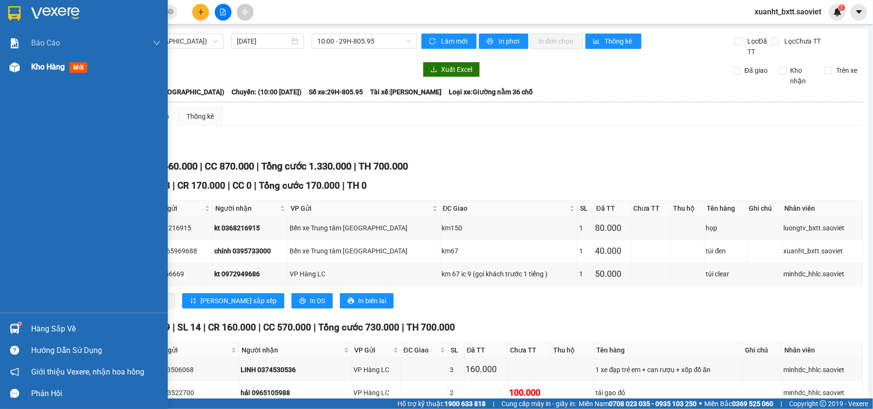
click at [22, 66] on div at bounding box center [14, 67] width 17 height 17
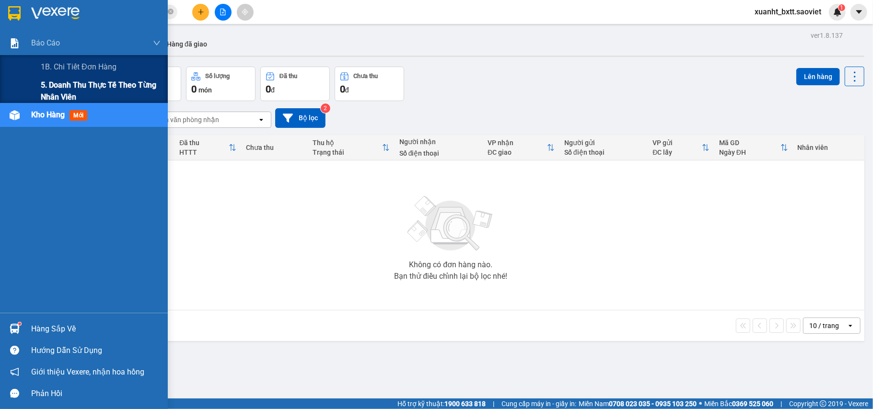
drag, startPoint x: 64, startPoint y: 85, endPoint x: 69, endPoint y: 86, distance: 5.4
click at [64, 85] on span "5. Doanh thu thực tế theo từng nhân viên" at bounding box center [101, 91] width 120 height 24
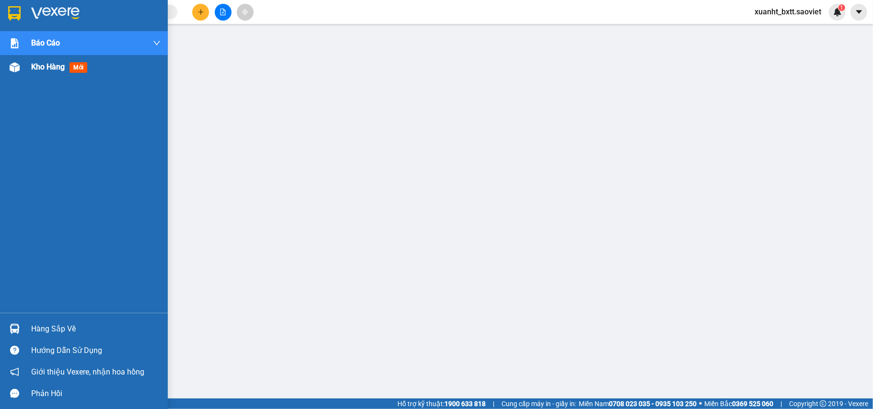
click at [57, 67] on span "Kho hàng" at bounding box center [48, 66] width 34 height 9
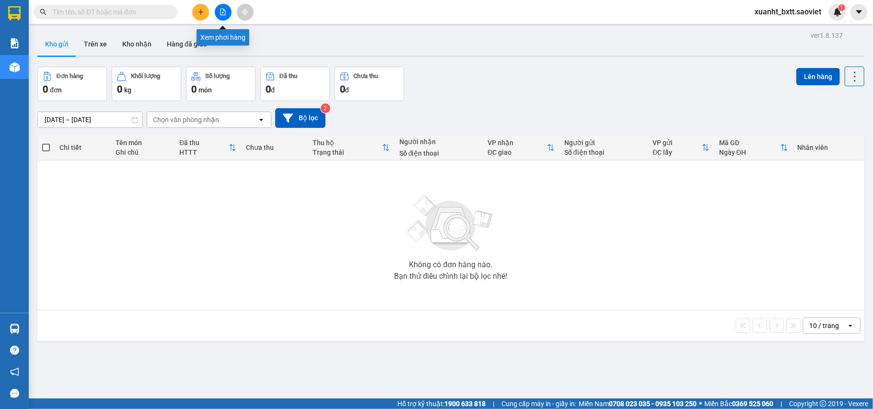
click at [222, 12] on icon "file-add" at bounding box center [222, 12] width 5 height 7
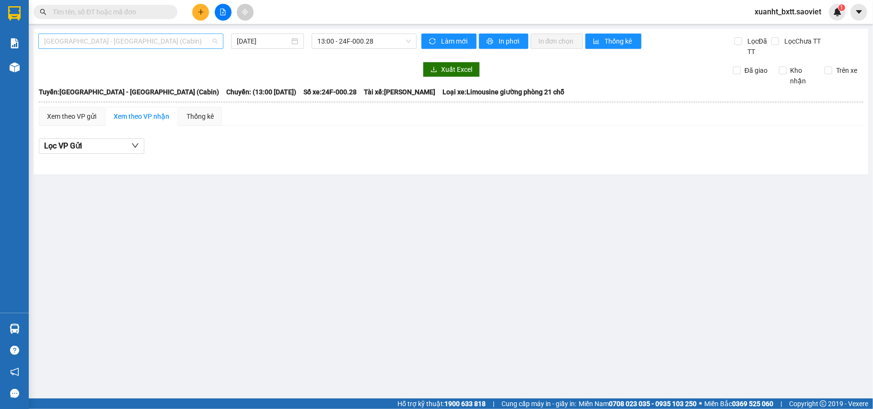
click at [163, 39] on span "[GEOGRAPHIC_DATA] - [GEOGRAPHIC_DATA] (Cabin)" at bounding box center [130, 41] width 173 height 14
click at [128, 39] on span "[GEOGRAPHIC_DATA] - [GEOGRAPHIC_DATA] (Cabin)" at bounding box center [130, 41] width 173 height 14
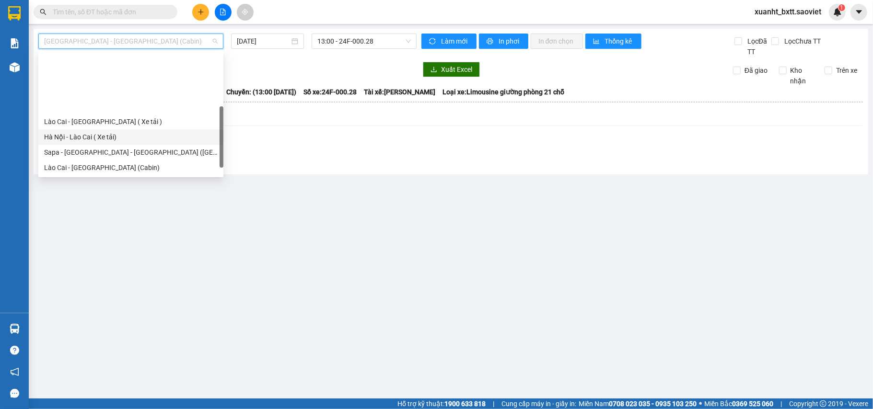
scroll to position [64, 0]
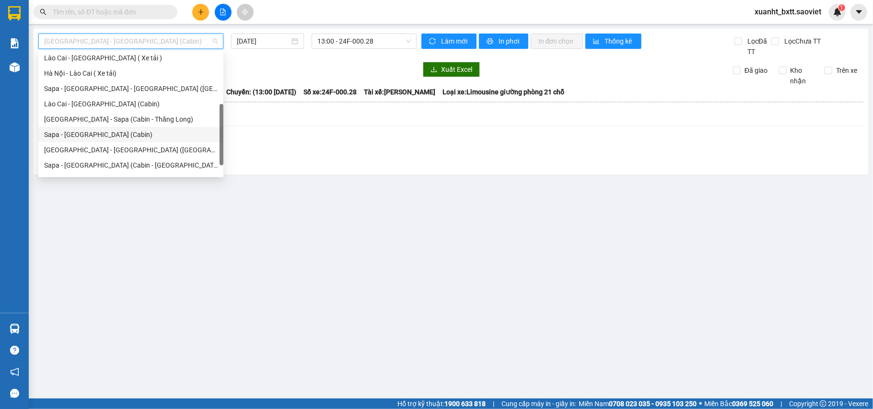
click at [107, 133] on div "Sapa - [GEOGRAPHIC_DATA] (Cabin)" at bounding box center [130, 134] width 173 height 11
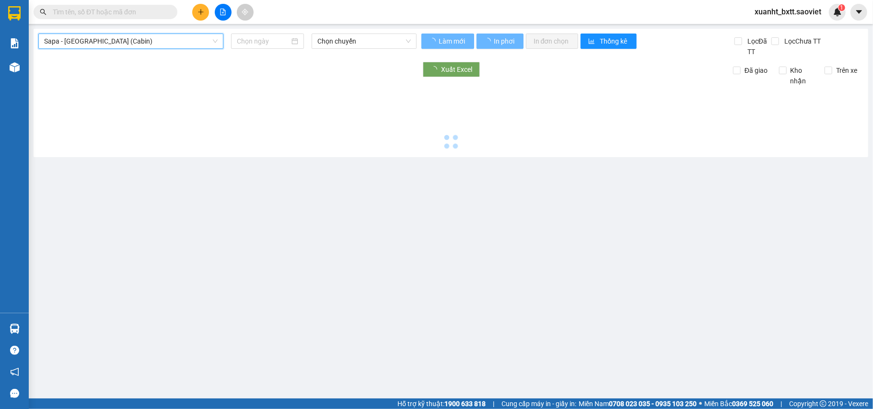
type input "[DATE]"
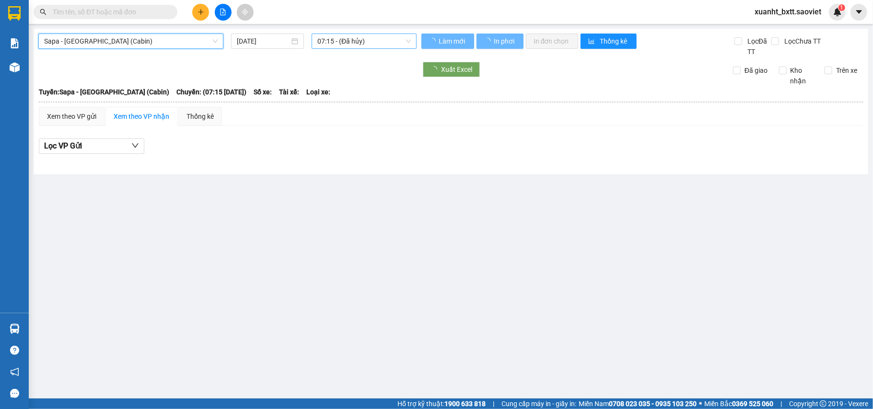
click at [386, 44] on span "07:15 - (Đã hủy)" at bounding box center [363, 41] width 93 height 14
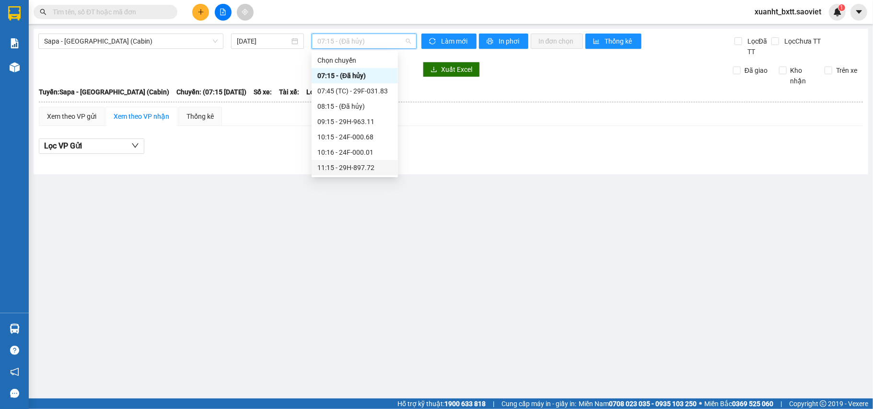
scroll to position [64, 0]
click at [358, 87] on div "10:16 - 24F-000.01" at bounding box center [354, 88] width 75 height 11
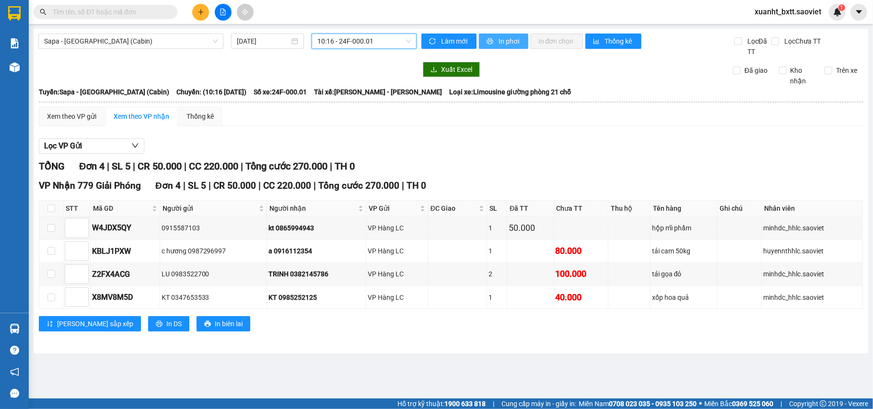
click at [514, 40] on span "In phơi" at bounding box center [509, 41] width 22 height 11
drag, startPoint x: 356, startPoint y: 40, endPoint x: 453, endPoint y: 88, distance: 108.5
click at [357, 40] on span "10:16 - 24F-000.01" at bounding box center [363, 41] width 93 height 14
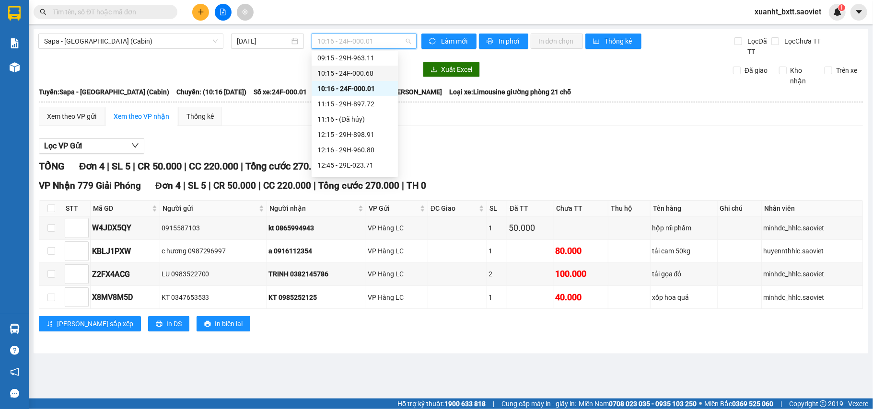
click at [372, 75] on div "10:15 - 24F-000.68" at bounding box center [354, 73] width 75 height 11
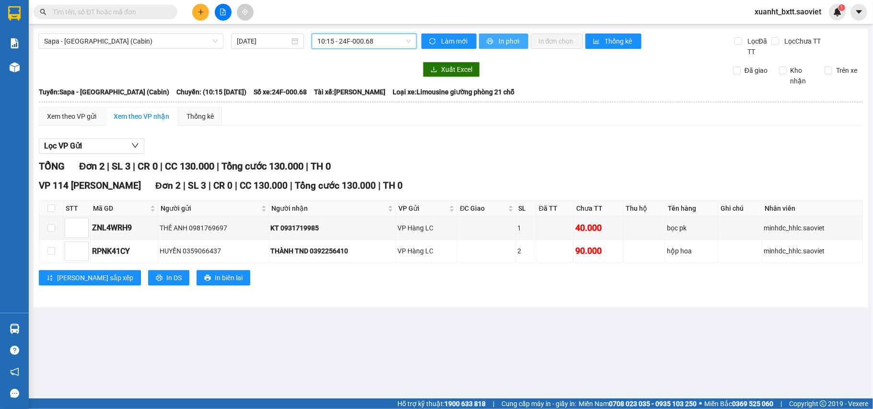
click at [498, 41] on span "In phơi" at bounding box center [509, 41] width 22 height 11
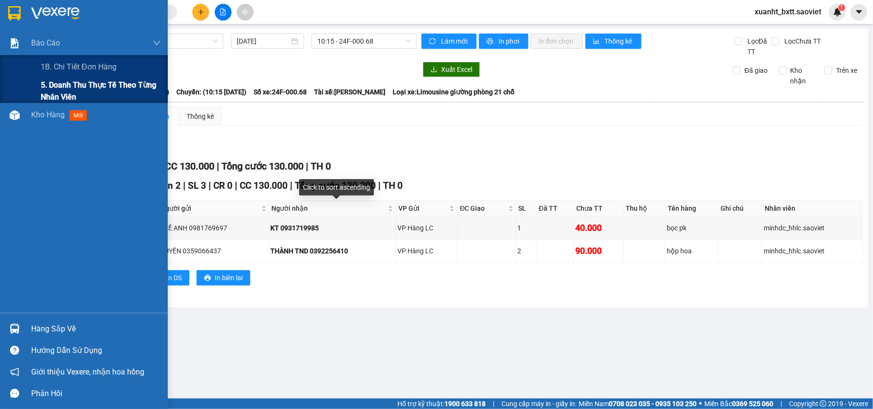
click at [77, 81] on span "5. Doanh thu thực tế theo từng nhân viên" at bounding box center [101, 91] width 120 height 24
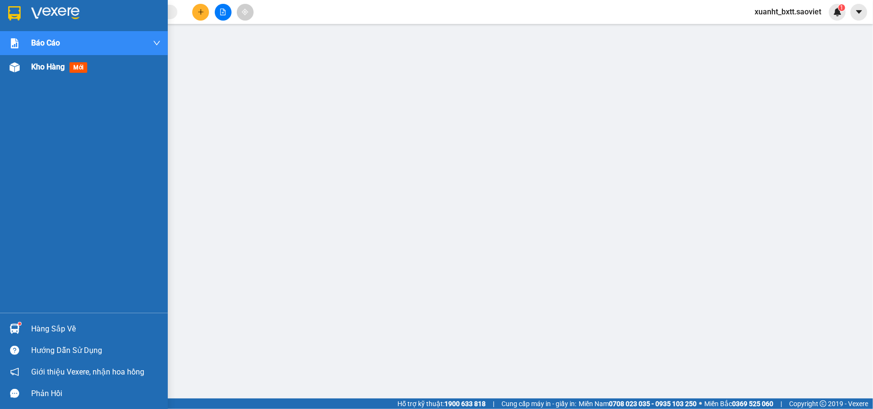
click at [20, 71] on div at bounding box center [14, 67] width 17 height 17
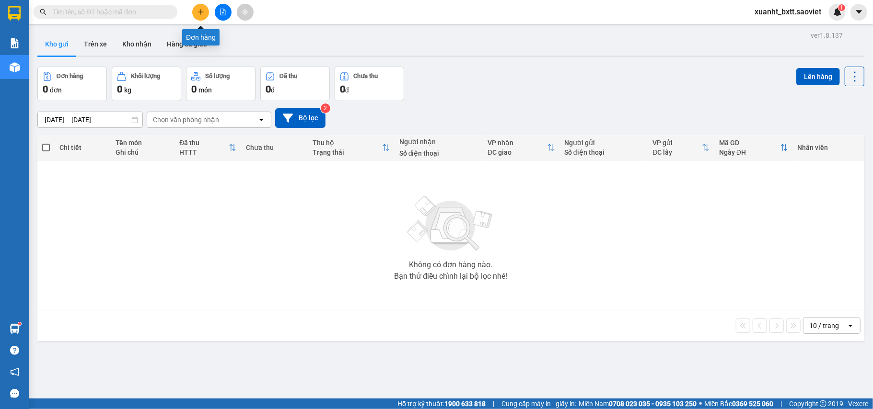
click at [202, 12] on icon "plus" at bounding box center [200, 12] width 7 height 7
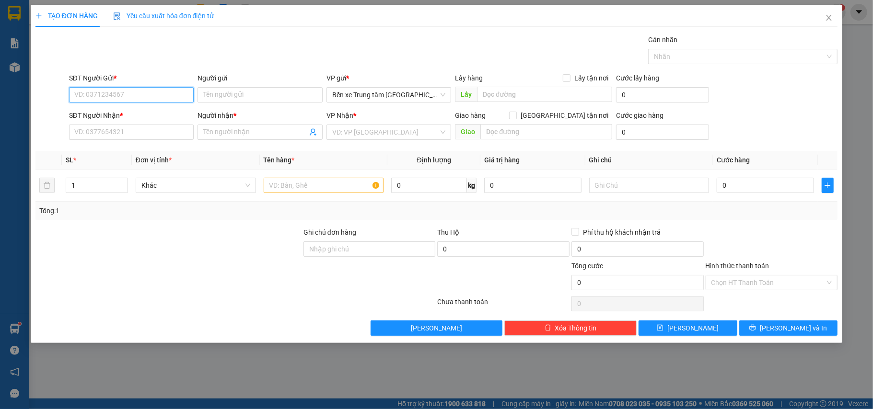
click at [153, 97] on input "SĐT Người Gửi *" at bounding box center [131, 94] width 125 height 15
type input "0383007945"
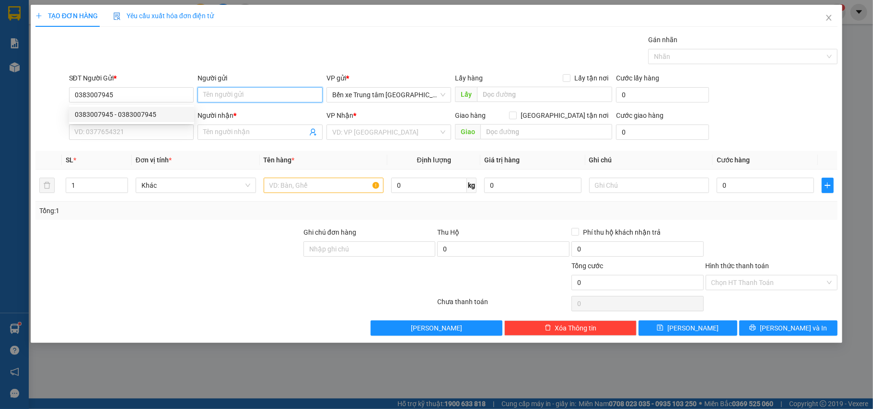
click at [227, 96] on input "Người gửi" at bounding box center [259, 94] width 125 height 15
type input "C MẾN BÁN VÉ LC"
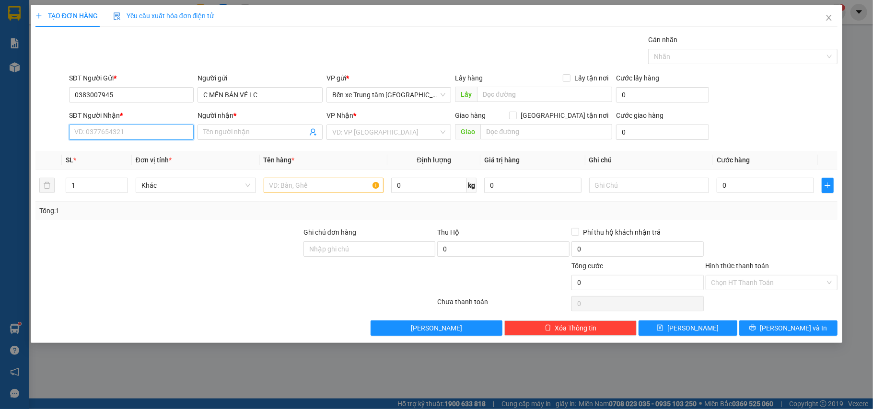
click at [160, 131] on input "SĐT Người Nhận *" at bounding box center [131, 132] width 125 height 15
type input "03"
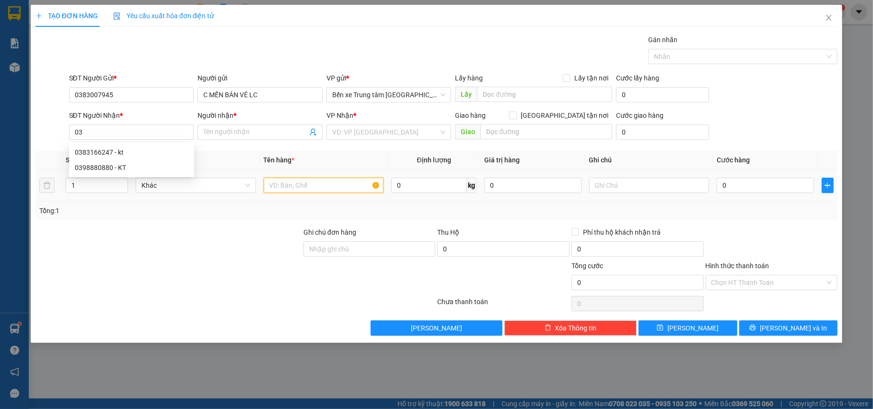
click at [311, 184] on input "text" at bounding box center [324, 185] width 120 height 15
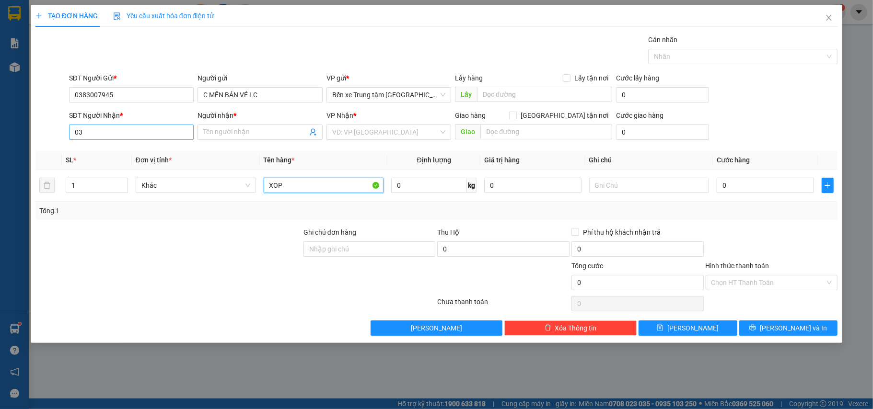
type input "XOP"
click at [117, 137] on input "03" at bounding box center [131, 132] width 125 height 15
type input "0"
type input "0832492789"
click at [215, 131] on input "Người nhận *" at bounding box center [255, 132] width 104 height 11
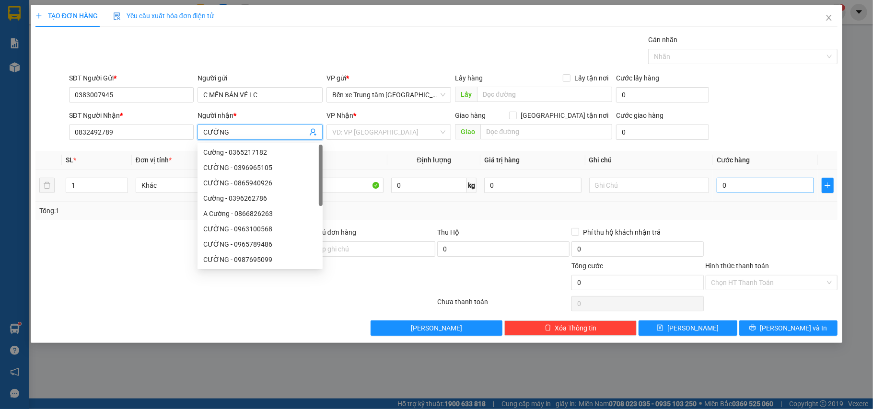
type input "CƯỜNG"
click at [759, 181] on input "0" at bounding box center [765, 185] width 97 height 15
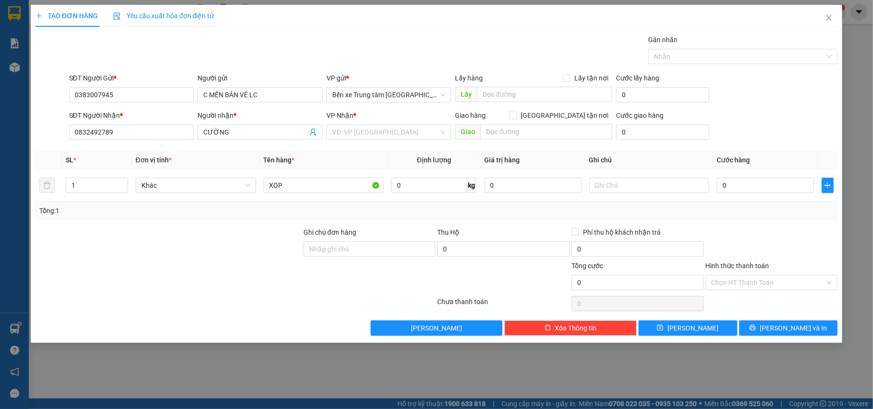
click at [765, 233] on div at bounding box center [772, 244] width 134 height 34
click at [802, 278] on input "Hình thức thanh toán" at bounding box center [768, 283] width 114 height 14
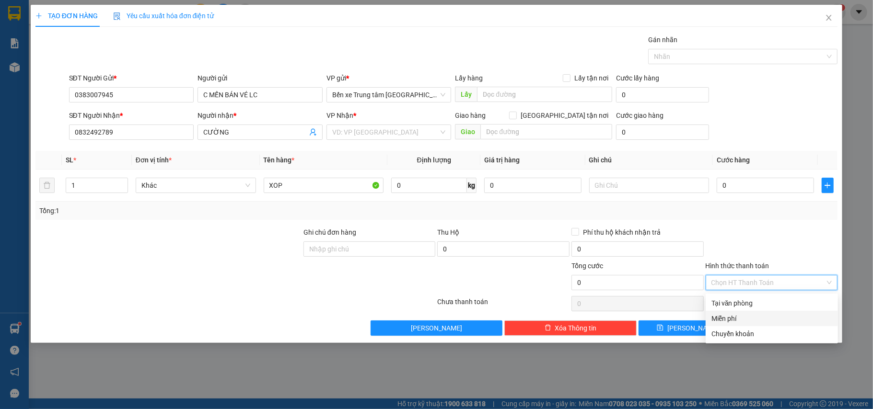
click at [773, 317] on div "Miễn phí" at bounding box center [771, 318] width 121 height 11
click at [785, 330] on span "[PERSON_NAME] và In" at bounding box center [793, 328] width 67 height 11
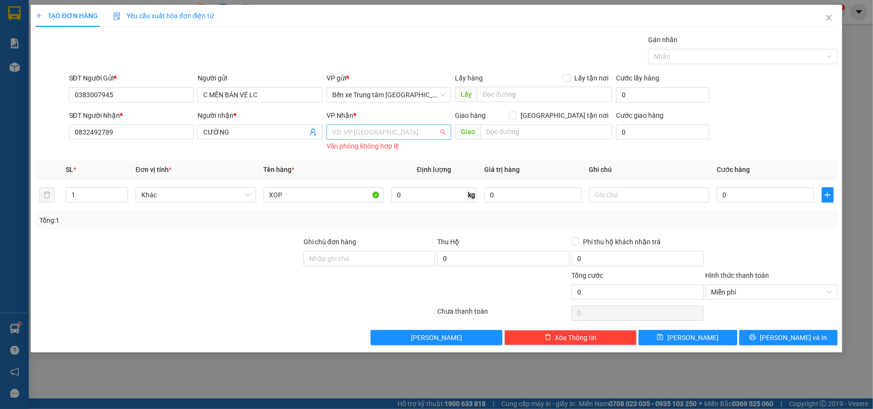
click at [411, 131] on input "search" at bounding box center [385, 132] width 107 height 14
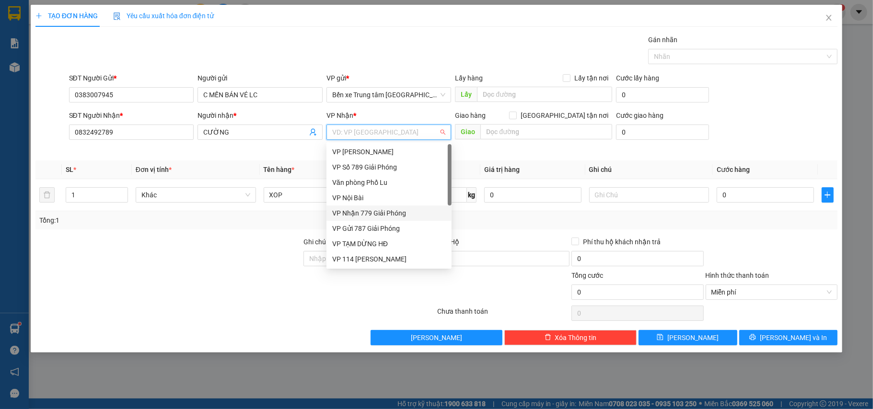
click at [386, 212] on div "VP Nhận 779 Giải Phóng" at bounding box center [389, 213] width 114 height 11
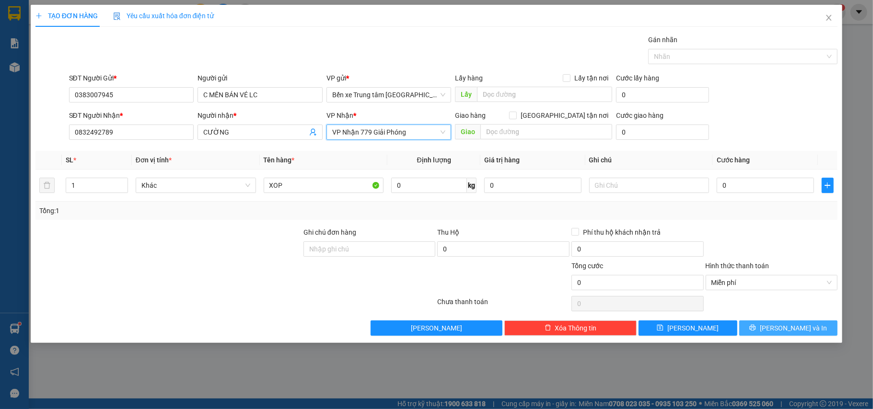
click at [790, 327] on span "[PERSON_NAME] và In" at bounding box center [793, 328] width 67 height 11
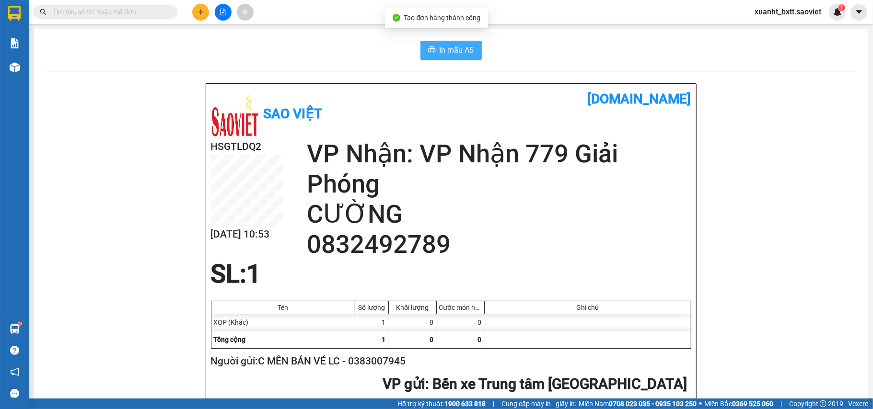
click at [453, 52] on span "In mẫu A5" at bounding box center [456, 50] width 35 height 12
drag, startPoint x: 219, startPoint y: 12, endPoint x: 209, endPoint y: 16, distance: 10.6
click at [220, 12] on icon "file-add" at bounding box center [223, 12] width 7 height 7
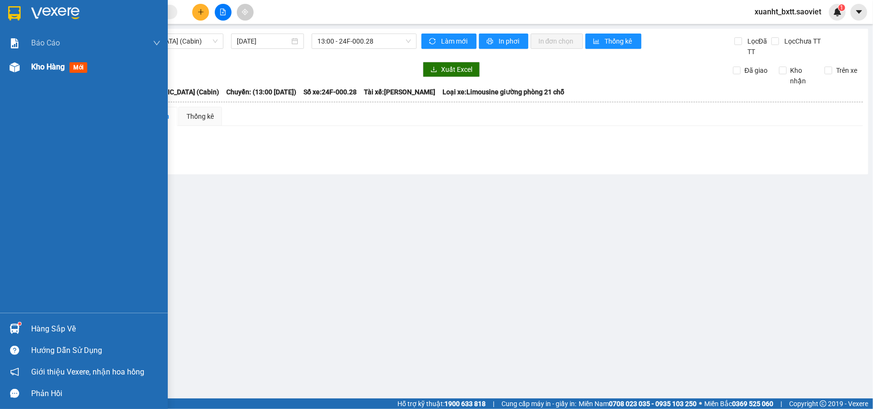
click at [33, 69] on span "Kho hàng" at bounding box center [48, 66] width 34 height 9
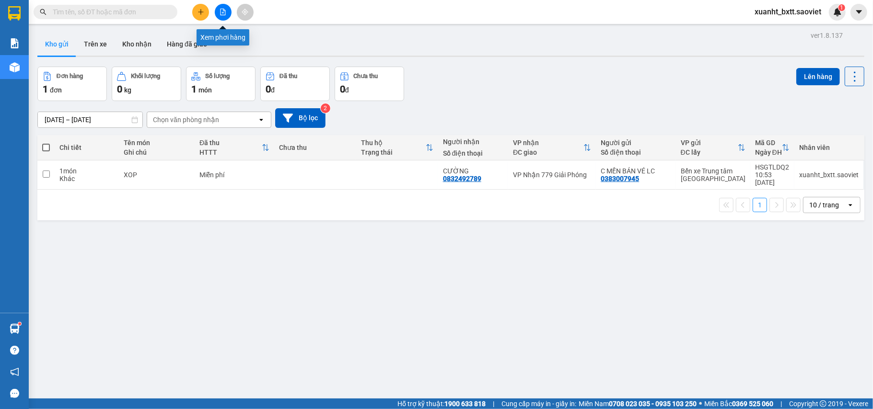
click at [222, 7] on button at bounding box center [223, 12] width 17 height 17
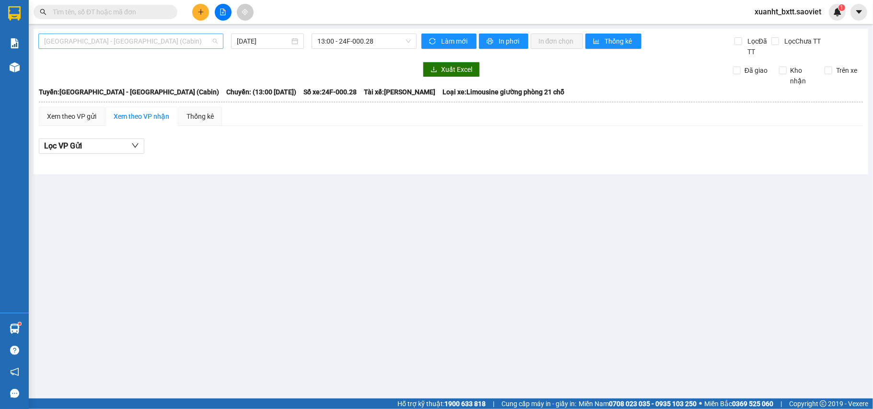
click at [181, 41] on span "[GEOGRAPHIC_DATA] - [GEOGRAPHIC_DATA] (Cabin)" at bounding box center [130, 41] width 173 height 14
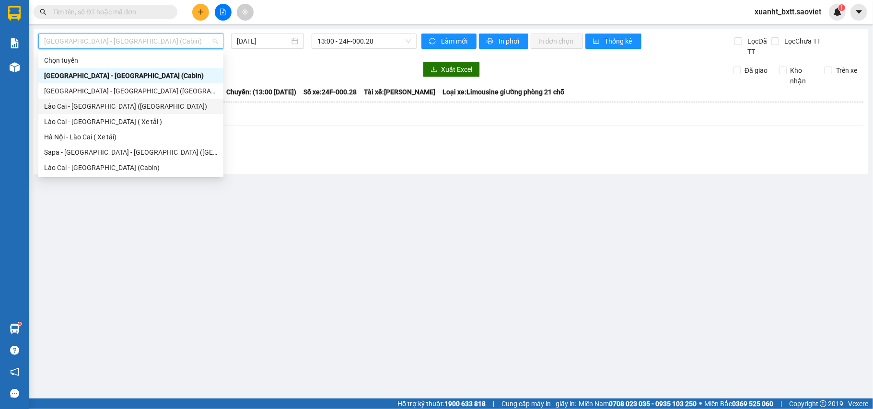
click at [134, 104] on div "Lào Cai - [GEOGRAPHIC_DATA] ([GEOGRAPHIC_DATA])" at bounding box center [130, 106] width 173 height 11
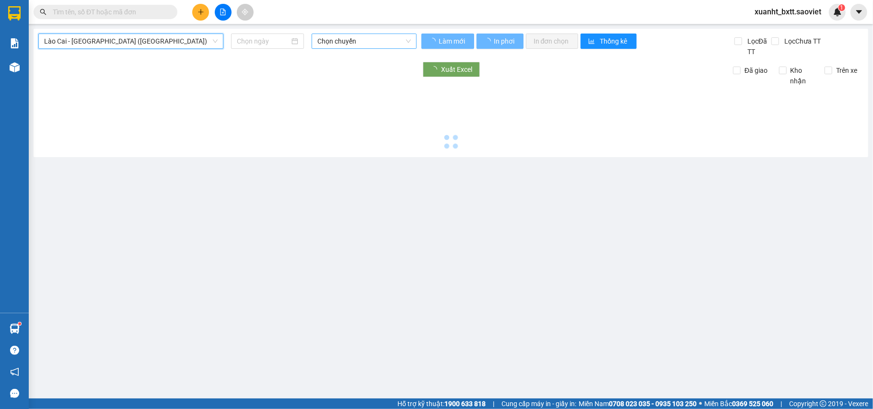
type input "[DATE]"
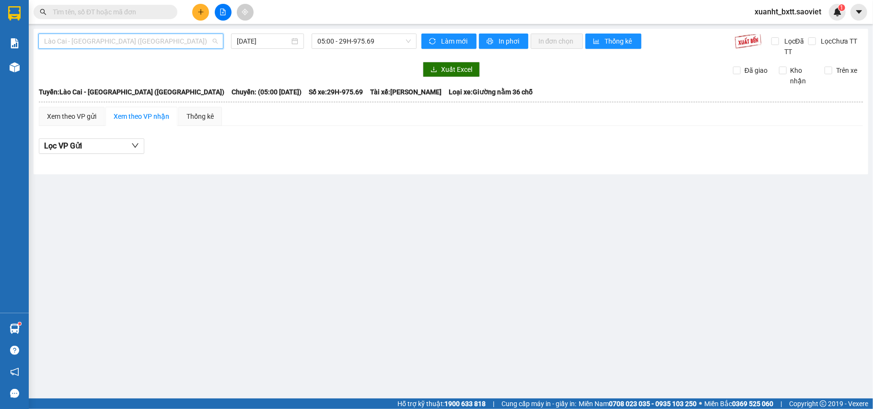
drag, startPoint x: 121, startPoint y: 45, endPoint x: 124, endPoint y: 111, distance: 66.7
click at [121, 44] on span "Lào Cai - [GEOGRAPHIC_DATA] ([GEOGRAPHIC_DATA])" at bounding box center [130, 41] width 173 height 14
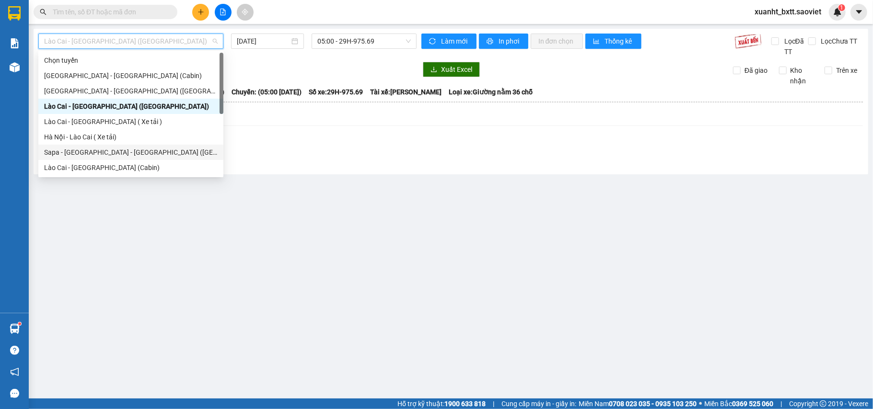
click at [111, 153] on div "Sapa - [GEOGRAPHIC_DATA] - [GEOGRAPHIC_DATA] ([GEOGRAPHIC_DATA])" at bounding box center [130, 152] width 173 height 11
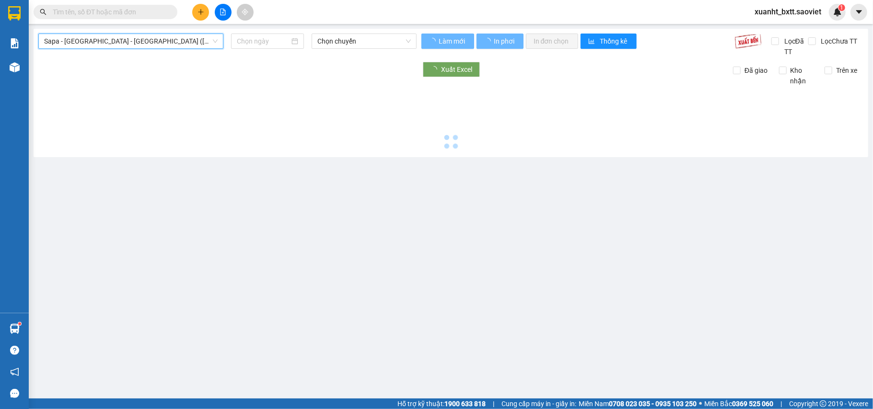
type input "[DATE]"
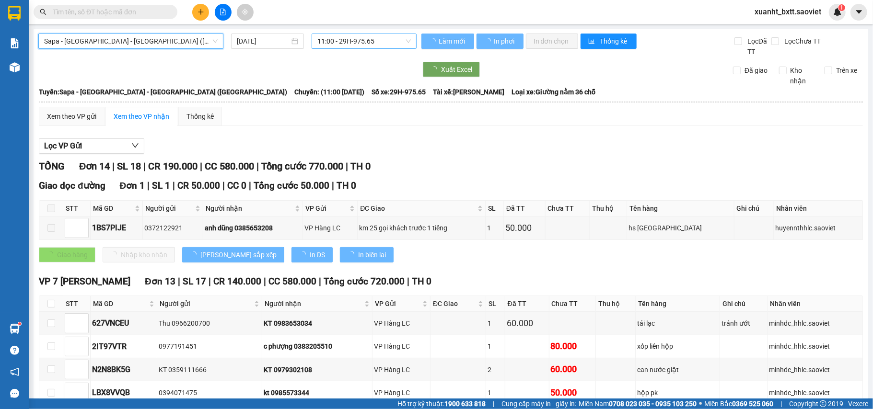
click at [347, 45] on span "11:00 - 29H-975.65" at bounding box center [363, 41] width 93 height 14
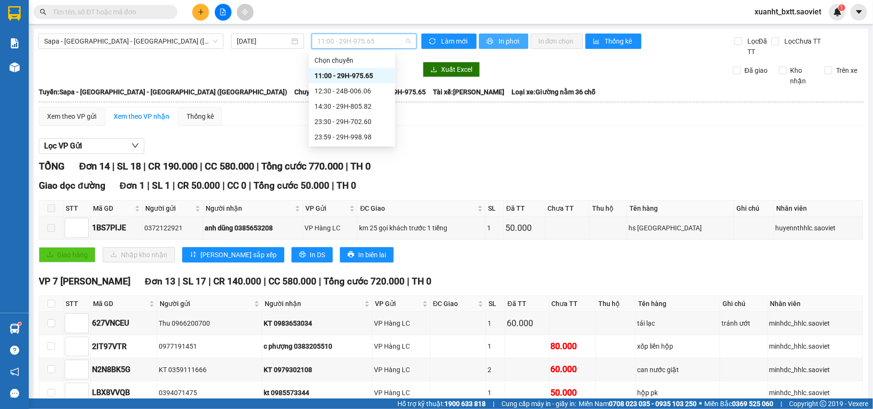
click at [498, 40] on span "In phơi" at bounding box center [509, 41] width 22 height 11
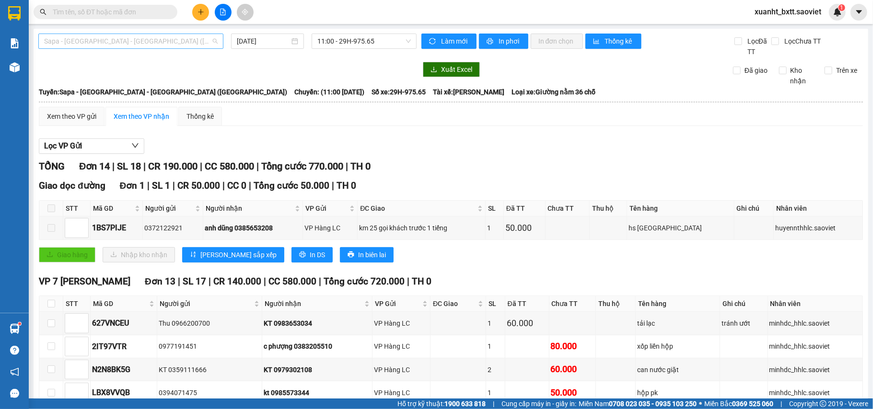
click at [196, 46] on span "Sapa - [GEOGRAPHIC_DATA] - [GEOGRAPHIC_DATA] ([GEOGRAPHIC_DATA])" at bounding box center [130, 41] width 173 height 14
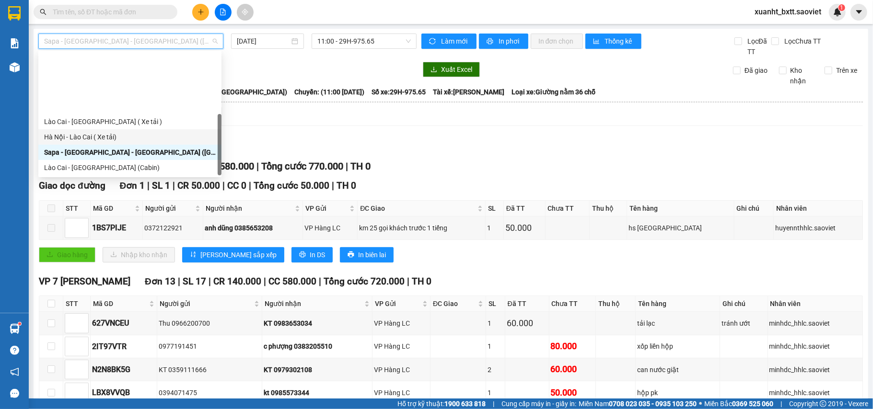
scroll to position [77, 0]
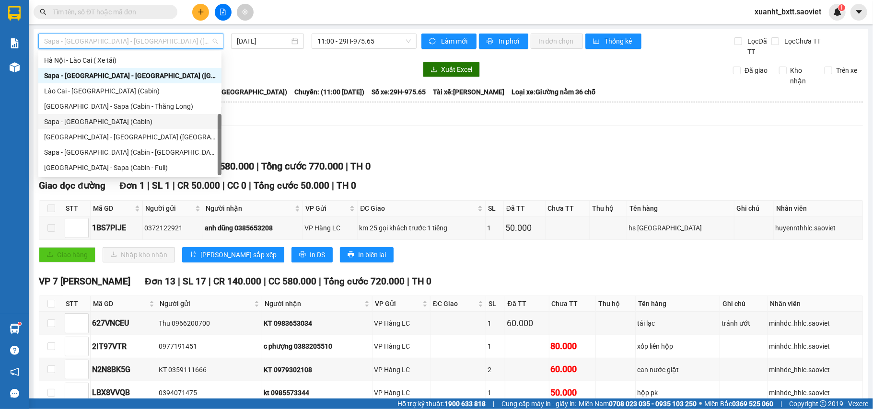
click at [112, 117] on div "Sapa - [GEOGRAPHIC_DATA] (Cabin)" at bounding box center [130, 121] width 172 height 11
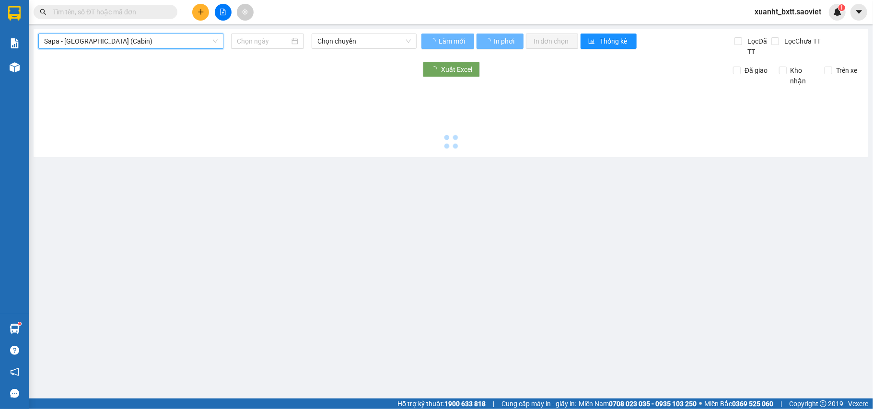
type input "[DATE]"
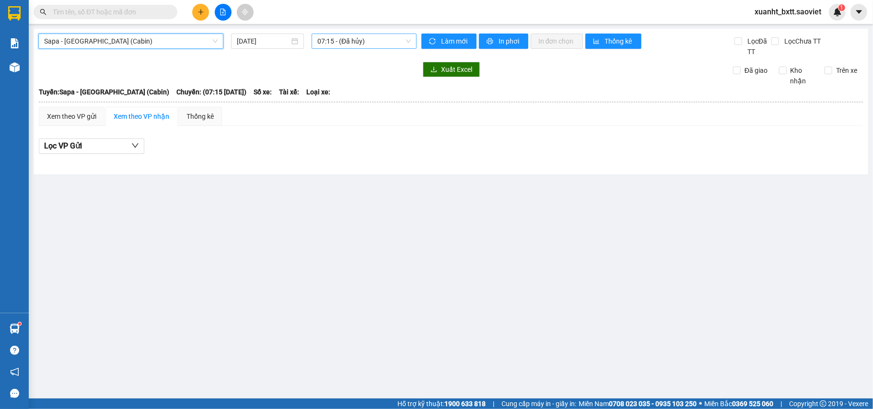
click at [338, 39] on span "07:15 - (Đã hủy)" at bounding box center [363, 41] width 93 height 14
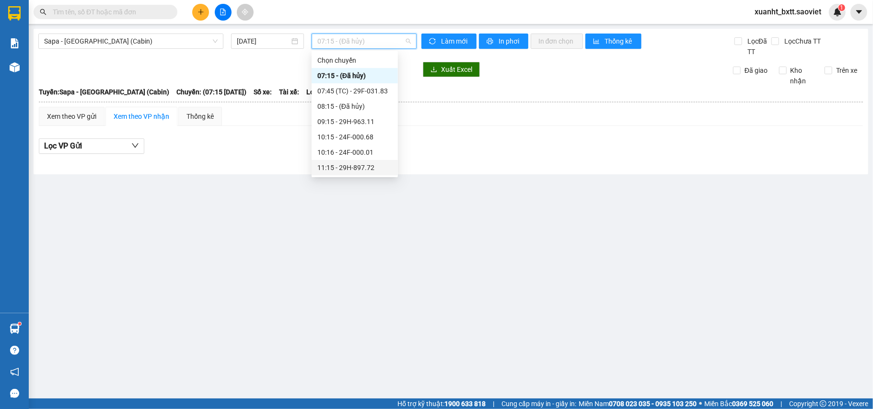
click at [367, 170] on div "11:15 - 29H-897.72" at bounding box center [354, 167] width 75 height 11
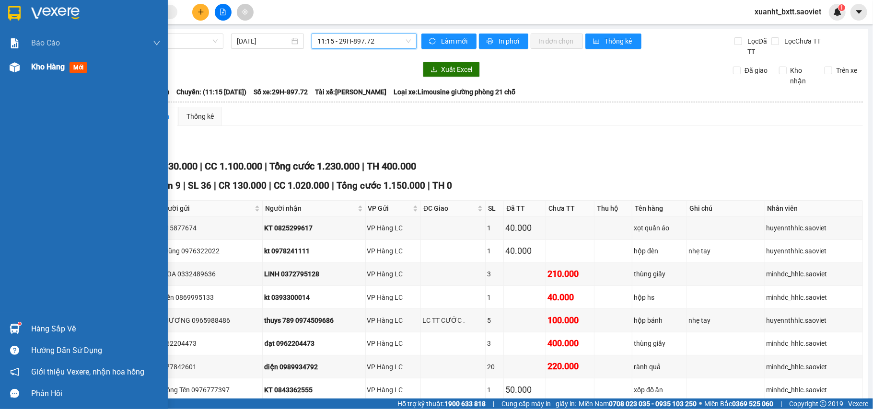
click at [12, 68] on img at bounding box center [15, 67] width 10 height 10
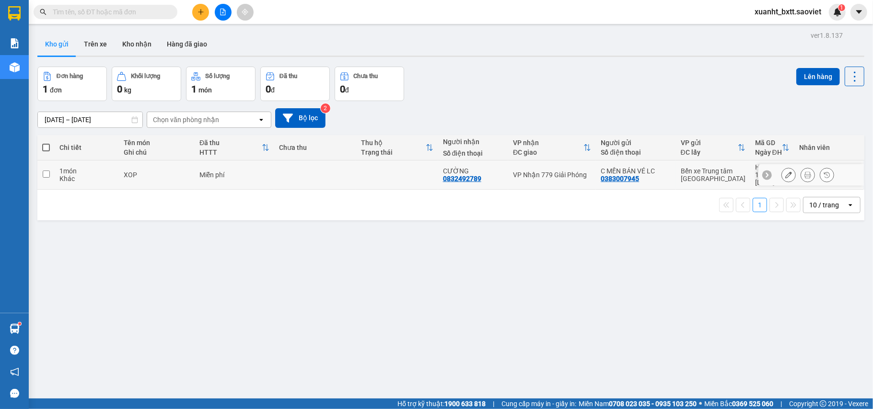
click at [408, 167] on td at bounding box center [397, 175] width 82 height 29
checkbox input "true"
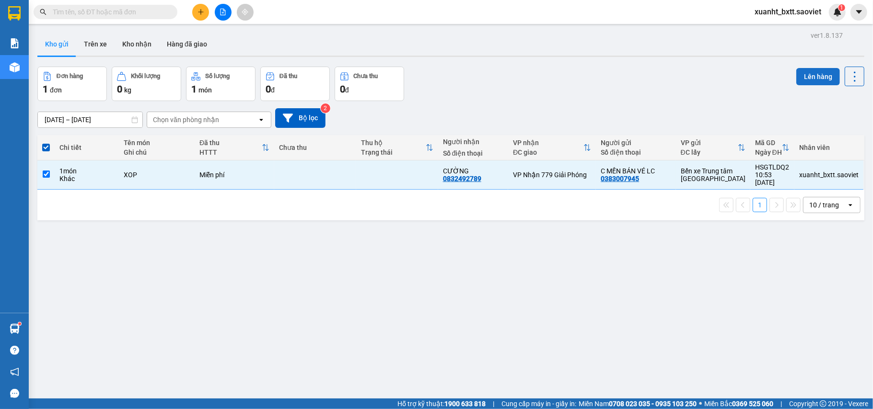
click at [800, 73] on button "Lên hàng" at bounding box center [818, 76] width 44 height 17
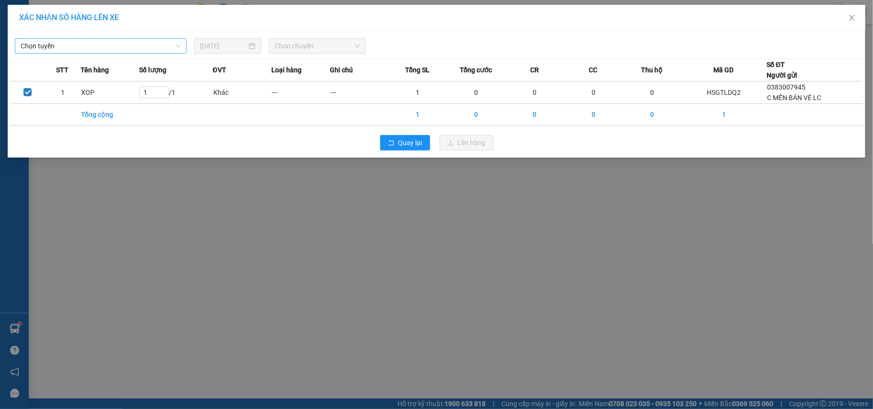
click at [98, 43] on span "Chọn tuyến" at bounding box center [101, 46] width 160 height 14
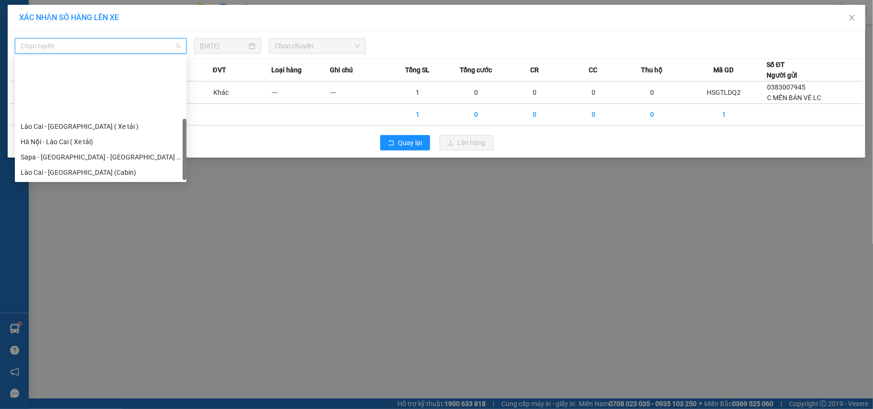
scroll to position [77, 0]
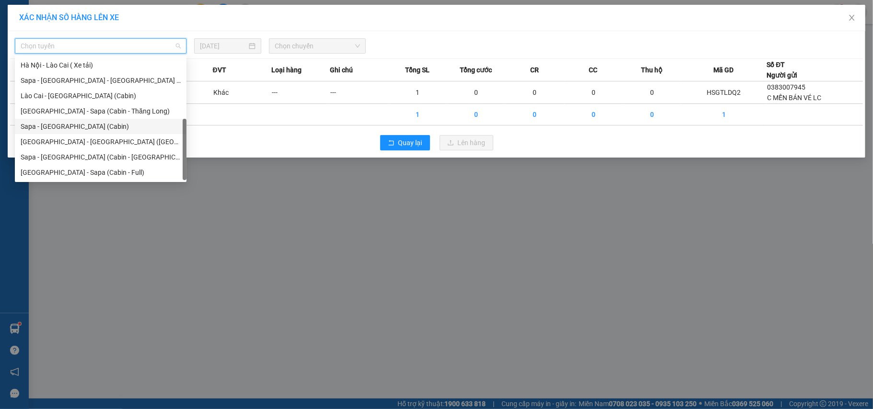
click at [81, 127] on div "Sapa - [GEOGRAPHIC_DATA] (Cabin)" at bounding box center [101, 126] width 160 height 11
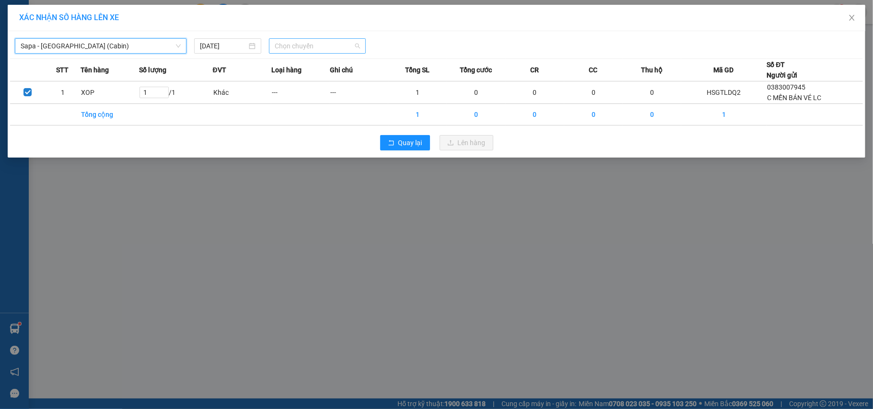
click at [338, 45] on span "Chọn chuyến" at bounding box center [317, 46] width 85 height 14
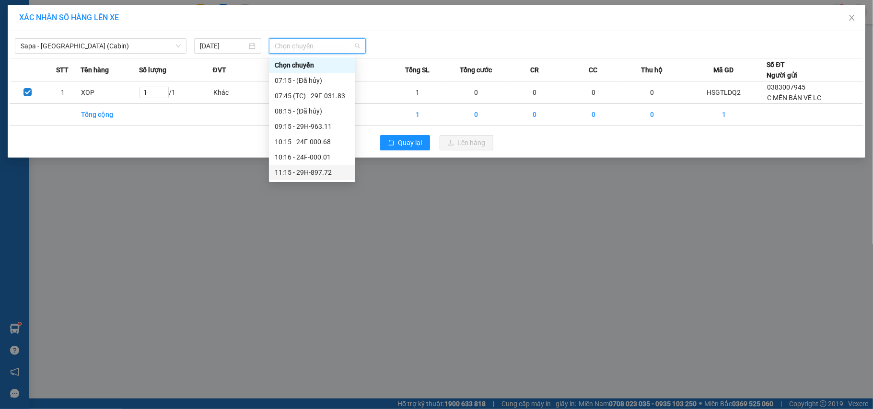
click at [335, 170] on div "11:15 - 29H-897.72" at bounding box center [312, 172] width 75 height 11
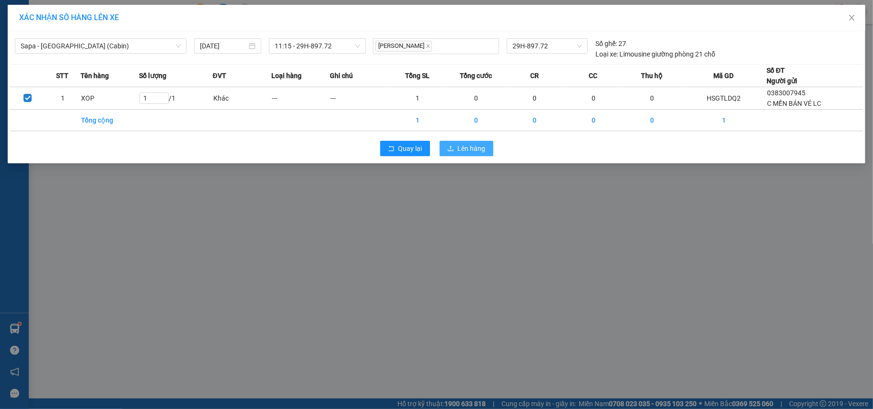
click at [463, 148] on span "Lên hàng" at bounding box center [472, 148] width 28 height 11
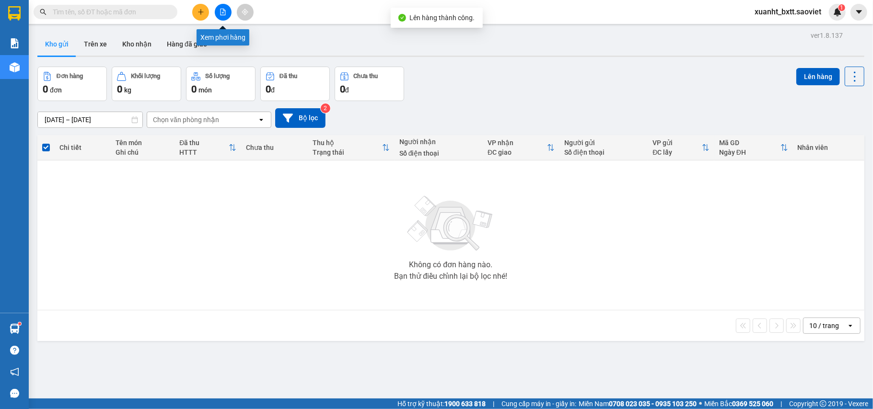
click at [226, 10] on button at bounding box center [223, 12] width 17 height 17
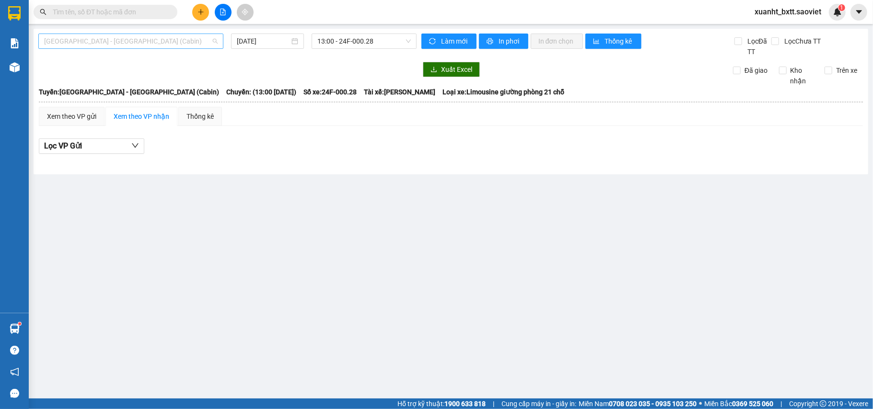
click at [167, 48] on span "[GEOGRAPHIC_DATA] - [GEOGRAPHIC_DATA] (Cabin)" at bounding box center [130, 41] width 173 height 14
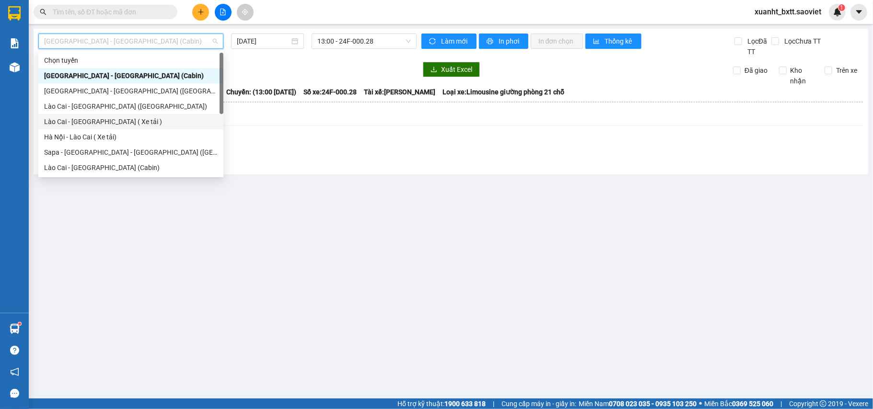
scroll to position [64, 0]
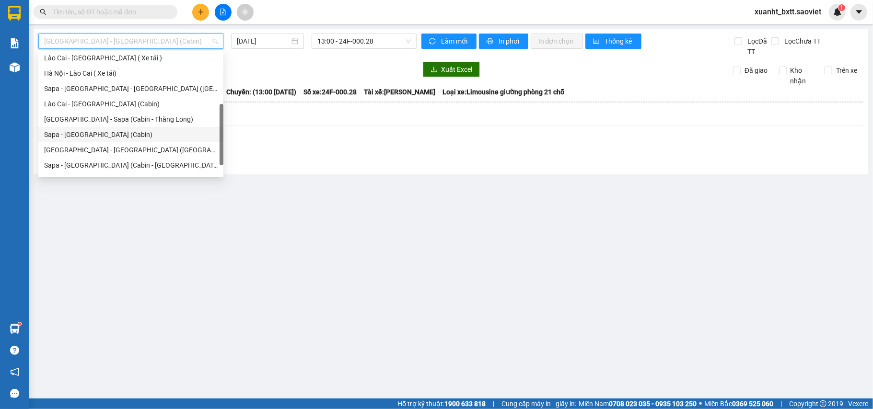
click at [102, 135] on div "Sapa - [GEOGRAPHIC_DATA] (Cabin)" at bounding box center [130, 134] width 173 height 11
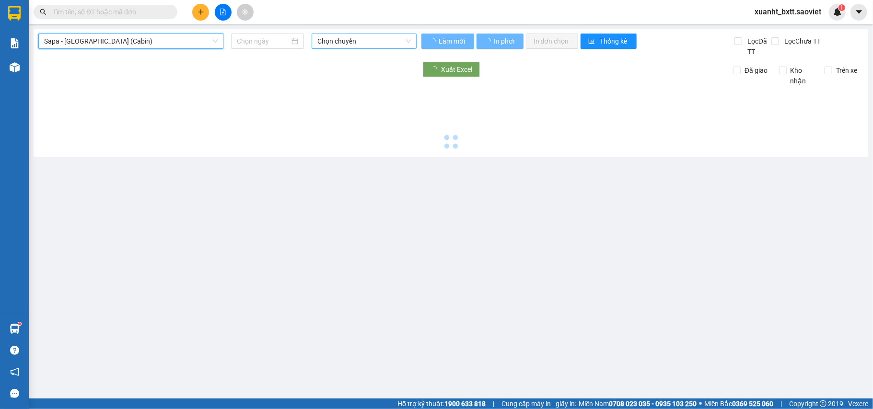
type input "[DATE]"
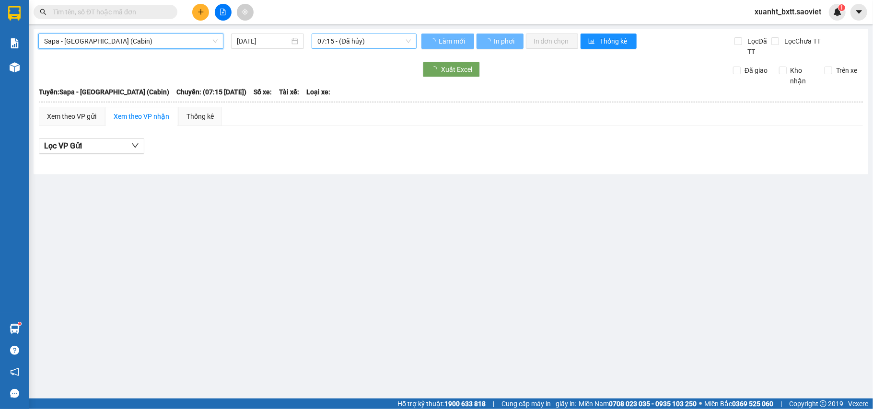
click at [361, 42] on span "07:15 - (Đã hủy)" at bounding box center [363, 41] width 93 height 14
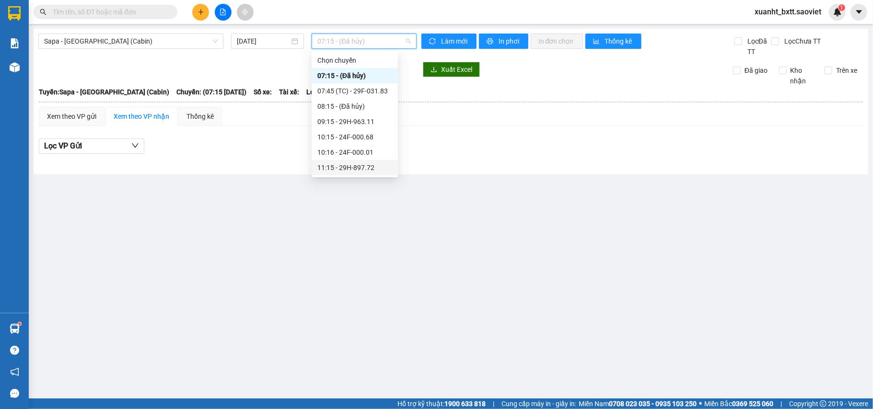
click at [370, 169] on div "11:15 - 29H-897.72" at bounding box center [354, 167] width 75 height 11
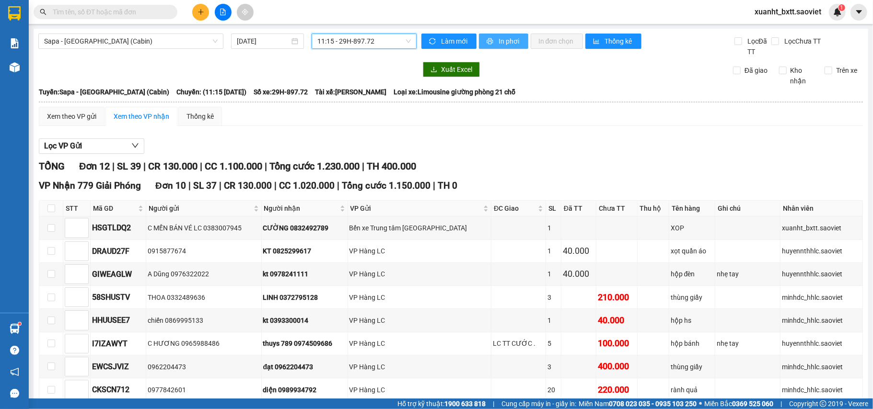
click at [498, 36] on span "In phơi" at bounding box center [509, 41] width 22 height 11
